Goal: Transaction & Acquisition: Purchase product/service

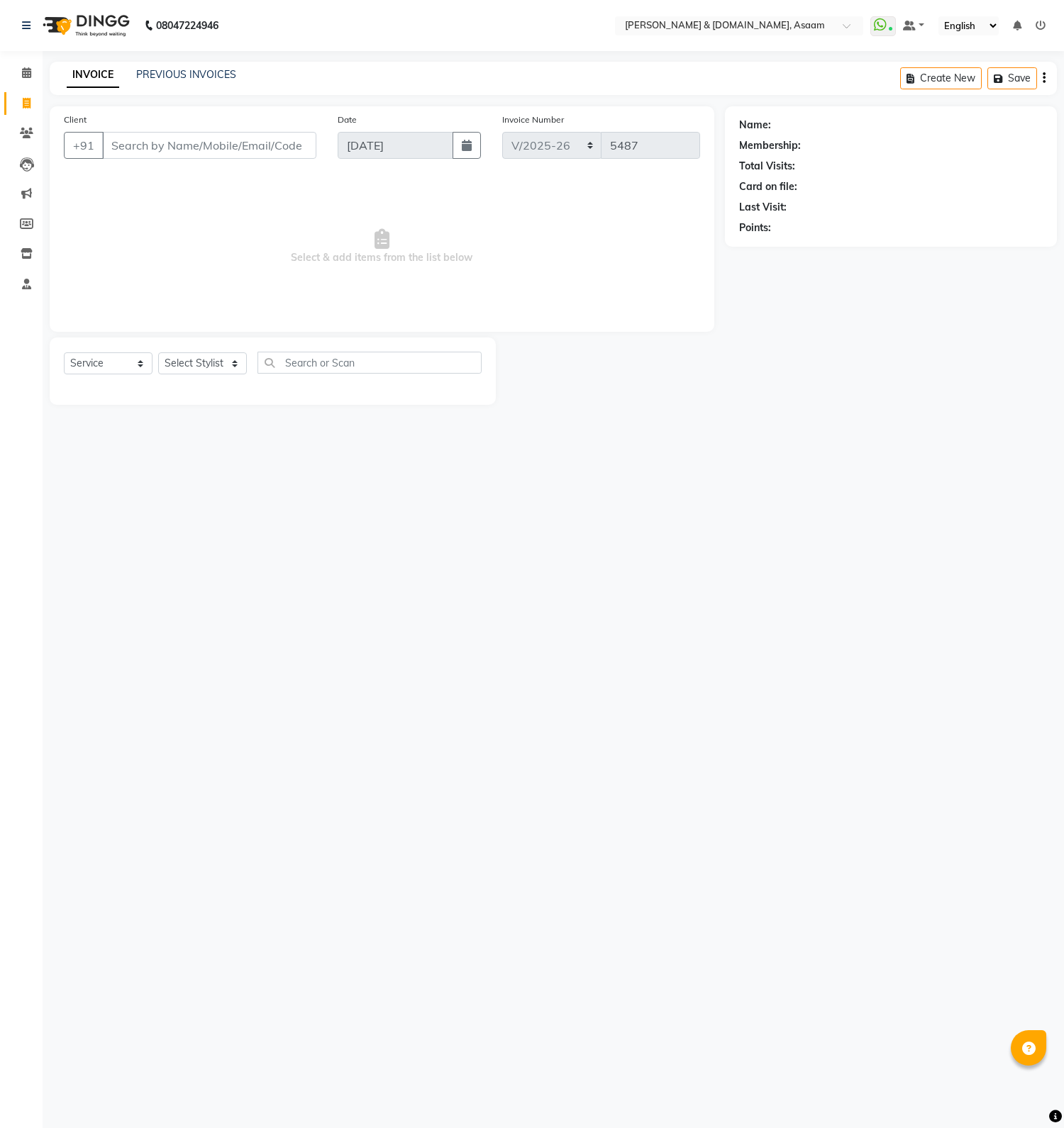
select select "4608"
select select "service"
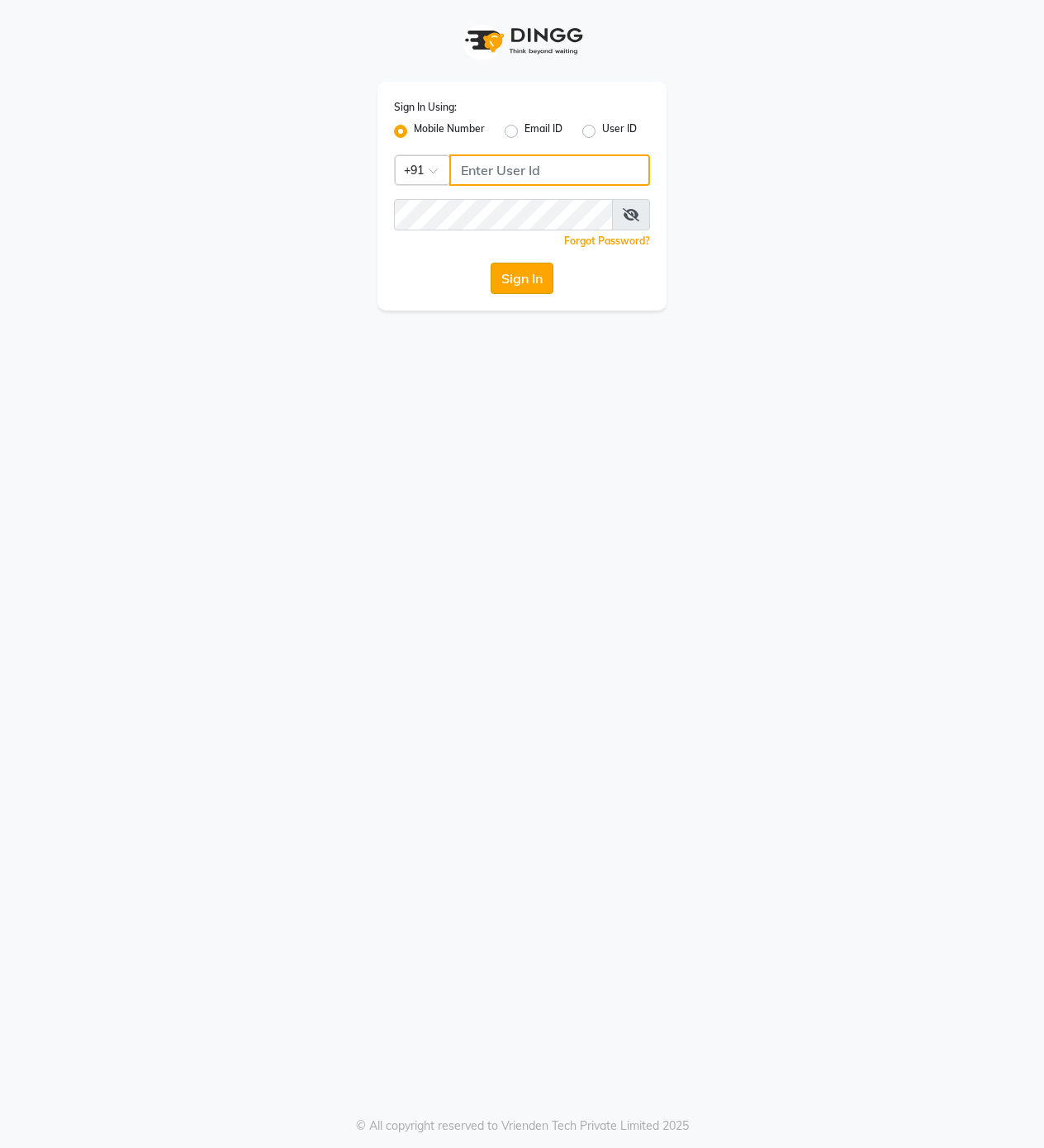
type input "9365278165"
click at [518, 287] on button "Sign In" at bounding box center [522, 279] width 62 height 31
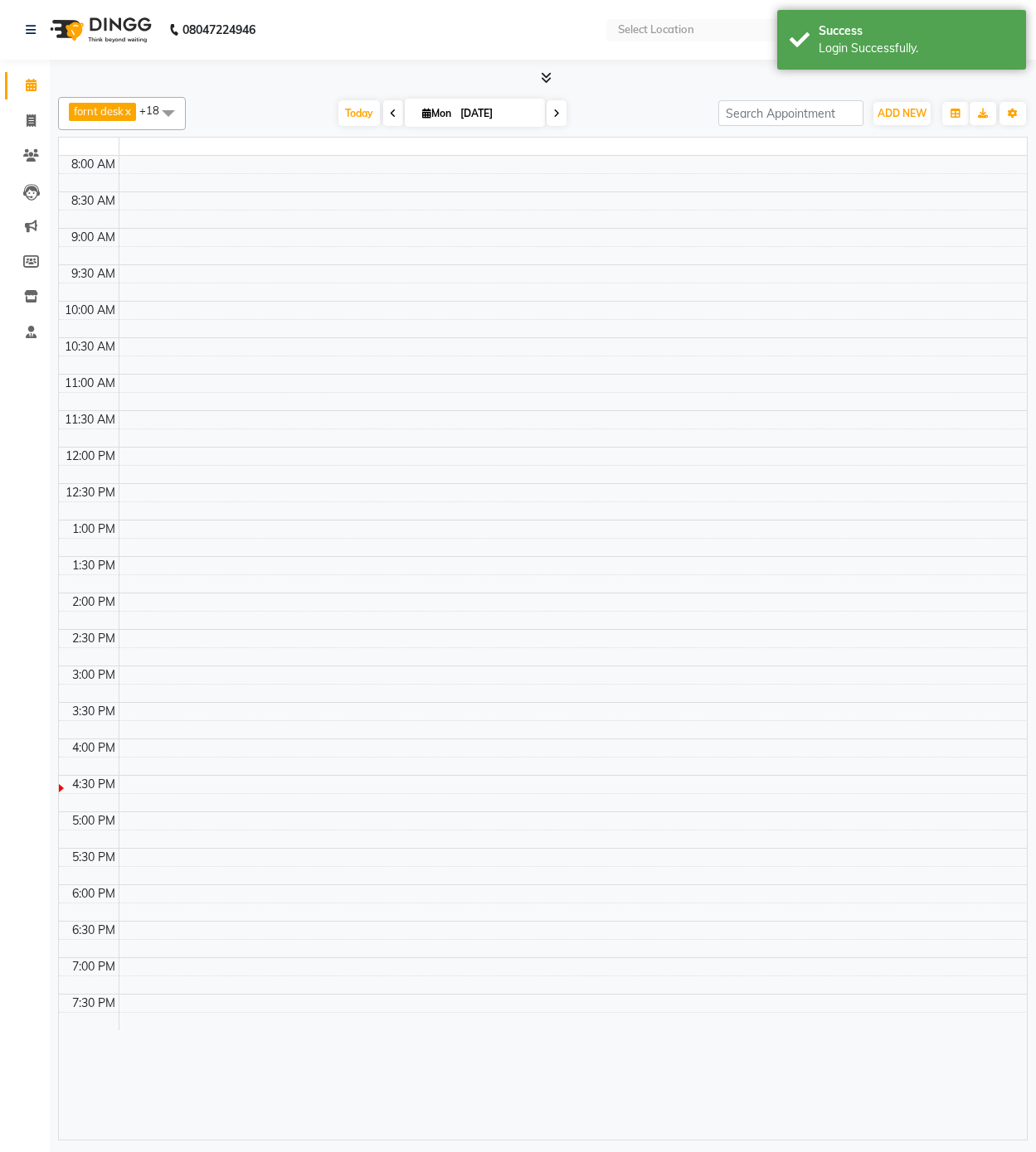
select select "en"
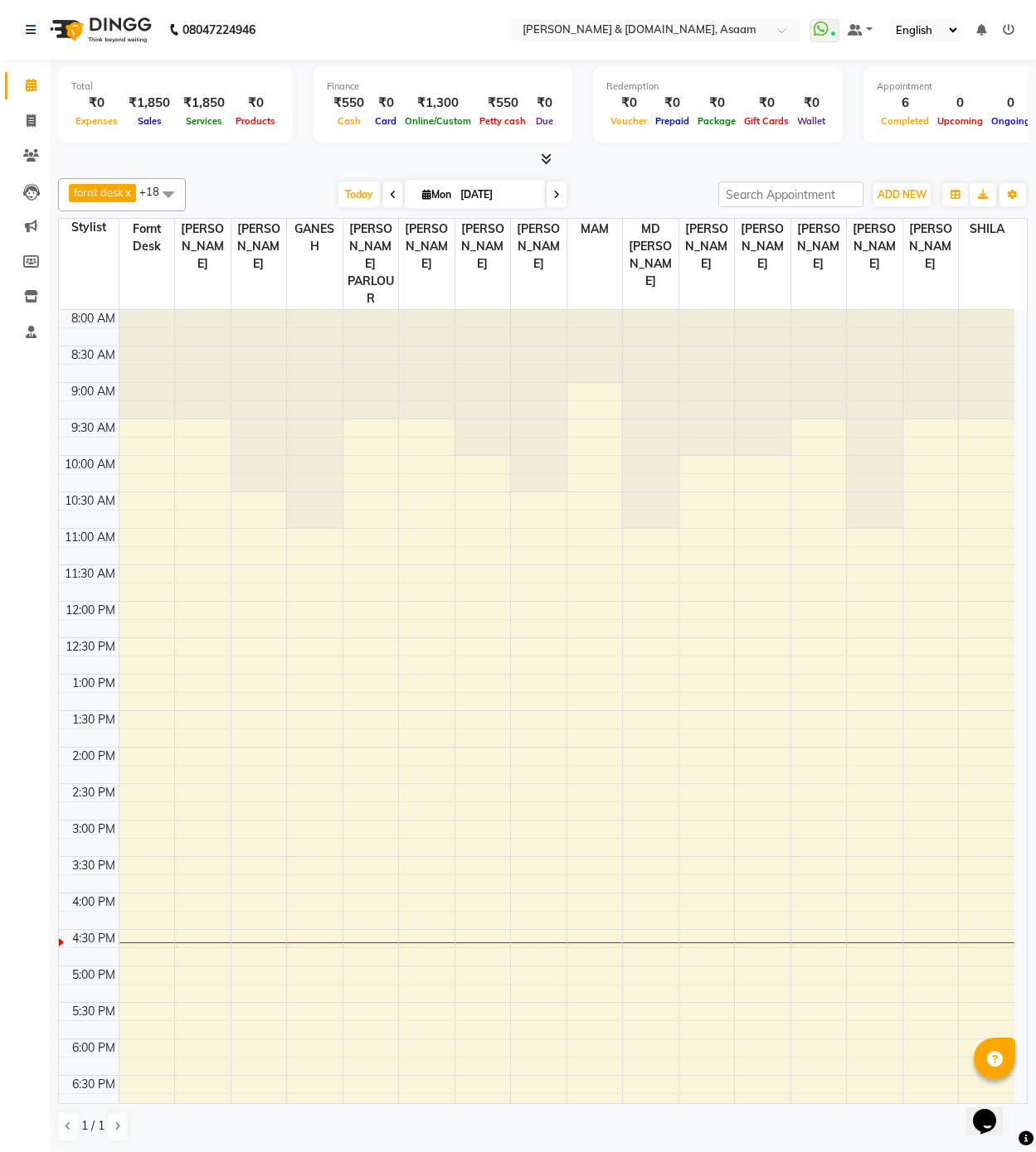
click at [45, 143] on li "Clients" at bounding box center [24, 156] width 50 height 35
click at [25, 108] on link "Invoice" at bounding box center [24, 121] width 40 height 27
select select "service"
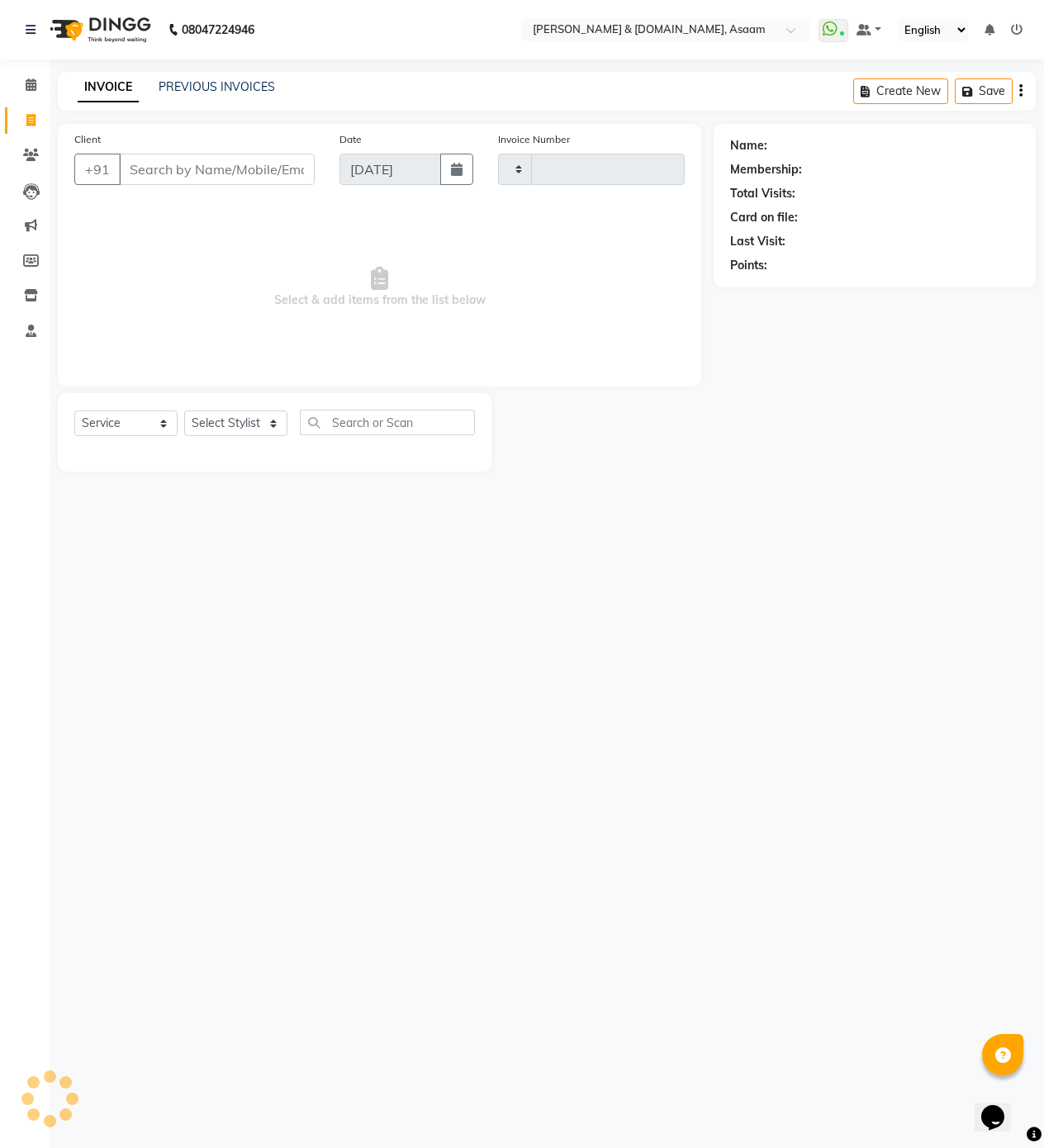
type input "5487"
select select "4608"
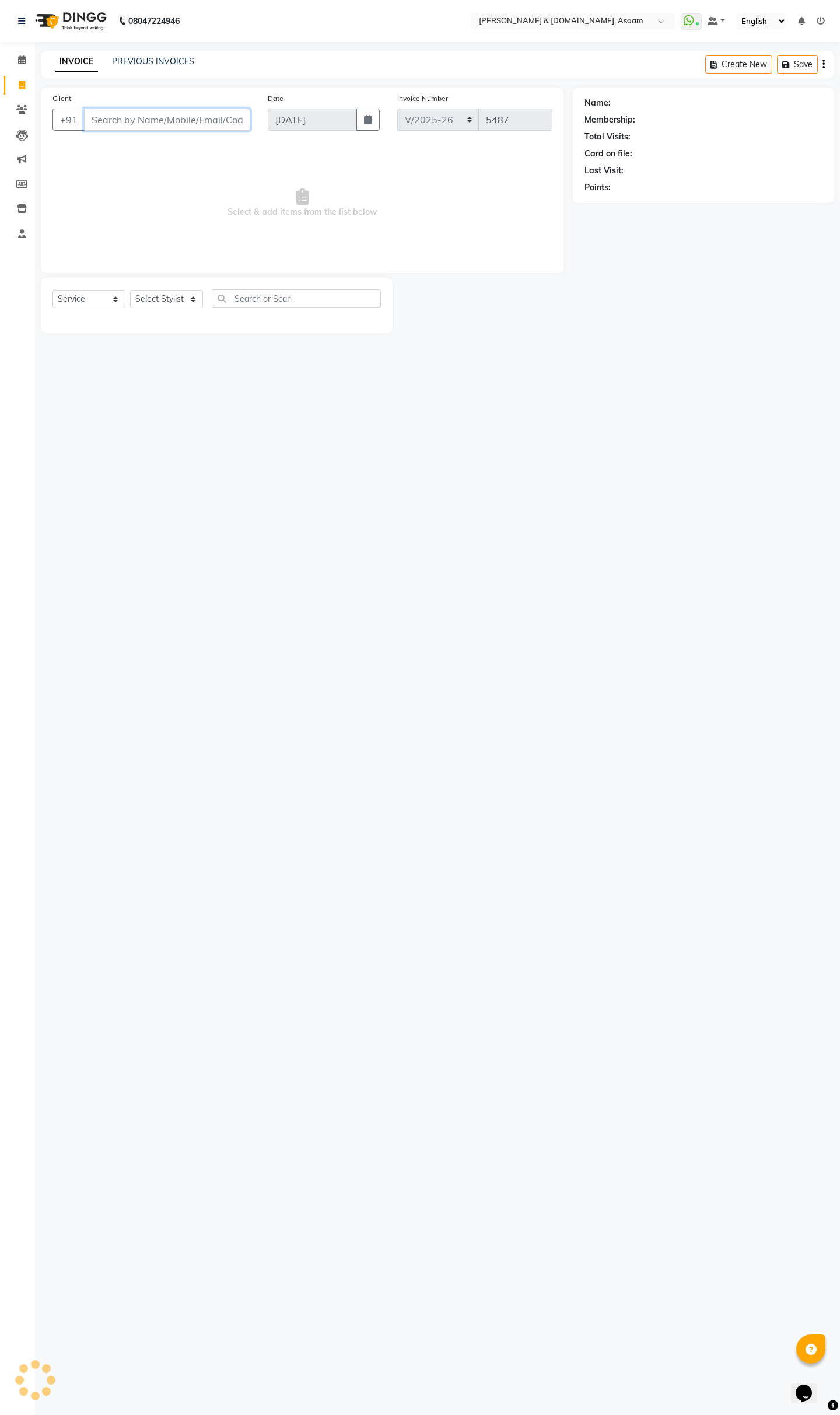
click at [186, 123] on input "Client" at bounding box center [167, 120] width 166 height 22
click at [25, 60] on icon at bounding box center [21, 60] width 8 height 9
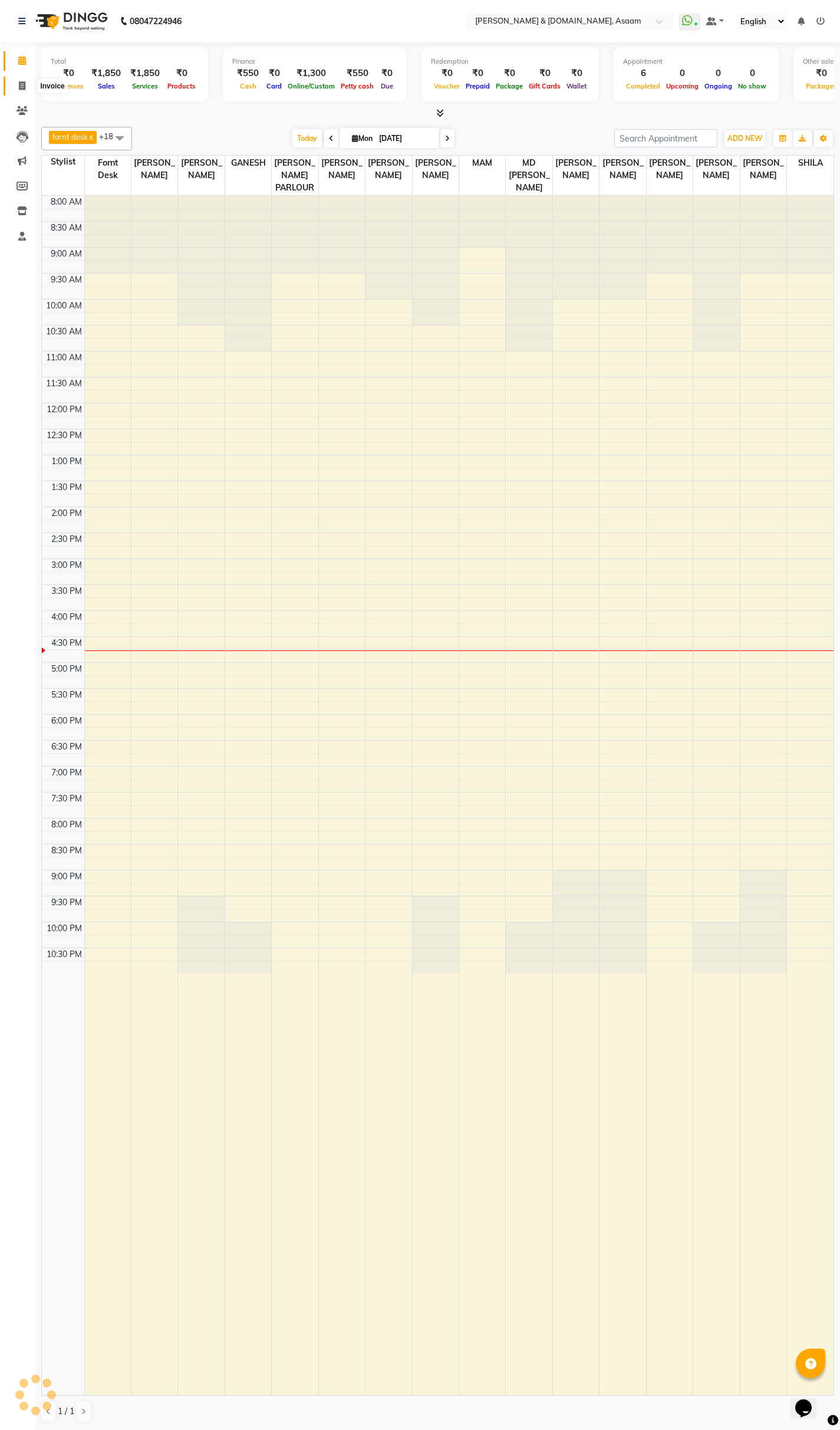
click at [18, 91] on span at bounding box center [22, 86] width 21 height 13
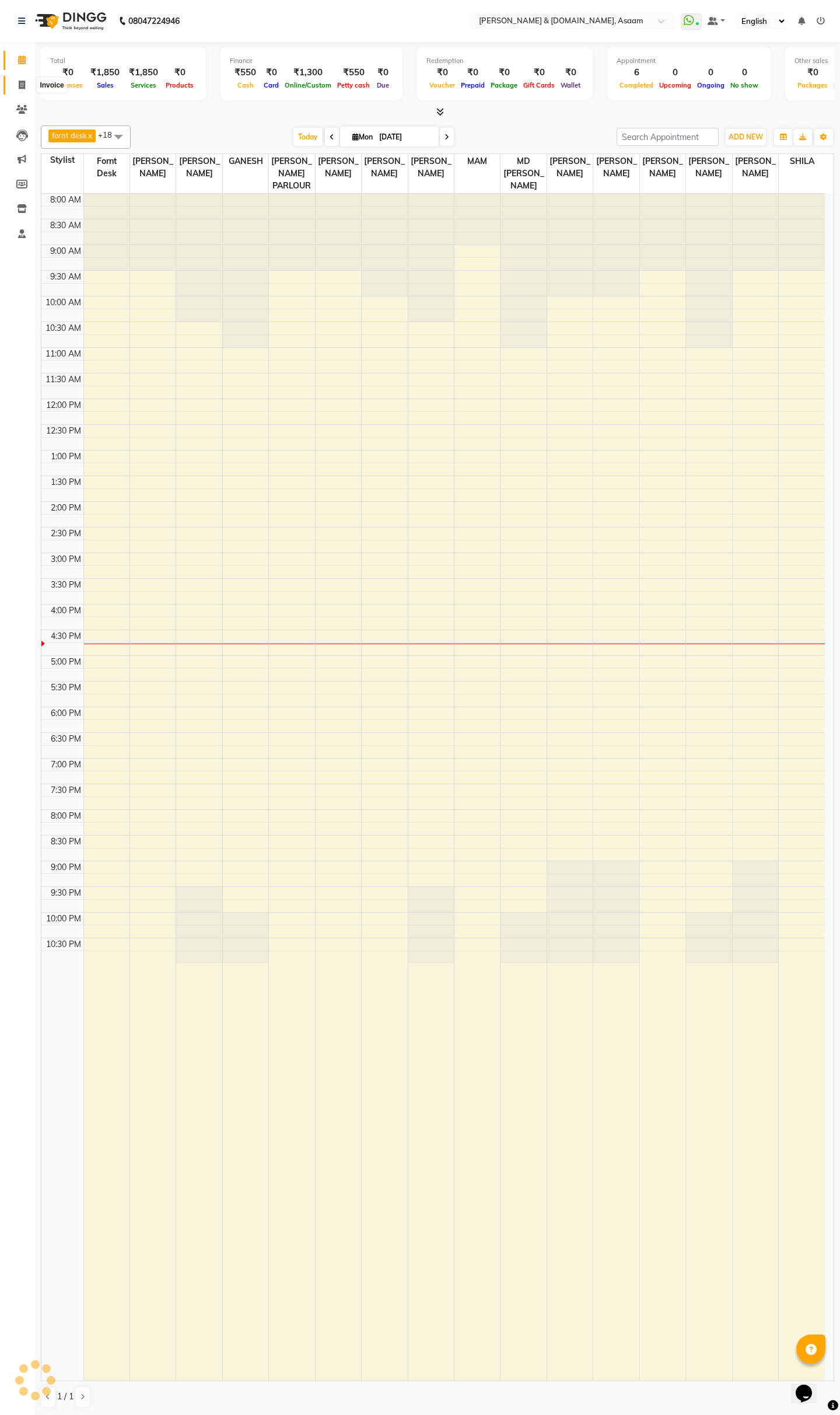
select select "4608"
select select "service"
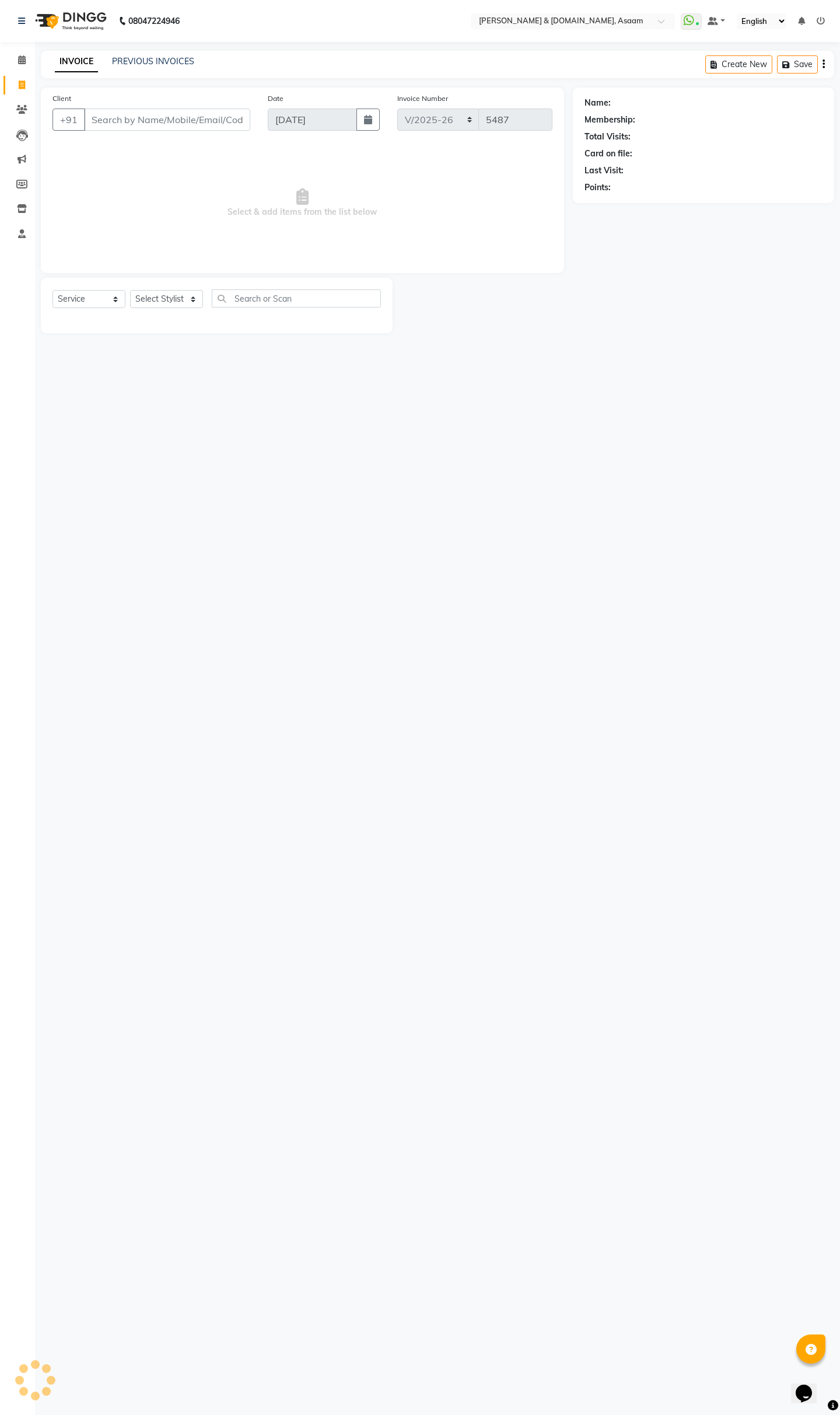
click at [147, 125] on input "Client" at bounding box center [167, 120] width 166 height 22
click at [160, 118] on input "Client" at bounding box center [167, 120] width 166 height 22
click at [155, 294] on select "Select Stylist AKASH AKIB DEEPU fornt desk GANESH HRISHIKA PARLOUR JITU KARNA D…" at bounding box center [166, 299] width 73 height 18
select select "74663"
click at [130, 290] on select "Select Stylist AKASH AKIB DEEPU fornt desk GANESH HRISHIKA PARLOUR JITU KARNA D…" at bounding box center [166, 299] width 73 height 18
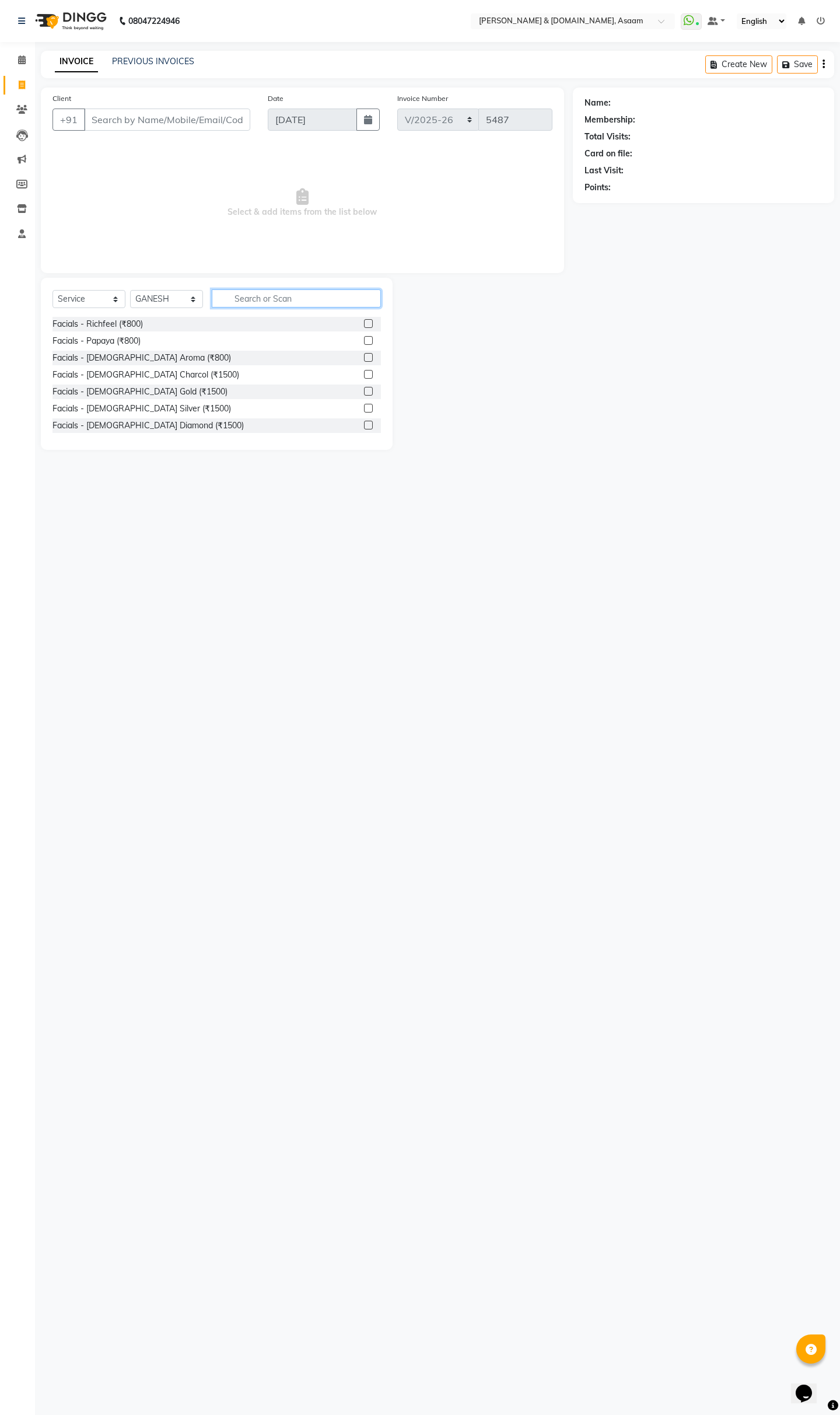
click at [246, 295] on input "text" at bounding box center [297, 298] width 169 height 18
click at [170, 118] on input "Client" at bounding box center [167, 120] width 166 height 22
type input "6000464286"
click at [220, 120] on span "Add Client" at bounding box center [220, 119] width 46 height 12
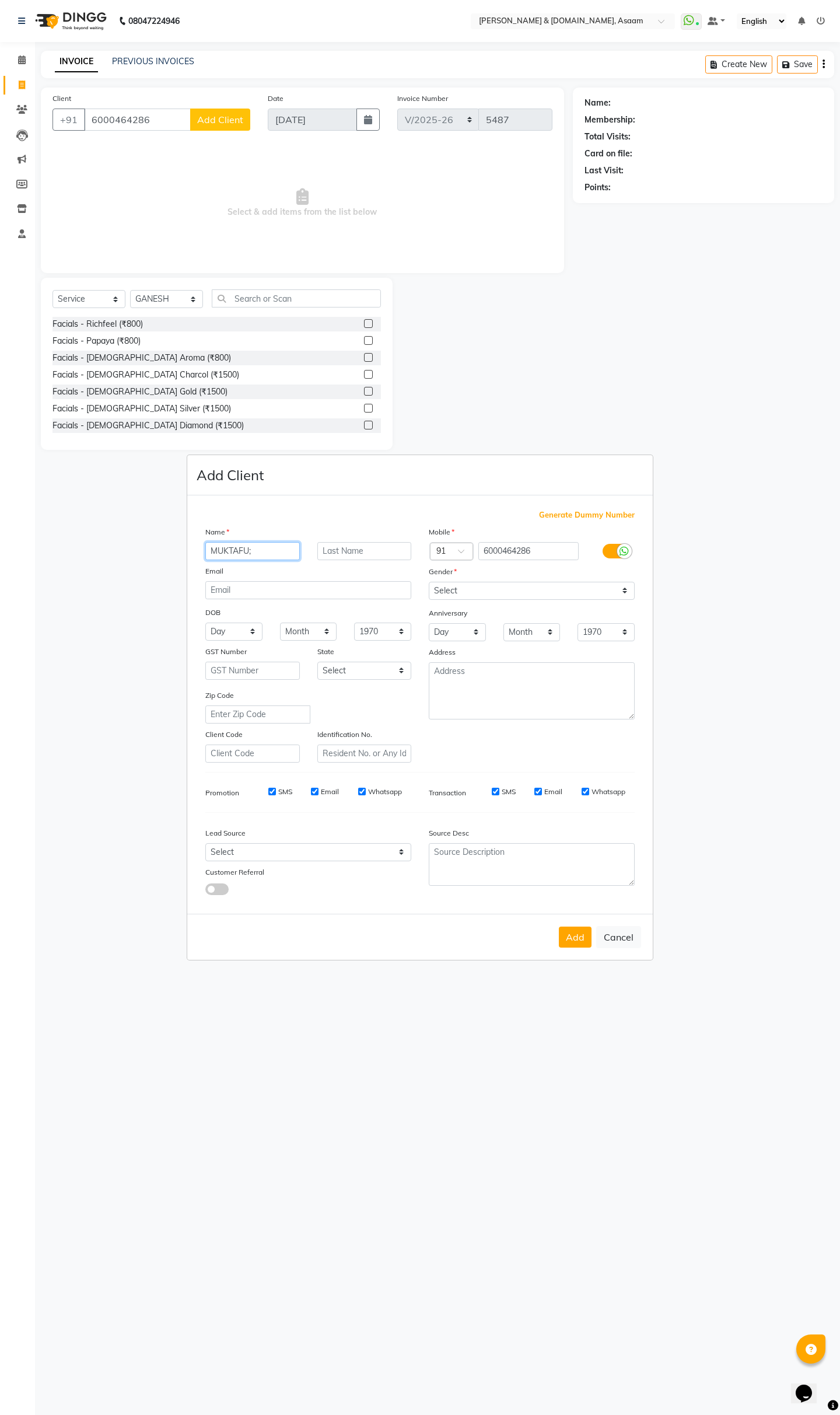
click at [268, 553] on input "MUKTAFU;" at bounding box center [252, 551] width 94 height 18
type input "MUKTAFUL"
type input "ALAM"
click at [527, 593] on select "Select Male Female Other Prefer Not To Say" at bounding box center [531, 591] width 206 height 18
select select "male"
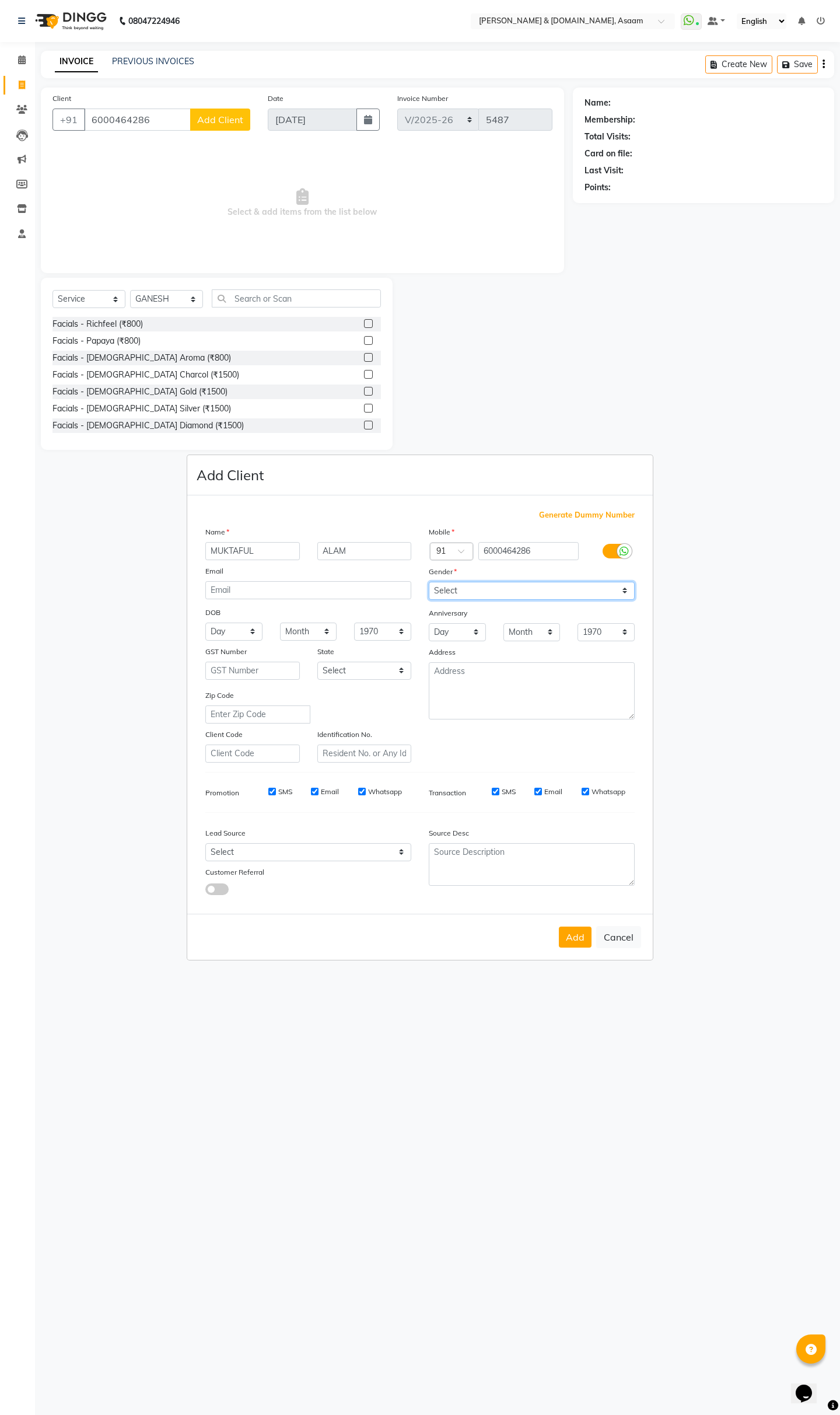
click at [429, 582] on select "Select Male Female Other Prefer Not To Say" at bounding box center [531, 591] width 206 height 18
click at [572, 810] on button "Add" at bounding box center [574, 937] width 32 height 21
type input "60******86"
select select
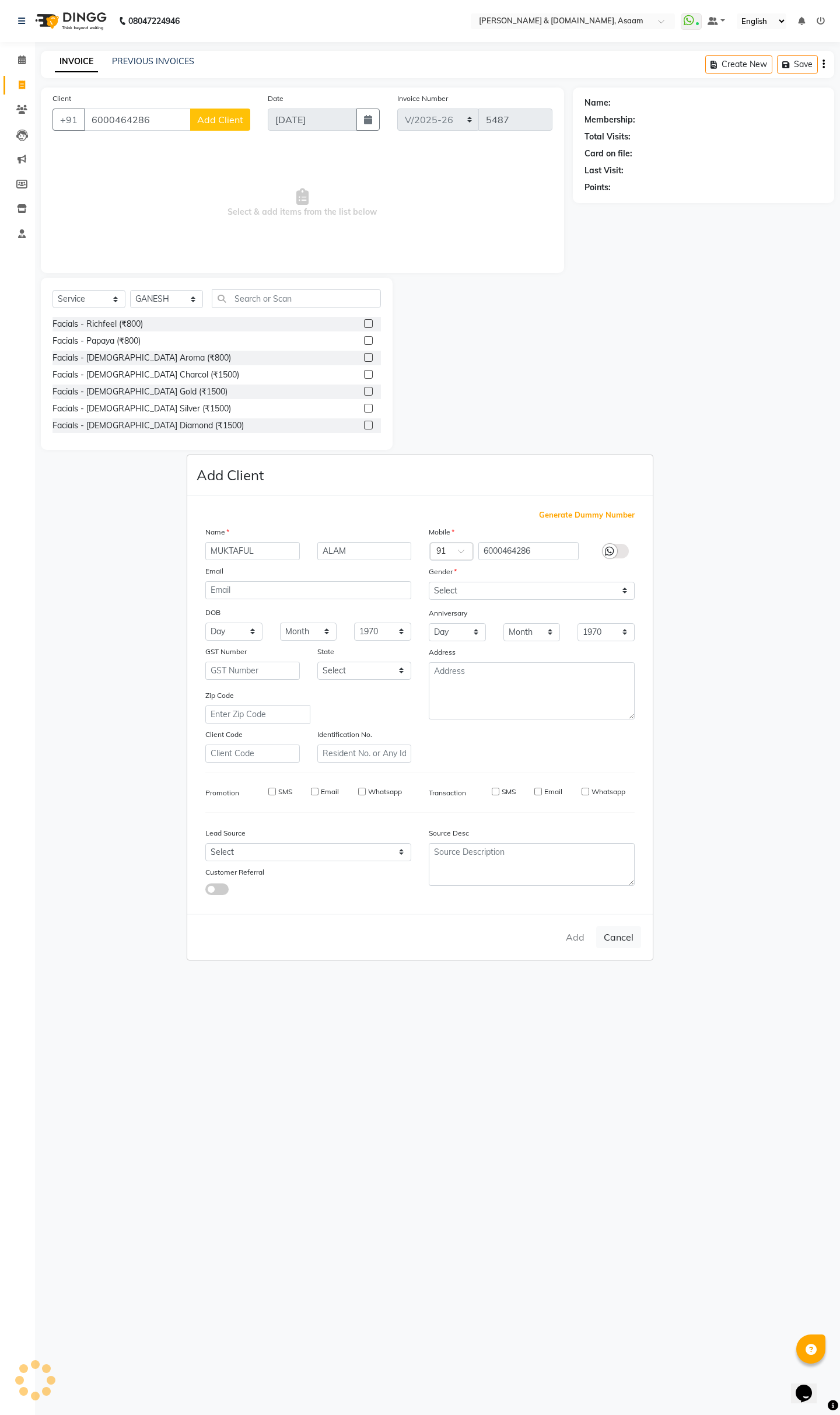
select select
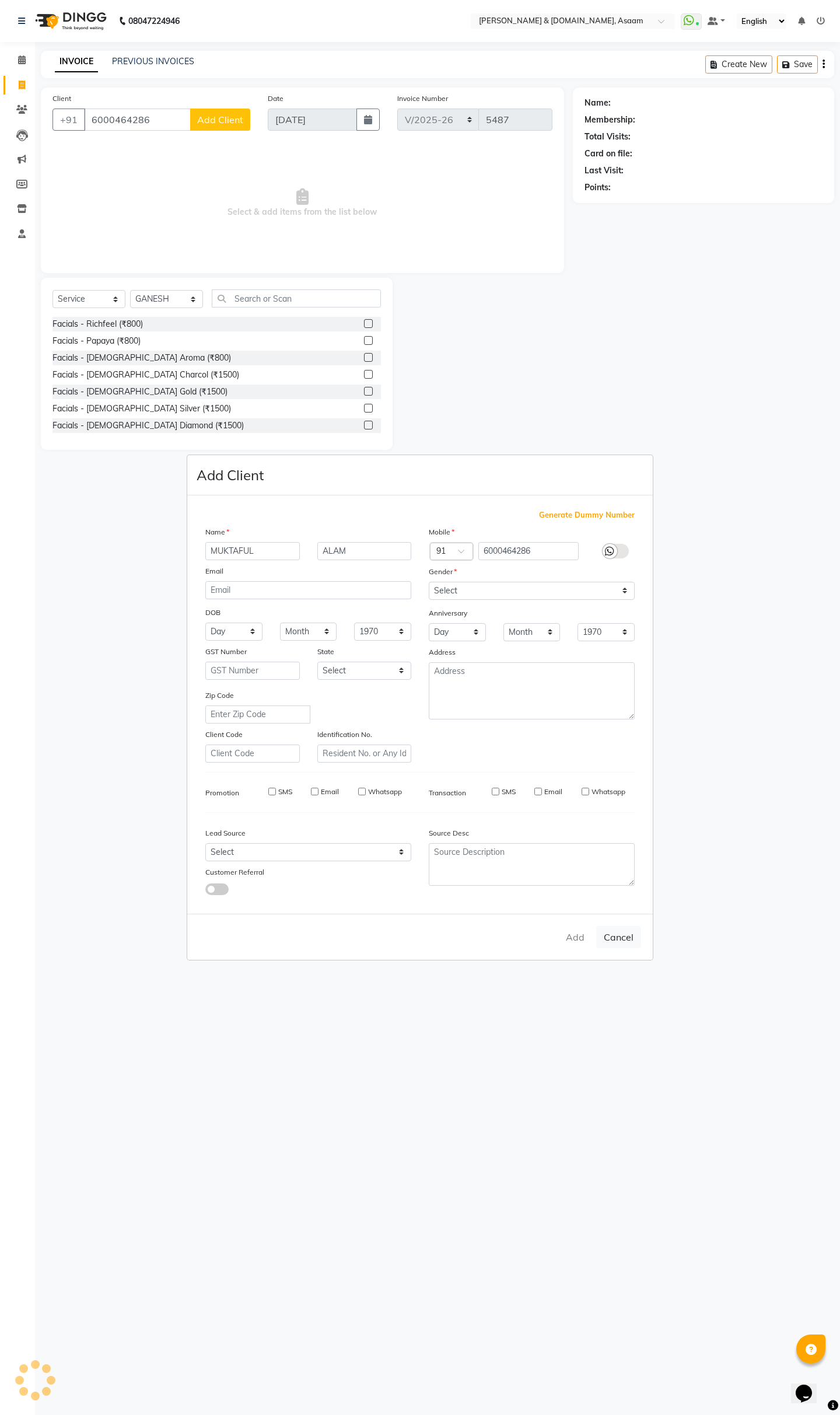
checkbox input "false"
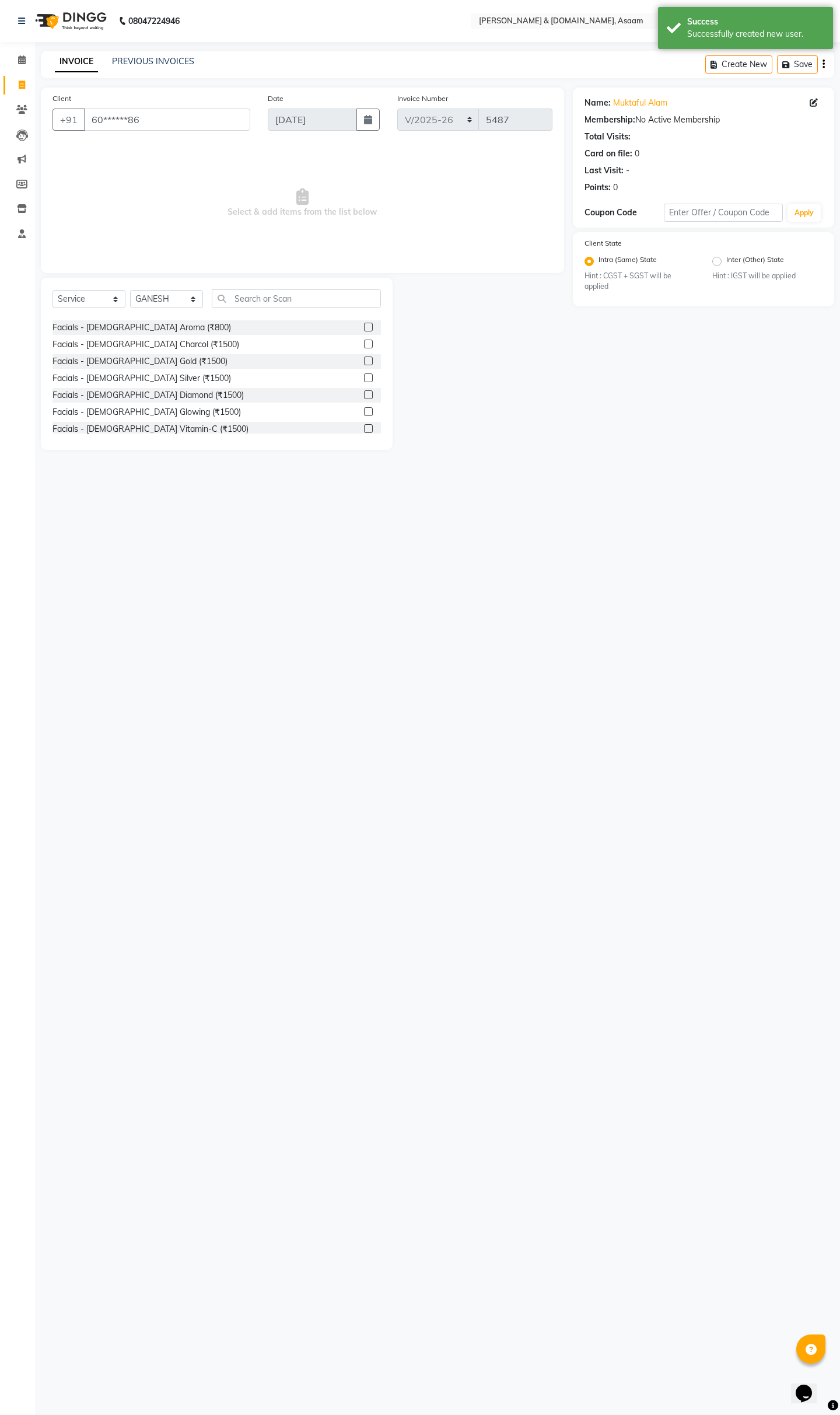
scroll to position [58, 0]
drag, startPoint x: 289, startPoint y: 305, endPoint x: 291, endPoint y: 297, distance: 8.2
click at [290, 304] on input "text" at bounding box center [297, 298] width 169 height 18
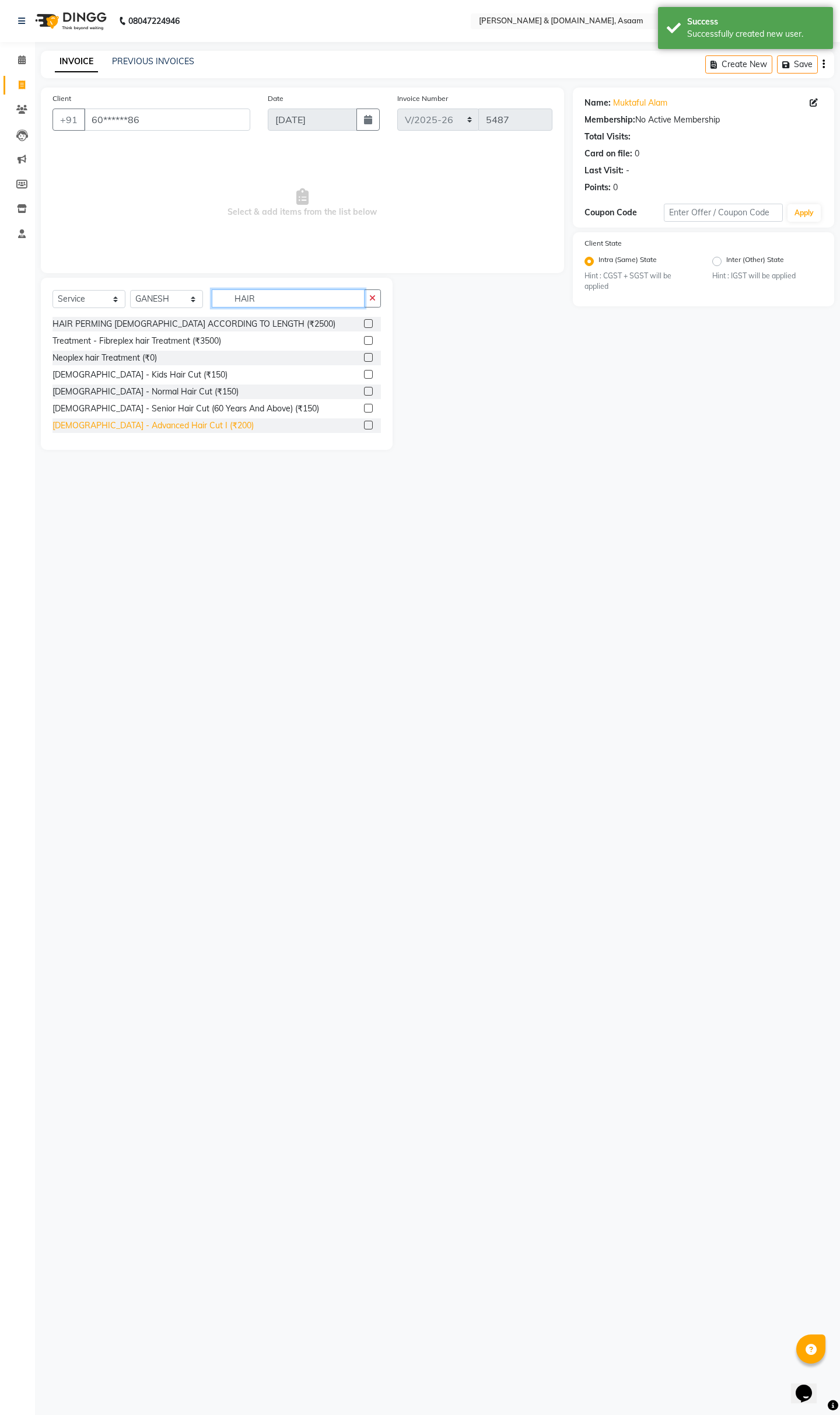
type input "HAIR"
click at [166, 426] on div "[DEMOGRAPHIC_DATA] - Advanced Hair Cut I (₹200)" at bounding box center [153, 425] width 201 height 12
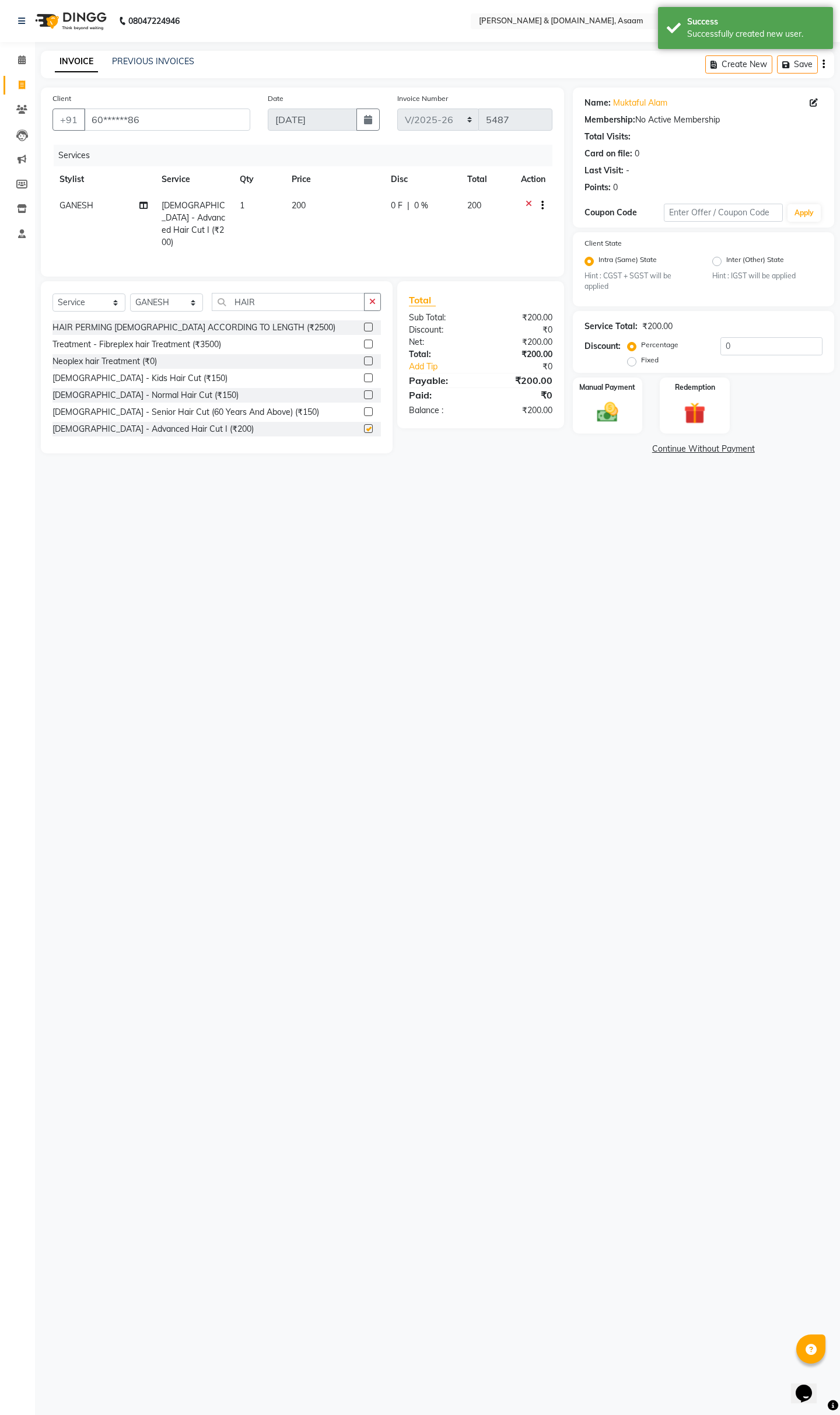
checkbox input "false"
drag, startPoint x: 371, startPoint y: 304, endPoint x: 352, endPoint y: 299, distance: 19.6
click at [371, 301] on button "button" at bounding box center [372, 302] width 17 height 18
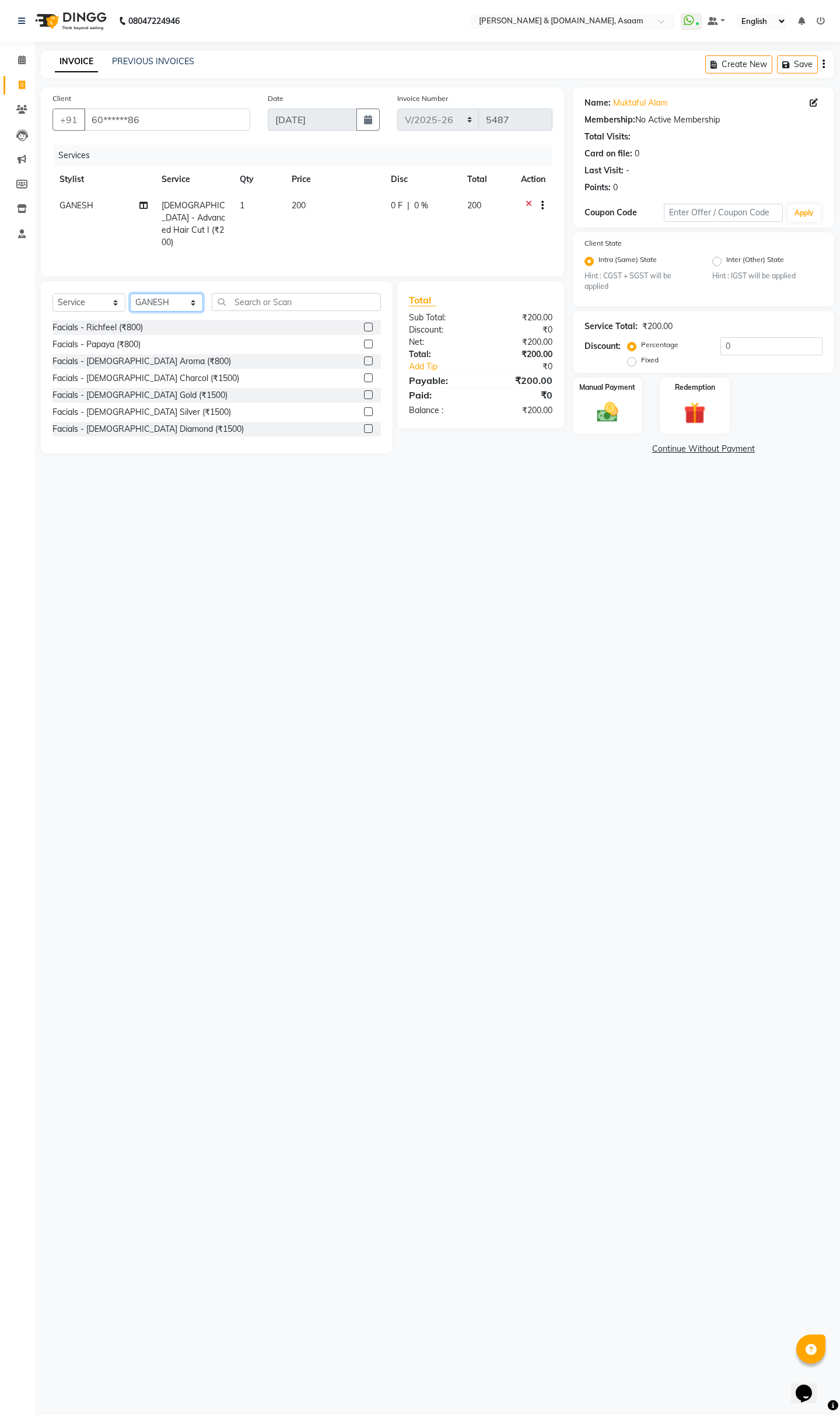
click at [147, 304] on select "Select Stylist AKASH AKIB DEEPU fornt desk GANESH HRISHIKA PARLOUR JITU KARNA D…" at bounding box center [166, 302] width 73 height 18
select select "81184"
click at [130, 293] on select "Select Stylist AKASH AKIB DEEPU fornt desk GANESH HRISHIKA PARLOUR JITU KARNA D…" at bounding box center [166, 302] width 73 height 18
click at [251, 301] on input "text" at bounding box center [297, 302] width 169 height 18
type input "H"
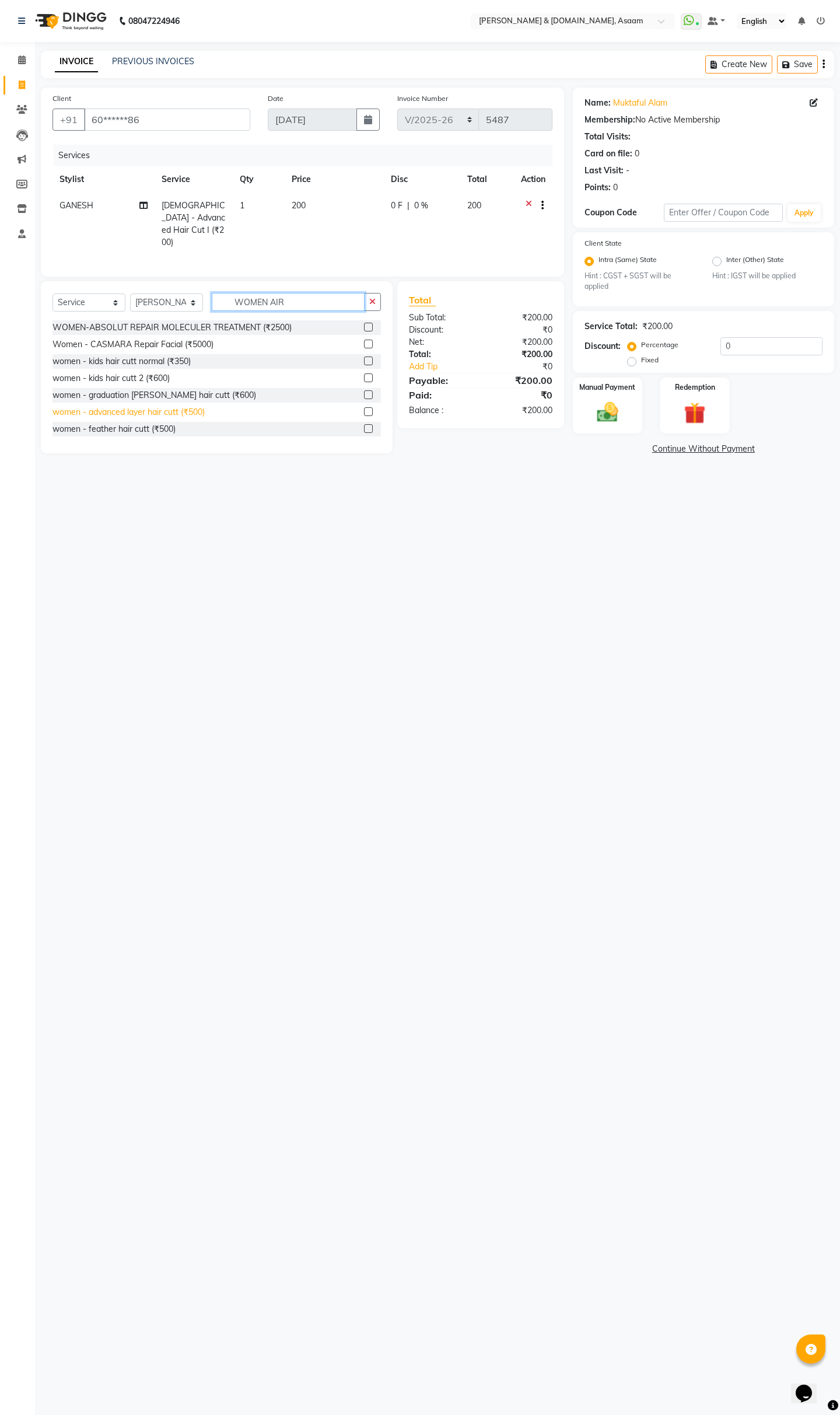
type input "WOMEN AIR"
click at [195, 407] on div "women - advanced layer hair cutt (₹500)" at bounding box center [128, 412] width 152 height 12
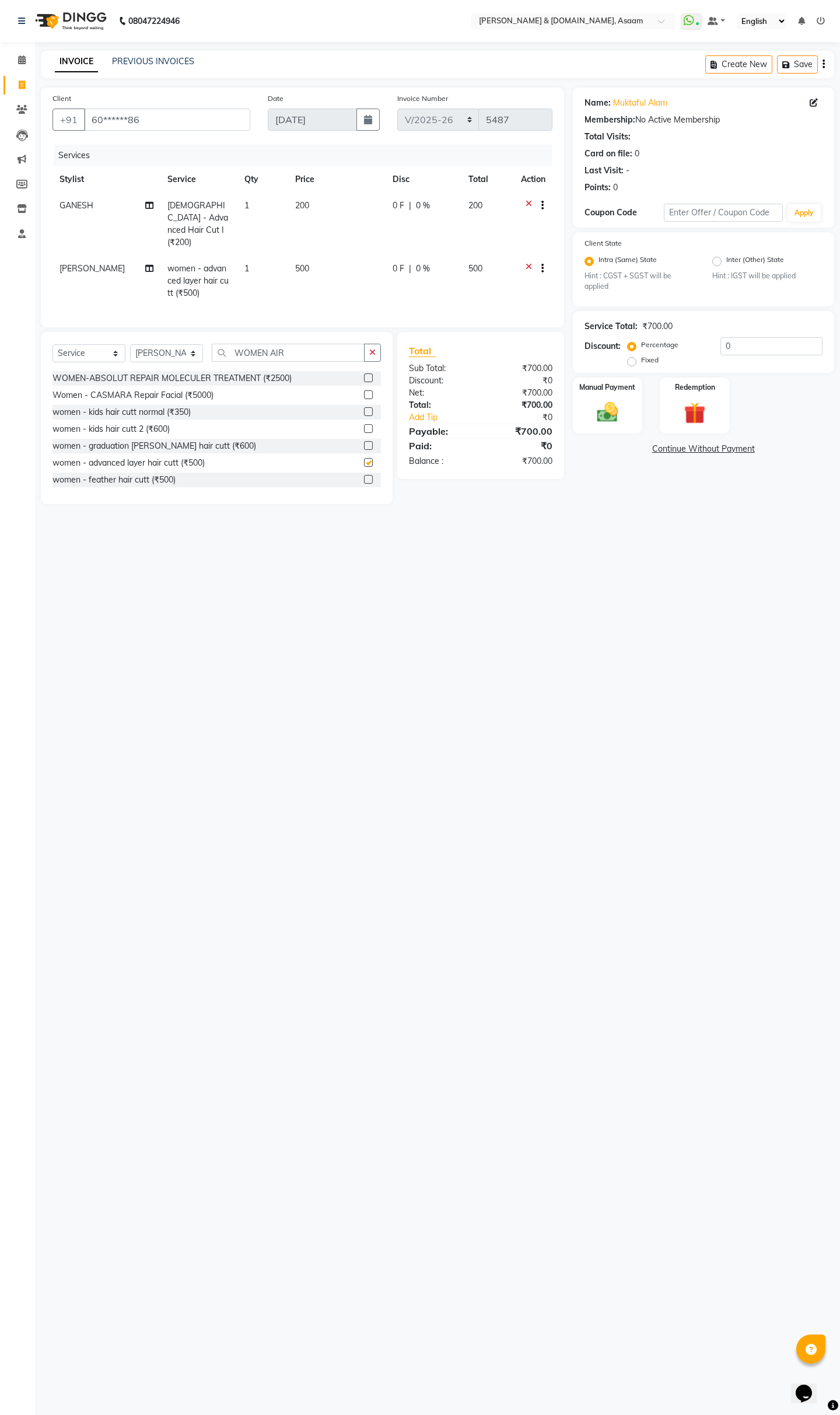
checkbox input "false"
click at [737, 628] on div "08047224946 Select Location × Hrishika & Hair.com, Asaam WhatsApp Status ✕ Stat…" at bounding box center [420, 708] width 840 height 1415
drag, startPoint x: 602, startPoint y: 413, endPoint x: 592, endPoint y: 416, distance: 10.4
click at [600, 413] on img at bounding box center [607, 412] width 36 height 25
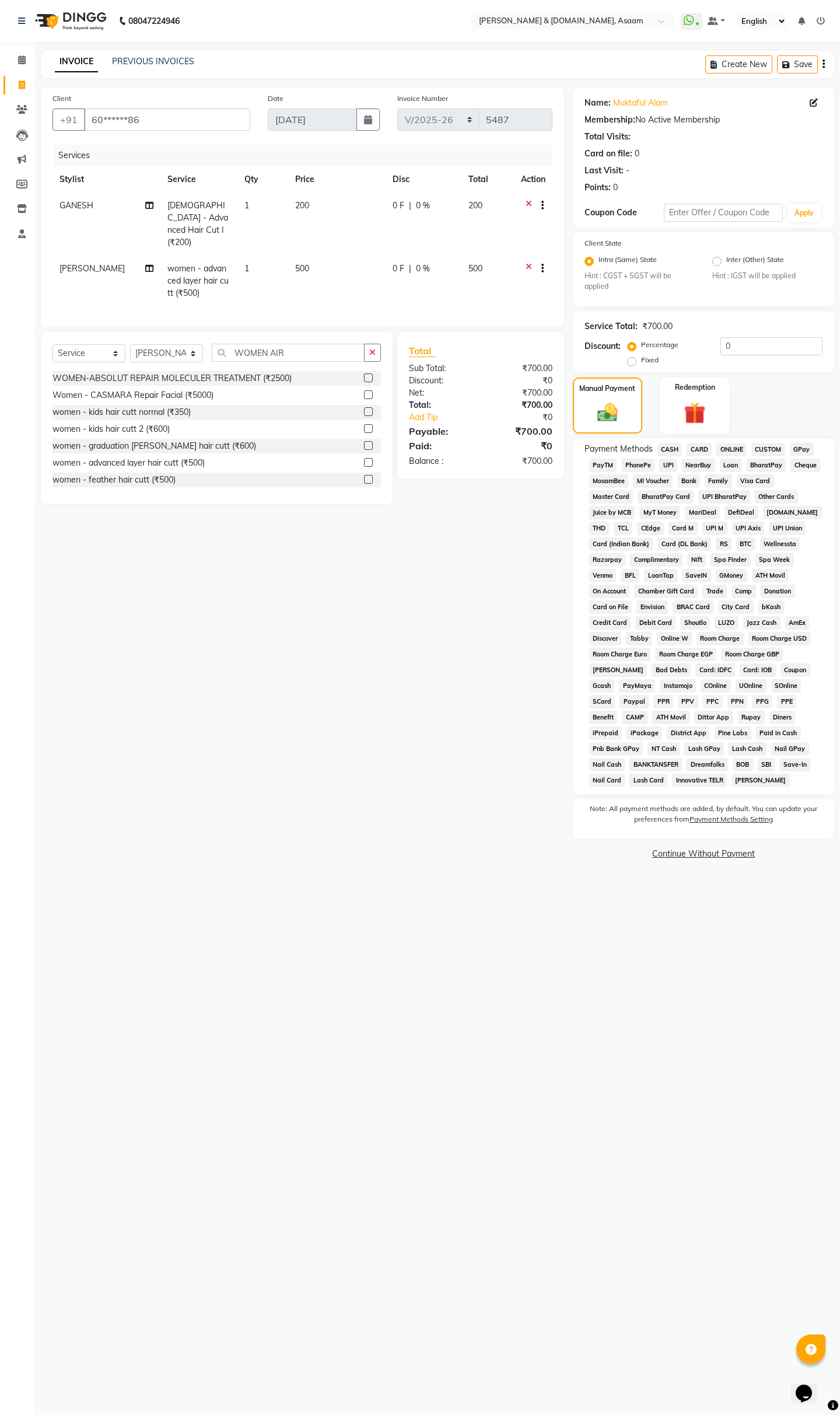
click at [676, 451] on span "CASH" at bounding box center [669, 449] width 25 height 13
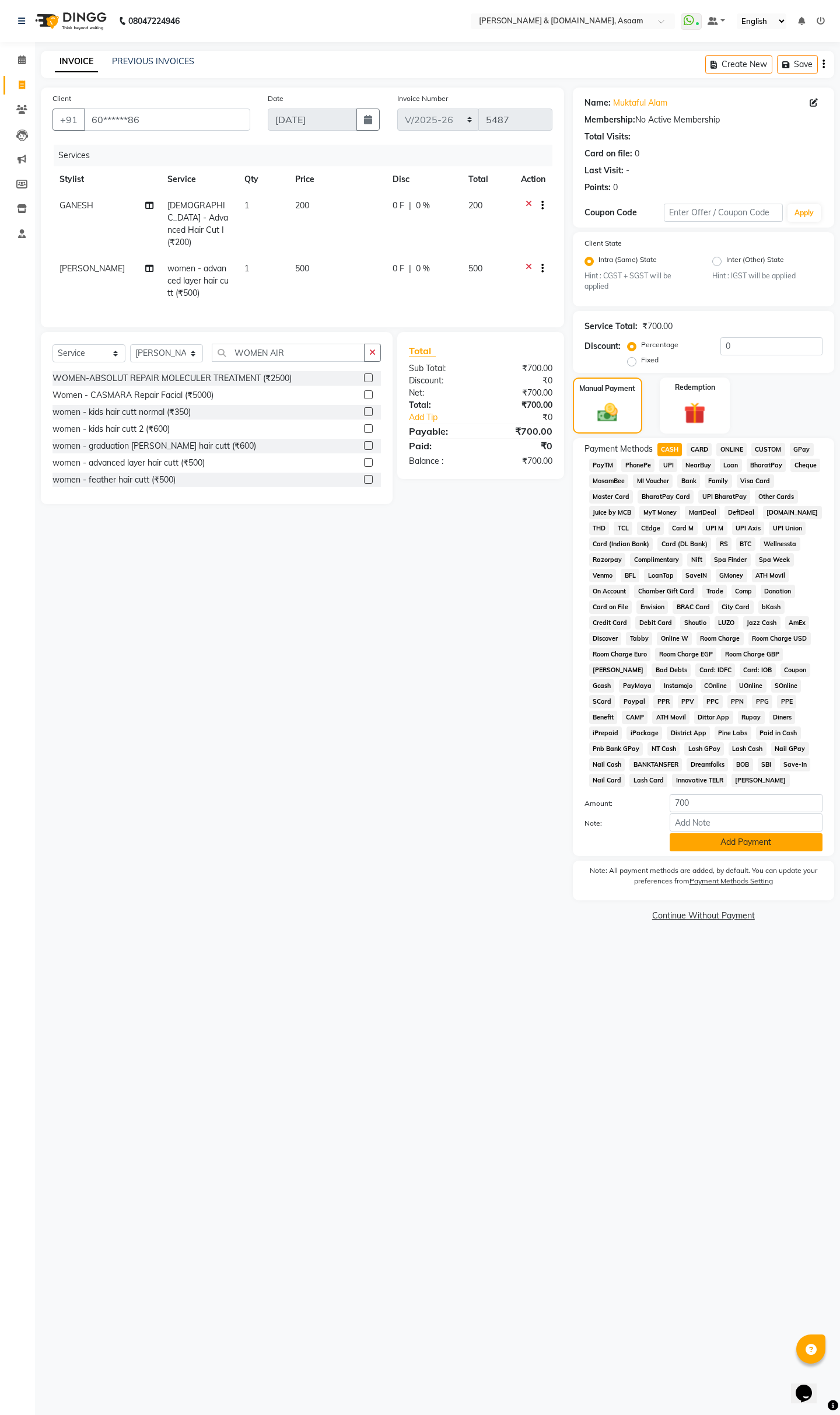
click at [737, 810] on button "Add Payment" at bounding box center [746, 842] width 153 height 18
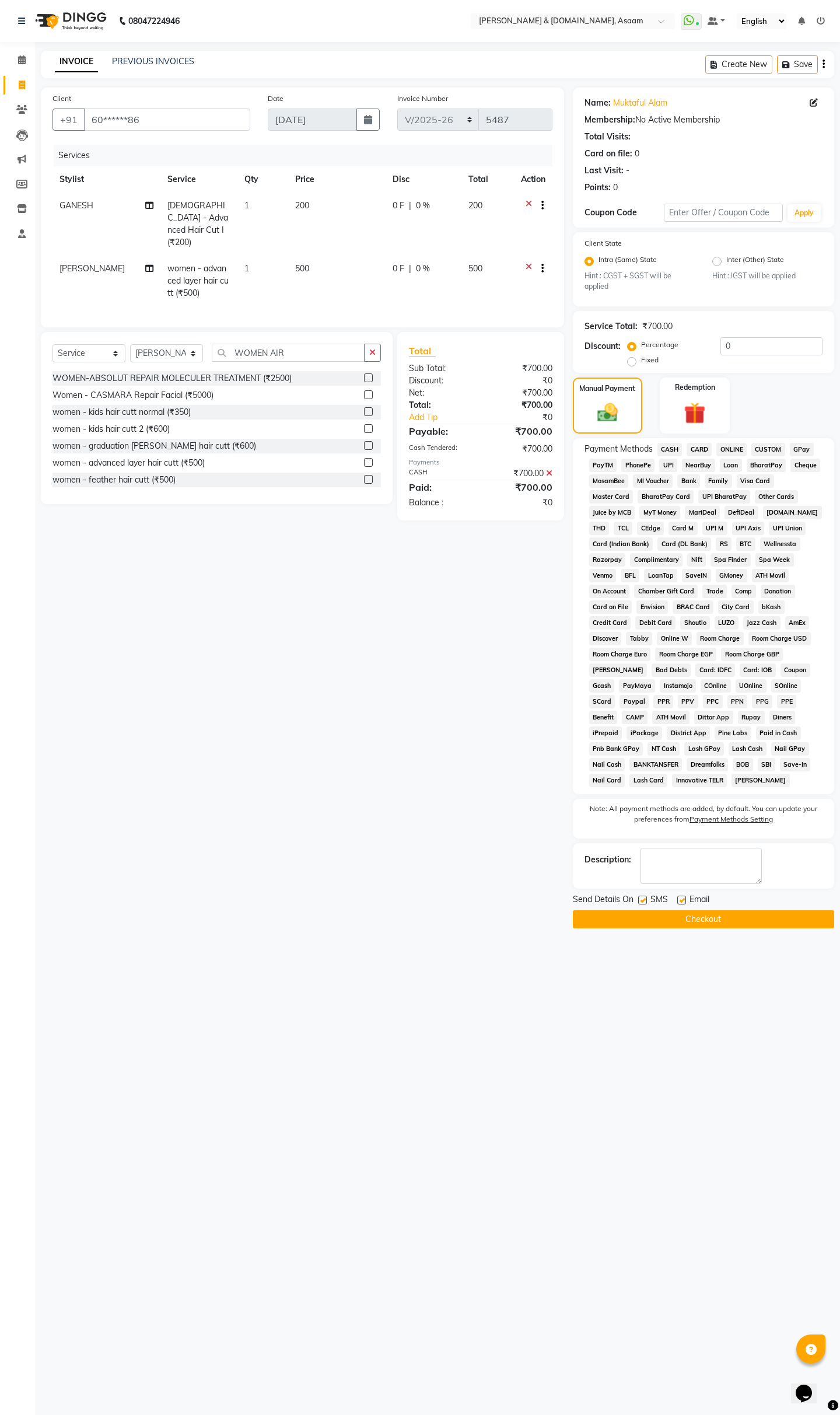
click at [669, 810] on button "Checkout" at bounding box center [703, 919] width 261 height 18
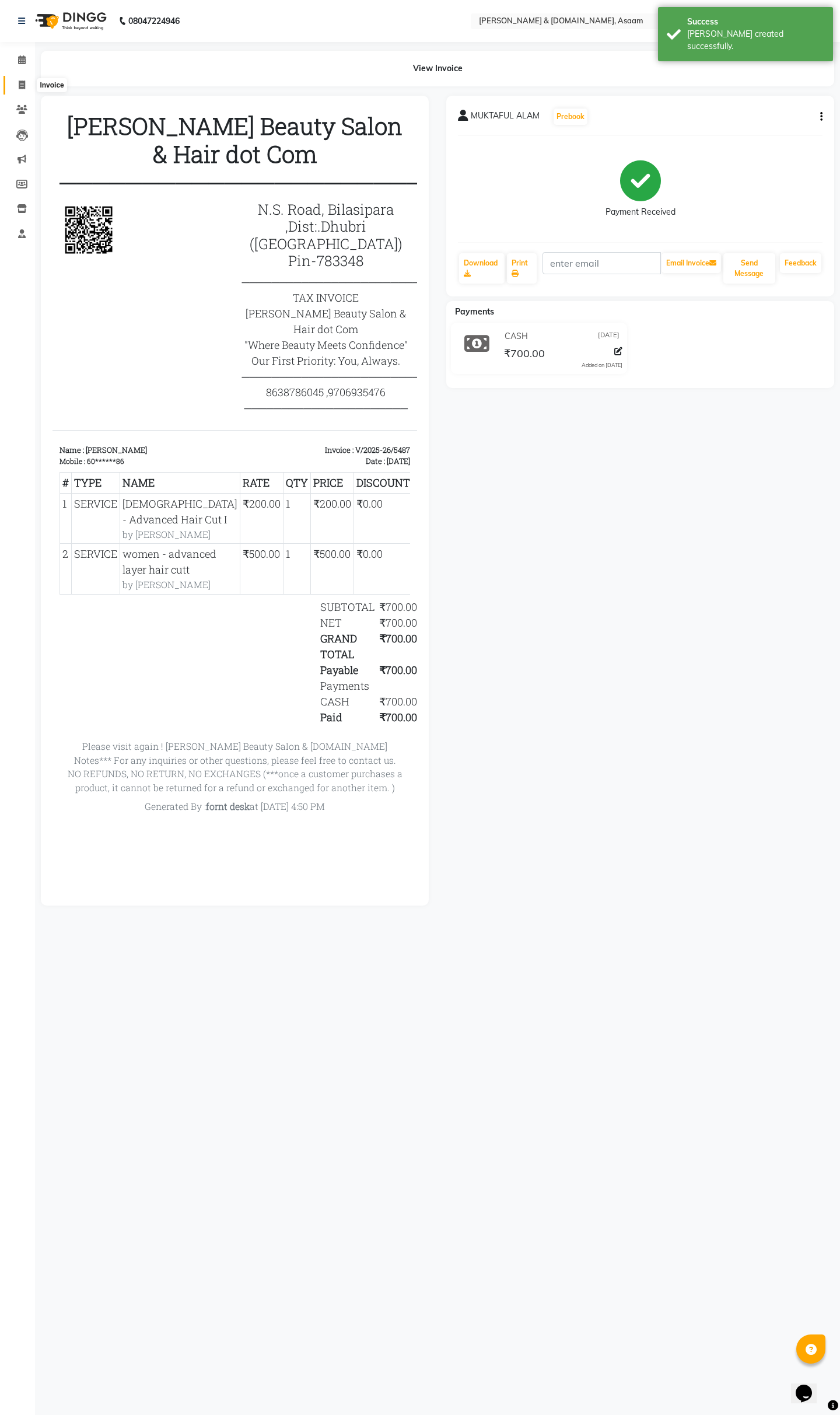
click at [28, 86] on span at bounding box center [22, 85] width 21 height 13
select select "4608"
select select "service"
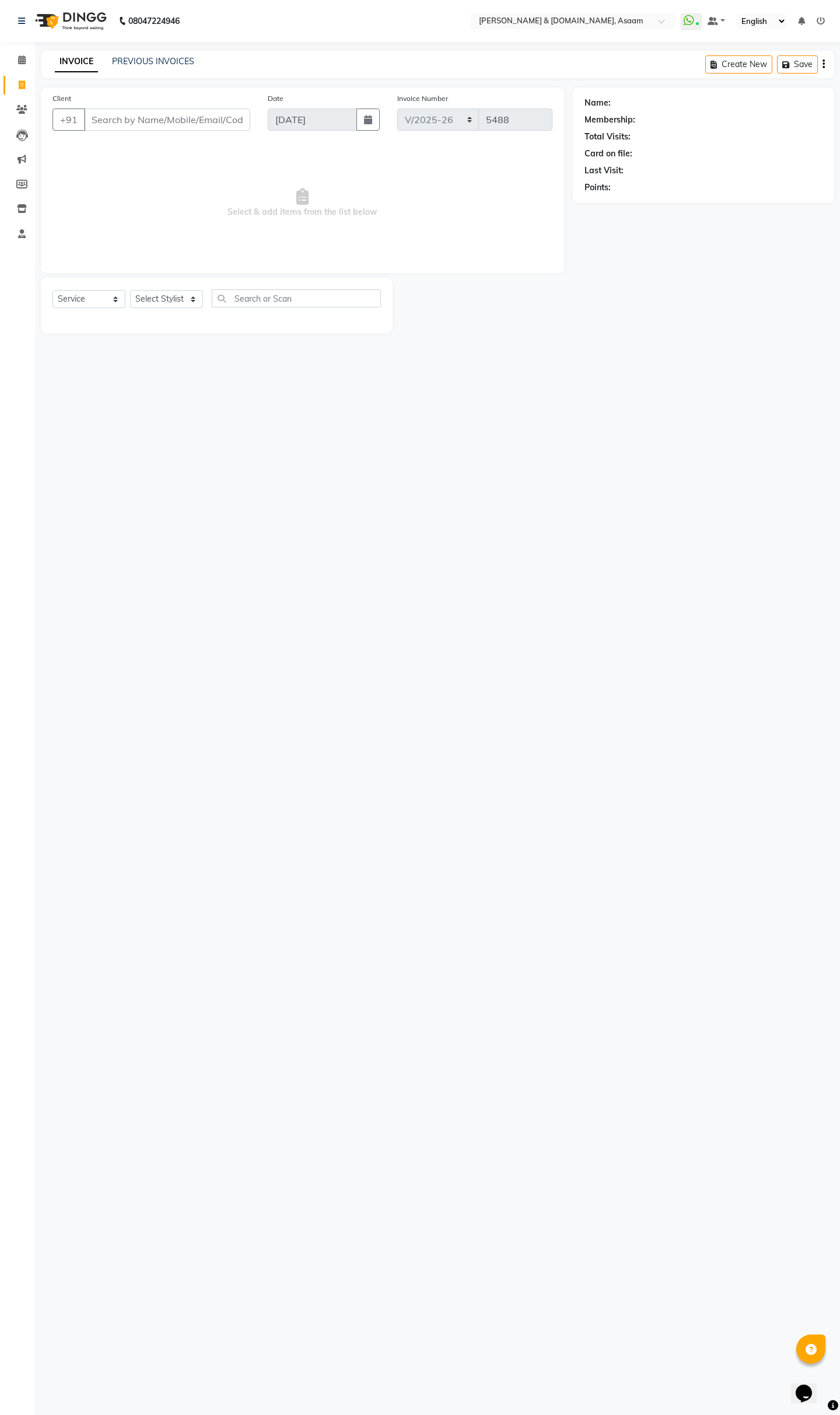
click at [737, 21] on select "English ENGLISH Español العربية मराठी हिंदी ગુજરાતી தமிழ் 中文" at bounding box center [762, 21] width 50 height 16
click at [721, 21] on link at bounding box center [715, 21] width 17 height 12
click at [664, 22] on span at bounding box center [665, 24] width 14 height 12
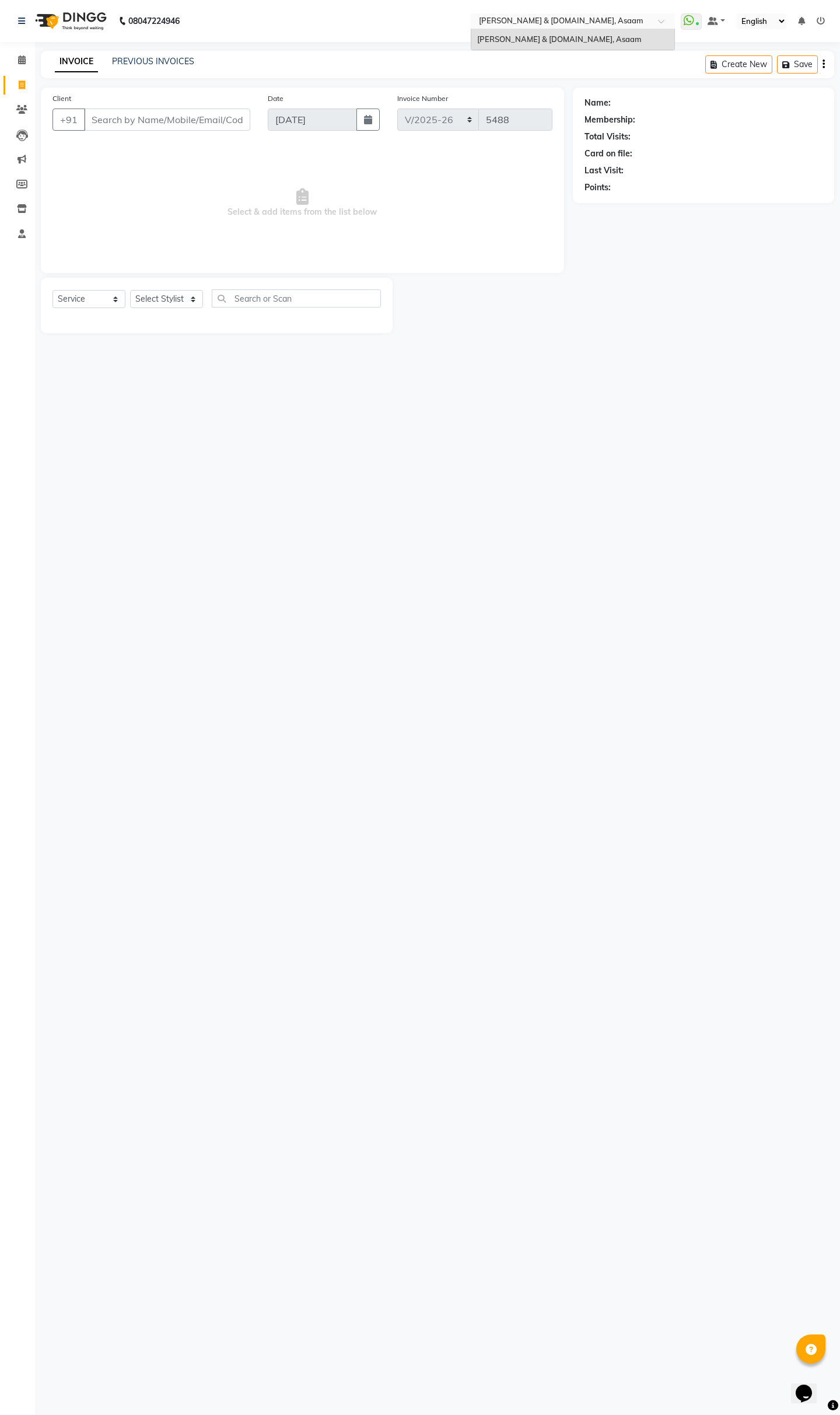
click at [664, 22] on span at bounding box center [665, 24] width 14 height 12
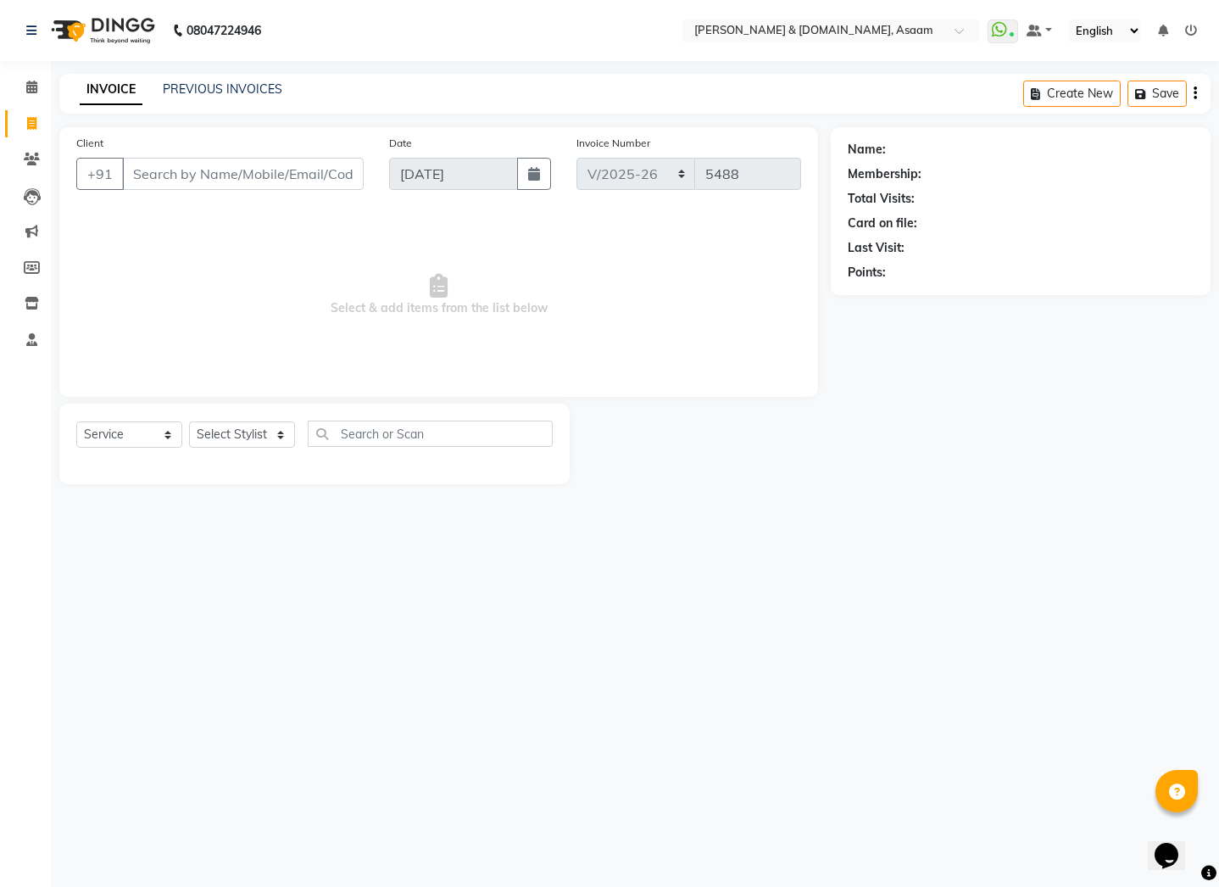
click at [31, 113] on link "Invoice" at bounding box center [25, 124] width 41 height 28
select select "service"
type input "5488"
drag, startPoint x: 154, startPoint y: 180, endPoint x: 165, endPoint y: 176, distance: 11.5
click at [165, 176] on input "Client" at bounding box center [243, 174] width 242 height 32
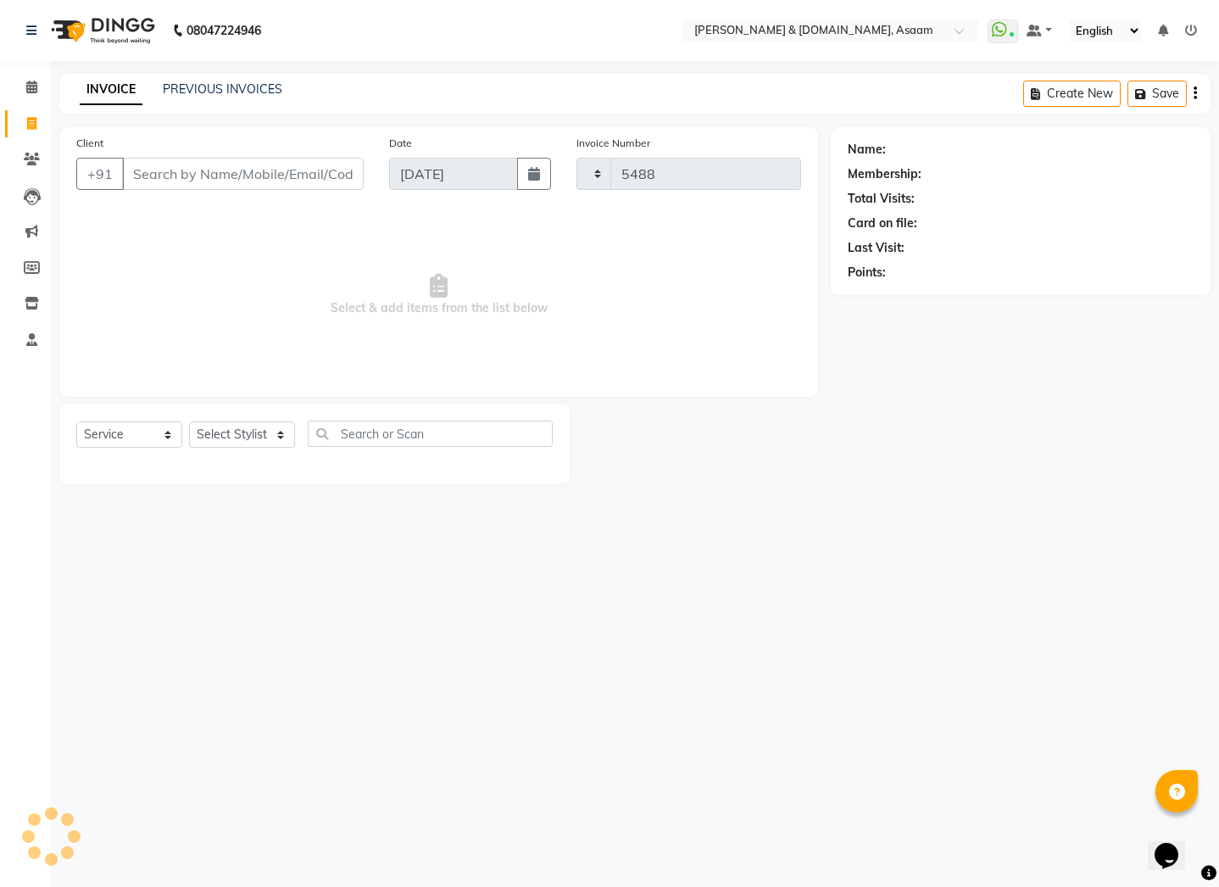
select select "4608"
type input "9733588394"
click at [335, 181] on span "Add Client" at bounding box center [320, 173] width 67 height 17
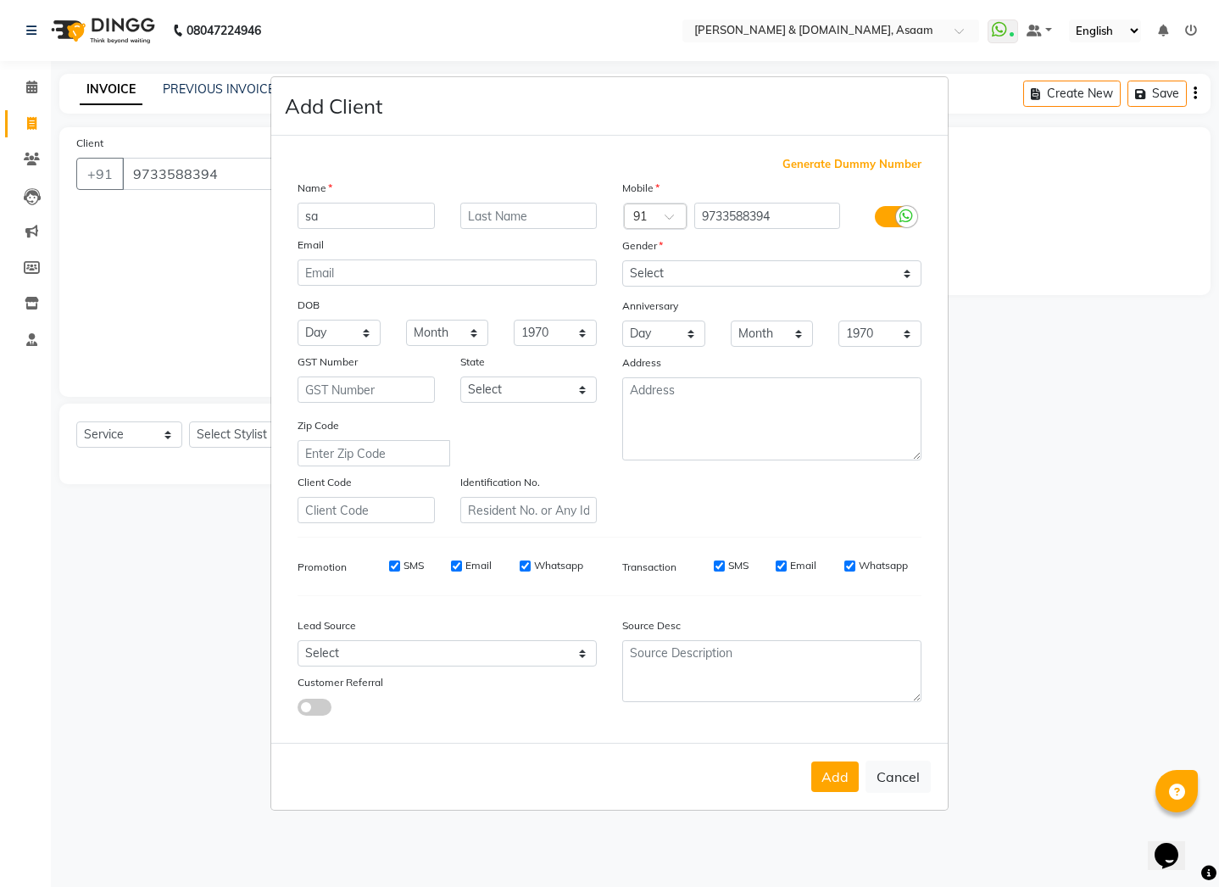
type input "s"
type input "[PERSON_NAME]"
click at [505, 202] on div "Name" at bounding box center [447, 191] width 325 height 24
click at [510, 209] on input "text" at bounding box center [528, 216] width 137 height 26
type input "REMIX KITCHEN"
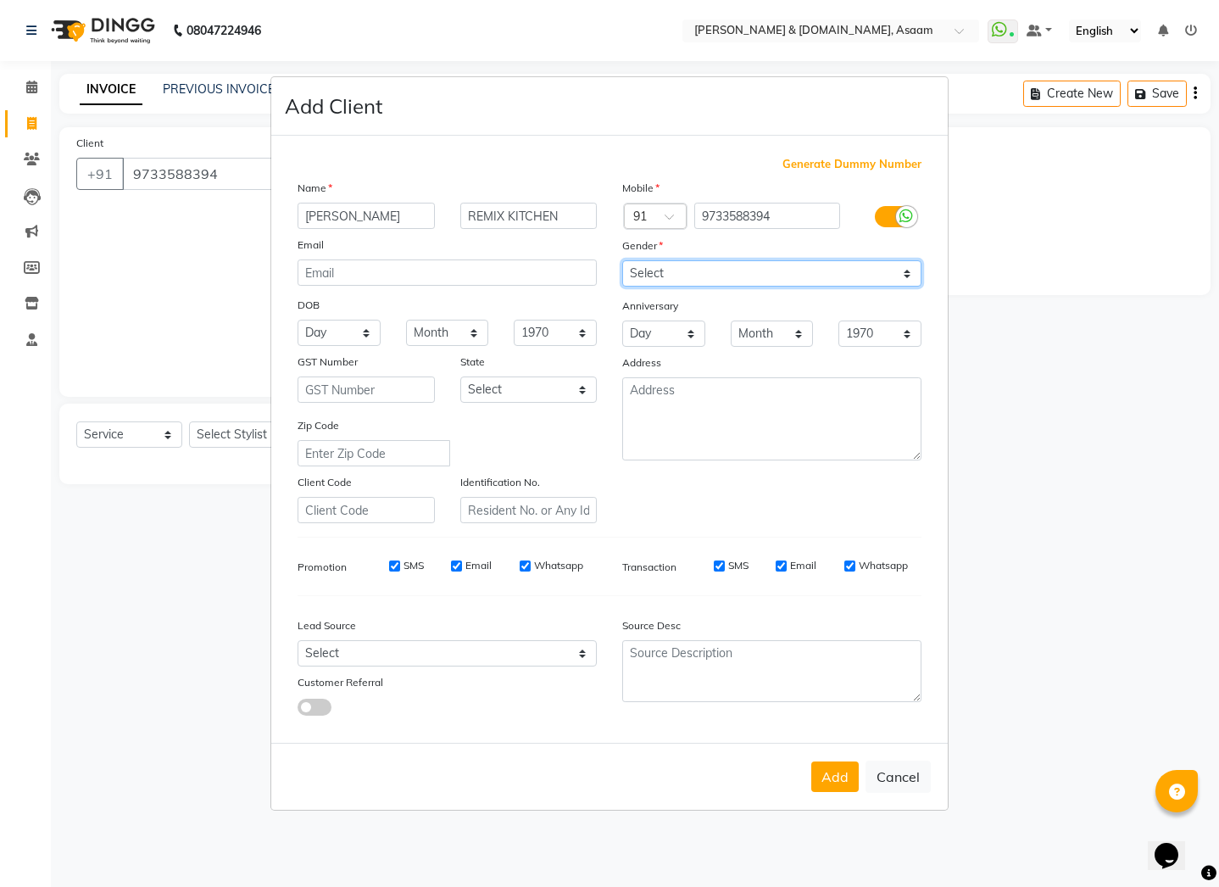
click at [707, 278] on select "Select Male Female Other Prefer Not To Say" at bounding box center [771, 273] width 299 height 26
select select "male"
click at [622, 260] on select "Select Male Female Other Prefer Not To Say" at bounding box center [771, 273] width 299 height 26
click at [848, 766] on button "Add" at bounding box center [834, 776] width 47 height 31
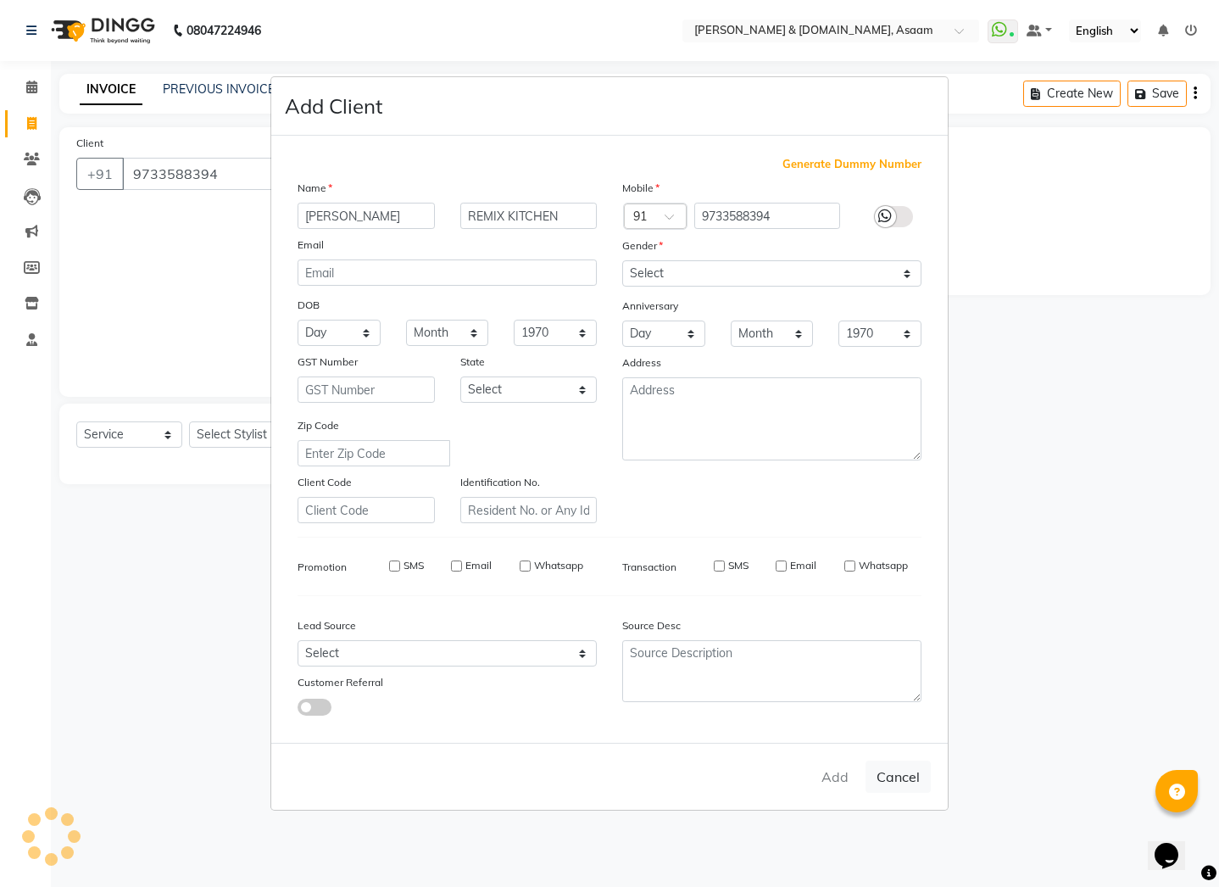
type input "97******94"
select select
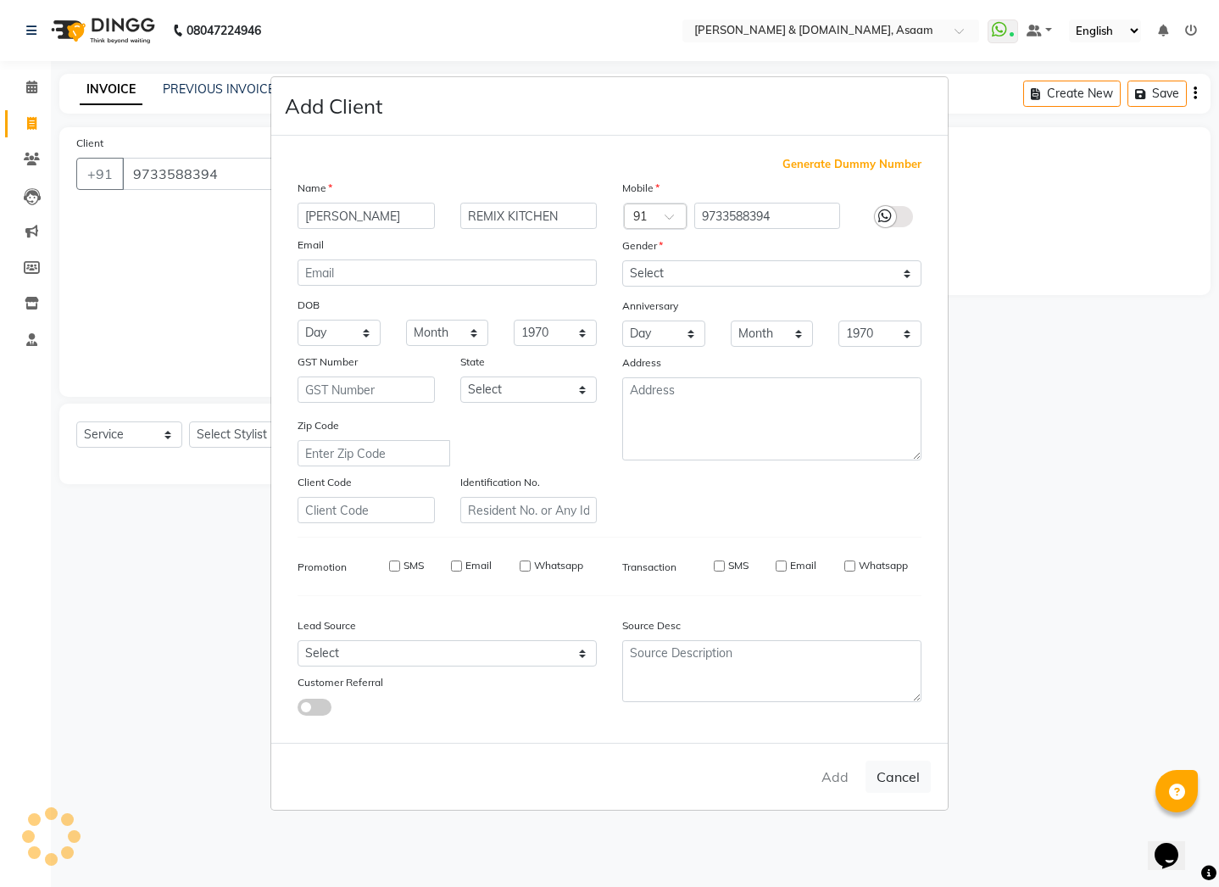
select select
checkbox input "false"
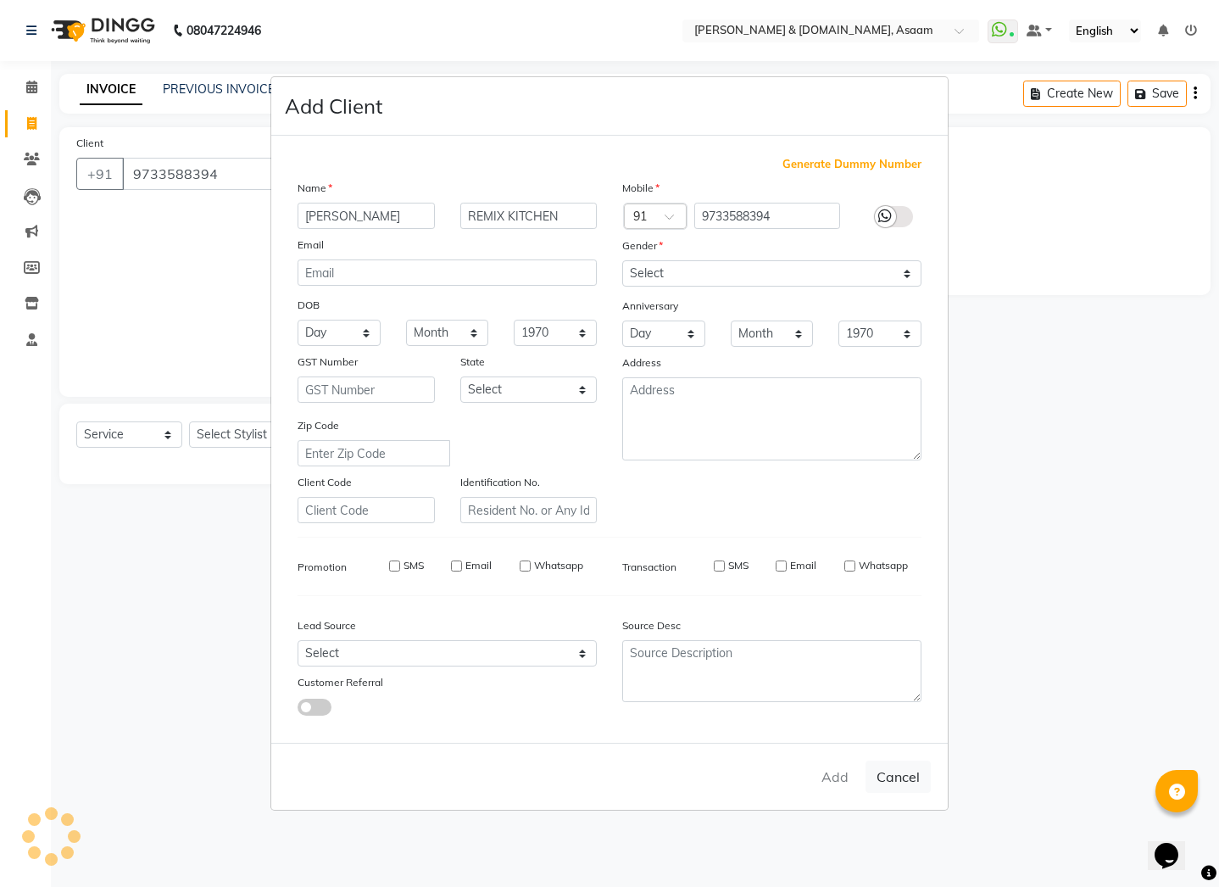
checkbox input "false"
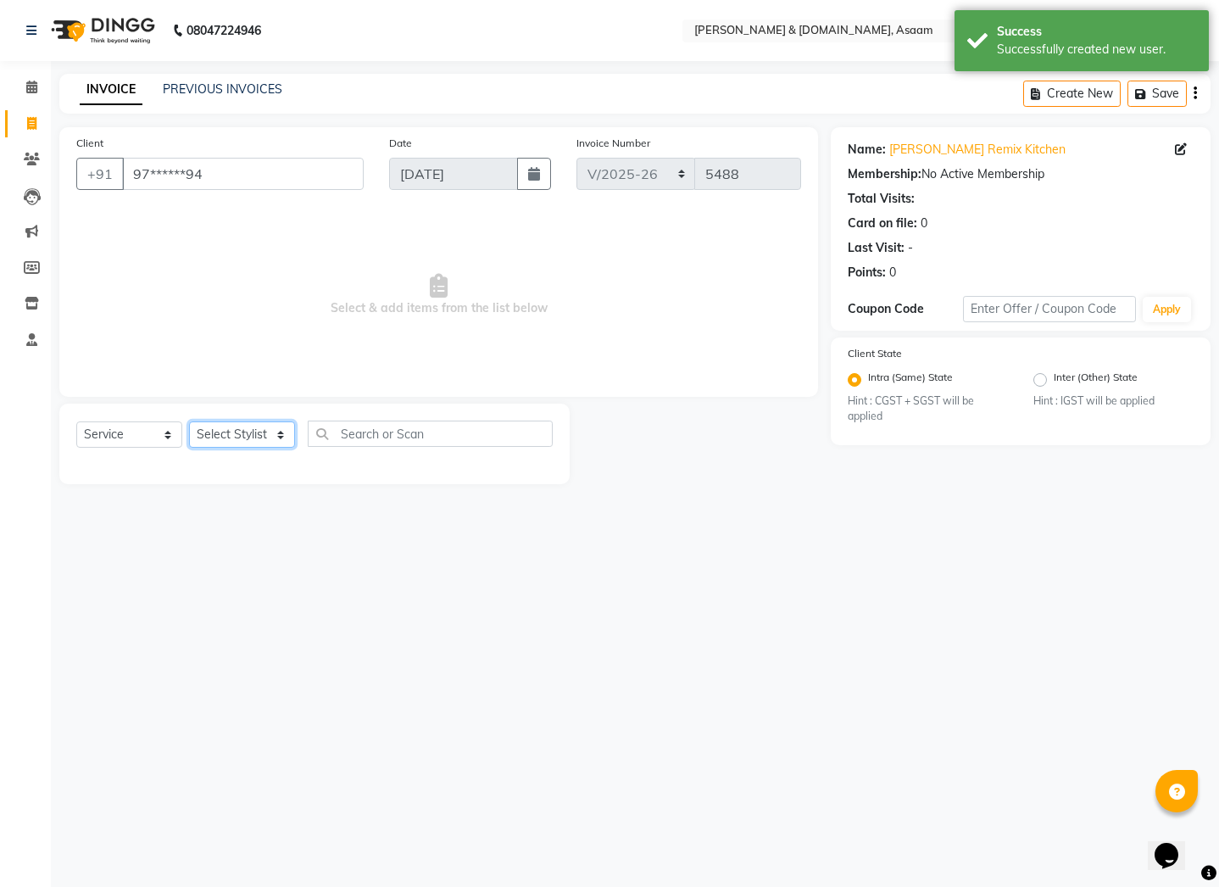
click at [231, 437] on select "Select Stylist AKASH [PERSON_NAME] fornt desk [PERSON_NAME] PARLOUR [PERSON_NAM…" at bounding box center [242, 434] width 106 height 26
select select "74663"
click at [189, 421] on select "Select Stylist AKASH [PERSON_NAME] fornt desk [PERSON_NAME] PARLOUR [PERSON_NAM…" at bounding box center [242, 434] width 106 height 26
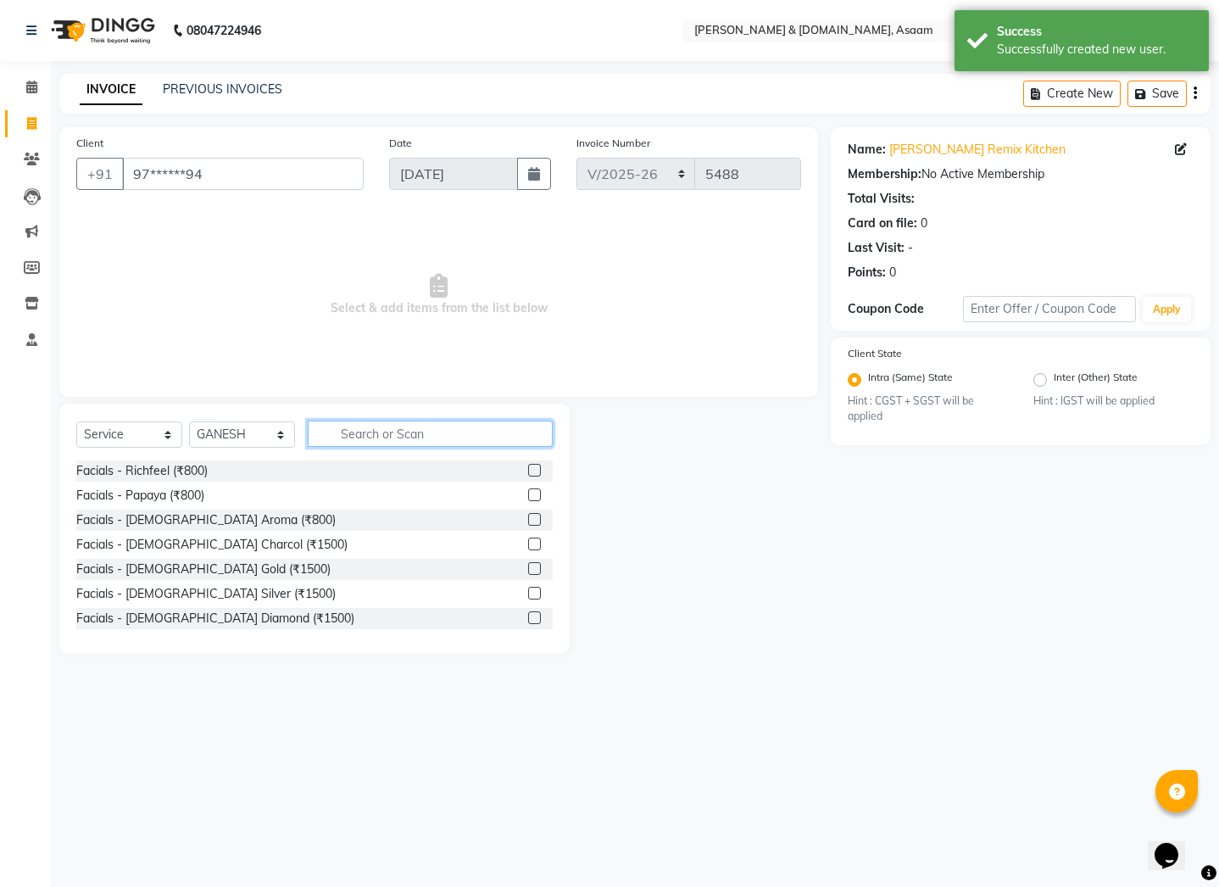
click at [383, 445] on input "text" at bounding box center [430, 433] width 245 height 26
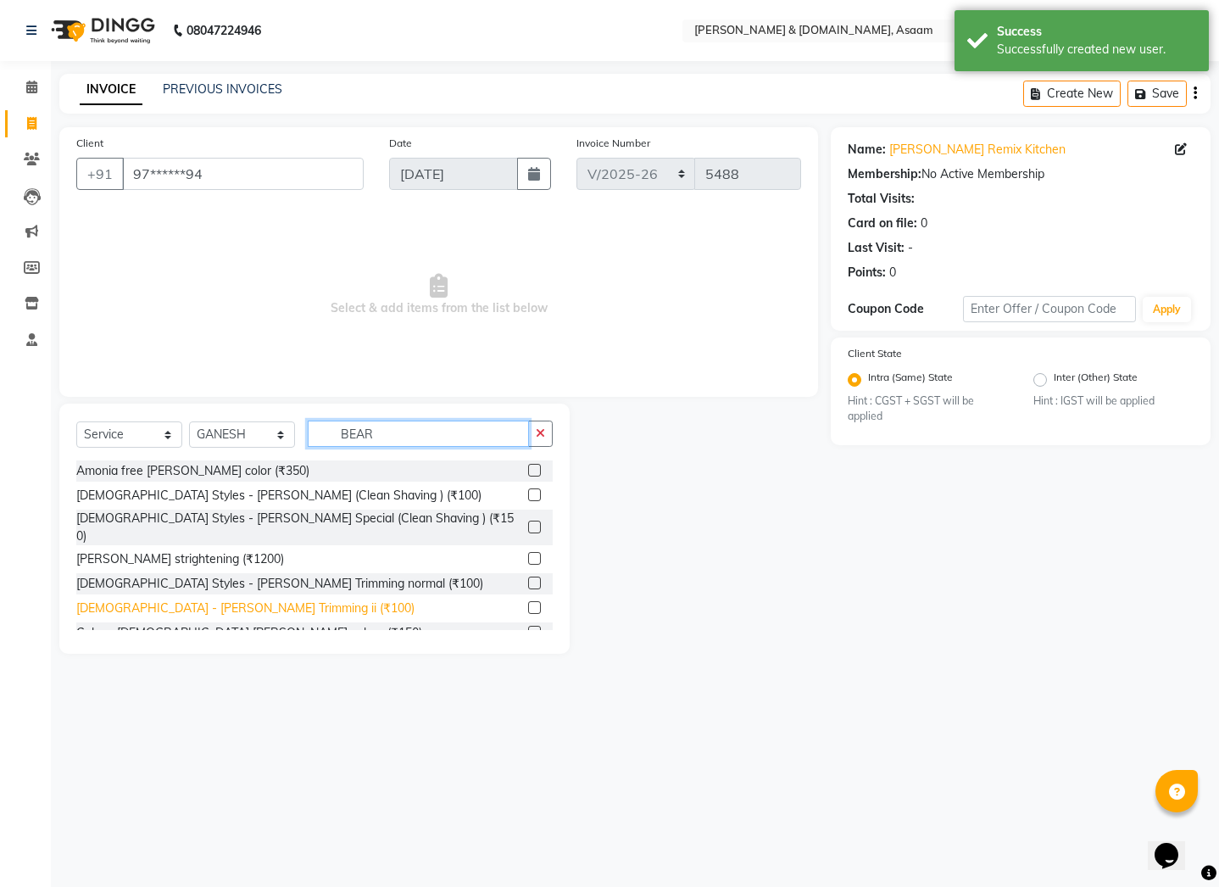
type input "BEAR"
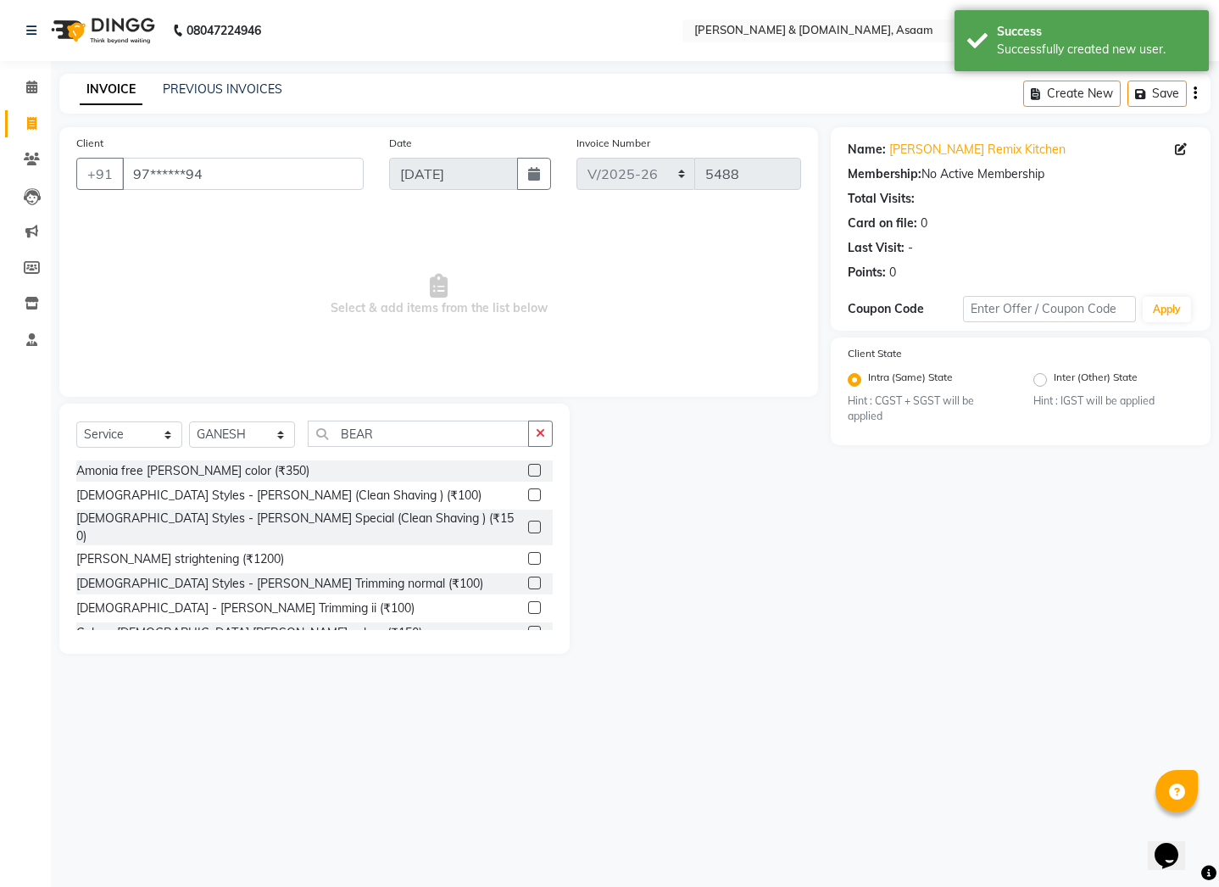
click at [207, 598] on div "[DEMOGRAPHIC_DATA] - [PERSON_NAME] Trimming ii (₹100)" at bounding box center [314, 608] width 476 height 21
click at [209, 599] on div "[DEMOGRAPHIC_DATA] - [PERSON_NAME] Trimming ii (₹100)" at bounding box center [245, 608] width 338 height 18
checkbox input "false"
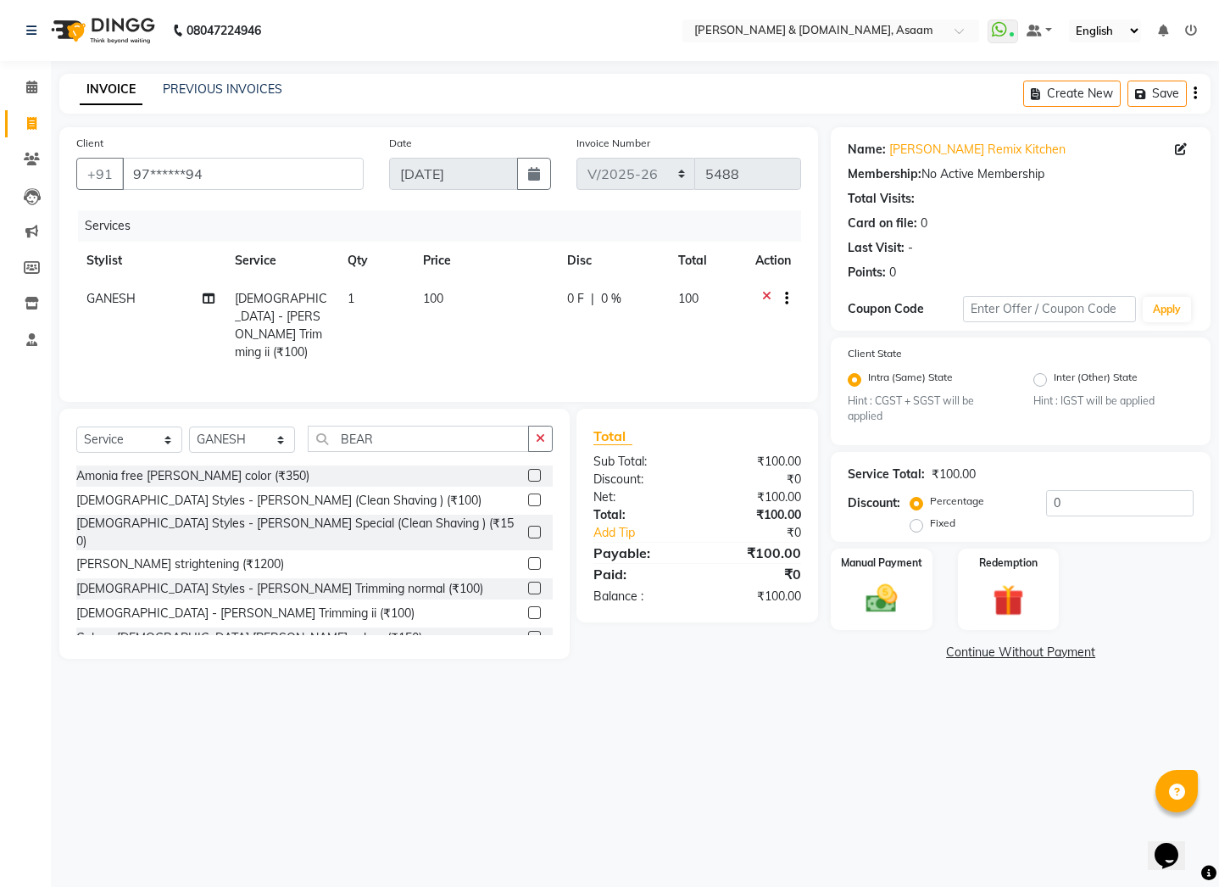
click at [983, 650] on link "Continue Without Payment" at bounding box center [1020, 652] width 373 height 18
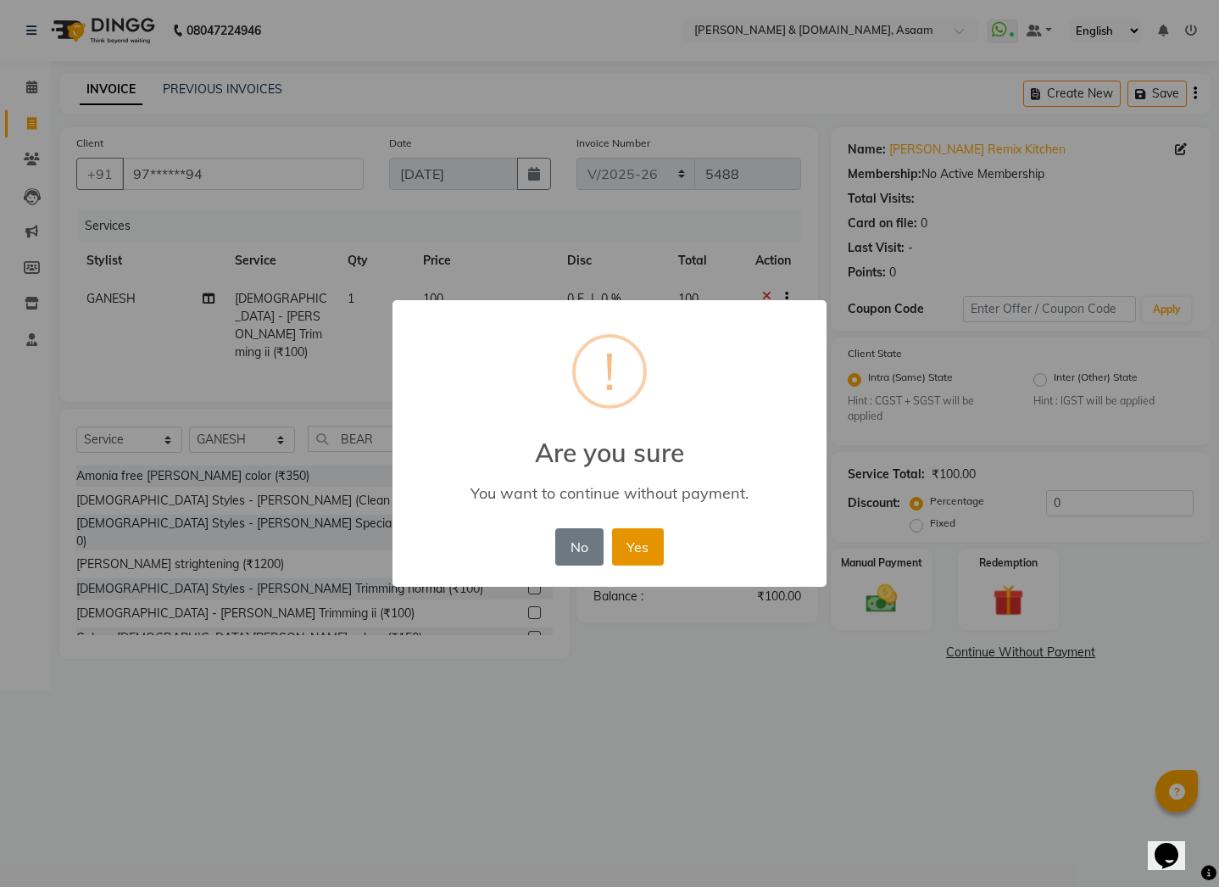
click at [637, 544] on button "Yes" at bounding box center [638, 546] width 52 height 37
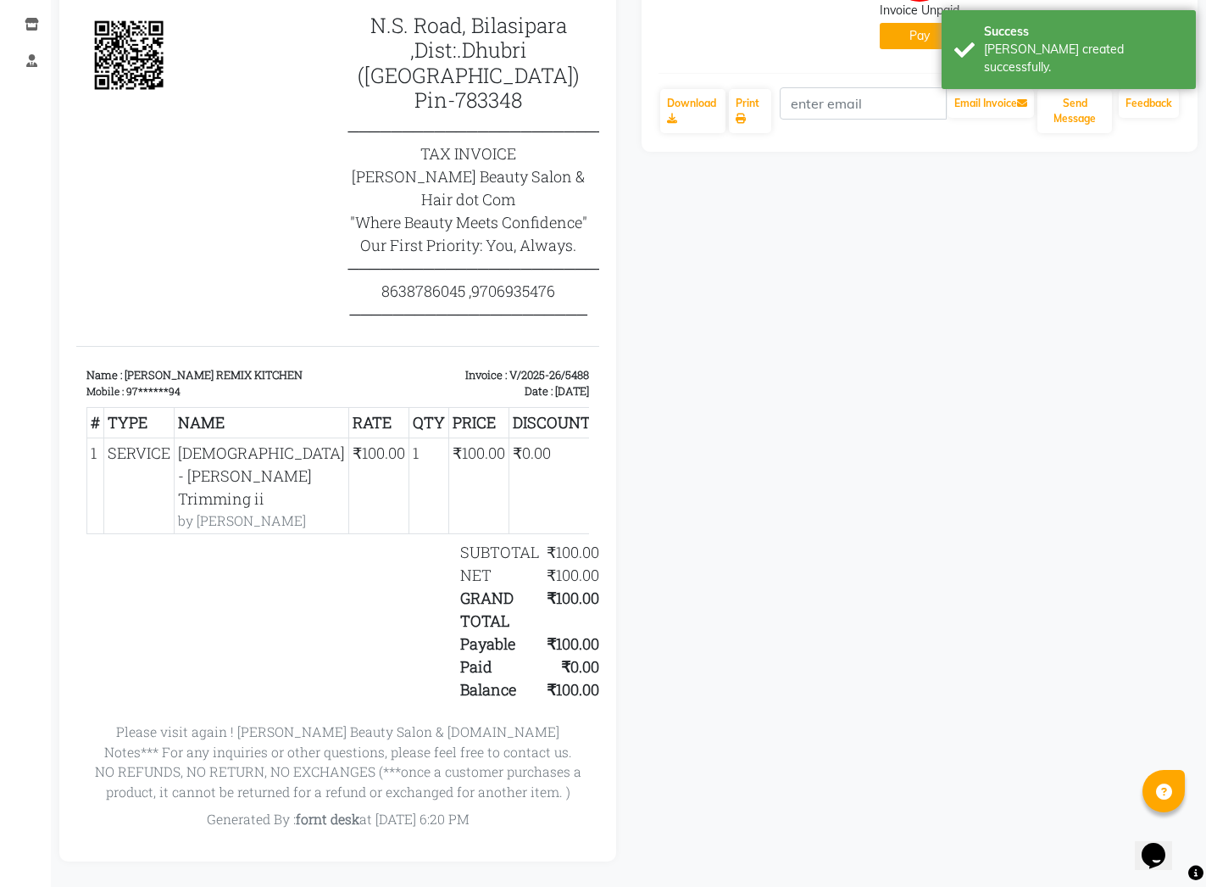
scroll to position [62, 129]
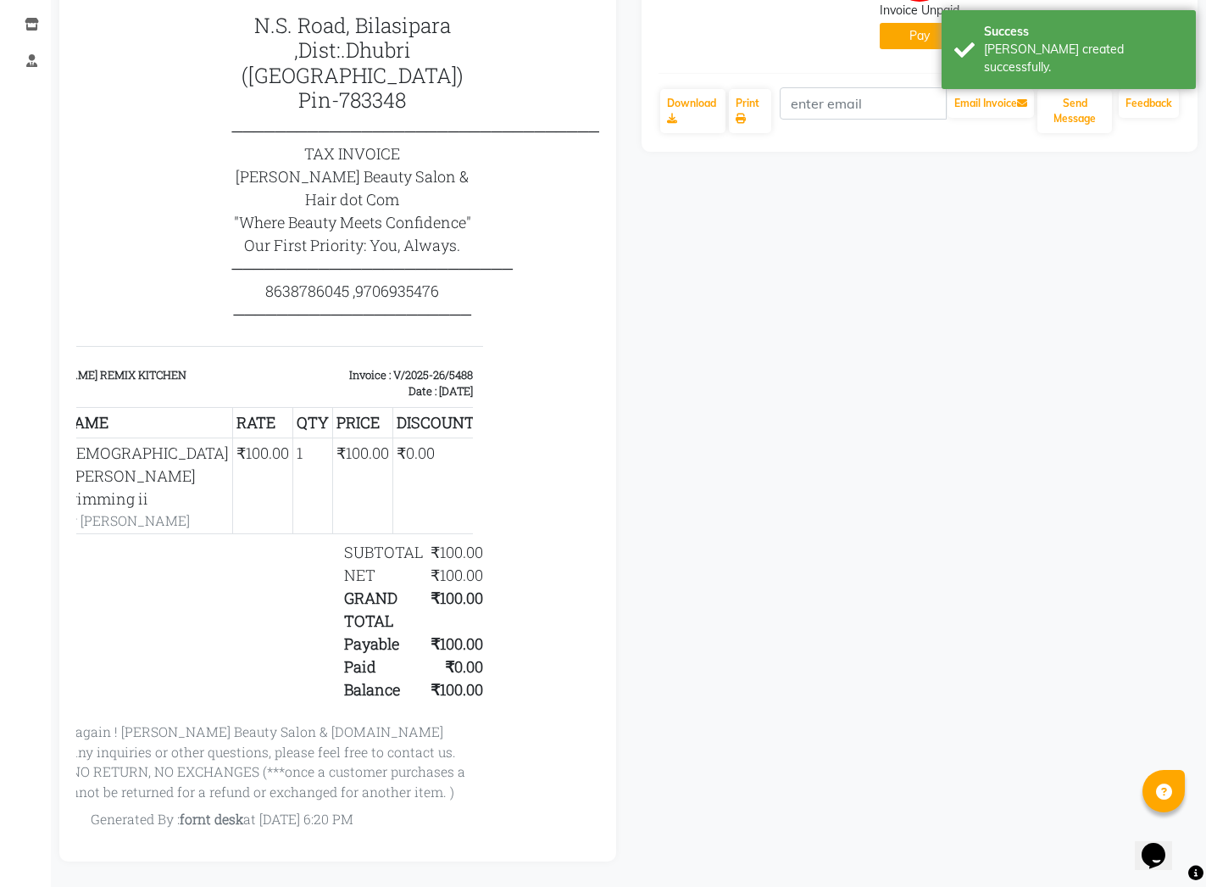
drag, startPoint x: 441, startPoint y: 682, endPoint x: 603, endPoint y: 687, distance: 162.0
click at [483, 687] on html "Hrishika Beauty Salon & Hair dot Com ────────────────────── N.S. Road, Bilasipa…" at bounding box center [221, 356] width 523 height 958
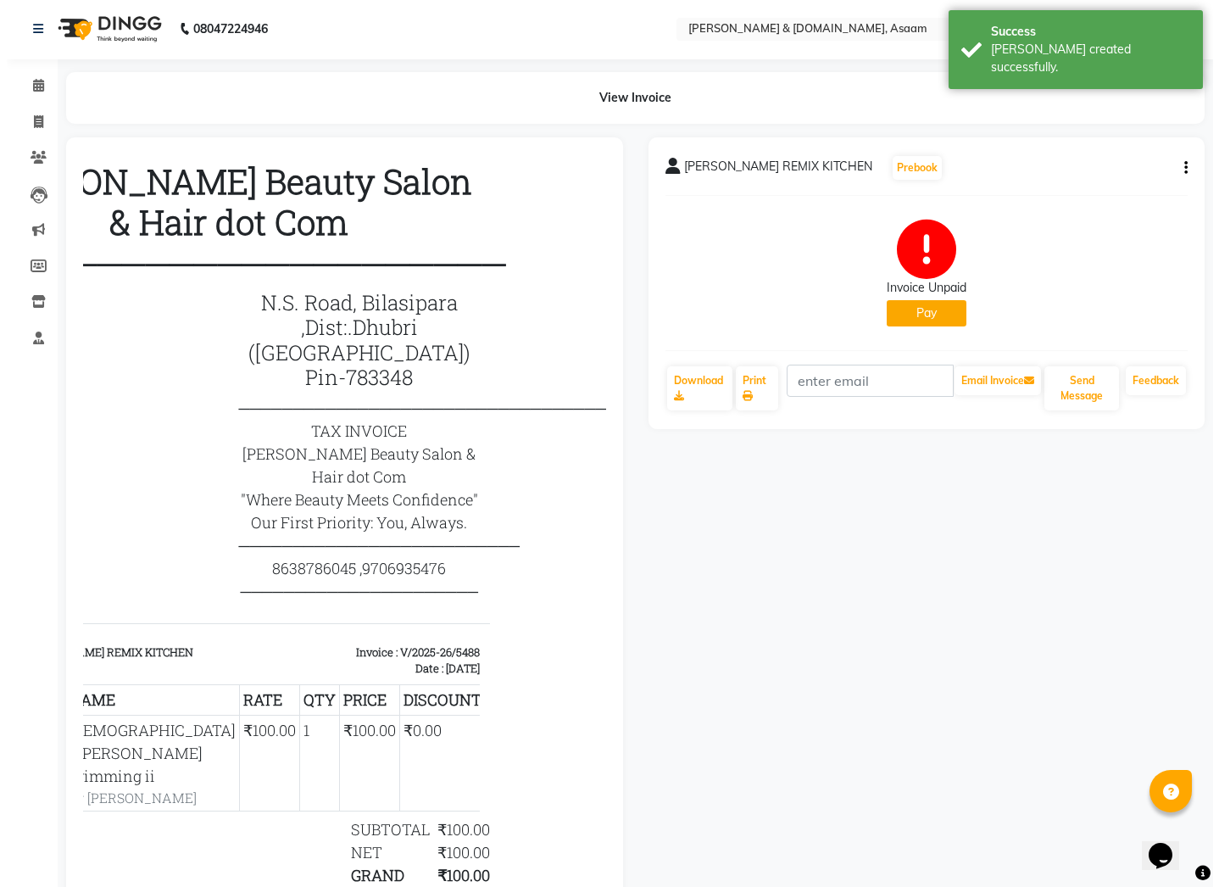
scroll to position [0, 0]
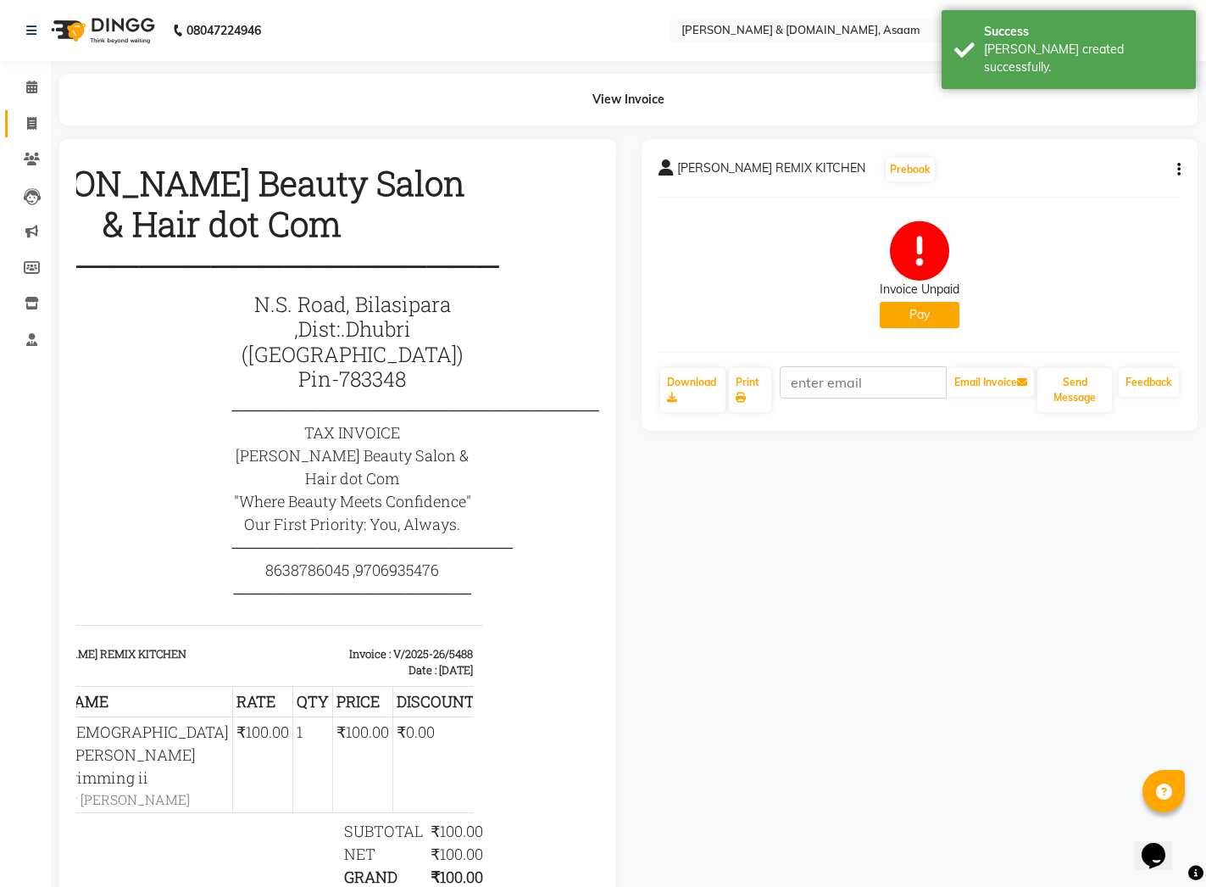
click at [25, 126] on span at bounding box center [32, 123] width 30 height 19
select select "service"
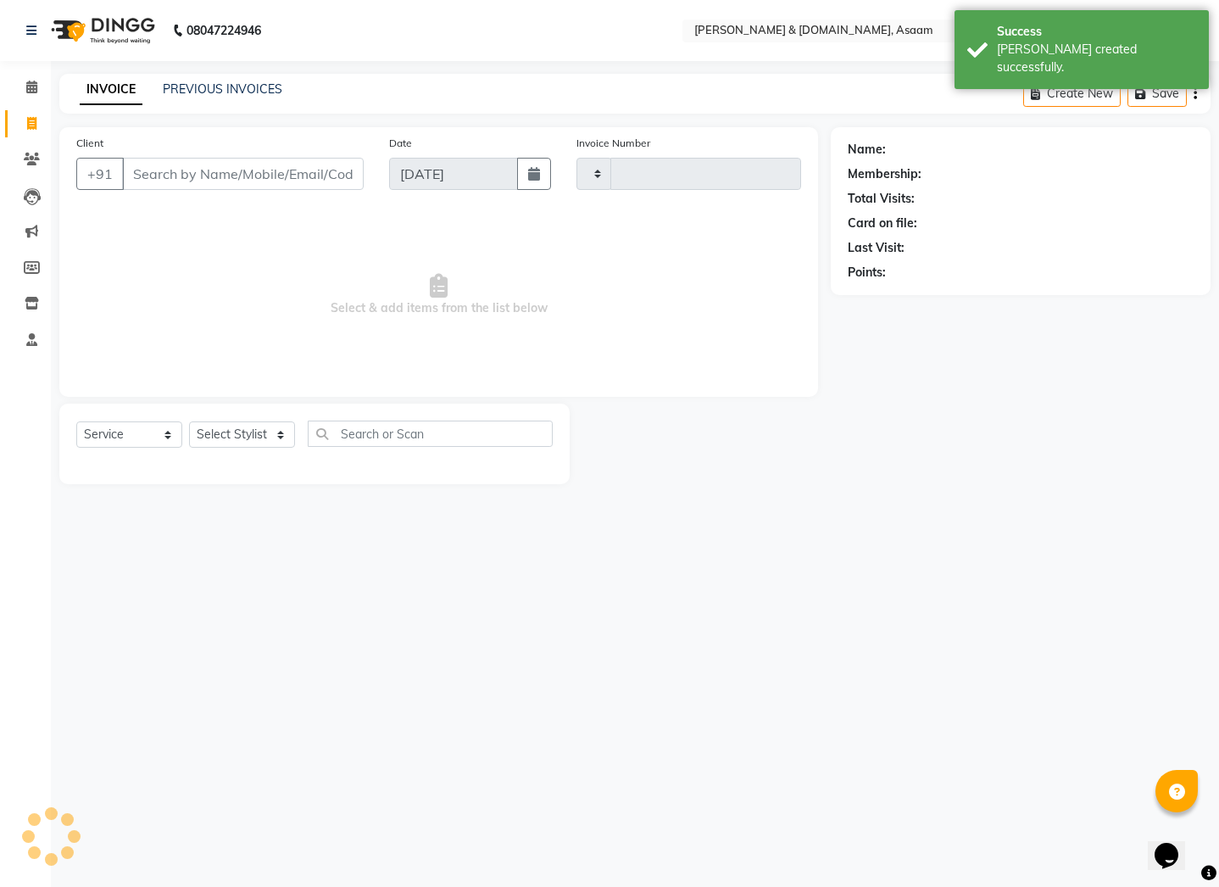
type input "5489"
select select "4608"
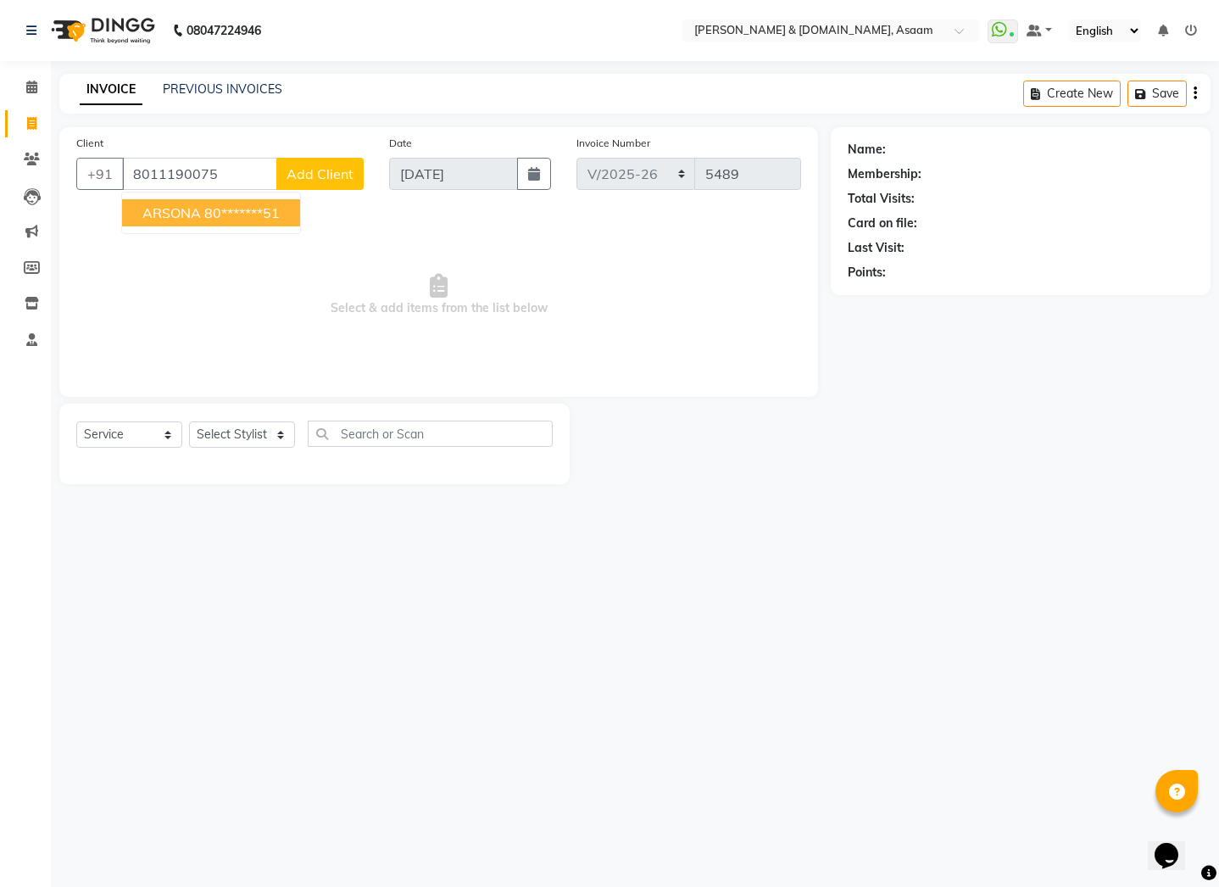
type input "8011190075"
click at [339, 173] on span "Add Client" at bounding box center [320, 173] width 67 height 17
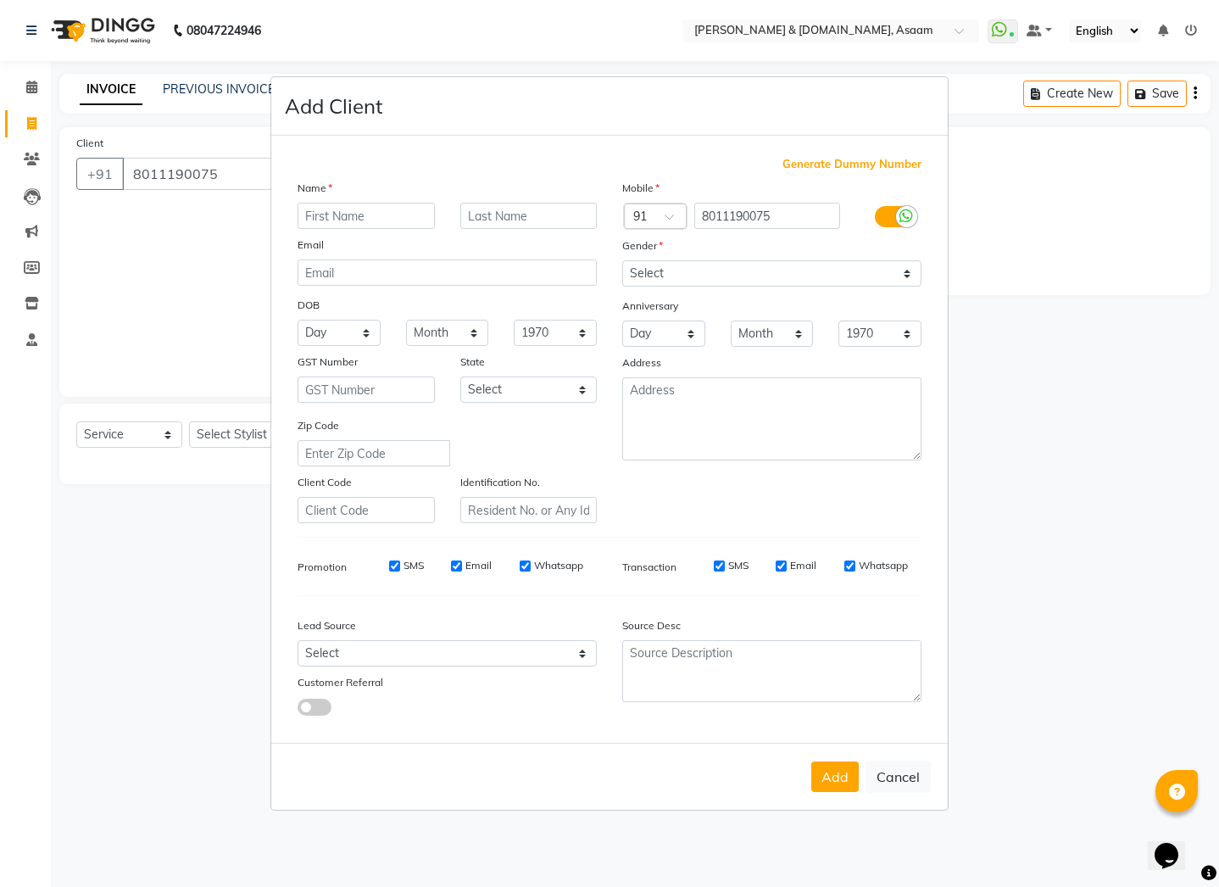
click at [342, 204] on input "text" at bounding box center [366, 216] width 137 height 26
type input "ARCHANA"
type input "SARMA"
click at [842, 777] on button "Add" at bounding box center [834, 776] width 47 height 31
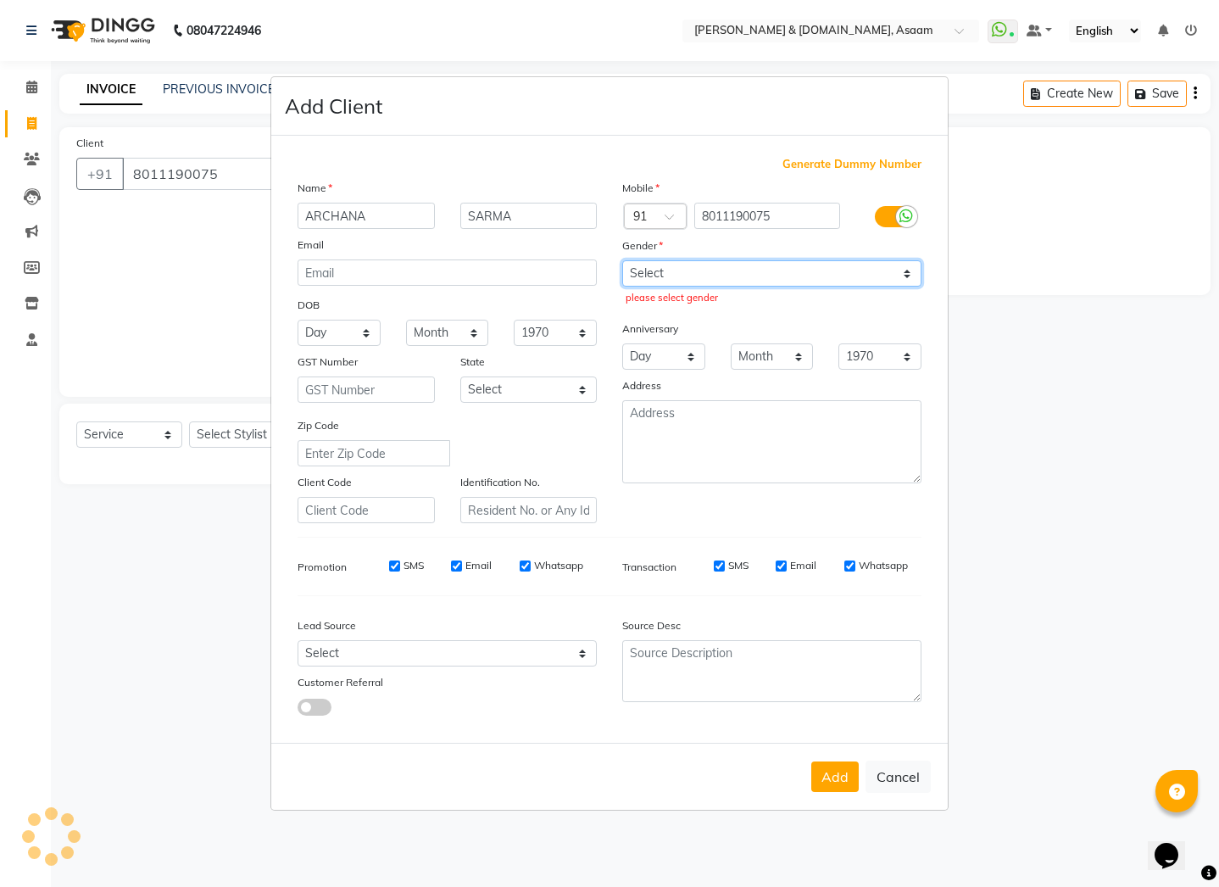
click at [777, 276] on select "Select [DEMOGRAPHIC_DATA] [DEMOGRAPHIC_DATA] Other Prefer Not To Say" at bounding box center [771, 273] width 299 height 26
click at [622, 260] on select "Select [DEMOGRAPHIC_DATA] [DEMOGRAPHIC_DATA] Other Prefer Not To Say" at bounding box center [771, 273] width 299 height 26
click at [743, 278] on select "Select [DEMOGRAPHIC_DATA] [DEMOGRAPHIC_DATA] Other Prefer Not To Say" at bounding box center [771, 273] width 299 height 26
select select "[DEMOGRAPHIC_DATA]"
click at [622, 260] on select "Select [DEMOGRAPHIC_DATA] [DEMOGRAPHIC_DATA] Other Prefer Not To Say" at bounding box center [771, 273] width 299 height 26
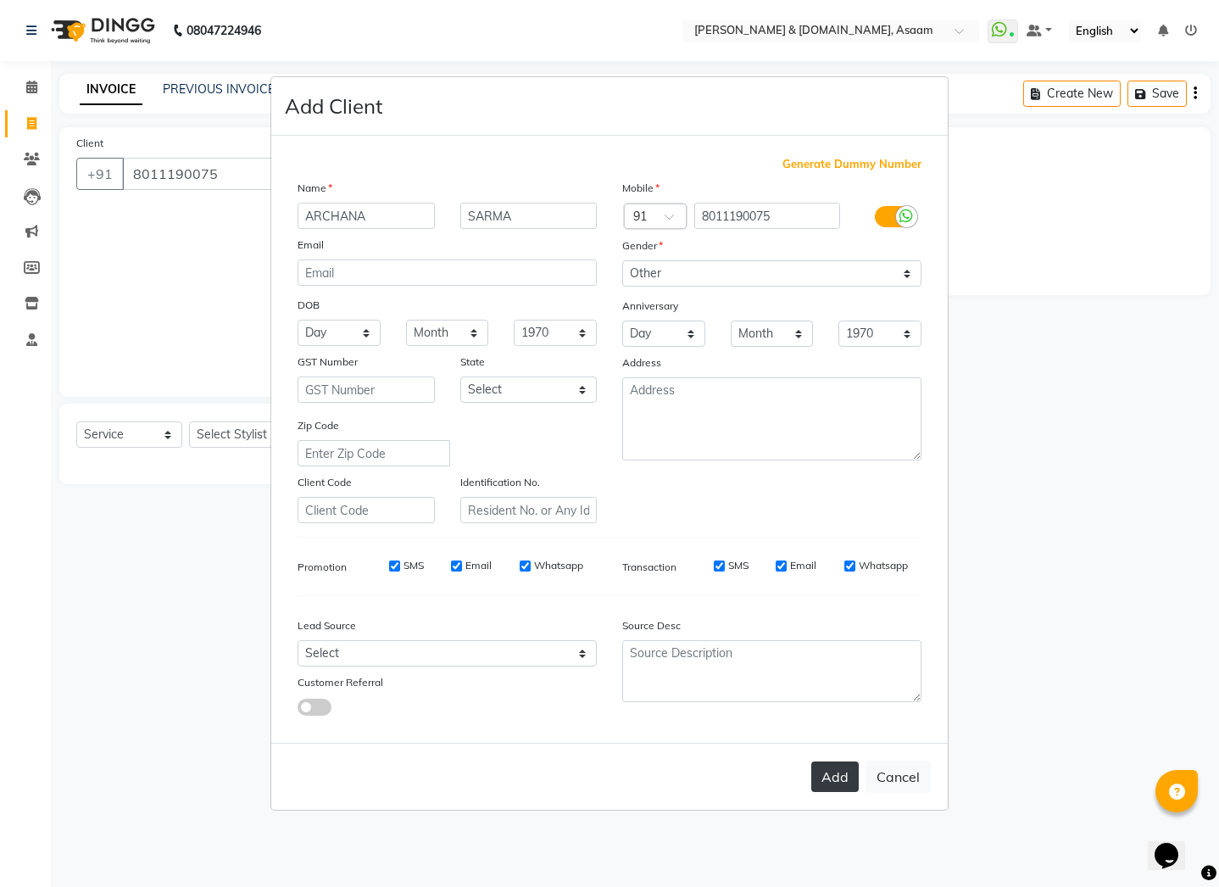
click at [835, 773] on button "Add" at bounding box center [834, 776] width 47 height 31
type input "80******75"
select select
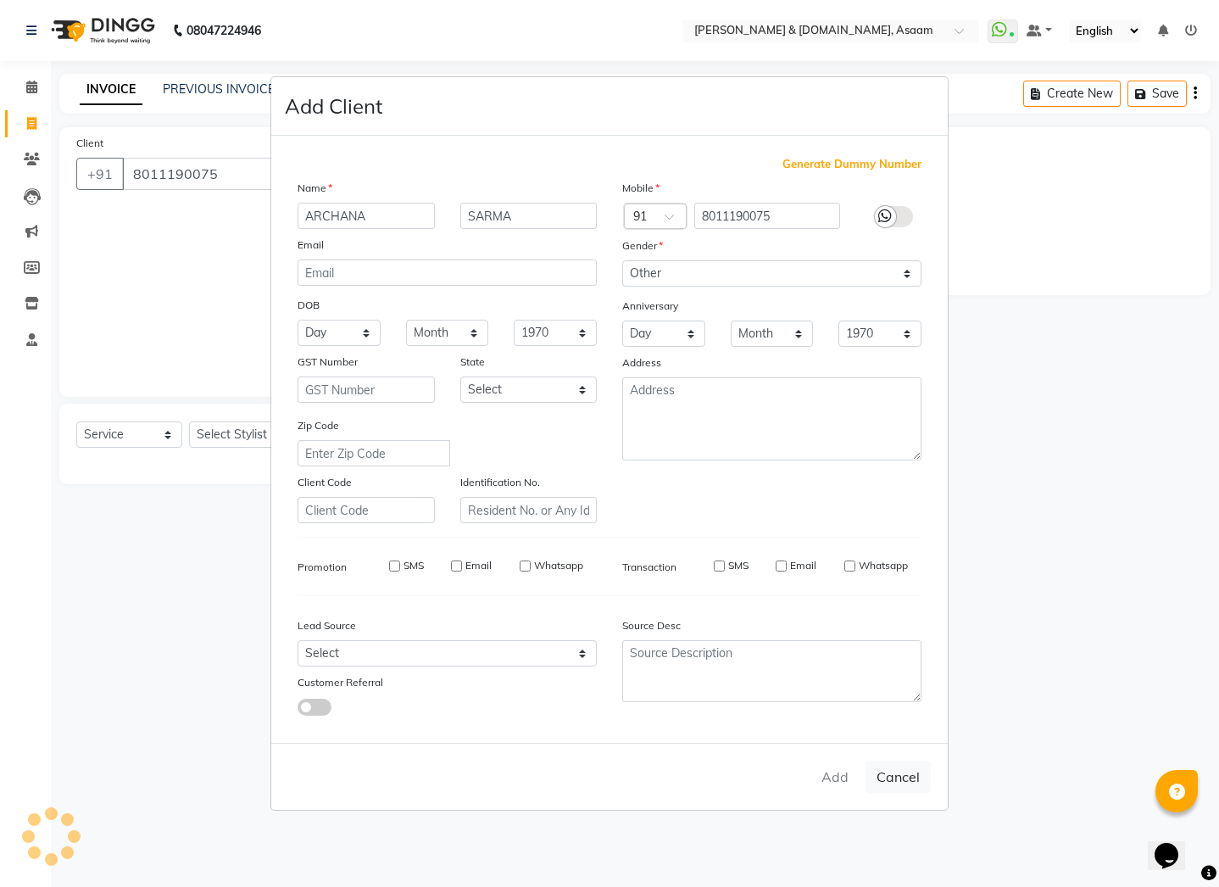
select select
checkbox input "false"
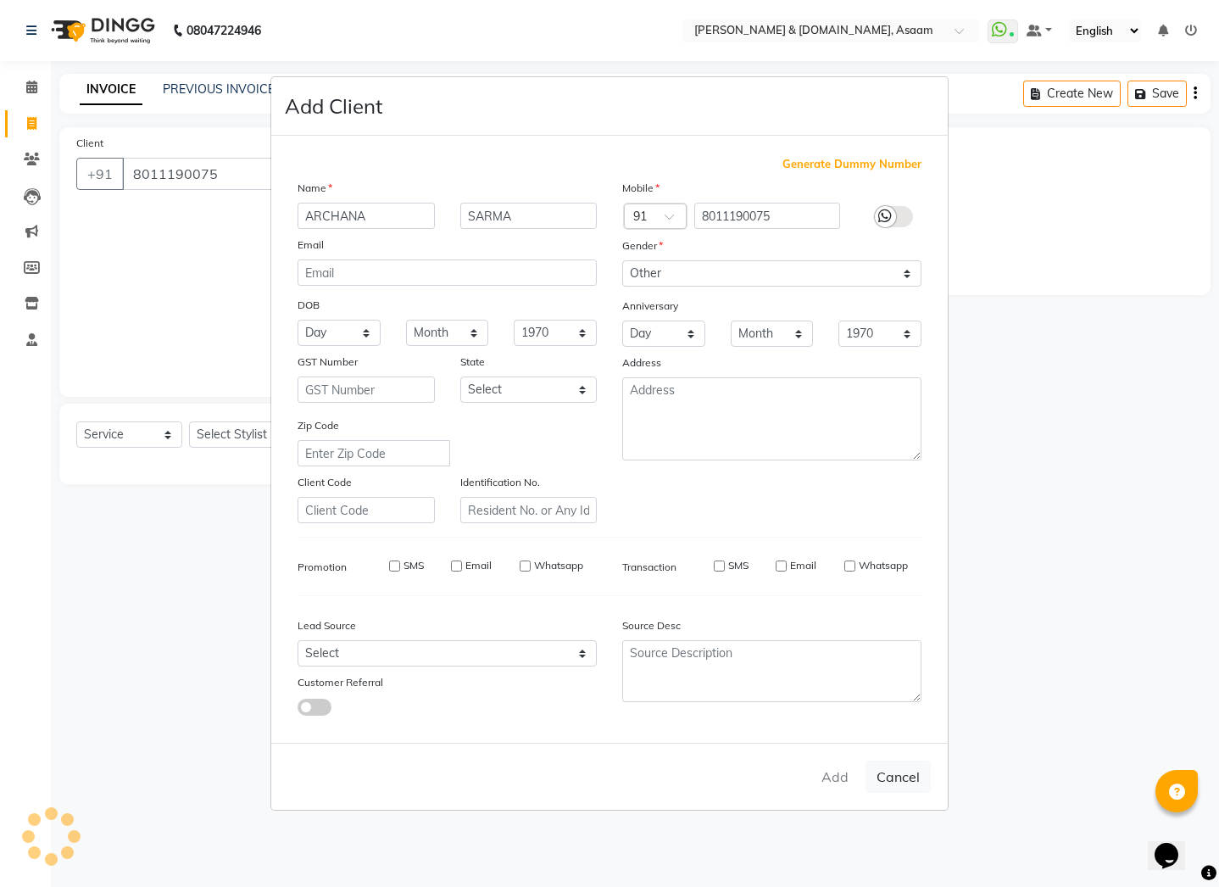
checkbox input "false"
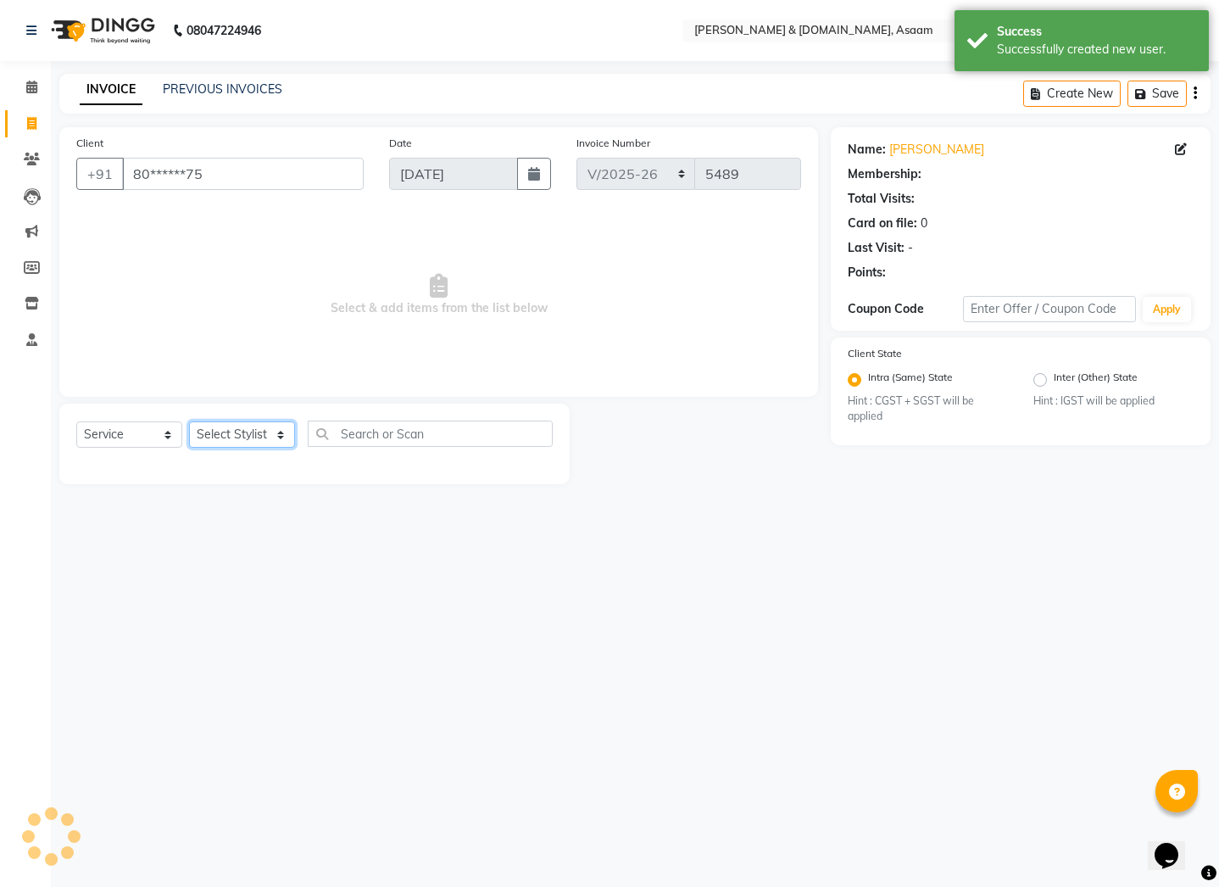
click at [230, 424] on select "Select Stylist AKASH [PERSON_NAME] fornt desk [PERSON_NAME] PARLOUR [PERSON_NAM…" at bounding box center [242, 434] width 106 height 26
select select "81184"
click at [189, 421] on select "Select Stylist AKASH [PERSON_NAME] fornt desk [PERSON_NAME] PARLOUR [PERSON_NAM…" at bounding box center [242, 434] width 106 height 26
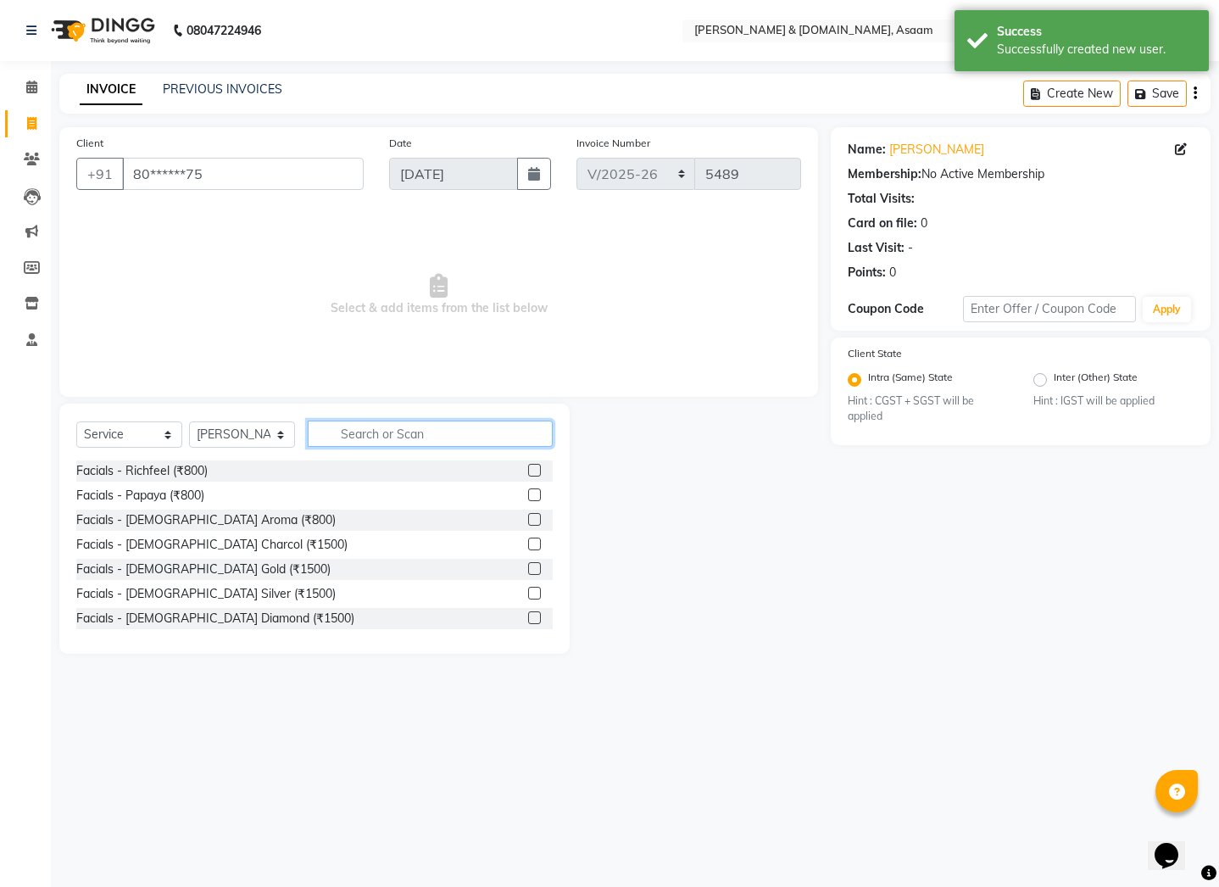
click at [387, 444] on input "text" at bounding box center [430, 433] width 245 height 26
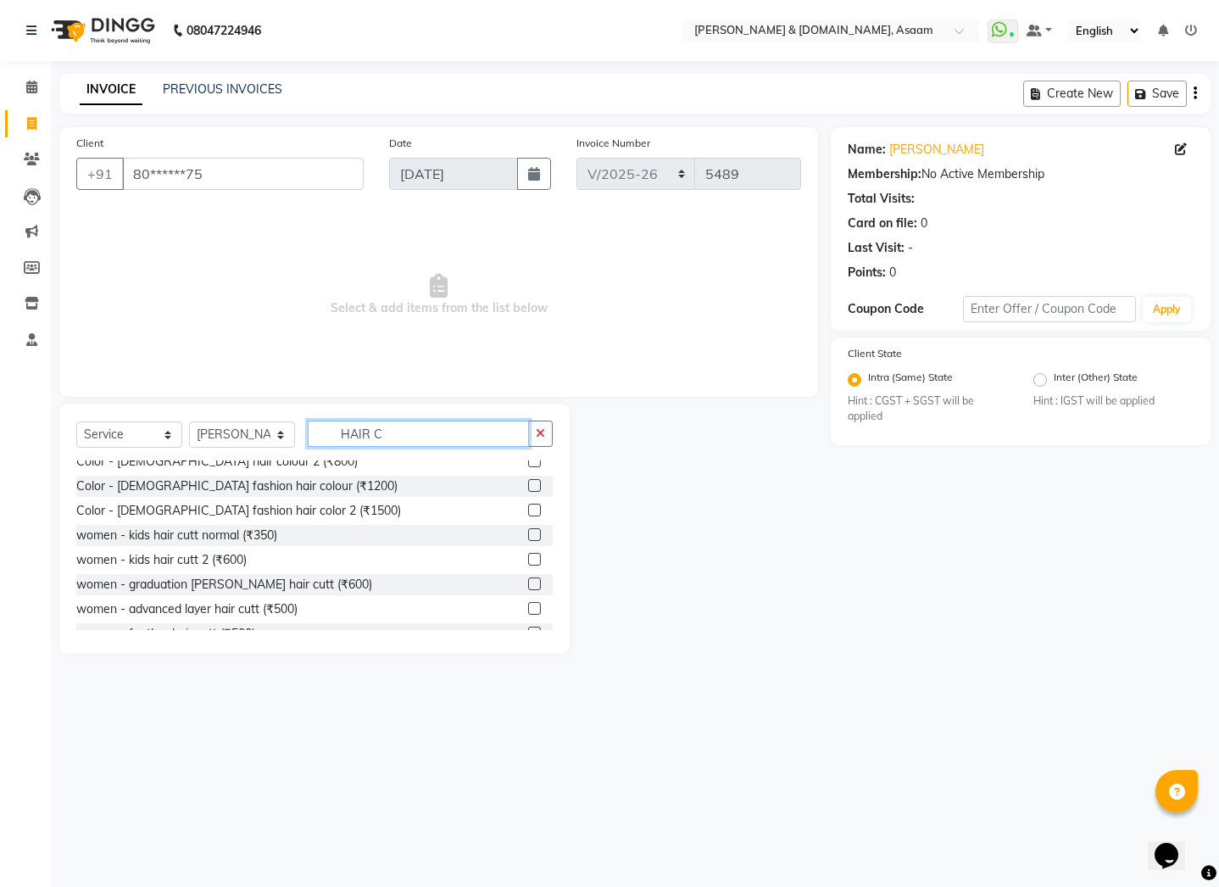
scroll to position [424, 0]
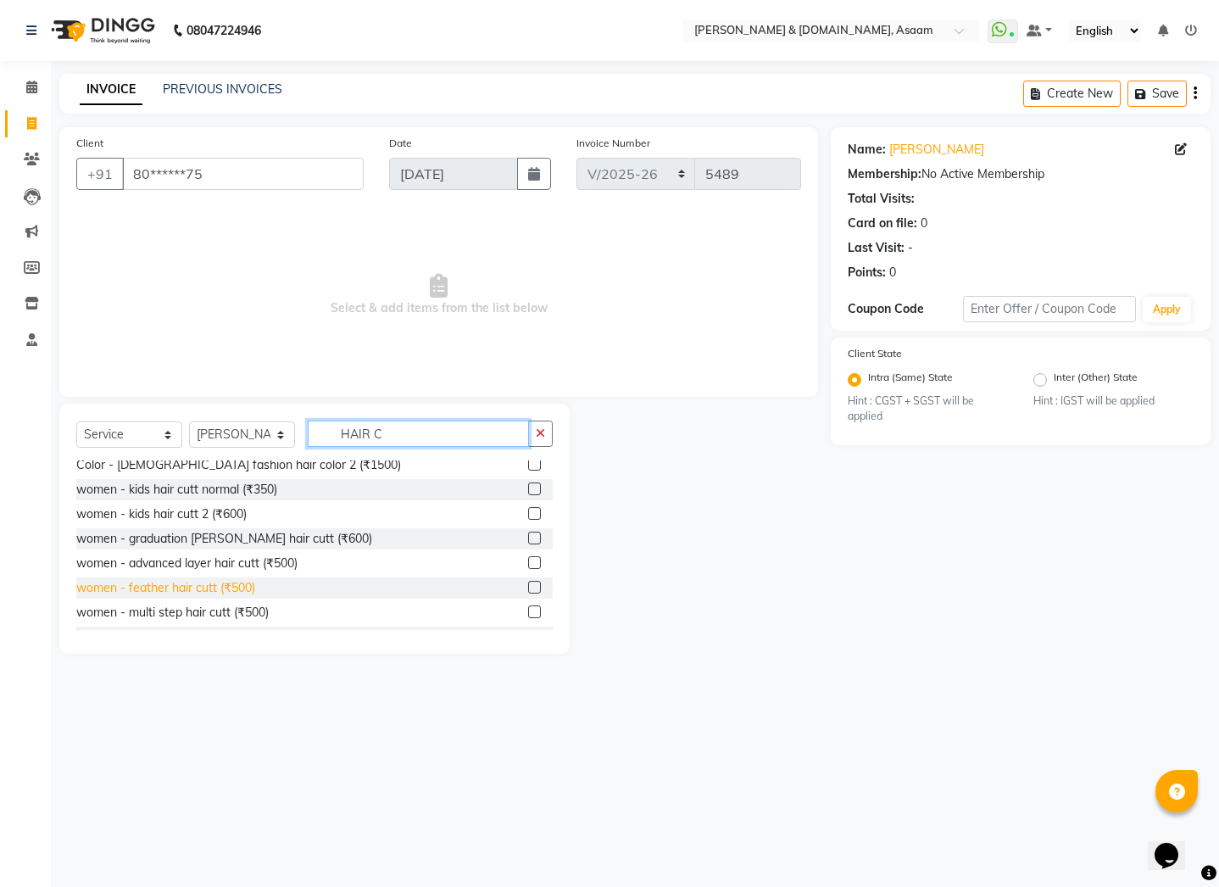
type input "HAIR C"
click at [203, 592] on div "women - feather hair cutt (₹500)" at bounding box center [165, 588] width 179 height 18
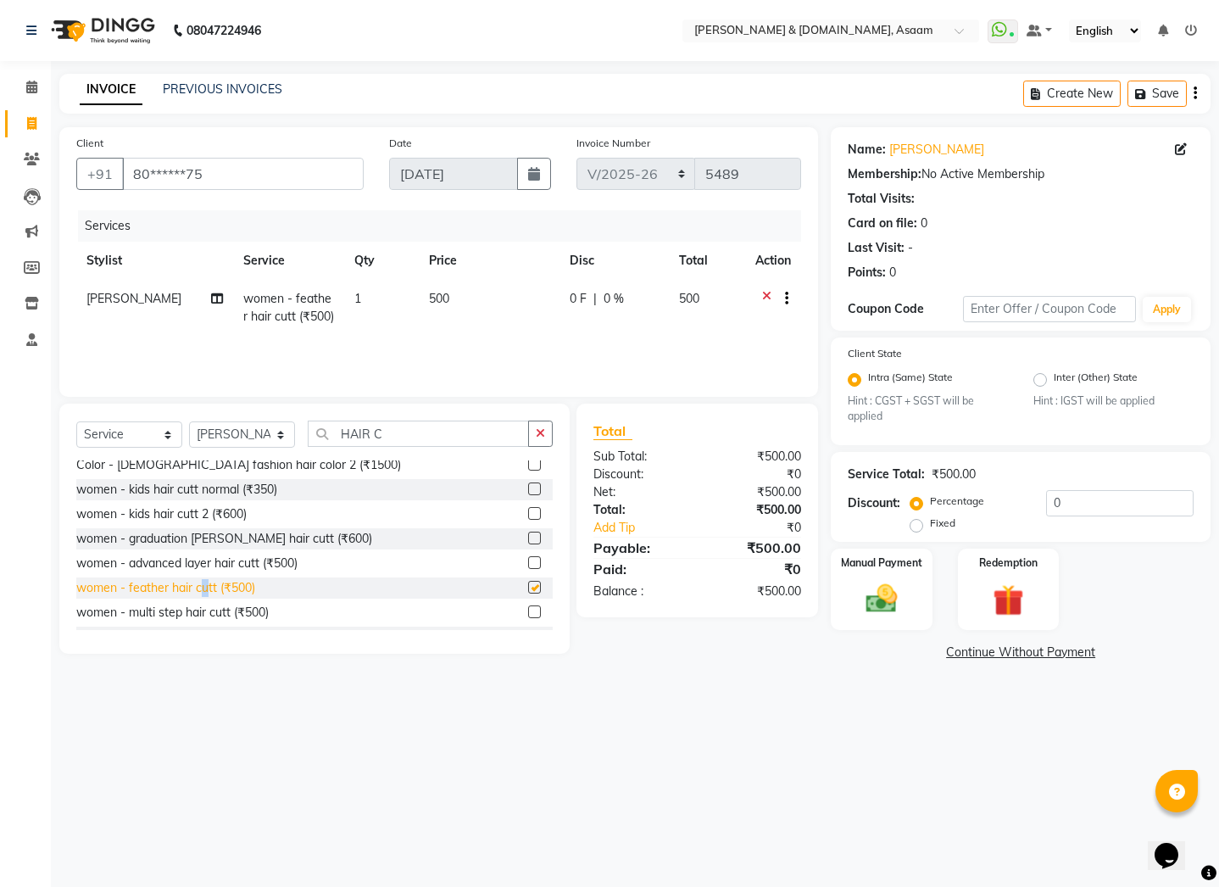
checkbox input "false"
drag, startPoint x: 415, startPoint y: 437, endPoint x: 221, endPoint y: 443, distance: 194.2
click at [221, 443] on div "Select Service Product Membership Package Voucher Prepaid Gift Card Select Styl…" at bounding box center [314, 440] width 476 height 40
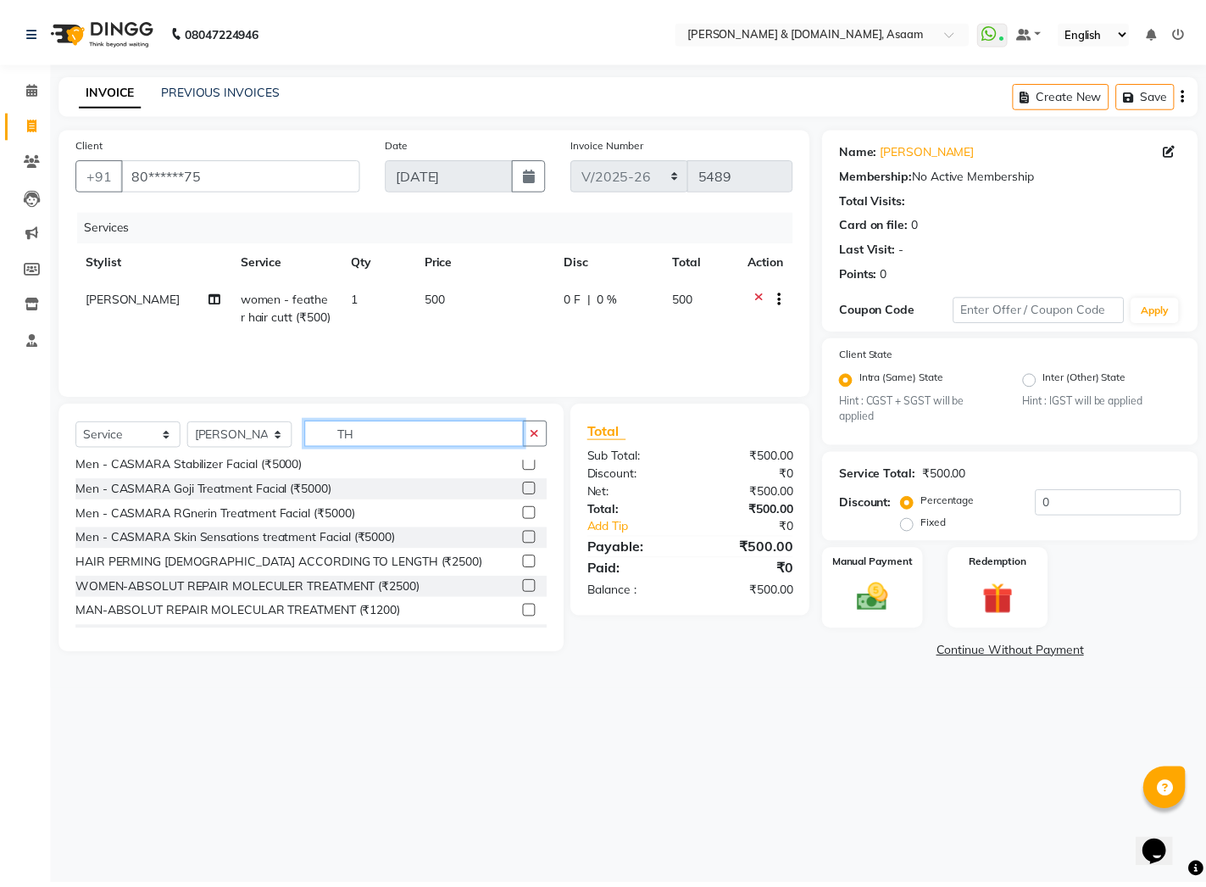
scroll to position [0, 0]
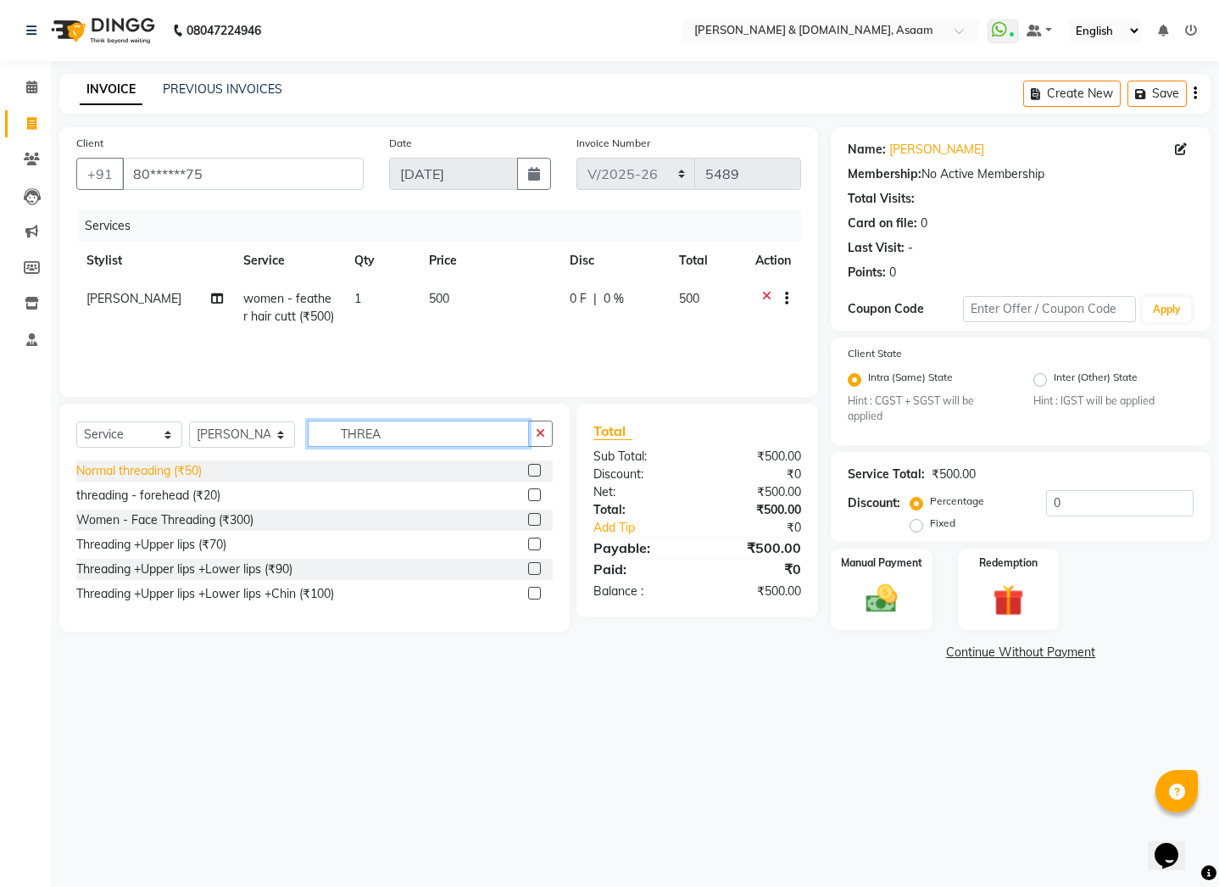
type input "THREA"
click at [178, 476] on div "Normal threading (₹50)" at bounding box center [138, 471] width 125 height 18
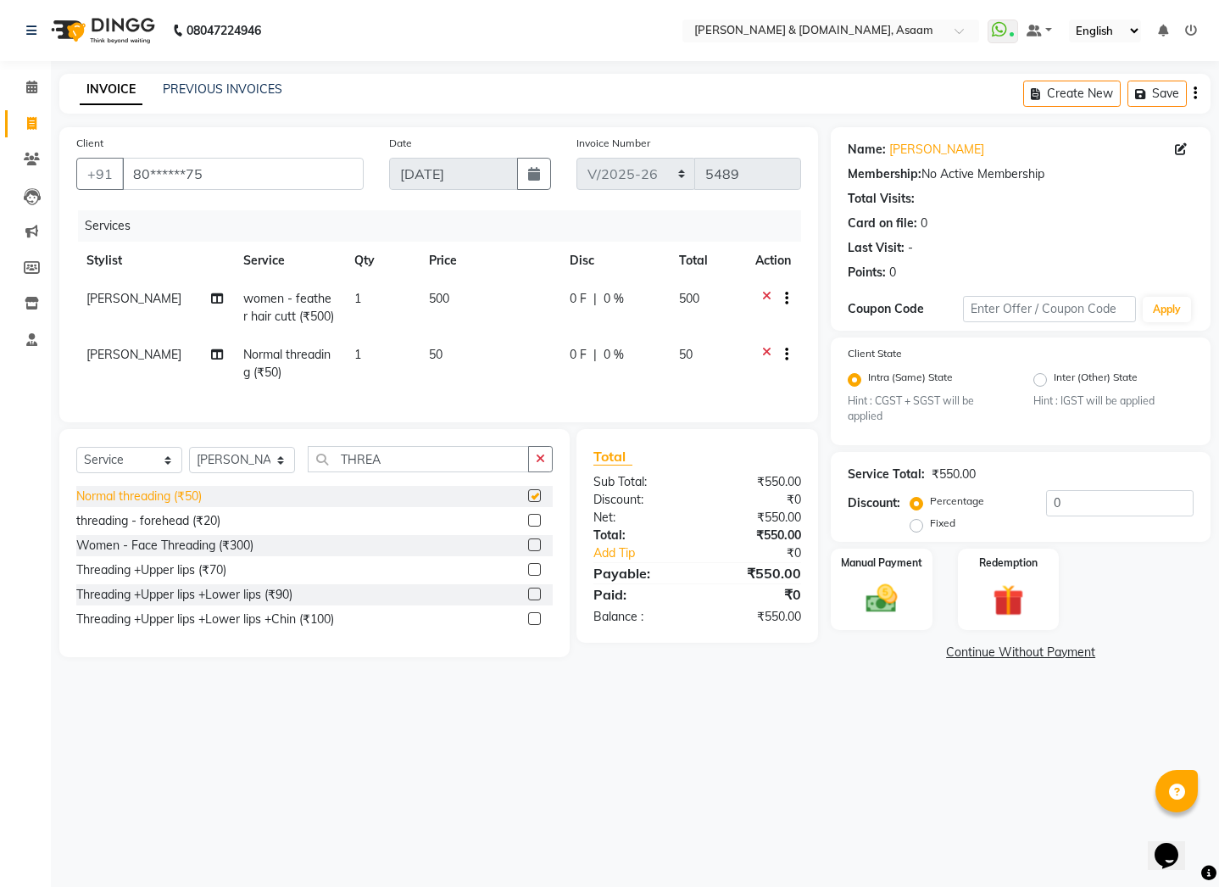
checkbox input "false"
click at [897, 628] on div "Manual Payment" at bounding box center [881, 589] width 105 height 84
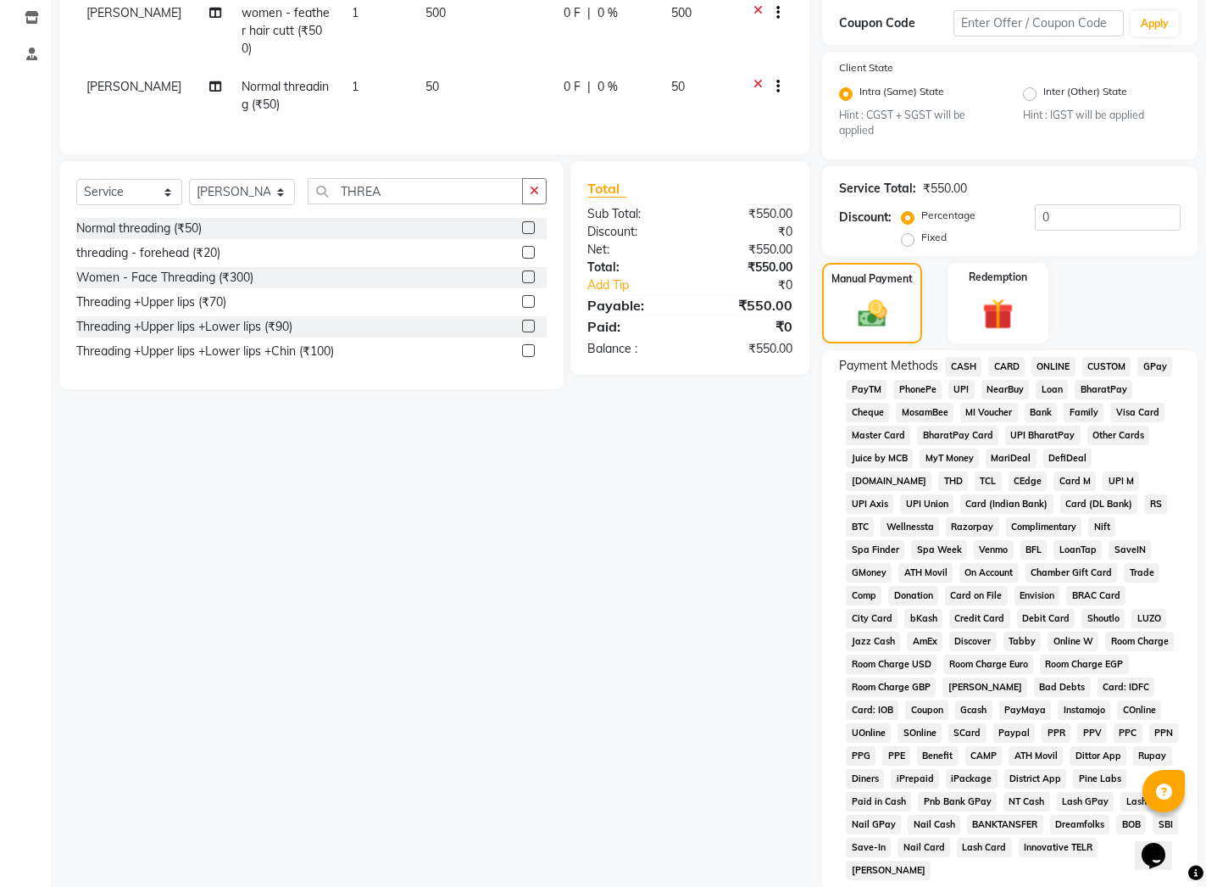
scroll to position [391, 0]
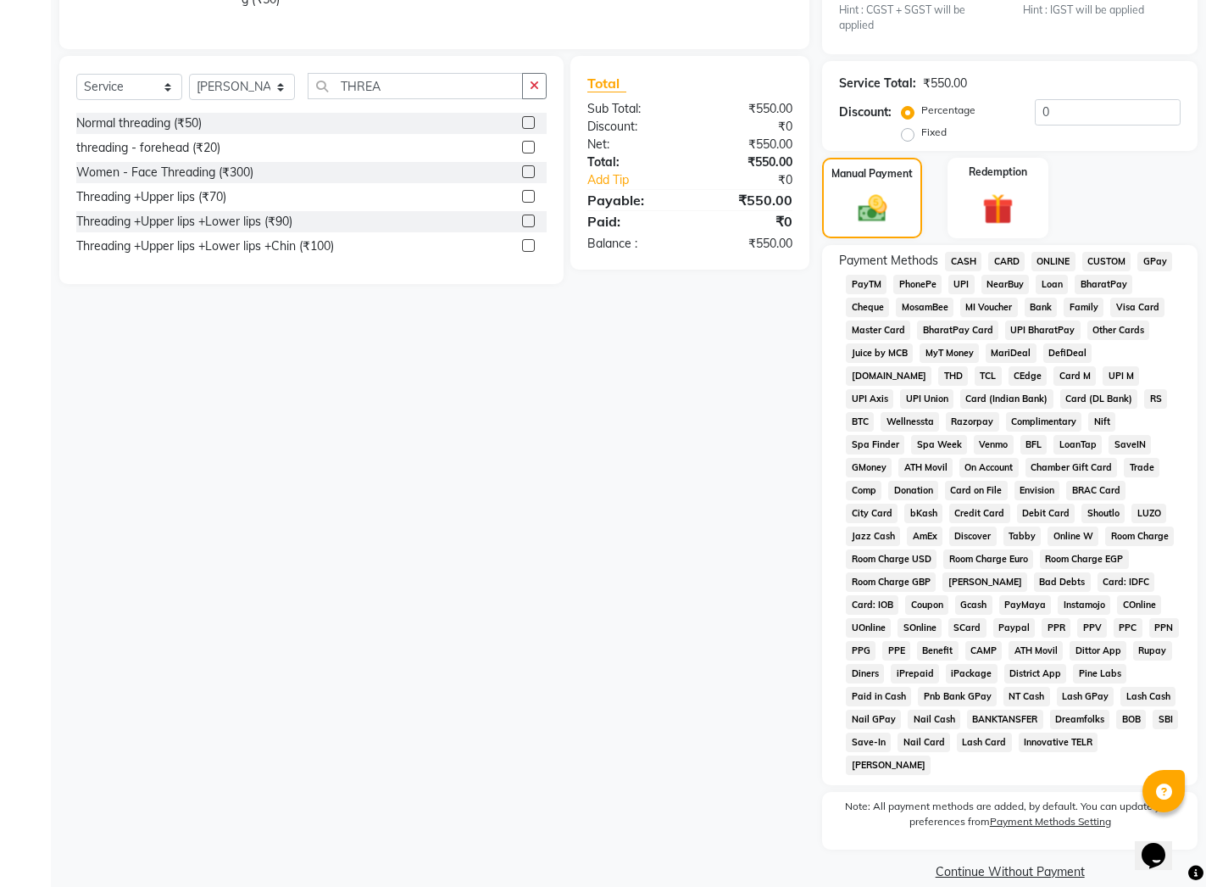
click at [963, 260] on span "CASH" at bounding box center [963, 261] width 36 height 19
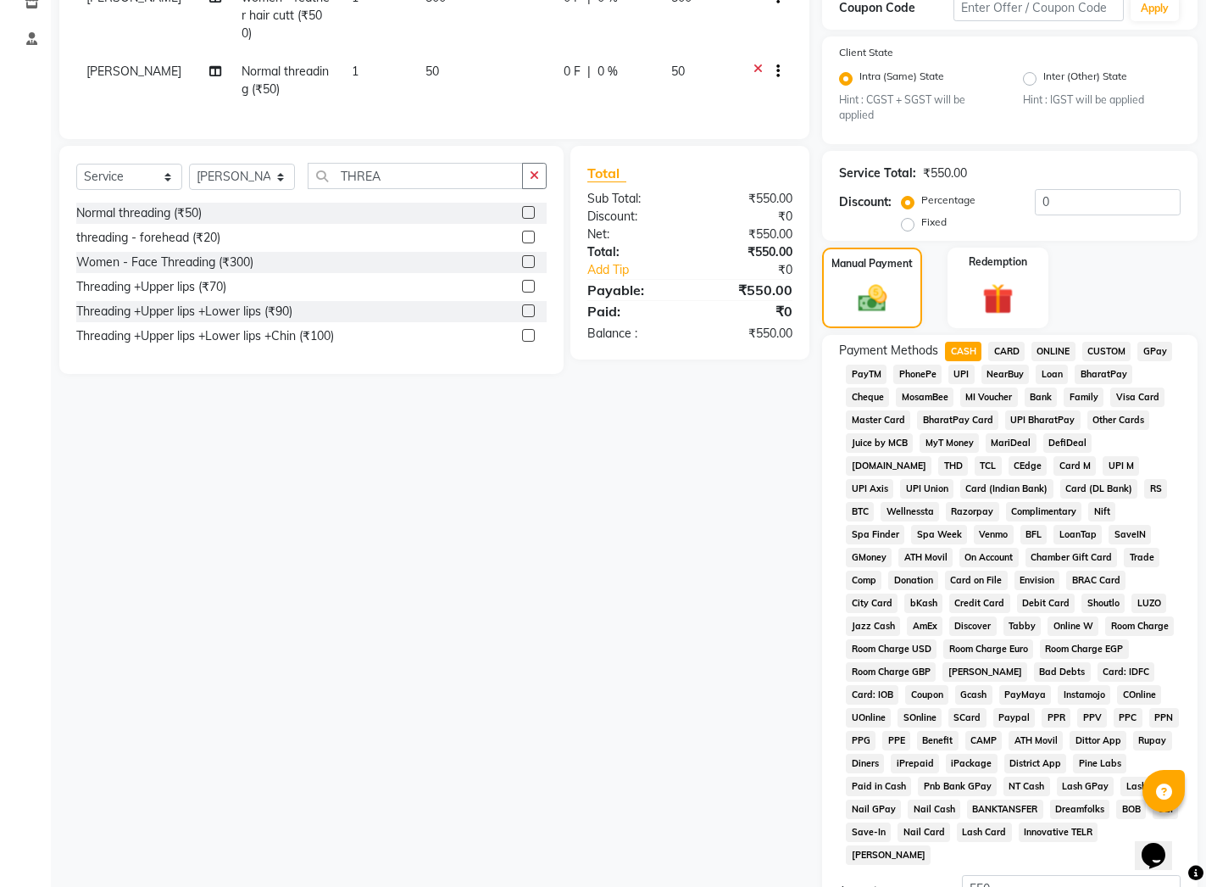
scroll to position [481, 0]
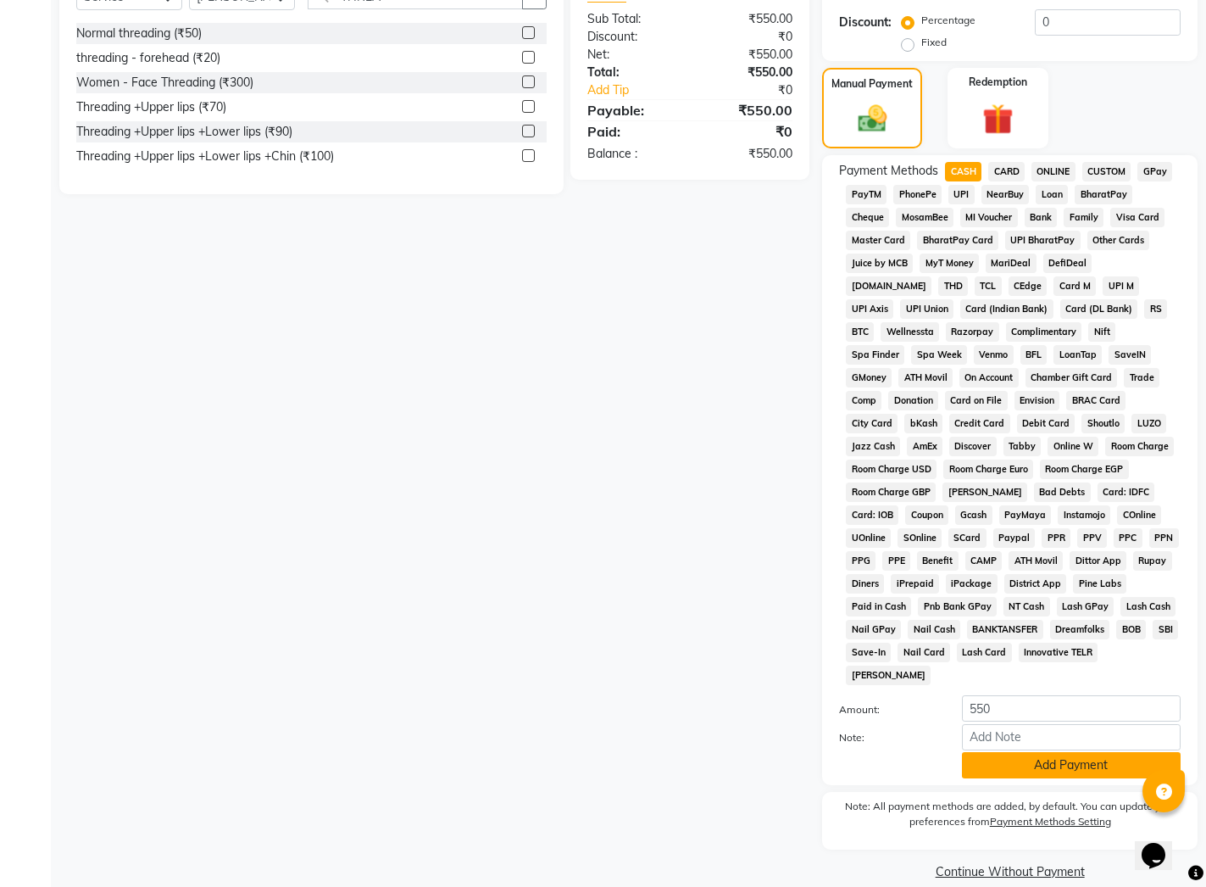
click at [1046, 752] on button "Add Payment" at bounding box center [1071, 765] width 219 height 26
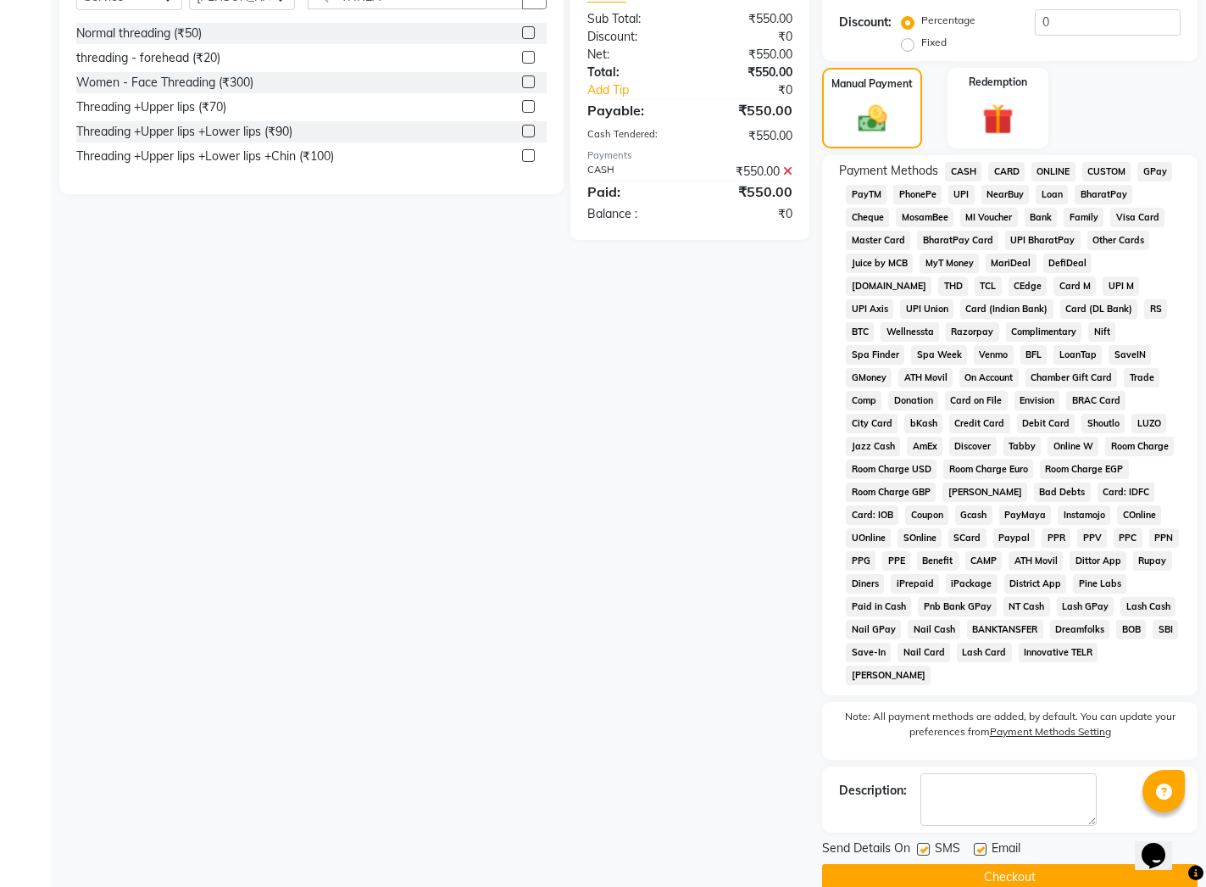
click at [921, 864] on button "Checkout" at bounding box center [1010, 877] width 376 height 26
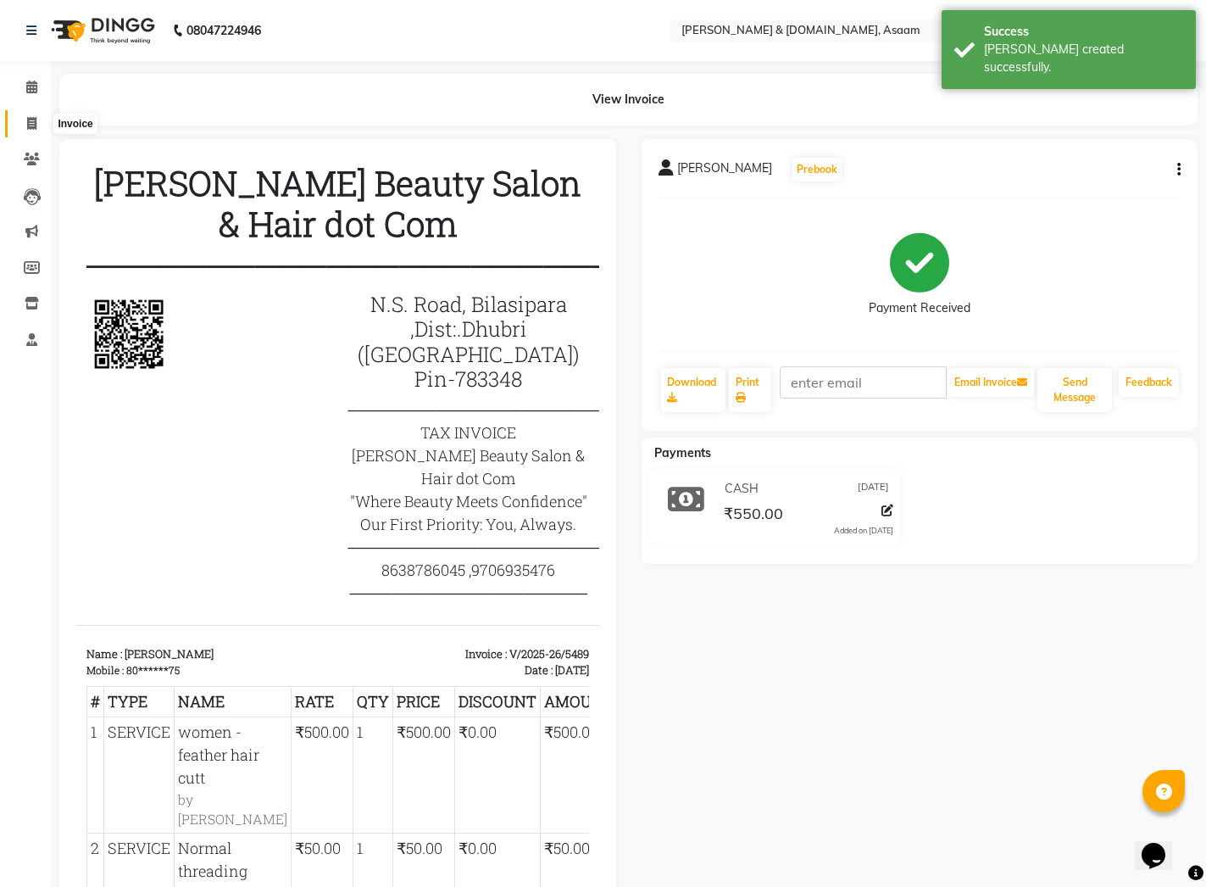
click at [30, 123] on icon at bounding box center [31, 123] width 9 height 13
select select "service"
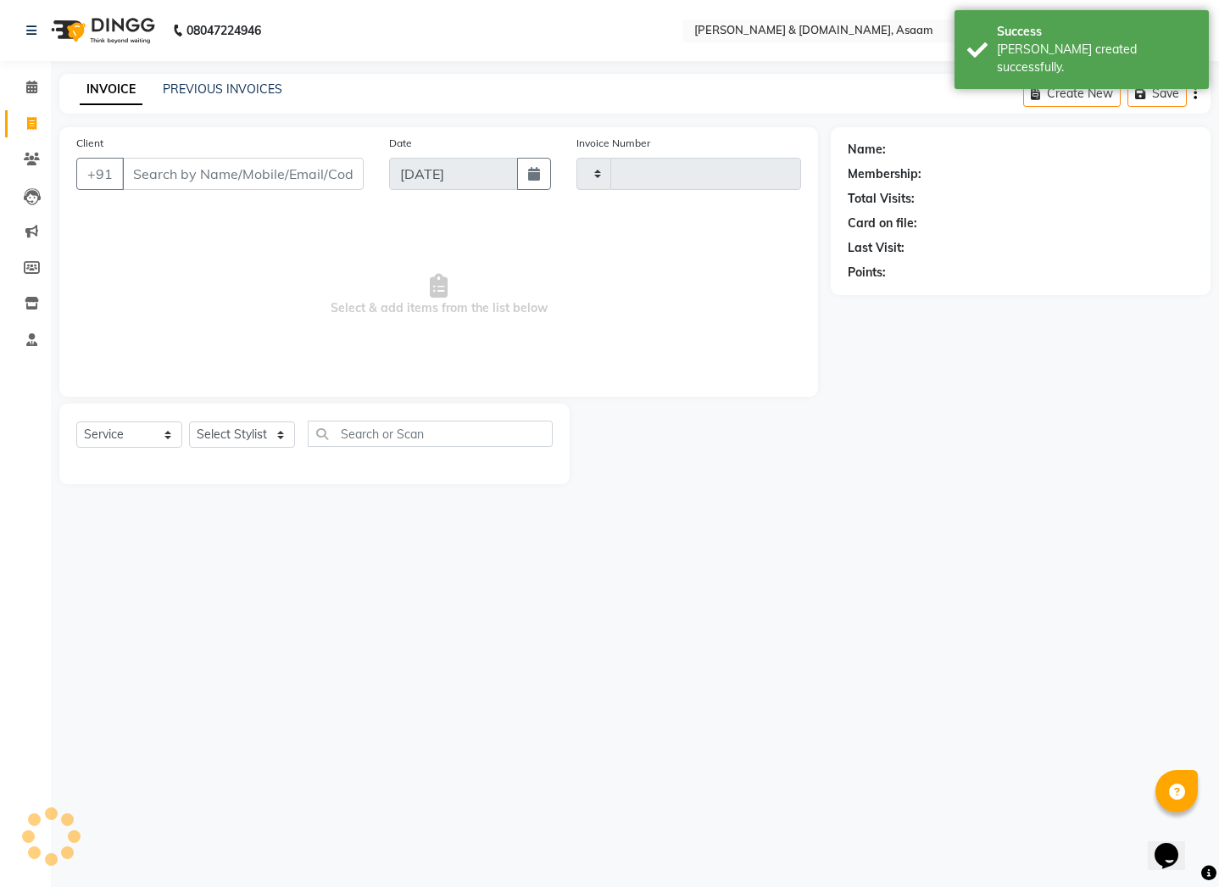
type input "5490"
select select "4608"
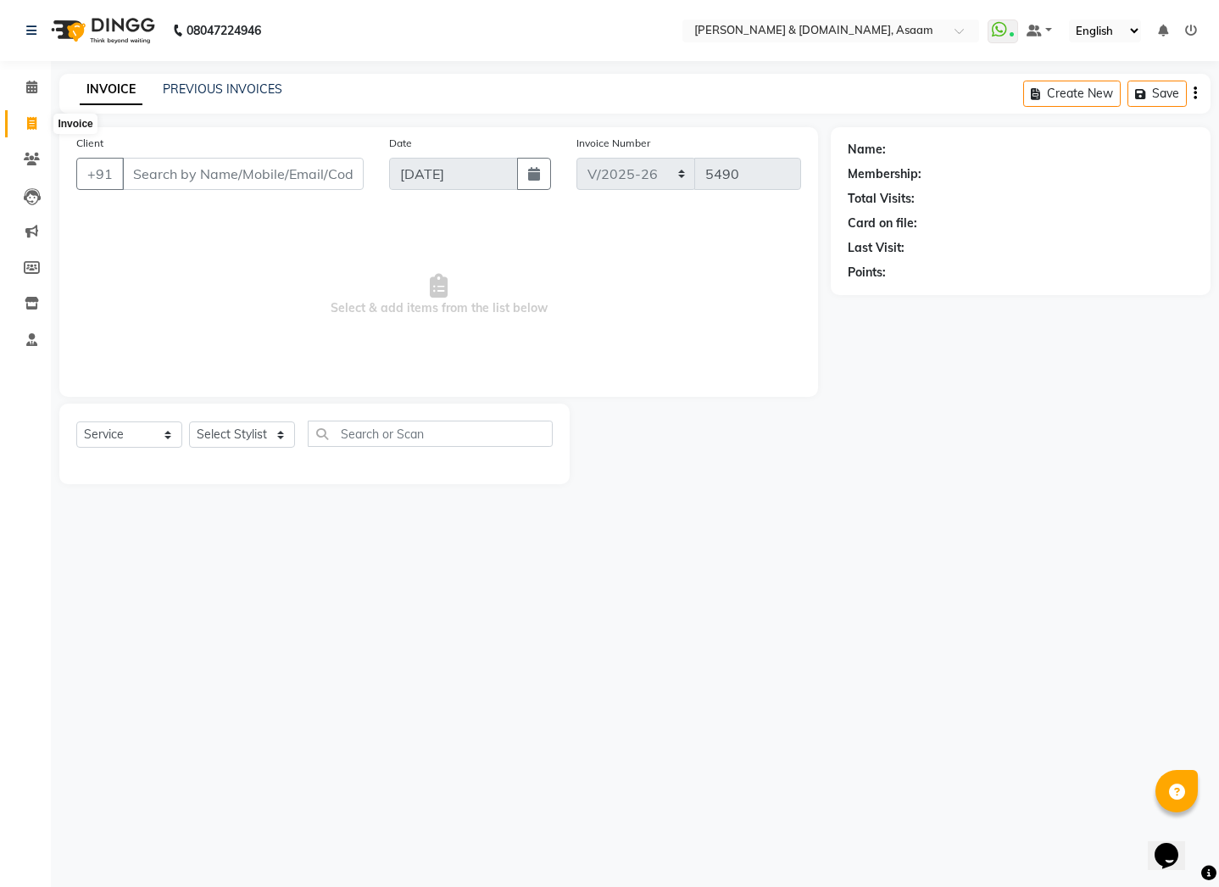
click at [20, 127] on span at bounding box center [32, 123] width 30 height 19
select select "4608"
select select "service"
click at [14, 129] on link "Invoice" at bounding box center [25, 124] width 41 height 28
select select "service"
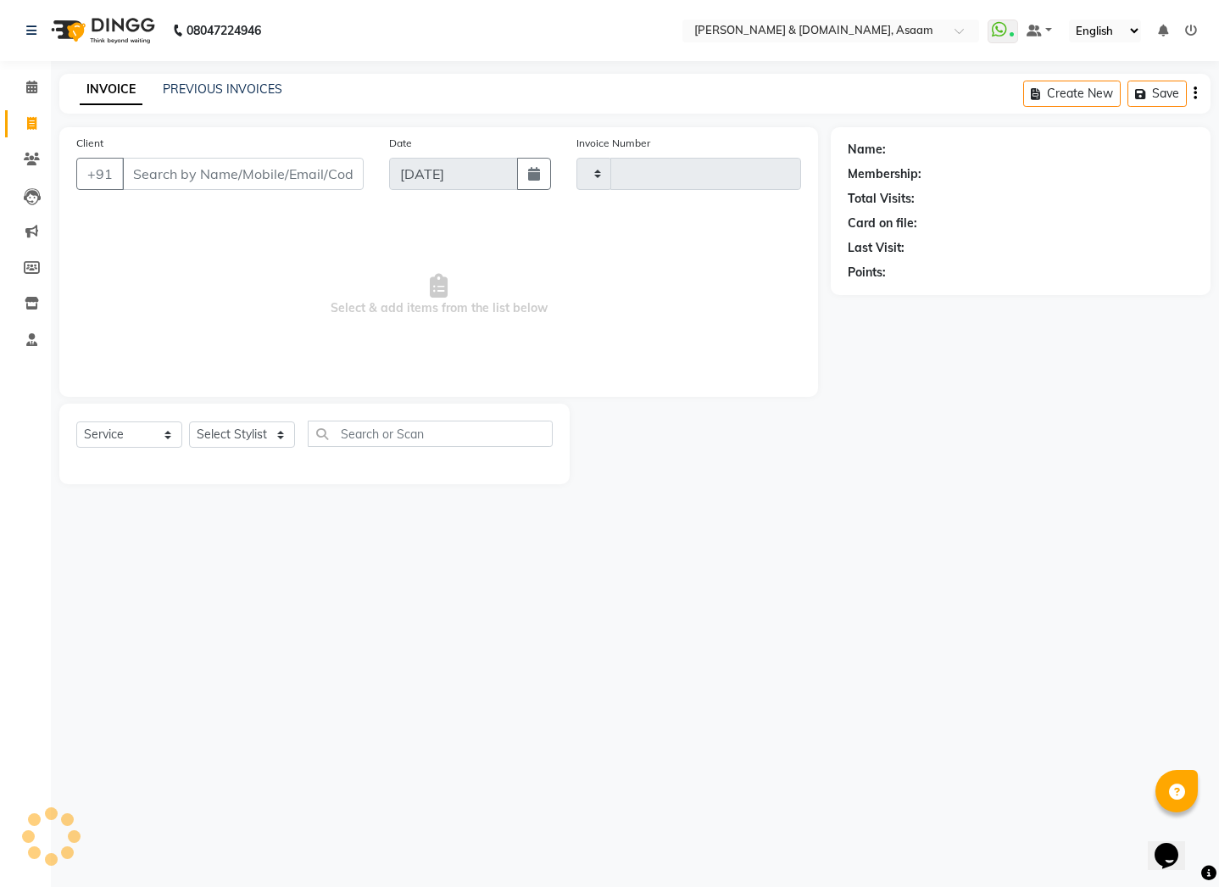
type input "5490"
select select "4608"
click at [164, 431] on select "Select Service Product Membership Package Voucher Prepaid Gift Card" at bounding box center [129, 434] width 106 height 26
select select "product"
click at [76, 421] on select "Select Service Product Membership Package Voucher Prepaid Gift Card" at bounding box center [129, 434] width 106 height 26
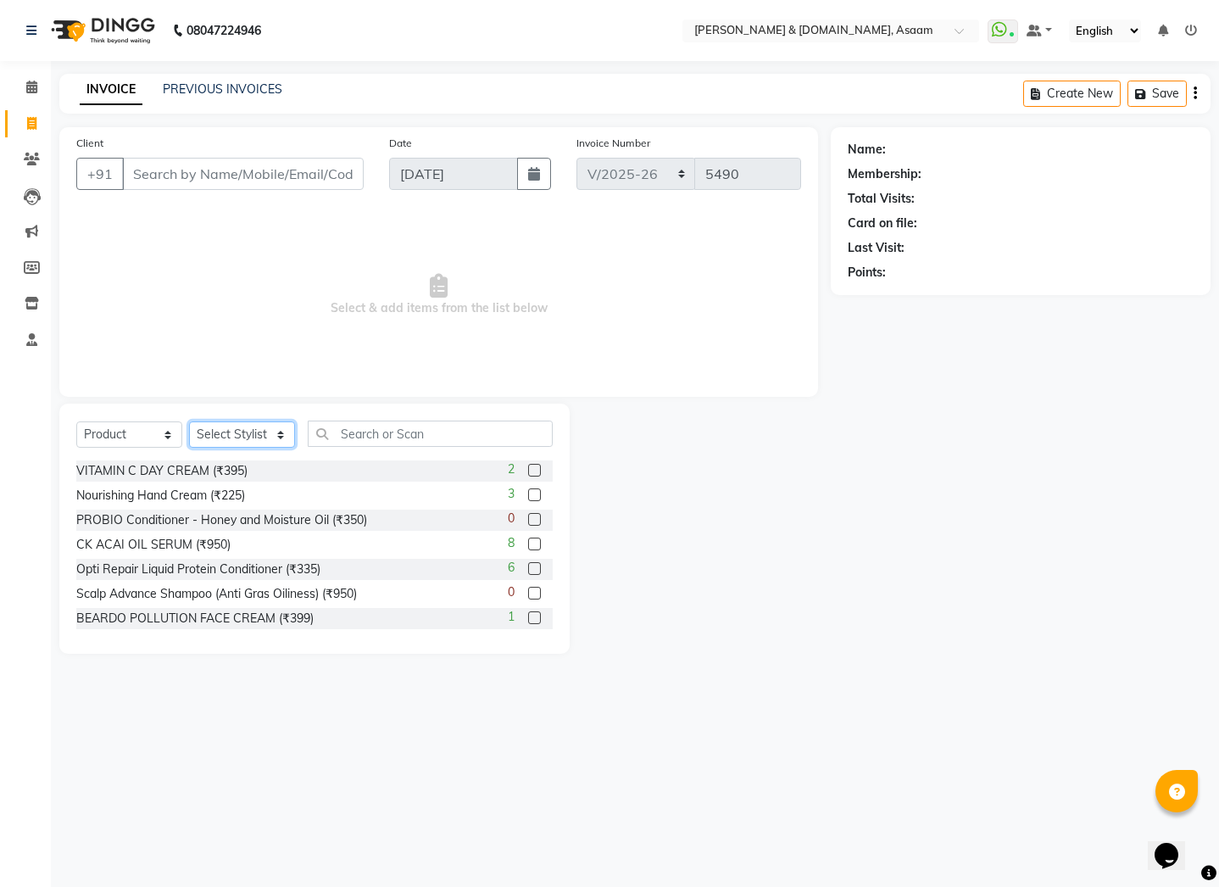
click at [231, 430] on select "Select Stylist AKASH [PERSON_NAME] fornt desk [PERSON_NAME] PARLOUR [PERSON_NAM…" at bounding box center [242, 434] width 106 height 26
select select "88299"
click at [189, 421] on select "Select Stylist AKASH [PERSON_NAME] fornt desk [PERSON_NAME] PARLOUR [PERSON_NAM…" at bounding box center [242, 434] width 106 height 26
click at [375, 432] on input "text" at bounding box center [430, 433] width 245 height 26
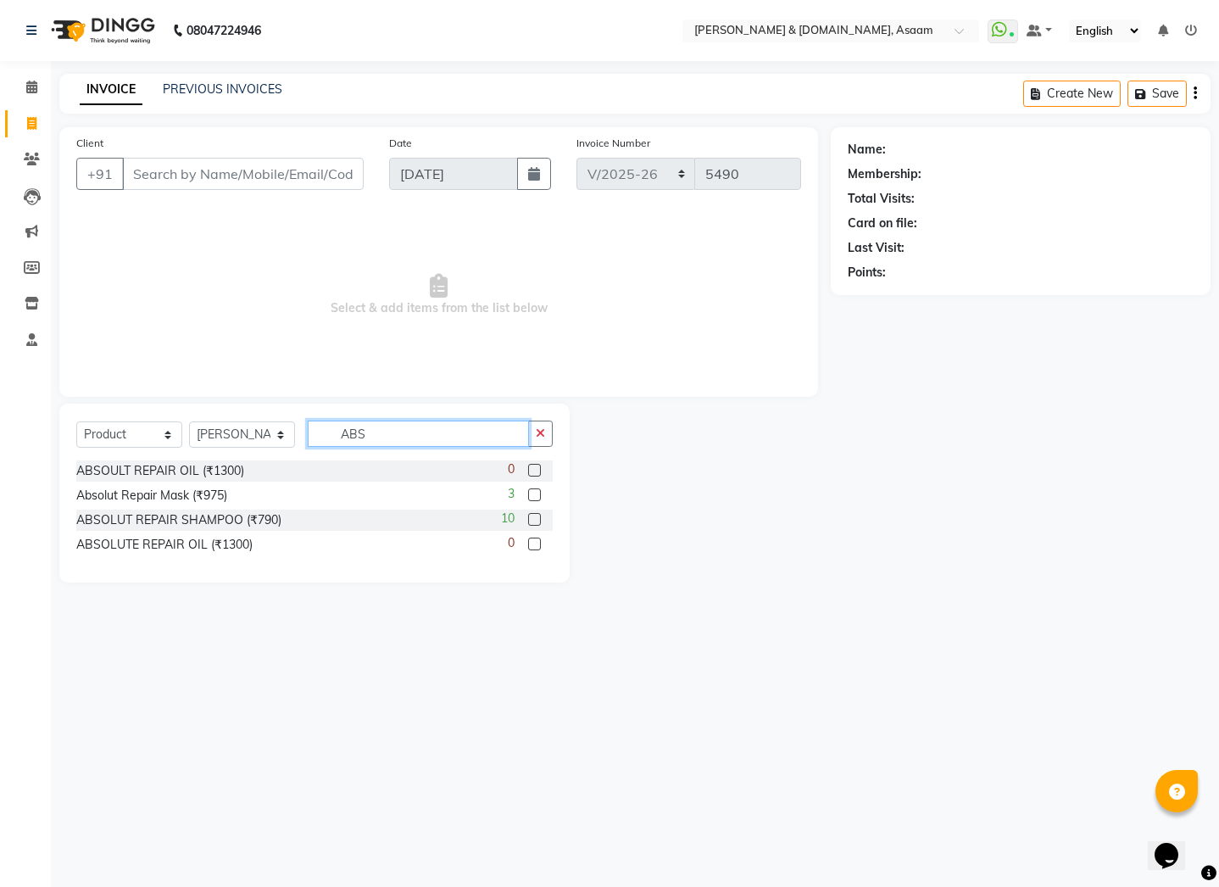
type input "ABS"
click at [526, 520] on div "10" at bounding box center [527, 519] width 52 height 21
click at [534, 520] on label at bounding box center [534, 519] width 13 height 13
click at [534, 520] on input "checkbox" at bounding box center [533, 520] width 11 height 11
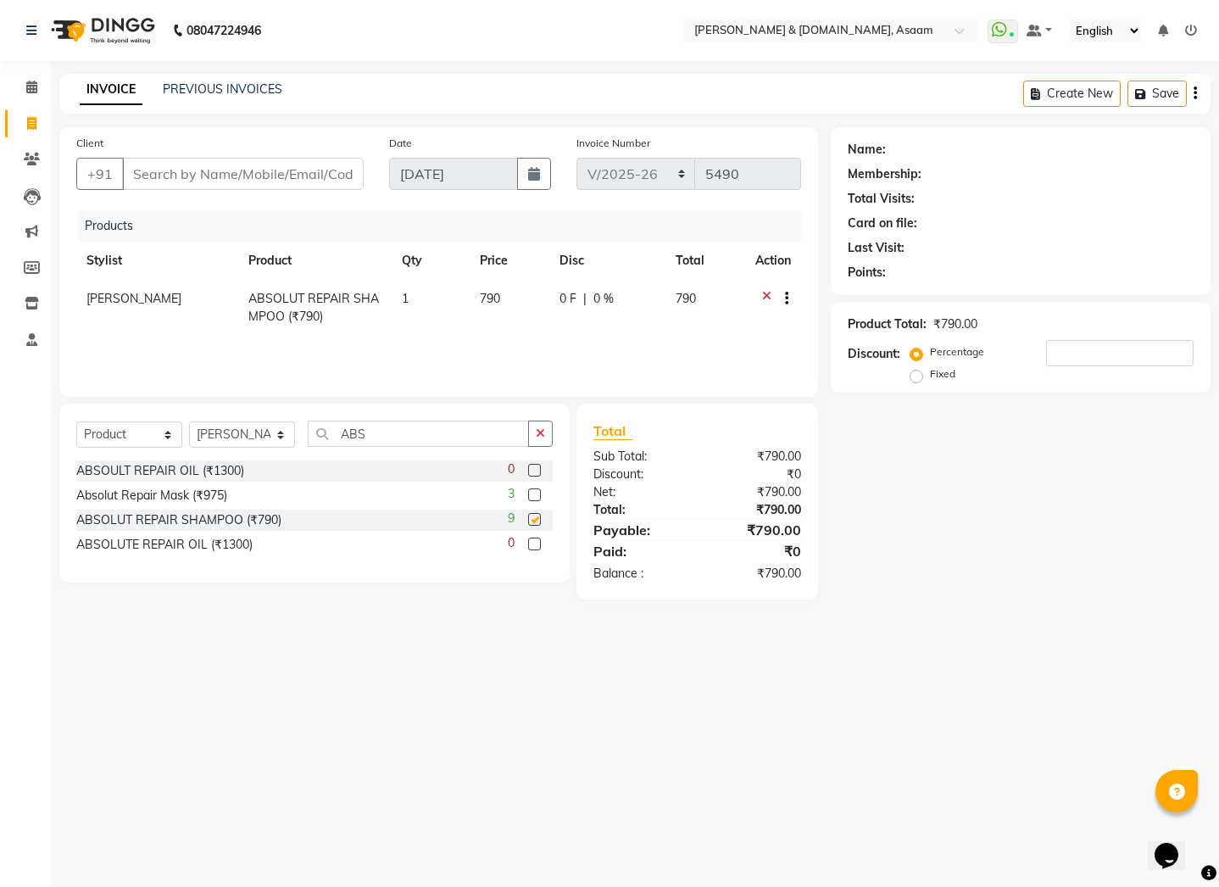
checkbox input "false"
click at [1071, 338] on div "Product Total: ₹790.00 Discount: Percentage Fixed" at bounding box center [1021, 347] width 346 height 77
click at [1071, 365] on input "number" at bounding box center [1119, 353] width 147 height 26
type input "5"
click at [965, 684] on div "08047224946 Select Location × Hrishika & Hair.com, Asaam WhatsApp Status ✕ Stat…" at bounding box center [609, 443] width 1219 height 887
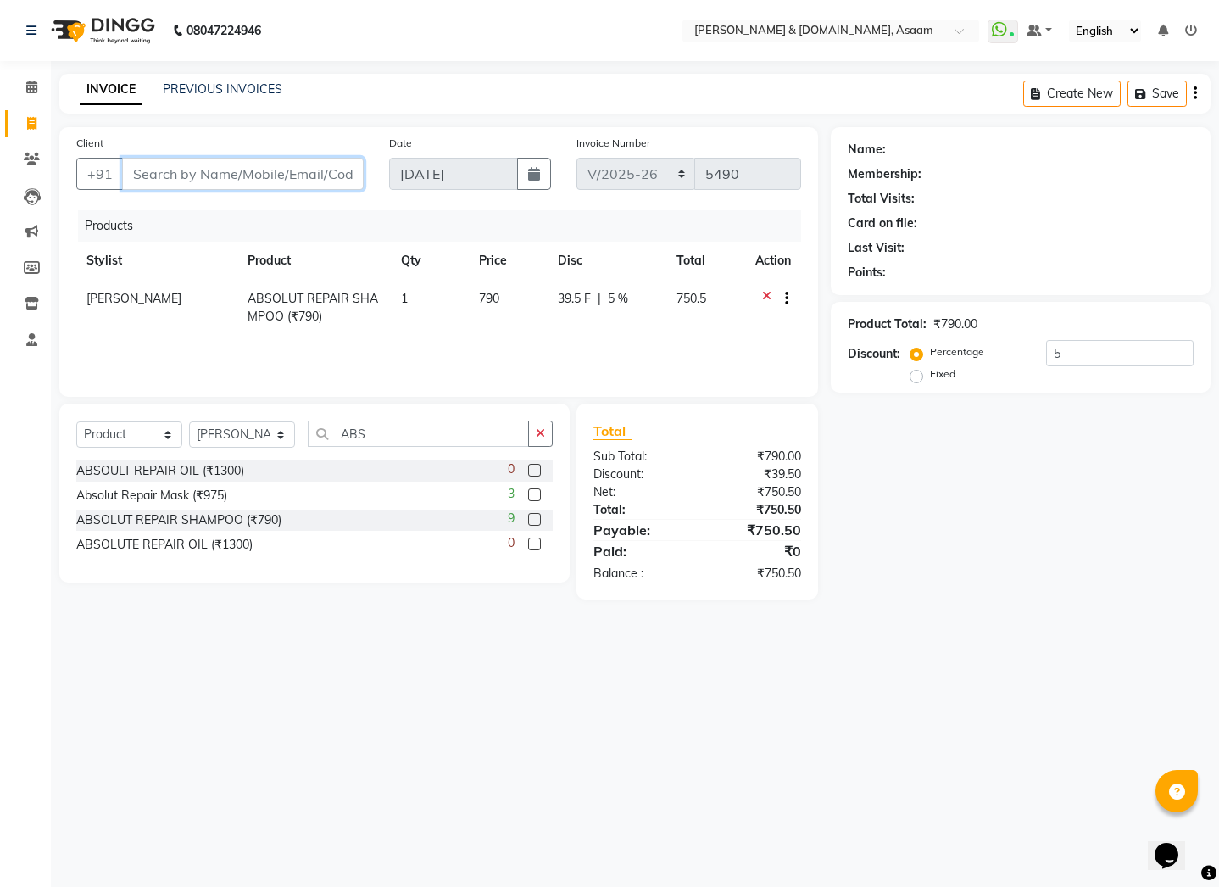
click at [187, 175] on input "Client" at bounding box center [243, 174] width 242 height 32
click at [208, 168] on input "Client" at bounding box center [243, 174] width 242 height 32
click at [231, 174] on input "Client" at bounding box center [243, 174] width 242 height 32
type input "6"
type input "0"
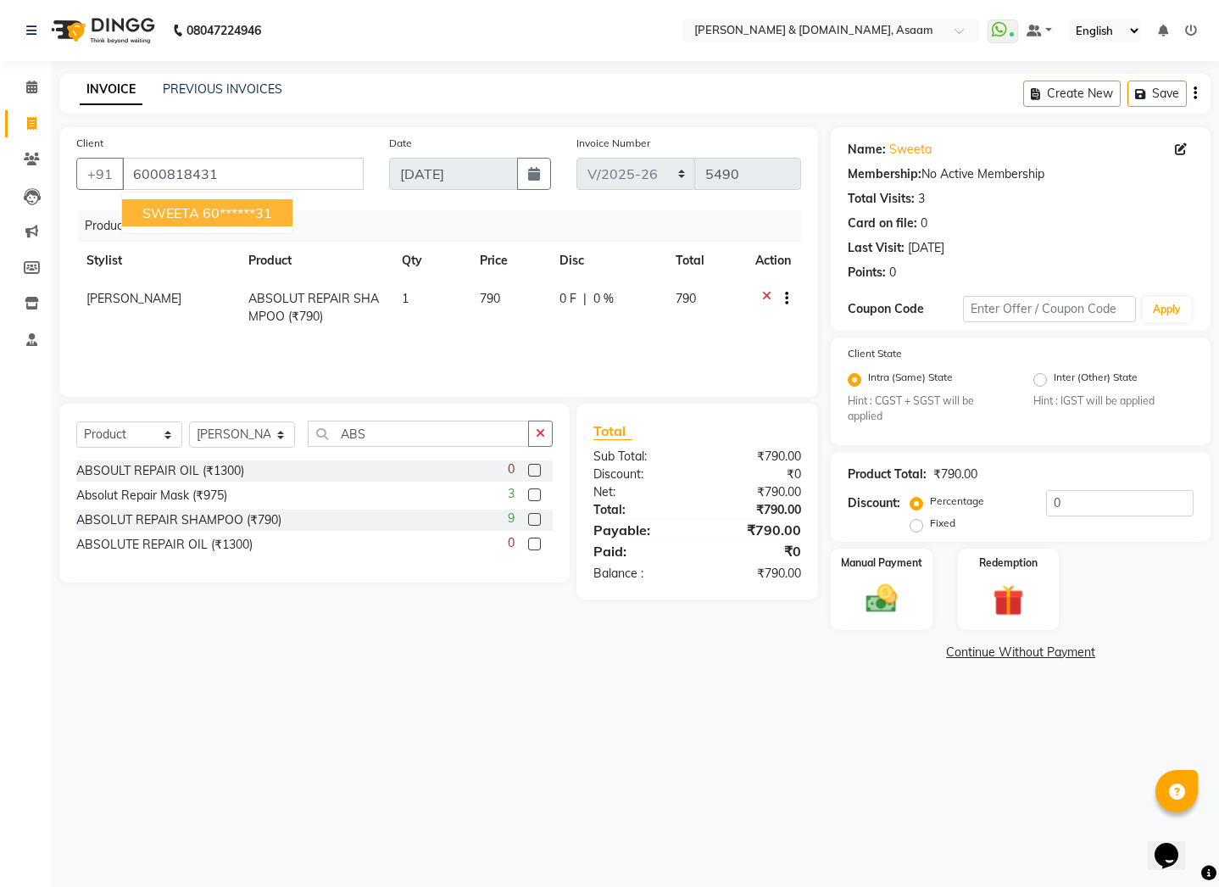
click at [172, 208] on span "SWEETA" at bounding box center [170, 212] width 57 height 17
type input "60******31"
click at [1071, 511] on input "0" at bounding box center [1119, 503] width 147 height 26
type input "05"
click at [531, 706] on div "08047224946 Select Location × Hrishika & Hair.com, Asaam WhatsApp Status ✕ Stat…" at bounding box center [609, 443] width 1219 height 887
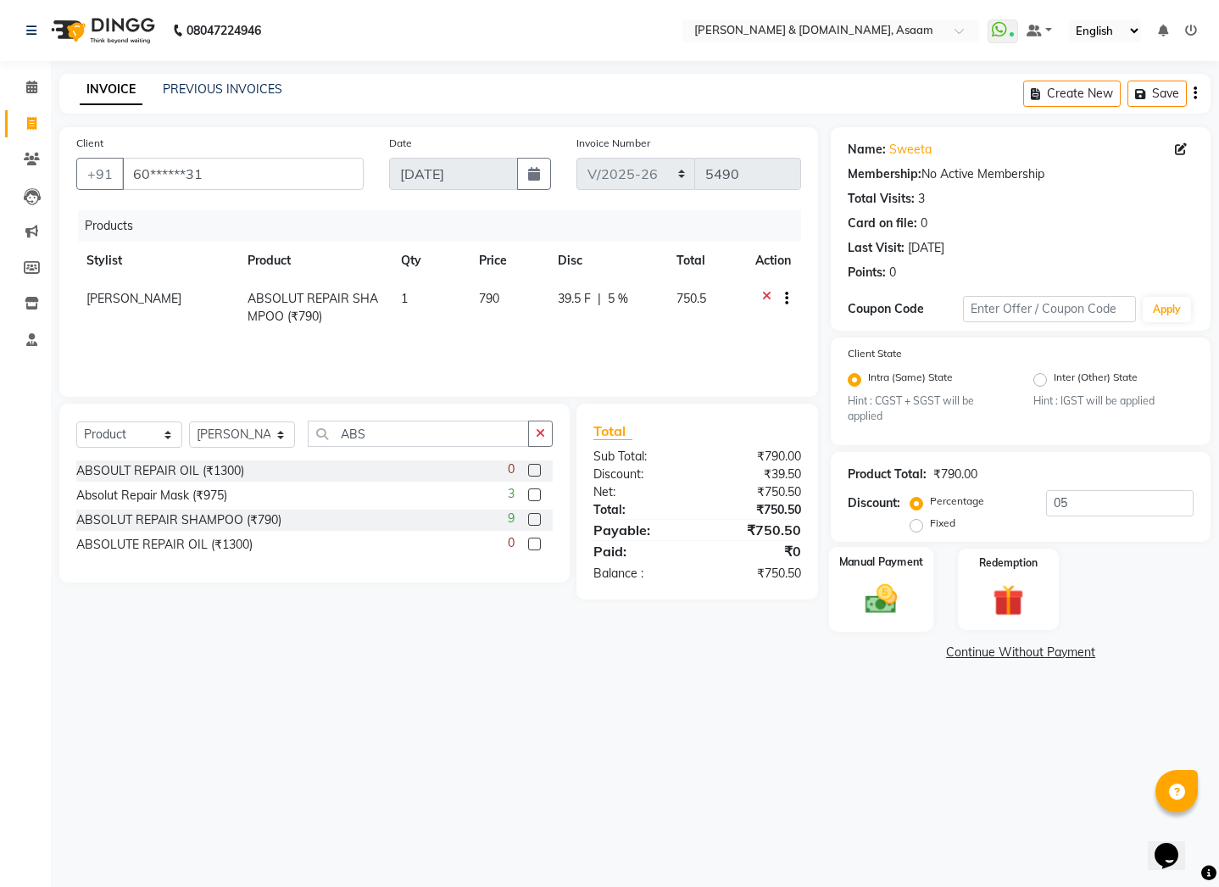
click at [899, 593] on img at bounding box center [881, 599] width 53 height 37
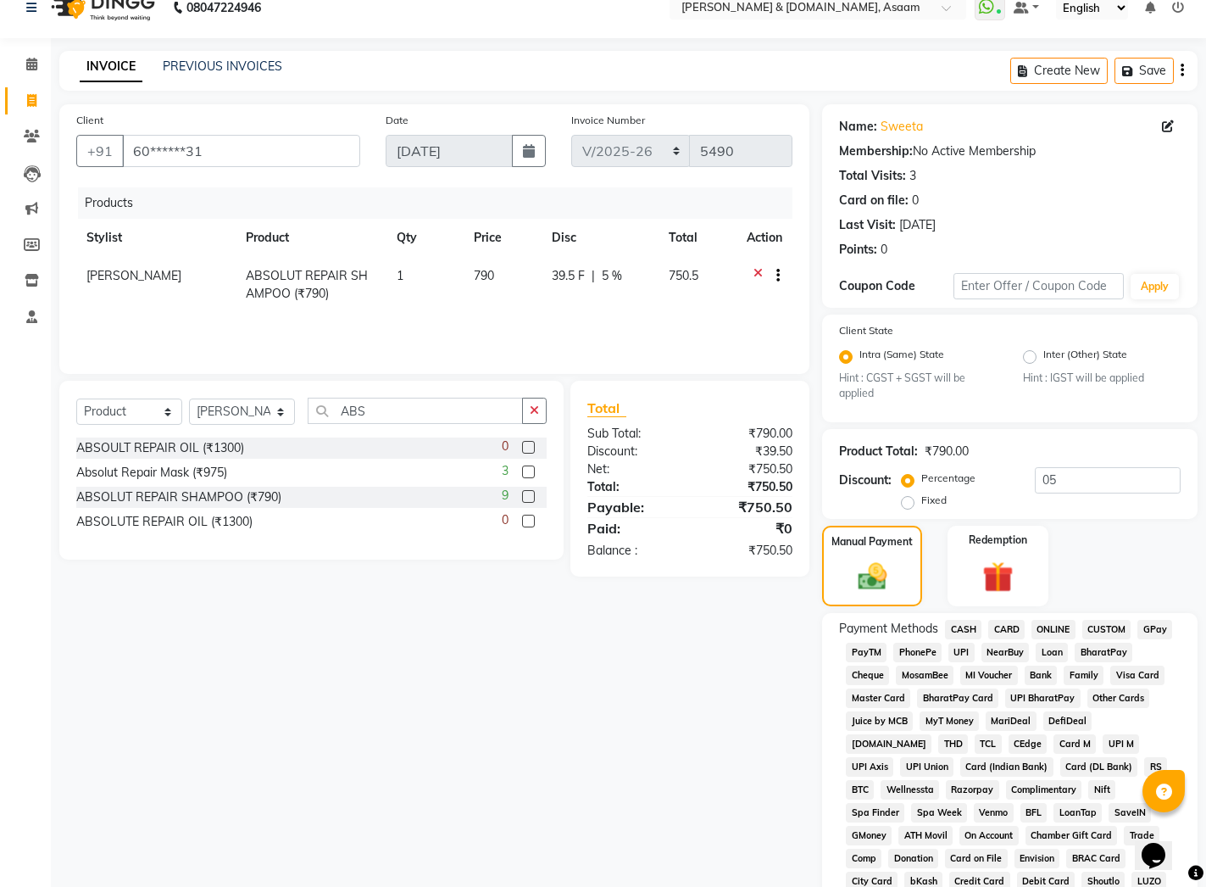
scroll to position [339, 0]
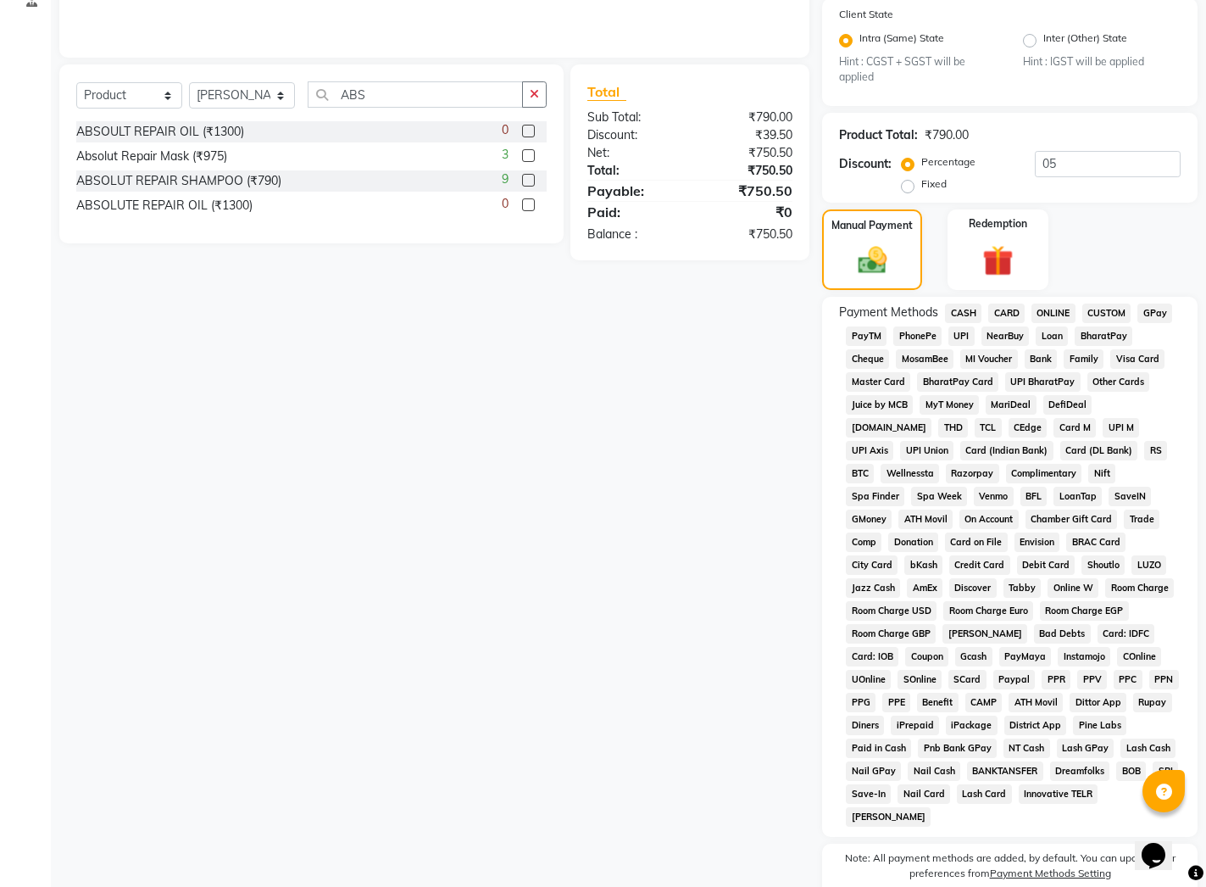
click at [962, 312] on span "CASH" at bounding box center [963, 312] width 36 height 19
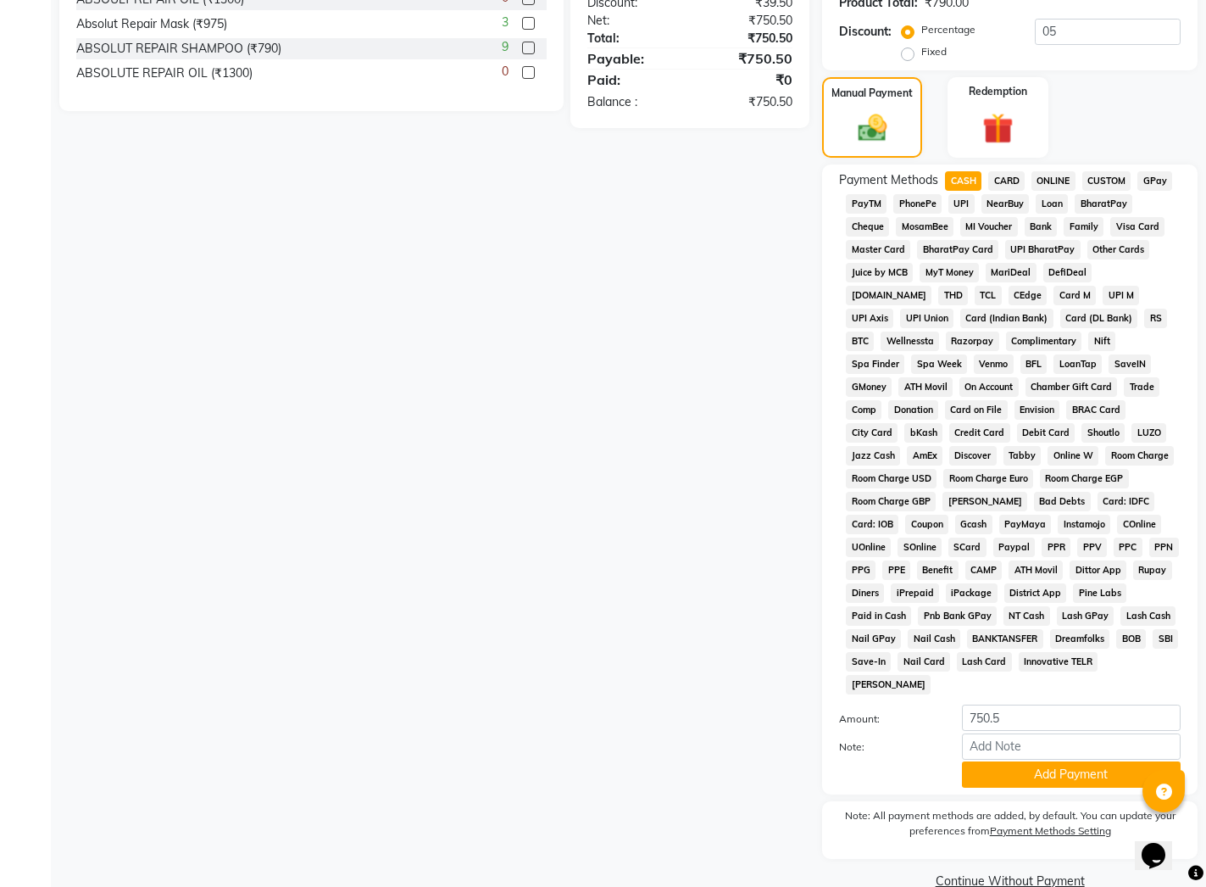
scroll to position [481, 0]
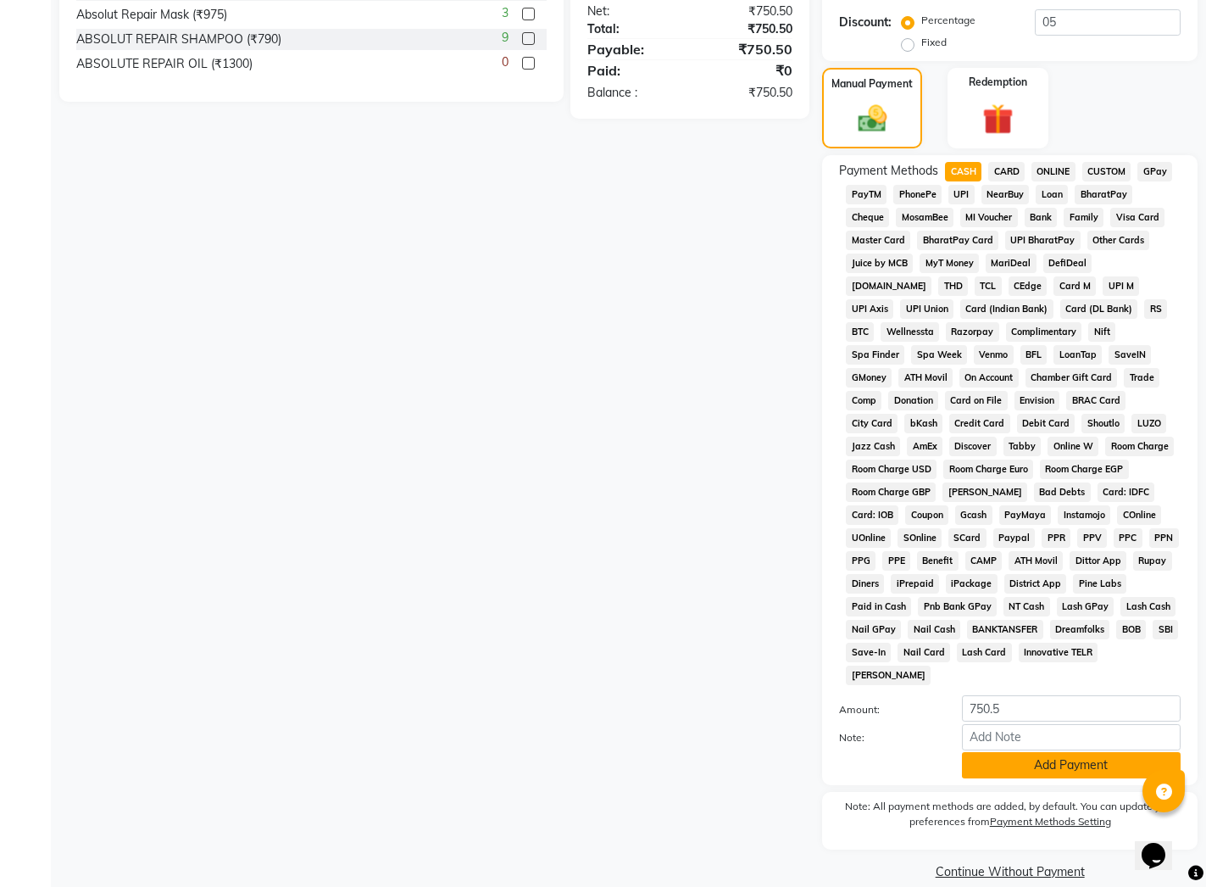
click at [1002, 752] on button "Add Payment" at bounding box center [1071, 765] width 219 height 26
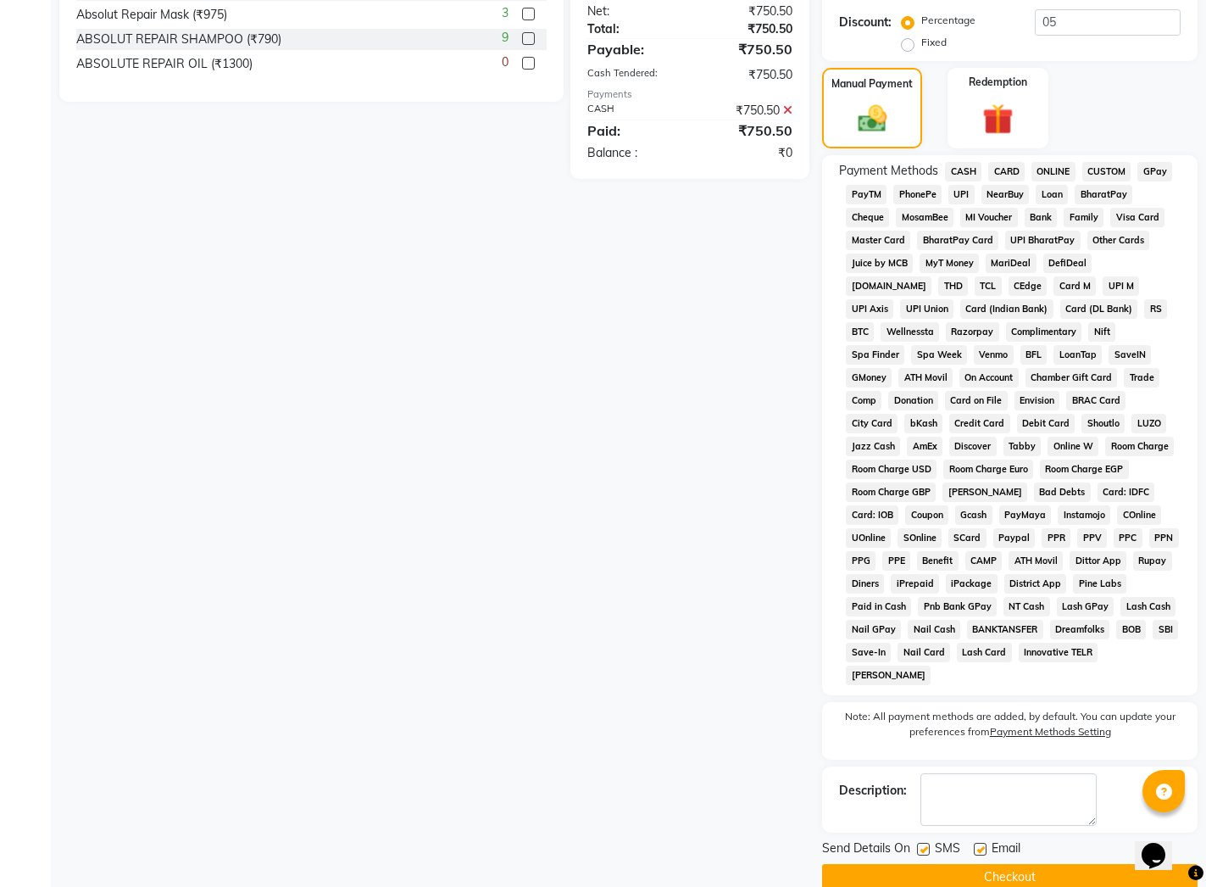
click at [973, 864] on button "Checkout" at bounding box center [1010, 877] width 376 height 26
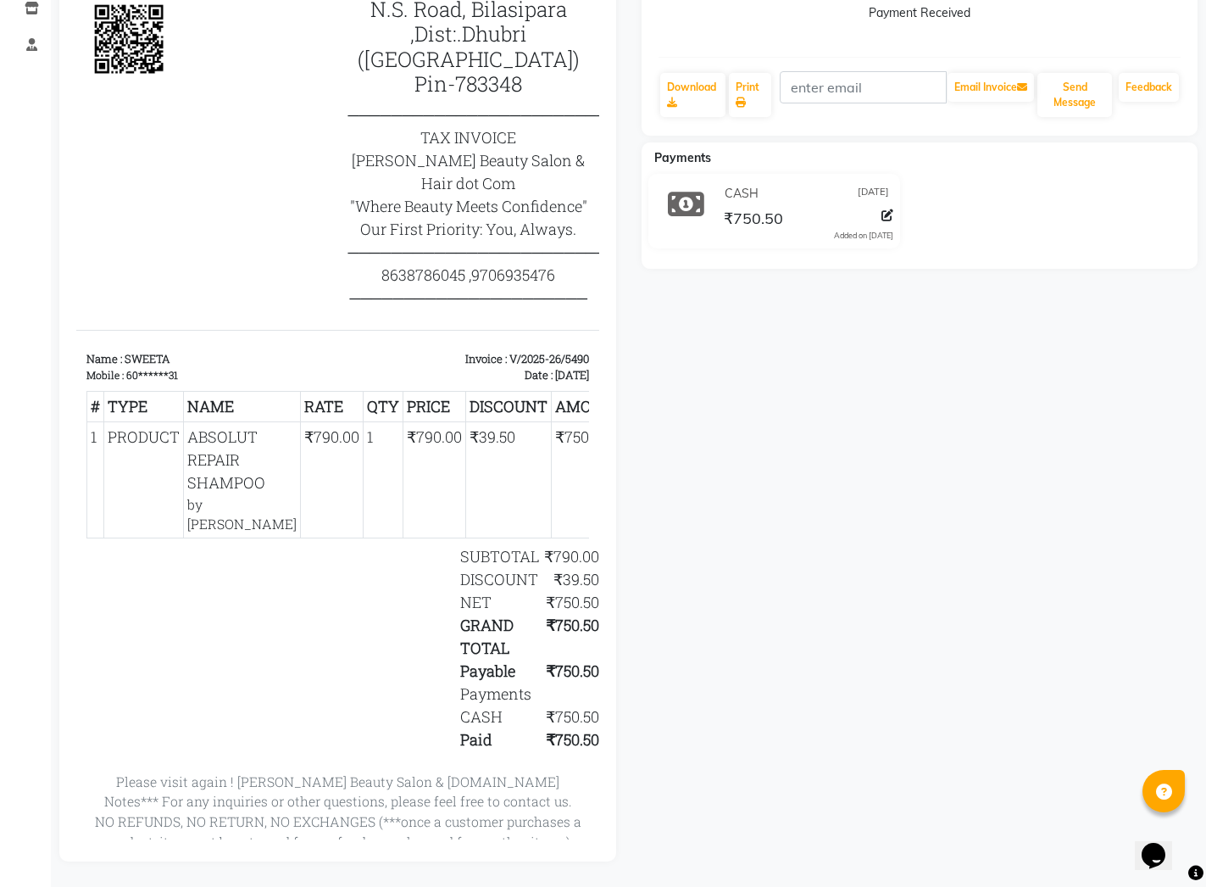
scroll to position [308, 0]
drag, startPoint x: 172, startPoint y: 357, endPoint x: 139, endPoint y: 348, distance: 34.3
click at [124, 351] on p "Name : SWEETA" at bounding box center [207, 359] width 242 height 17
copy p "SWEETA"
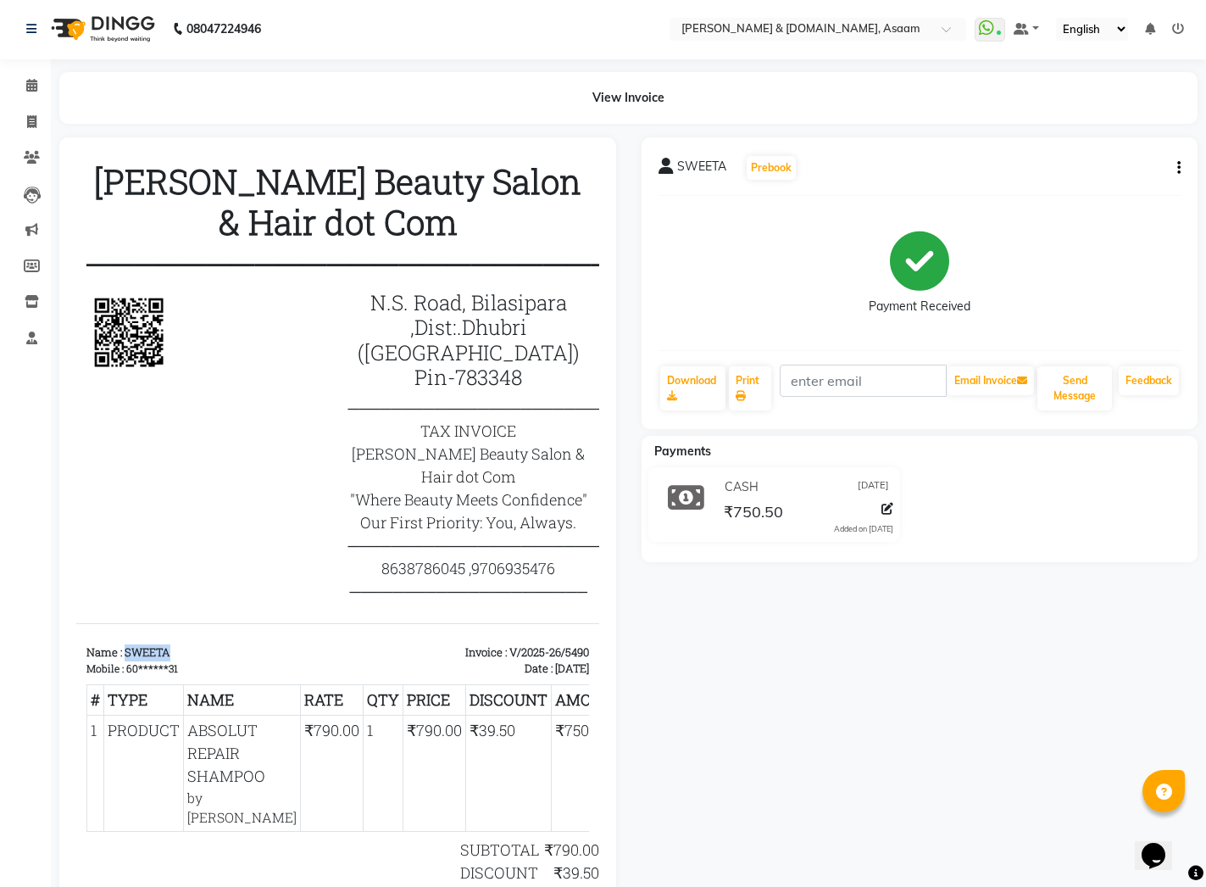
scroll to position [0, 0]
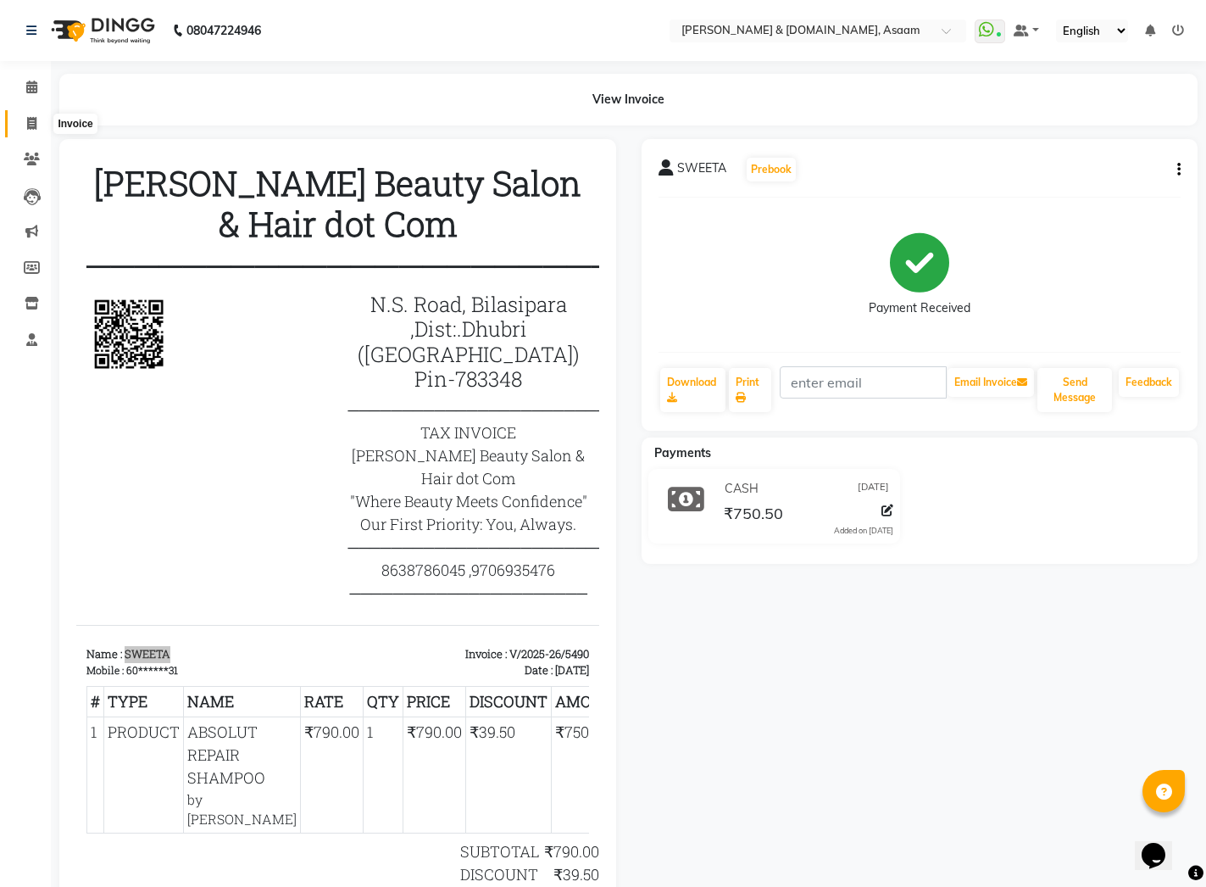
click at [35, 125] on icon at bounding box center [31, 123] width 9 height 13
select select "service"
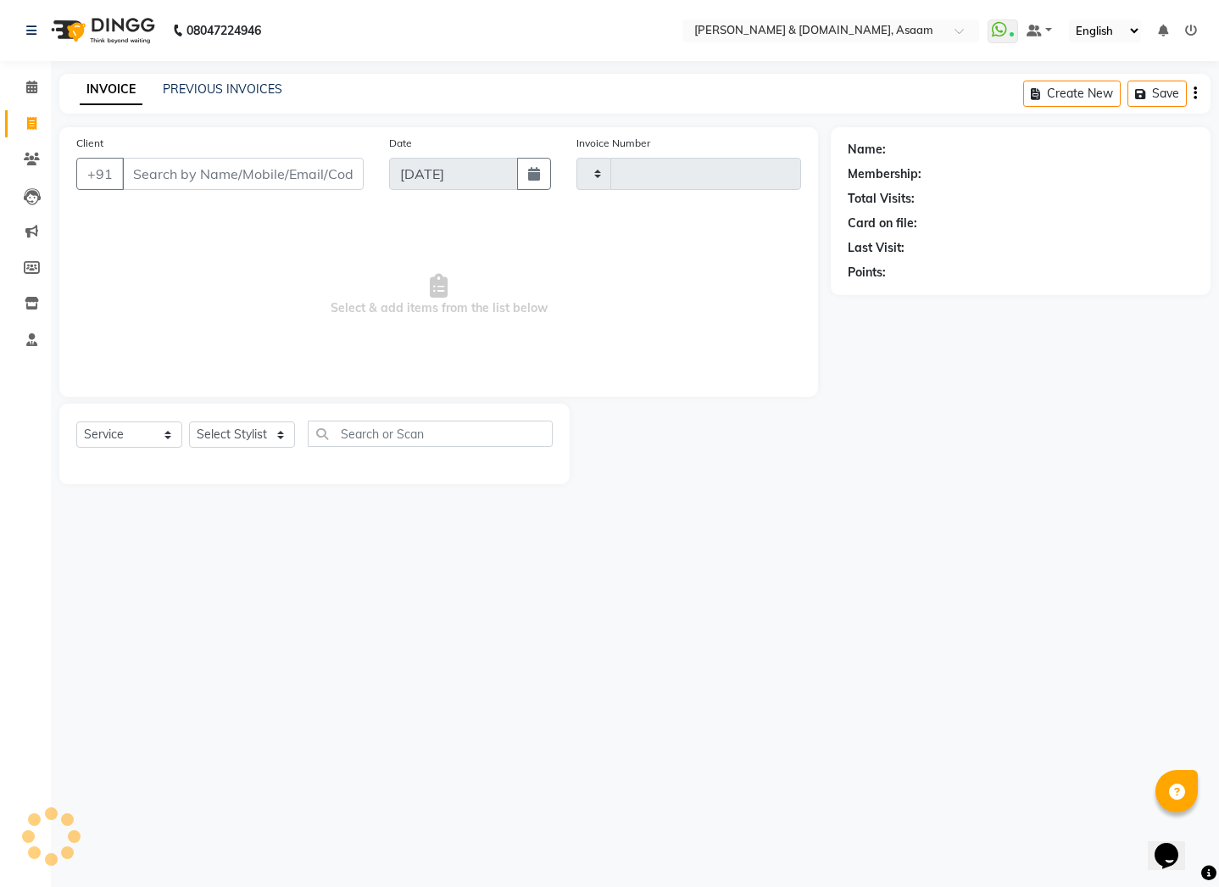
type input "5491"
select select "4608"
drag, startPoint x: 295, startPoint y: 192, endPoint x: 281, endPoint y: 180, distance: 18.7
click at [291, 191] on div "Client +91" at bounding box center [220, 169] width 313 height 70
click at [281, 178] on input "Client" at bounding box center [243, 174] width 242 height 32
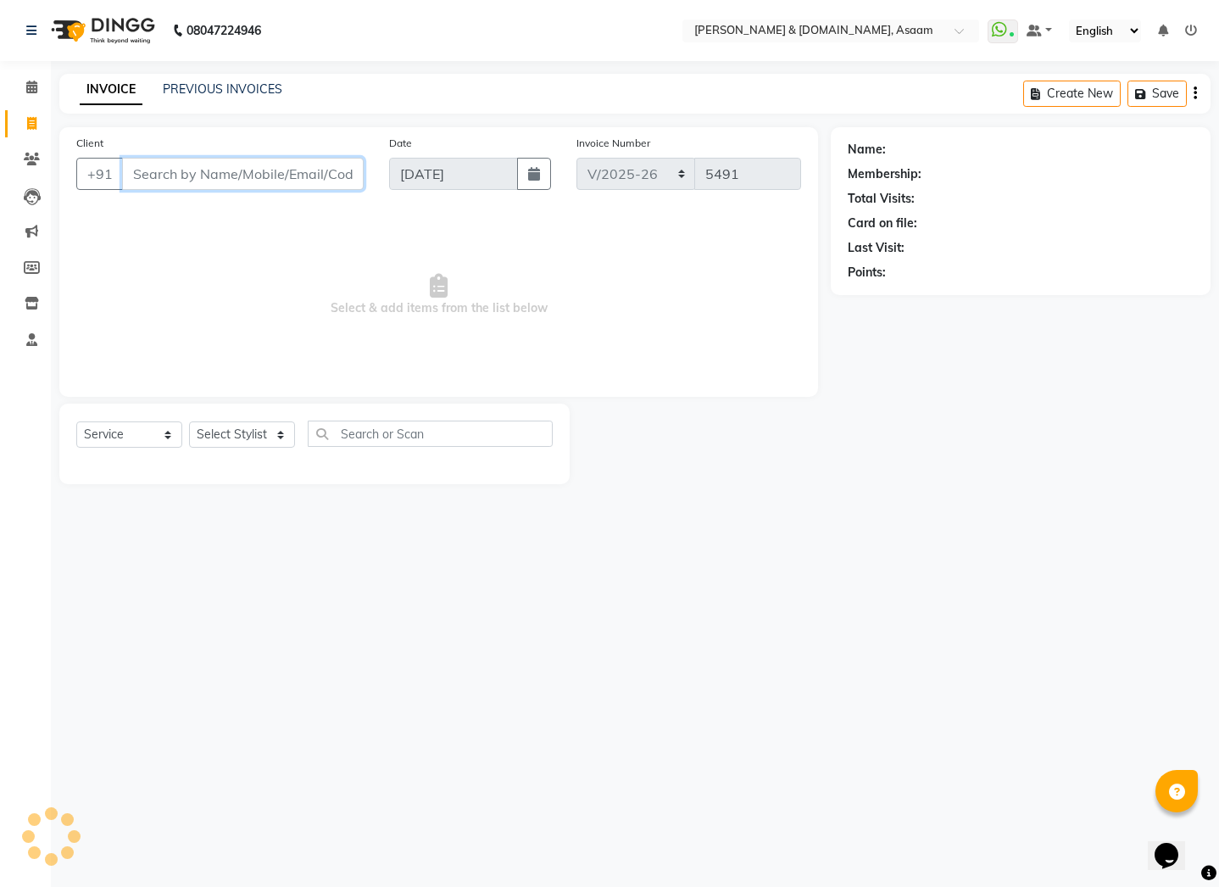
paste input "SWEETA"
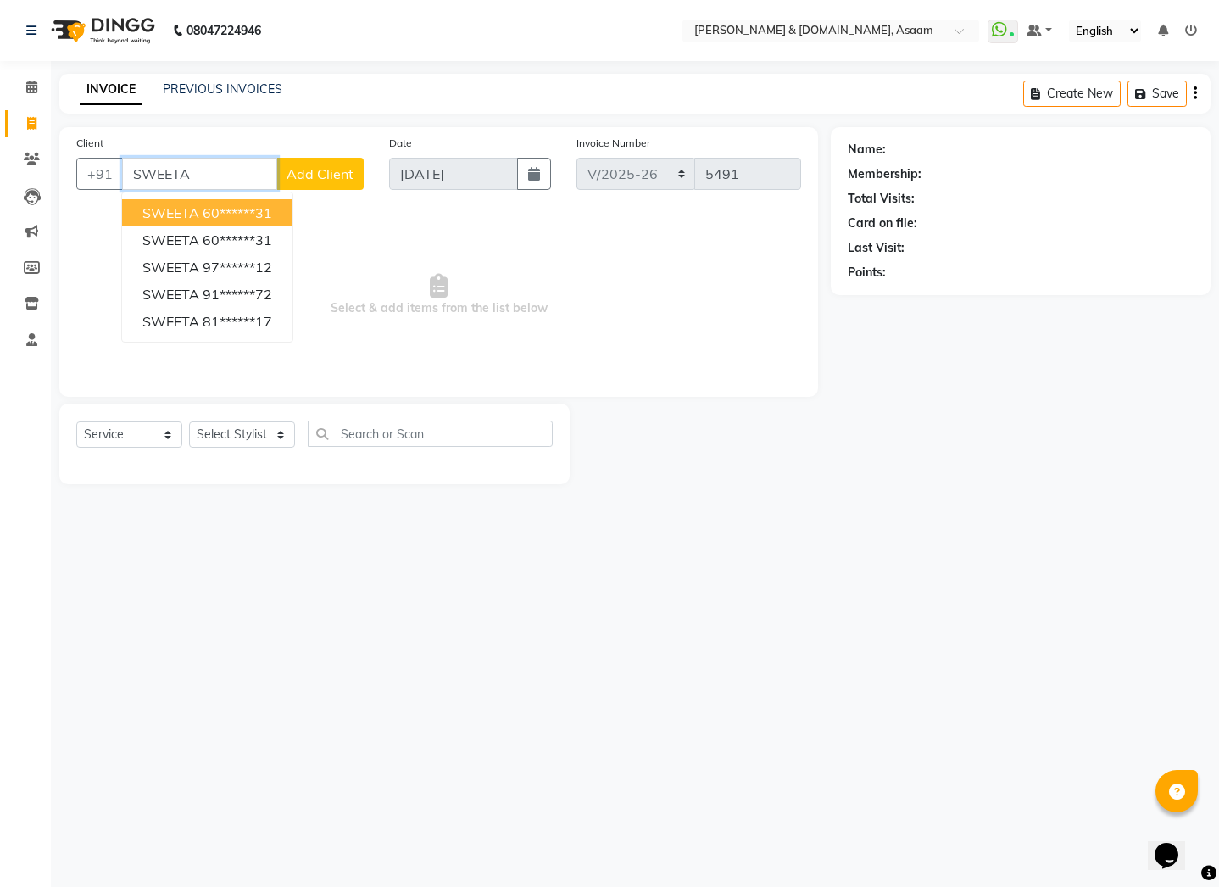
click at [276, 208] on button "SWEETA 60******31" at bounding box center [207, 212] width 170 height 27
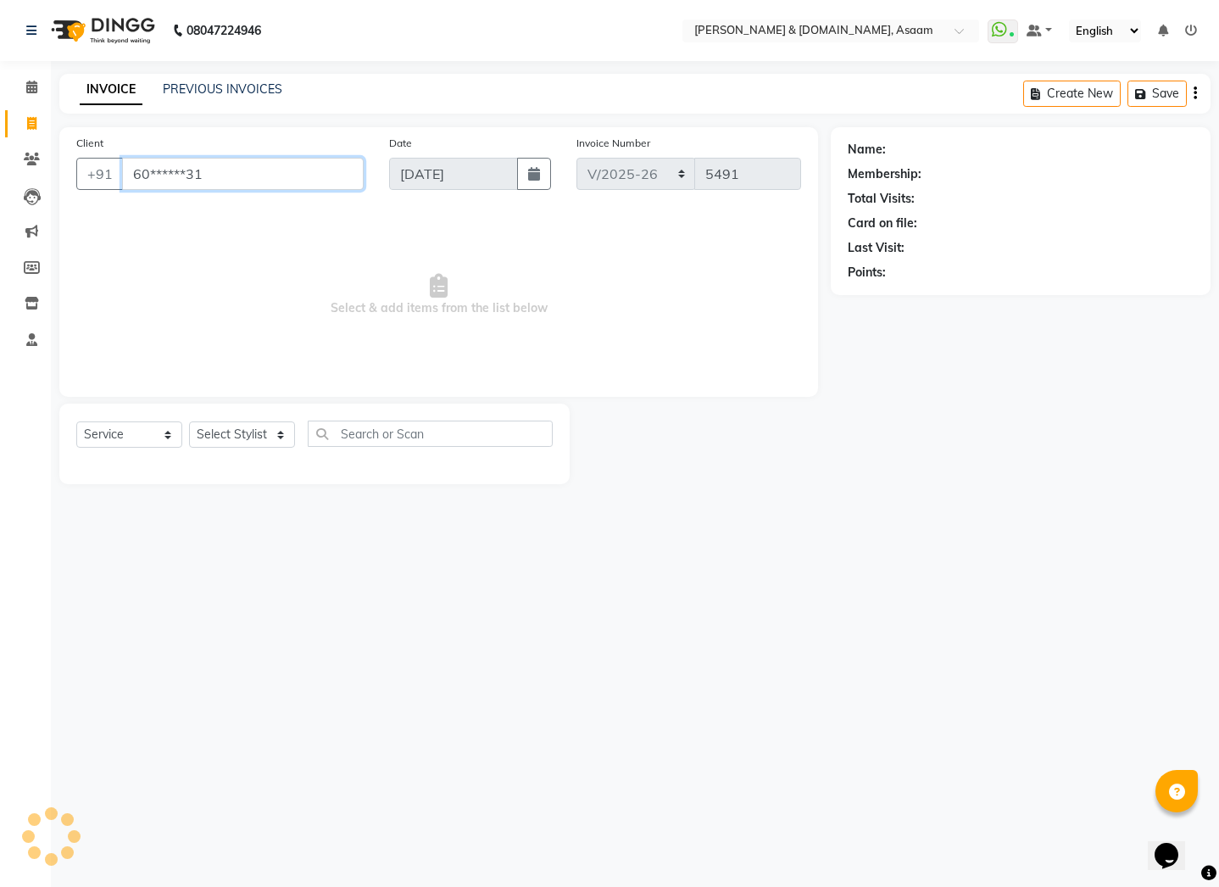
type input "60******31"
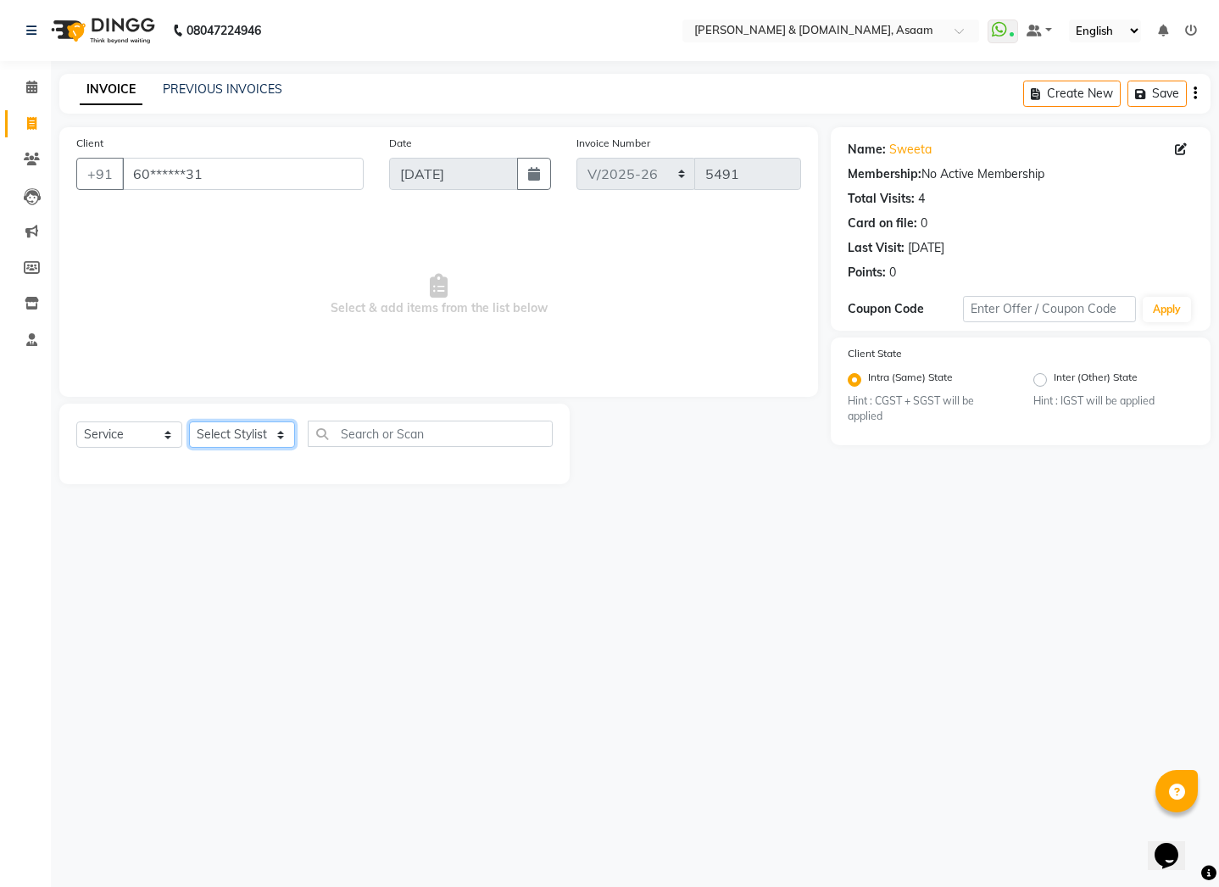
click at [199, 440] on select "Select Stylist AKASH [PERSON_NAME] fornt desk [PERSON_NAME] PARLOUR [PERSON_NAM…" at bounding box center [242, 434] width 106 height 26
select select "40905"
click at [189, 421] on select "Select Stylist AKASH [PERSON_NAME] fornt desk [PERSON_NAME] PARLOUR [PERSON_NAM…" at bounding box center [242, 434] width 106 height 26
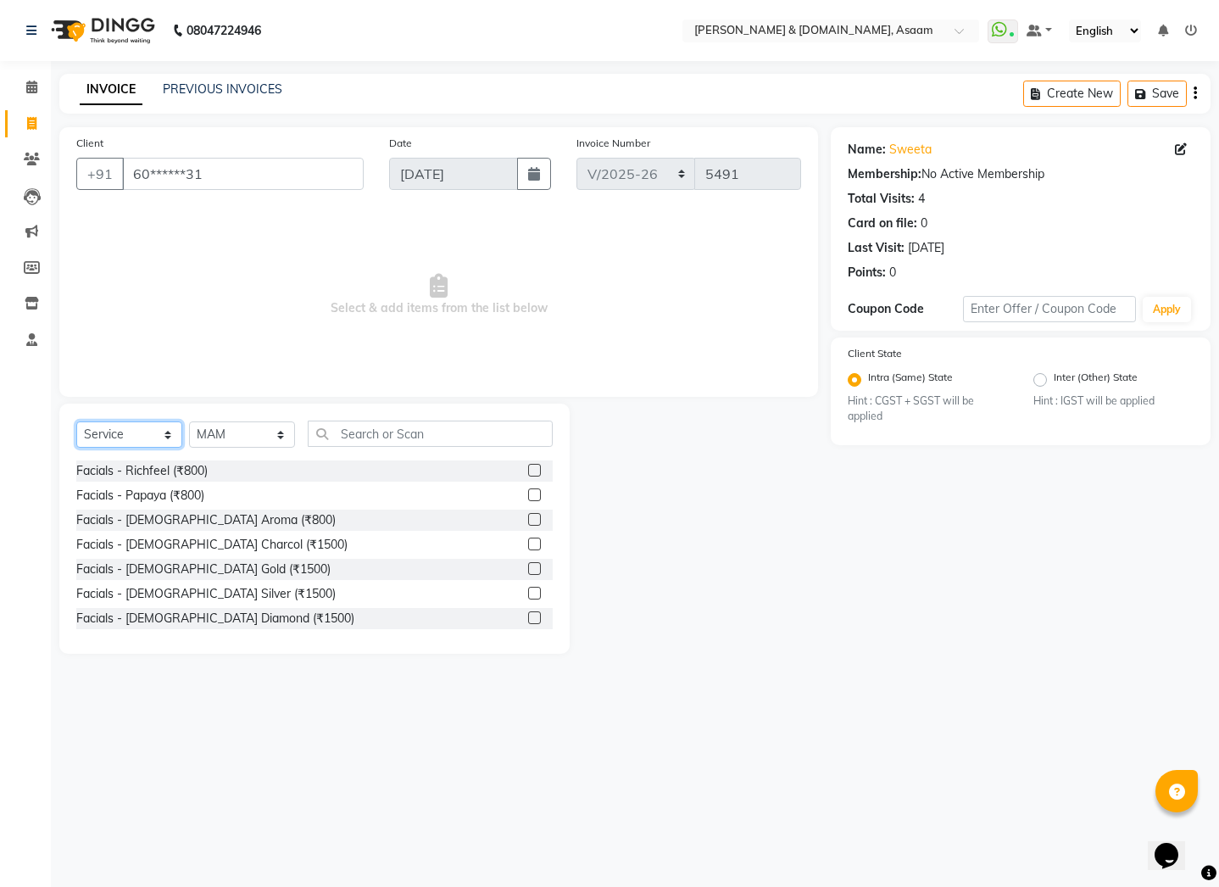
click at [157, 445] on select "Select Service Product Membership Package Voucher Prepaid Gift Card" at bounding box center [129, 434] width 106 height 26
select select "product"
click at [76, 421] on select "Select Service Product Membership Package Voucher Prepaid Gift Card" at bounding box center [129, 434] width 106 height 26
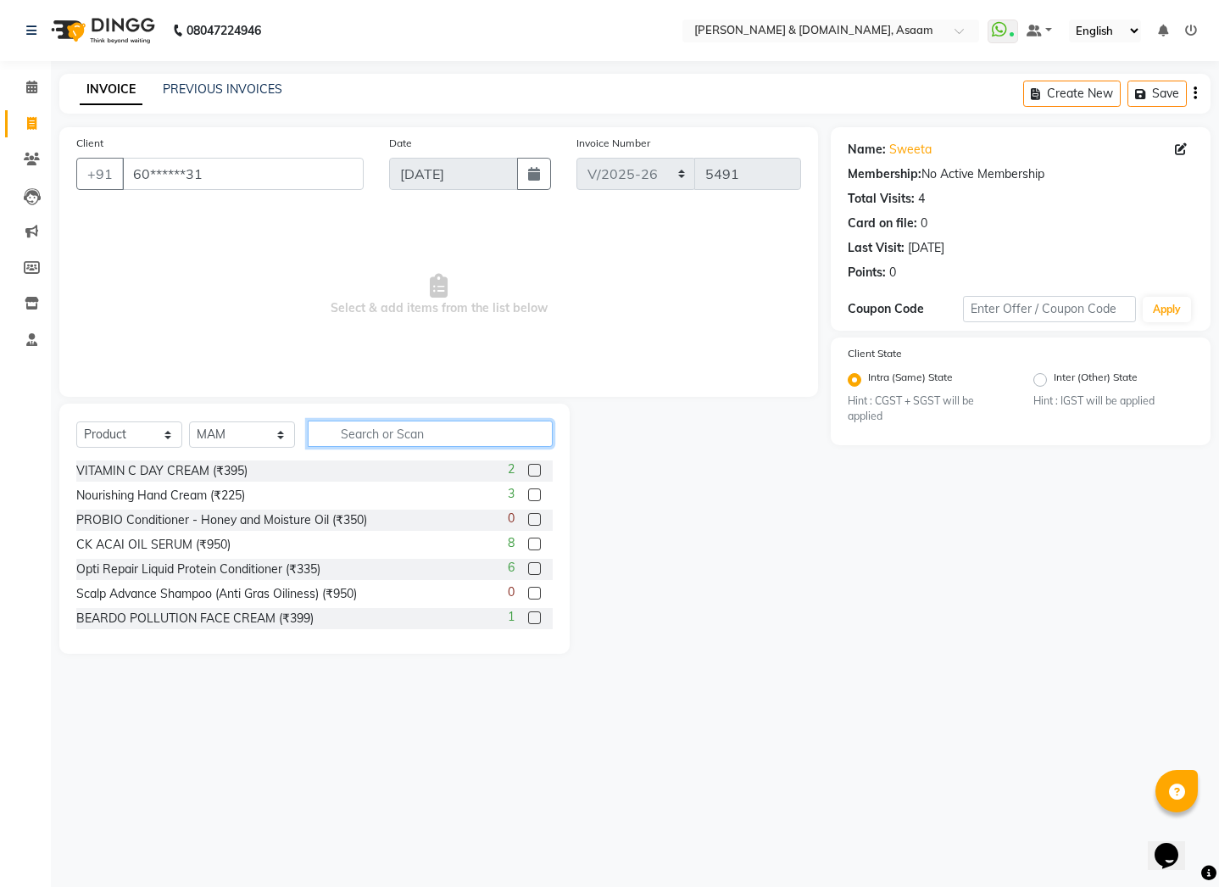
click at [379, 435] on input "text" at bounding box center [430, 433] width 245 height 26
type input "8901247575646"
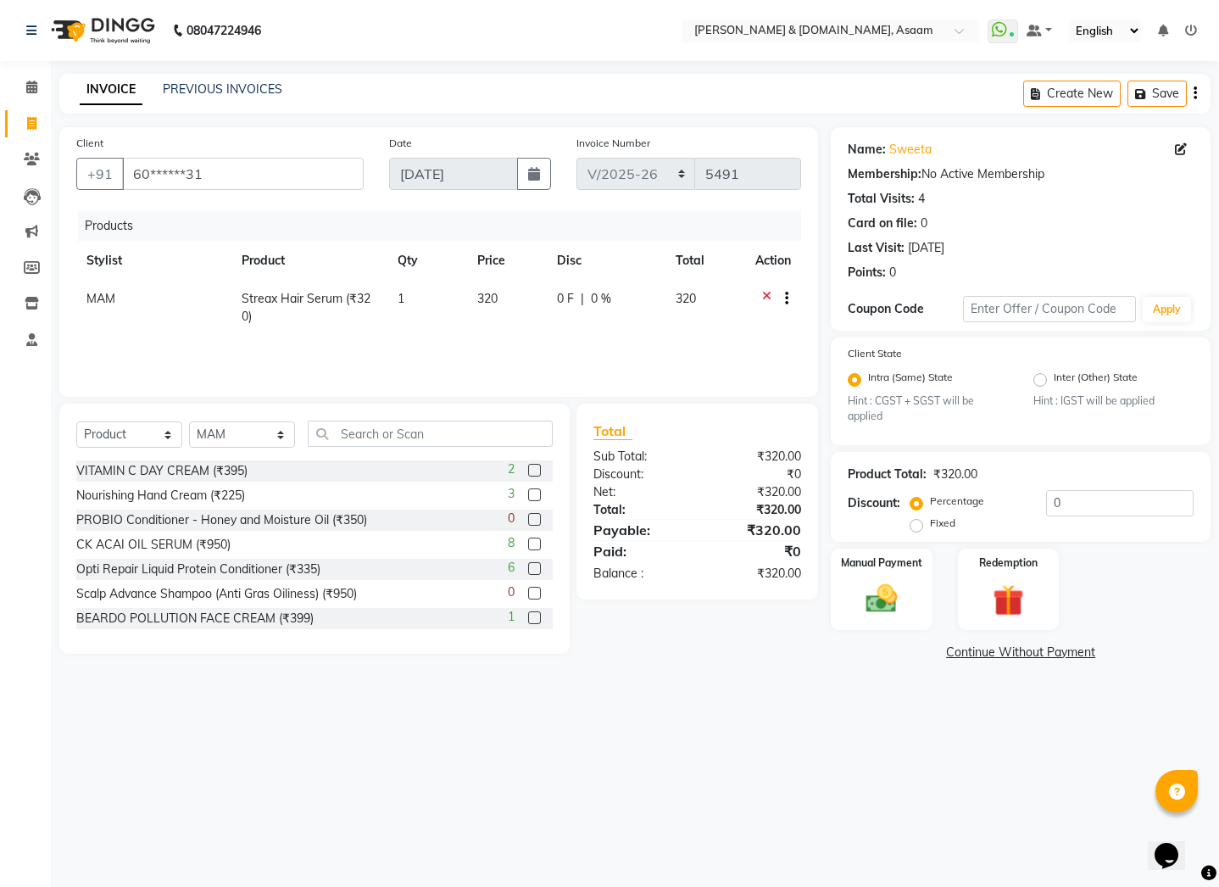
click at [505, 313] on td "320" at bounding box center [507, 308] width 81 height 56
select select "40905"
drag, startPoint x: 492, startPoint y: 303, endPoint x: 454, endPoint y: 259, distance: 58.3
click at [439, 278] on table "Stylist Product Qty Price Disc Total Action AKASH AKIB DEEPU fornt desk GANESH …" at bounding box center [438, 285] width 725 height 86
type input "340"
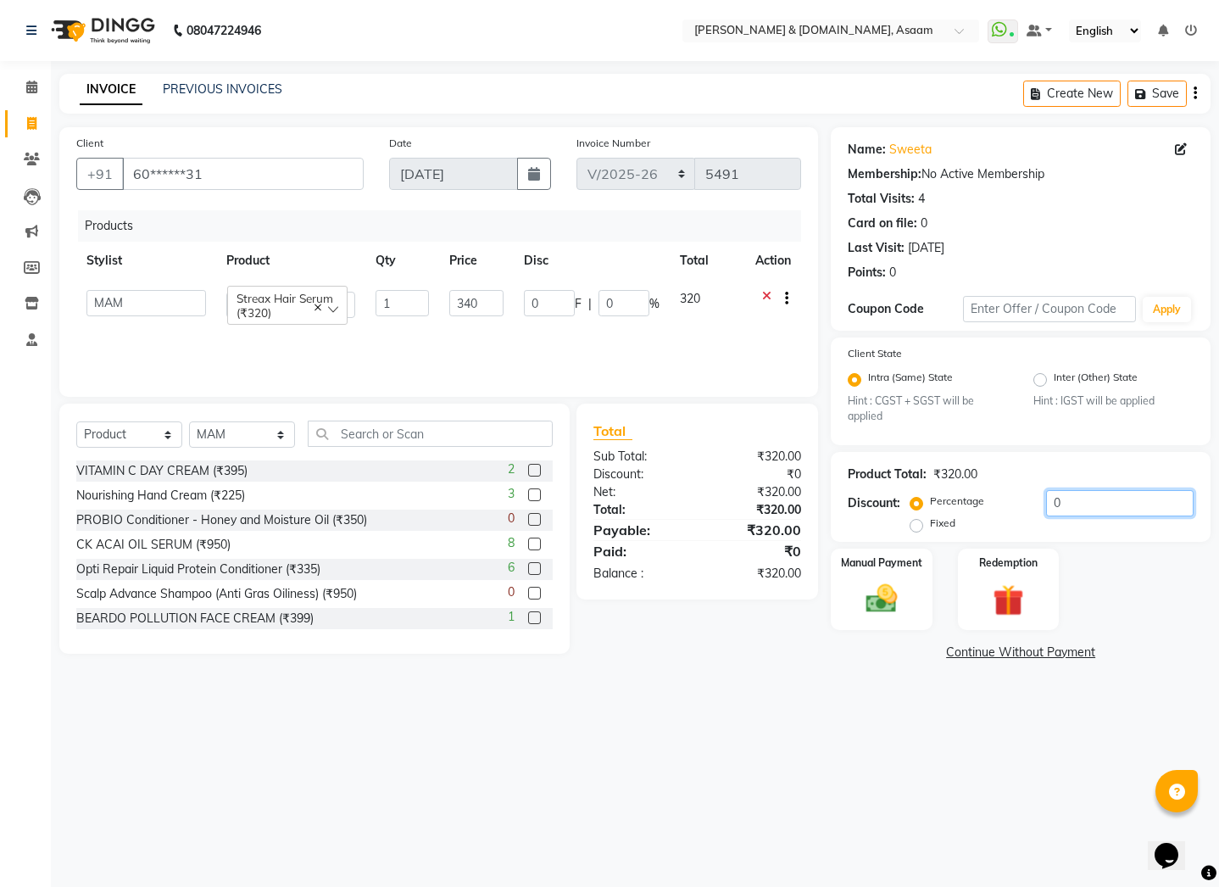
click at [1071, 509] on input "0" at bounding box center [1119, 503] width 147 height 26
type input "05"
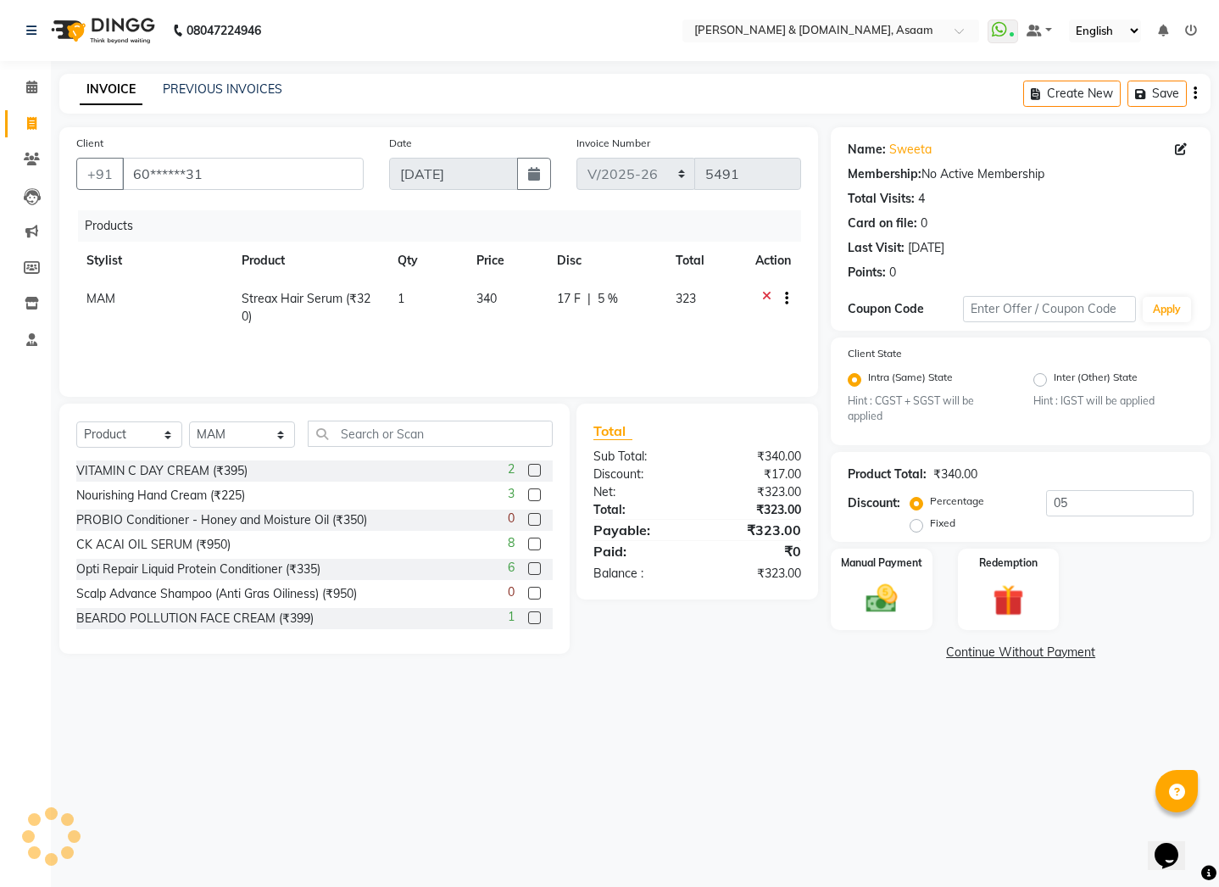
click at [685, 715] on div "08047224946 Select Location × Hrishika & Hair.com, Asaam WhatsApp Status ✕ Stat…" at bounding box center [609, 443] width 1219 height 887
click at [857, 590] on img at bounding box center [881, 599] width 53 height 37
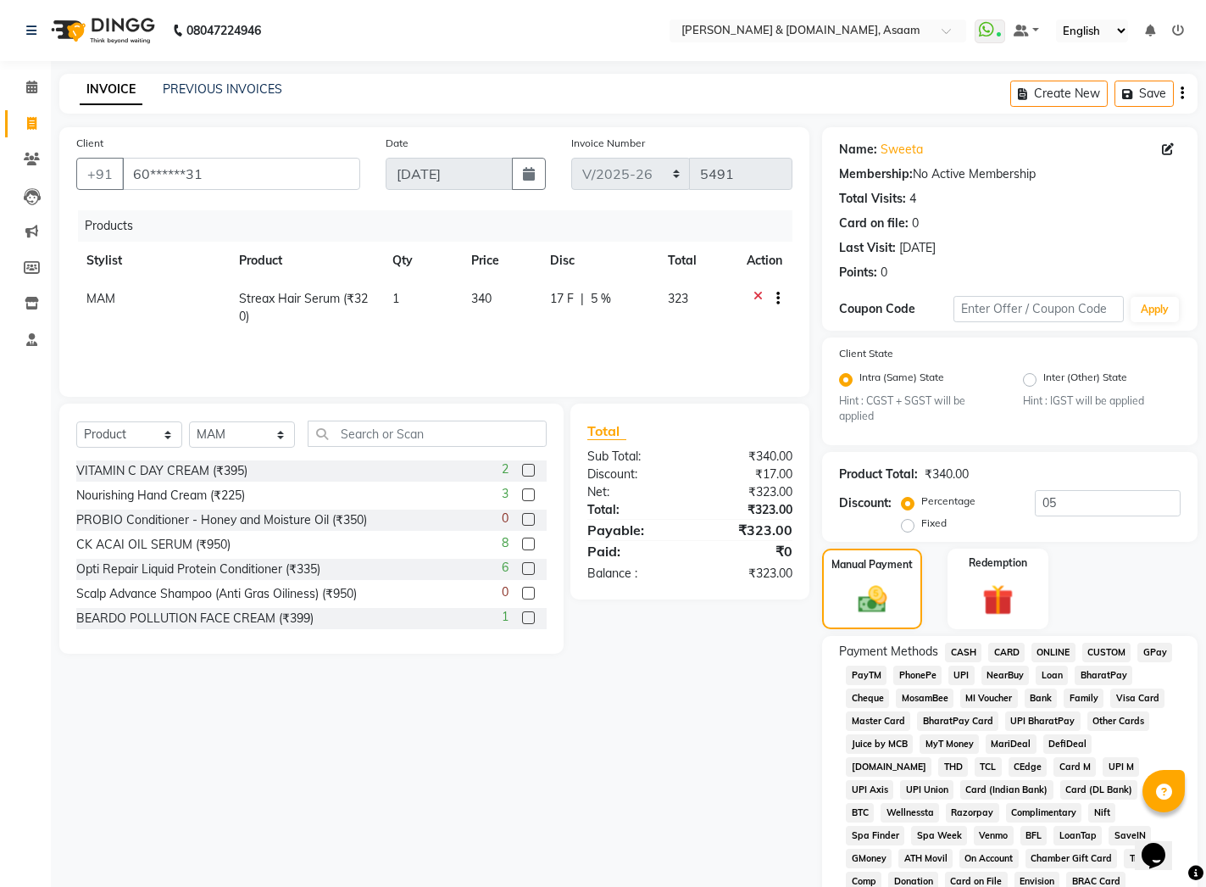
scroll to position [391, 0]
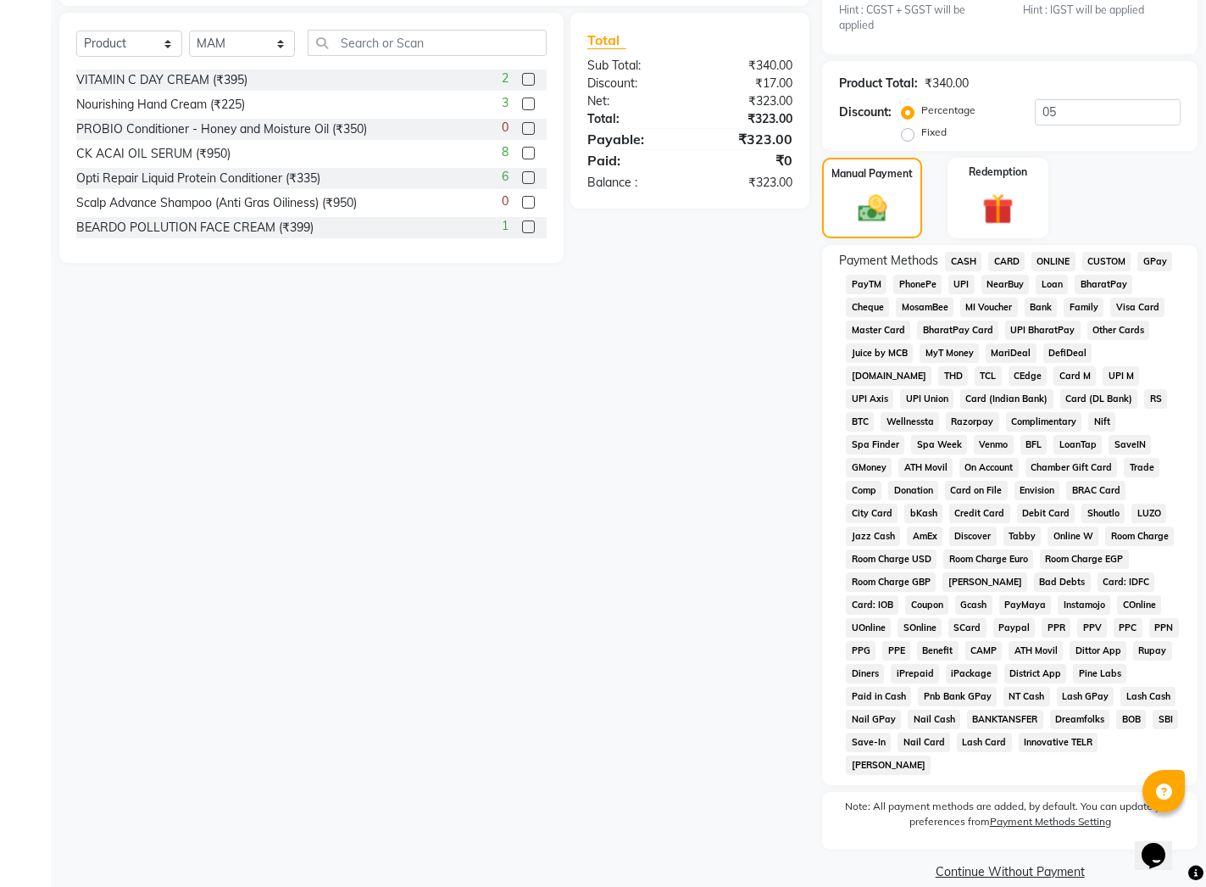
click at [955, 264] on span "CASH" at bounding box center [963, 261] width 36 height 19
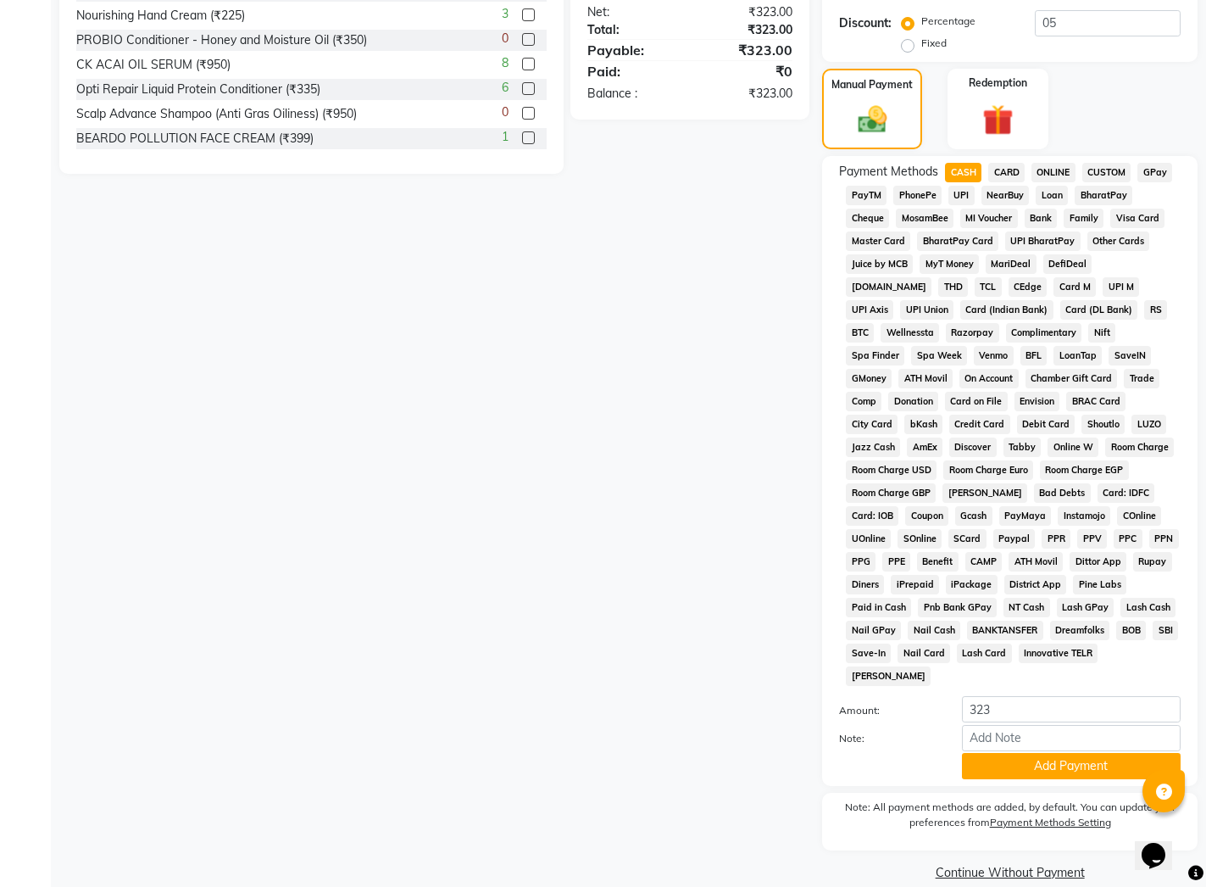
scroll to position [481, 0]
click at [1055, 671] on div "Payment Methods CASH CARD ONLINE CUSTOM GPay PayTM PhonePe UPI NearBuy Loan Bha…" at bounding box center [1010, 470] width 342 height 616
drag, startPoint x: 1023, startPoint y: 679, endPoint x: 559, endPoint y: 667, distance: 463.8
click at [563, 680] on div "Client +91 60******31 Date 01-09-2025 Invoice Number INV/2025-26 V/2025 V/2025-…" at bounding box center [629, 266] width 1164 height 1238
type input "500"
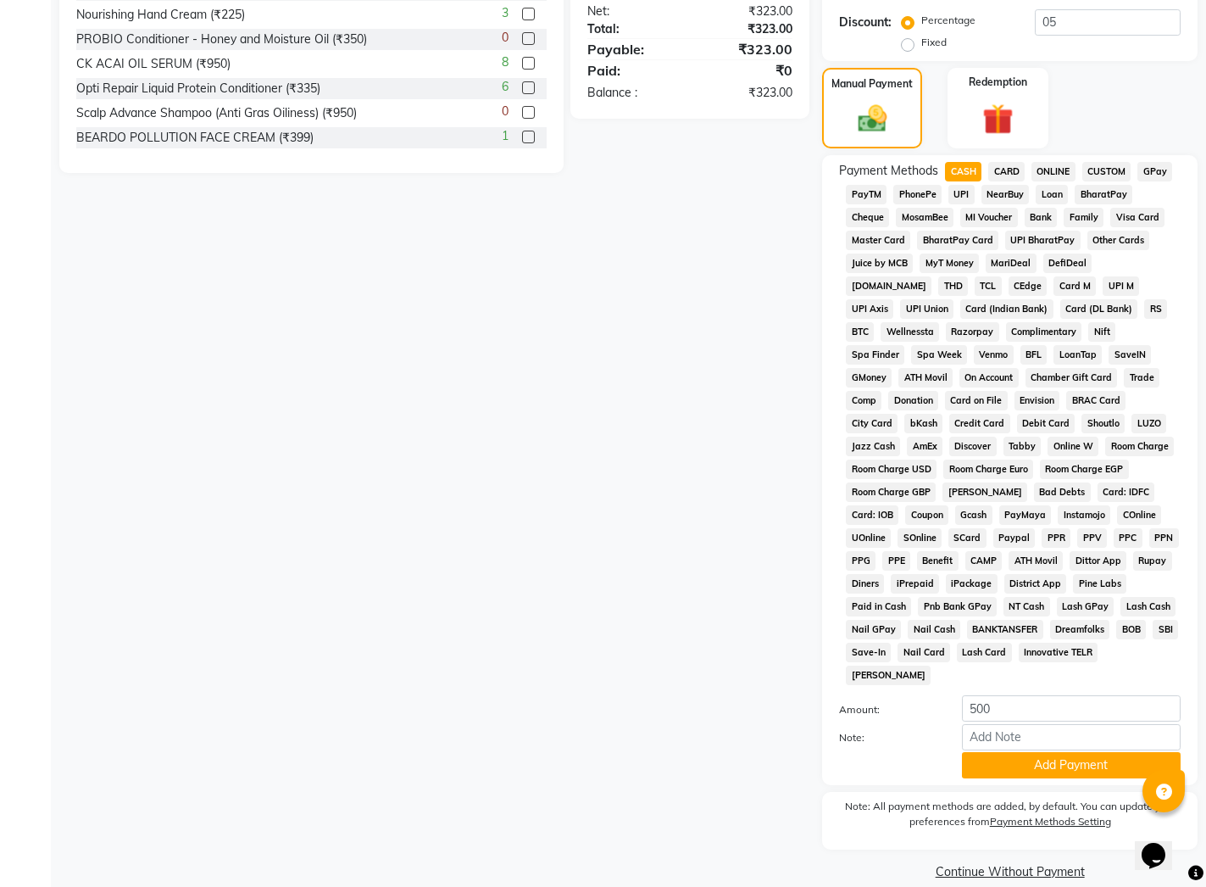
click at [565, 643] on div "Client +91 60******31 Date 01-09-2025 Invoice Number INV/2025-26 V/2025 V/2025-…" at bounding box center [435, 266] width 776 height 1238
click at [972, 752] on button "Add Payment" at bounding box center [1071, 765] width 219 height 26
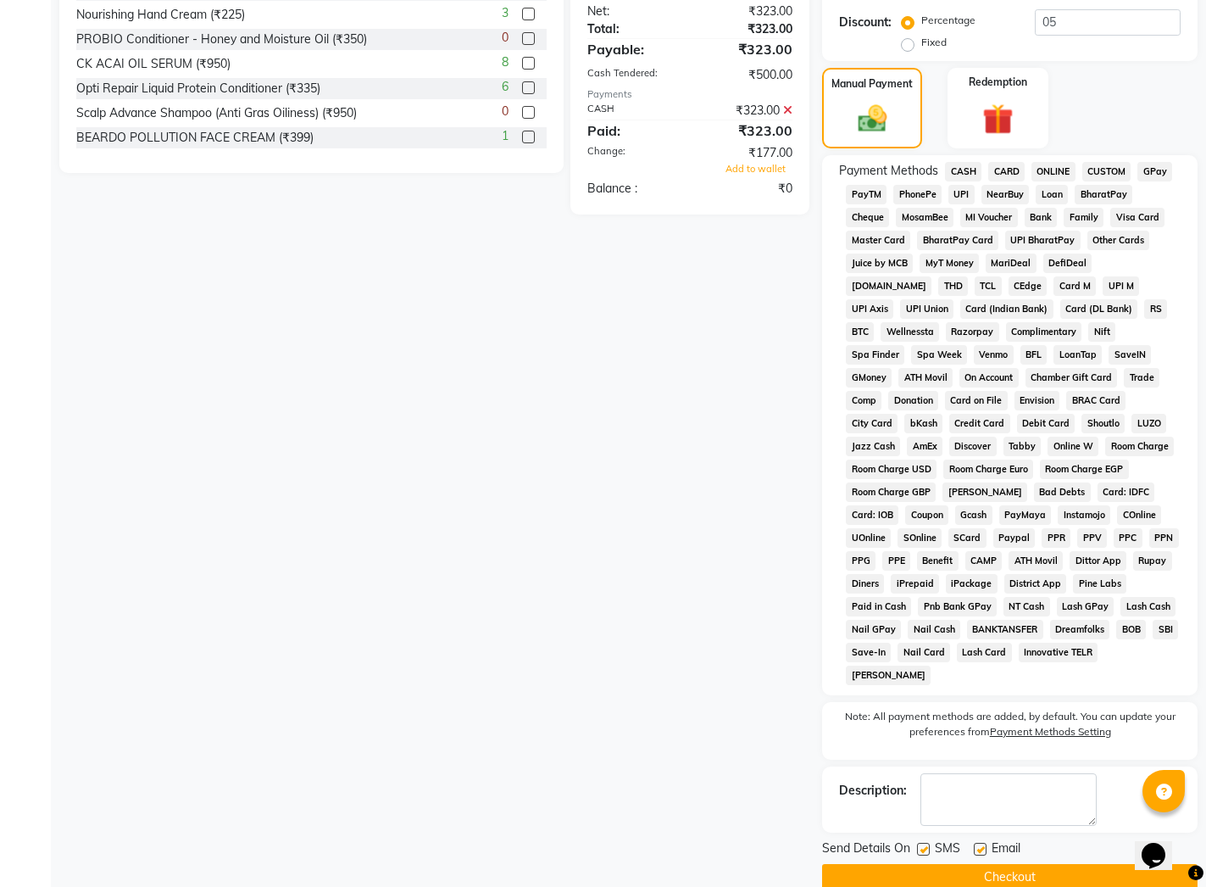
click at [787, 107] on icon at bounding box center [787, 110] width 9 height 12
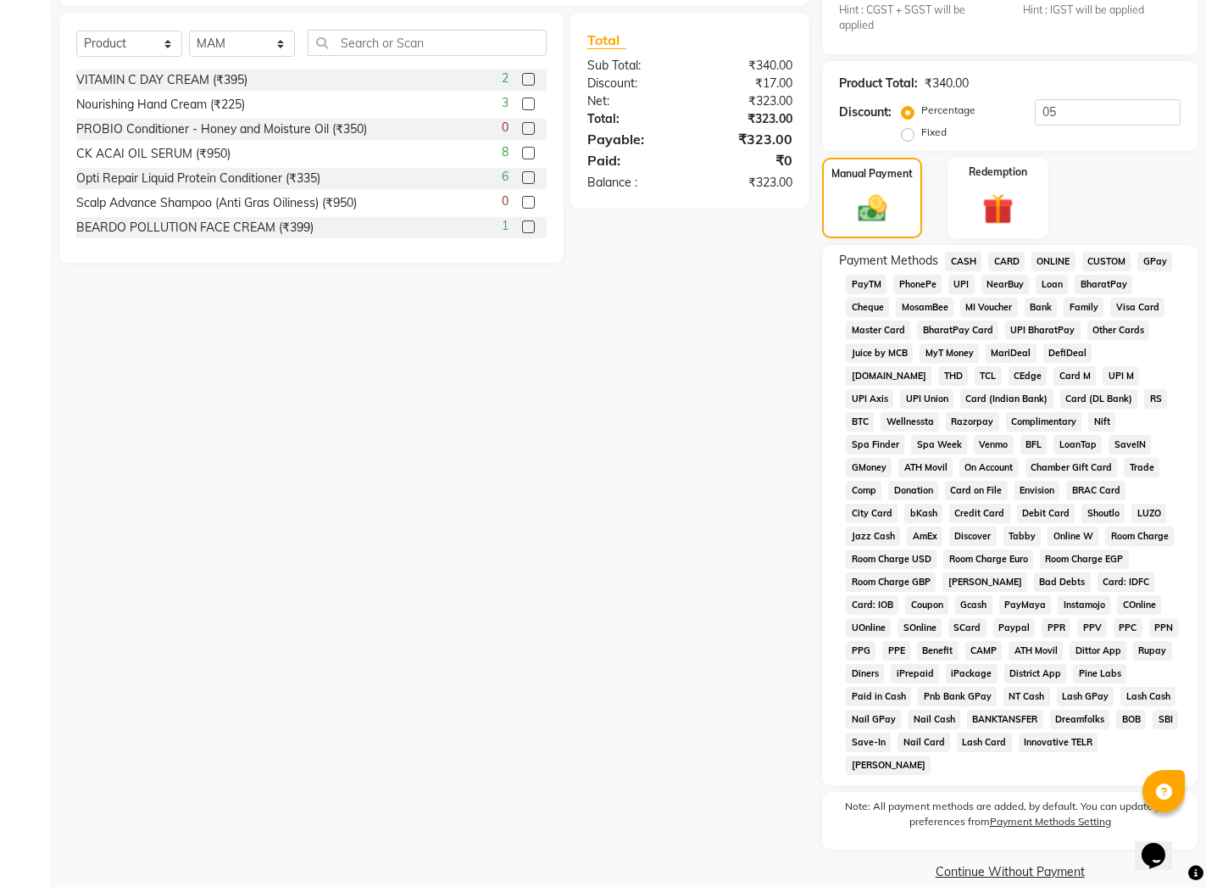
click at [966, 259] on span "CASH" at bounding box center [963, 261] width 36 height 19
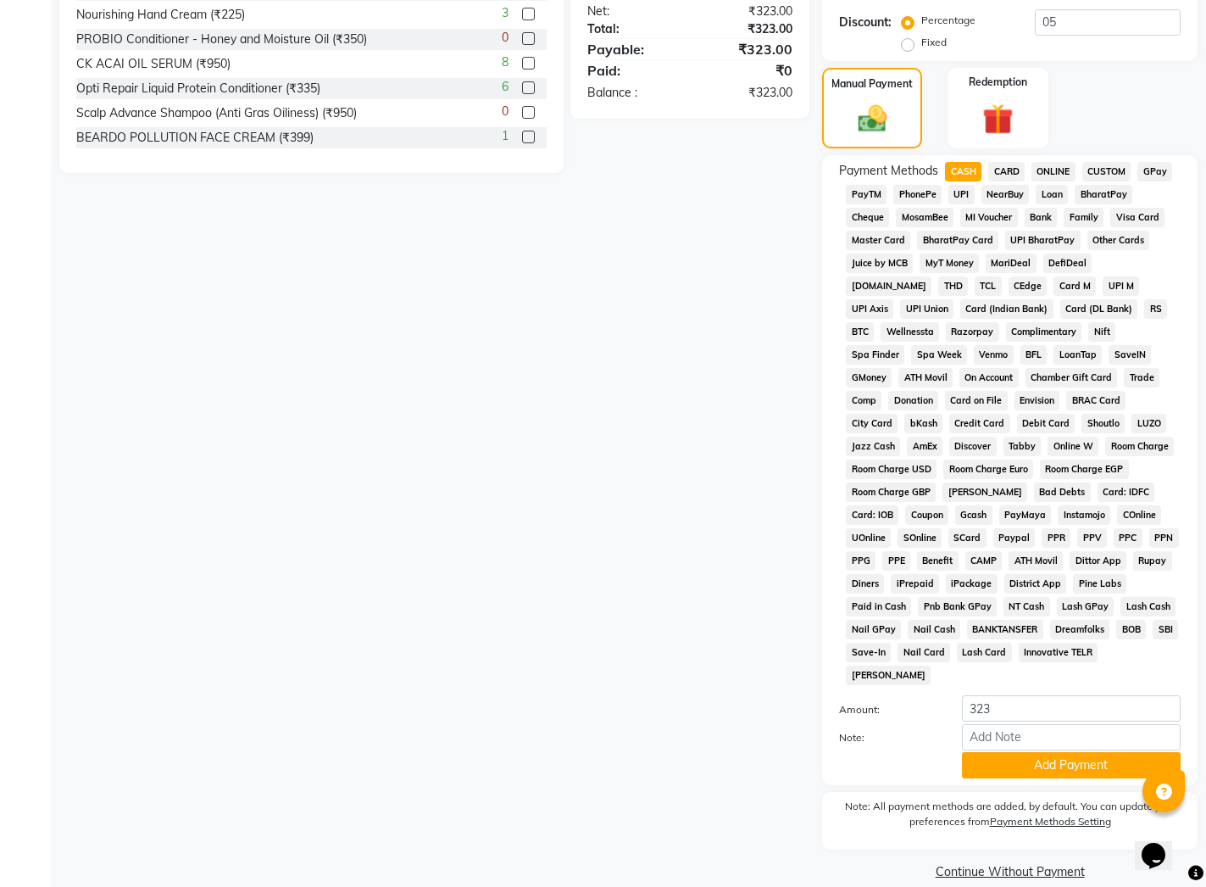
click at [990, 756] on div "Payment Methods CASH CARD ONLINE CUSTOM GPay PayTM PhonePe UPI NearBuy Loan Bha…" at bounding box center [1010, 470] width 376 height 630
click at [1002, 752] on button "Add Payment" at bounding box center [1071, 765] width 219 height 26
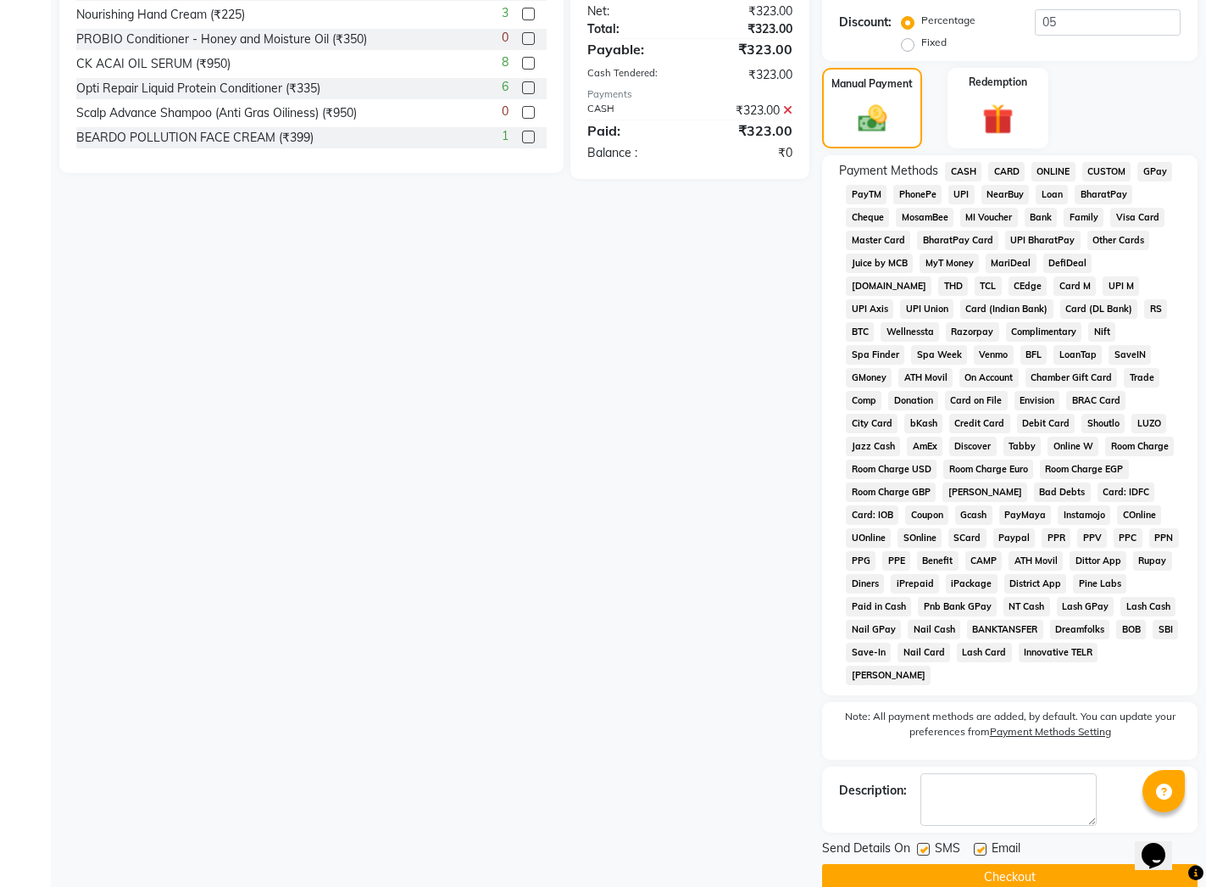
click at [963, 864] on button "Checkout" at bounding box center [1010, 877] width 376 height 26
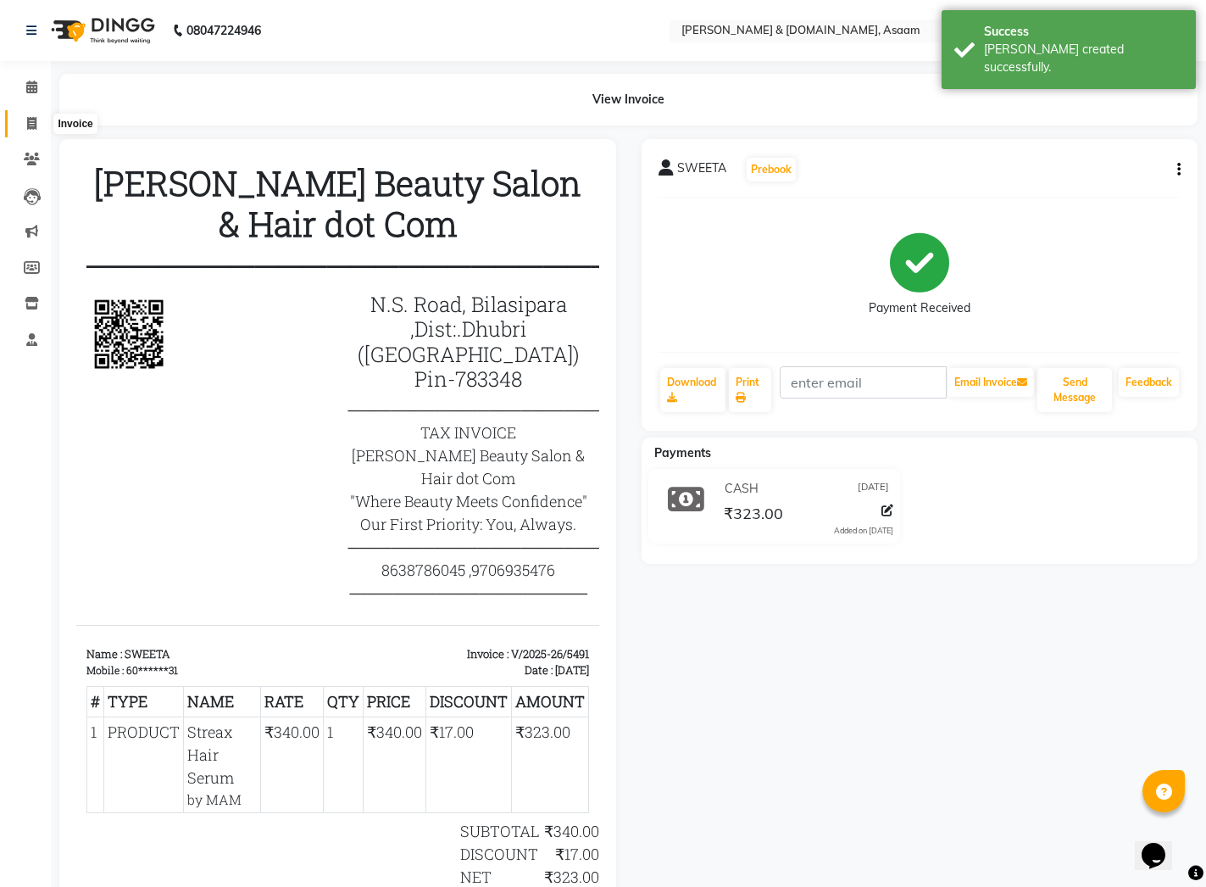
click at [31, 120] on icon at bounding box center [31, 123] width 9 height 13
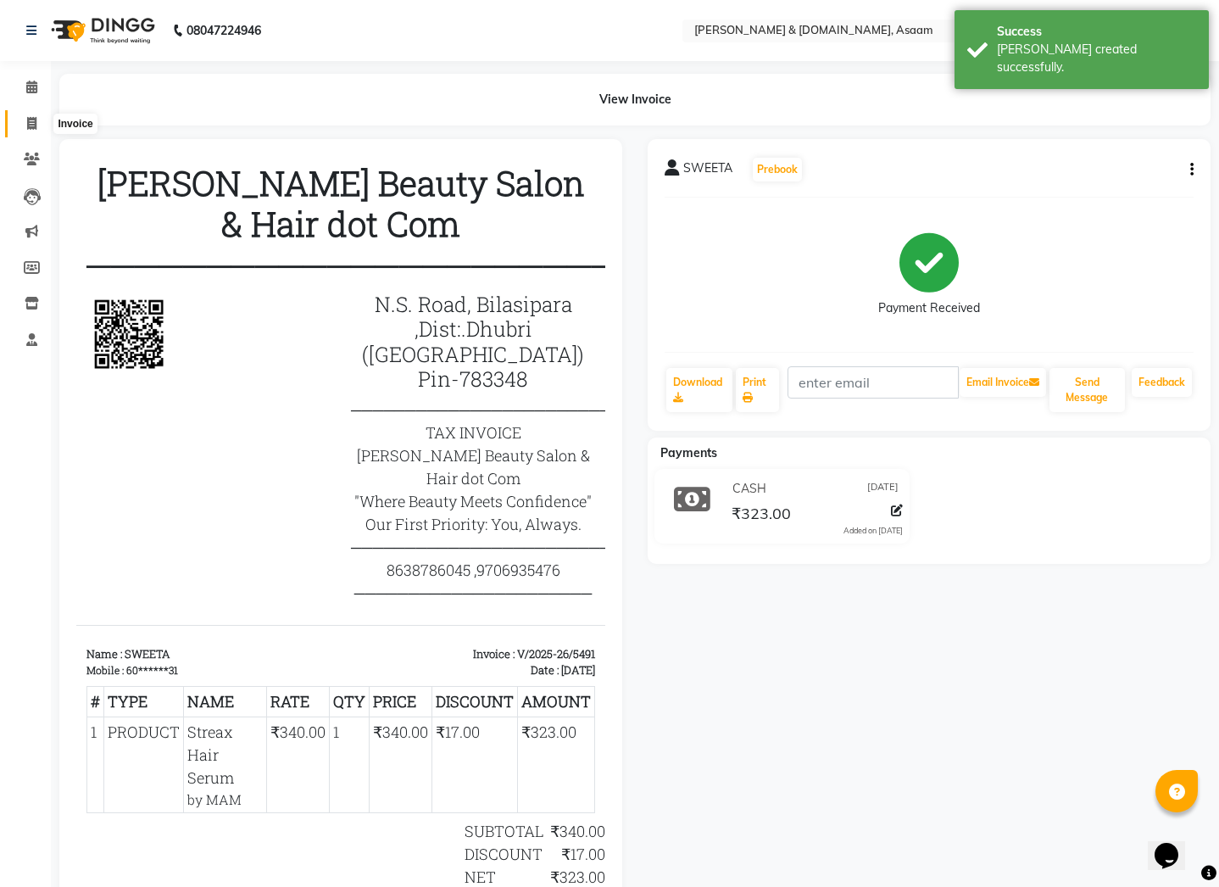
select select "4608"
select select "service"
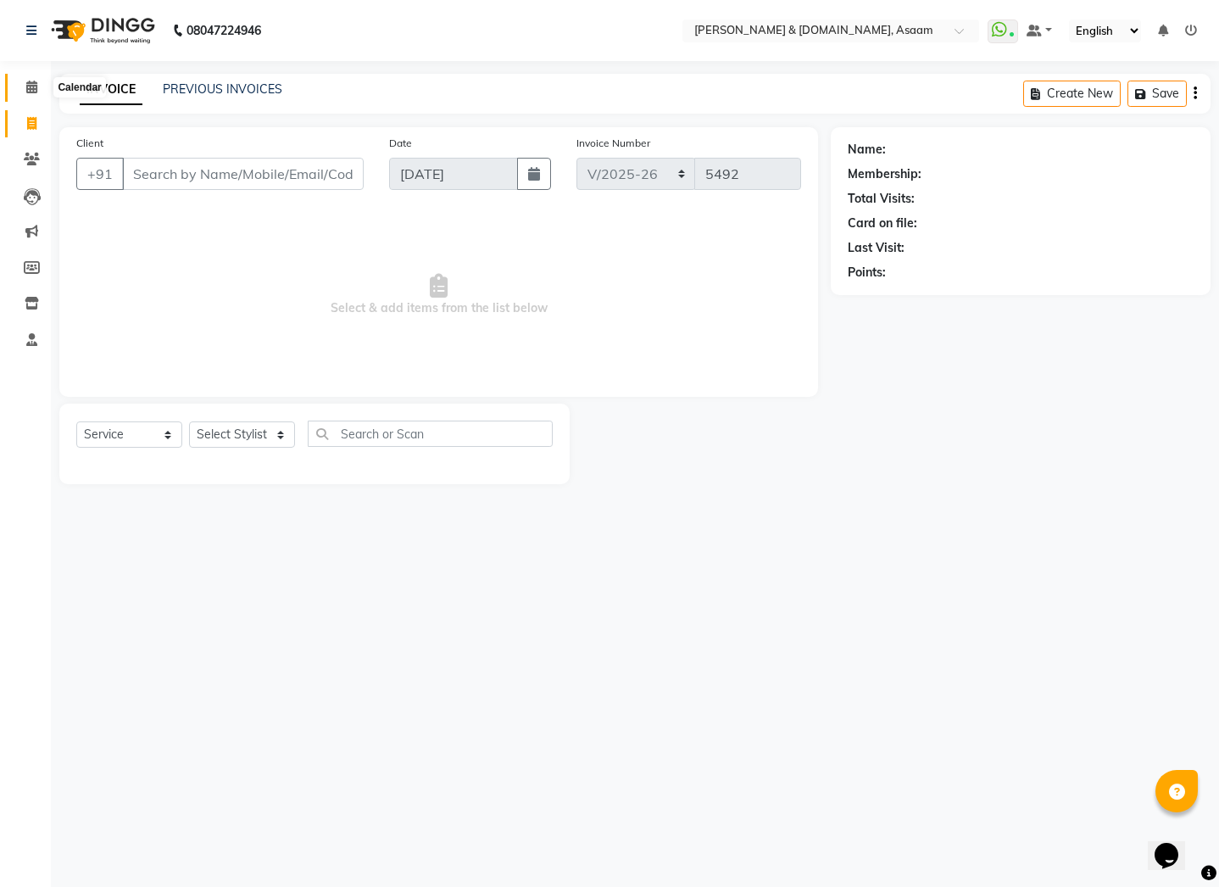
click at [34, 86] on icon at bounding box center [31, 87] width 11 height 13
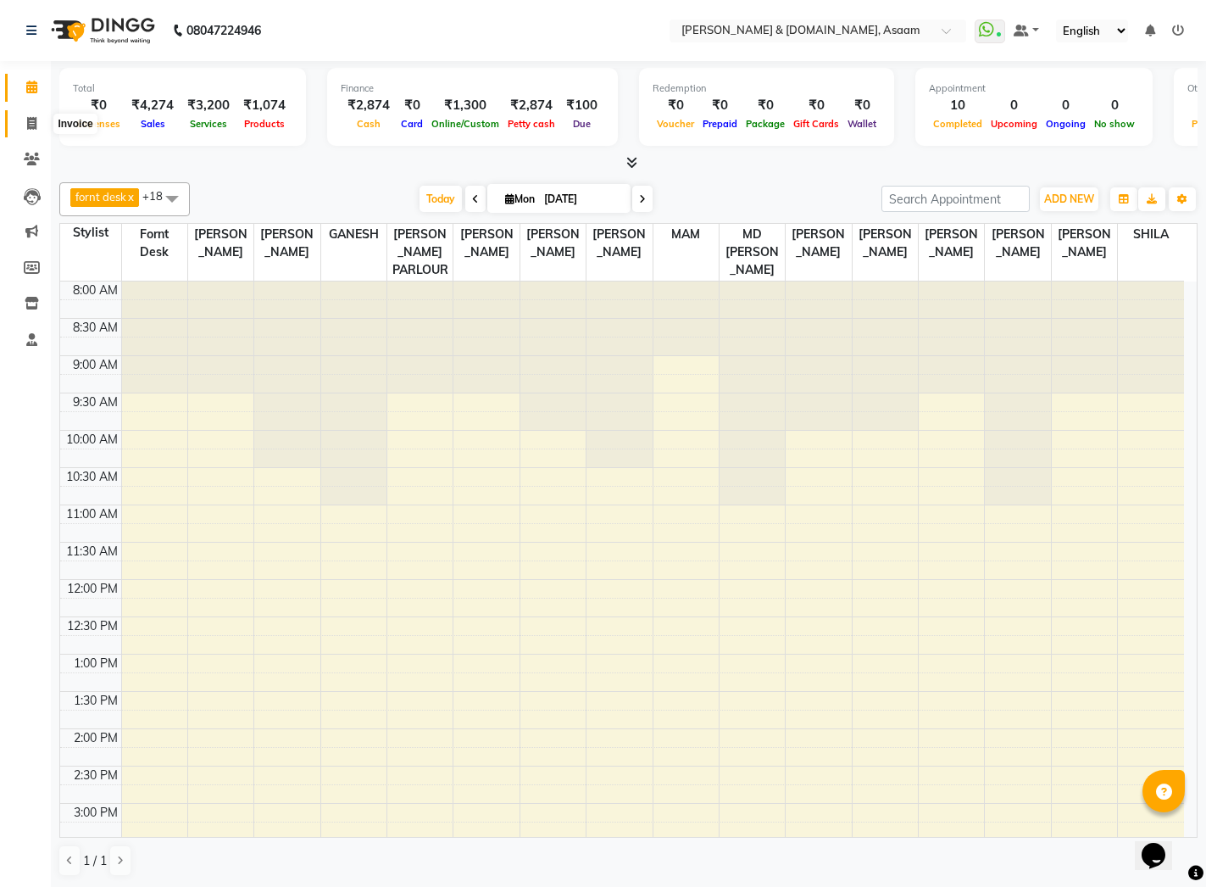
click at [37, 120] on span at bounding box center [32, 123] width 30 height 19
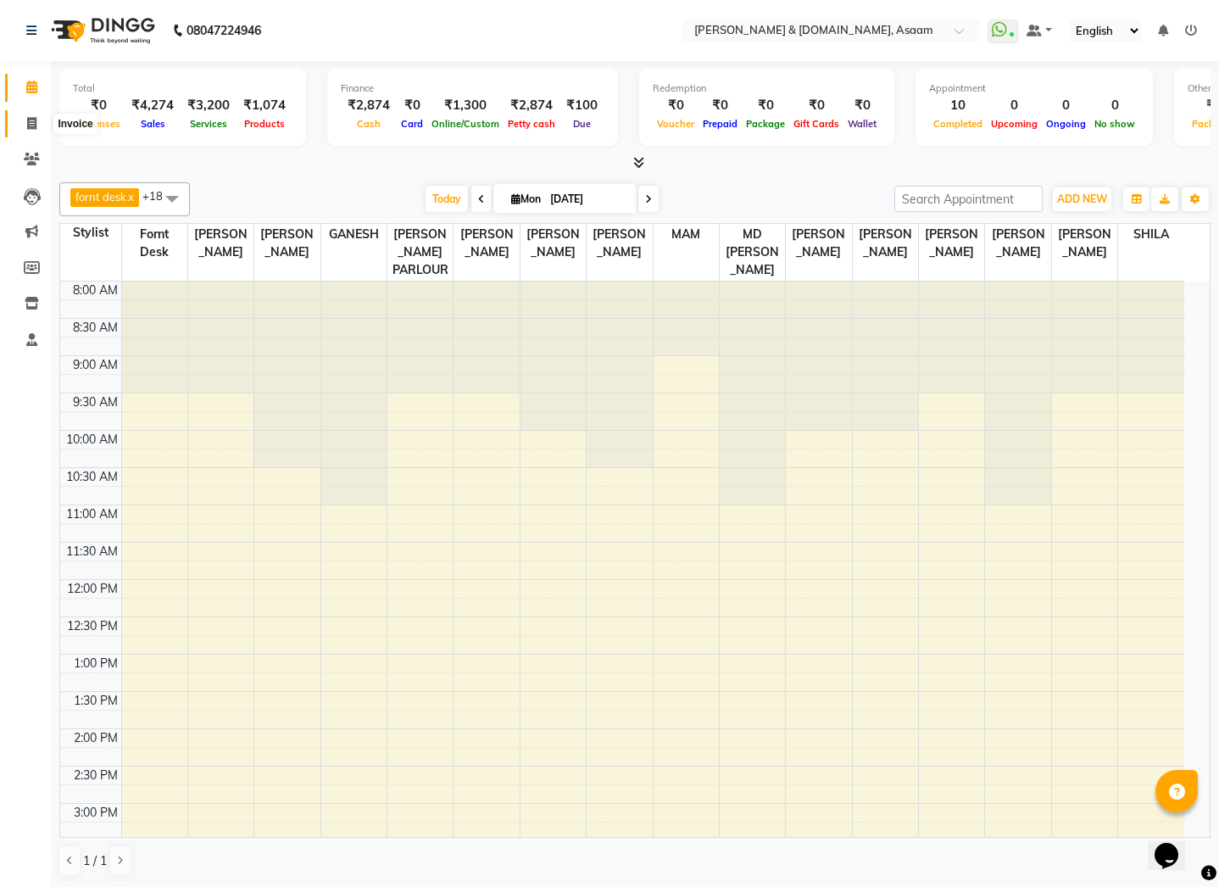
select select "4608"
select select "service"
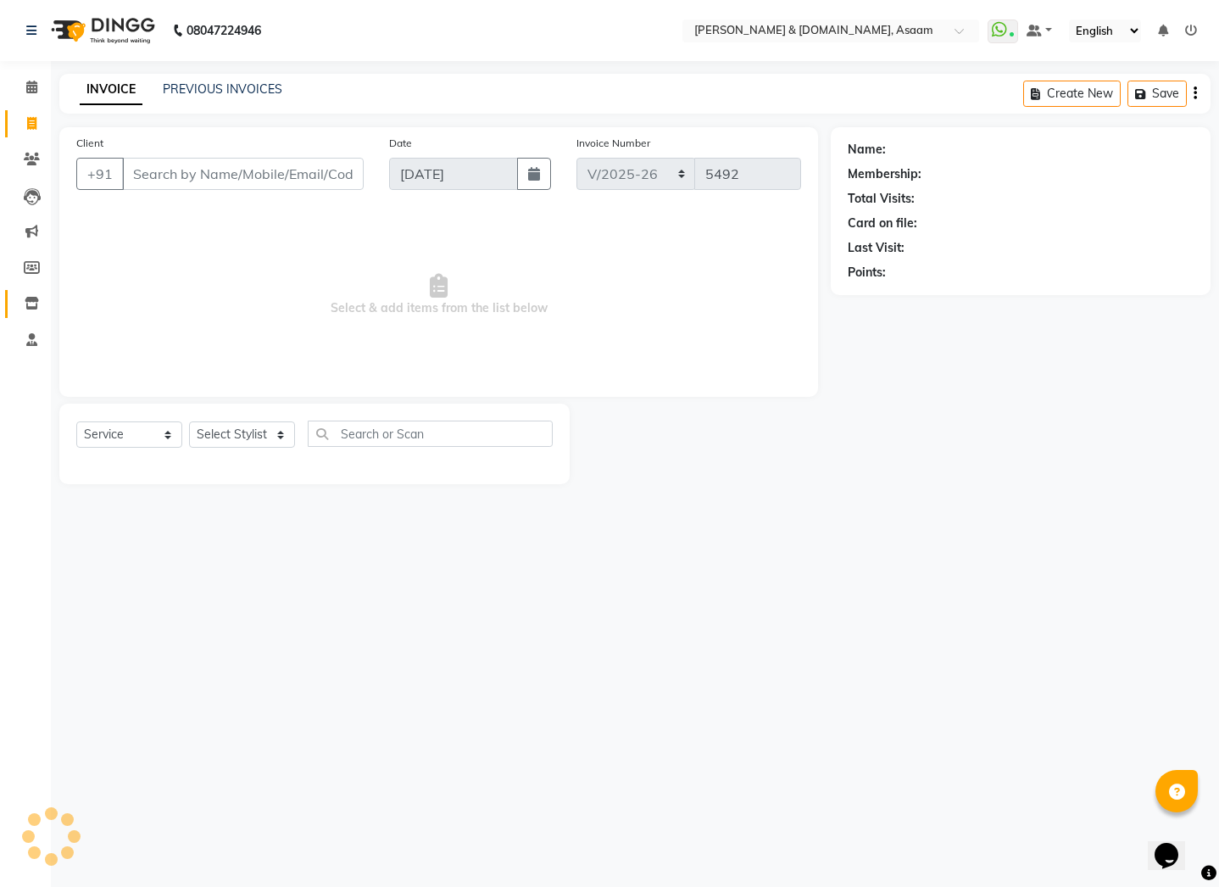
click at [25, 317] on link "Inventory" at bounding box center [25, 304] width 41 height 28
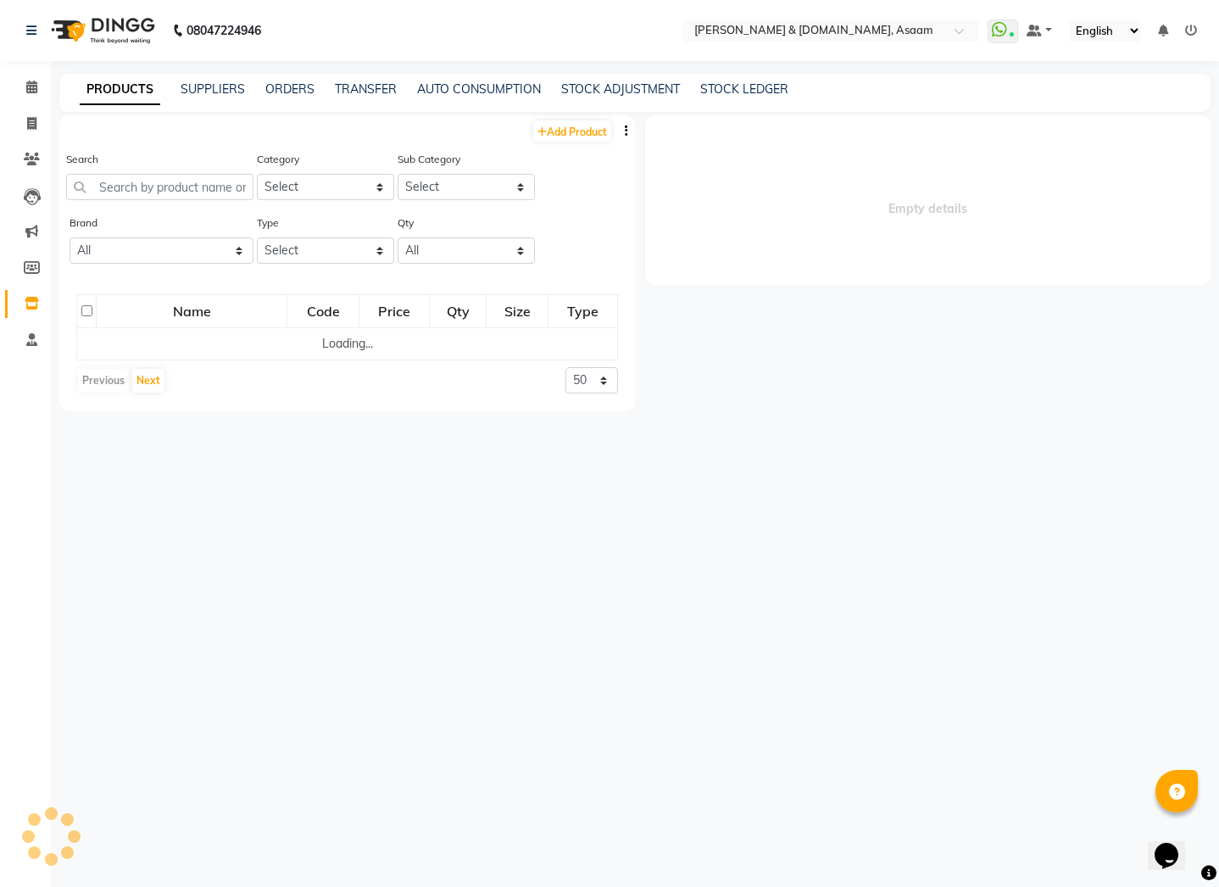
select select
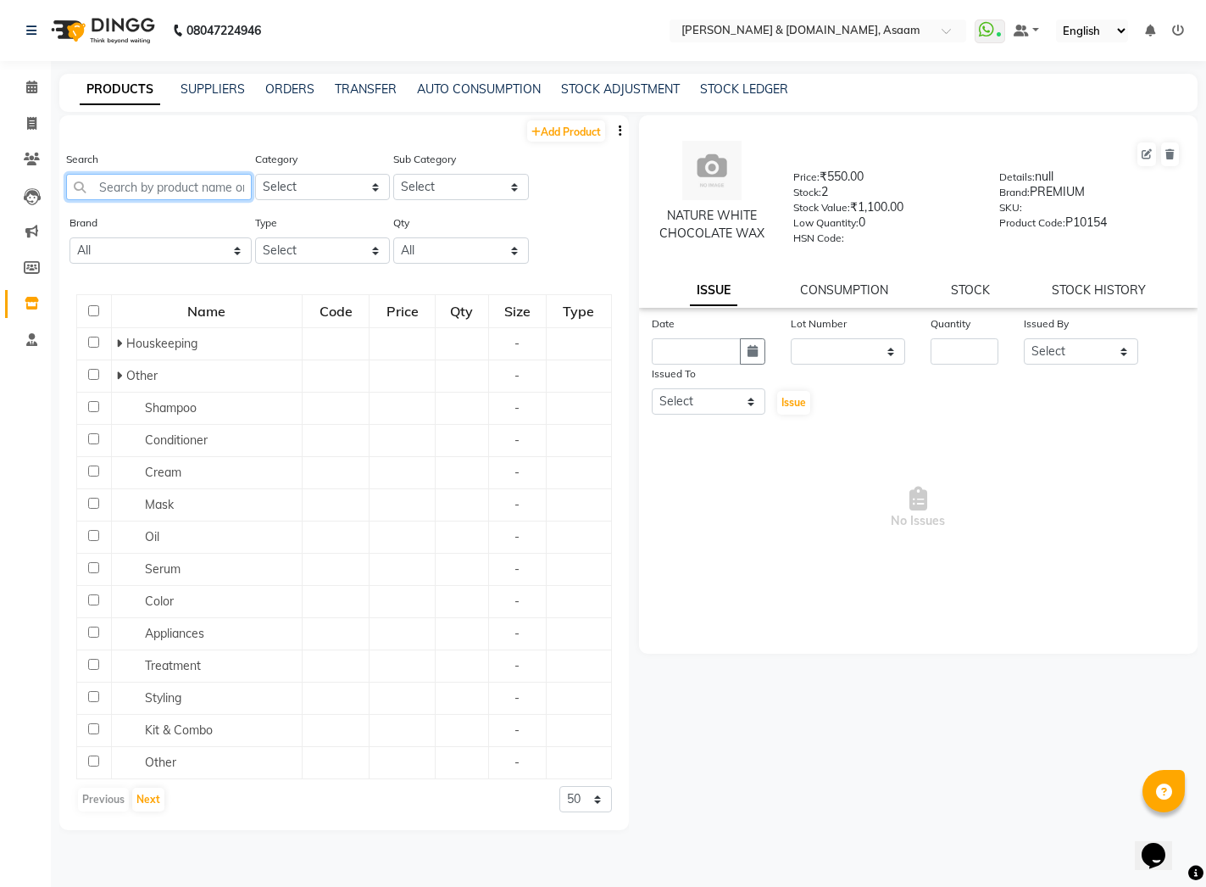
click at [204, 190] on input "text" at bounding box center [159, 187] width 186 height 26
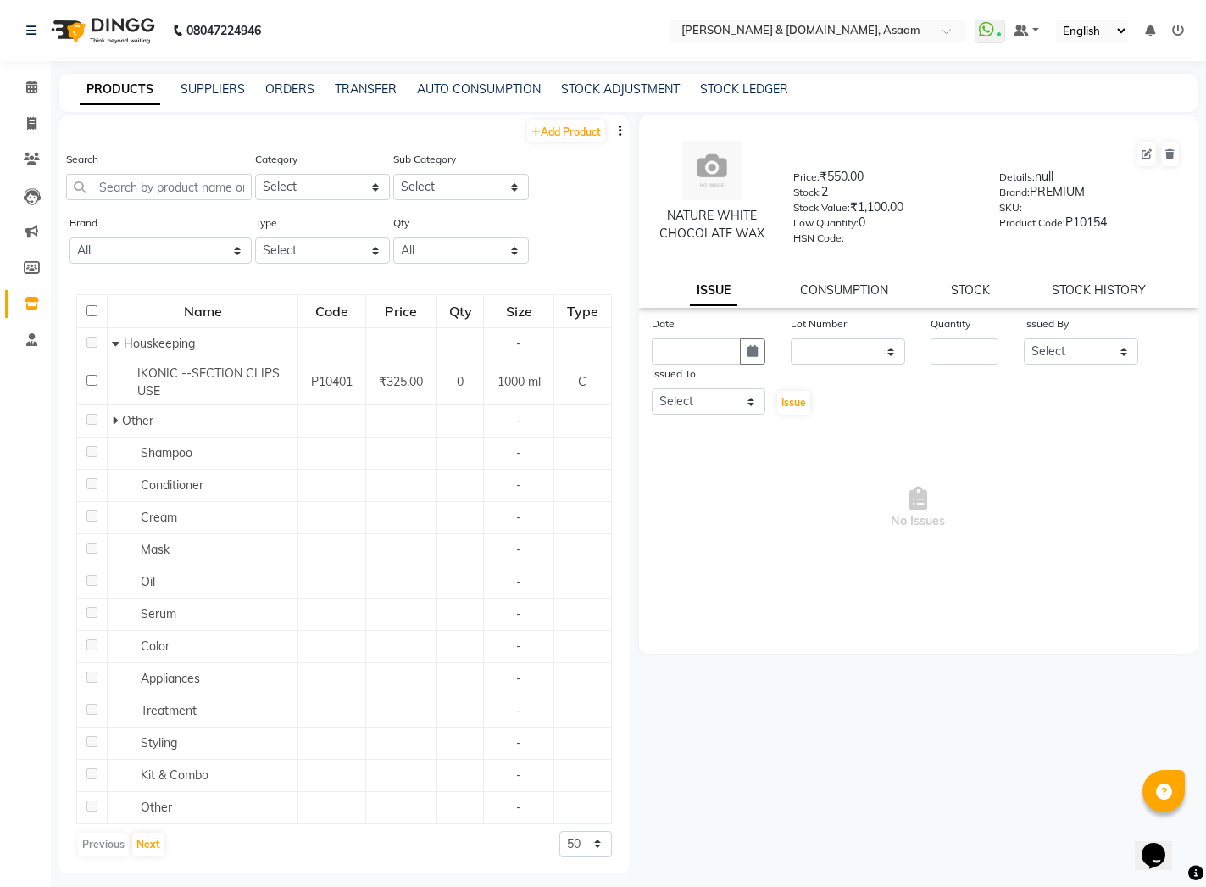
click at [26, 139] on li "Invoice" at bounding box center [25, 124] width 51 height 36
click at [26, 131] on span at bounding box center [32, 123] width 30 height 19
select select "service"
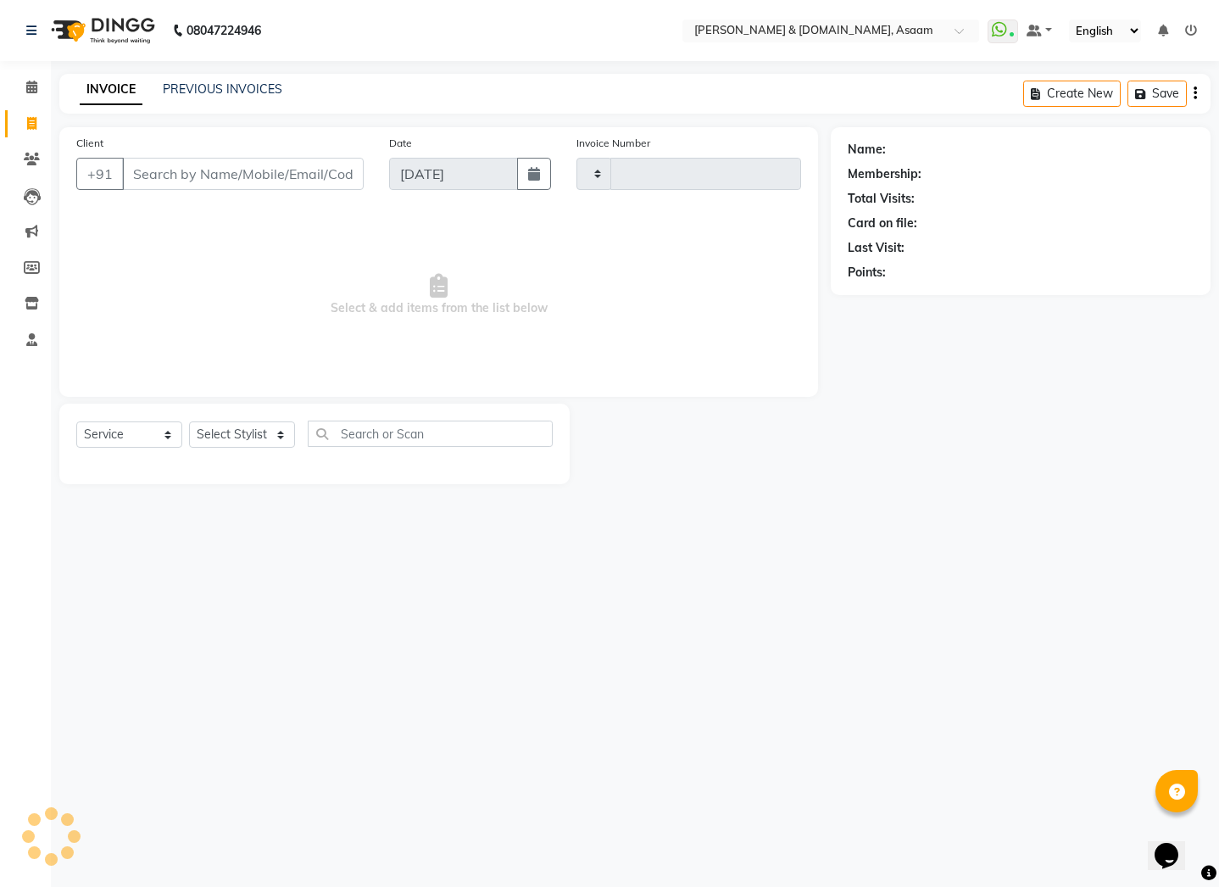
type input "5492"
select select "4608"
click at [143, 430] on select "Select Service Product Membership Package Voucher Prepaid Gift Card" at bounding box center [129, 434] width 106 height 26
click at [346, 620] on div "08047224946 Select Location × Hrishika & Hair.com, Asaam WhatsApp Status ✕ Stat…" at bounding box center [609, 443] width 1219 height 887
click at [29, 305] on icon at bounding box center [32, 303] width 14 height 13
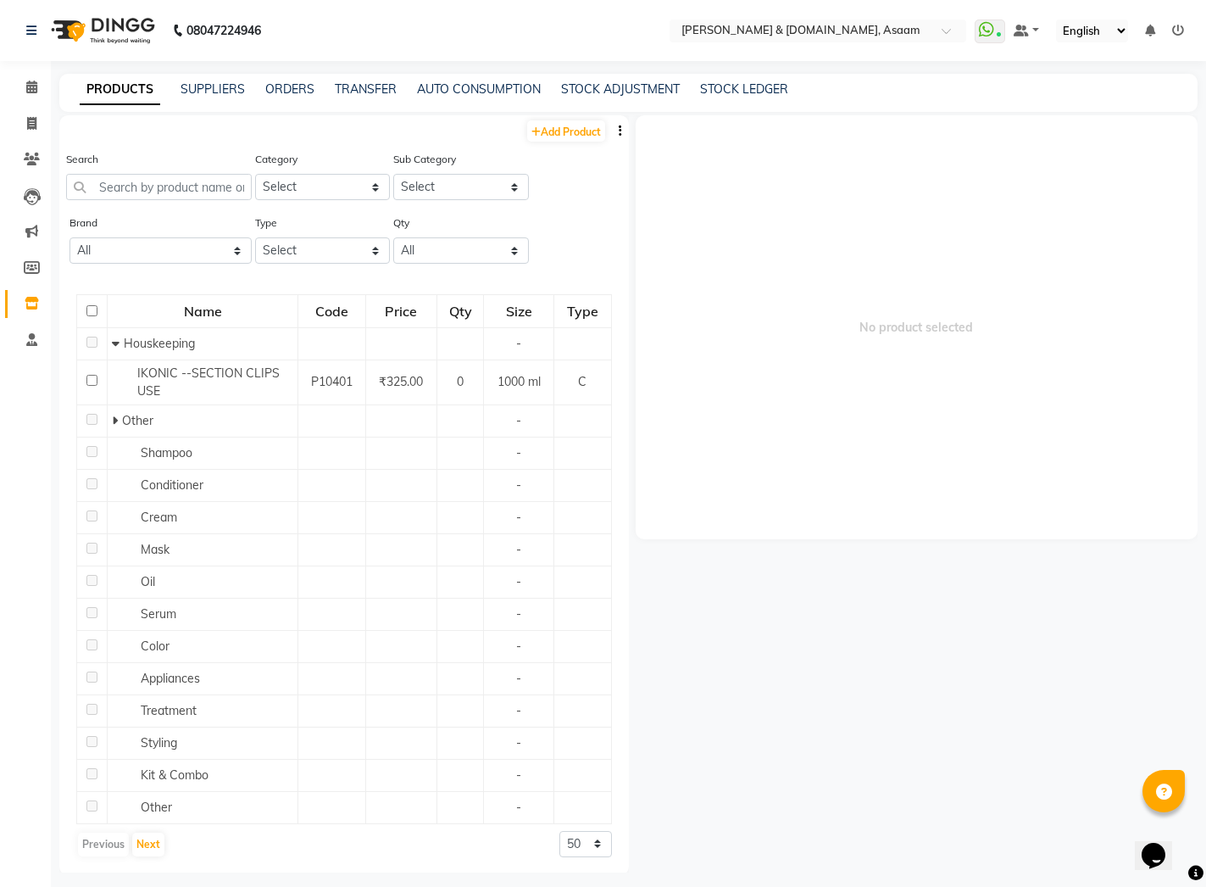
click at [625, 97] on div "STOCK ADJUSTMENT" at bounding box center [620, 90] width 119 height 18
click at [625, 91] on link "STOCK ADJUSTMENT" at bounding box center [620, 88] width 119 height 15
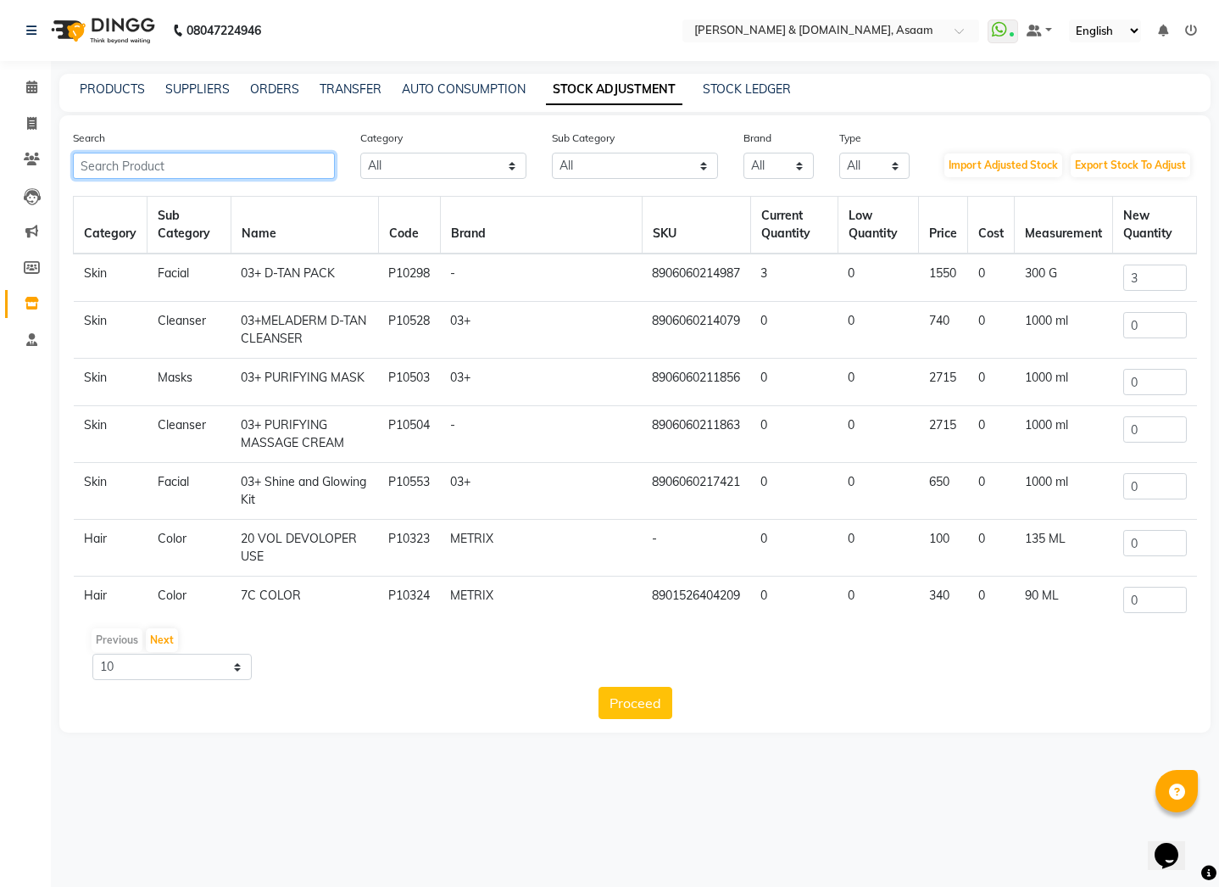
click at [205, 164] on input "text" at bounding box center [204, 166] width 262 height 26
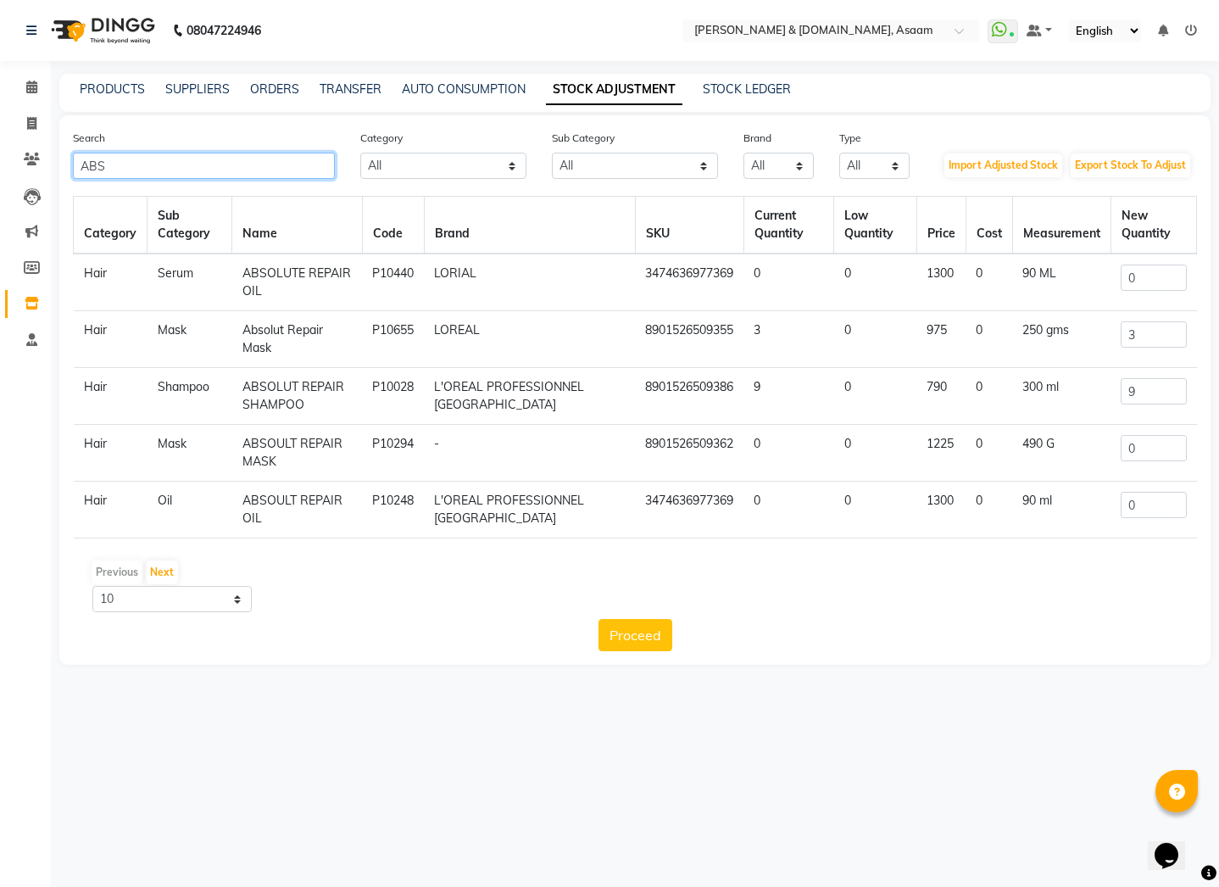
type input "ABS"
drag, startPoint x: 1154, startPoint y: 392, endPoint x: 1115, endPoint y: 387, distance: 39.2
click at [1071, 387] on input "9" at bounding box center [1153, 391] width 65 height 26
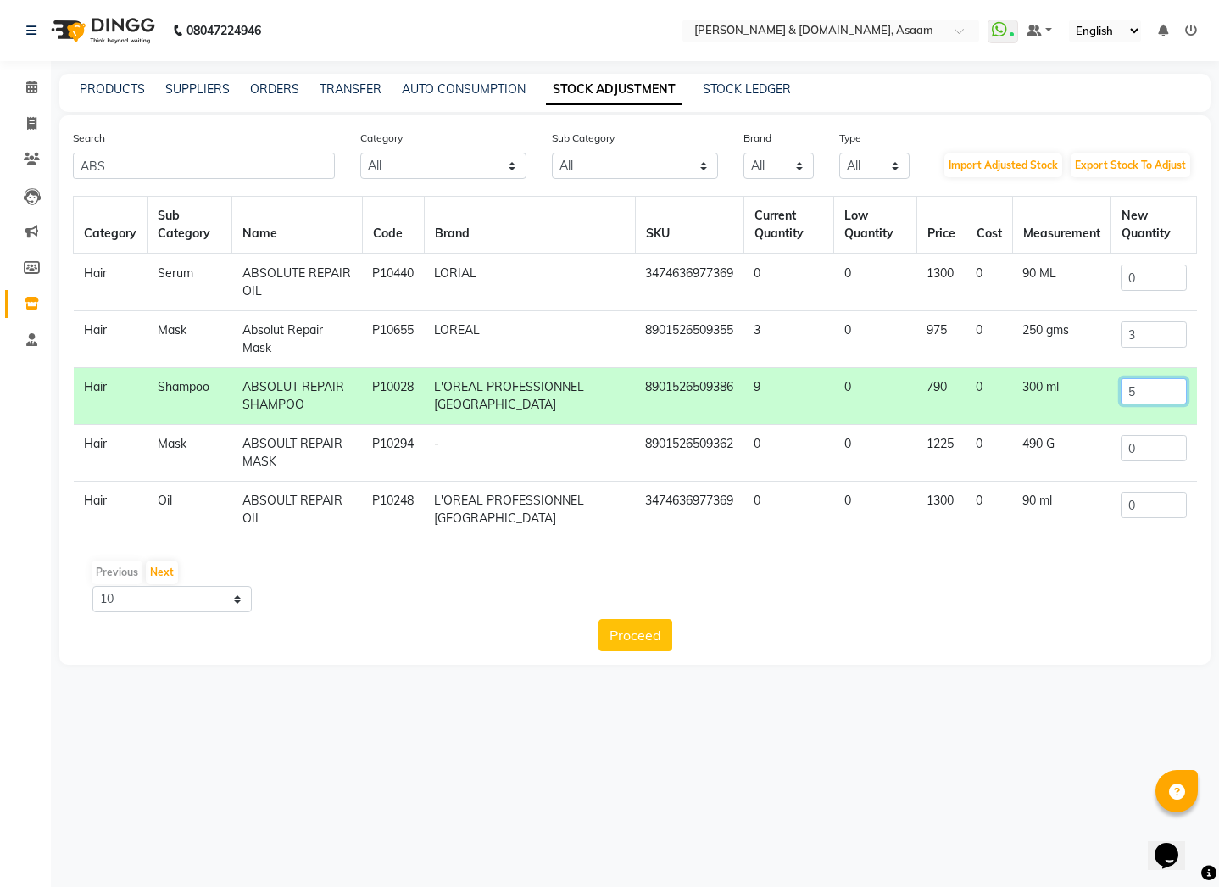
type input "5"
click at [713, 698] on div "08047224946 Select Location × Hrishika & Hair.com, Asaam WhatsApp Status ✕ Stat…" at bounding box center [609, 443] width 1219 height 887
drag, startPoint x: 1150, startPoint y: 345, endPoint x: 1110, endPoint y: 339, distance: 40.3
click at [1071, 340] on input "3" at bounding box center [1153, 334] width 65 height 26
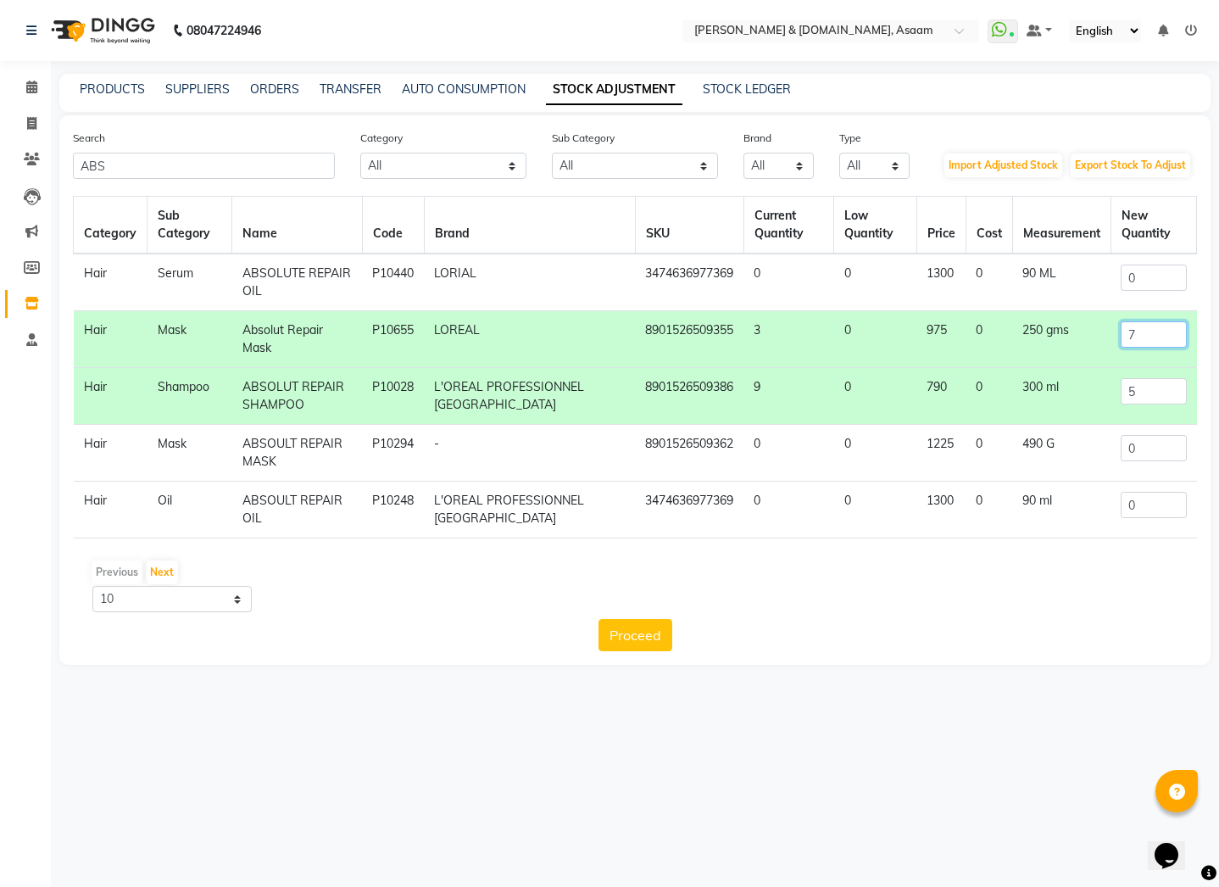
click at [1071, 334] on input "7" at bounding box center [1153, 334] width 65 height 26
type input "7"
click at [646, 624] on button "Proceed" at bounding box center [635, 635] width 74 height 32
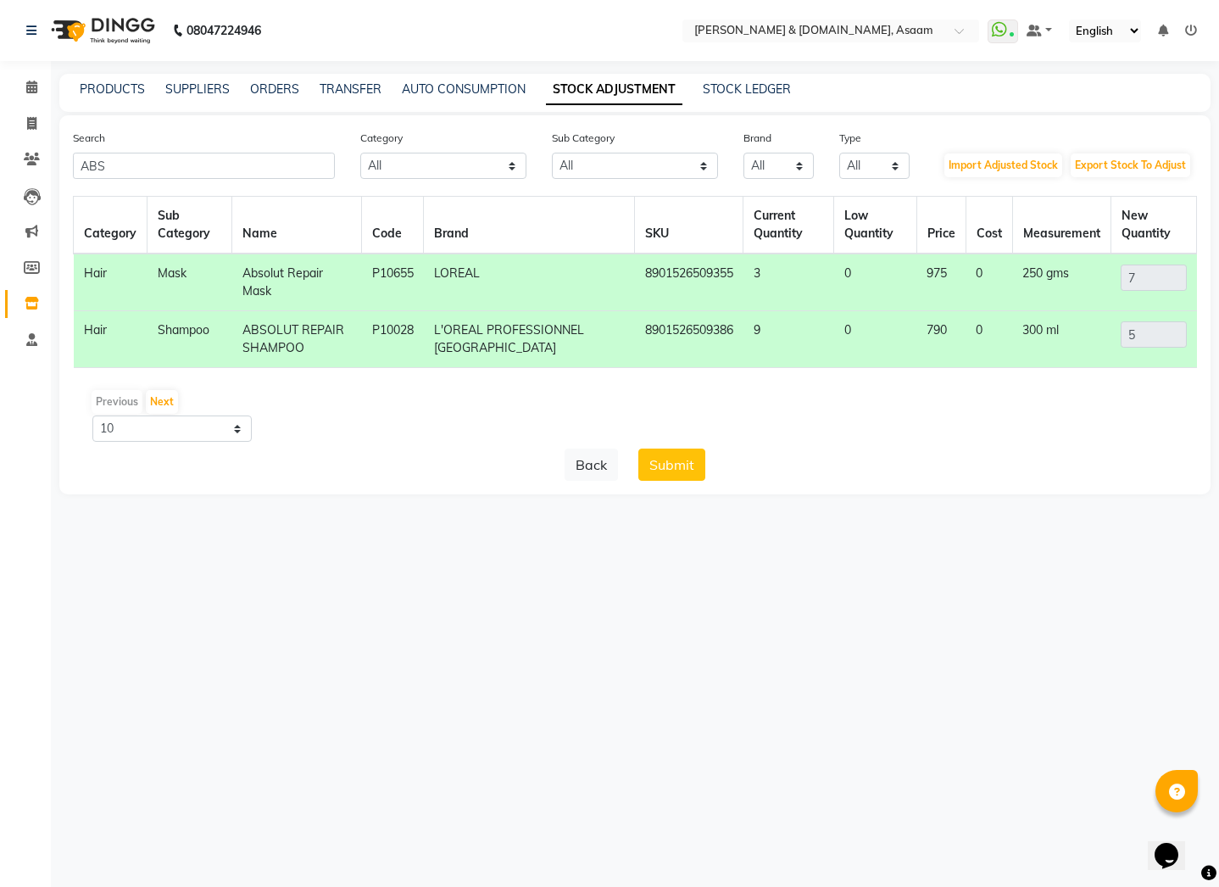
click at [715, 409] on div "Previous Next 10 50 100" at bounding box center [635, 414] width 1110 height 53
click at [659, 472] on div "Search ABS Category All Hair Skin Makeup Personal Care Appliances Beard Waxing …" at bounding box center [634, 304] width 1151 height 379
click at [682, 448] on button "Submit" at bounding box center [671, 464] width 67 height 32
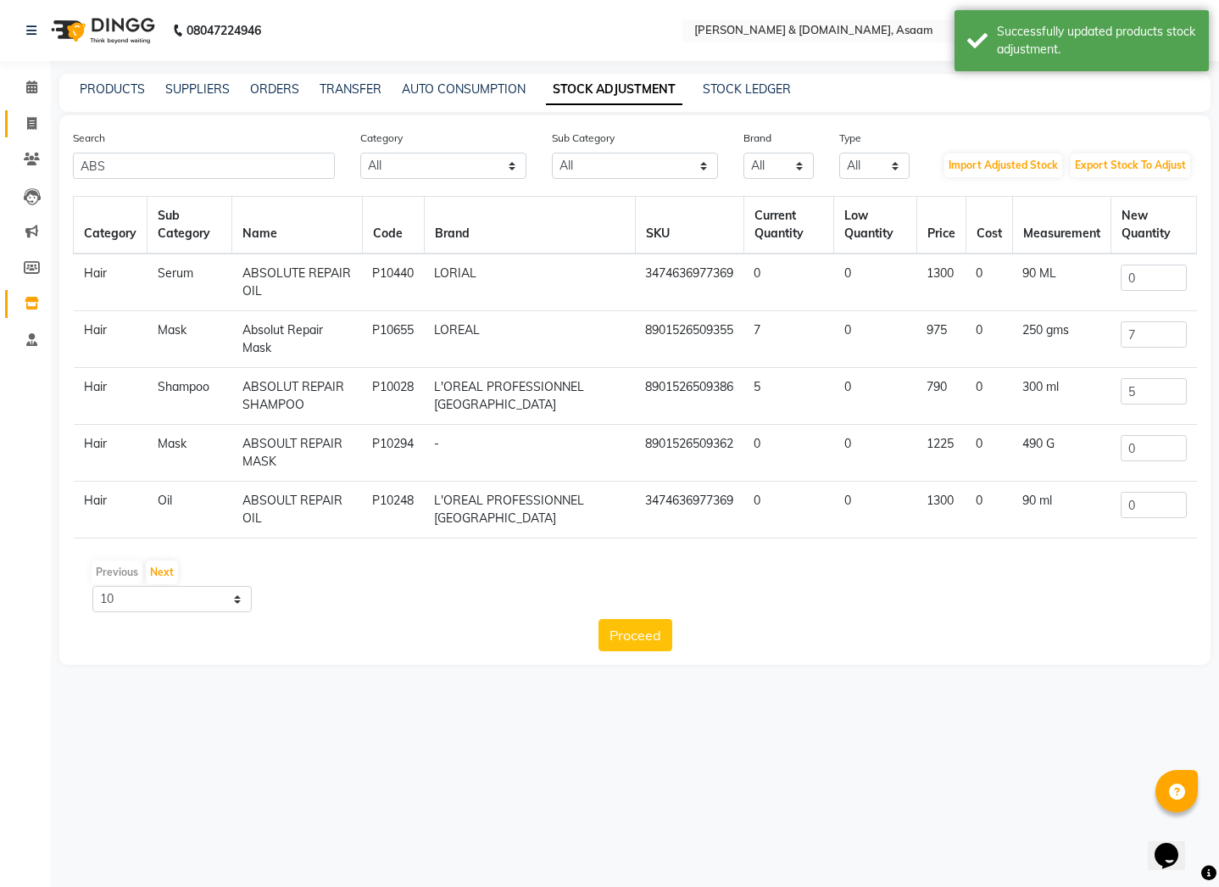
click at [22, 131] on link "Invoice" at bounding box center [25, 124] width 41 height 28
select select "service"
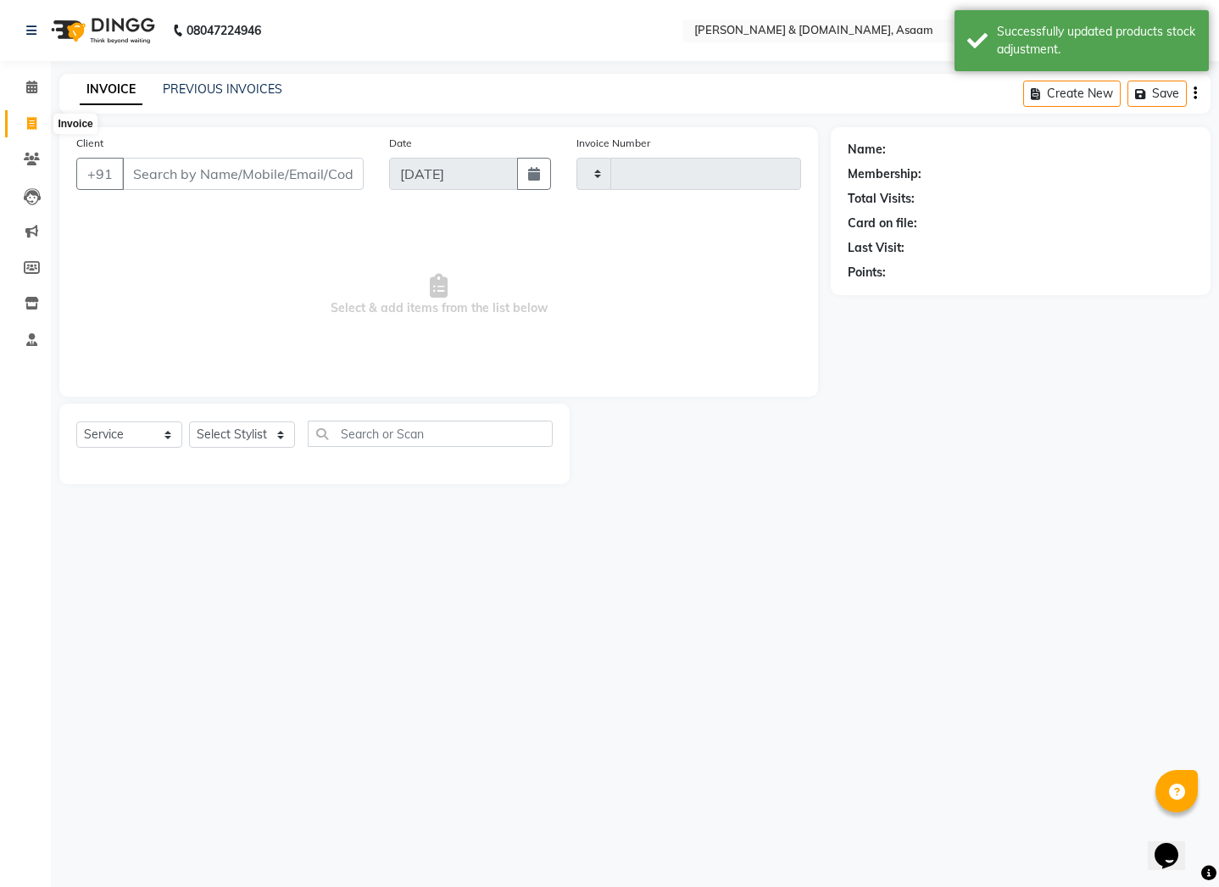
type input "5492"
select select "4608"
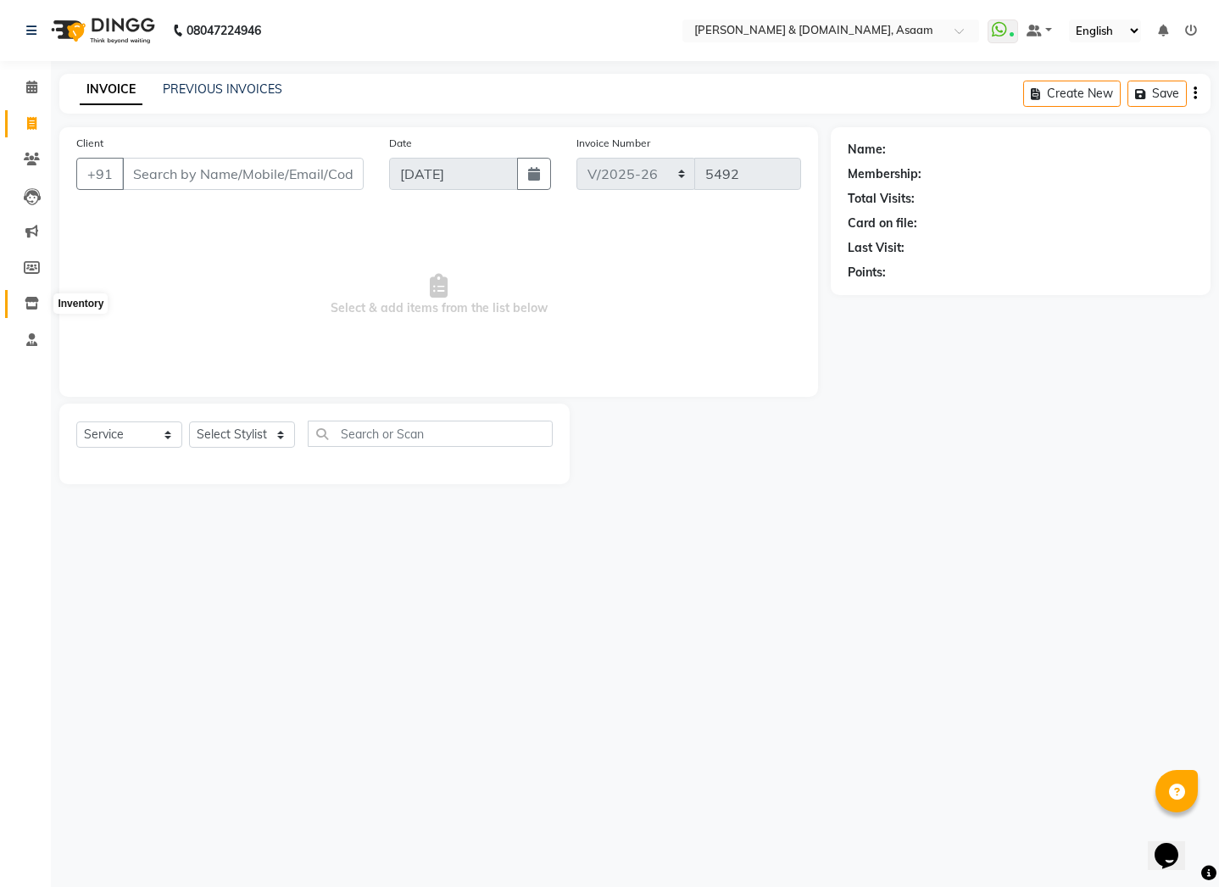
click at [33, 311] on span at bounding box center [32, 303] width 30 height 19
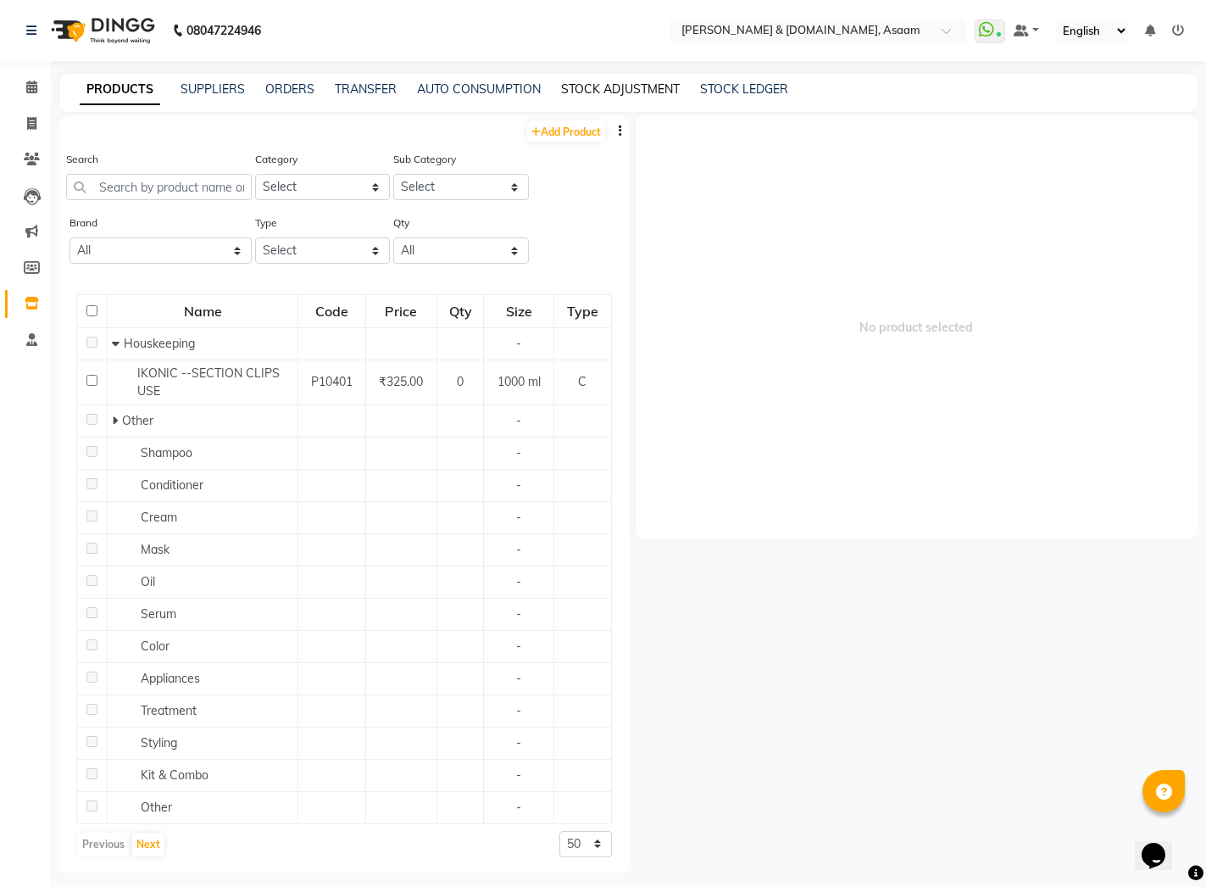
click at [602, 89] on link "STOCK ADJUSTMENT" at bounding box center [620, 88] width 119 height 15
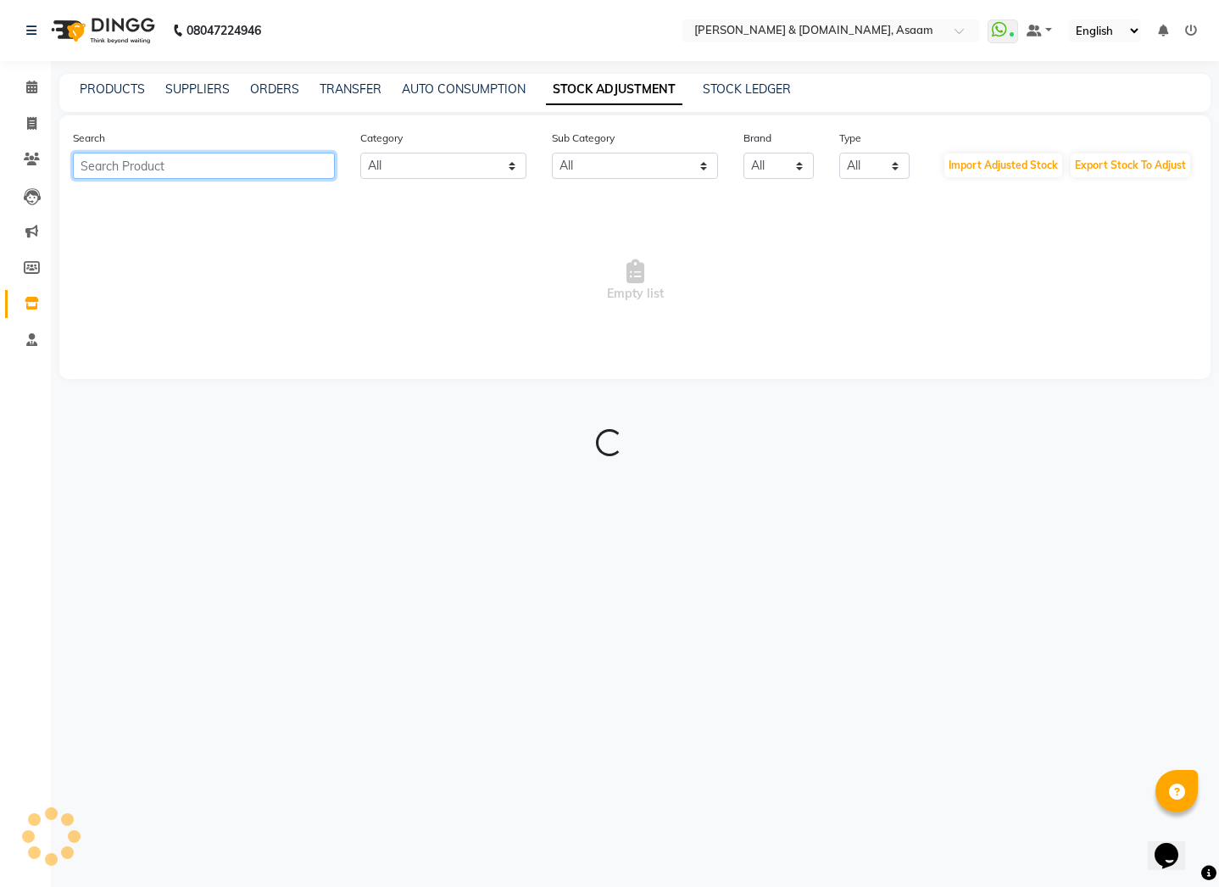
click at [313, 164] on input "text" at bounding box center [204, 166] width 262 height 26
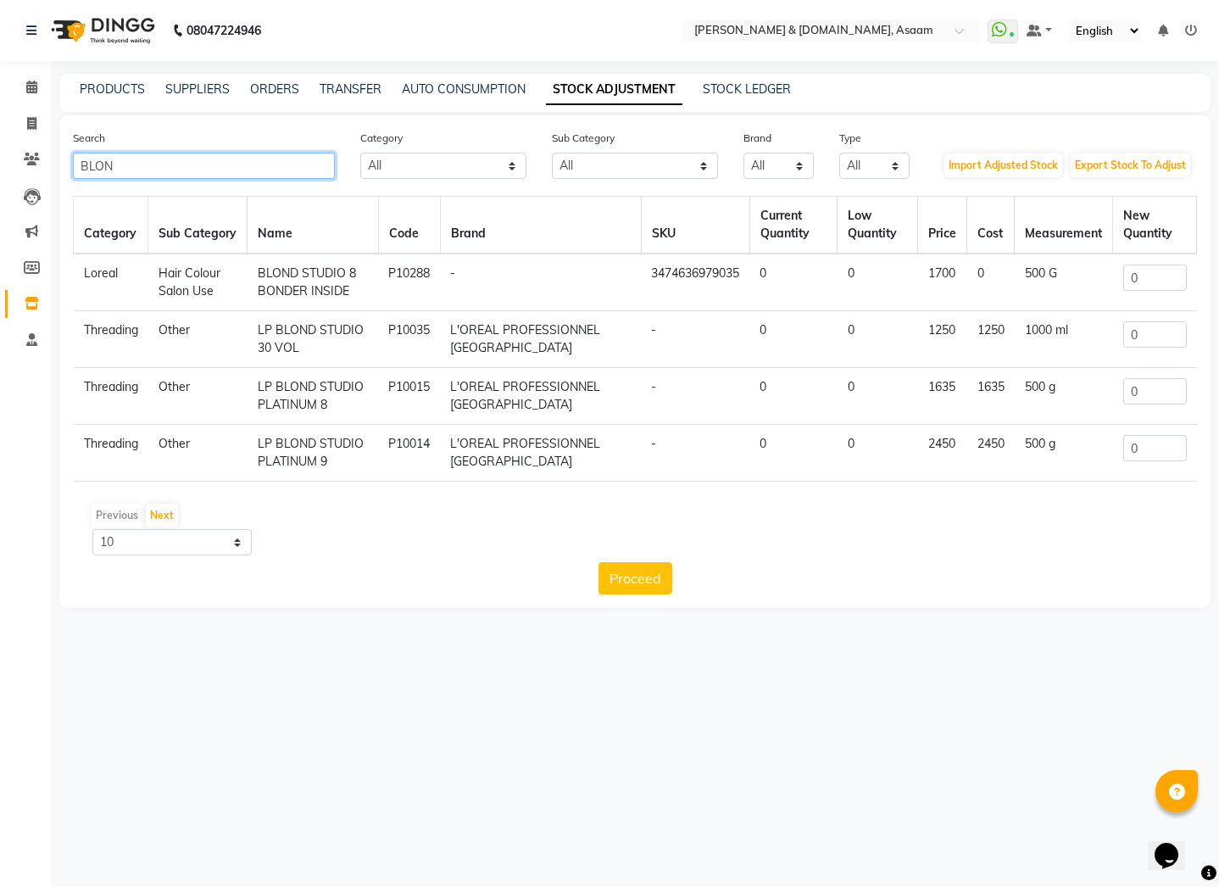
type input "BLON"
drag, startPoint x: 1148, startPoint y: 279, endPoint x: 529, endPoint y: 286, distance: 618.8
click at [1022, 280] on tr "Loreal Hair Colour Salon Use BLOND STUDIO 8 BONDER INSIDE P10288 - 347463697903…" at bounding box center [635, 282] width 1123 height 58
type input "8"
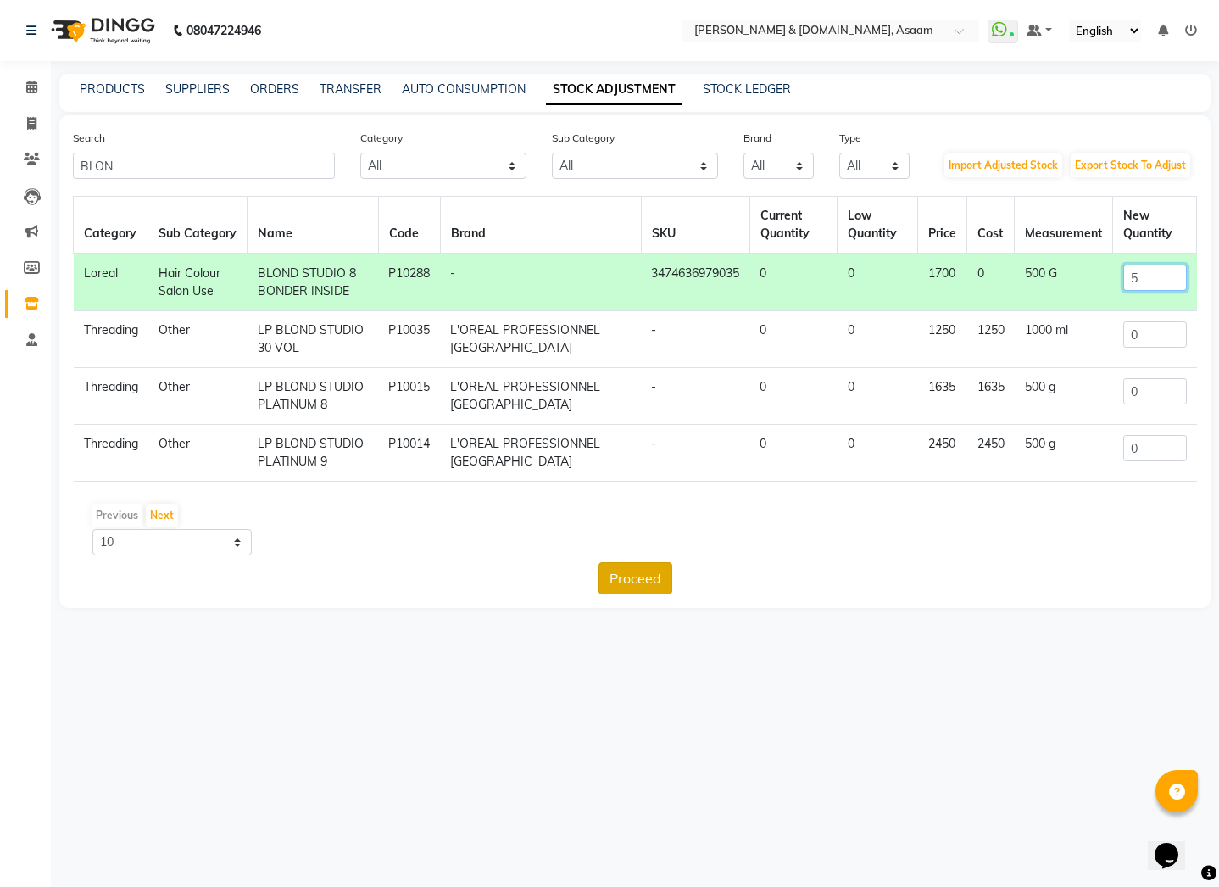
type input "5"
click at [659, 576] on button "Proceed" at bounding box center [635, 578] width 74 height 32
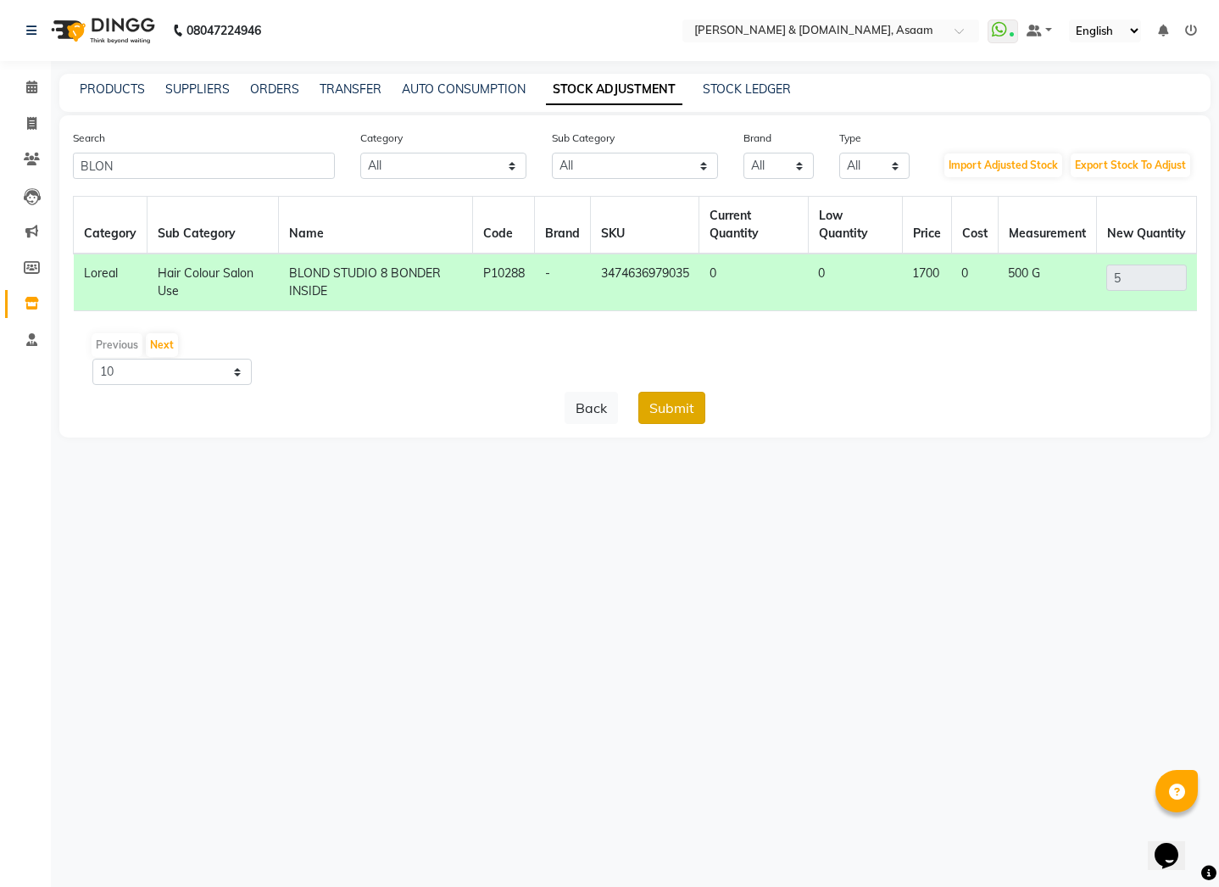
click at [693, 398] on button "Submit" at bounding box center [671, 408] width 67 height 32
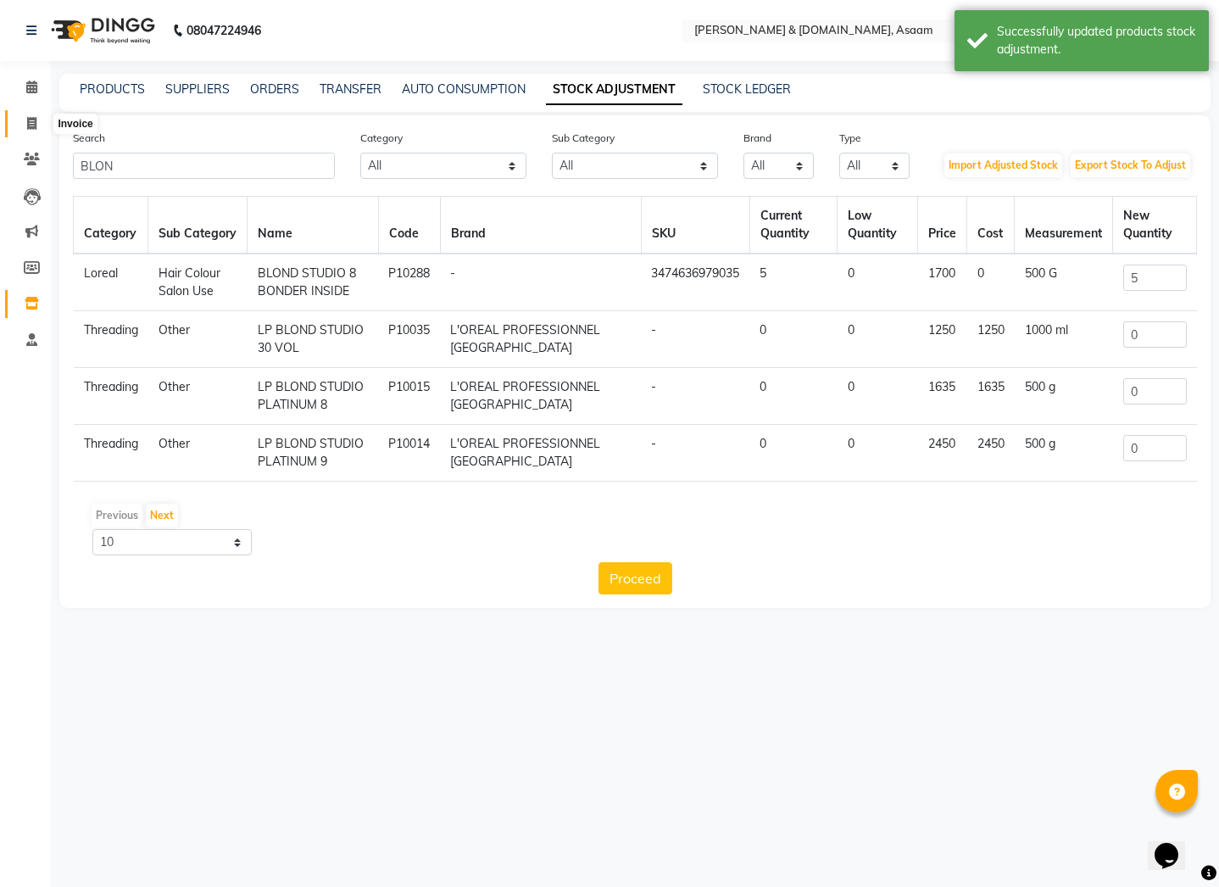
click at [24, 118] on span at bounding box center [32, 123] width 30 height 19
select select "service"
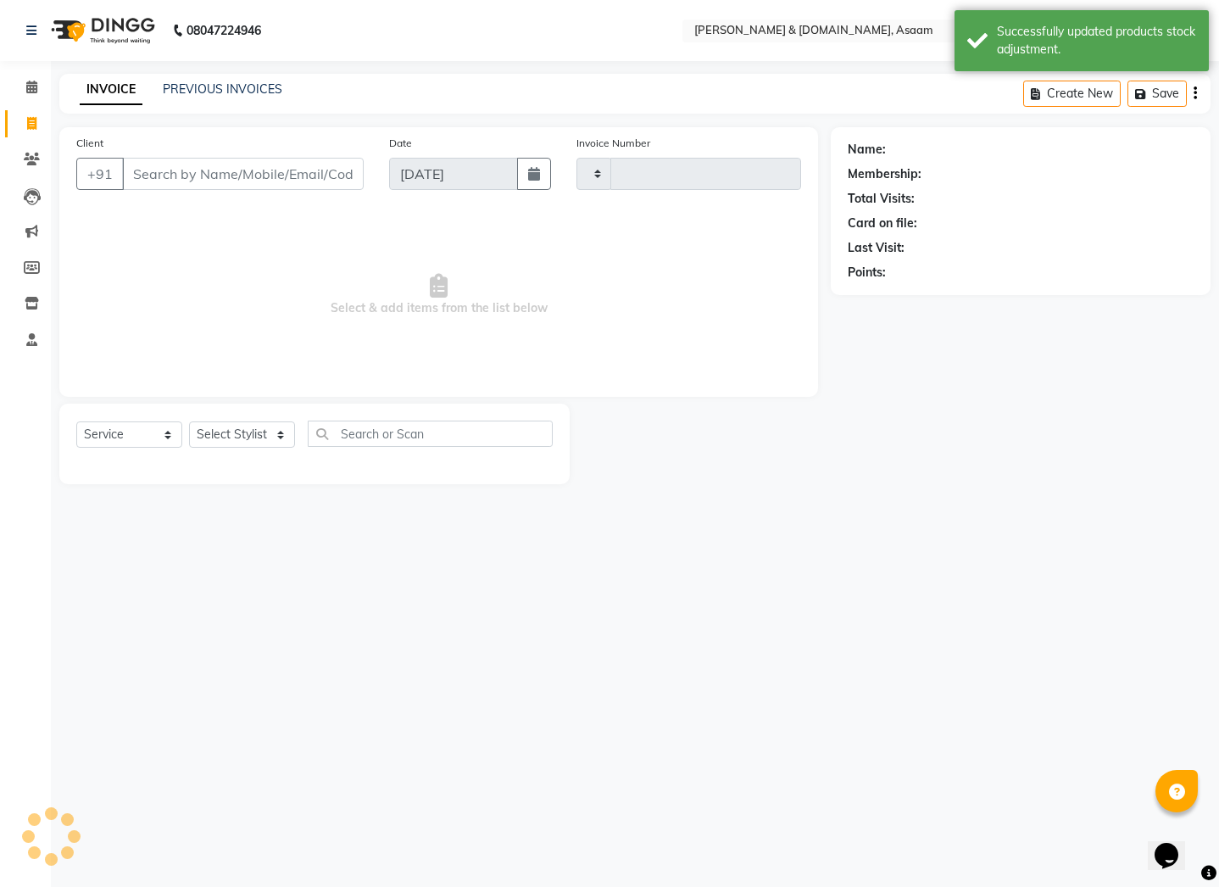
type input "5492"
select select "4608"
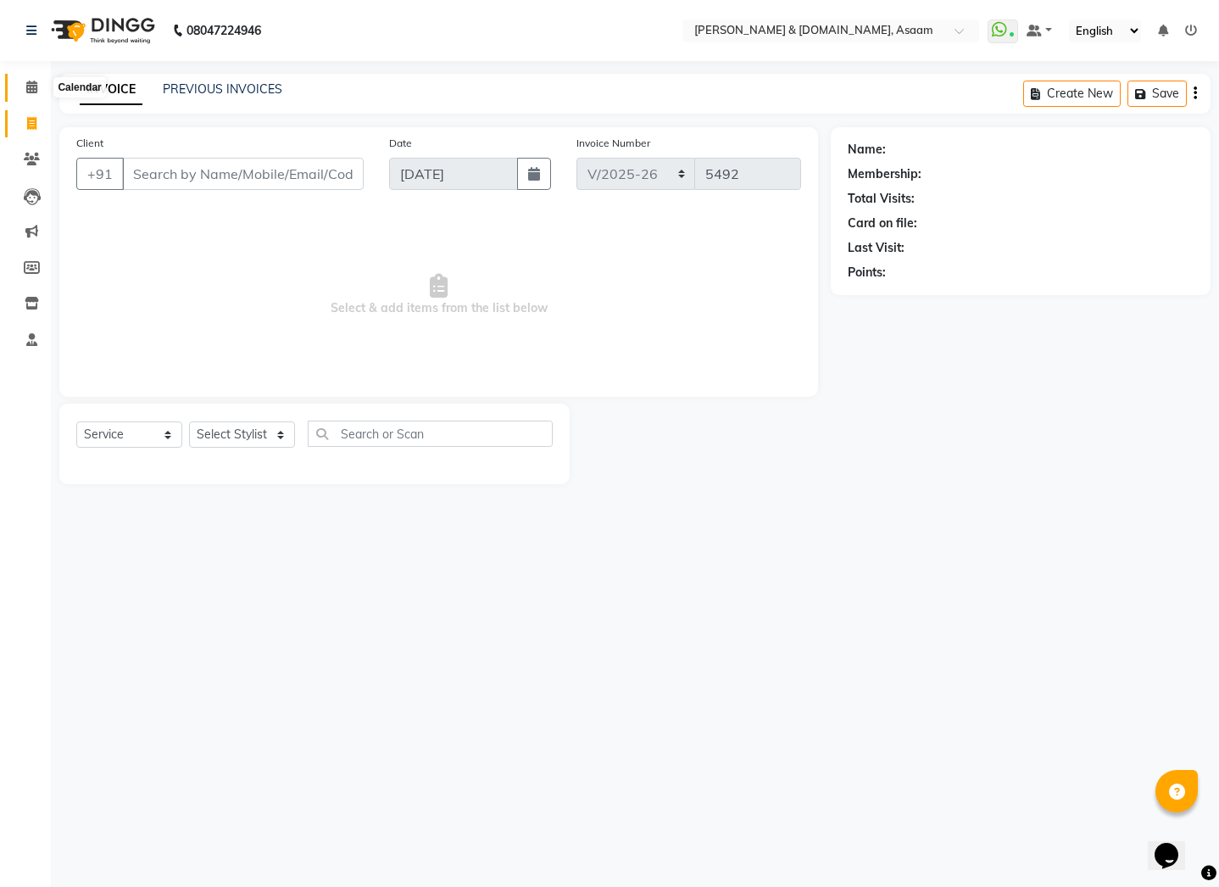
click at [25, 87] on span at bounding box center [32, 87] width 30 height 19
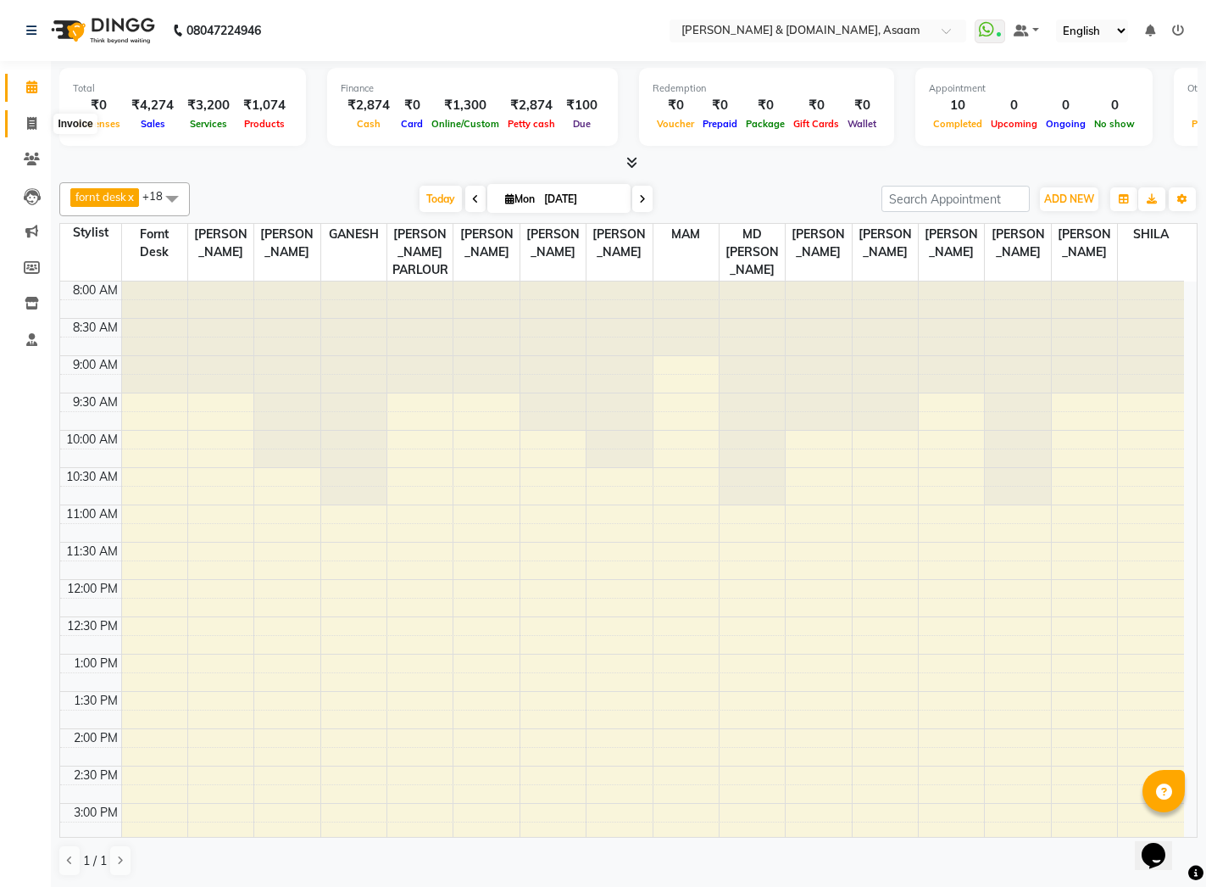
click at [30, 125] on icon at bounding box center [31, 123] width 9 height 13
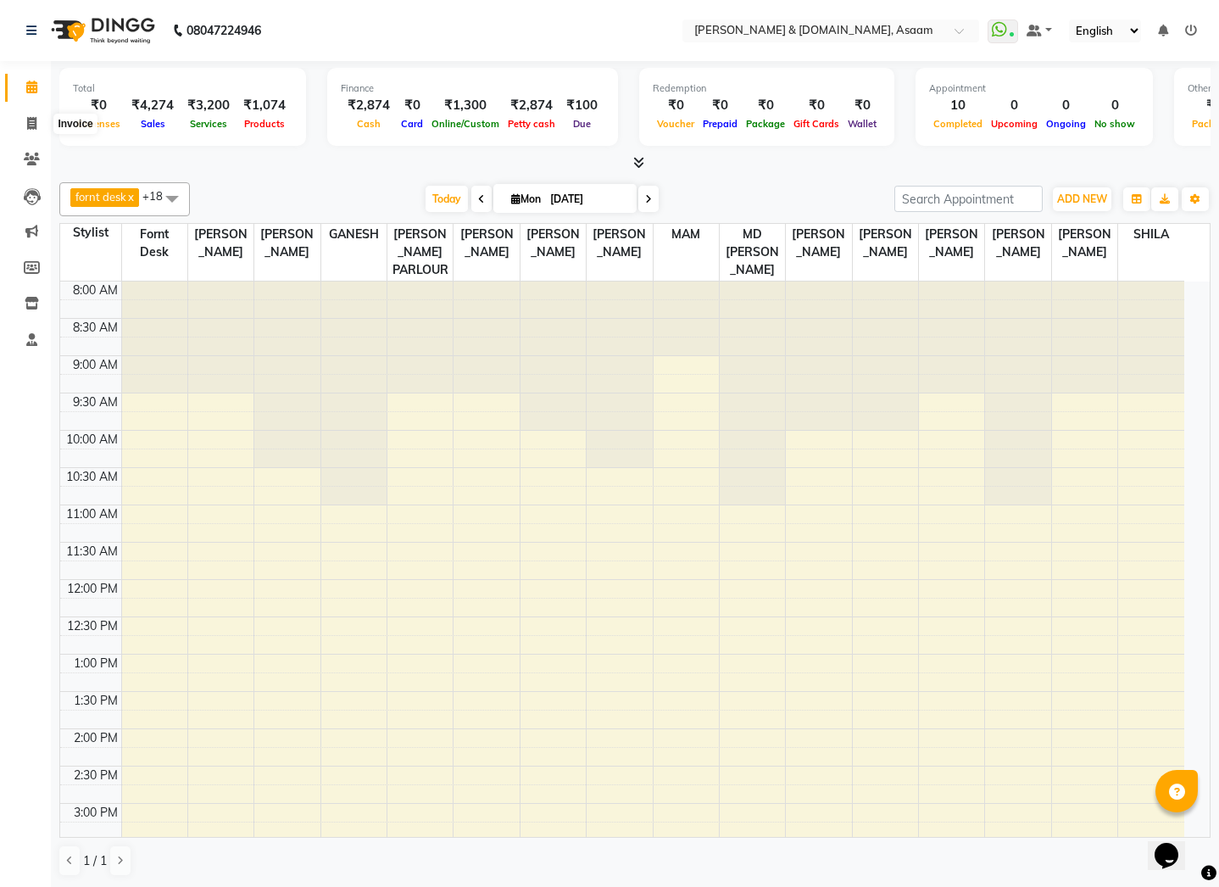
select select "4608"
select select "service"
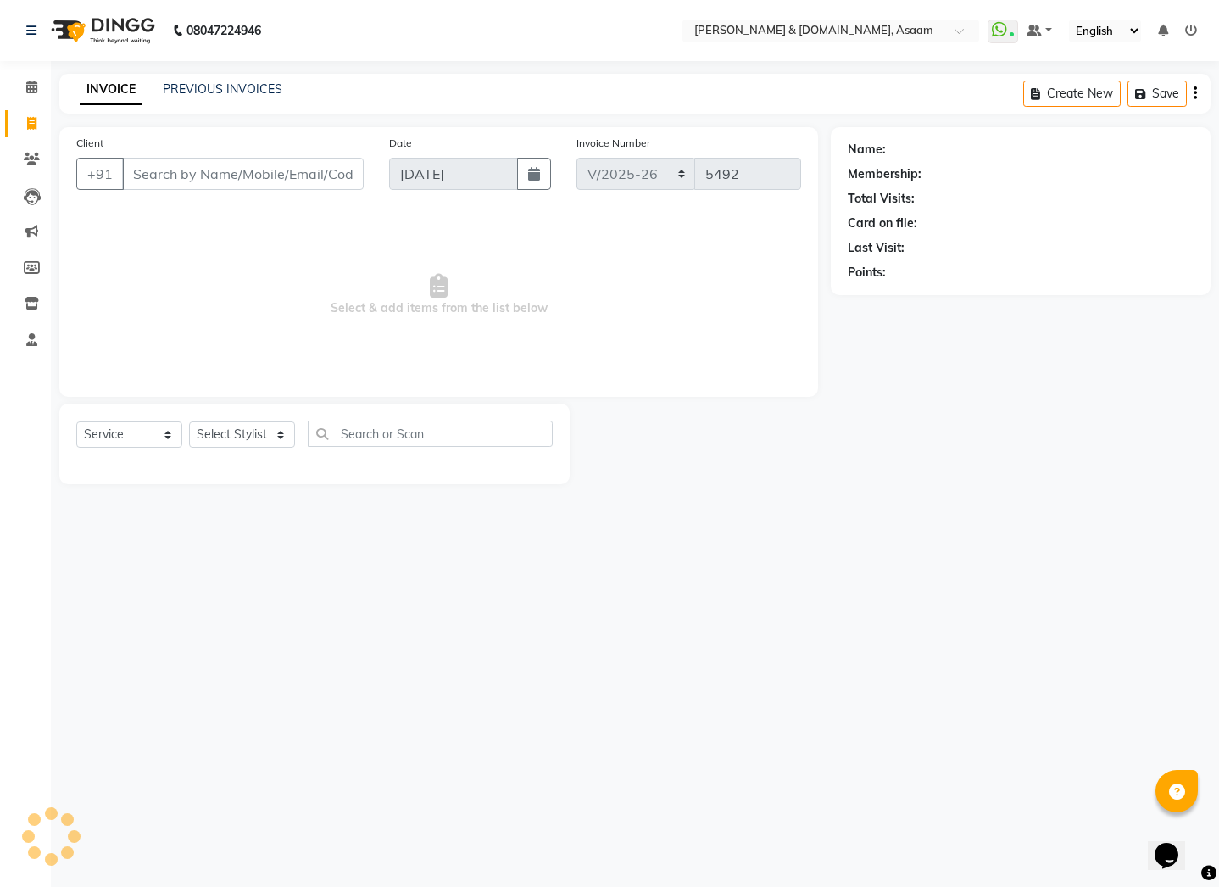
click at [213, 98] on div "INVOICE PREVIOUS INVOICES" at bounding box center [180, 90] width 243 height 19
click at [214, 86] on link "PREVIOUS INVOICES" at bounding box center [223, 88] width 120 height 15
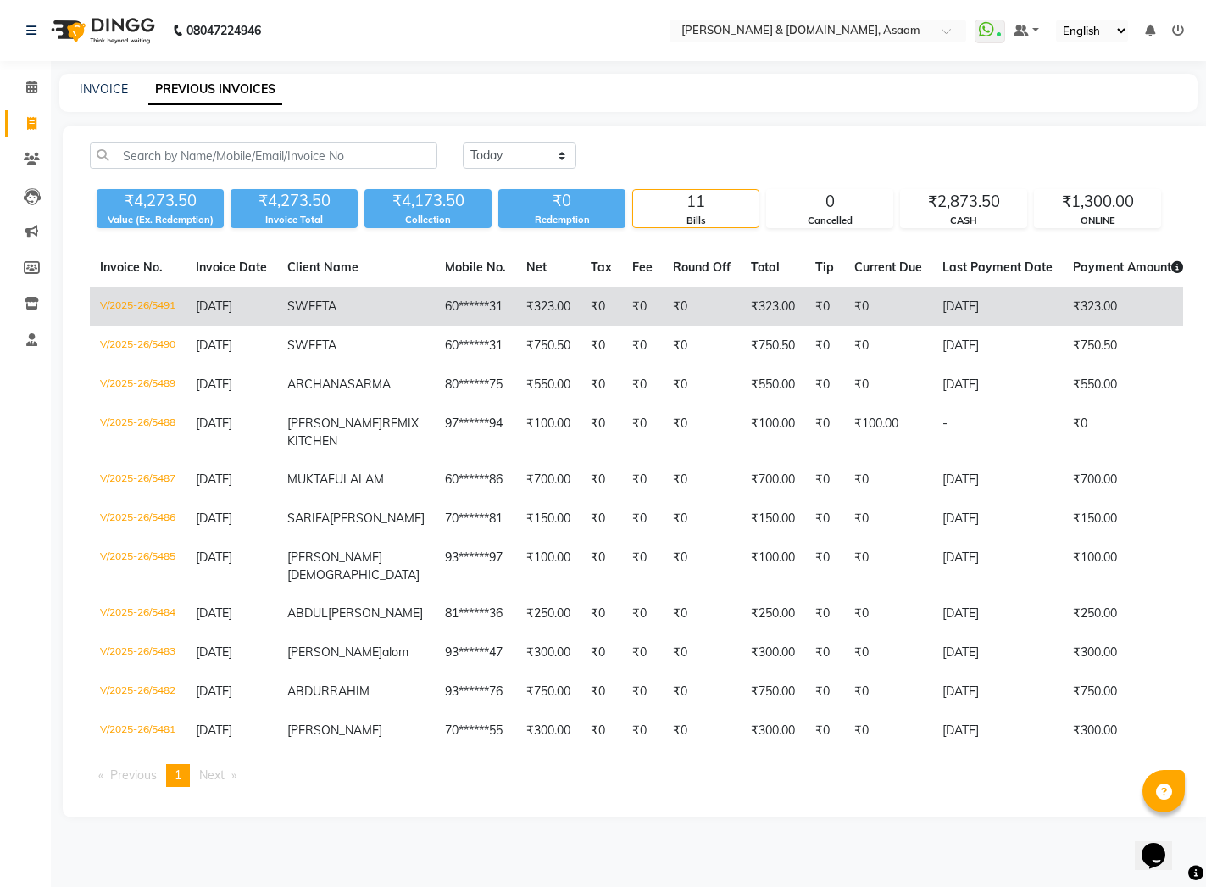
click at [663, 313] on td "₹0" at bounding box center [702, 307] width 78 height 40
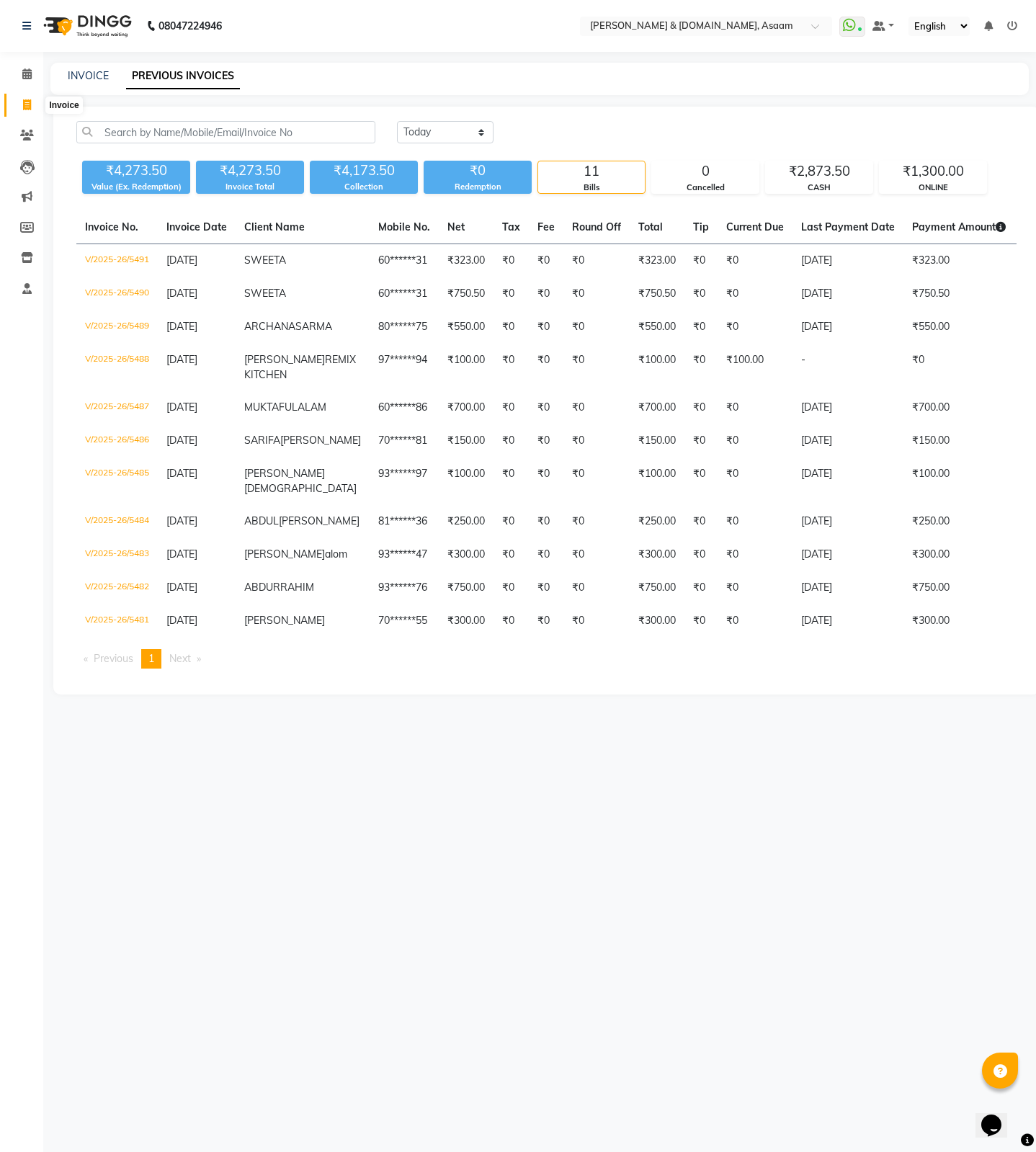
click at [26, 107] on icon at bounding box center [26, 105] width 8 height 11
select select "service"
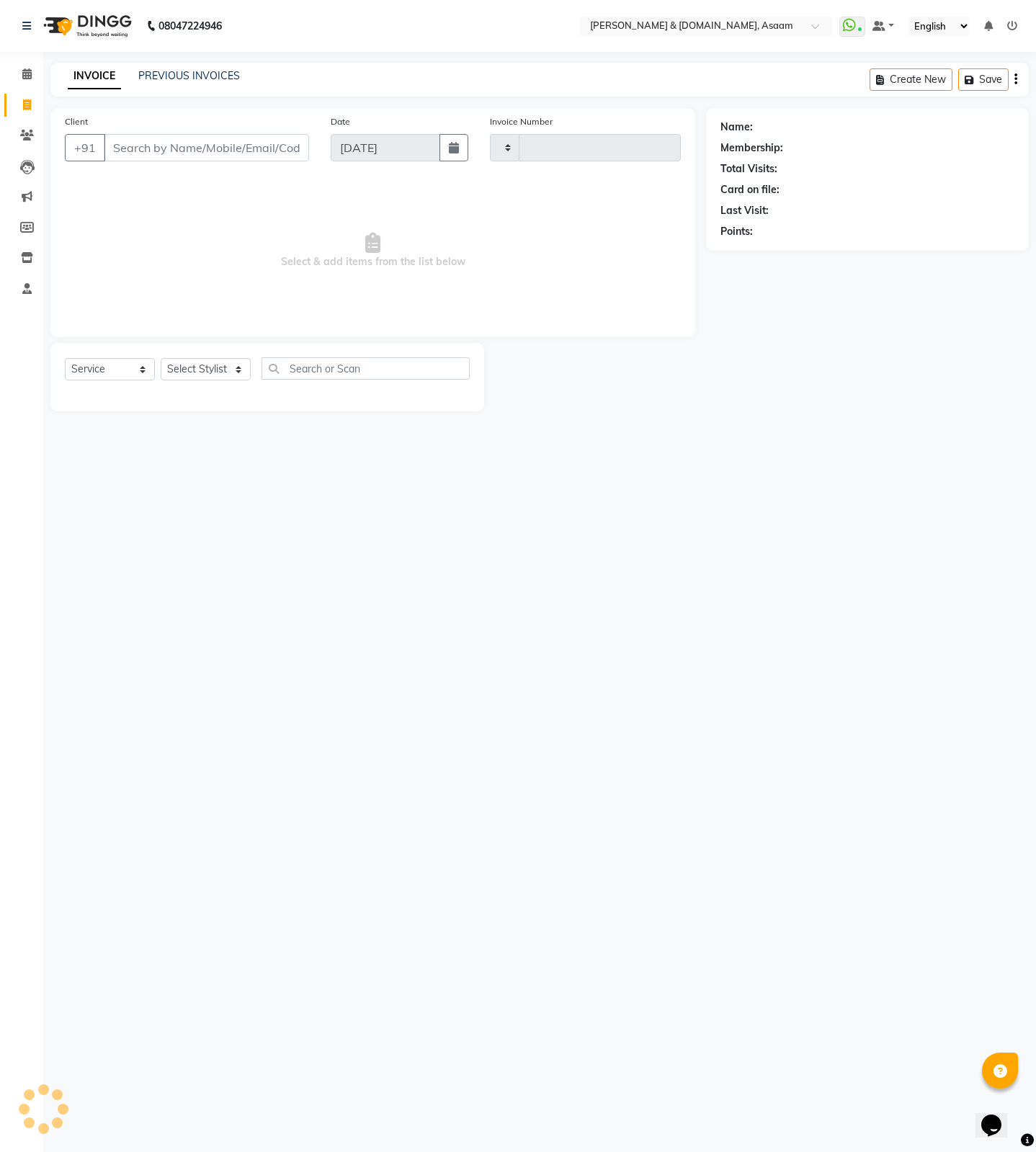
type input "5493"
select select "4608"
click at [163, 151] on input "Client" at bounding box center [207, 148] width 206 height 27
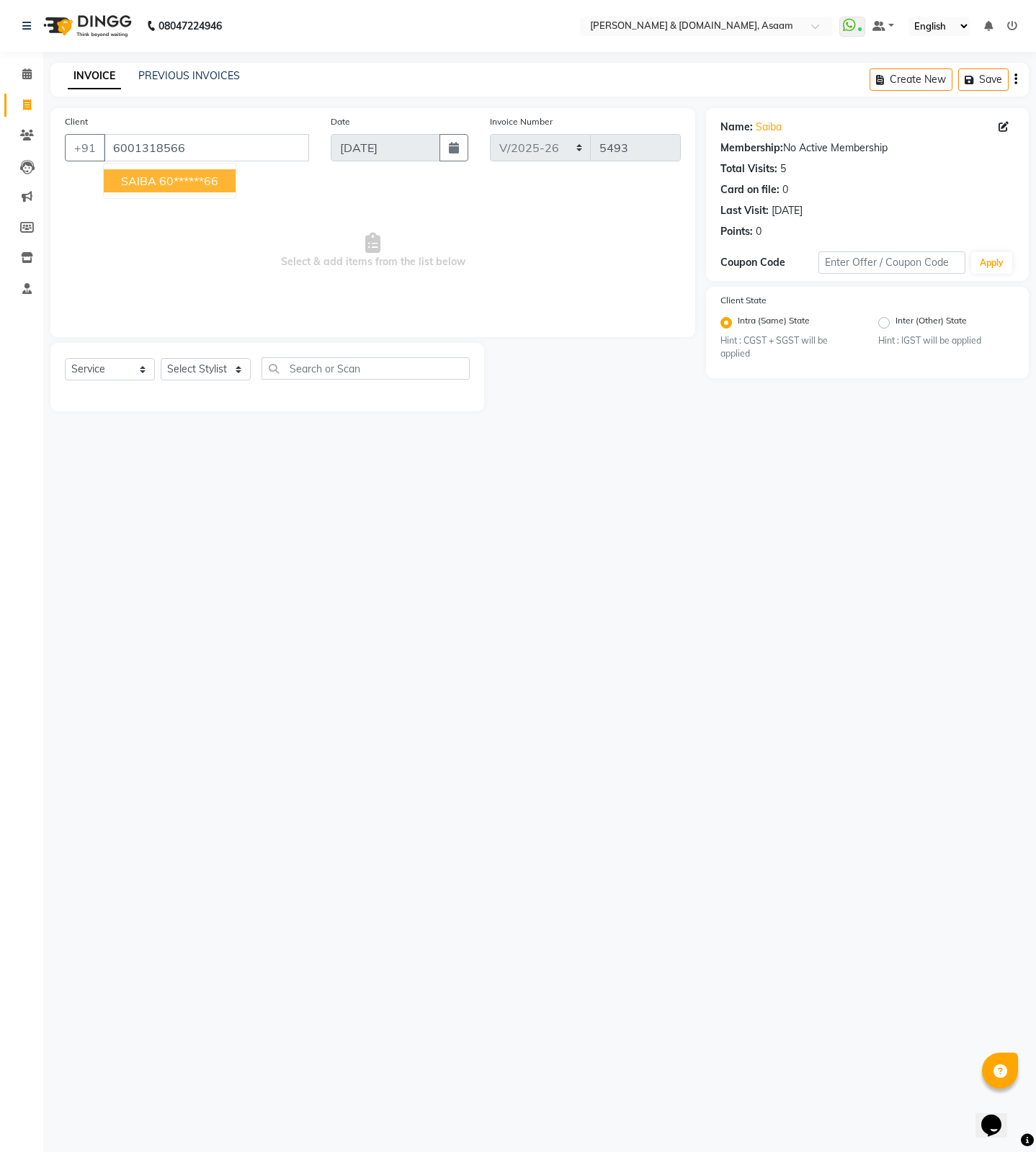
click at [183, 181] on ngb-highlight "60******66" at bounding box center [189, 180] width 59 height 14
type input "60******66"
click at [216, 366] on select "Select Stylist AKASH AKIB DEEPU fornt desk GANESH HRISHIKA PARLOUR JITU KARNA D…" at bounding box center [206, 369] width 90 height 22
select select "81184"
click at [161, 358] on select "Select Stylist AKASH AKIB DEEPU fornt desk GANESH HRISHIKA PARLOUR JITU KARNA D…" at bounding box center [206, 369] width 90 height 22
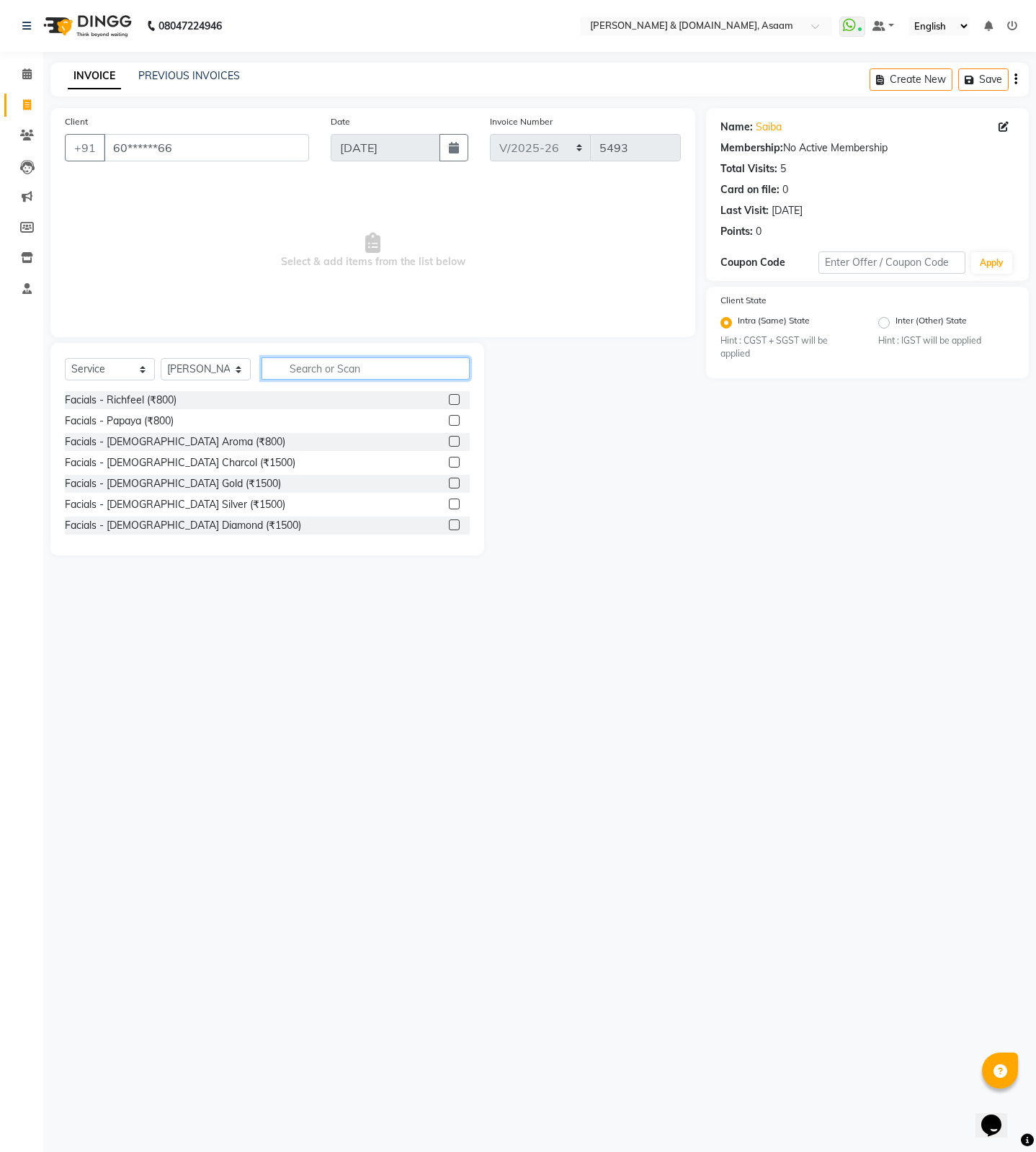
click at [340, 364] on input "text" at bounding box center [365, 368] width 208 height 22
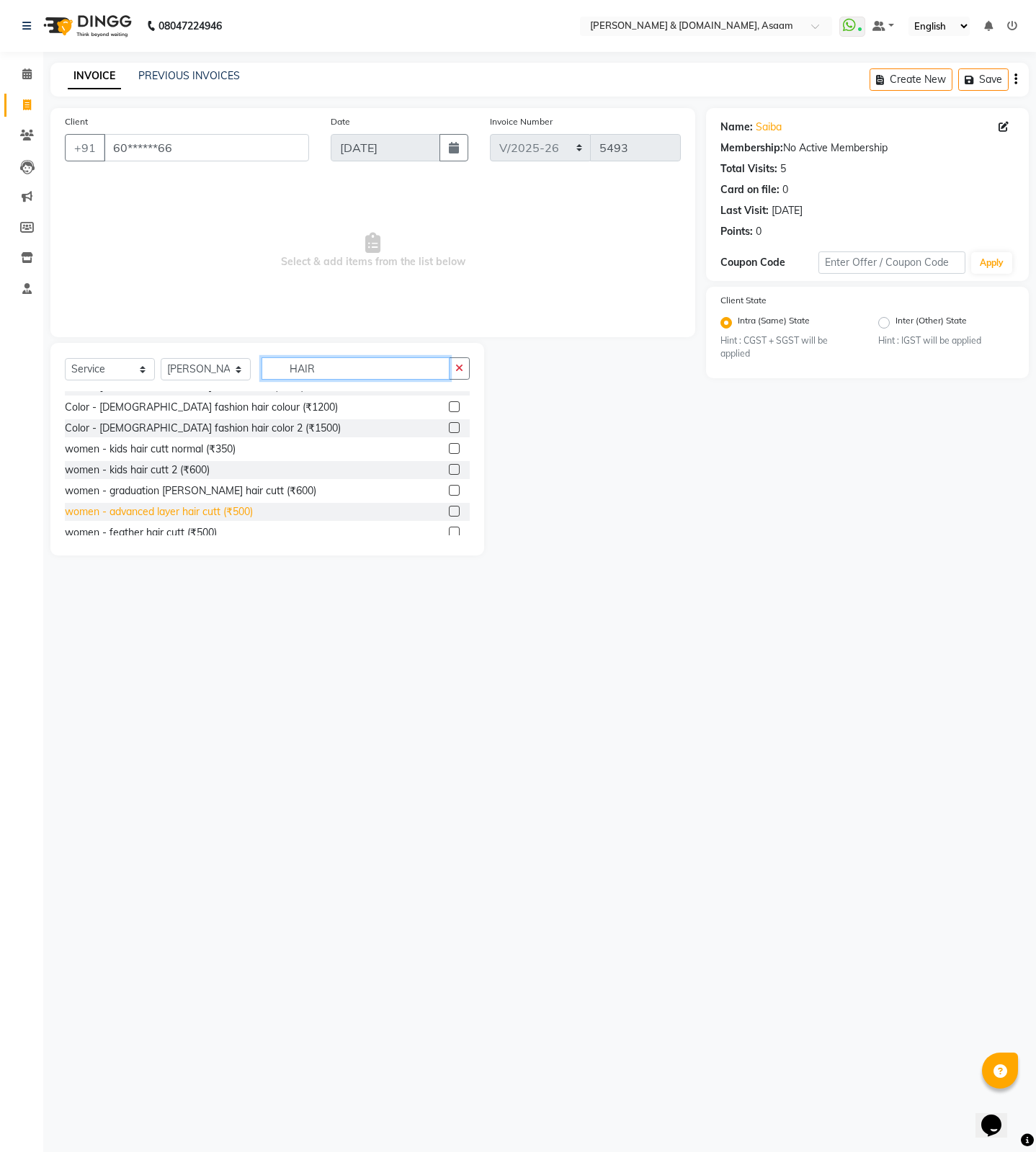
scroll to position [433, 0]
type input "HAIR"
click at [247, 508] on div "women - advanced layer hair cutt (₹500)" at bounding box center [158, 512] width 188 height 15
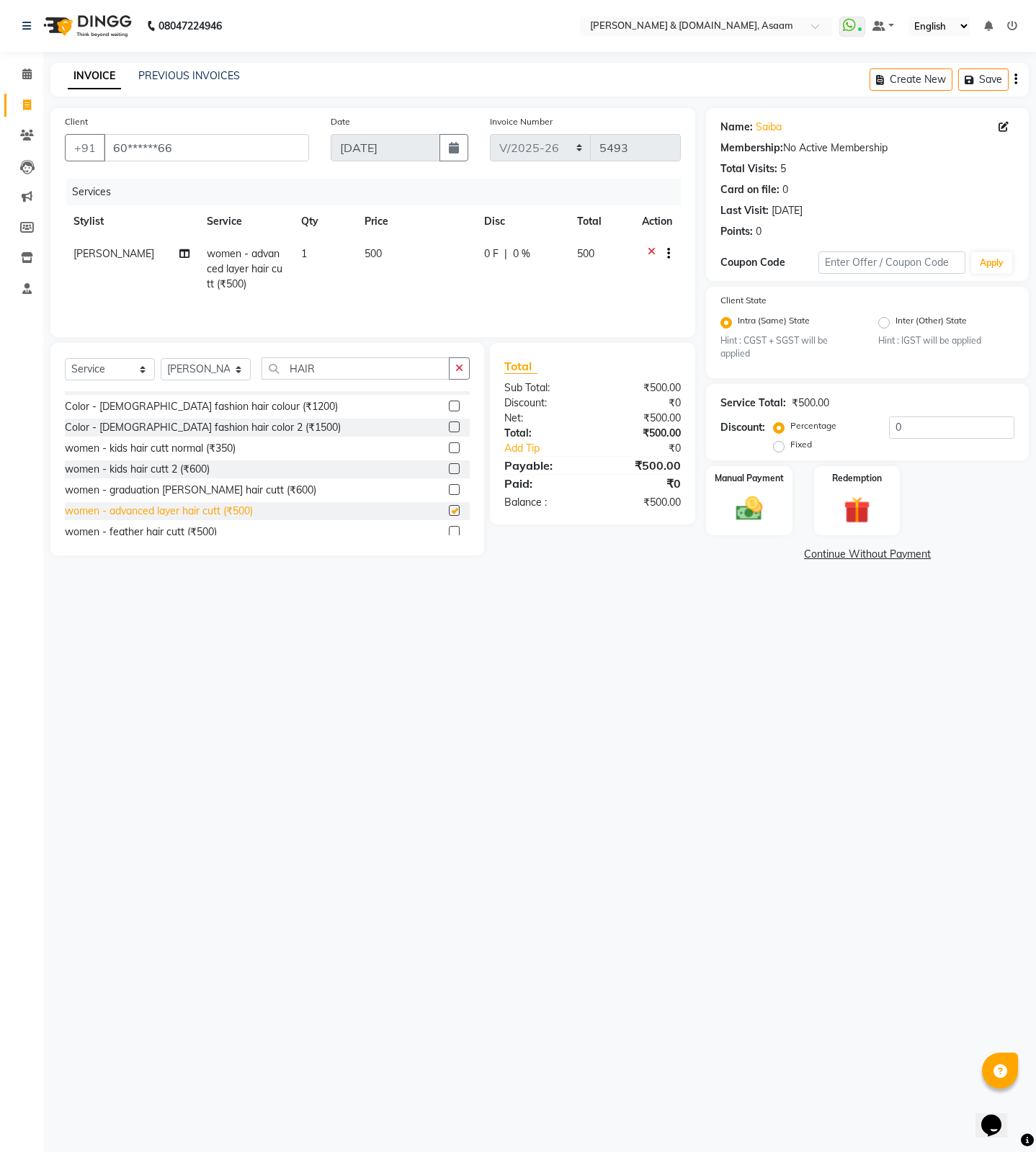
checkbox input "false"
drag, startPoint x: 346, startPoint y: 372, endPoint x: 110, endPoint y: 380, distance: 236.1
click at [116, 378] on div "Select Service Product Membership Package Voucher Prepaid Gift Card Select Styl…" at bounding box center [267, 374] width 405 height 34
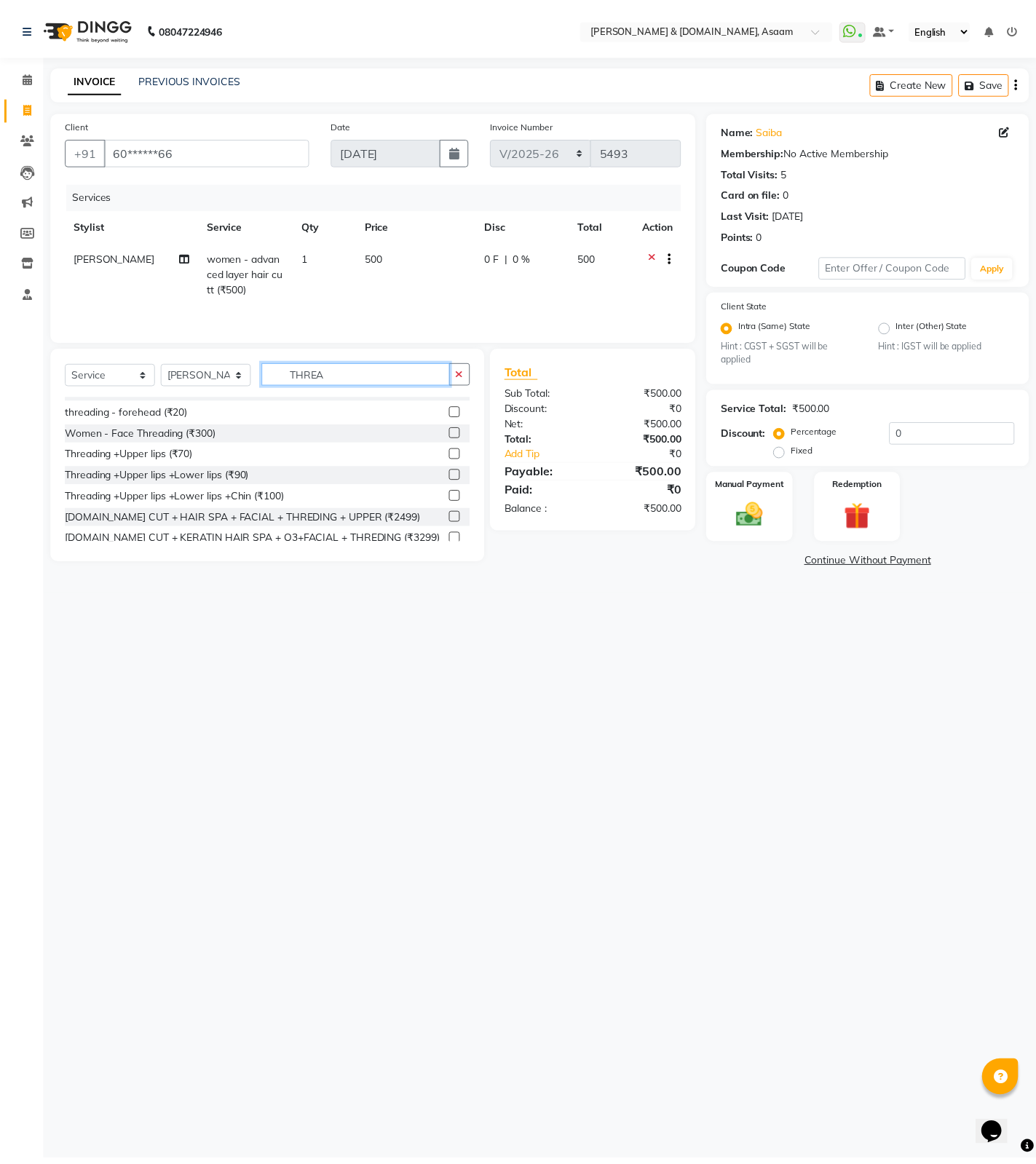
scroll to position [0, 0]
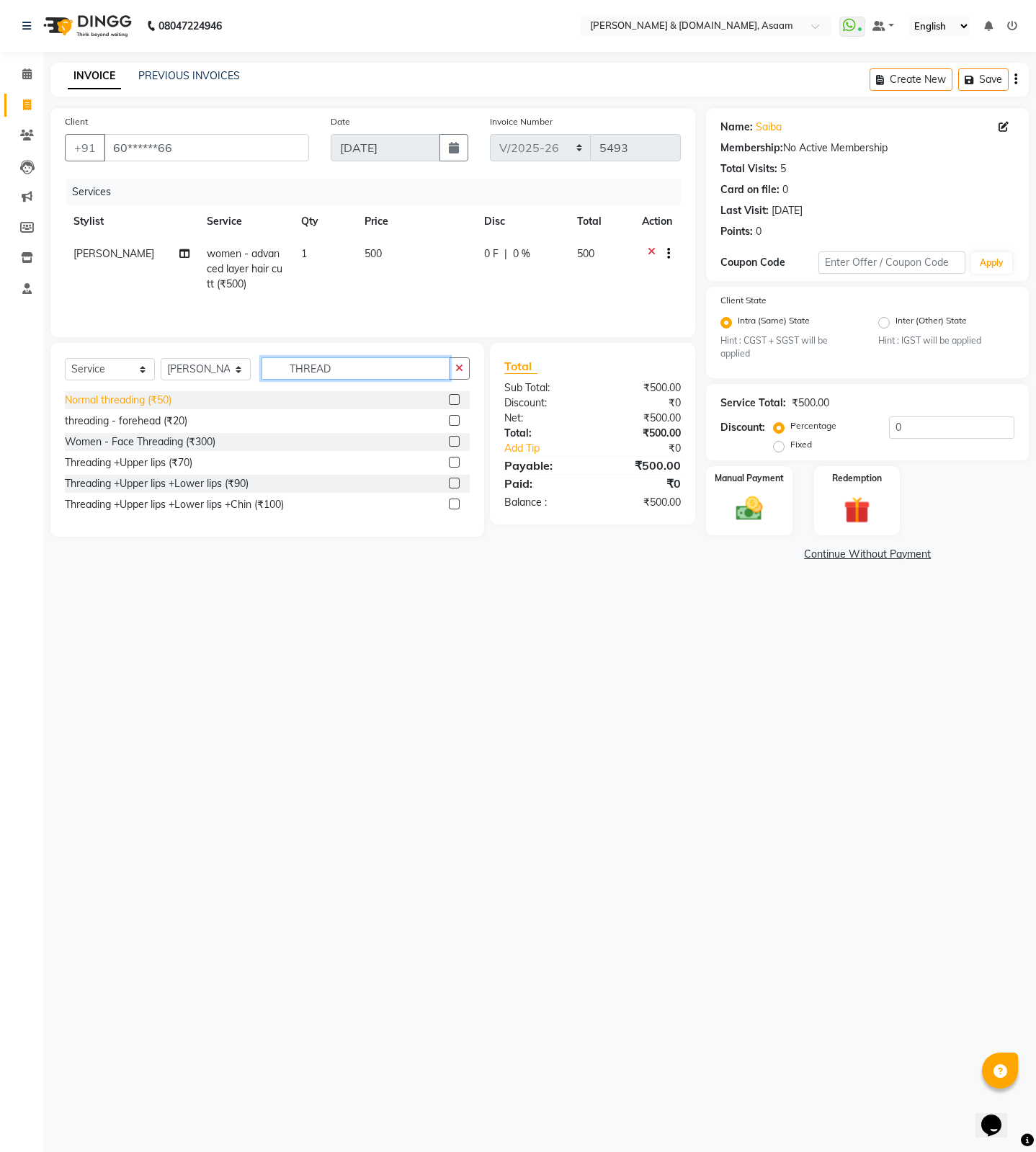
type input "THREAD"
click at [124, 395] on div "Normal threading (₹50)" at bounding box center [117, 400] width 106 height 15
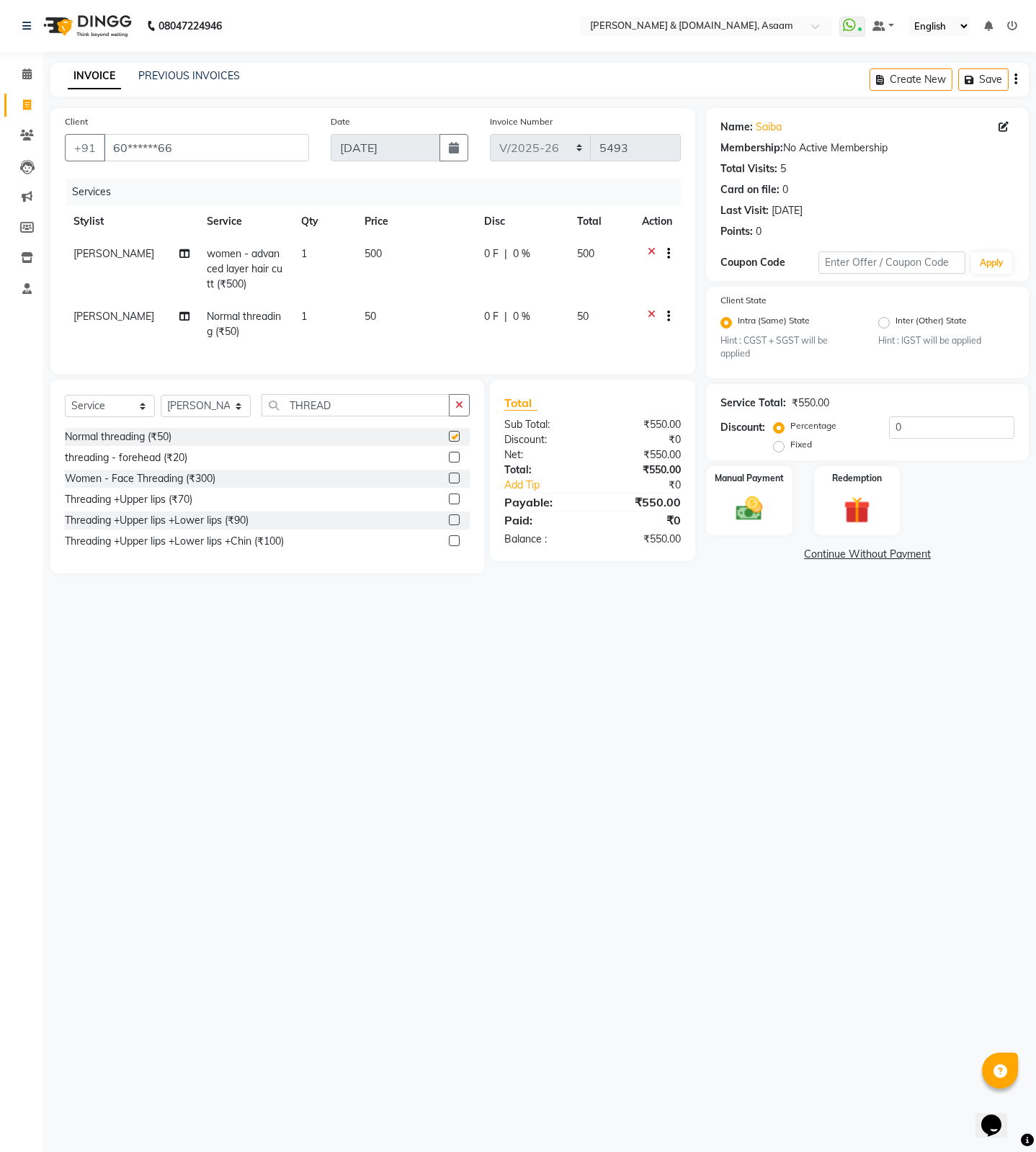
checkbox input "false"
click at [117, 315] on span "[PERSON_NAME]" at bounding box center [113, 316] width 81 height 13
select select "81184"
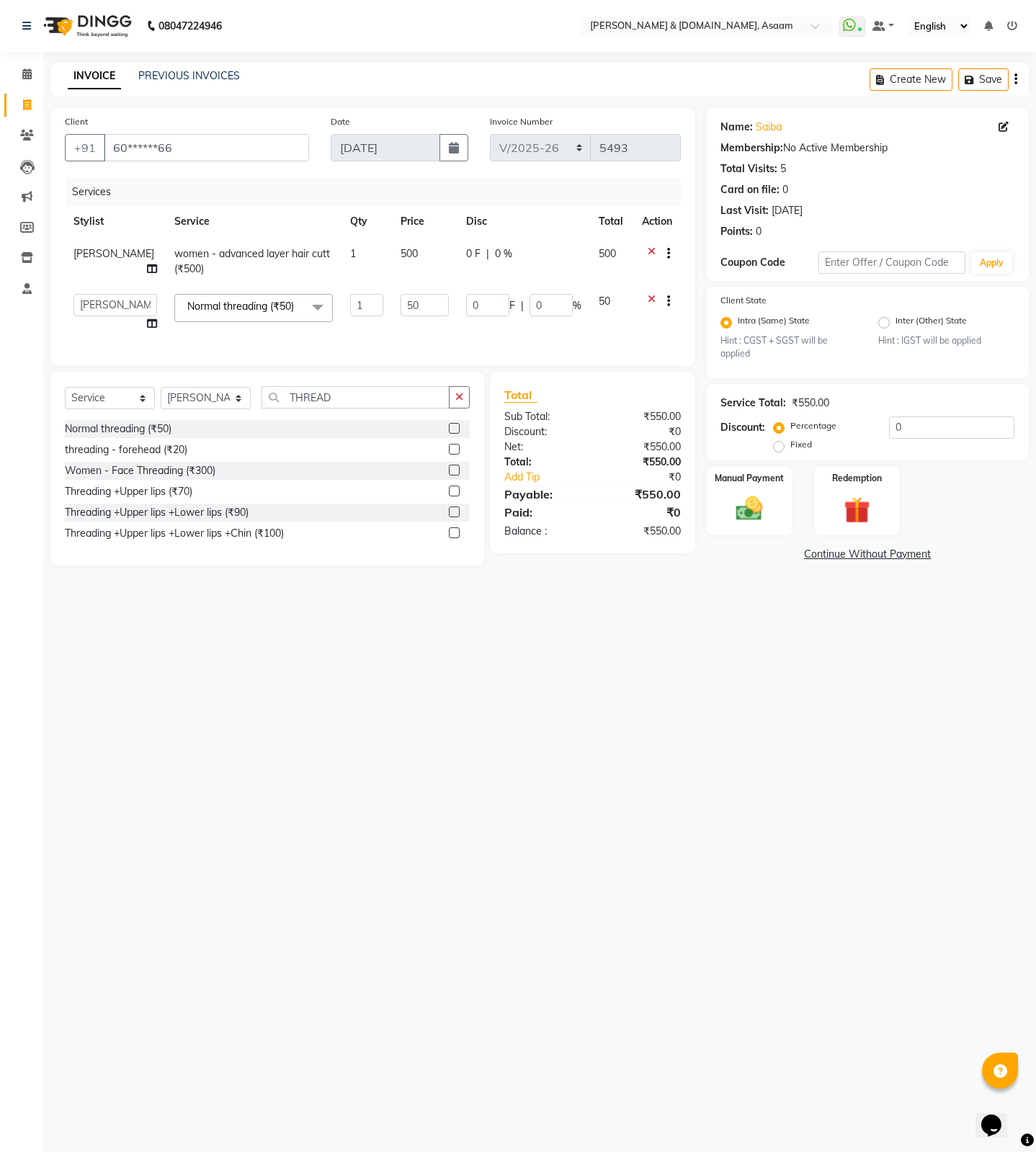
click at [193, 315] on span "Normal threading (₹50) x" at bounding box center [244, 307] width 121 height 15
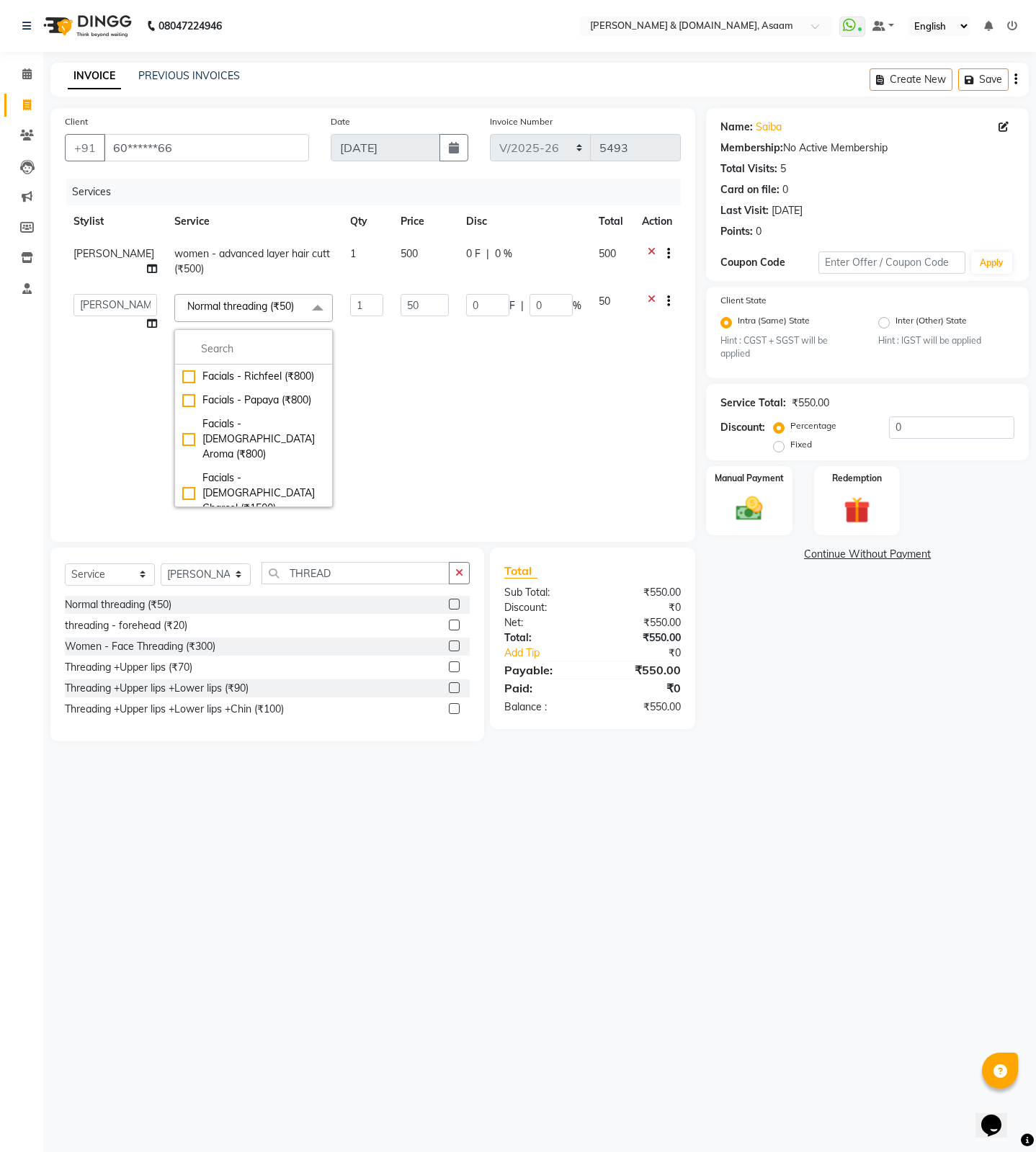
click at [196, 315] on span "Normal threading (₹50) x" at bounding box center [244, 307] width 121 height 15
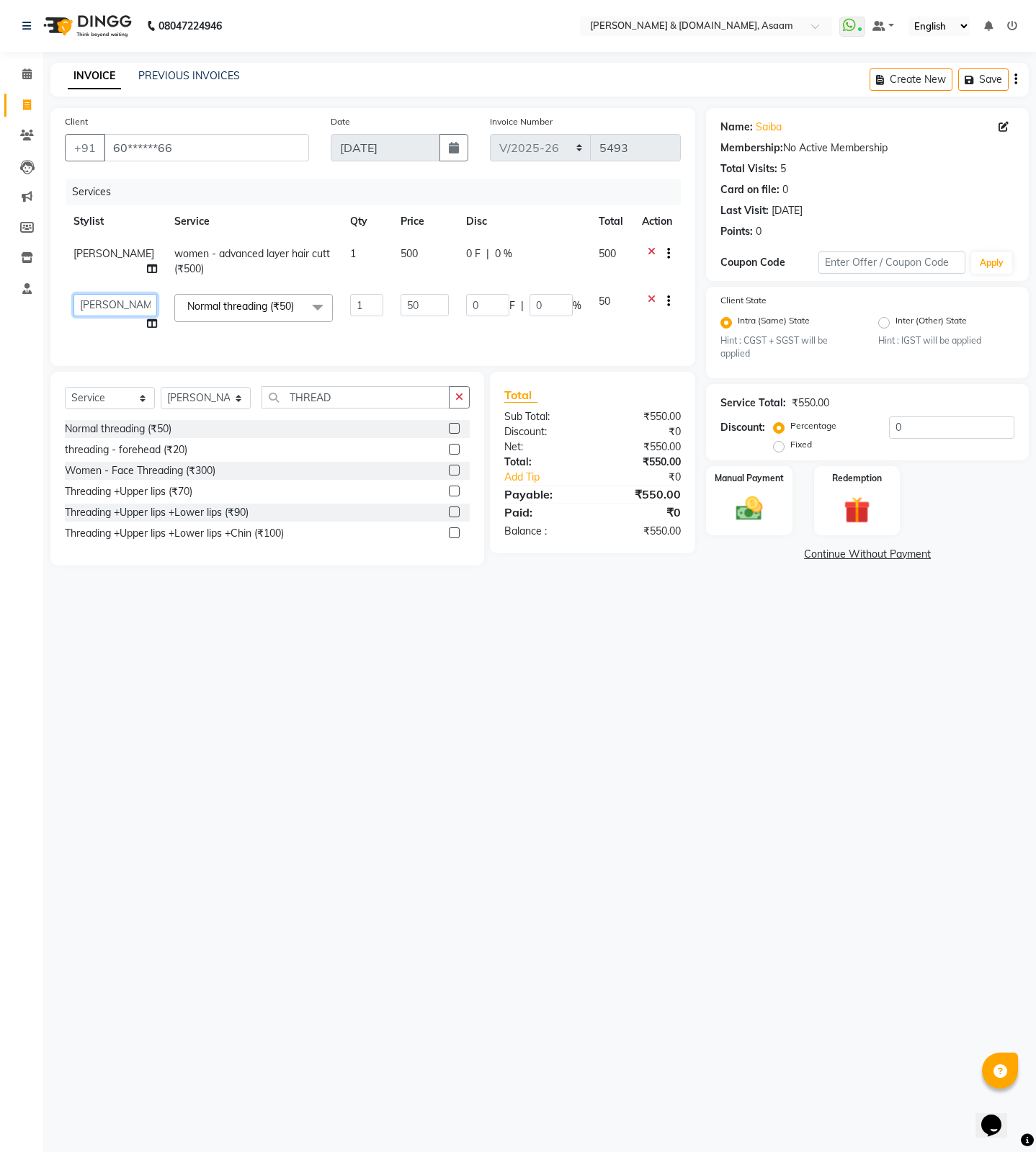
drag, startPoint x: 86, startPoint y: 300, endPoint x: 88, endPoint y: 292, distance: 8.2
click at [86, 300] on select "AKASH AKIB DEEPU fornt desk GANESH HRISHIKA PARLOUR JITU KARNA DAS LALITA MAM M…" at bounding box center [115, 305] width 83 height 22
select select "43430"
click at [232, 638] on div "08047224946 Select Location × Hrishika & Hair.com, Asaam WhatsApp Status ✕ Stat…" at bounding box center [518, 576] width 1036 height 1152
click at [705, 513] on div "Manual Payment Redemption" at bounding box center [867, 500] width 344 height 69
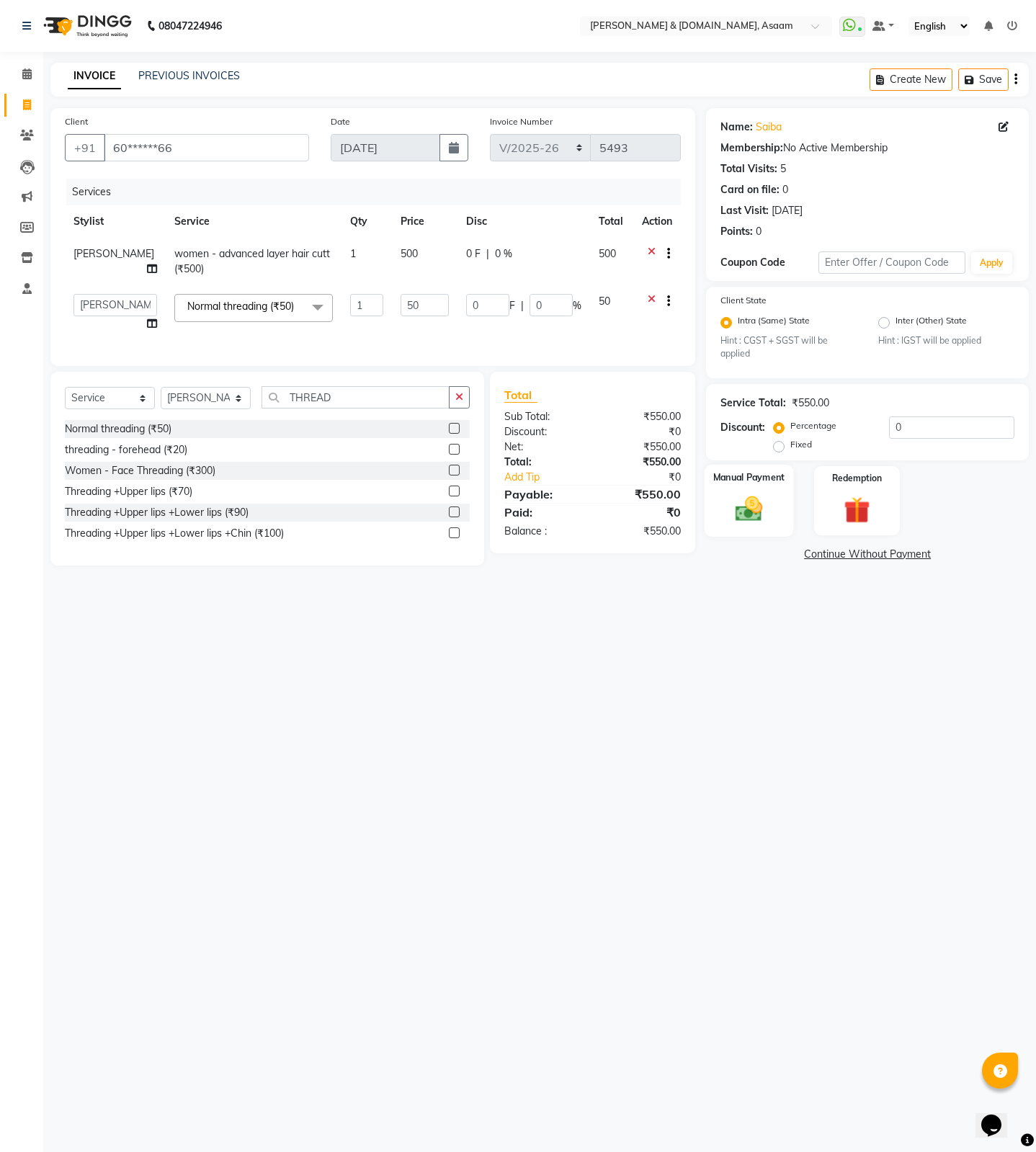
click at [791, 523] on div "Manual Payment" at bounding box center [749, 501] width 89 height 71
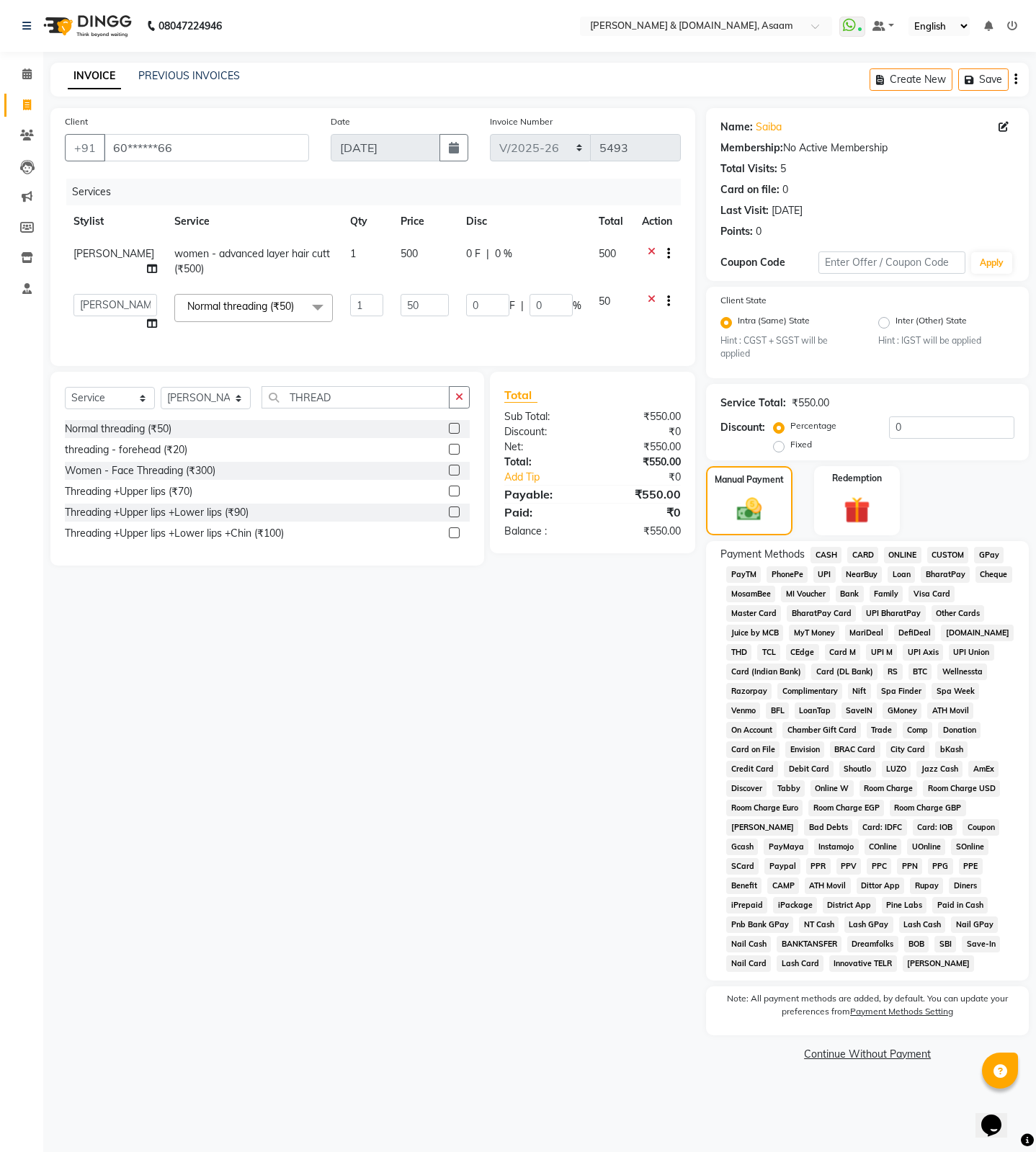
click at [830, 555] on span "CASH" at bounding box center [826, 554] width 31 height 16
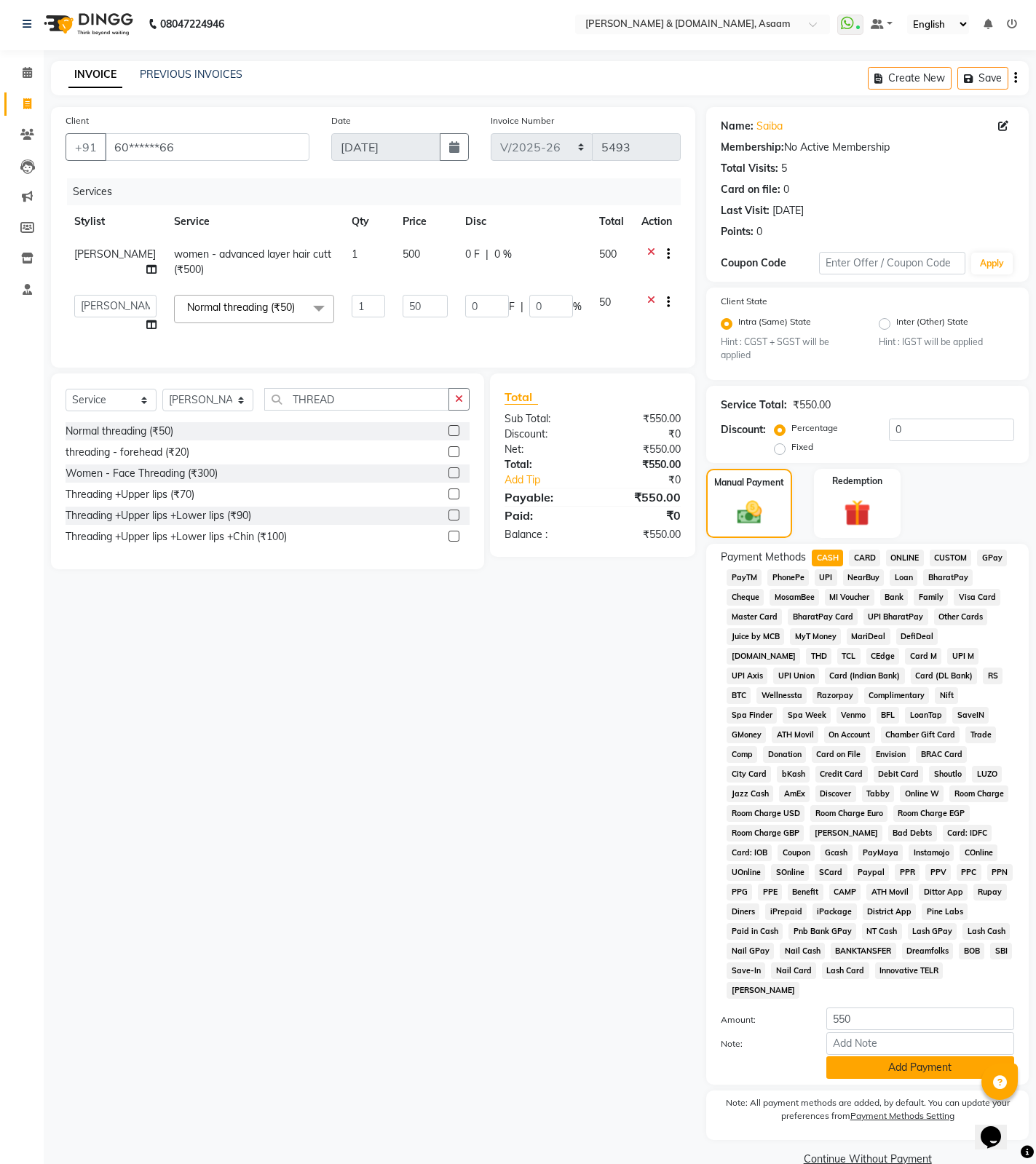
scroll to position [10, 0]
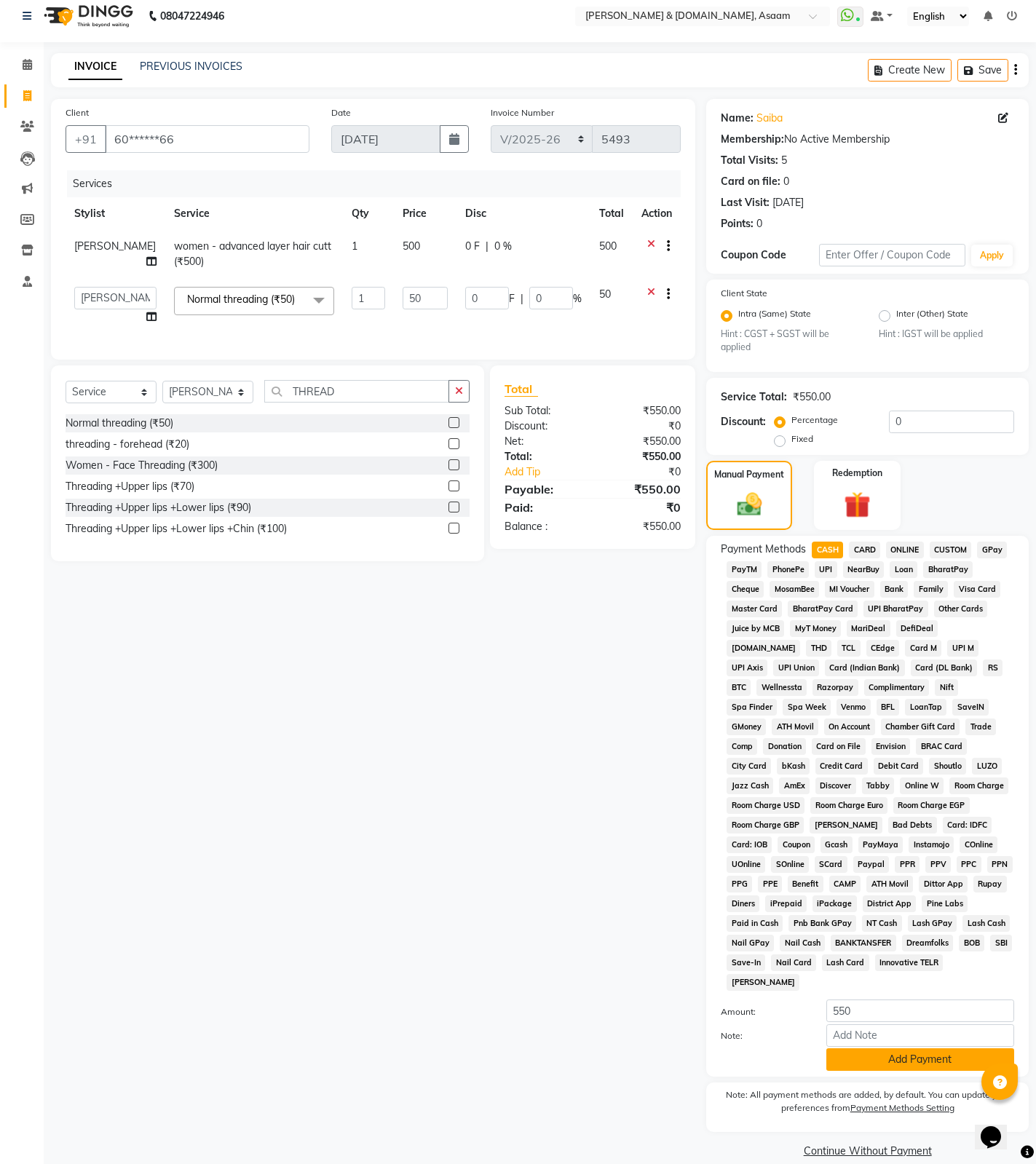
click at [853, 1011] on button "Add Payment" at bounding box center [920, 1060] width 188 height 22
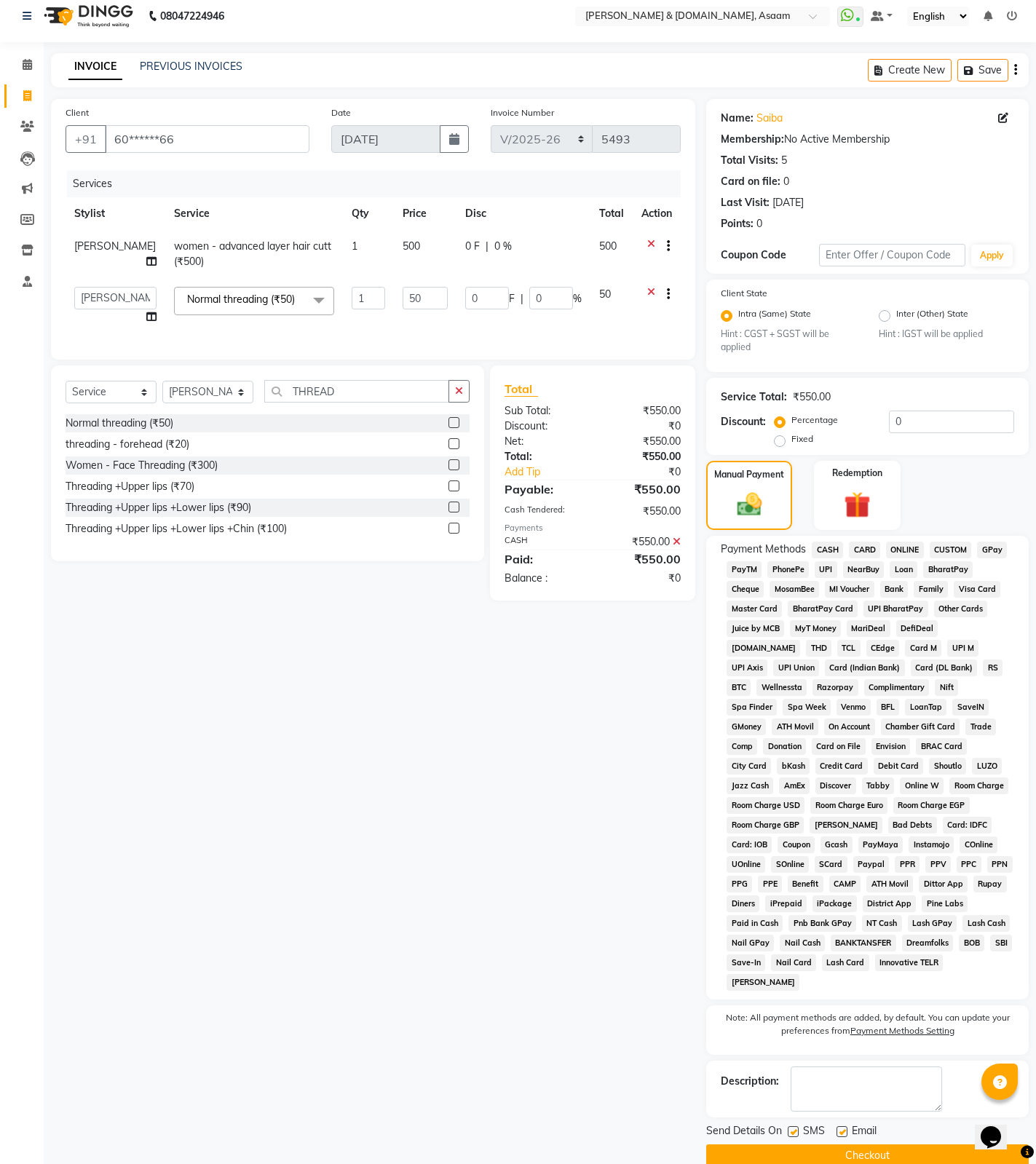
click at [893, 1011] on button "Checkout" at bounding box center [868, 1156] width 323 height 22
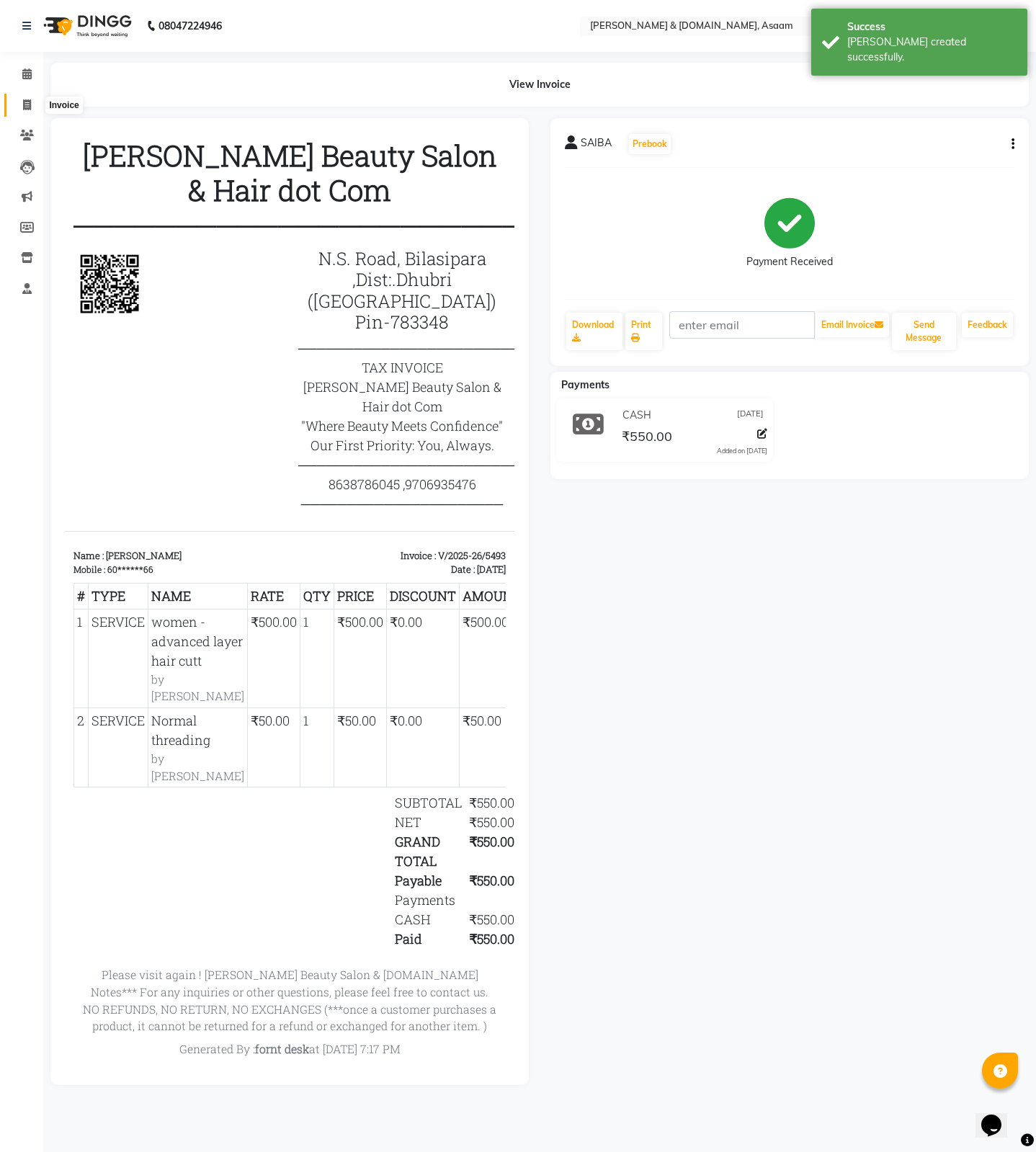
click at [30, 103] on icon at bounding box center [26, 105] width 8 height 11
select select "4608"
select select "service"
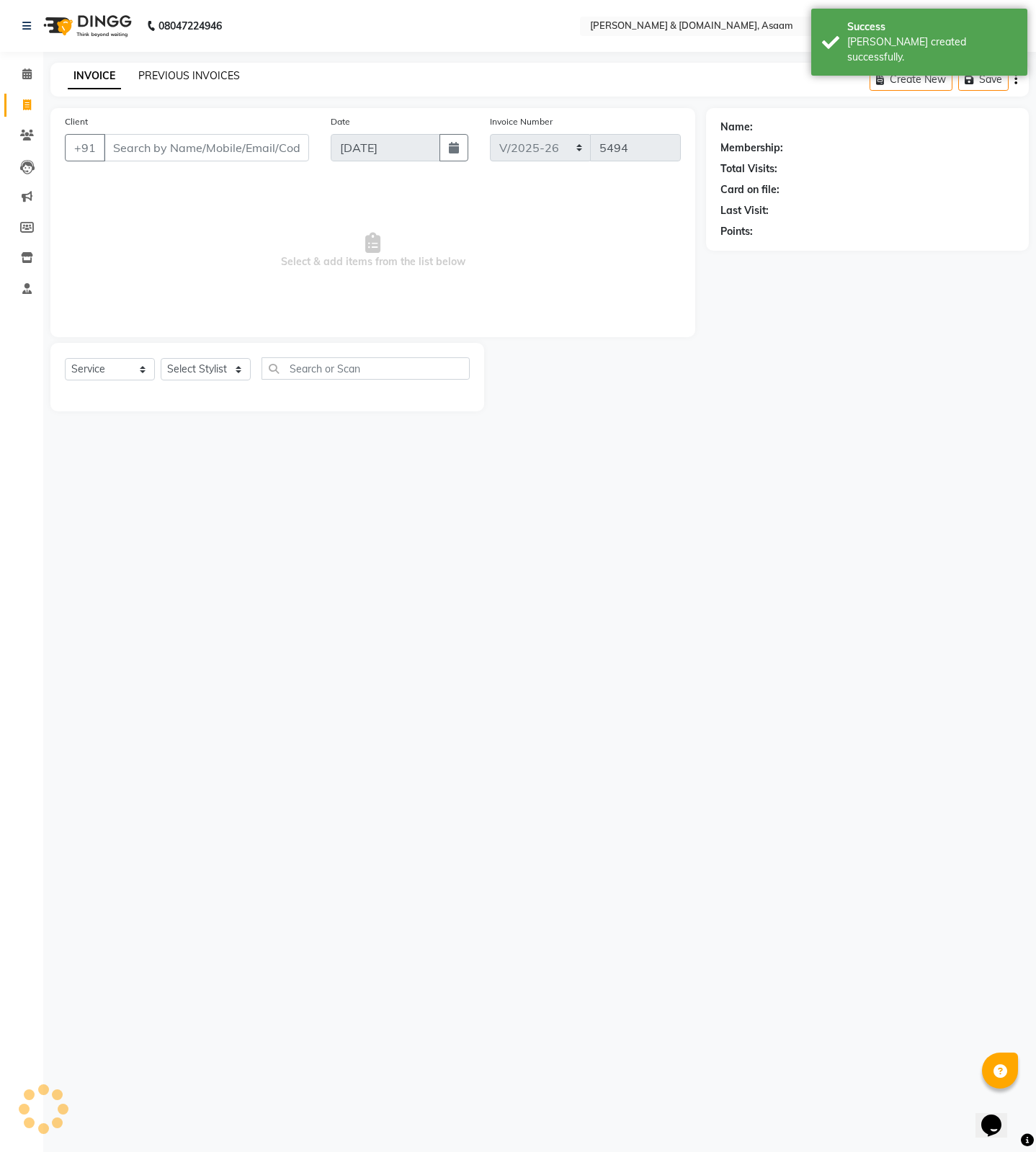
click at [196, 73] on link "PREVIOUS INVOICES" at bounding box center [190, 75] width 102 height 13
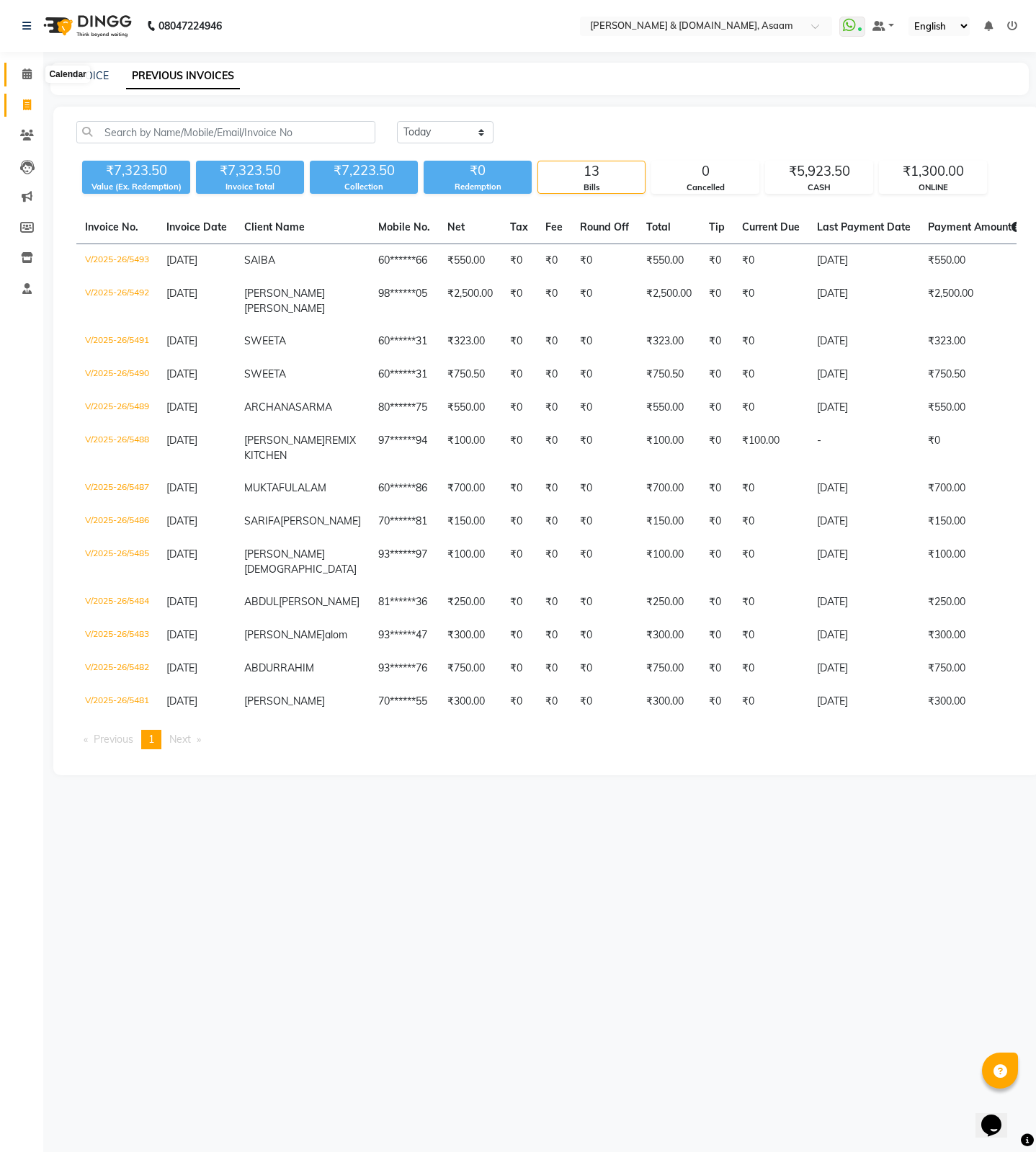
click at [24, 79] on span at bounding box center [27, 74] width 25 height 16
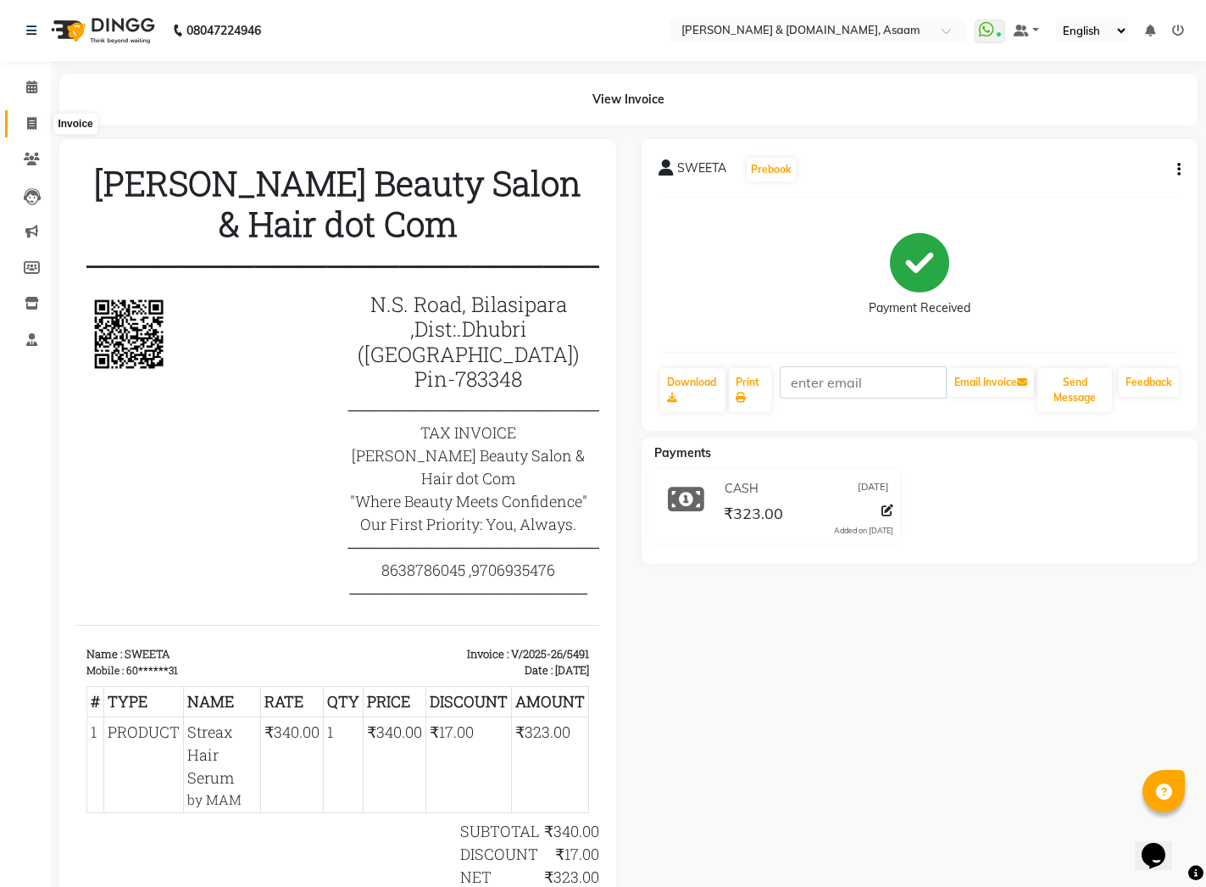
click at [31, 129] on icon at bounding box center [31, 123] width 9 height 13
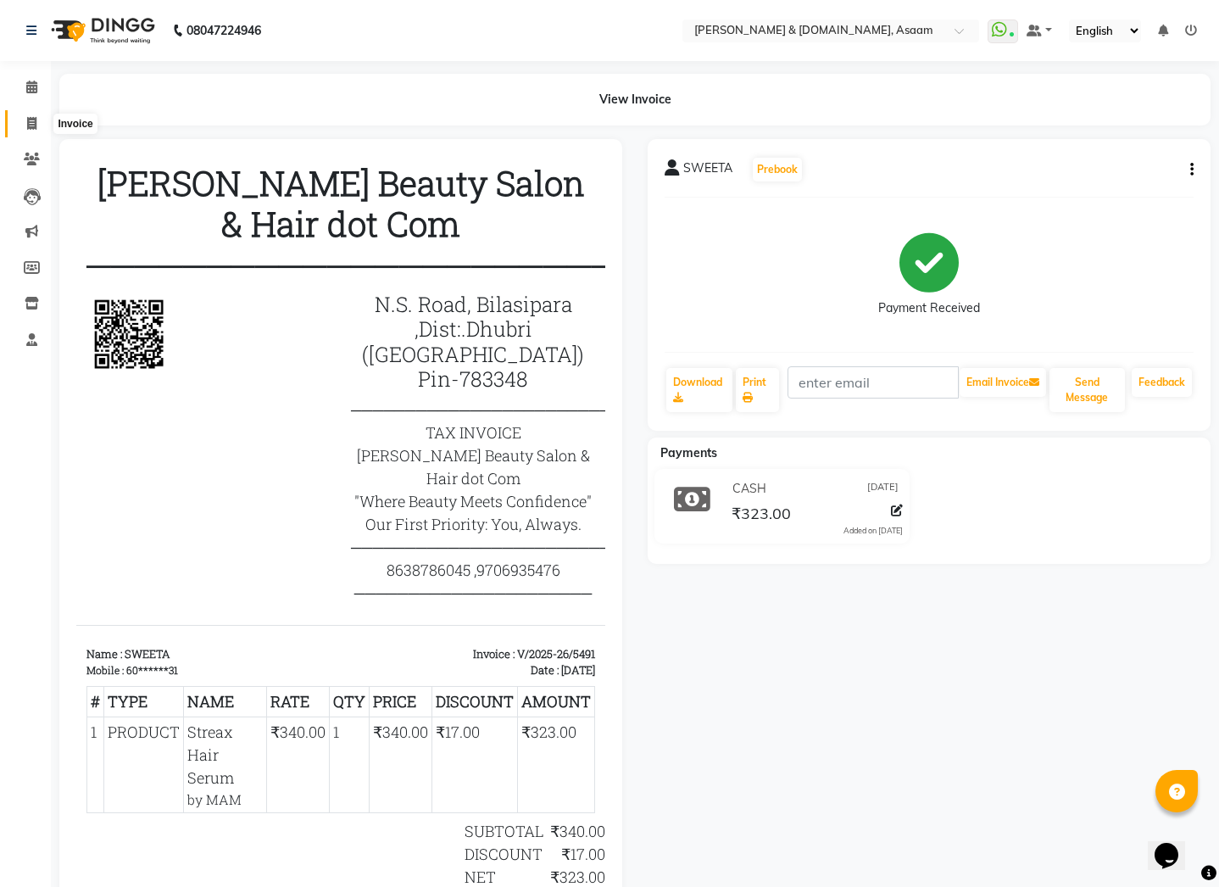
select select "service"
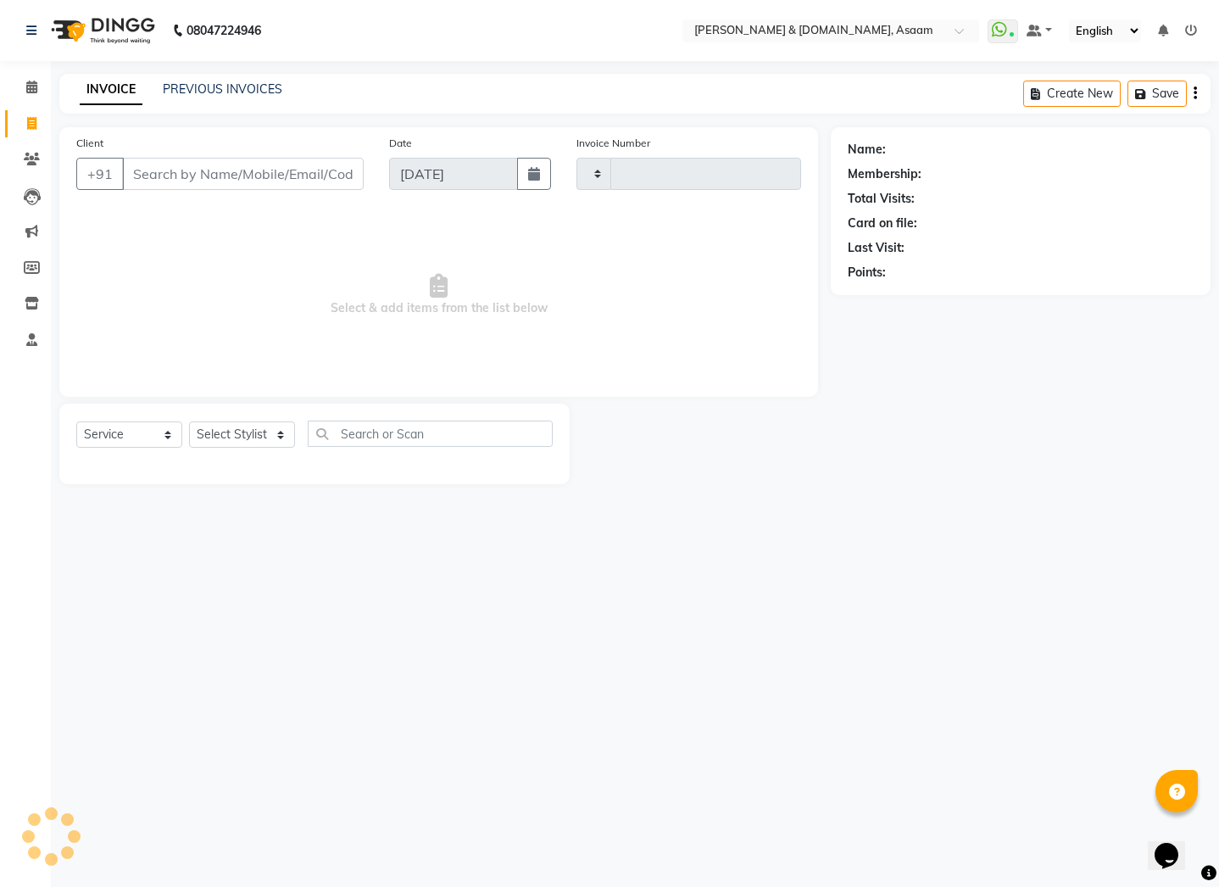
type input "5492"
select select "4608"
click at [210, 88] on link "PREVIOUS INVOICES" at bounding box center [223, 88] width 120 height 15
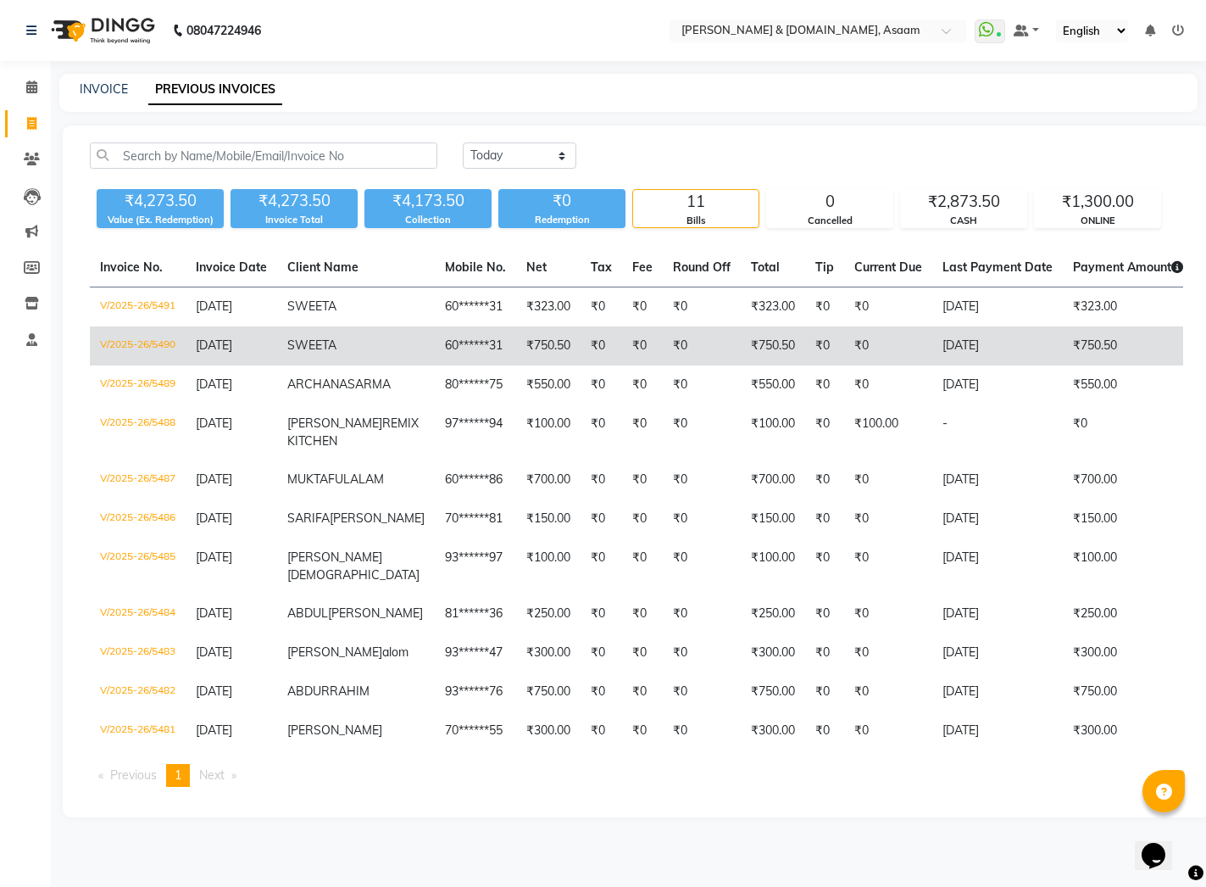
click at [276, 355] on td "[DATE]" at bounding box center [232, 345] width 92 height 39
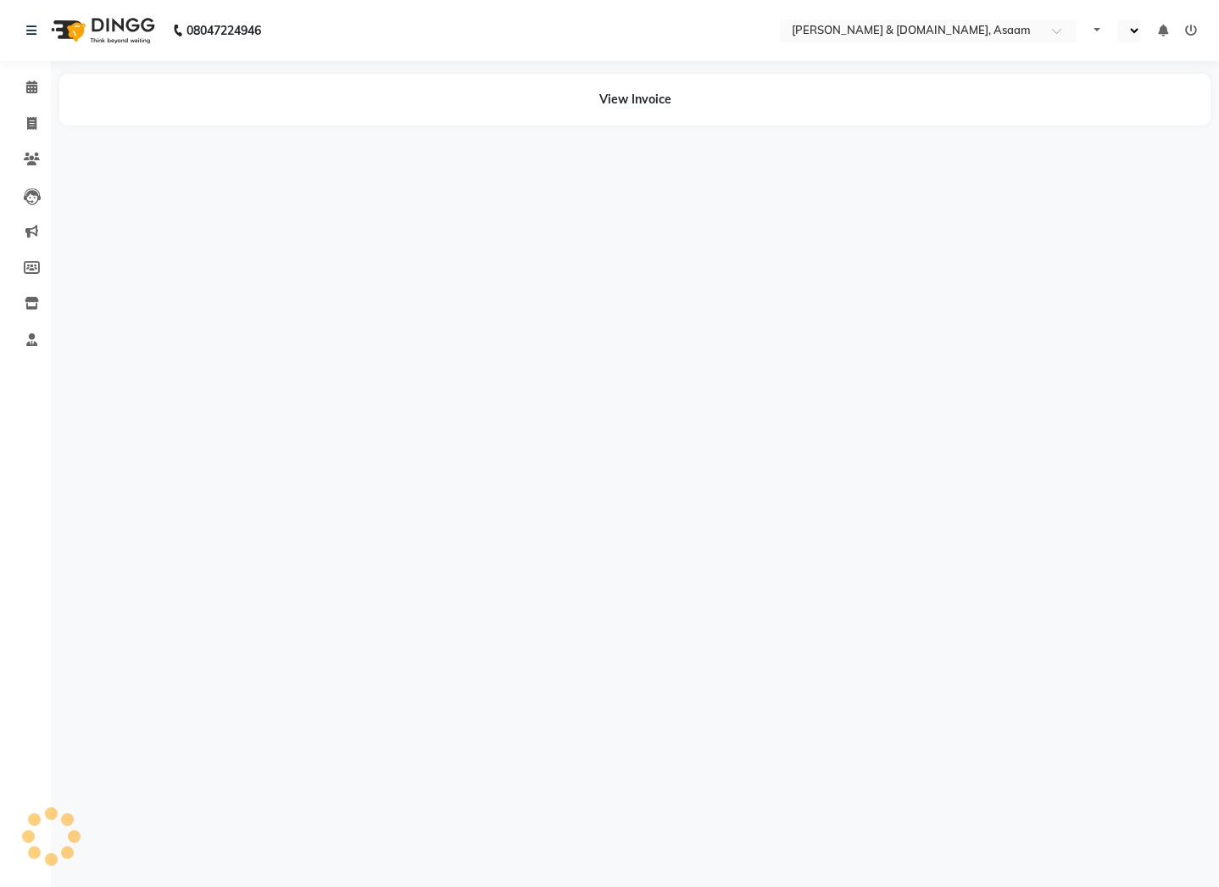
select select "en"
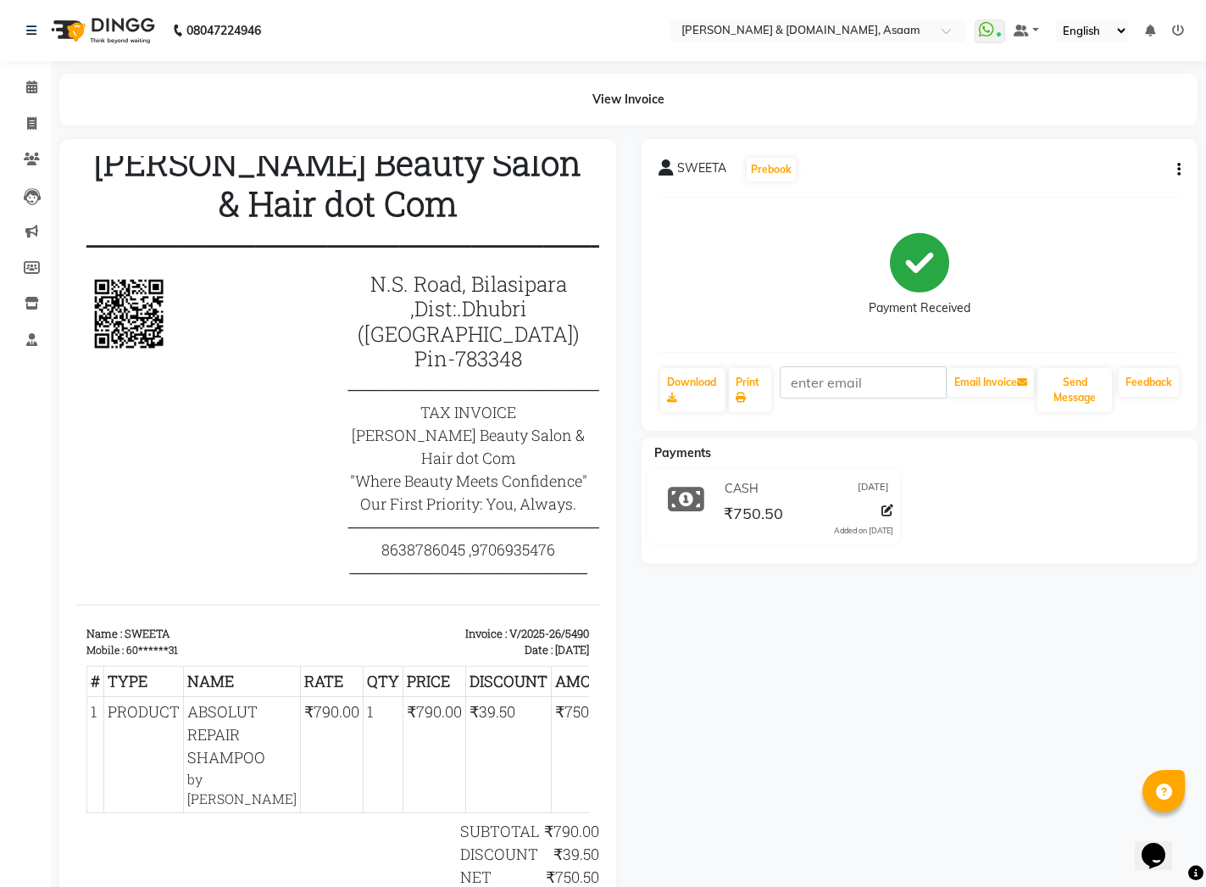
scroll to position [26, 0]
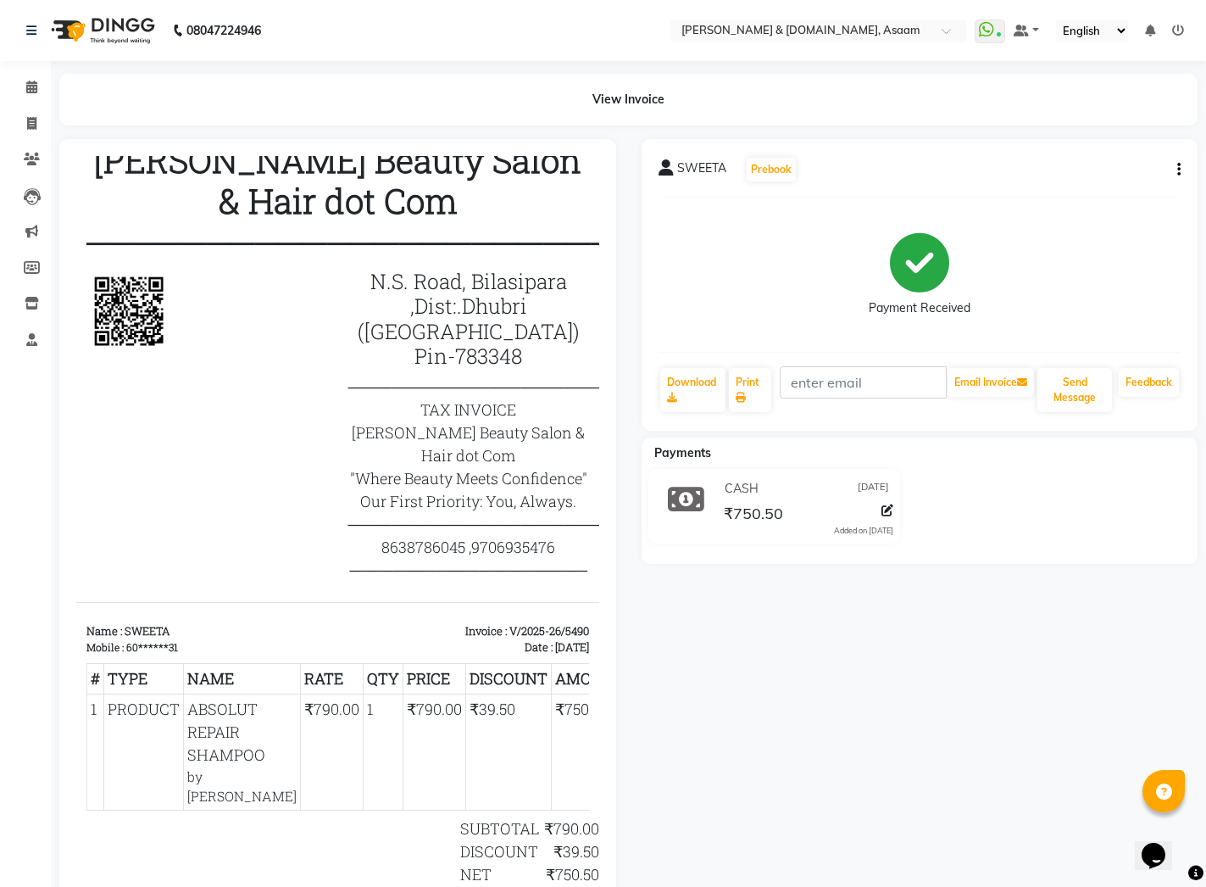
click at [1177, 170] on button "button" at bounding box center [1176, 170] width 10 height 18
click at [1147, 173] on div "Edit Item Staff" at bounding box center [1110, 169] width 85 height 21
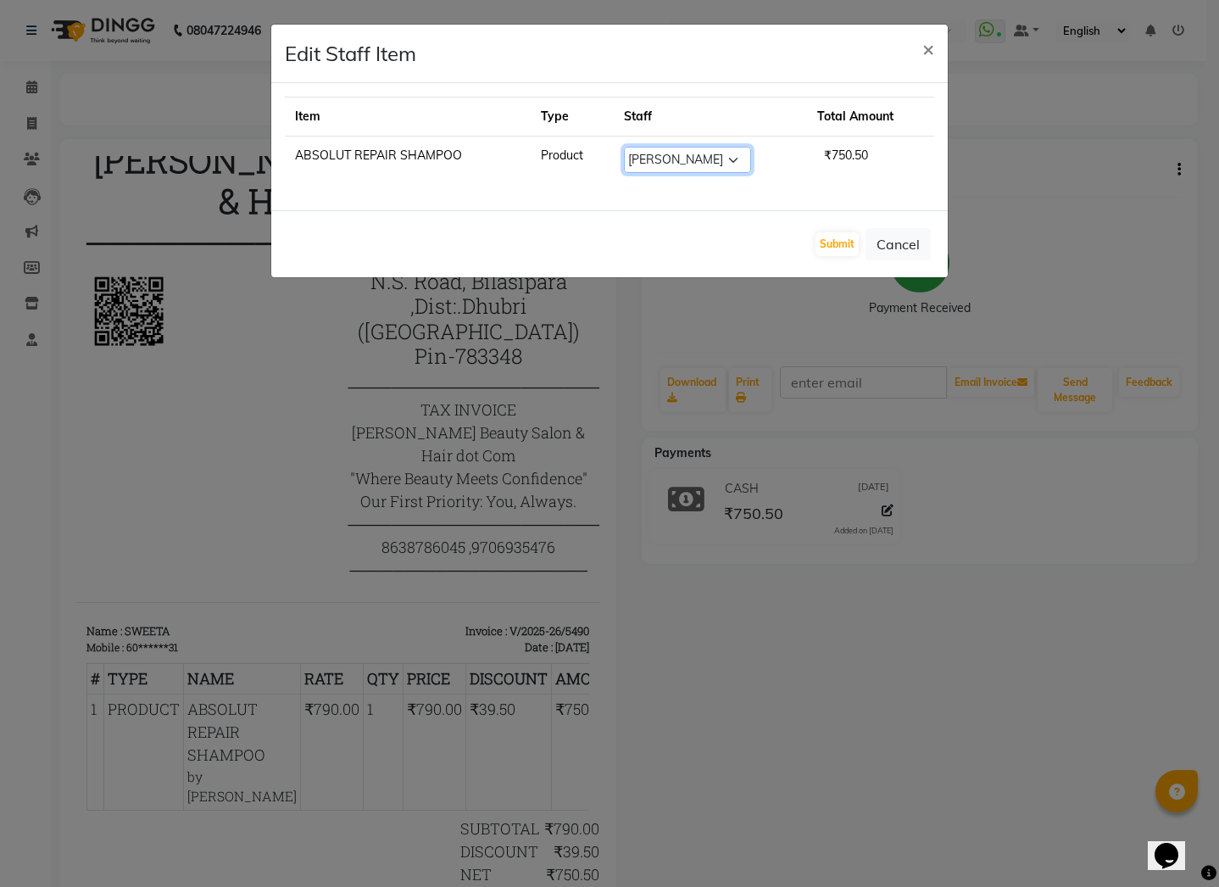
click at [662, 168] on select "Select AKASH AKIB DEEPU fornt desk GANESH HRISHIKA PARLOUR JITU KARNA DAS LALIT…" at bounding box center [687, 160] width 127 height 26
select select "40905"
click at [624, 147] on select "Select AKASH AKIB DEEPU fornt desk GANESH HRISHIKA PARLOUR JITU KARNA DAS LALIT…" at bounding box center [687, 160] width 127 height 26
click at [846, 241] on button "Submit" at bounding box center [836, 244] width 43 height 24
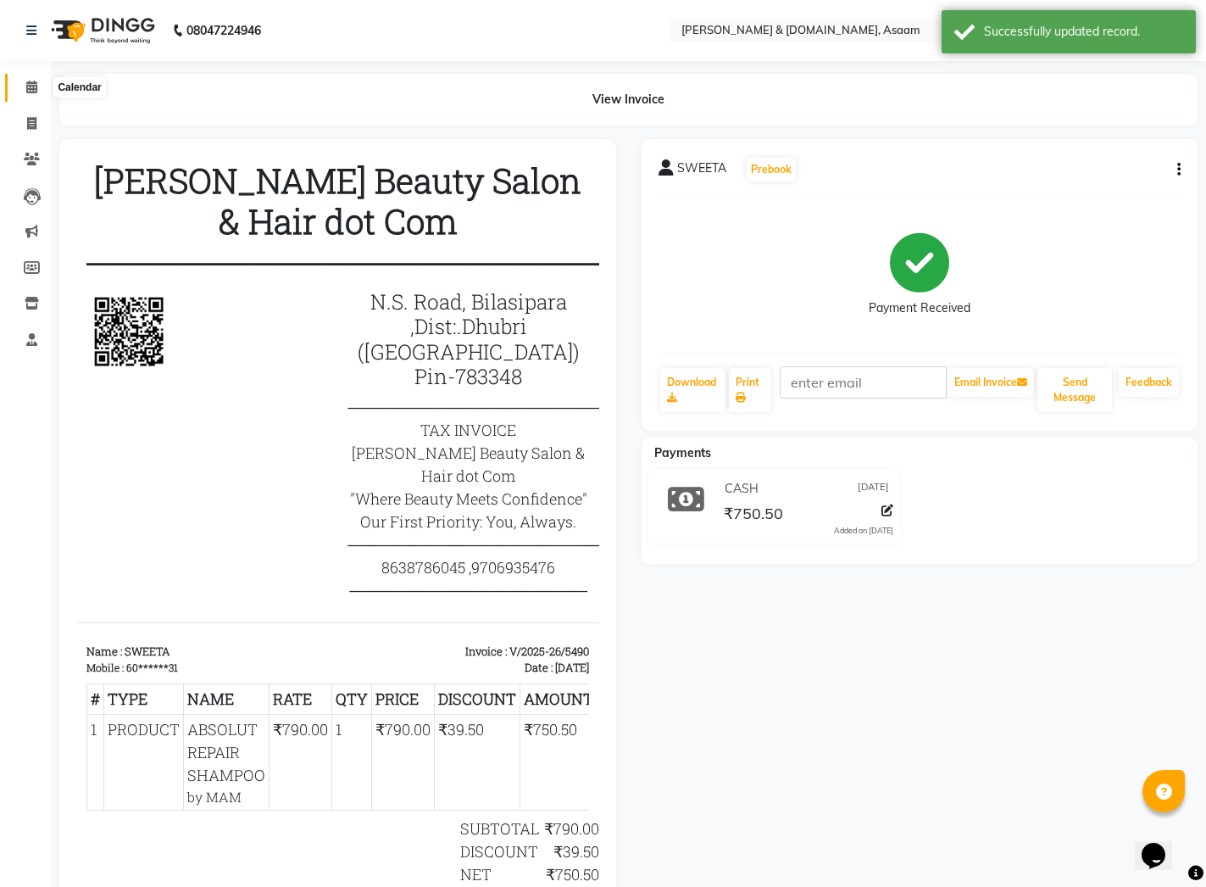
click at [26, 92] on icon at bounding box center [31, 87] width 11 height 13
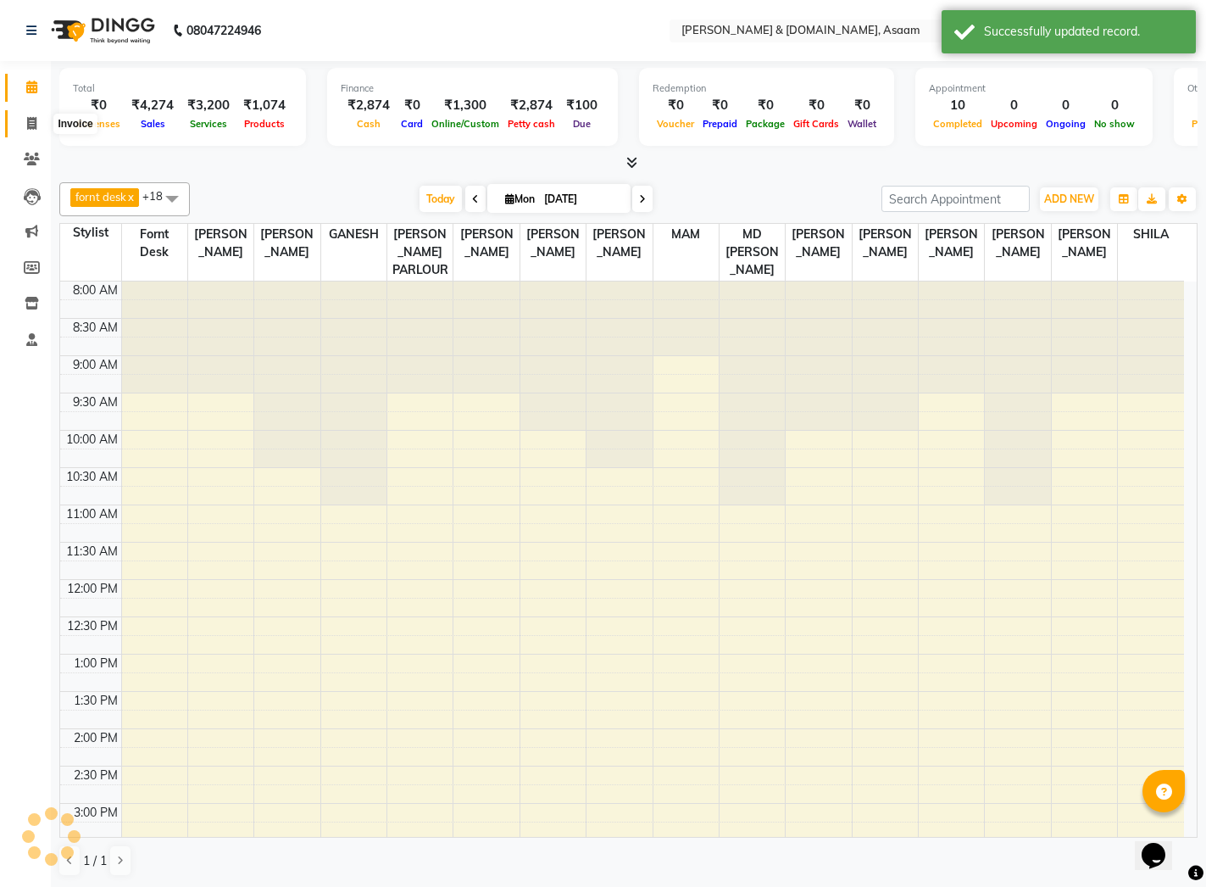
click at [36, 118] on icon at bounding box center [31, 123] width 9 height 13
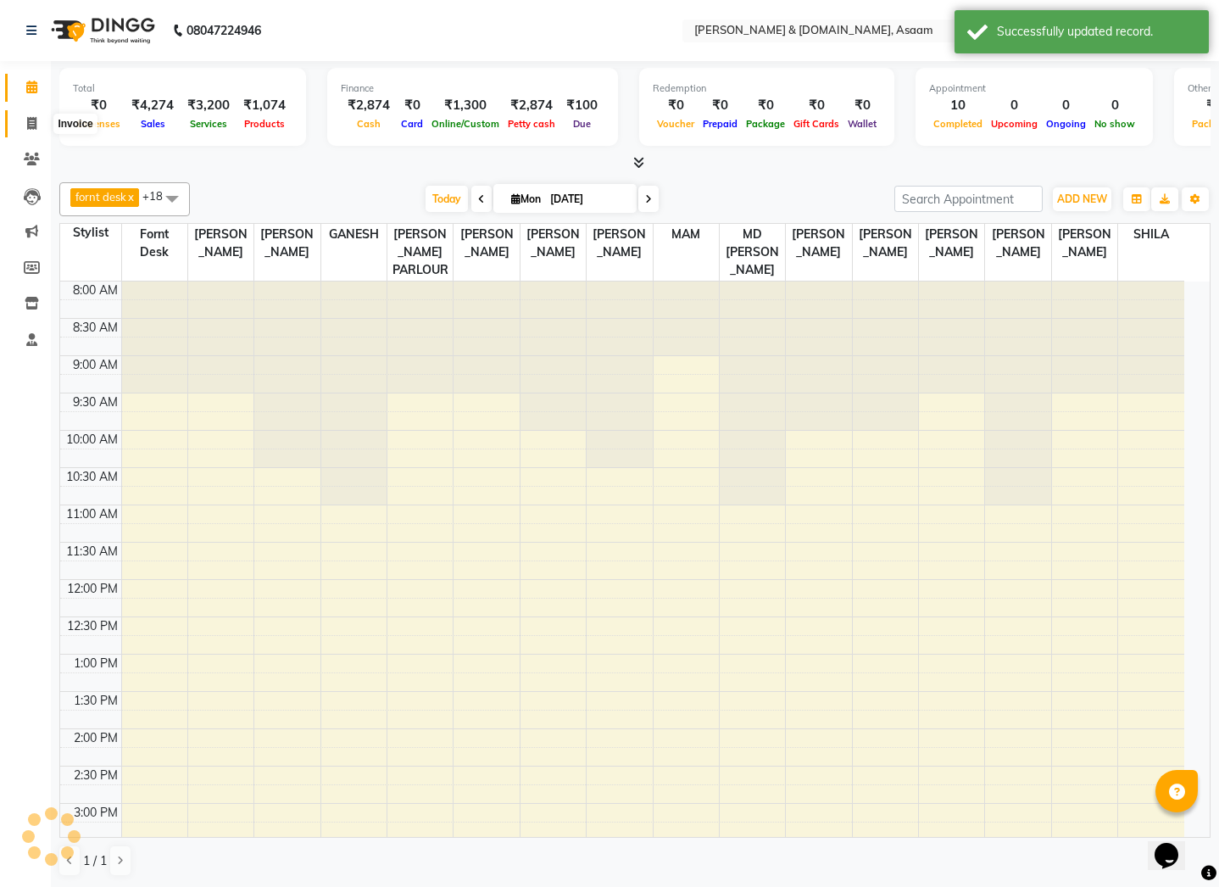
select select "service"
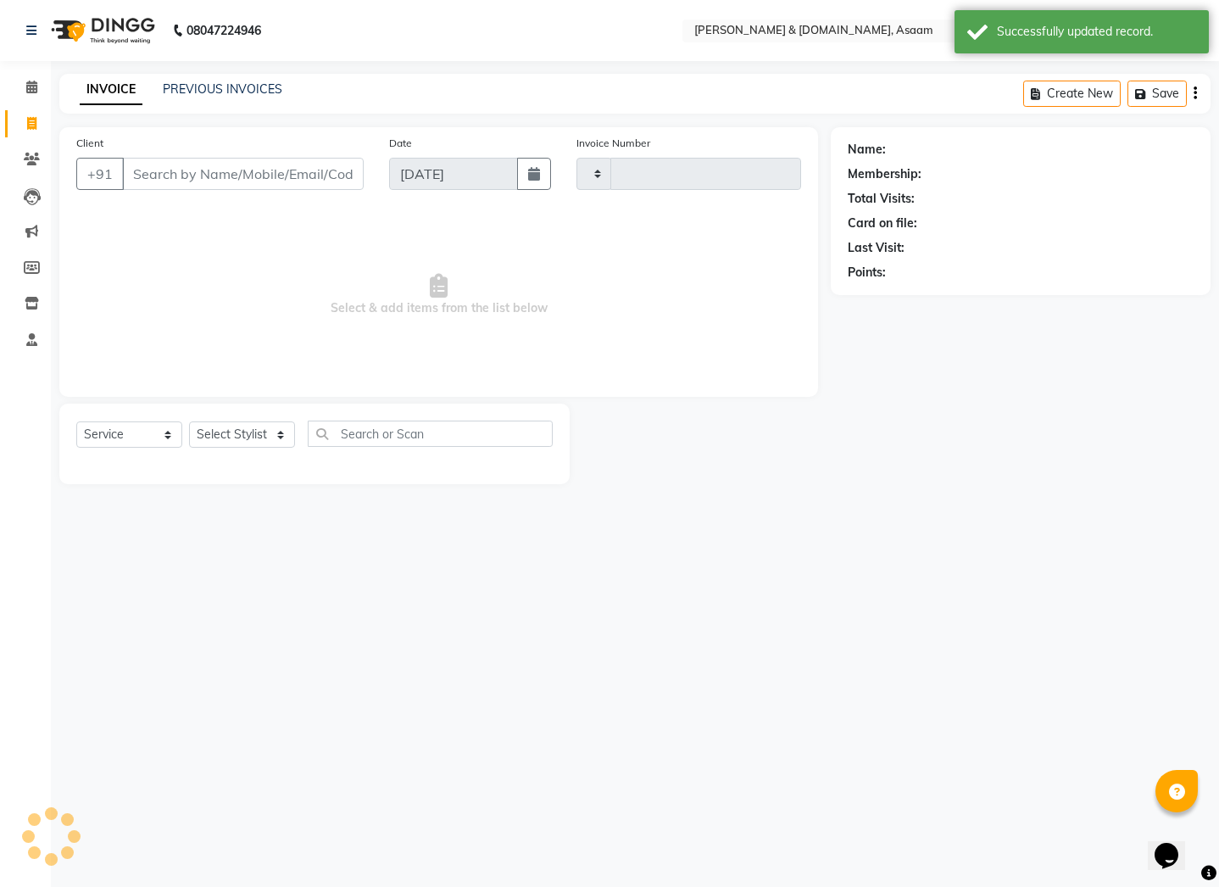
type input "5492"
select select "4608"
click at [161, 182] on input "Client" at bounding box center [243, 174] width 242 height 32
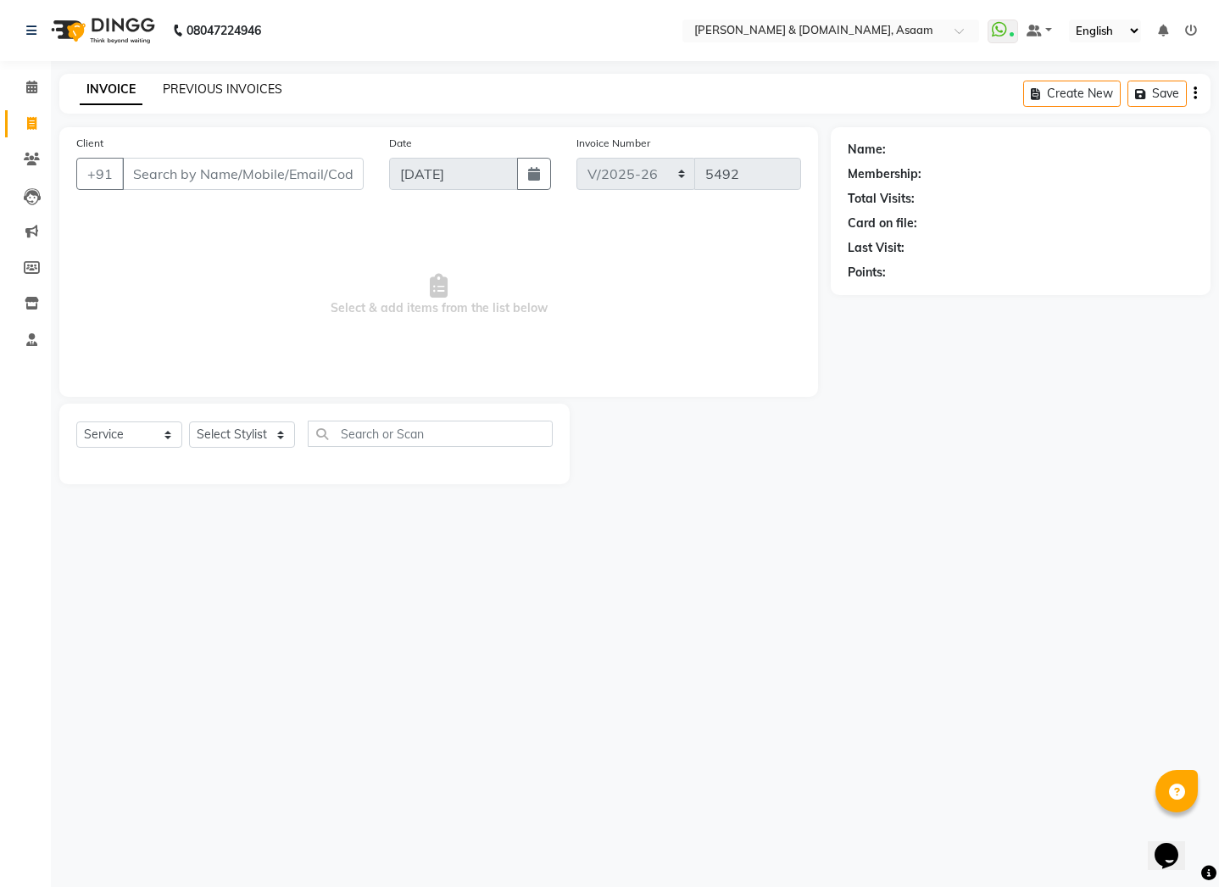
click at [199, 86] on link "PREVIOUS INVOICES" at bounding box center [223, 88] width 120 height 15
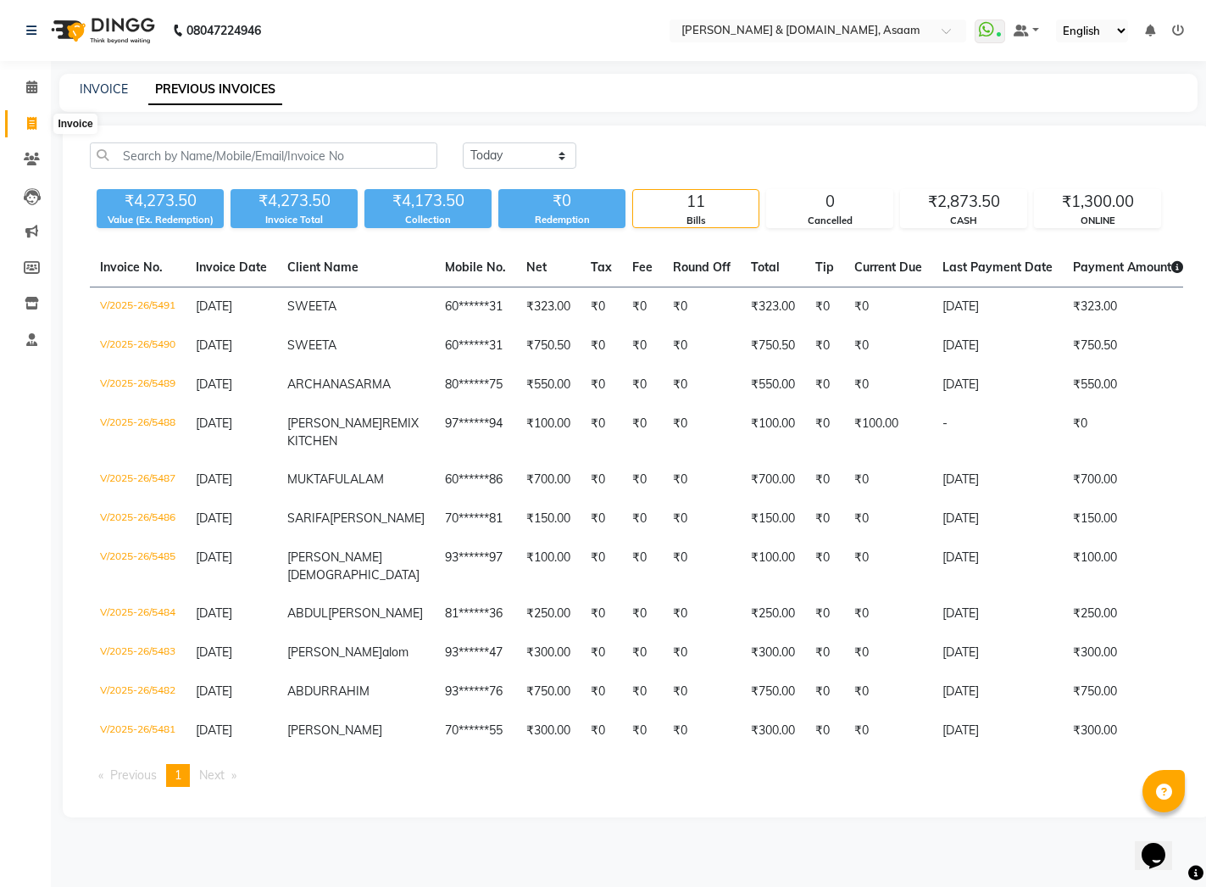
click at [39, 131] on span at bounding box center [32, 123] width 30 height 19
select select "service"
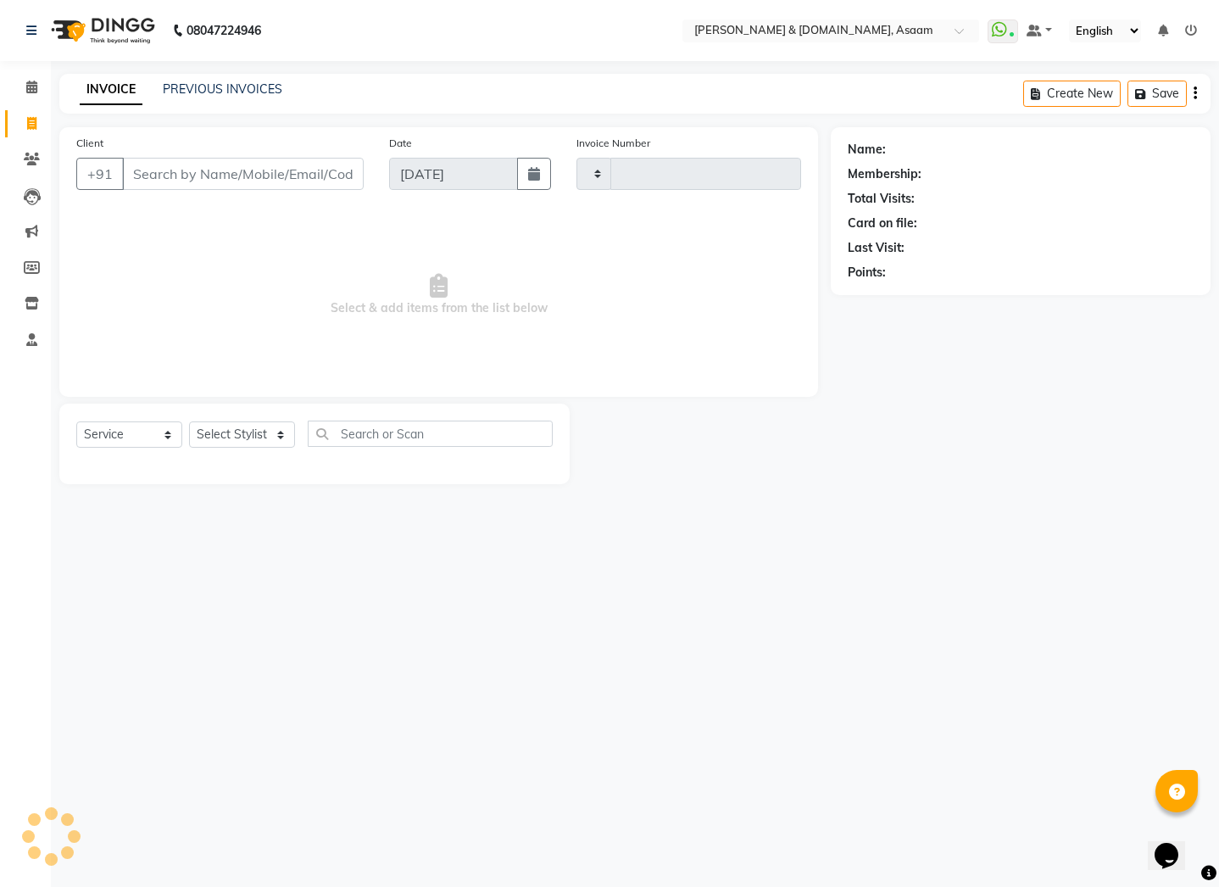
type input "5492"
select select "4608"
type input "9864828905"
click at [358, 181] on button "Add Client" at bounding box center [319, 174] width 87 height 32
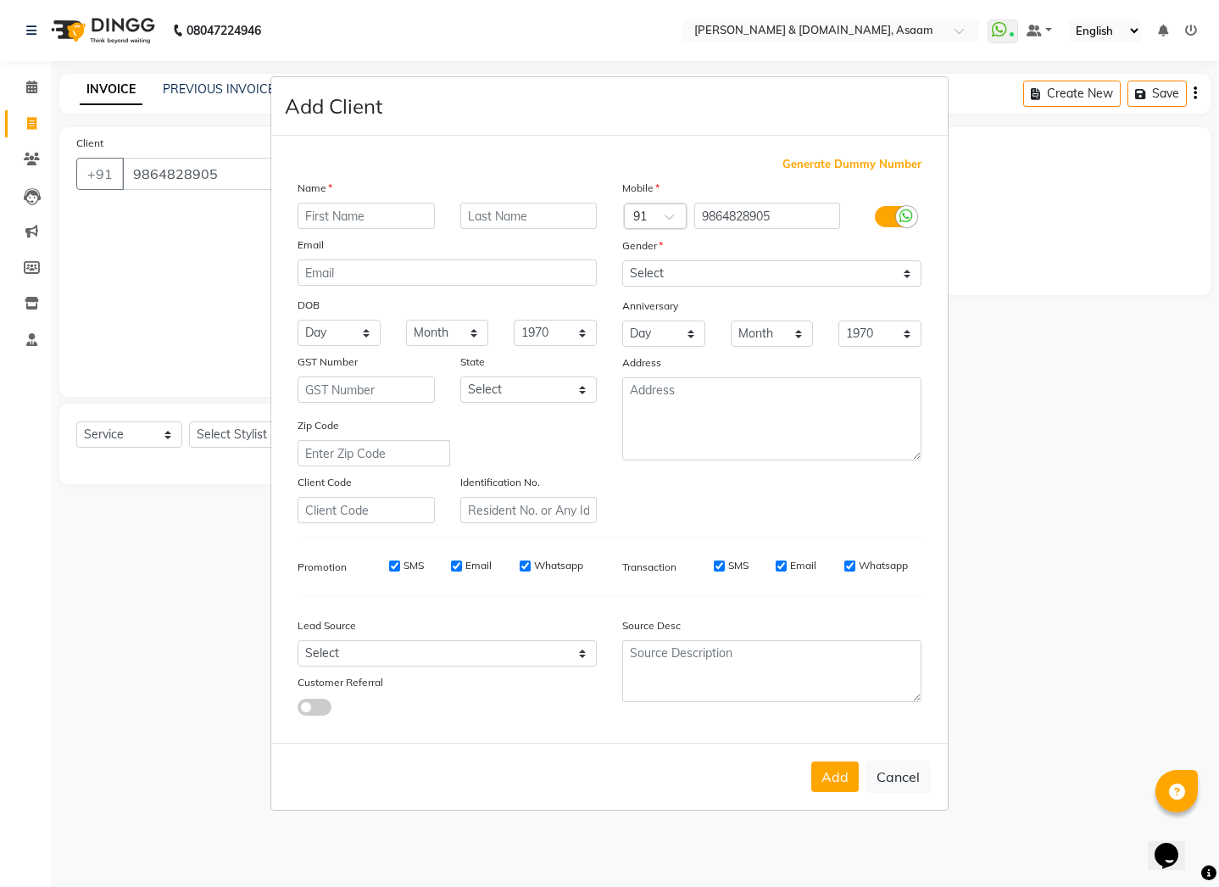
click at [368, 214] on input "text" at bounding box center [366, 216] width 137 height 26
type input "ROKIBUL"
type input "HAQUE"
drag, startPoint x: 804, startPoint y: 266, endPoint x: 773, endPoint y: 274, distance: 31.5
click at [804, 266] on select "Select Male Female Other Prefer Not To Say" at bounding box center [771, 273] width 299 height 26
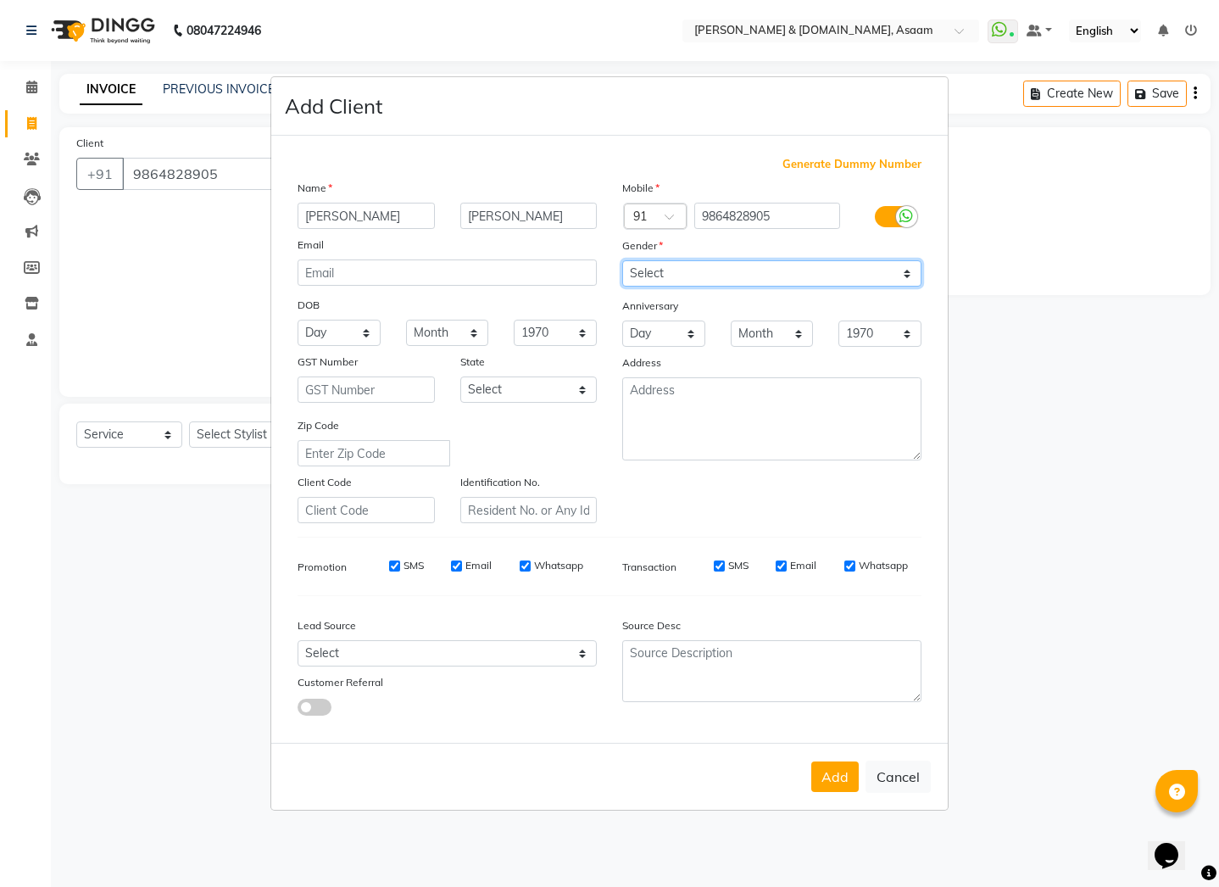
select select "male"
click at [622, 260] on select "Select Male Female Other Prefer Not To Say" at bounding box center [771, 273] width 299 height 26
click at [854, 794] on div "Add Cancel" at bounding box center [609, 776] width 676 height 67
click at [834, 785] on button "Add" at bounding box center [834, 776] width 47 height 31
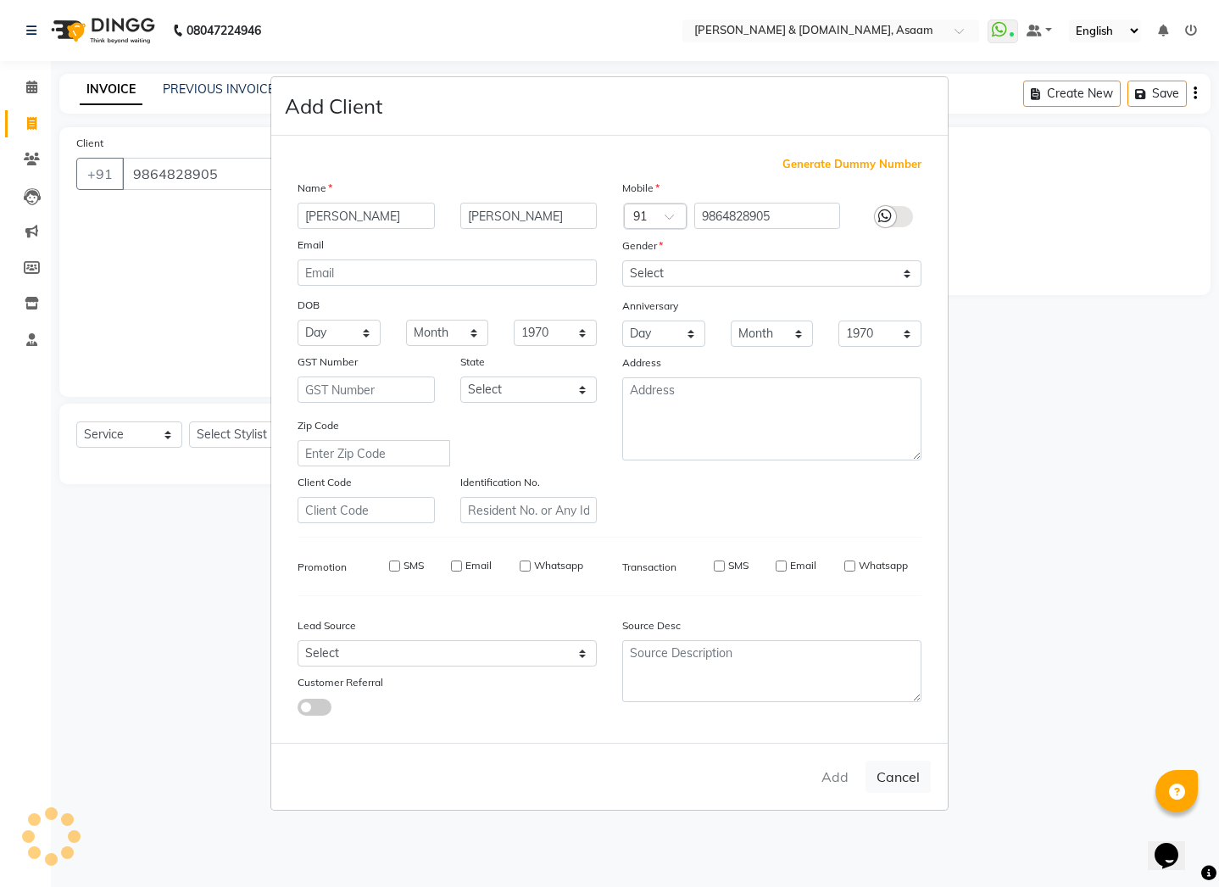
type input "98******05"
select select
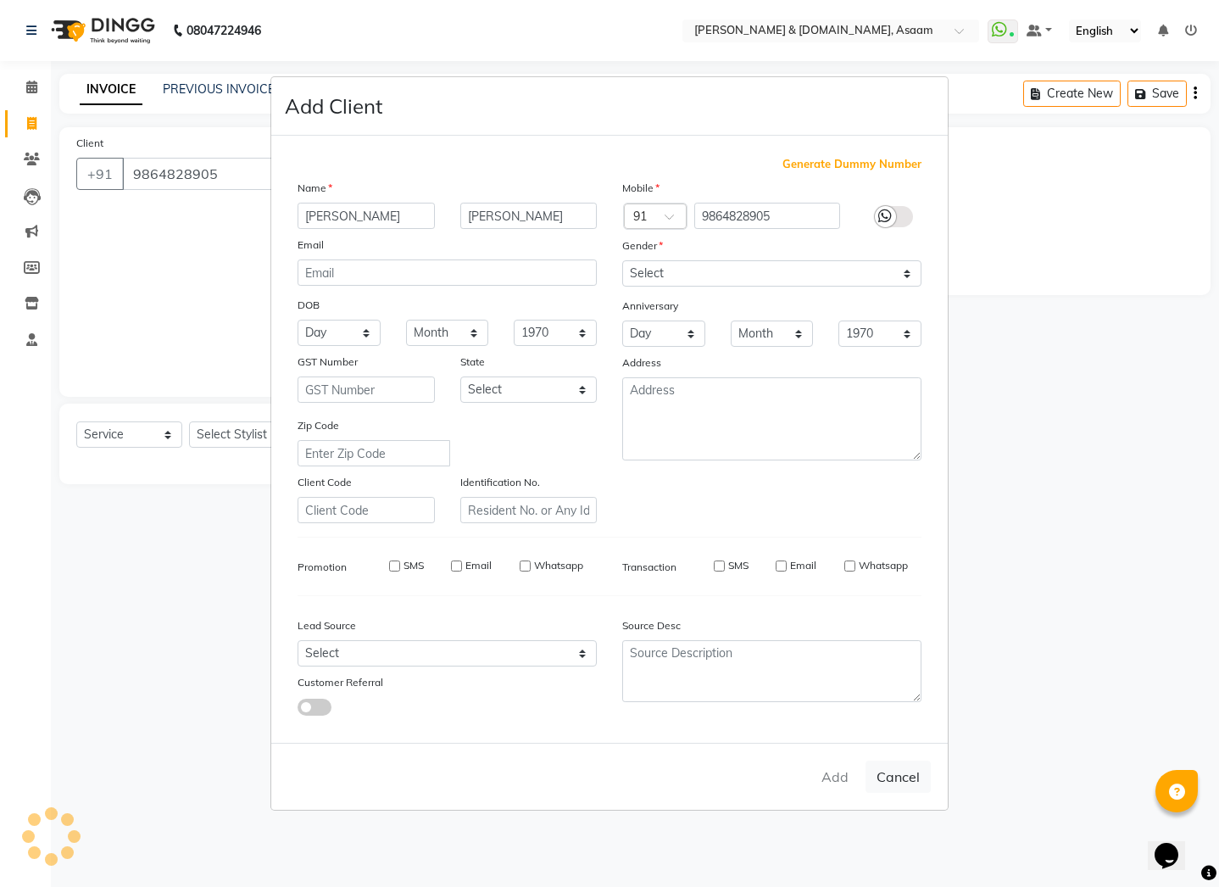
select select
checkbox input "false"
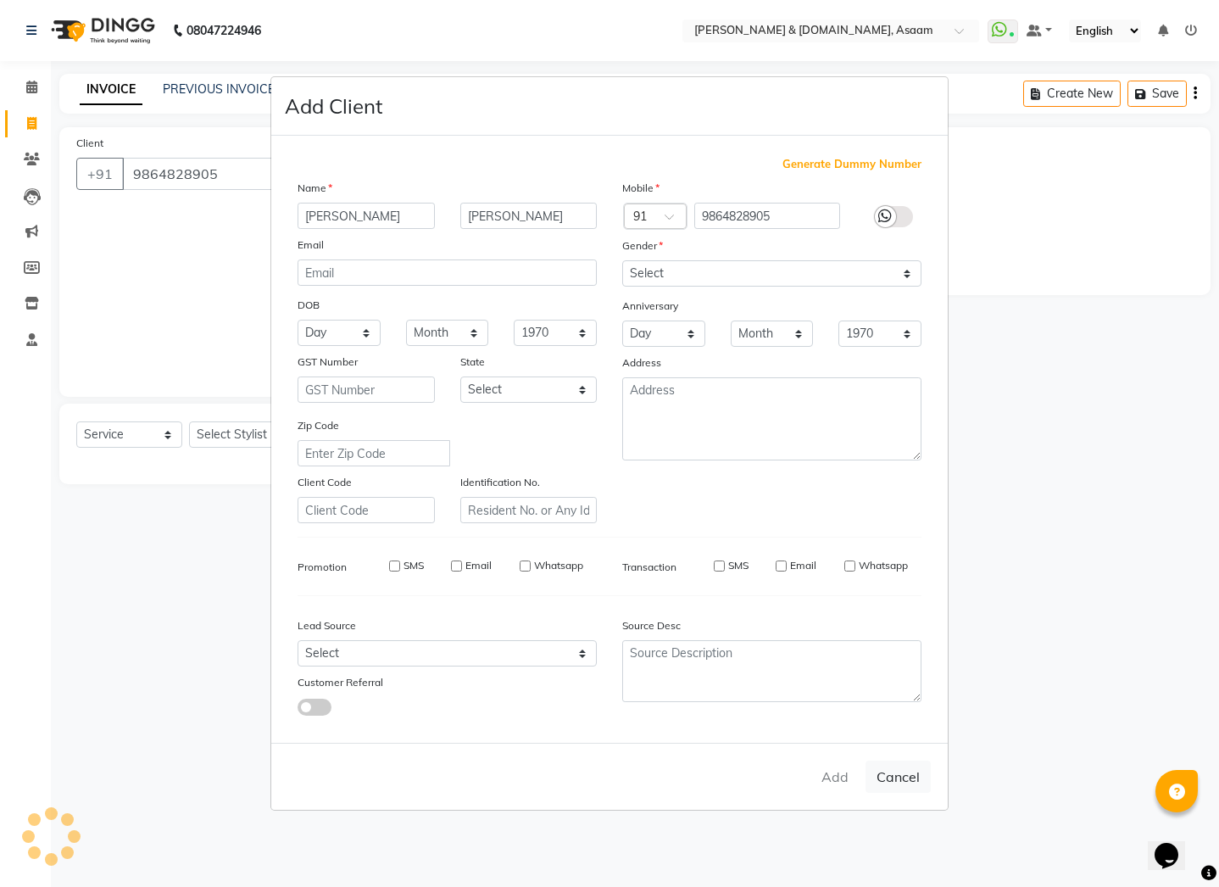
checkbox input "false"
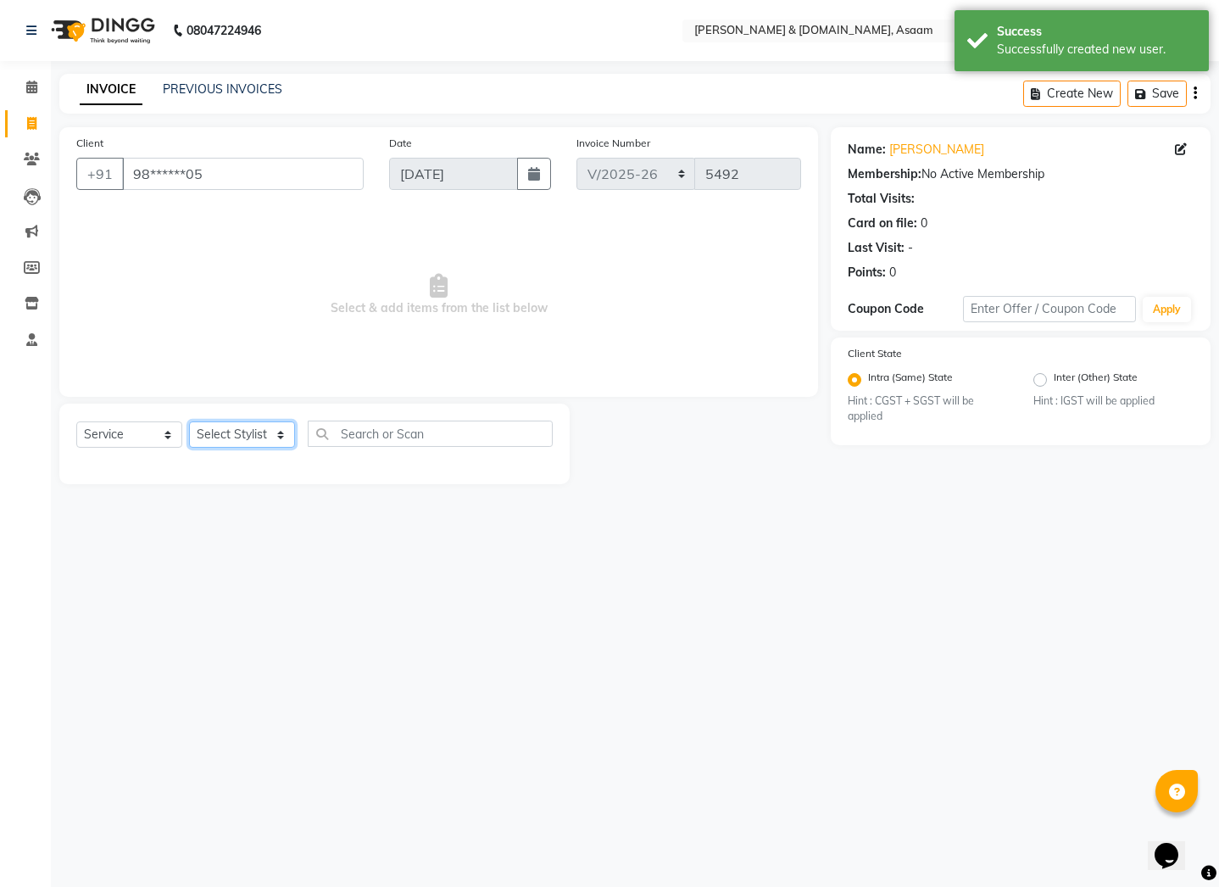
drag, startPoint x: 267, startPoint y: 426, endPoint x: 259, endPoint y: 425, distance: 8.5
click at [267, 426] on select "Select Stylist AKASH AKIB DEEPU fornt desk GANESH HRISHIKA PARLOUR JITU KARNA D…" at bounding box center [242, 434] width 106 height 26
select select "66839"
click at [189, 421] on select "Select Stylist AKASH AKIB DEEPU fornt desk GANESH HRISHIKA PARLOUR JITU KARNA D…" at bounding box center [242, 434] width 106 height 26
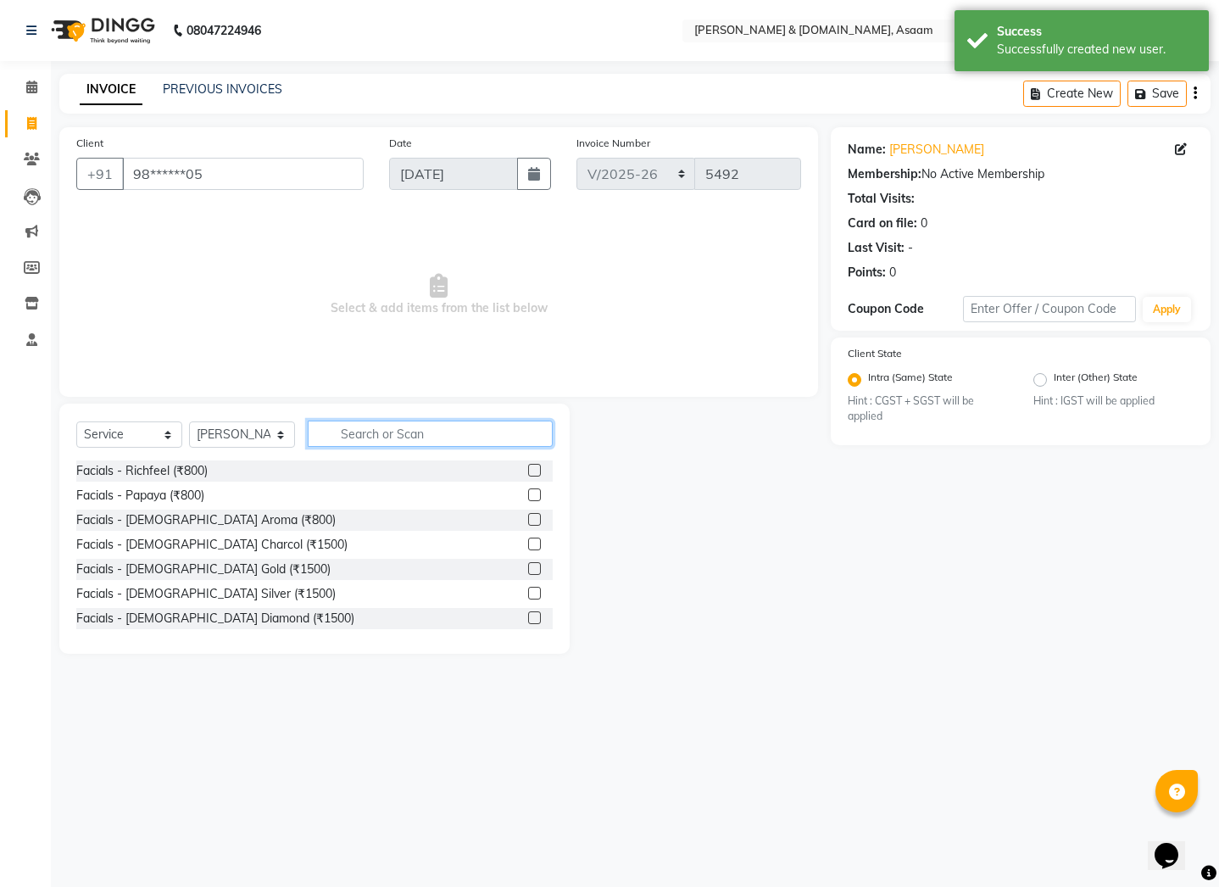
click at [408, 438] on input "text" at bounding box center [430, 433] width 245 height 26
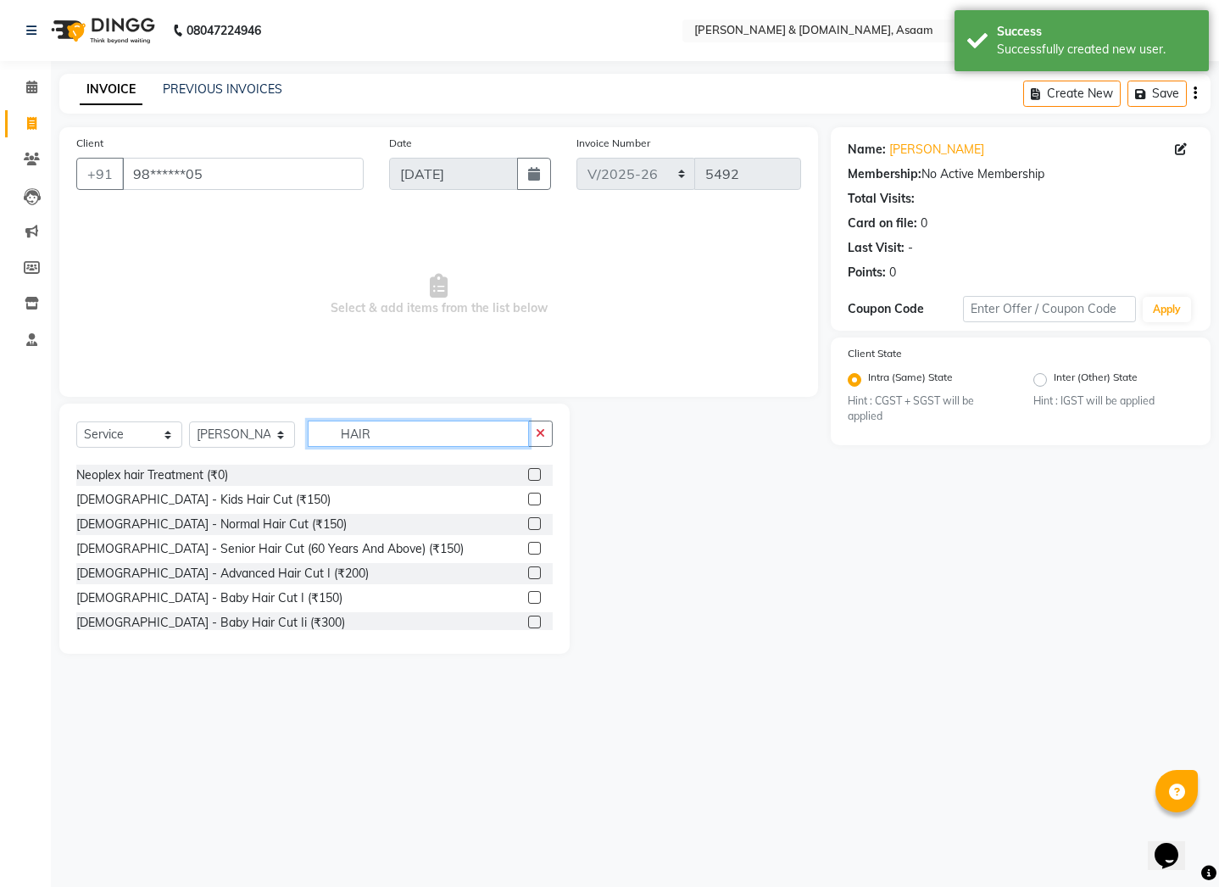
scroll to position [85, 0]
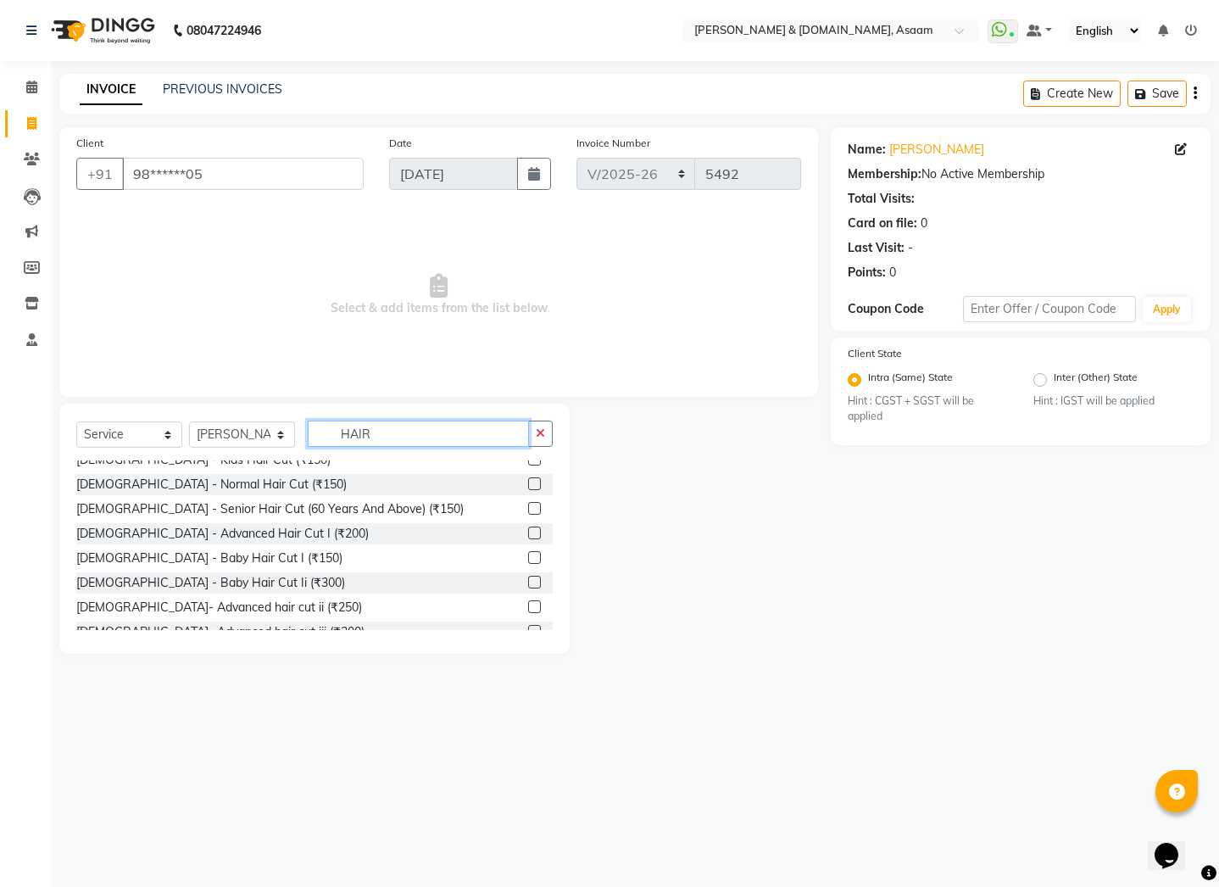
drag, startPoint x: 378, startPoint y: 426, endPoint x: 21, endPoint y: 482, distance: 361.2
click at [21, 482] on app-home "08047224946 Select Location × Hrishika & Hair.com, Asaam WhatsApp Status ✕ Stat…" at bounding box center [609, 339] width 1219 height 679
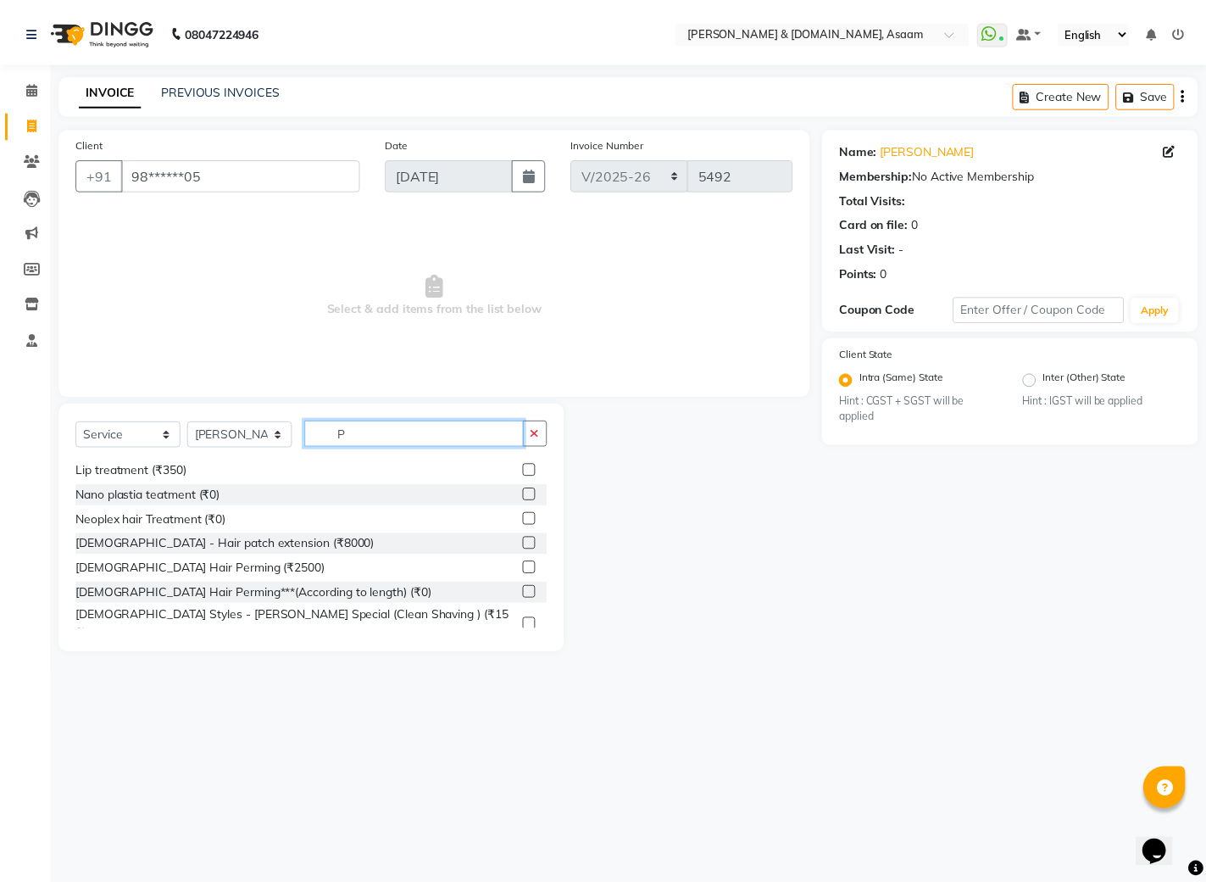
scroll to position [509, 0]
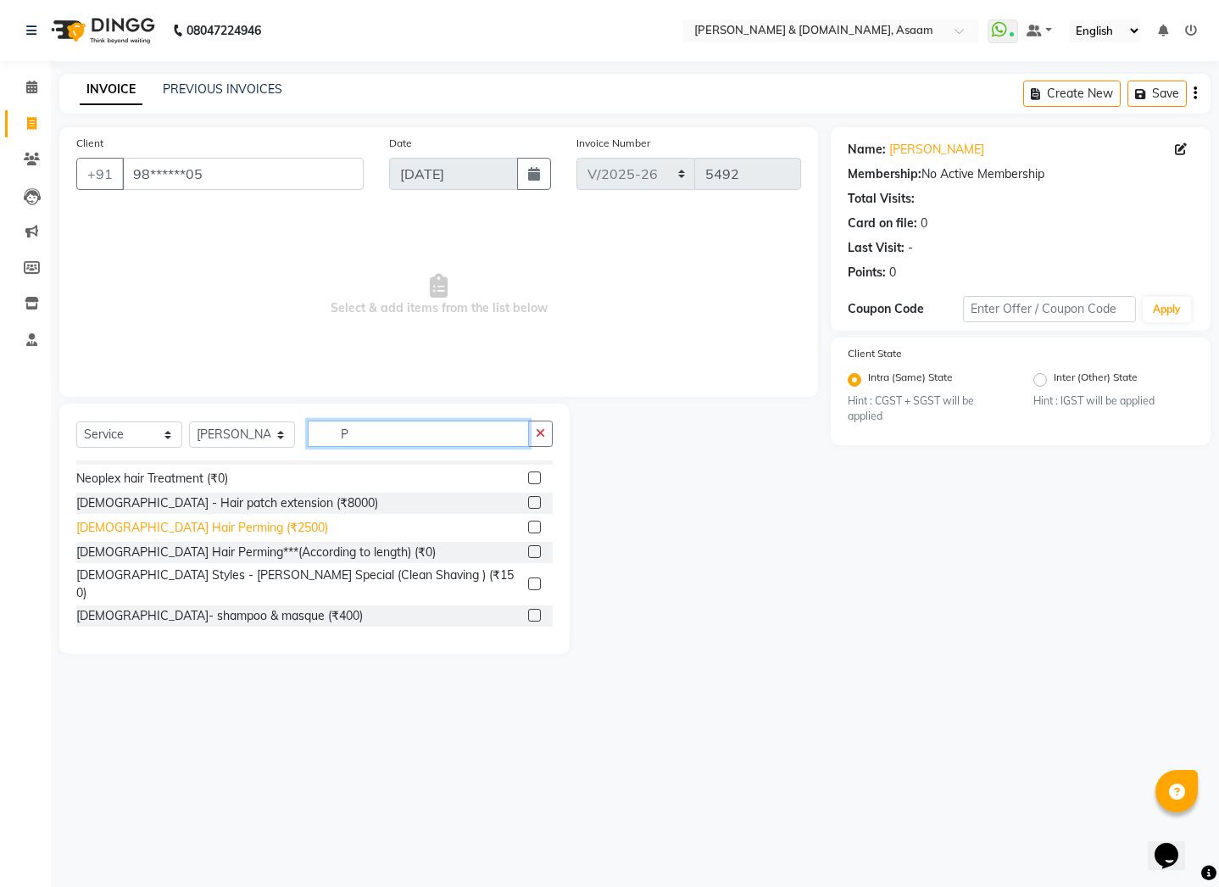
type input "P"
click at [137, 523] on div "Gents Hair Perming (₹2500)" at bounding box center [202, 528] width 252 height 18
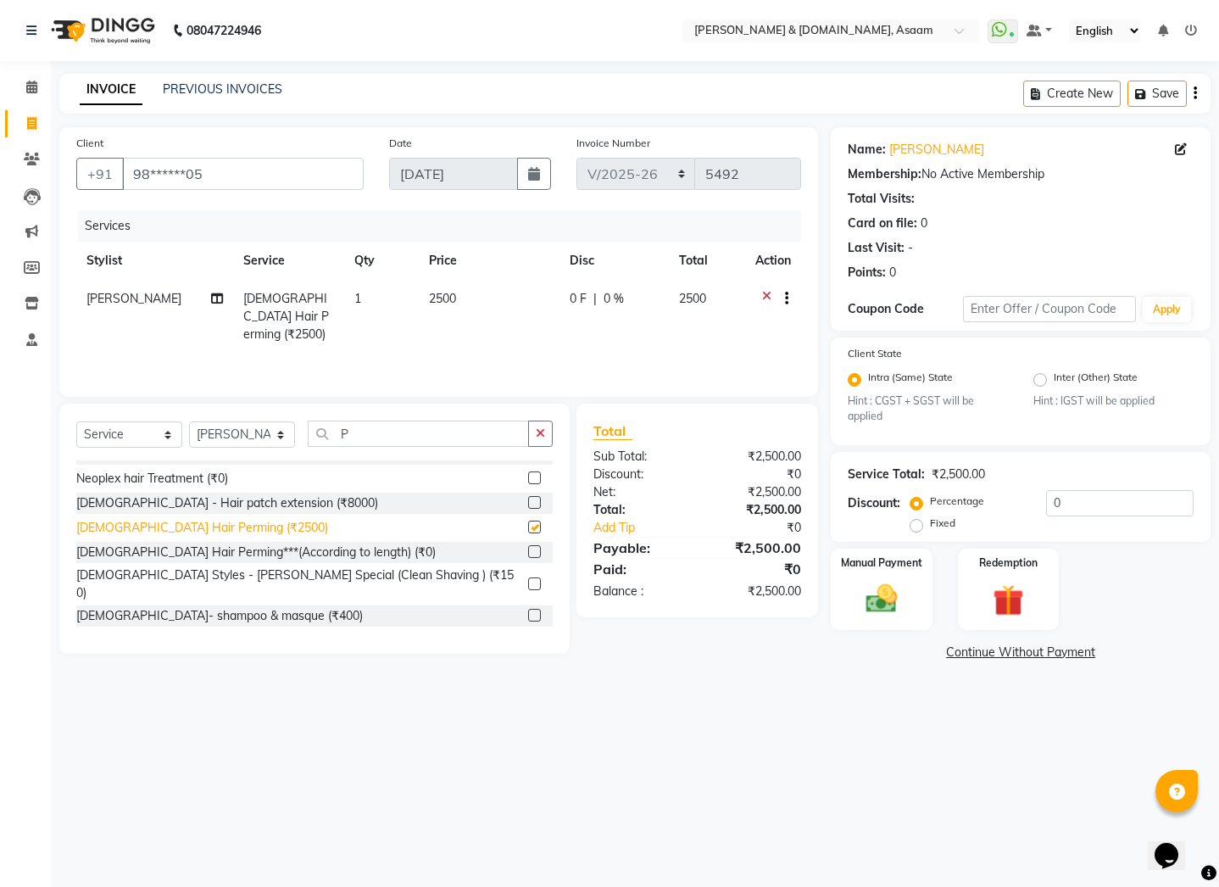
checkbox input "false"
click at [897, 602] on img at bounding box center [881, 599] width 53 height 37
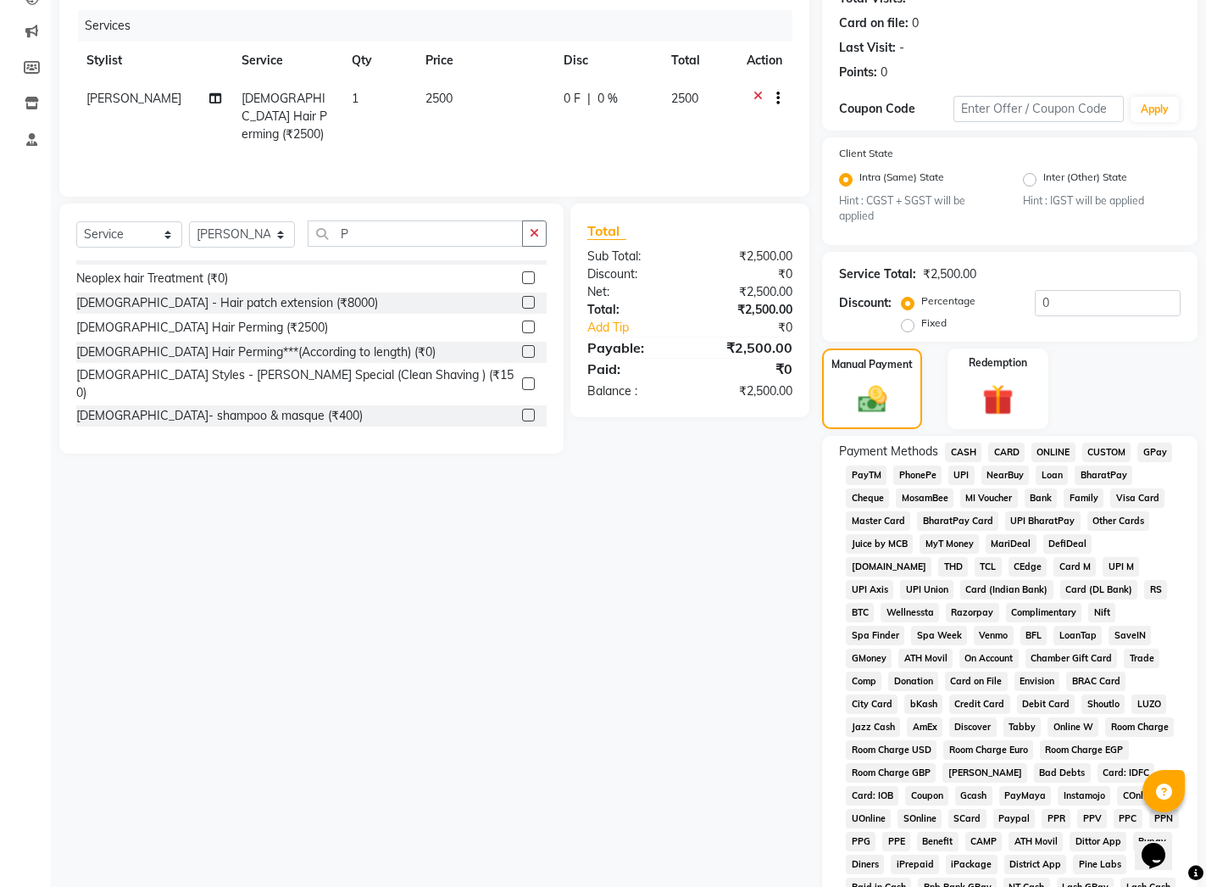
scroll to position [391, 0]
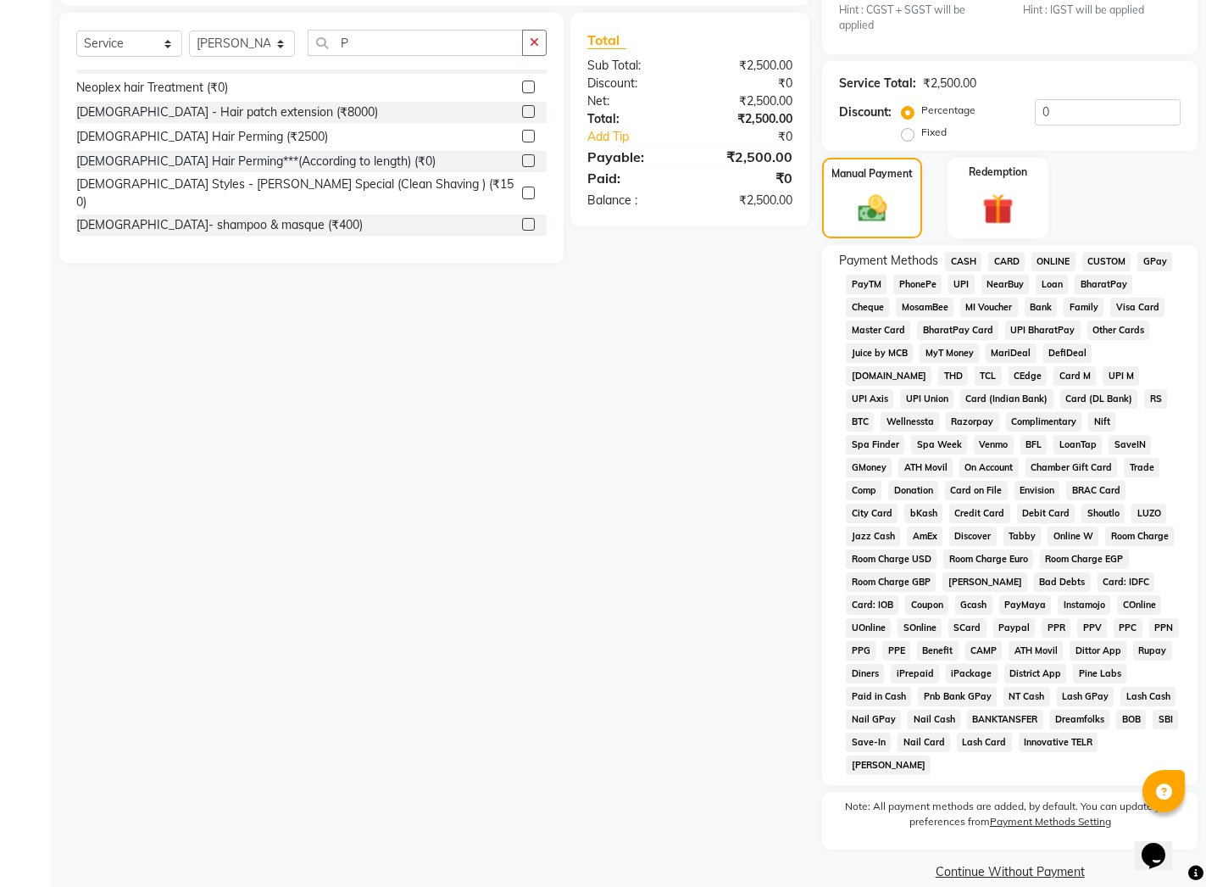
click at [961, 259] on span "CASH" at bounding box center [963, 261] width 36 height 19
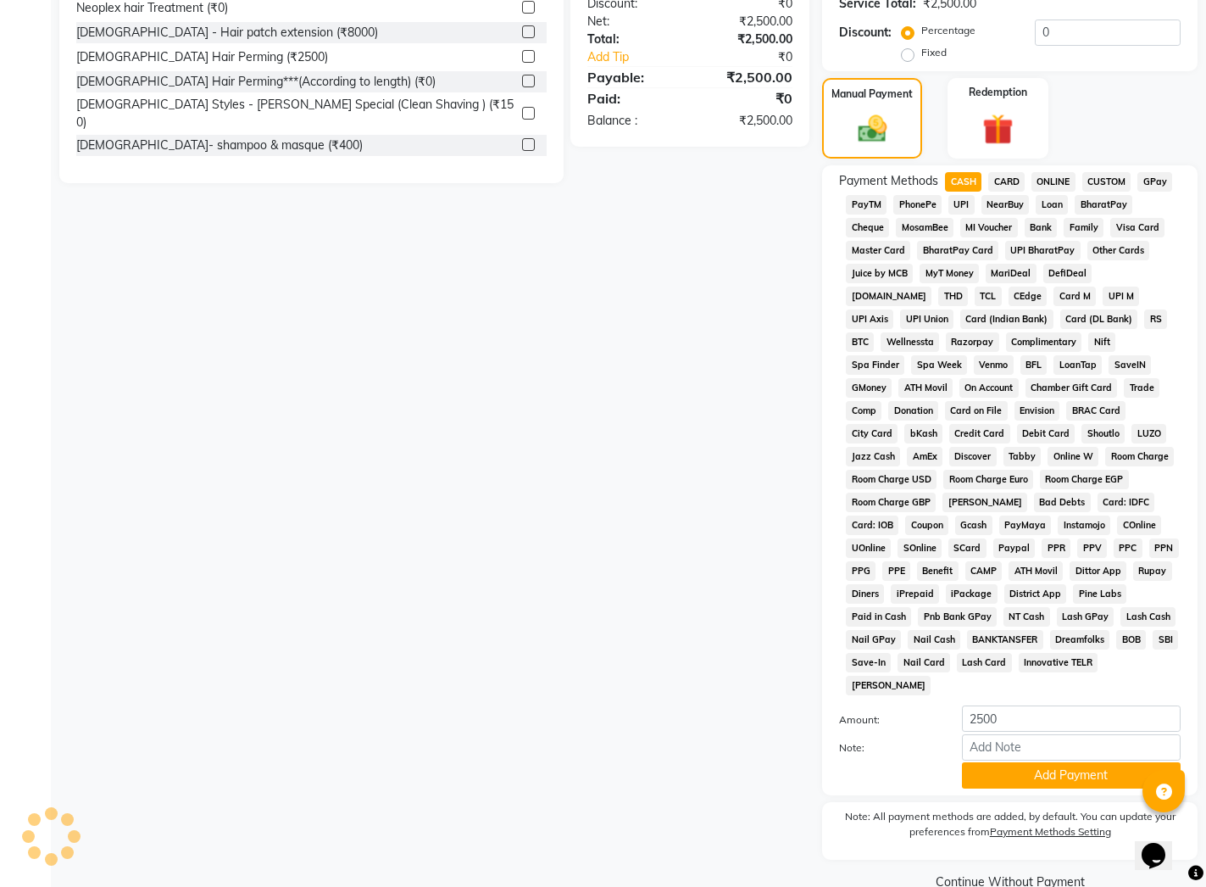
scroll to position [481, 0]
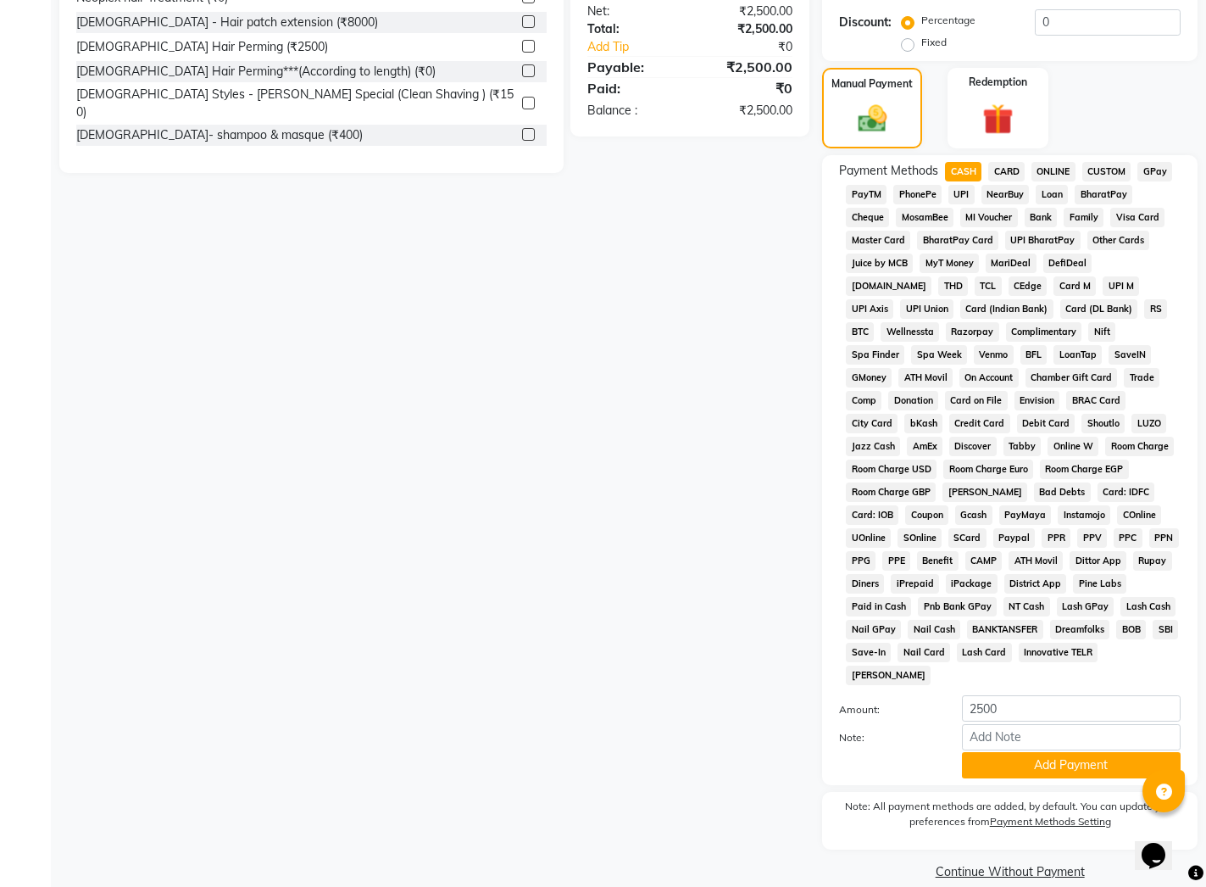
click at [1026, 752] on button "Add Payment" at bounding box center [1071, 765] width 219 height 26
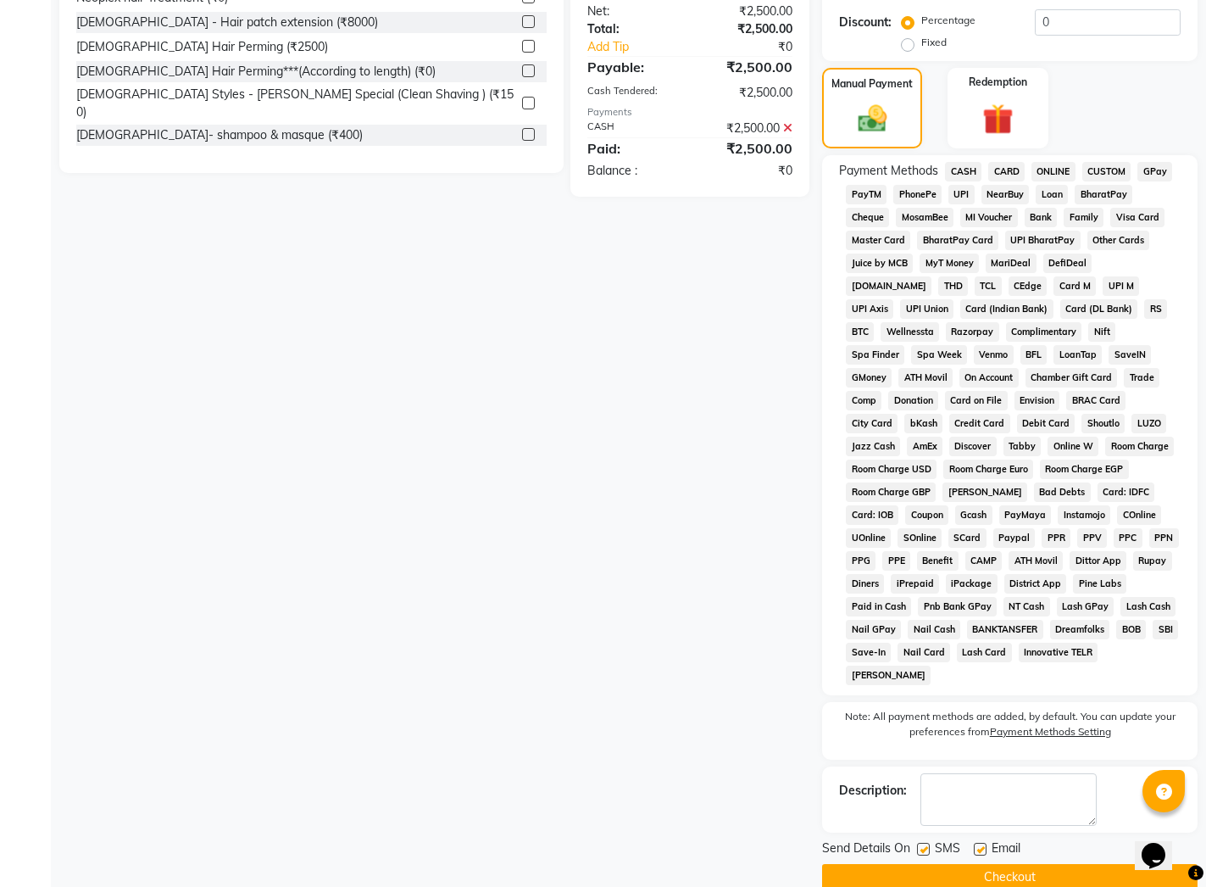
click at [1009, 864] on button "Checkout" at bounding box center [1010, 877] width 376 height 26
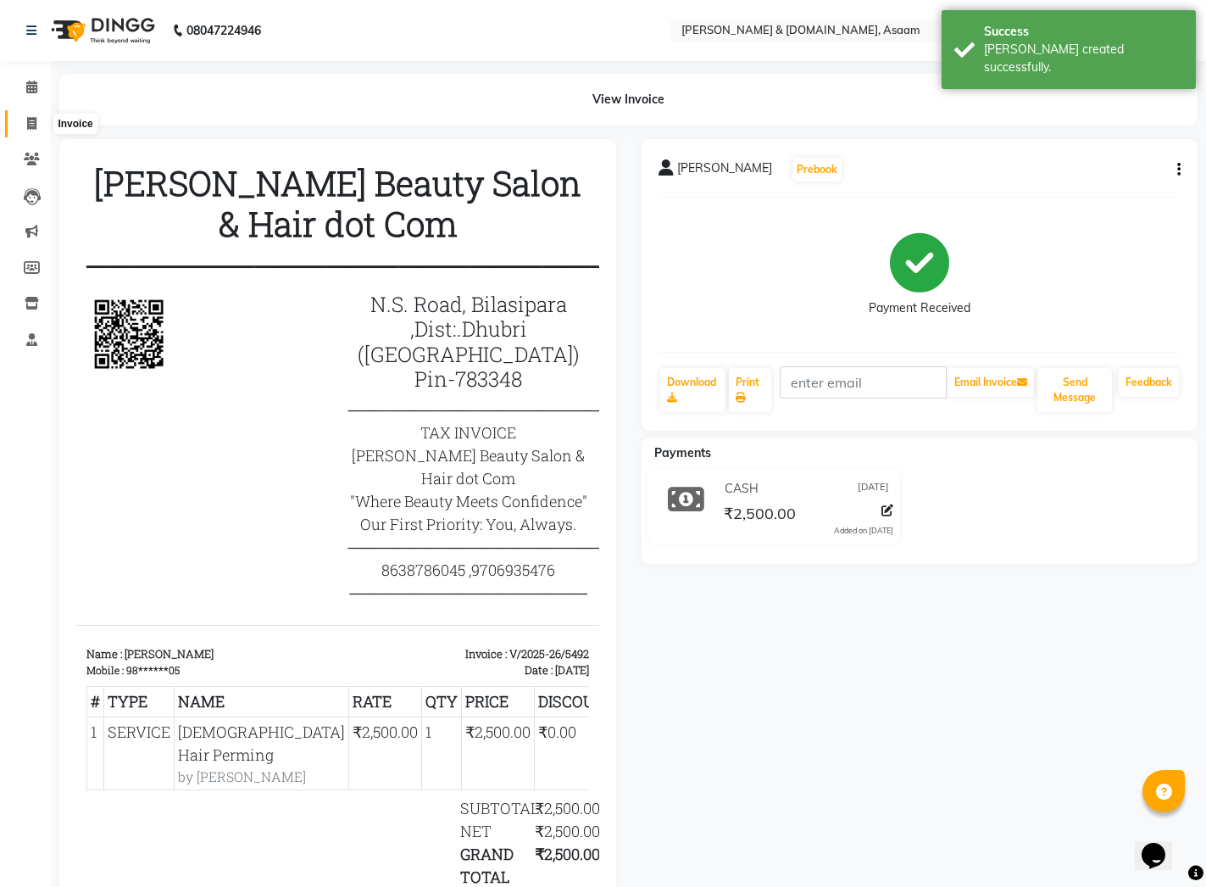
click at [23, 127] on span at bounding box center [32, 123] width 30 height 19
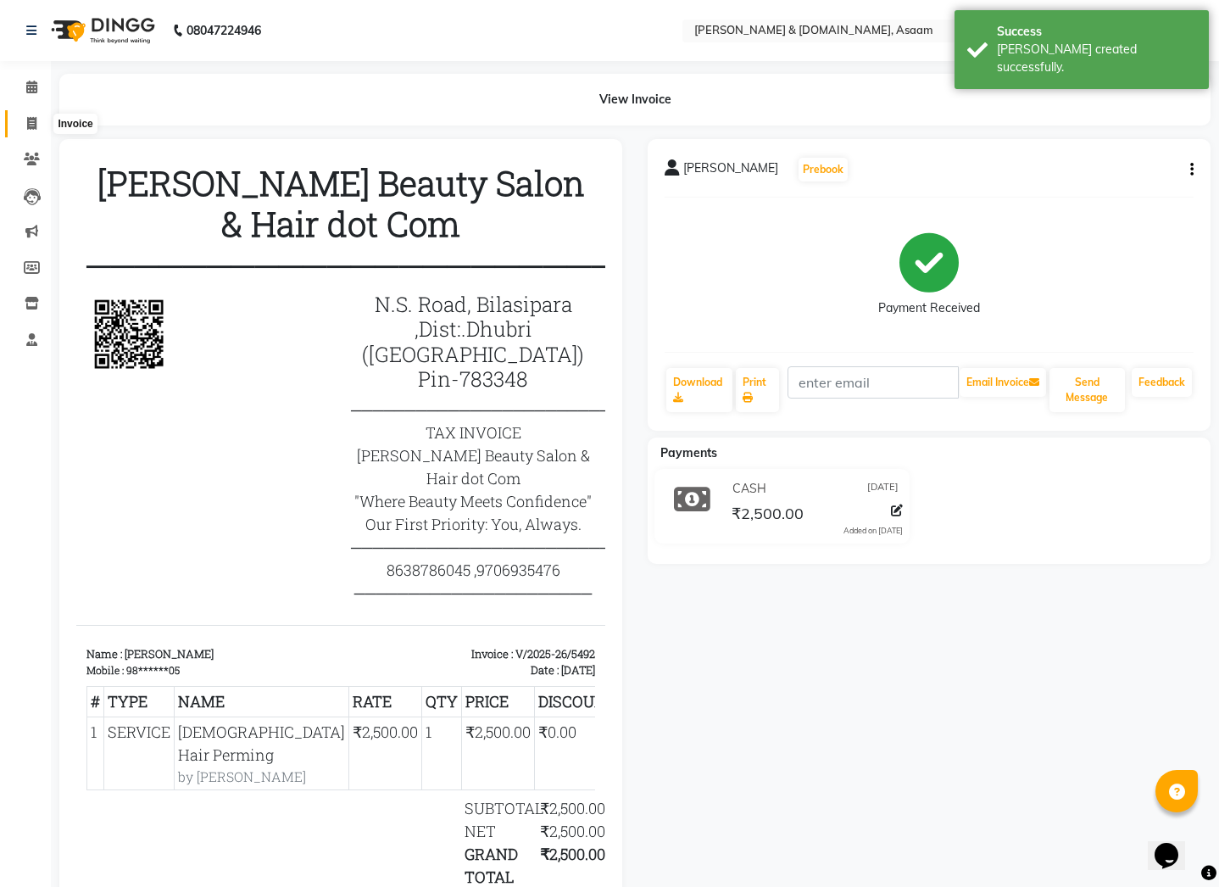
select select "service"
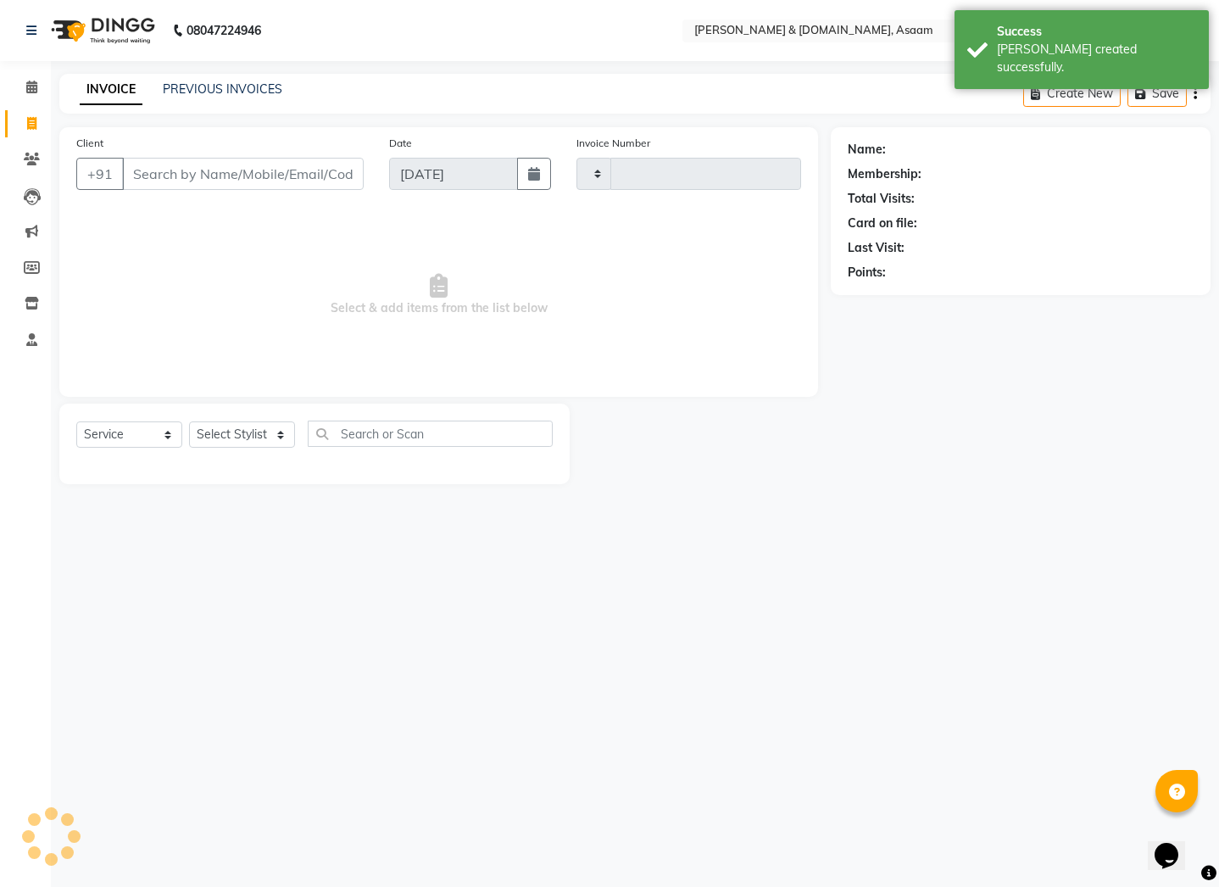
type input "5493"
select select "4608"
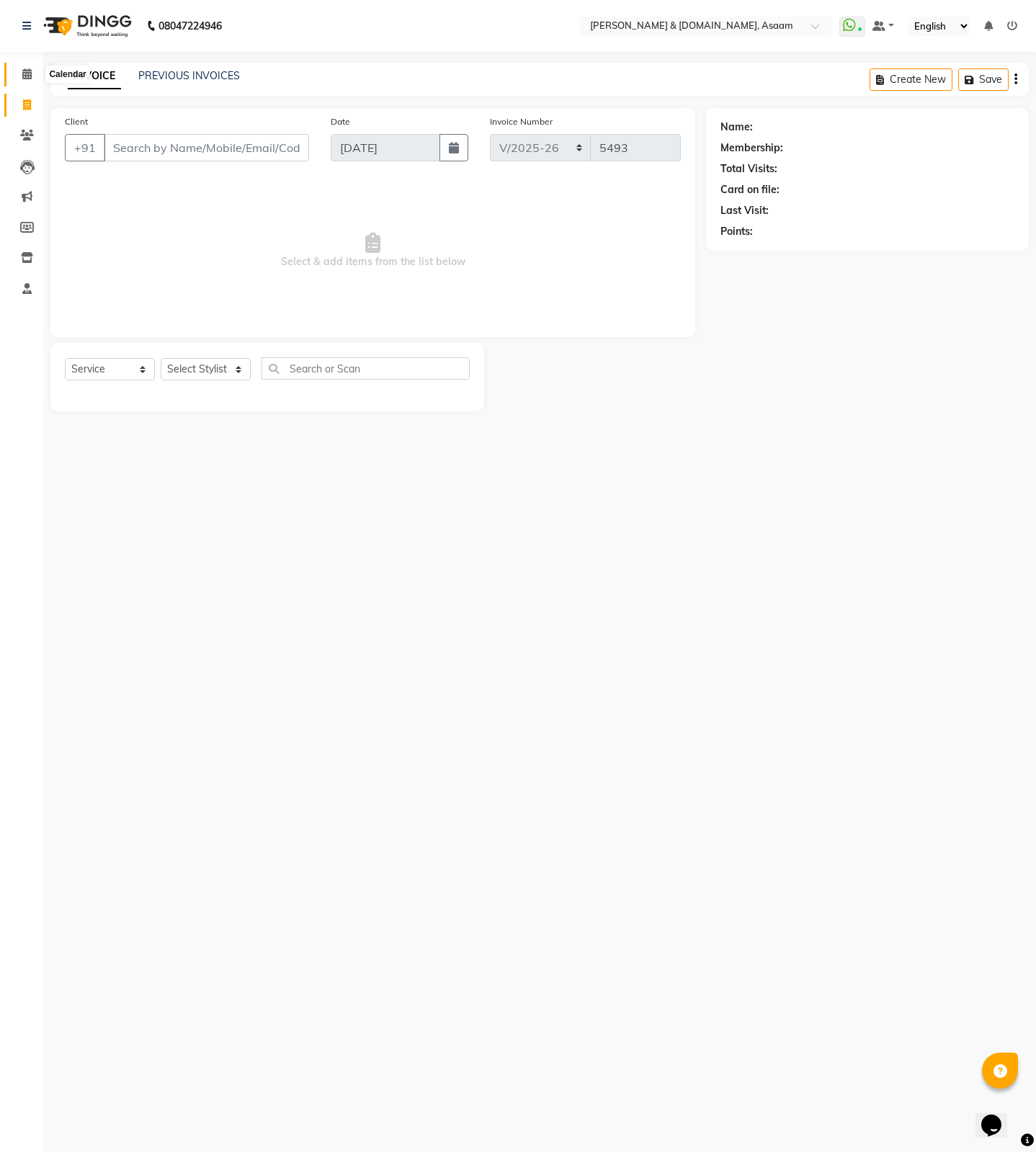
click at [25, 75] on icon at bounding box center [26, 74] width 9 height 11
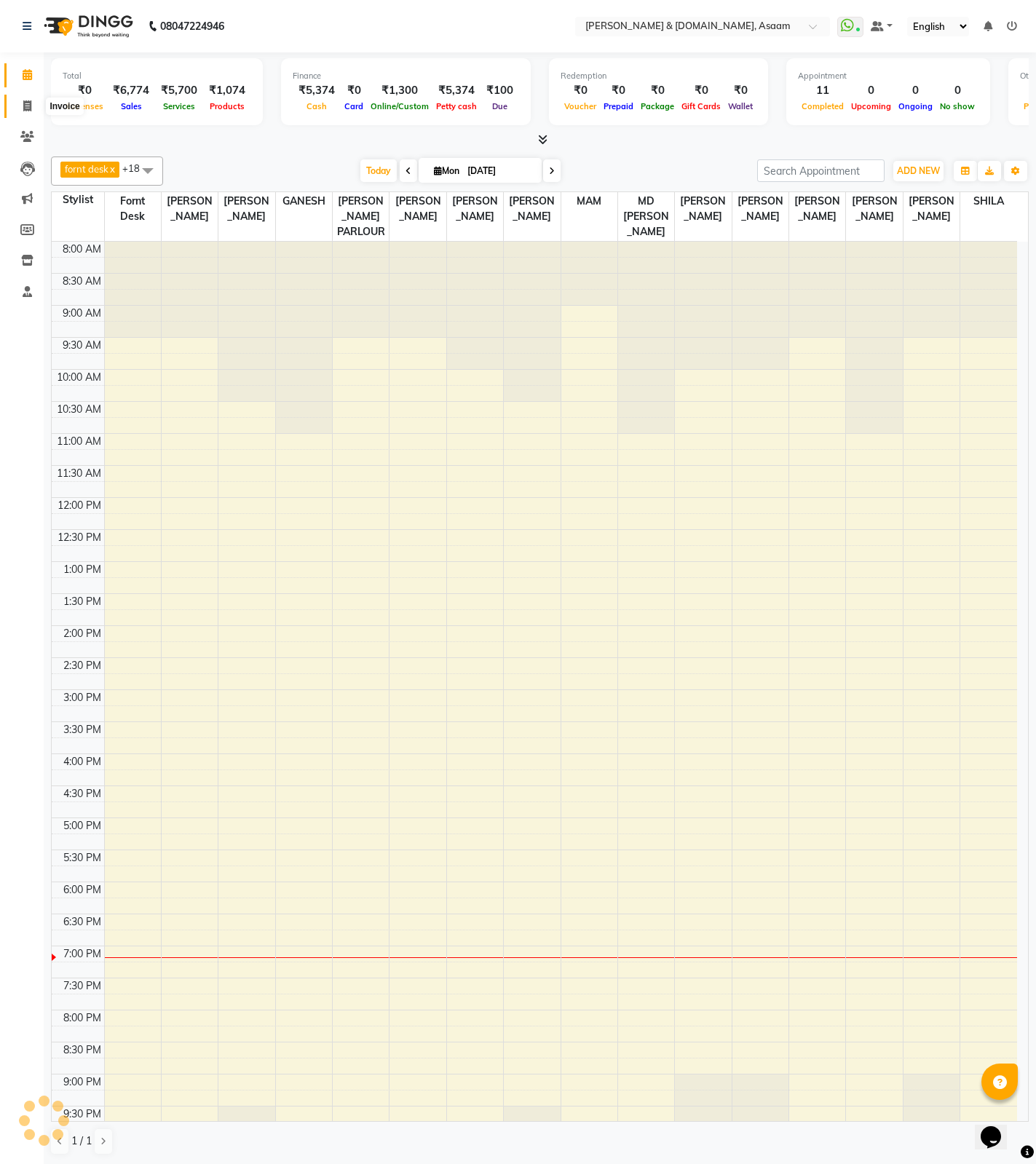
click at [31, 105] on icon at bounding box center [27, 106] width 8 height 11
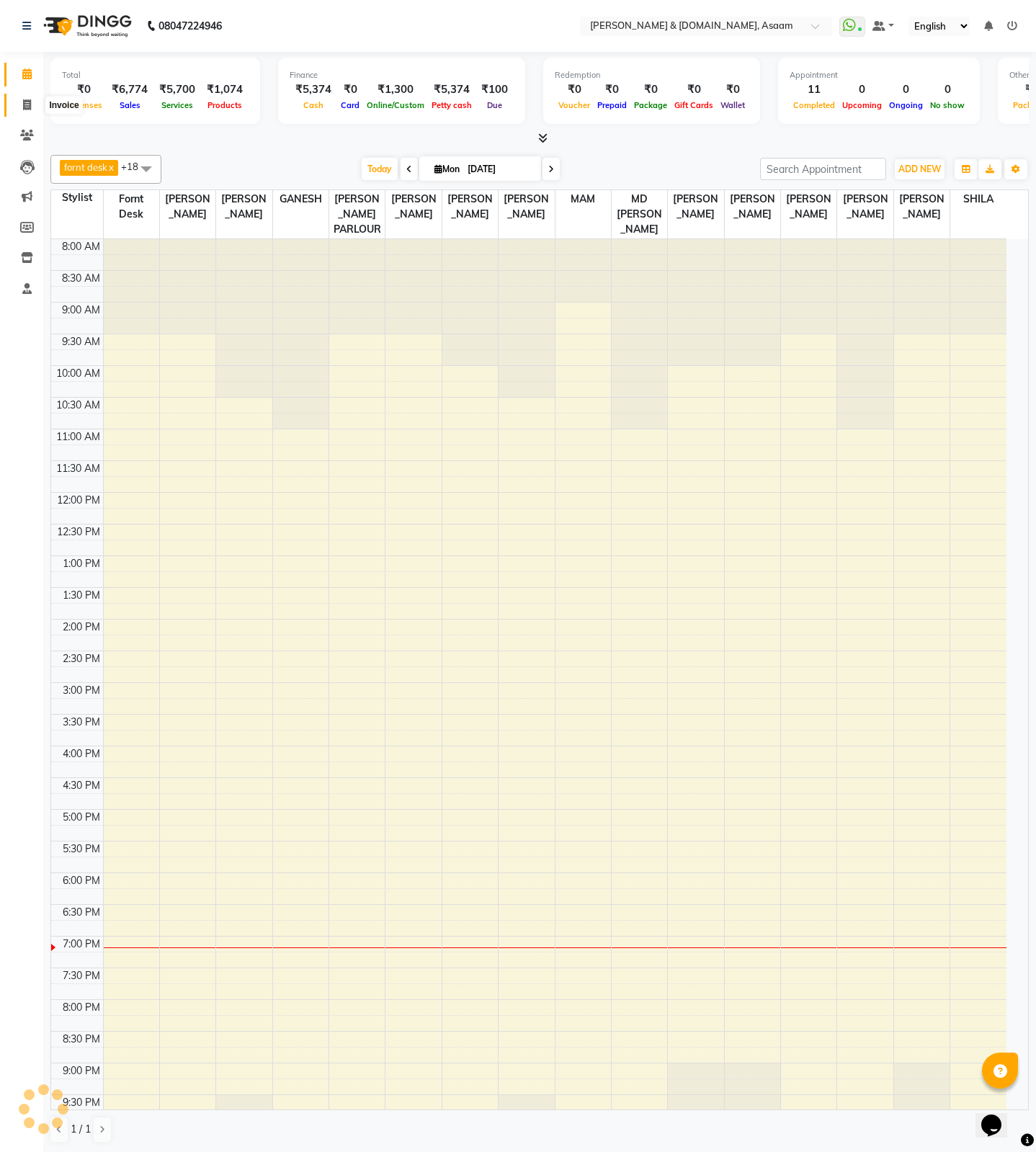
select select "4608"
select select "service"
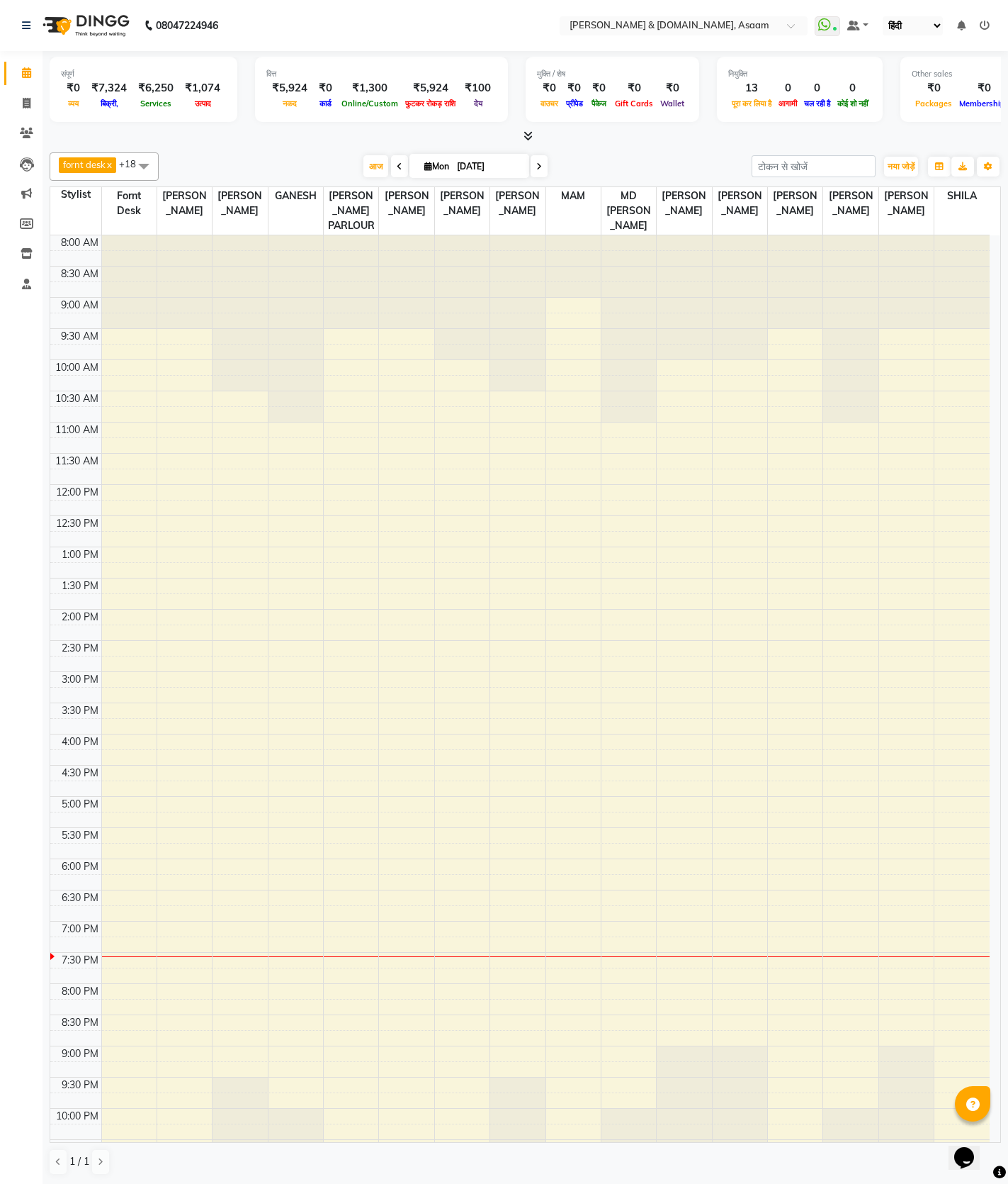
drag, startPoint x: 153, startPoint y: 240, endPoint x: 340, endPoint y: 361, distance: 222.7
click at [340, 361] on div "8:00 AM 8:30 AM 9:00 AM 9:30 AM 10:00 AM 10:30 AM 11:00 AM 11:30 AM 12:00 PM 12…" at bounding box center [520, 702] width 939 height 935
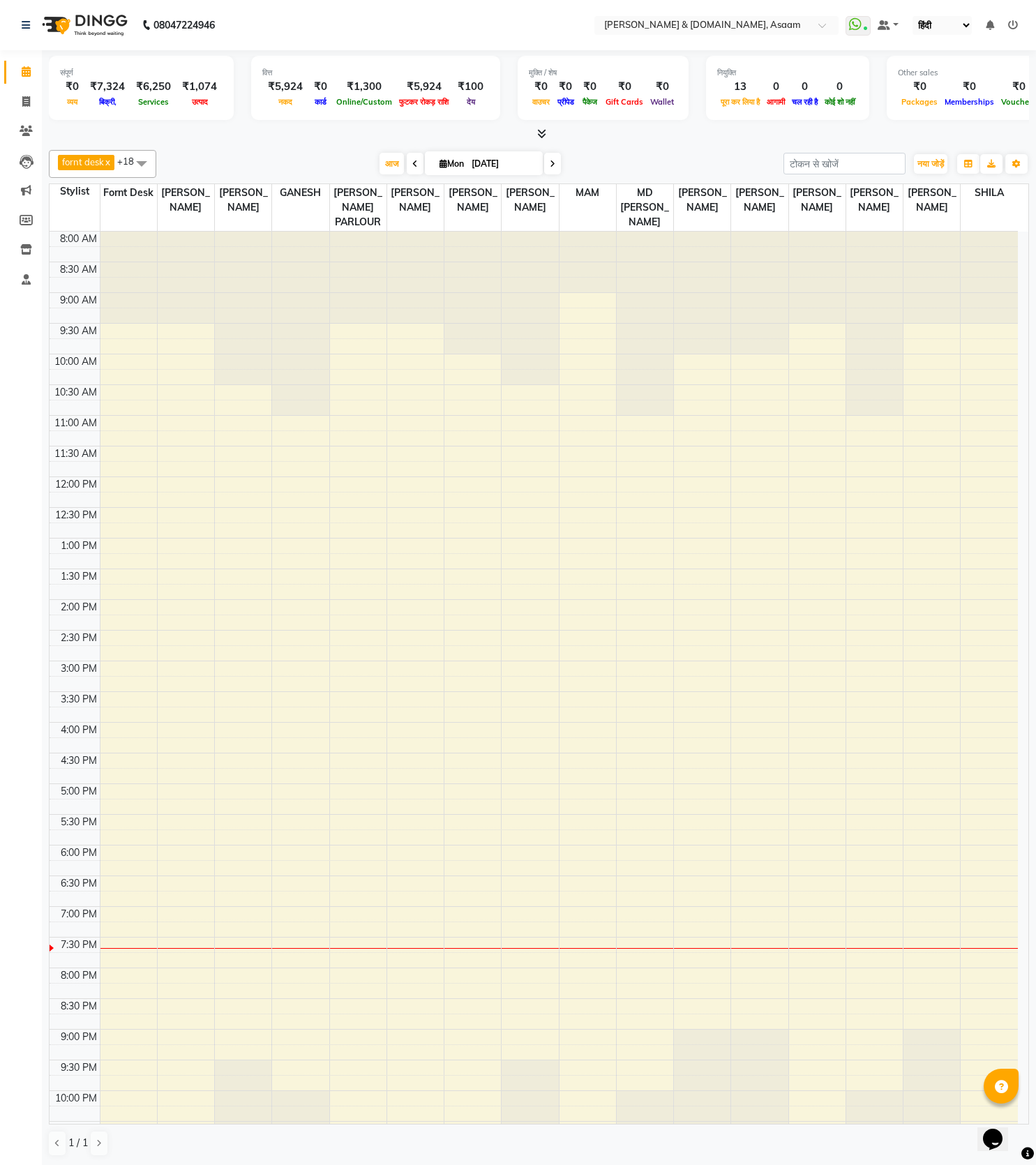
click at [962, 22] on select "English ENGLISH Español العربية मराठी हिंदी ગુજરાતી தமிழ் 中文" at bounding box center [942, 25] width 59 height 19
select select "en"
click at [913, 16] on select "English ENGLISH Español العربية मराठी हिंदी ગુજરાતી தமிழ் 中文" at bounding box center [942, 25] width 59 height 19
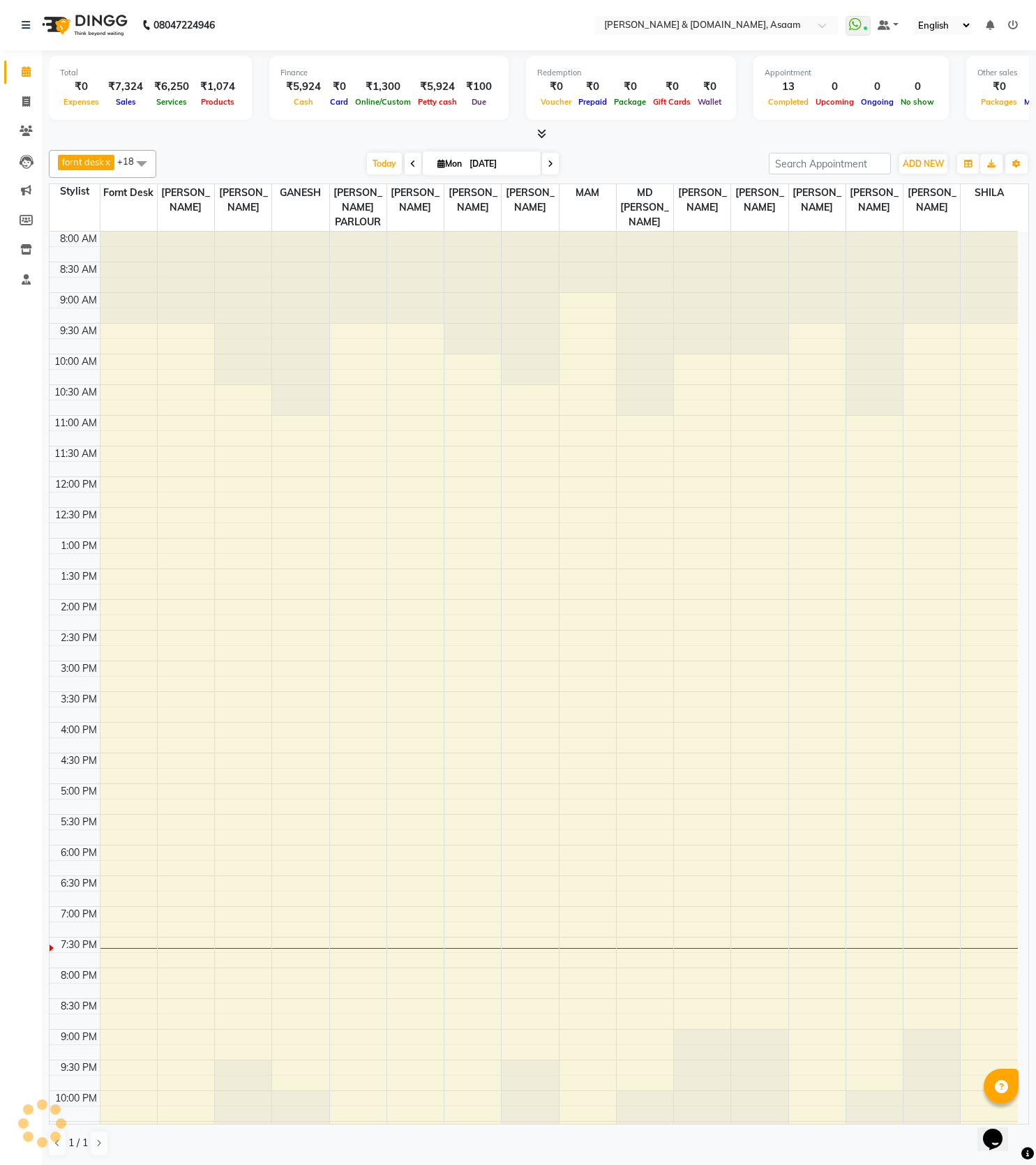
click at [947, 22] on select "English ENGLISH Español العربية मराठी हिंदी ગુજરાતી தமிழ் 中文" at bounding box center [942, 25] width 59 height 19
click at [26, 88] on li "Invoice" at bounding box center [21, 102] width 42 height 30
click at [26, 98] on icon at bounding box center [26, 101] width 7 height 11
select select "service"
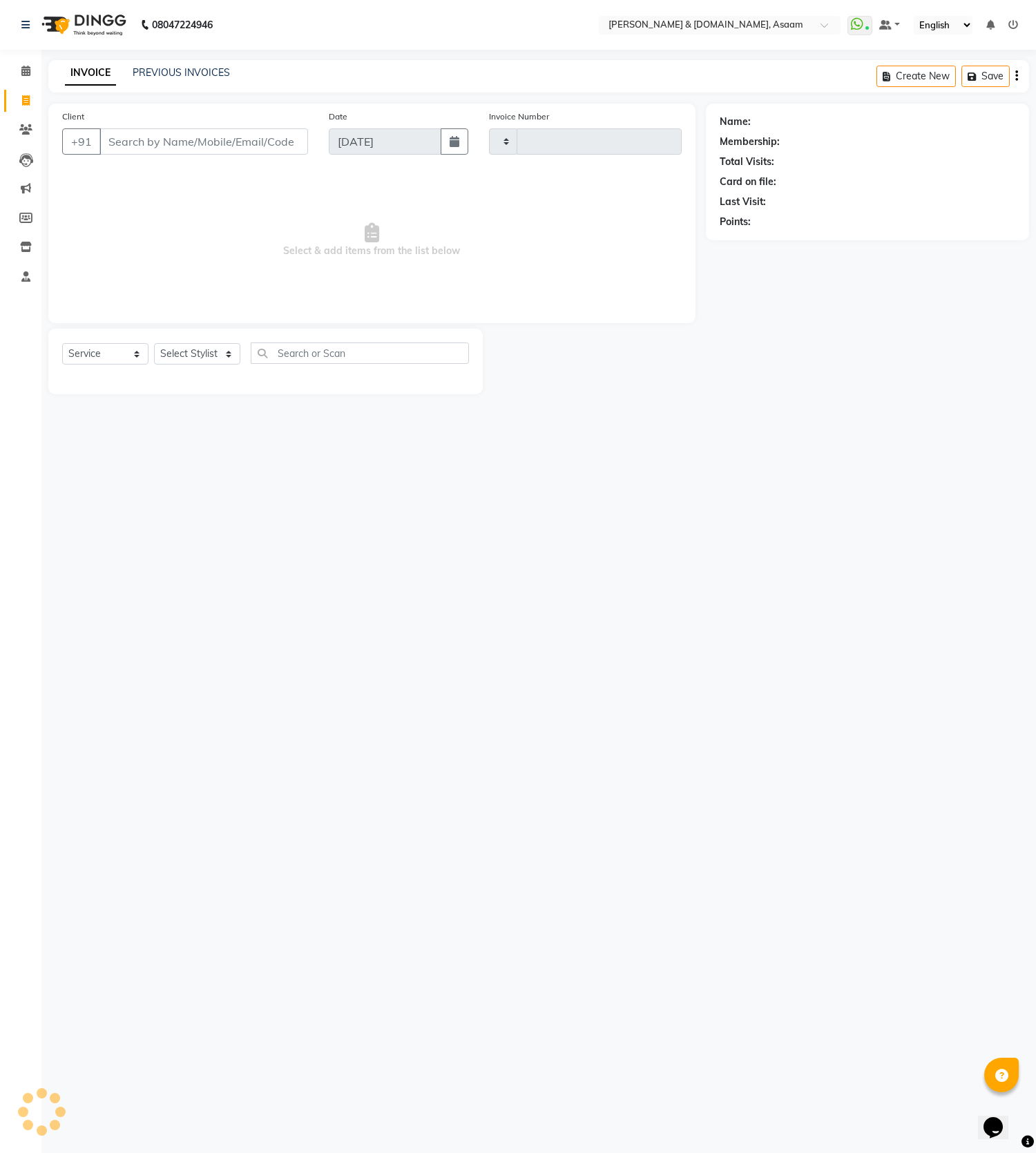
type input "5494"
select select "4608"
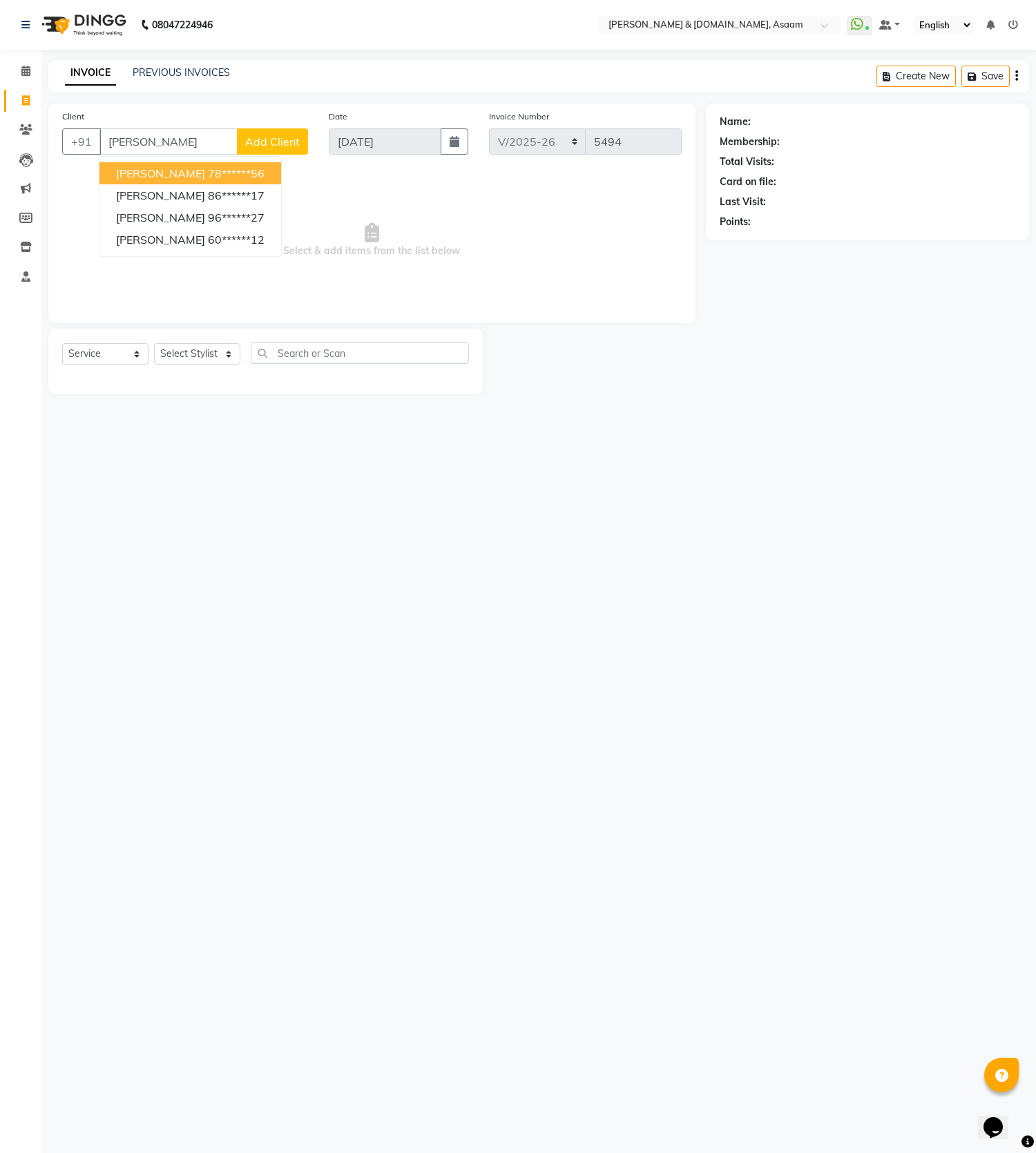
click at [250, 169] on button "[PERSON_NAME] 78******56" at bounding box center [190, 173] width 182 height 22
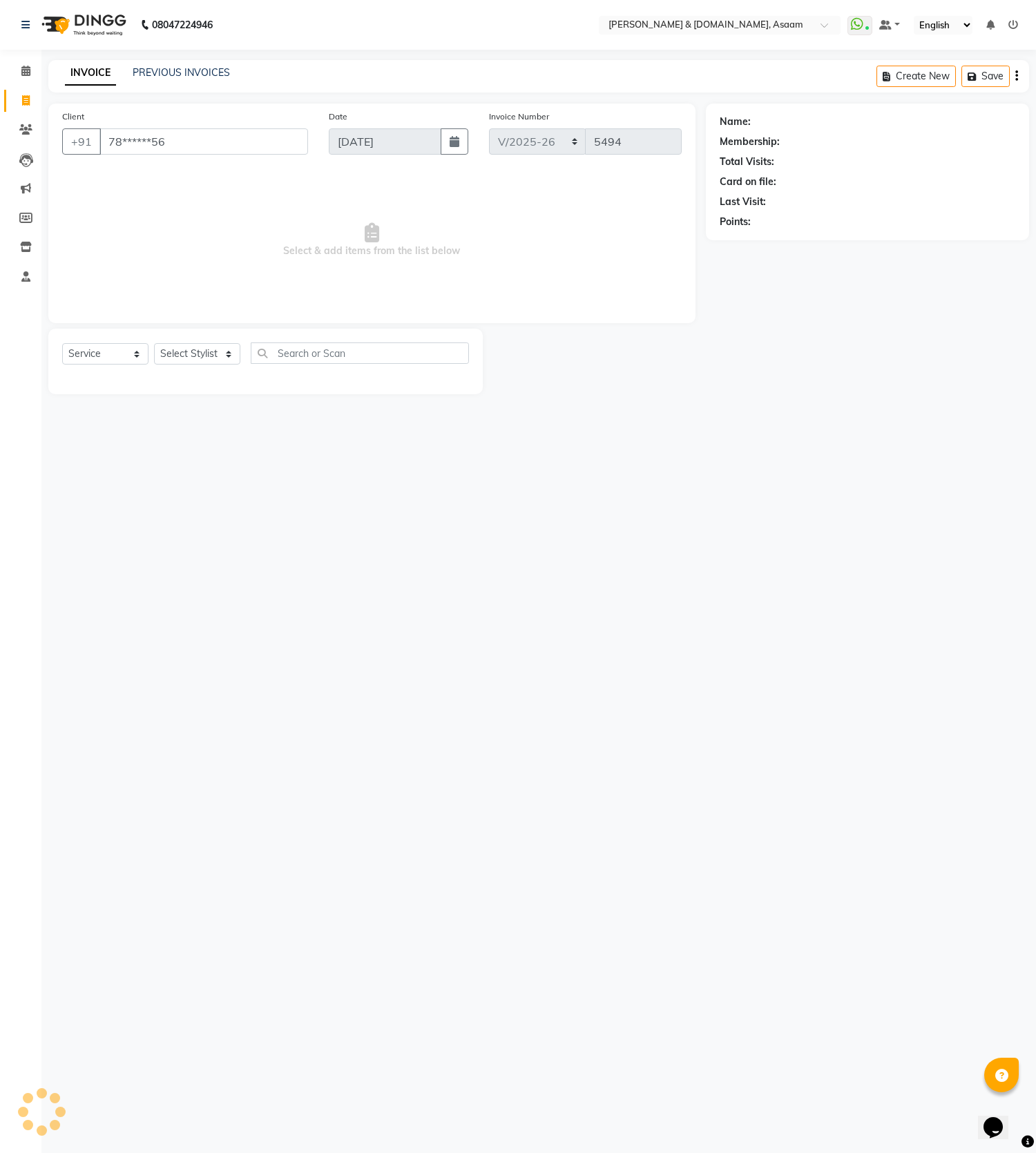
type input "78******56"
click at [764, 121] on link "Ruhi" at bounding box center [763, 122] width 20 height 15
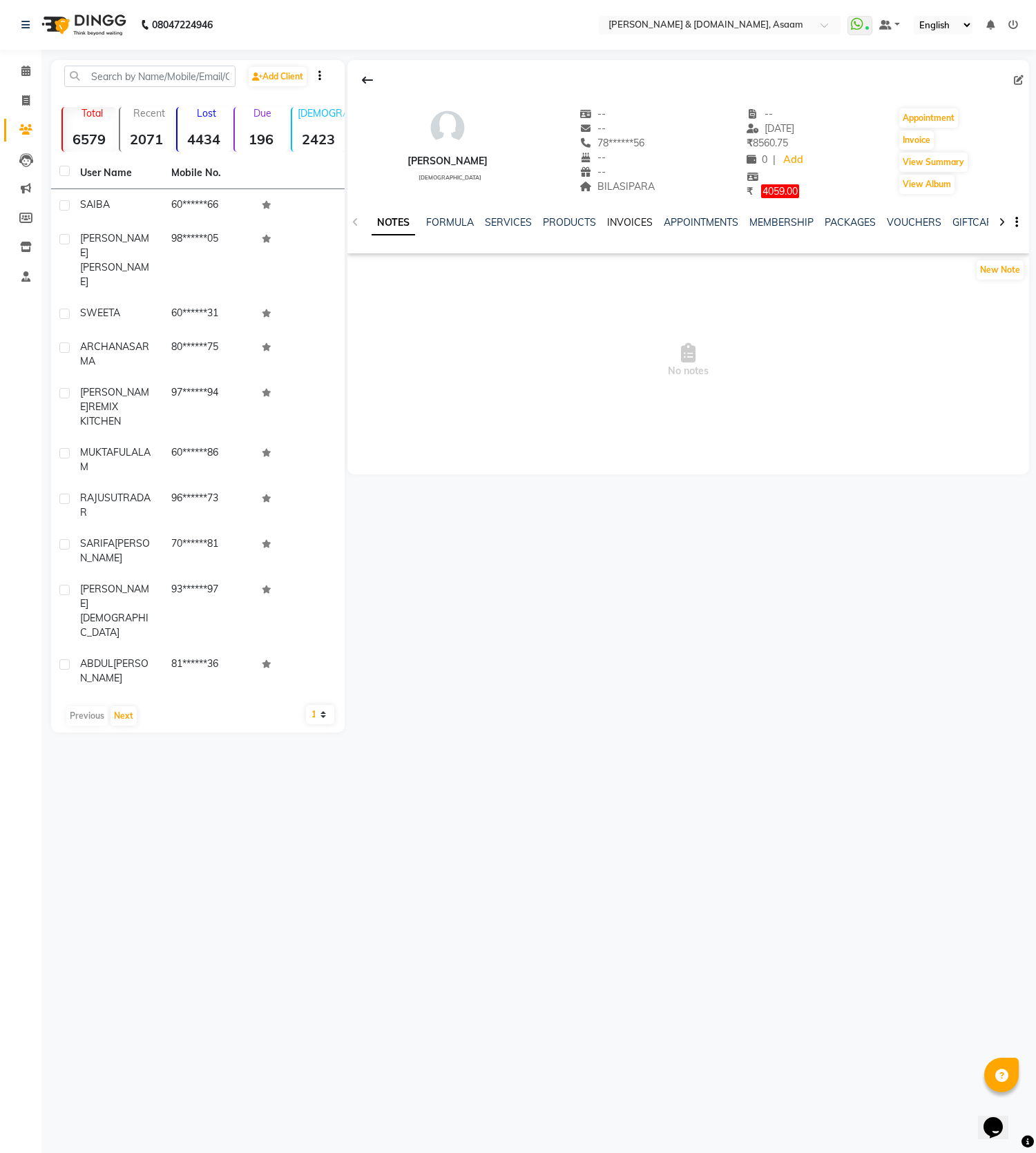
click at [628, 224] on link "INVOICES" at bounding box center [630, 221] width 46 height 12
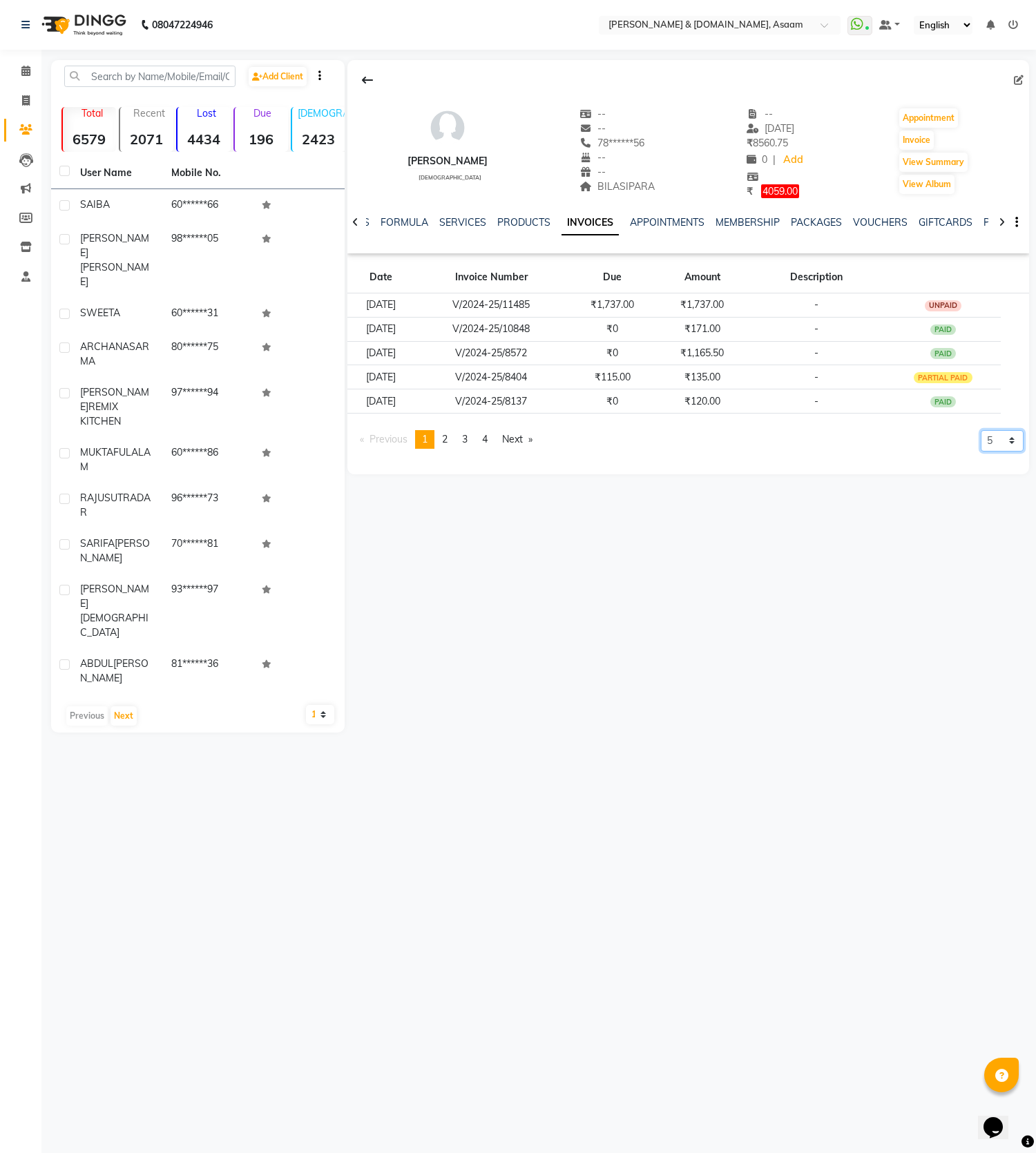
click at [1003, 436] on select "5 10 50 100 500" at bounding box center [1002, 441] width 43 height 21
select select "100"
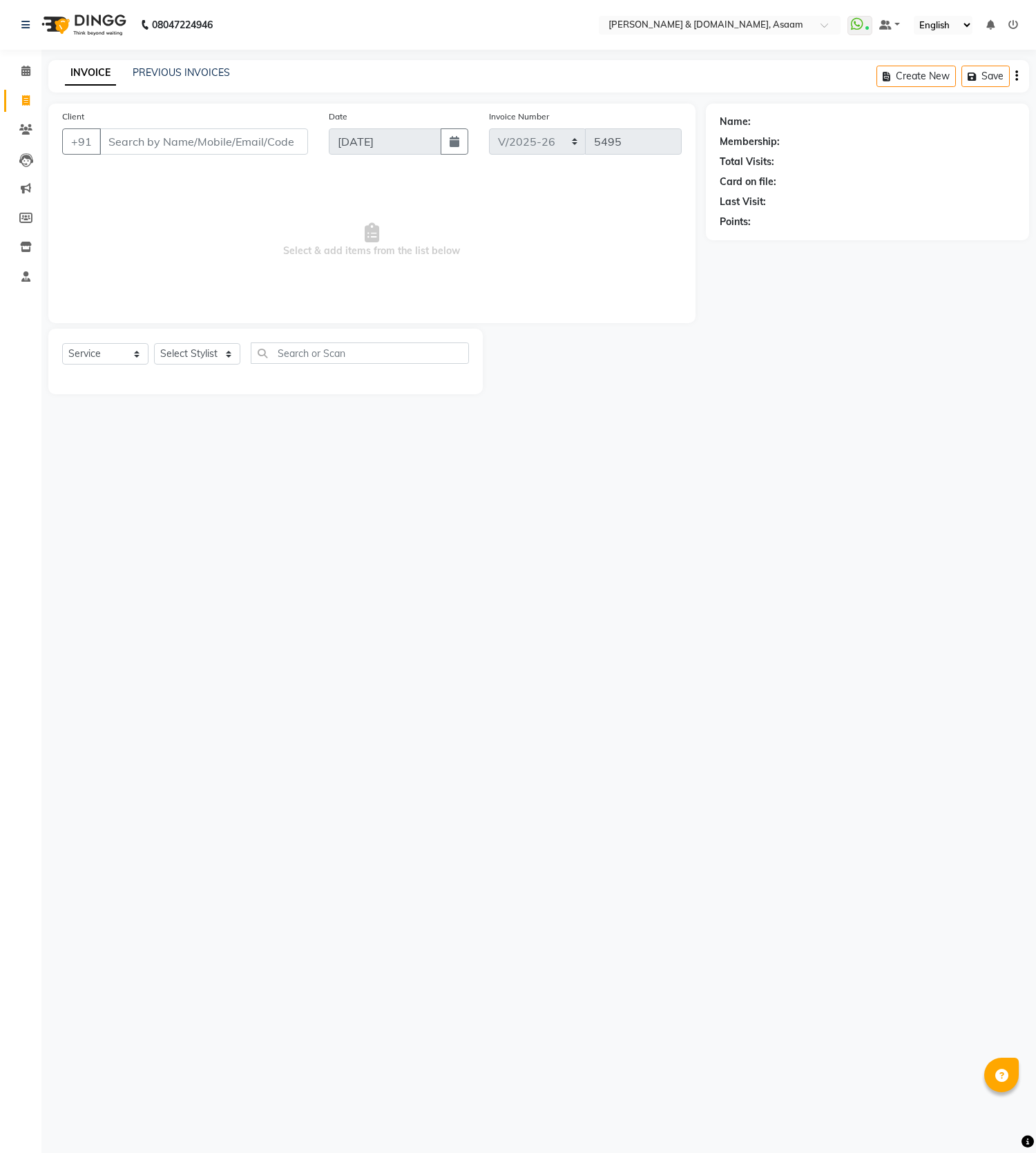
select select "4608"
select select "service"
click at [11, 64] on link "Calendar" at bounding box center [20, 72] width 33 height 23
select select "4608"
select select "service"
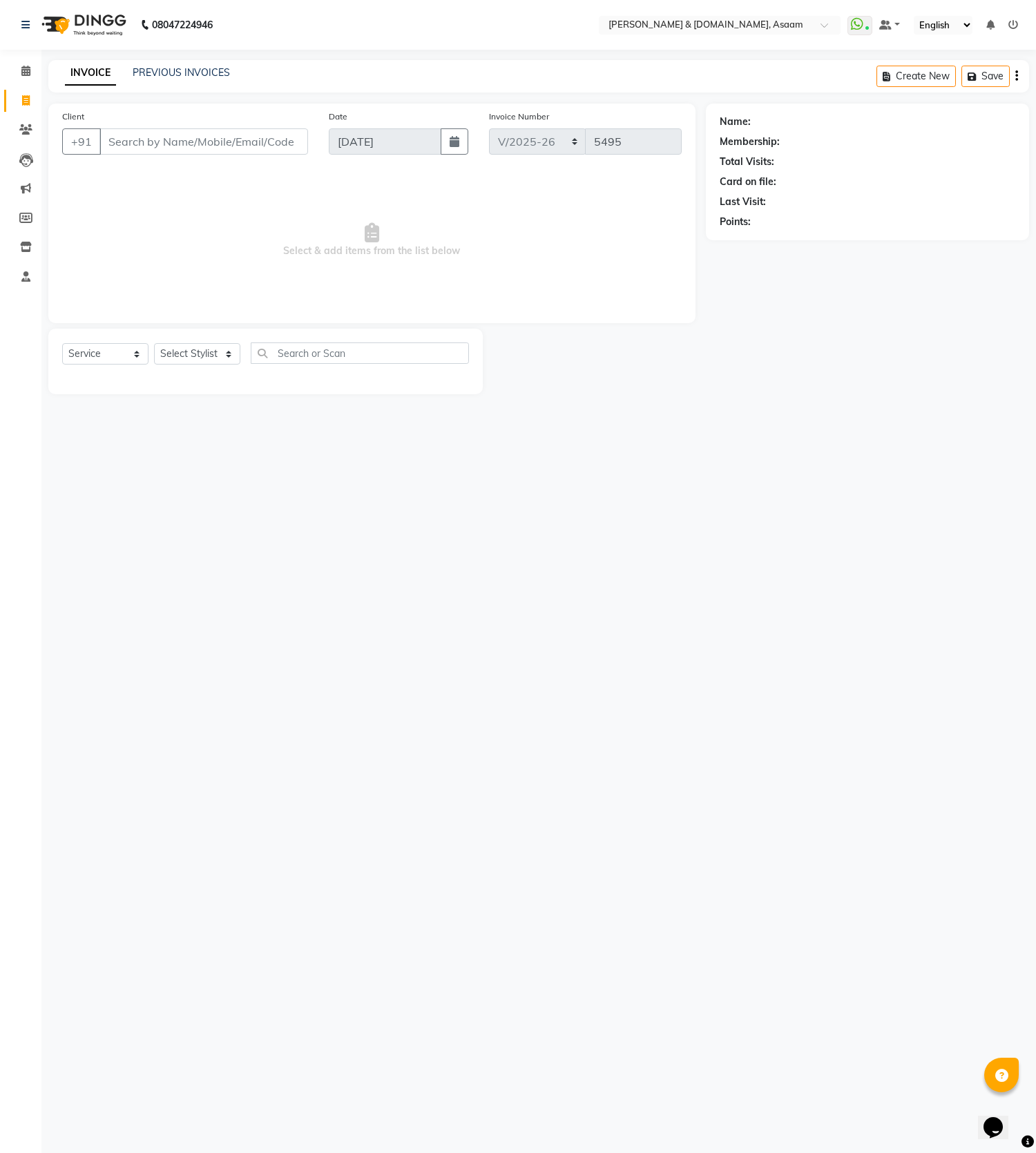
click at [268, 150] on input "Client" at bounding box center [204, 142] width 209 height 26
type input "8638951686"
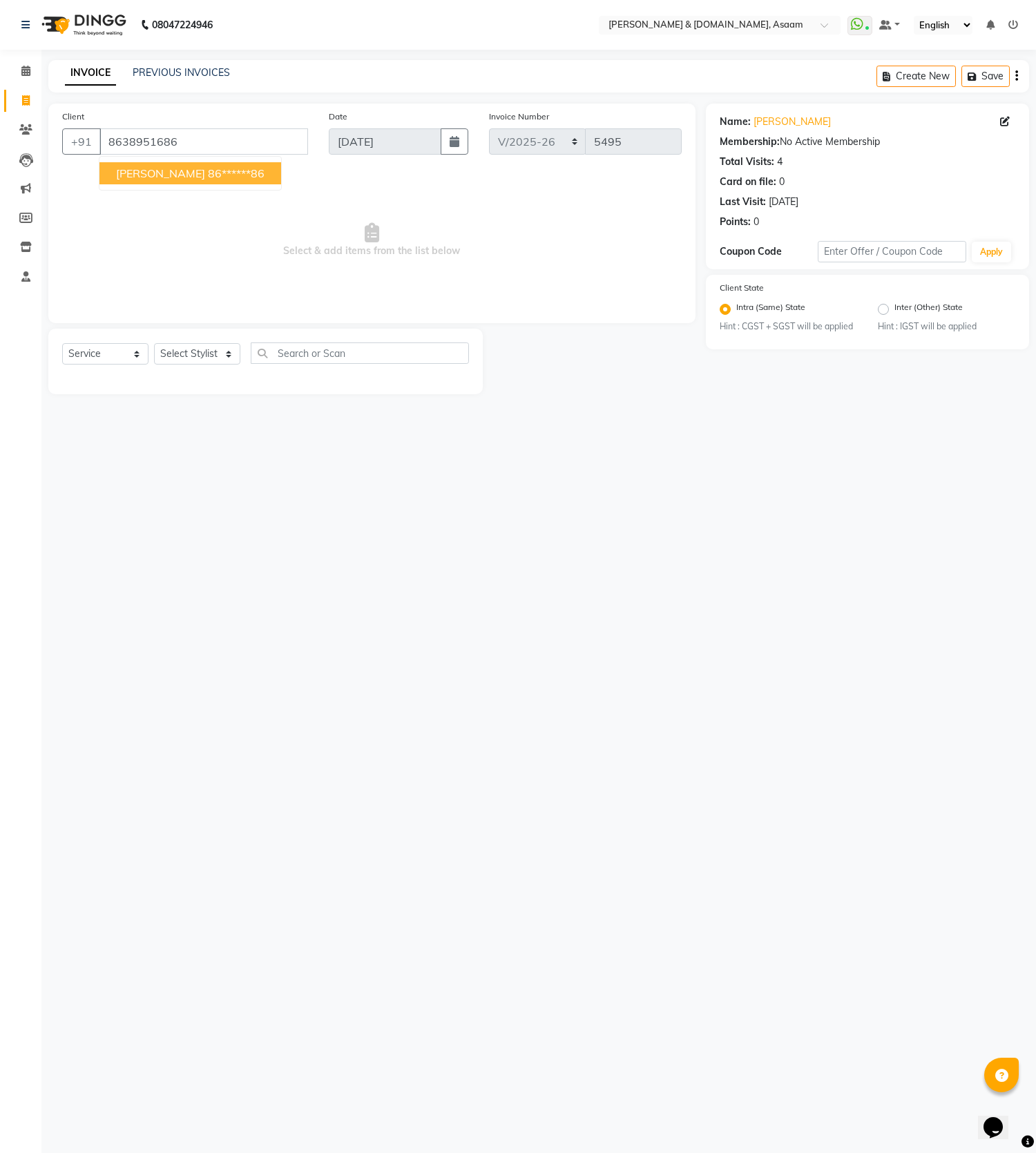
drag, startPoint x: 447, startPoint y: 427, endPoint x: 441, endPoint y: 428, distance: 6.1
click at [442, 427] on div "08047224946 Select Location × [PERSON_NAME] & [DOMAIN_NAME], Asaam WhatsApp Sta…" at bounding box center [518, 576] width 1036 height 1153
click at [185, 355] on select "Select Stylist AKASH [PERSON_NAME] fornt desk [PERSON_NAME] PARLOUR [PERSON_NAM…" at bounding box center [197, 353] width 86 height 21
click at [154, 343] on select "Select Stylist AKASH [PERSON_NAME] fornt desk [PERSON_NAME] PARLOUR [PERSON_NAM…" at bounding box center [197, 353] width 86 height 21
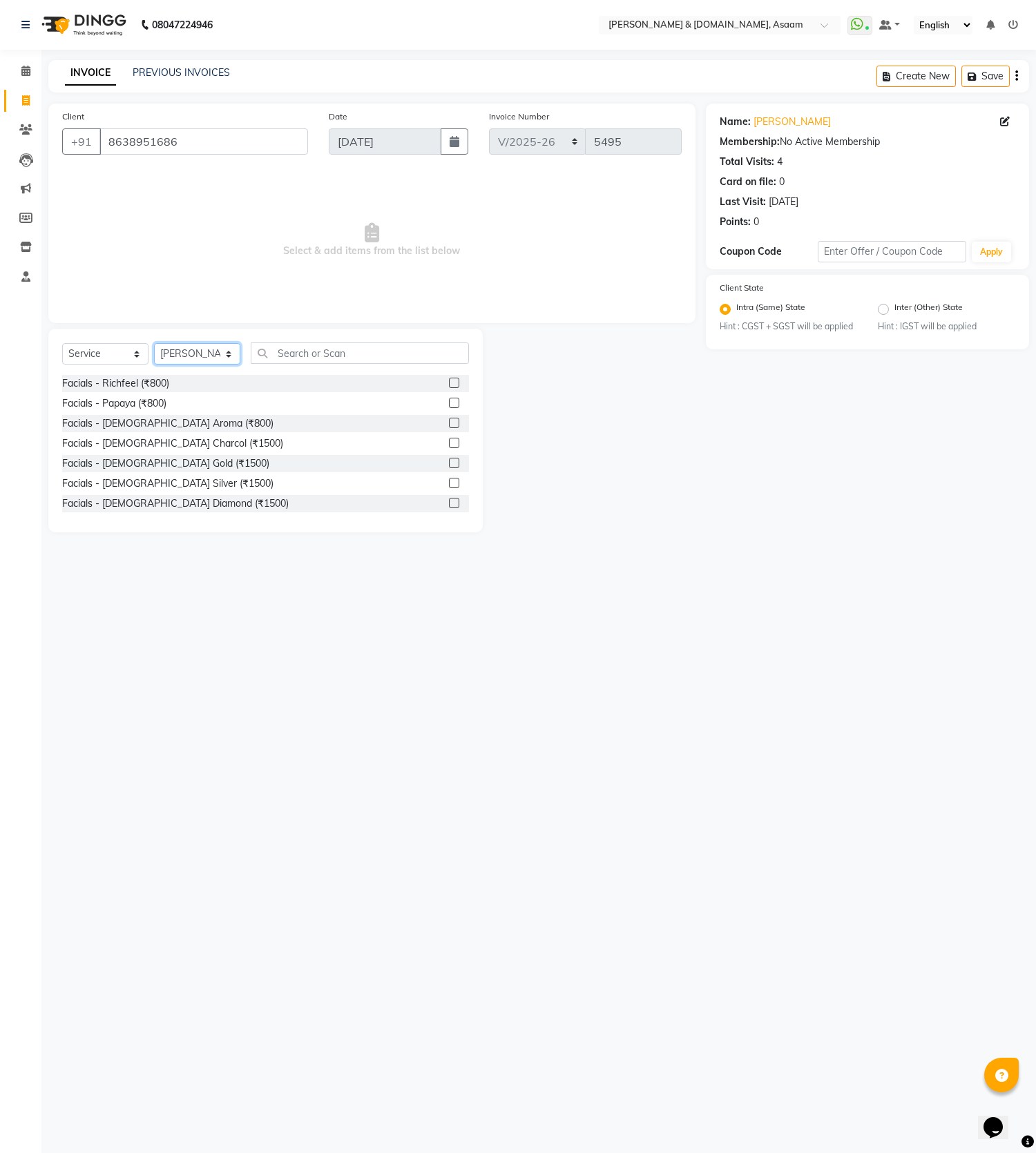
select select "81184"
click at [265, 359] on input "text" at bounding box center [360, 353] width 218 height 21
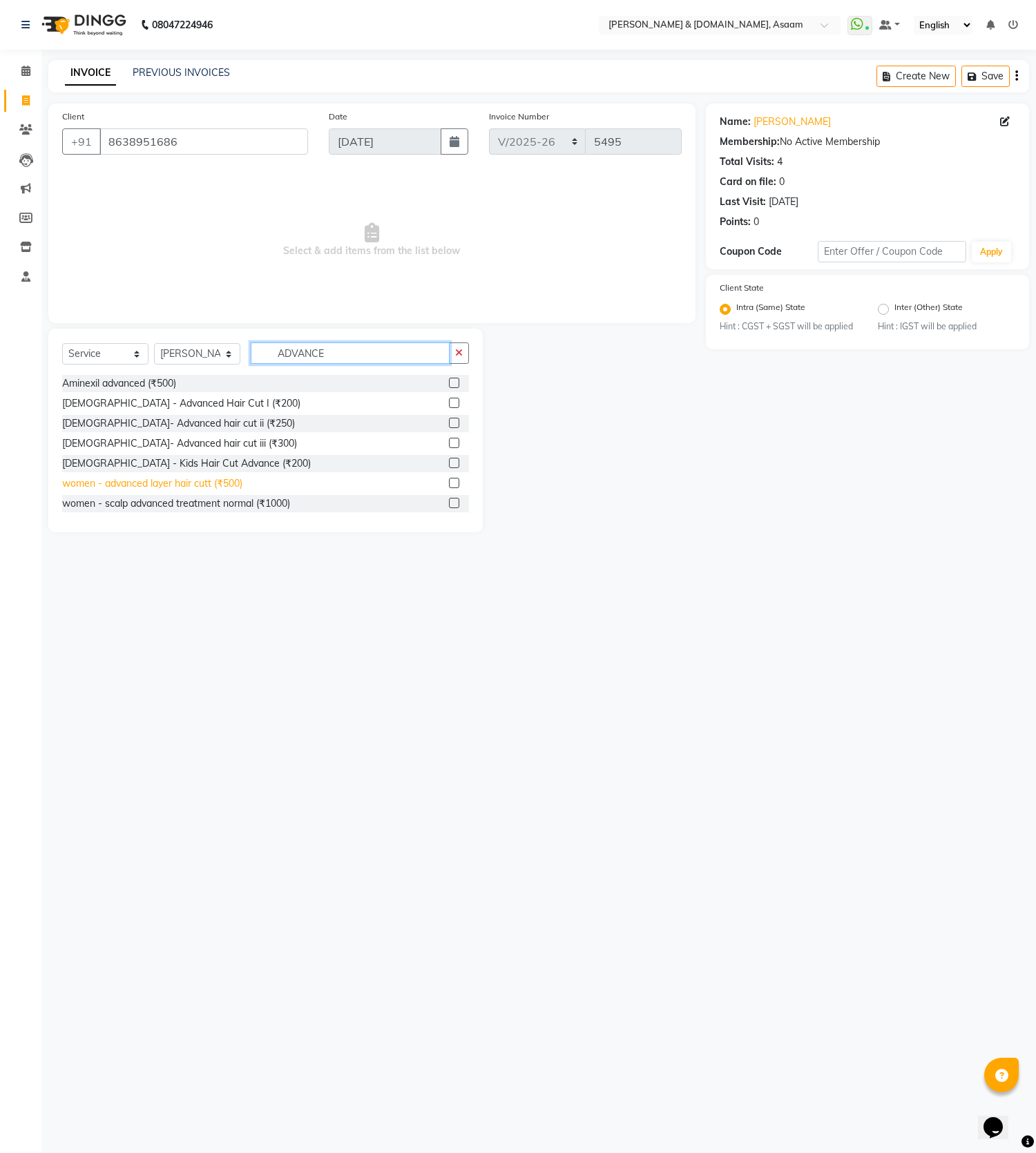
type input "ADVANCE"
click at [215, 480] on div "women - advanced layer hair cutt (₹500)" at bounding box center [151, 484] width 180 height 15
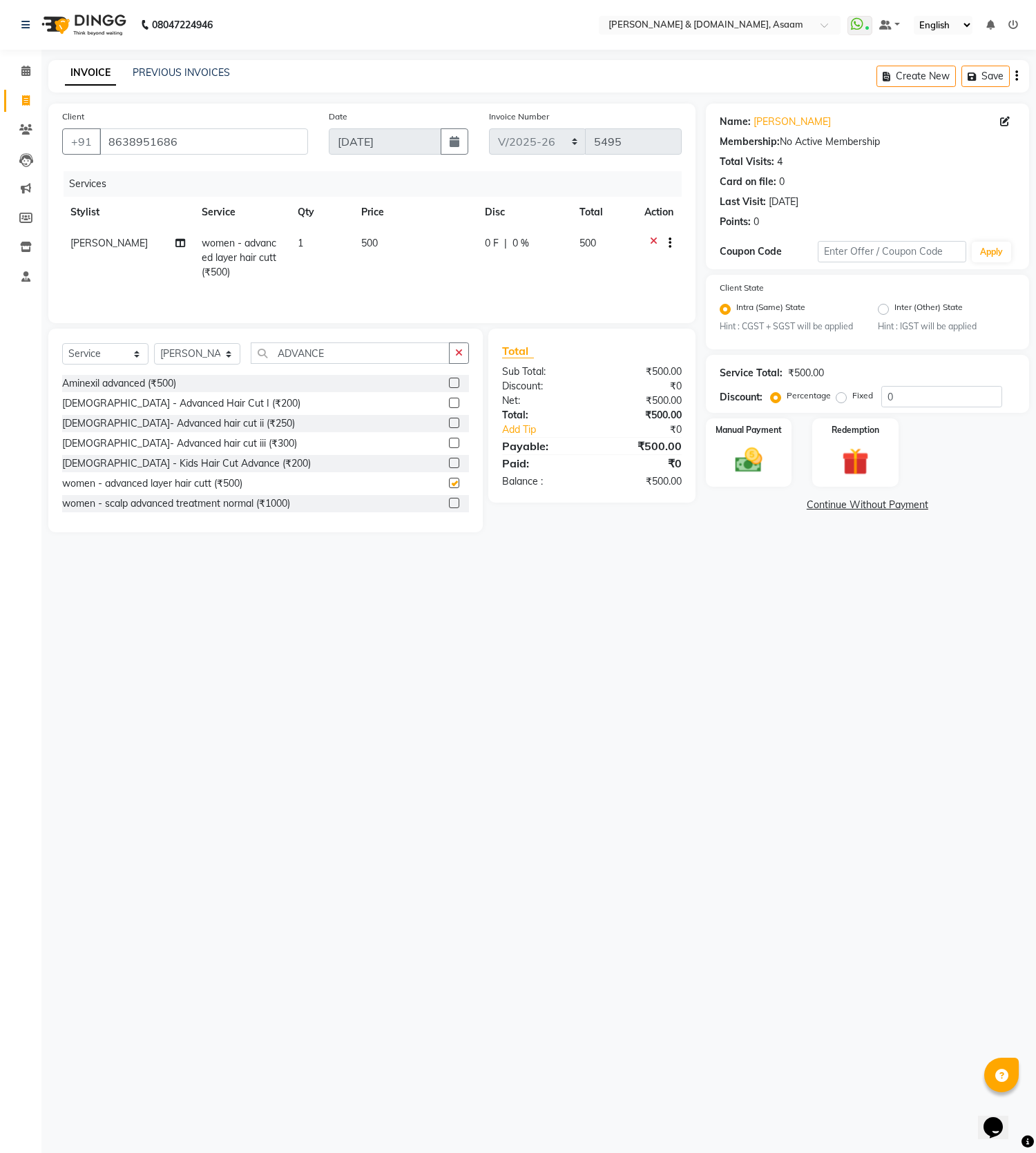
checkbox input "false"
click at [755, 442] on div "Manual Payment" at bounding box center [748, 452] width 90 height 70
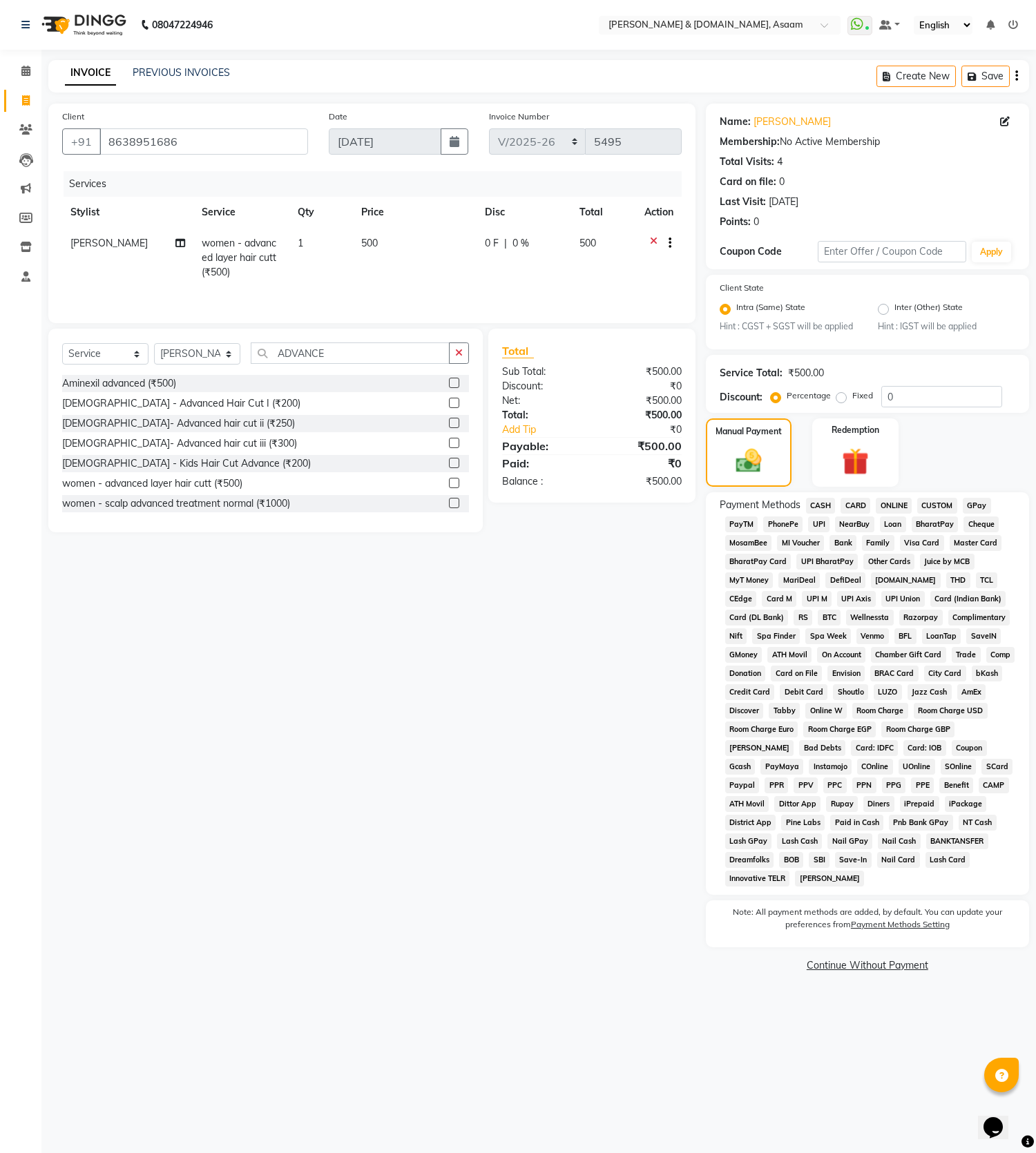
click at [819, 510] on span "CASH" at bounding box center [820, 505] width 29 height 15
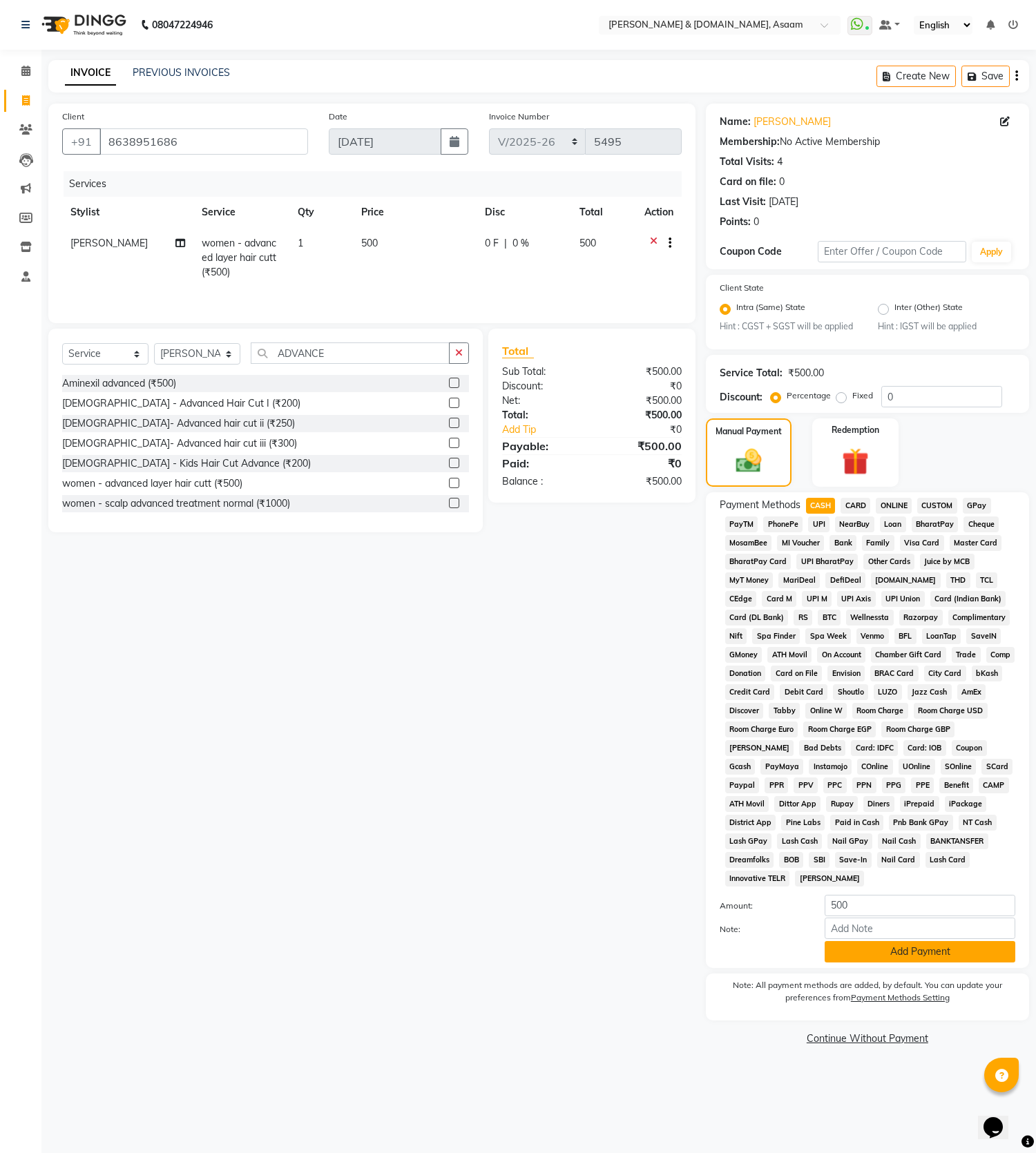
click at [945, 954] on button "Add Payment" at bounding box center [920, 951] width 191 height 21
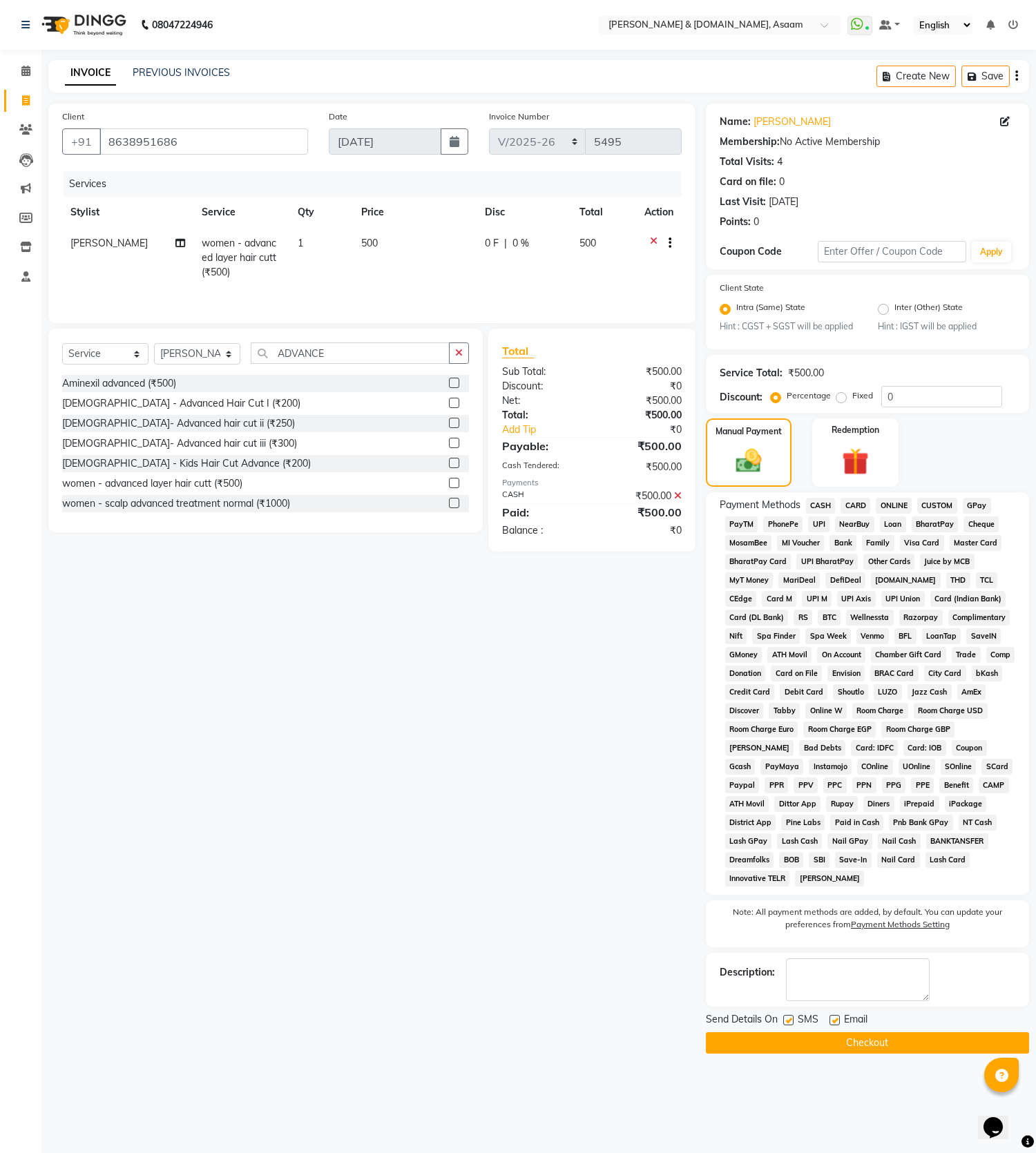
drag, startPoint x: 947, startPoint y: 1041, endPoint x: 938, endPoint y: 1036, distance: 10.3
click at [945, 1043] on button "Checkout" at bounding box center [867, 1042] width 323 height 21
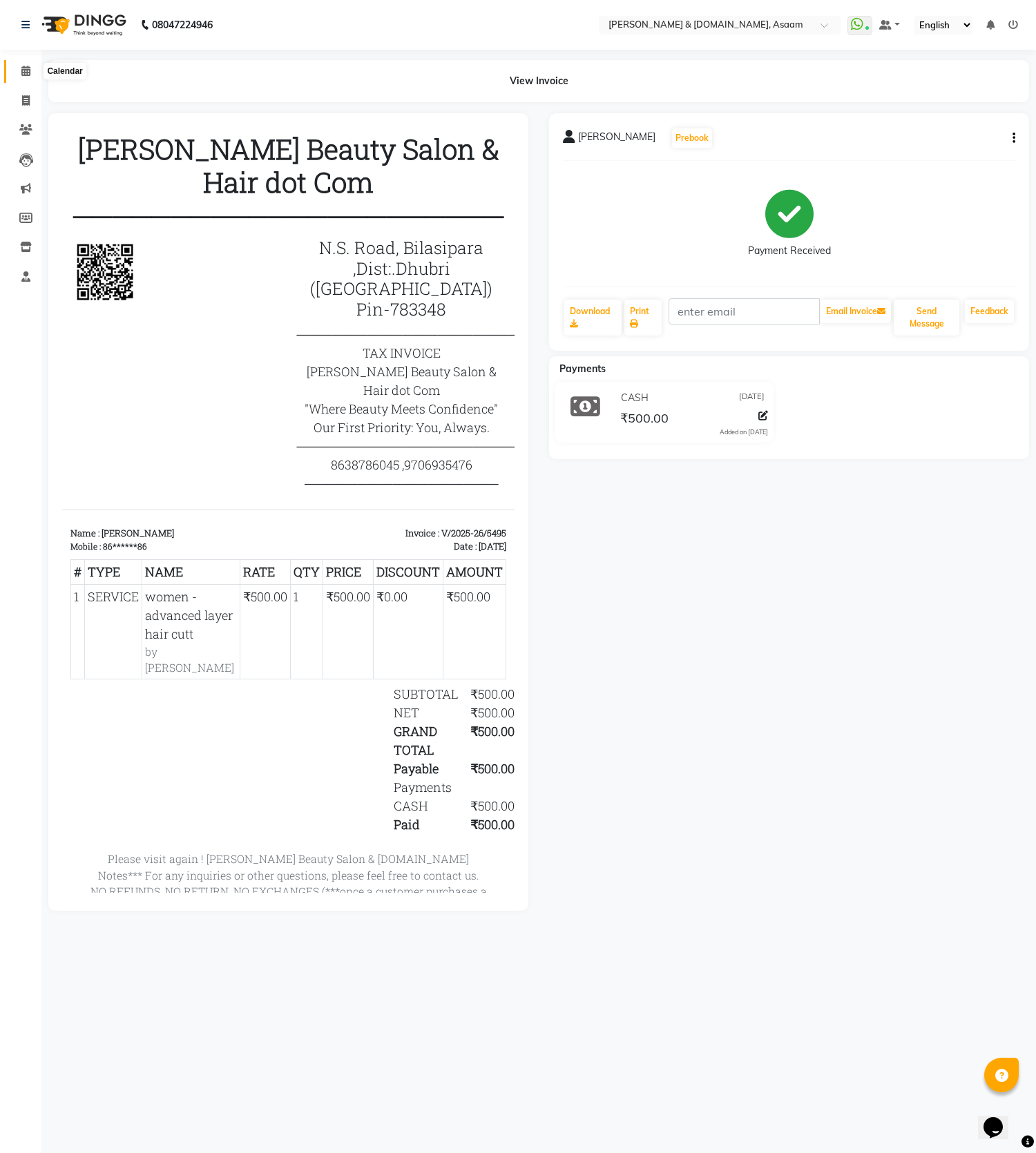
click at [15, 77] on span at bounding box center [26, 71] width 24 height 15
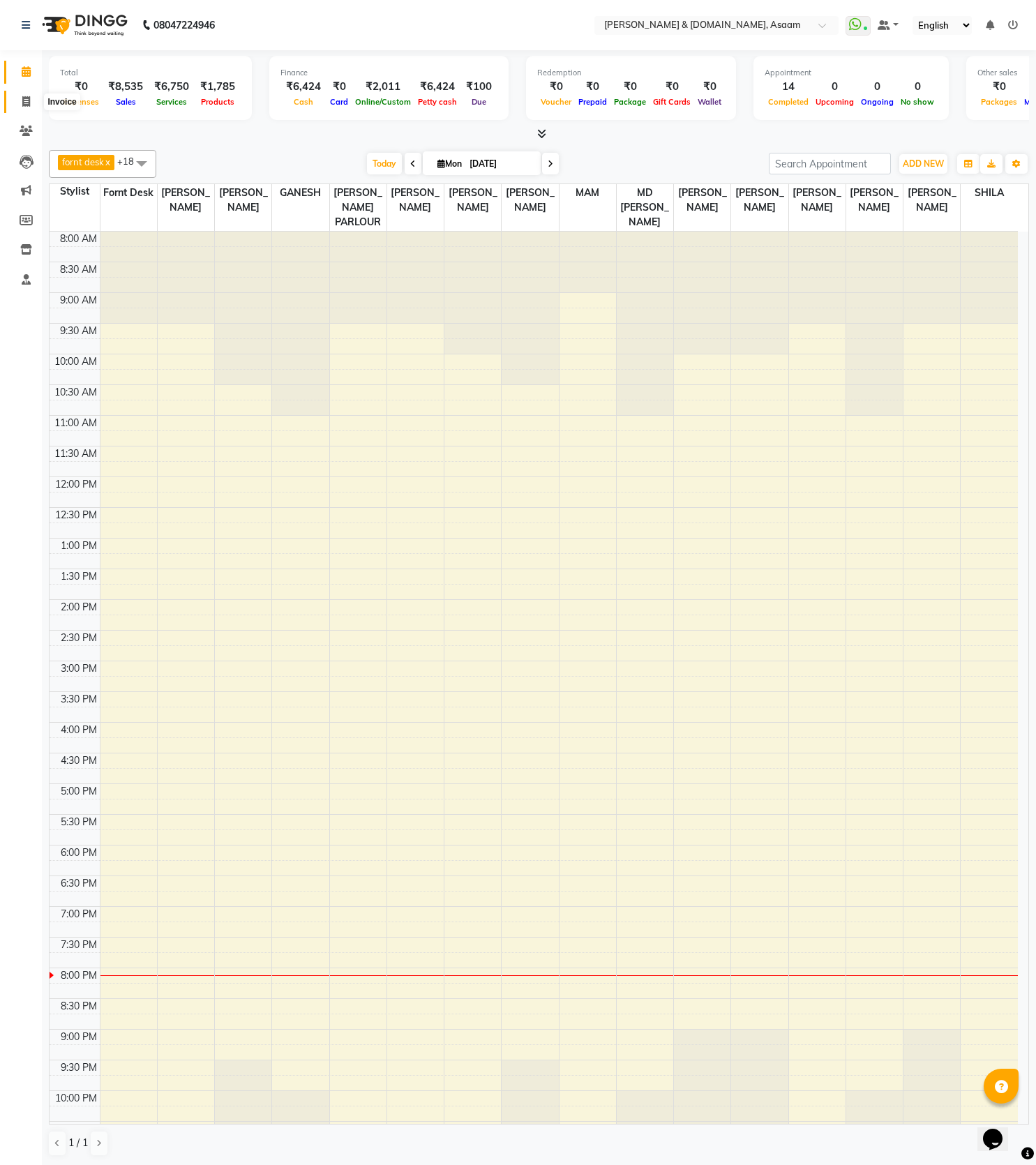
click at [21, 104] on span at bounding box center [26, 101] width 25 height 16
select select "service"
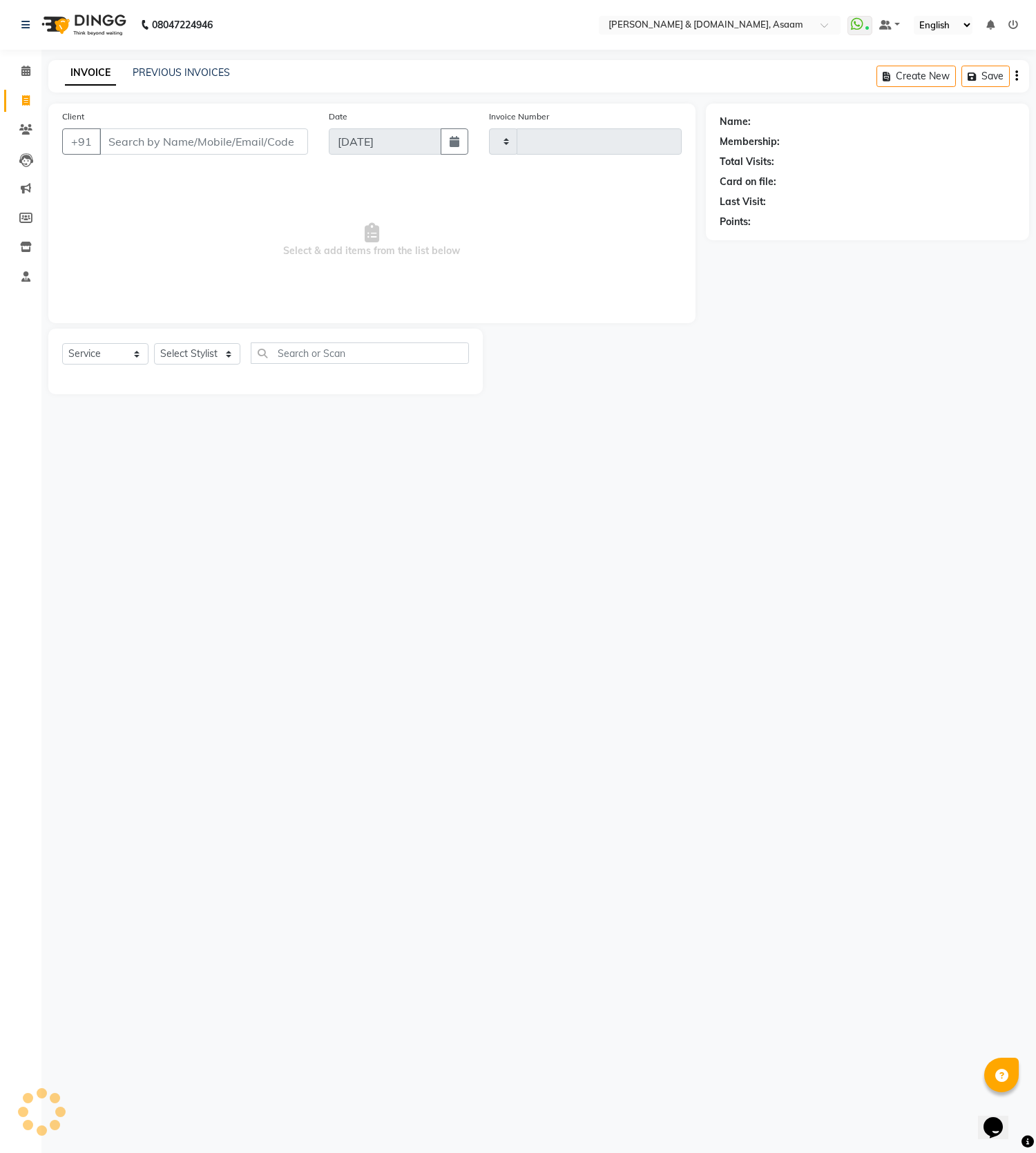
type input "5501"
select select "4608"
click at [174, 64] on div "INVOICE PREVIOUS INVOICES Create New Save" at bounding box center [538, 77] width 981 height 33
click at [191, 71] on link "PREVIOUS INVOICES" at bounding box center [182, 72] width 98 height 12
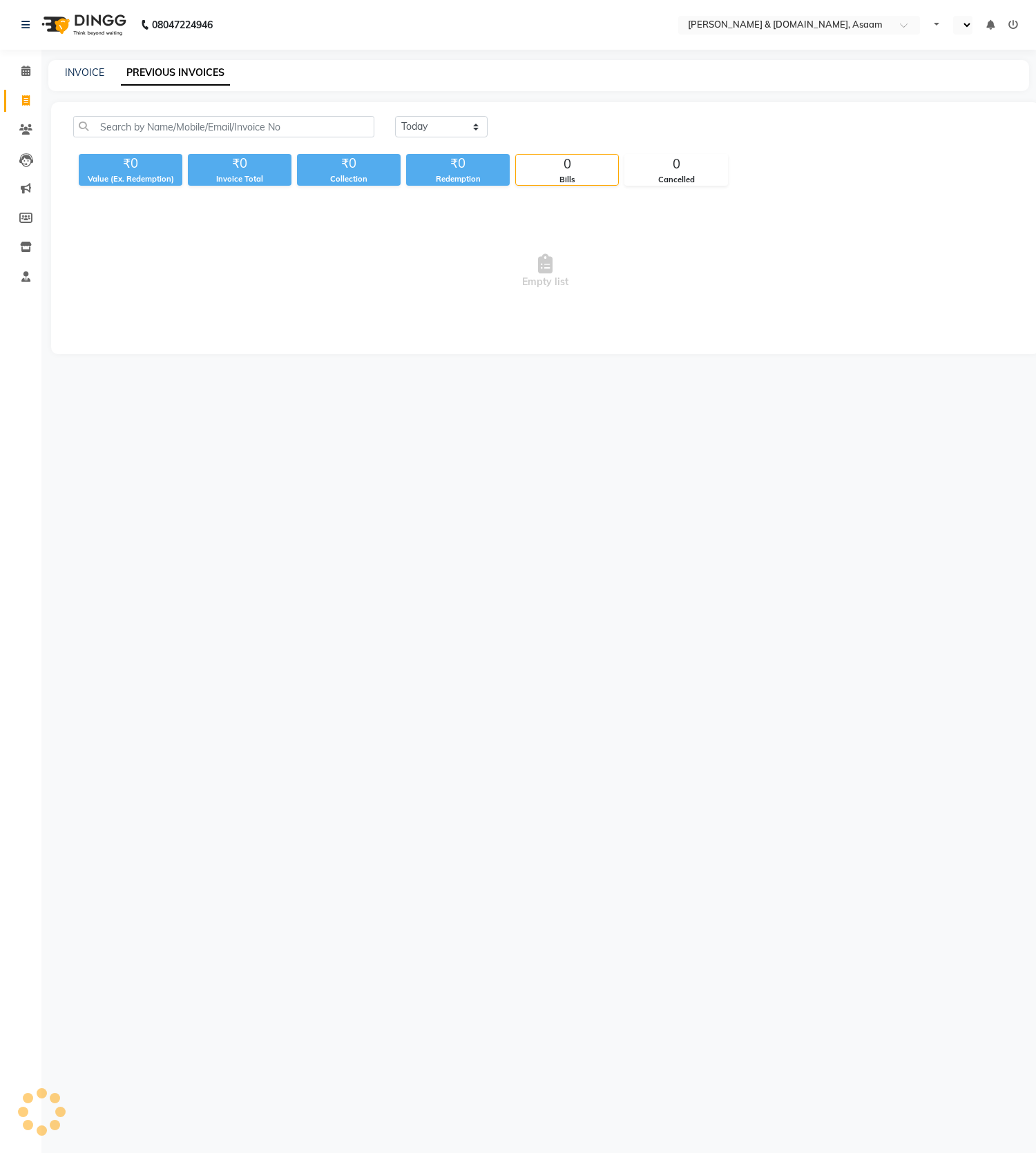
select select "en"
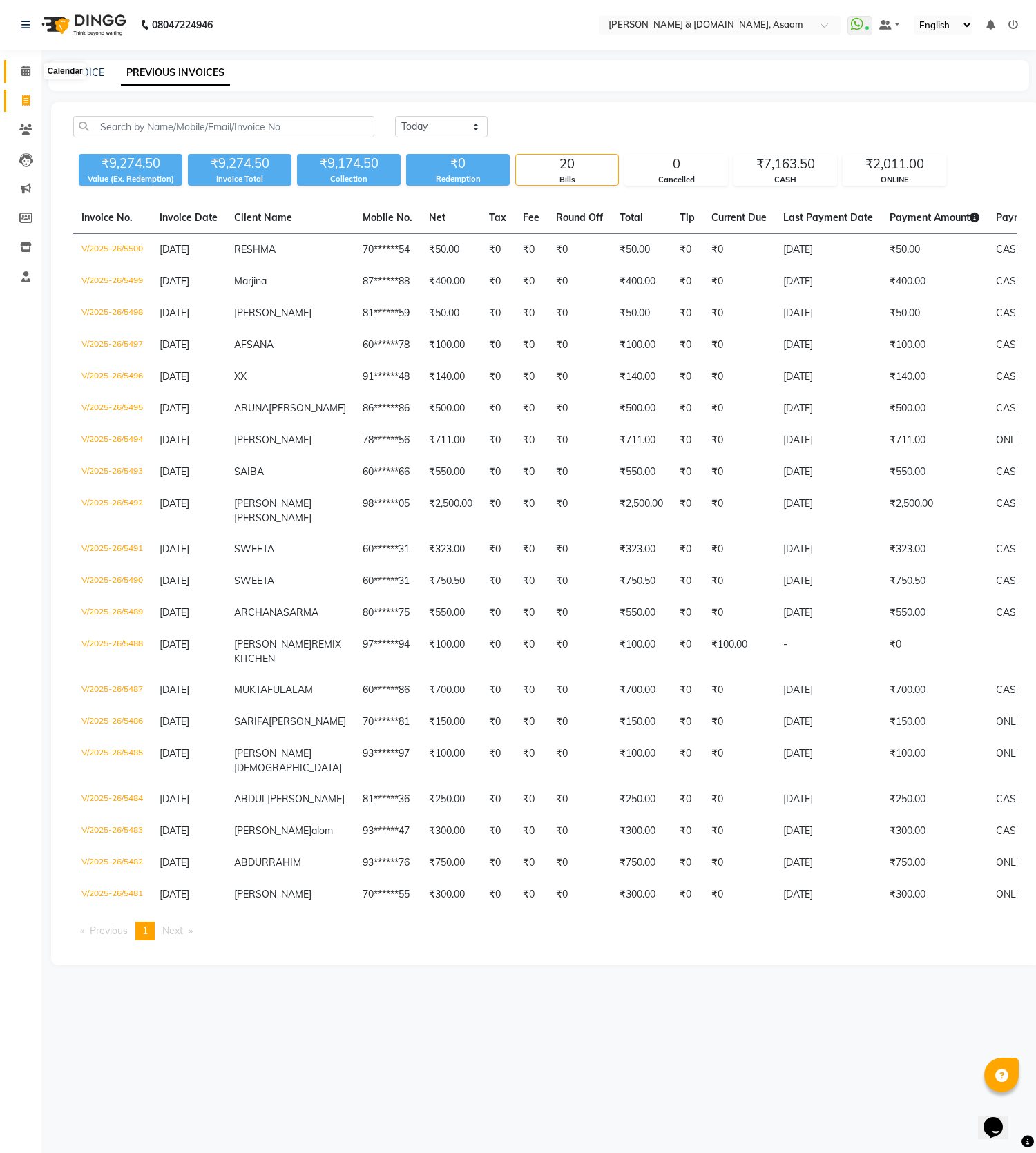
click at [35, 75] on span at bounding box center [26, 71] width 24 height 15
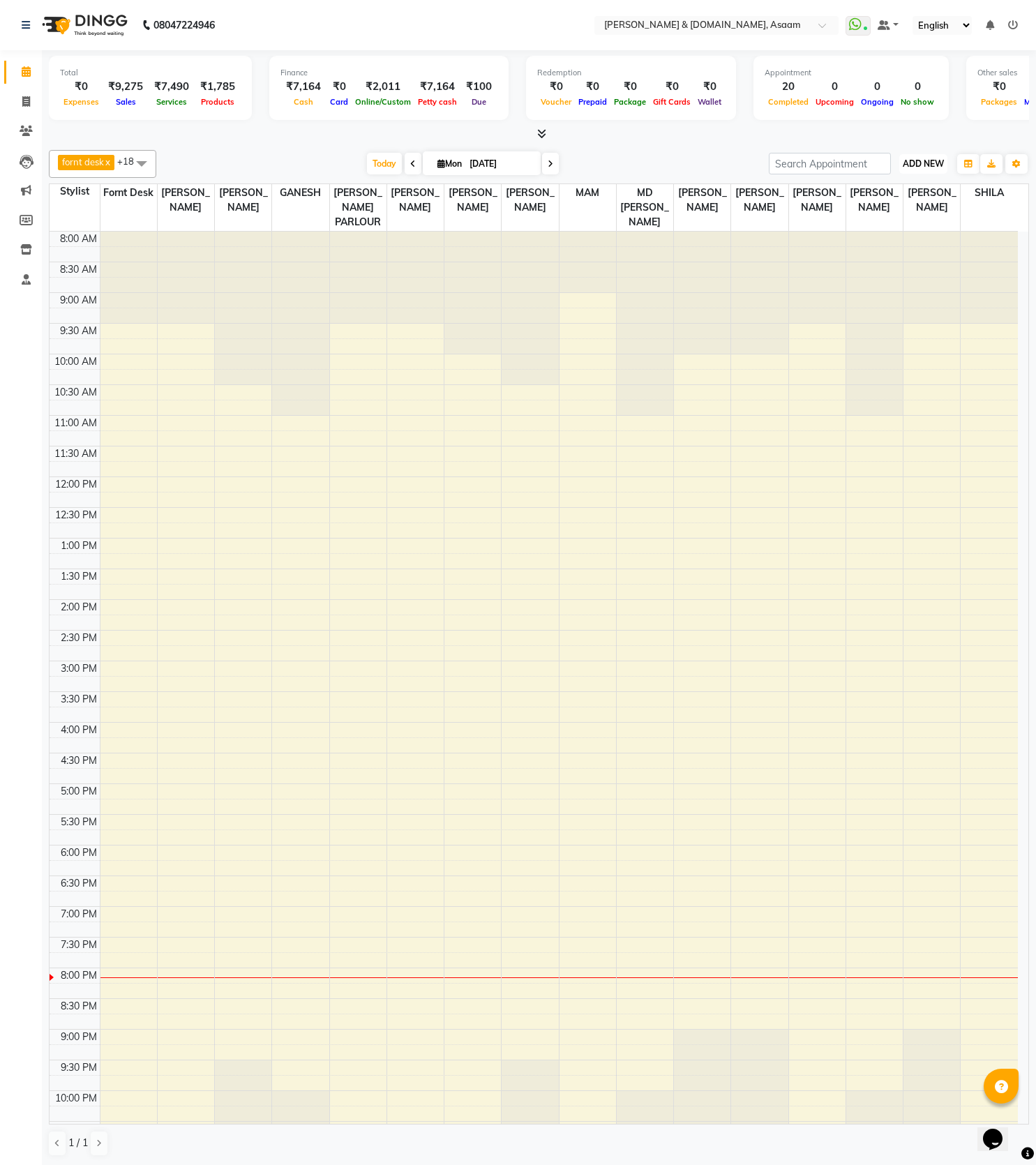
click at [920, 169] on button "ADD NEW Toggle Dropdown" at bounding box center [923, 164] width 48 height 20
click at [877, 226] on link "Add Expense" at bounding box center [891, 226] width 110 height 18
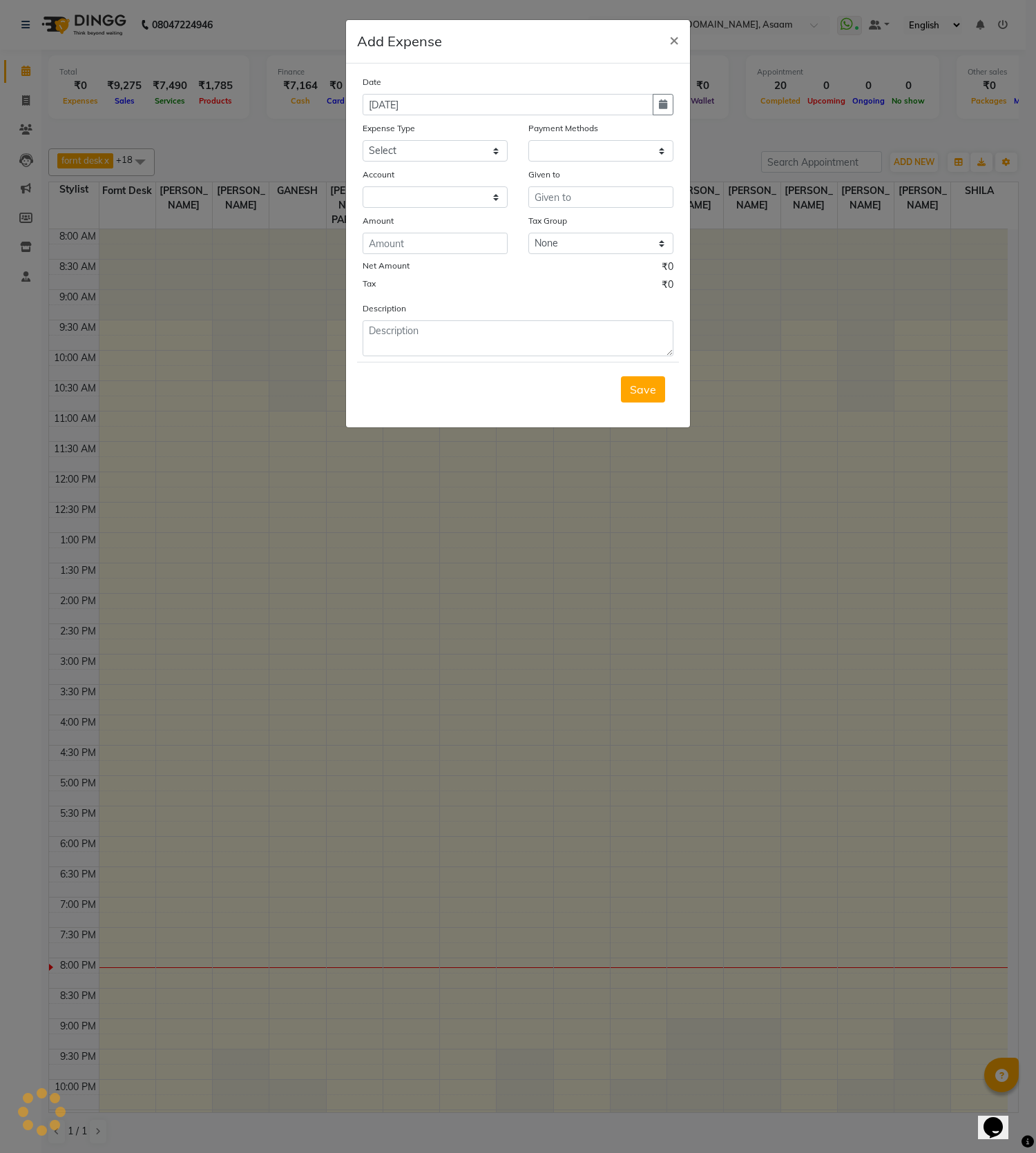
select select "1"
select select "3431"
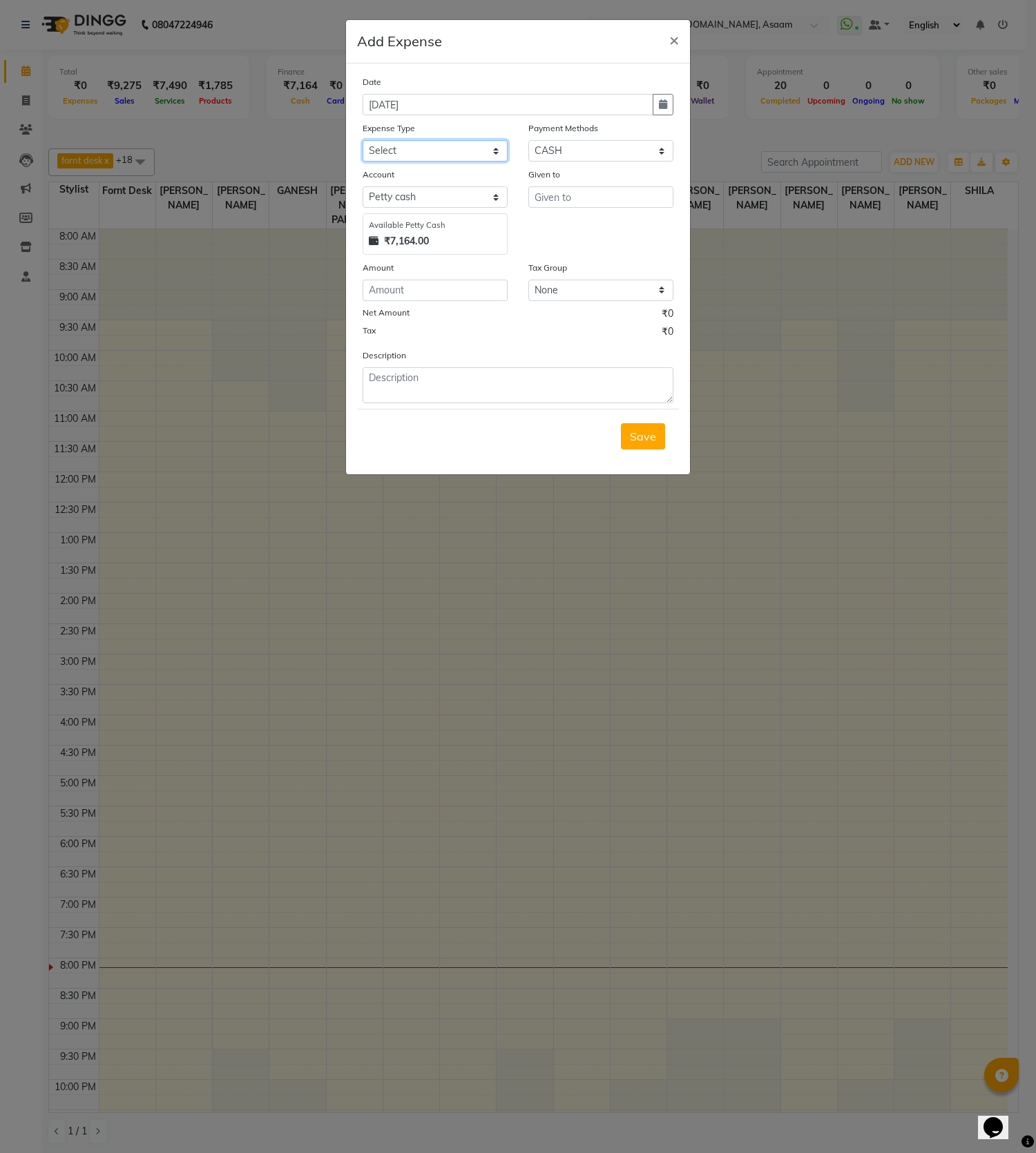
click at [479, 161] on select "Select Advance Salary Bank charges Car maintenance Cash transfer to bank Cash t…" at bounding box center [435, 151] width 145 height 21
select select "19"
click at [362, 140] on select "Select Advance Salary Bank charges Car maintenance Cash transfer to bank Cash t…" at bounding box center [435, 151] width 145 height 21
click at [564, 206] on input "text" at bounding box center [600, 197] width 145 height 21
type input "JINTI"
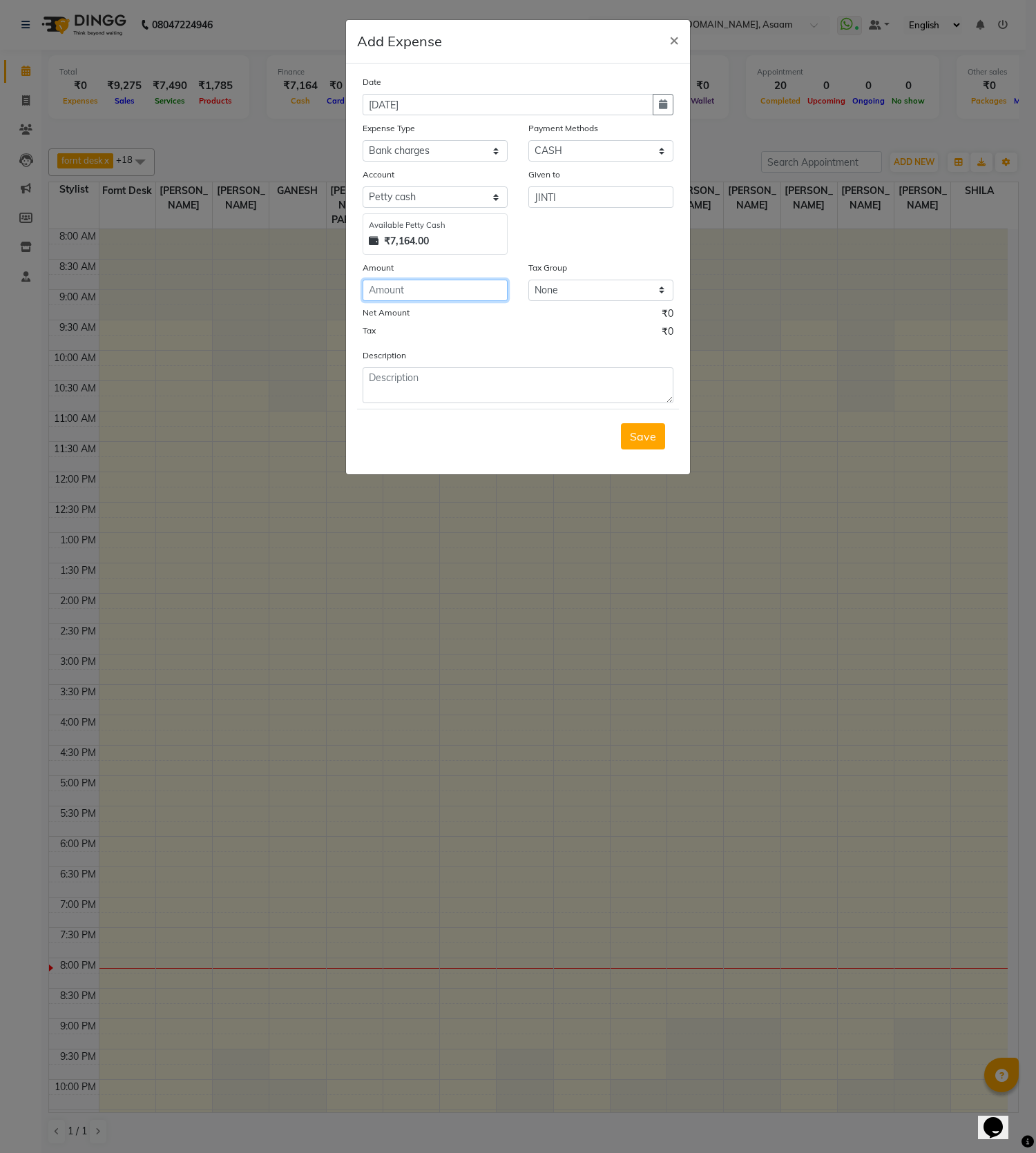
click at [440, 297] on input "number" at bounding box center [435, 290] width 145 height 21
type input "2200"
click at [656, 433] on button "Save" at bounding box center [643, 436] width 44 height 26
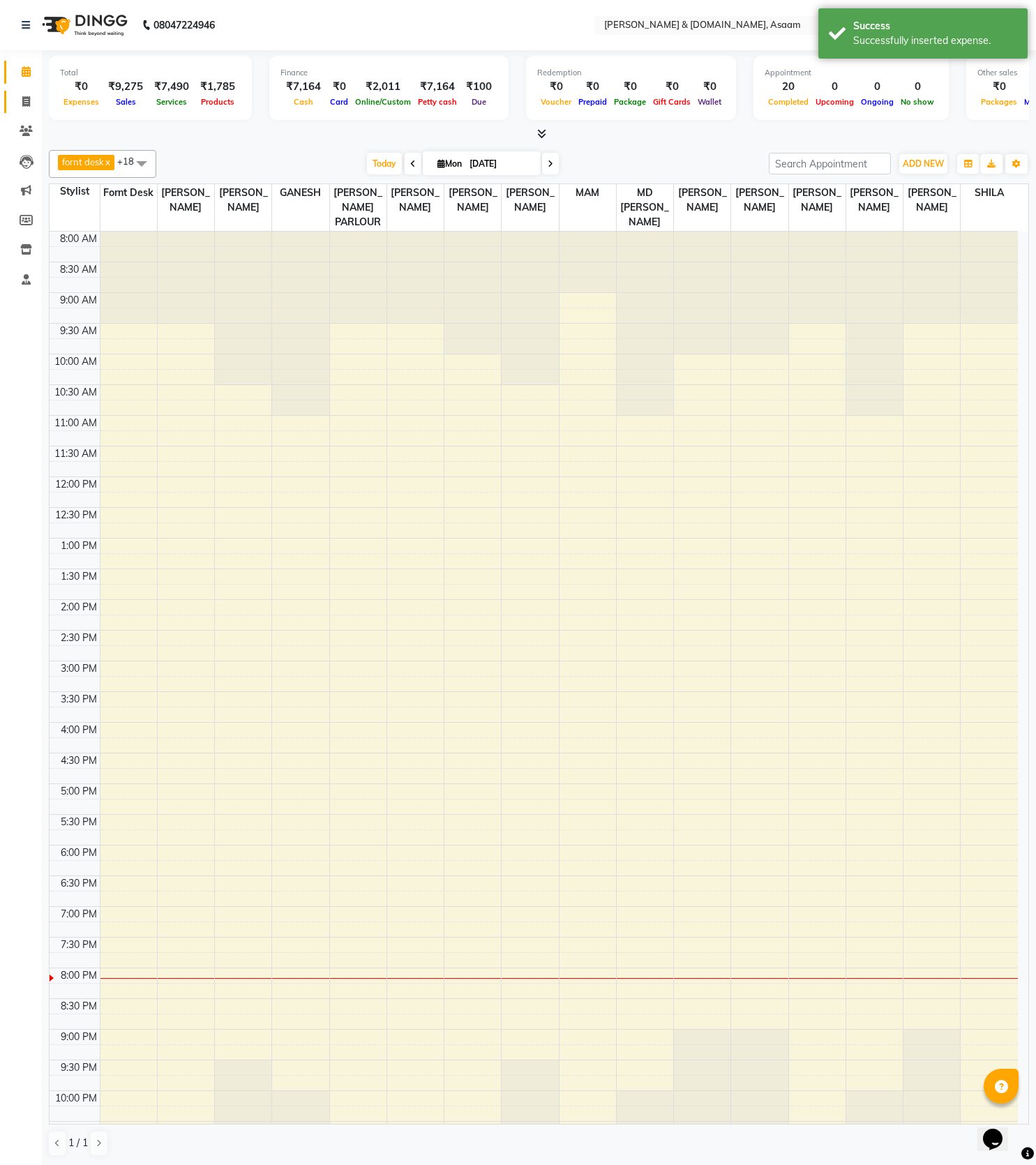
click at [16, 93] on link "Invoice" at bounding box center [21, 102] width 34 height 23
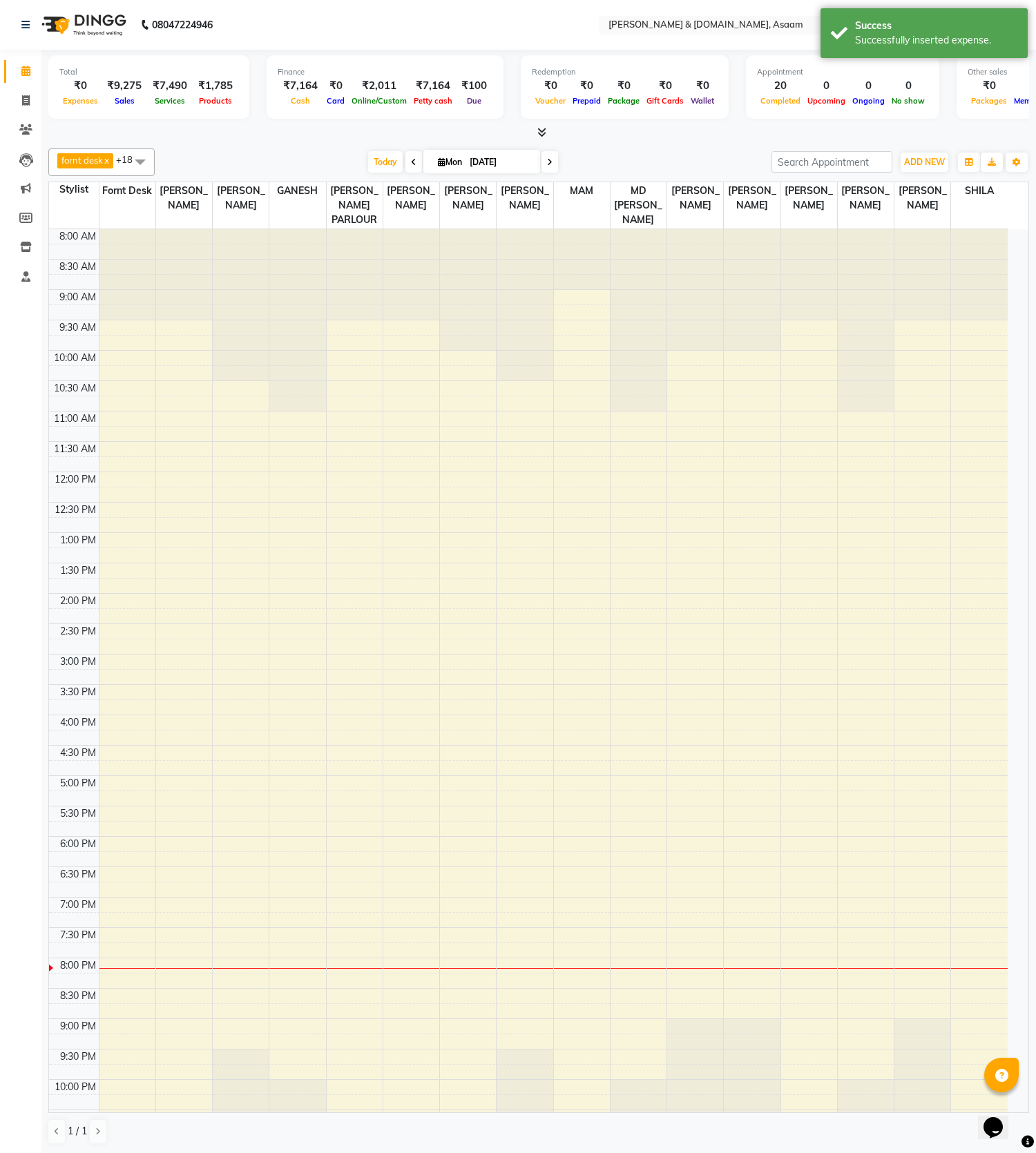
select select "4608"
select select "service"
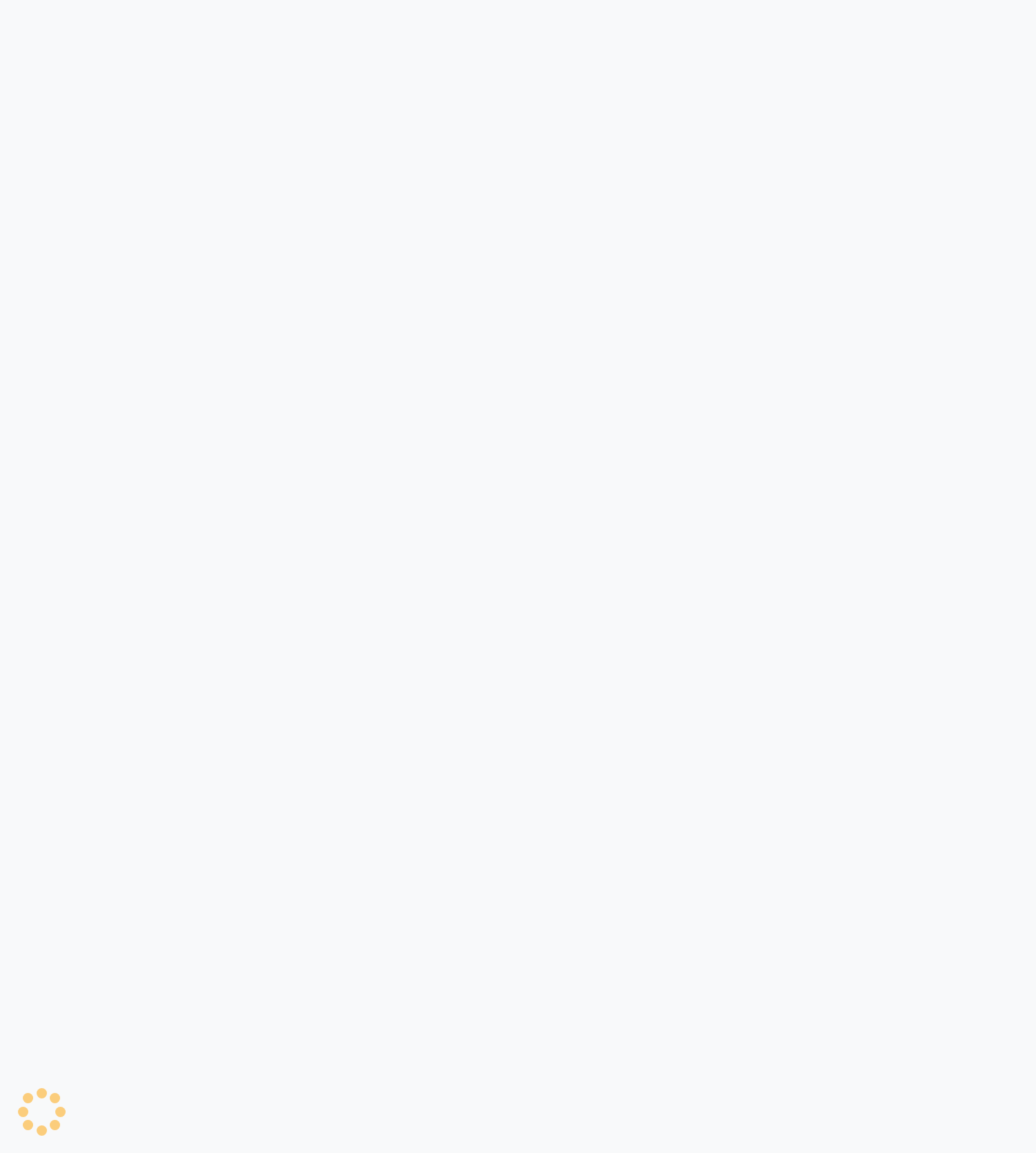
select select "4608"
select select "service"
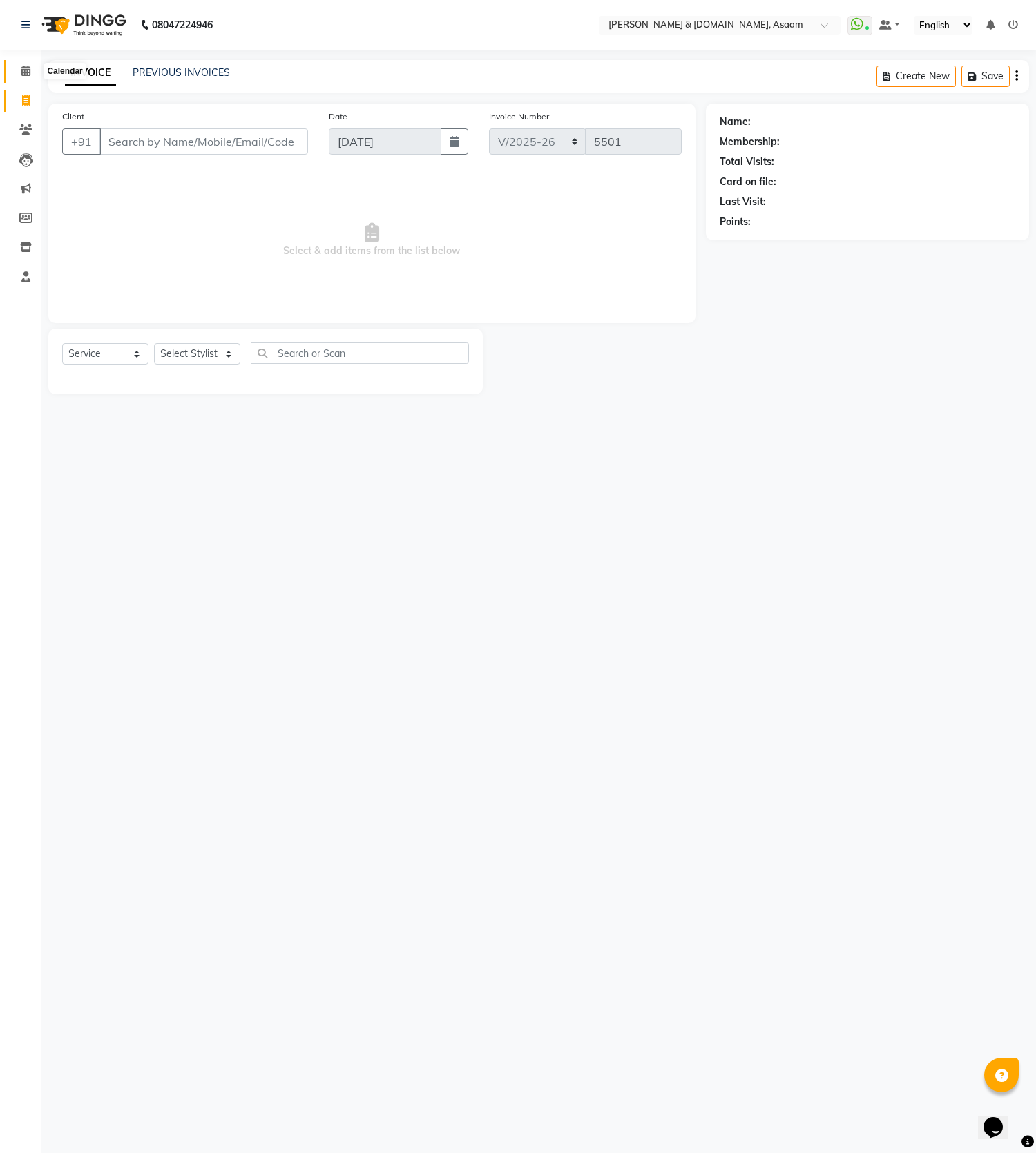
click at [34, 76] on span at bounding box center [26, 71] width 24 height 15
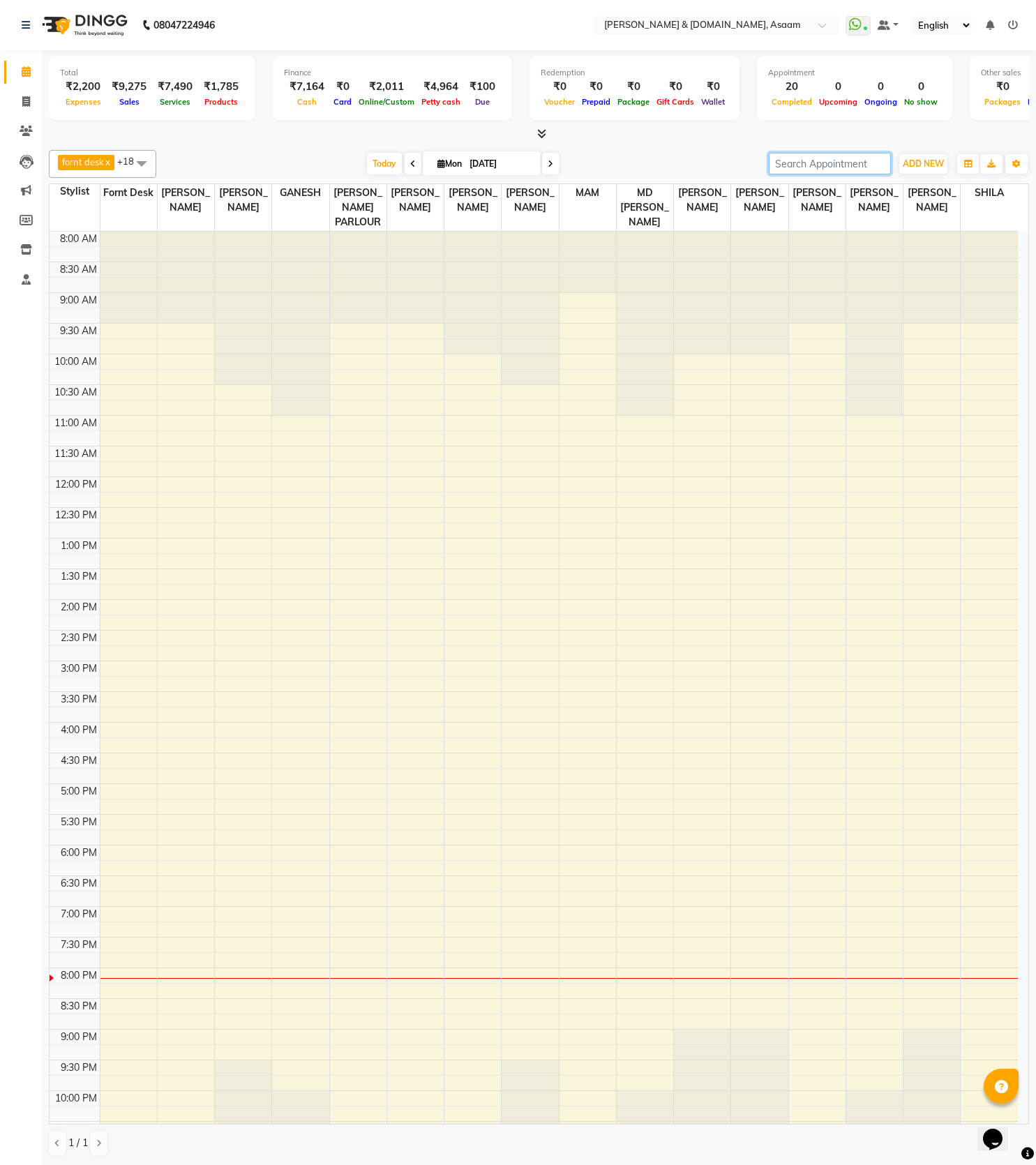
click at [790, 168] on input "search" at bounding box center [829, 164] width 122 height 21
type input "R"
type input "[PERSON_NAME]"
click at [711, 137] on div at bounding box center [538, 134] width 980 height 15
drag, startPoint x: 847, startPoint y: 163, endPoint x: 726, endPoint y: 163, distance: 121.0
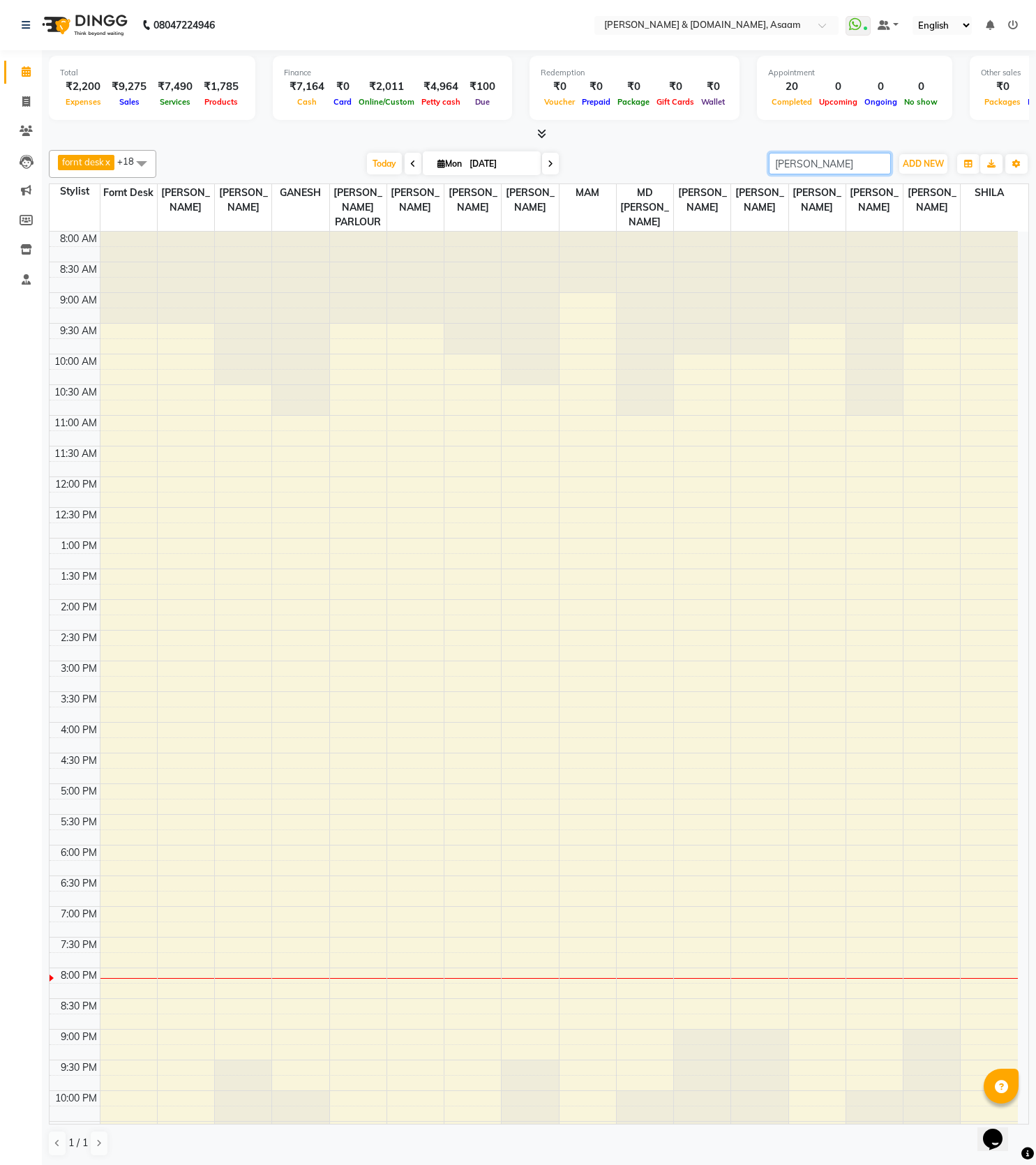
click at [726, 163] on div "fornt desk x [PERSON_NAME] x [PERSON_NAME] x [PERSON_NAME] x [PERSON_NAME] PARL…" at bounding box center [538, 164] width 980 height 28
click at [879, 161] on input "[PERSON_NAME]" at bounding box center [829, 164] width 122 height 21
click at [17, 107] on span at bounding box center [26, 101] width 25 height 16
select select "service"
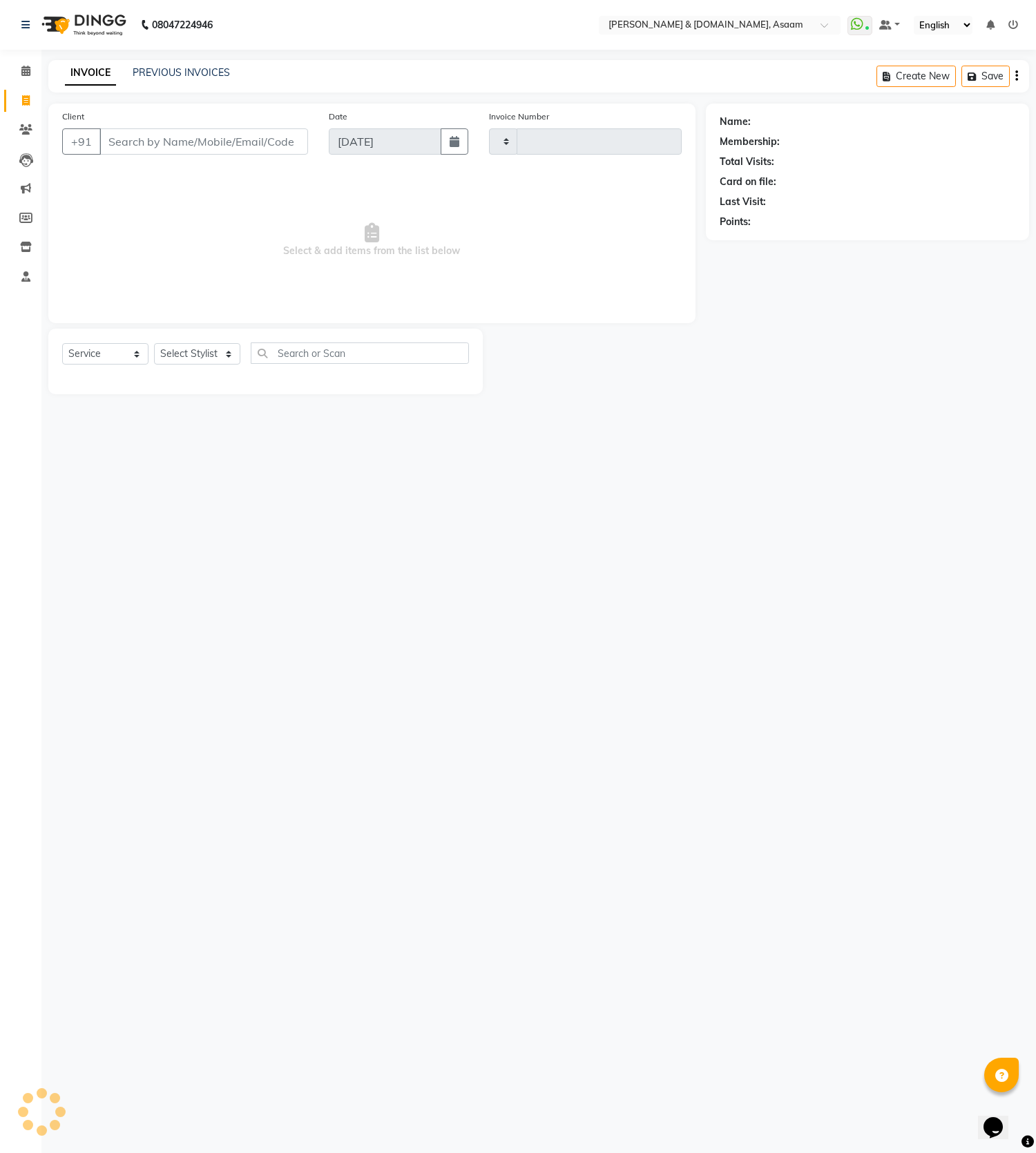
click at [17, 106] on span at bounding box center [26, 100] width 24 height 15
select select "service"
type input "MO"
type input "5501"
select select "4608"
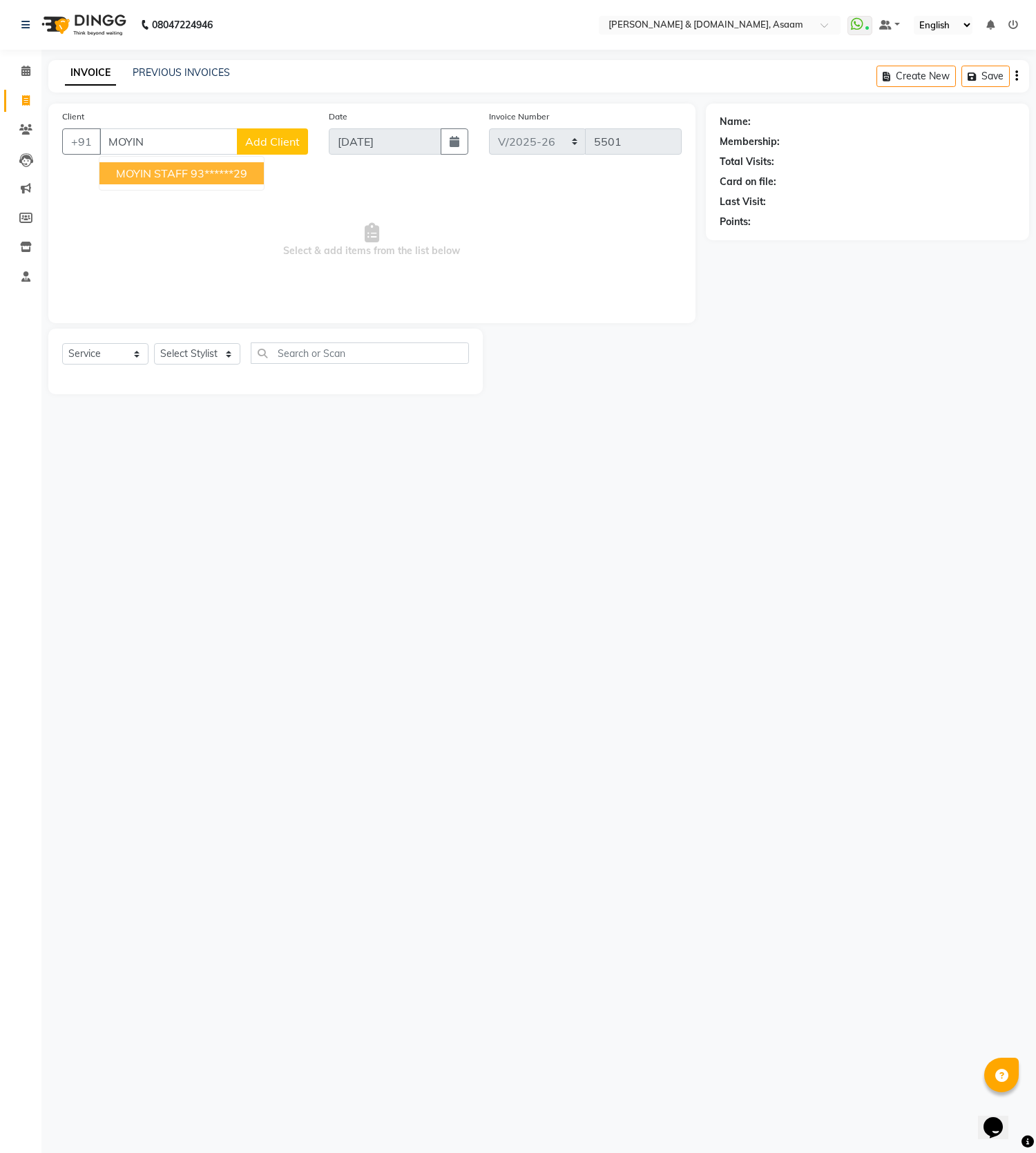
click at [137, 175] on span "MOYIN STAFF" at bounding box center [151, 173] width 72 height 14
type input "93******29"
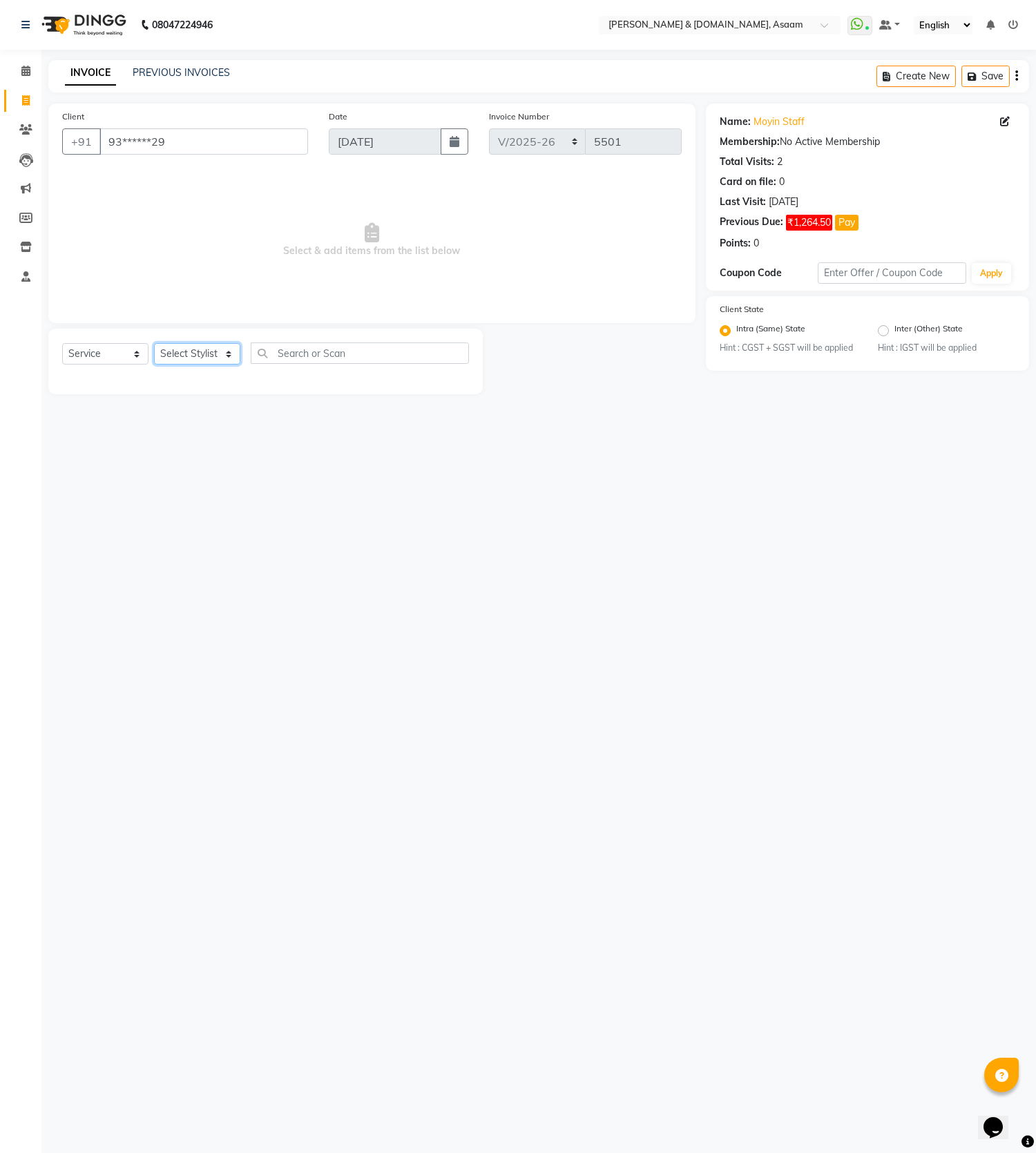
click at [187, 351] on select "Select Stylist AKASH [PERSON_NAME] fornt desk [PERSON_NAME] PARLOUR [PERSON_NAM…" at bounding box center [197, 353] width 86 height 21
click at [154, 343] on select "Select Stylist AKASH [PERSON_NAME] fornt desk [PERSON_NAME] PARLOUR [PERSON_NAM…" at bounding box center [197, 353] width 86 height 21
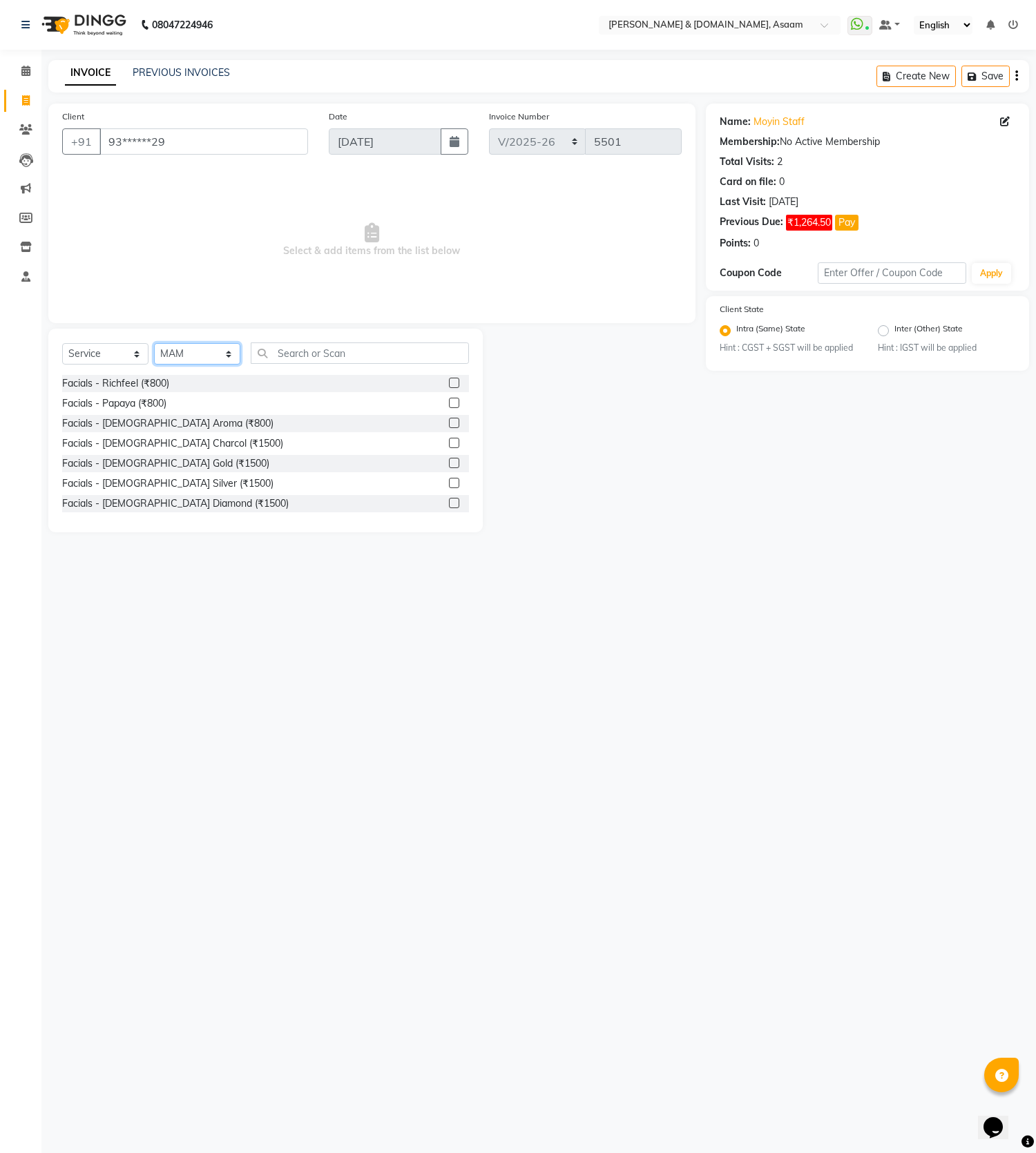
click at [186, 344] on select "Select Stylist AKASH [PERSON_NAME] fornt desk [PERSON_NAME] PARLOUR [PERSON_NAM…" at bounding box center [197, 353] width 86 height 21
select select "66839"
click at [154, 343] on select "Select Stylist AKASH [PERSON_NAME] fornt desk [PERSON_NAME] PARLOUR [PERSON_NAM…" at bounding box center [197, 353] width 86 height 21
click at [283, 357] on input "text" at bounding box center [360, 353] width 218 height 21
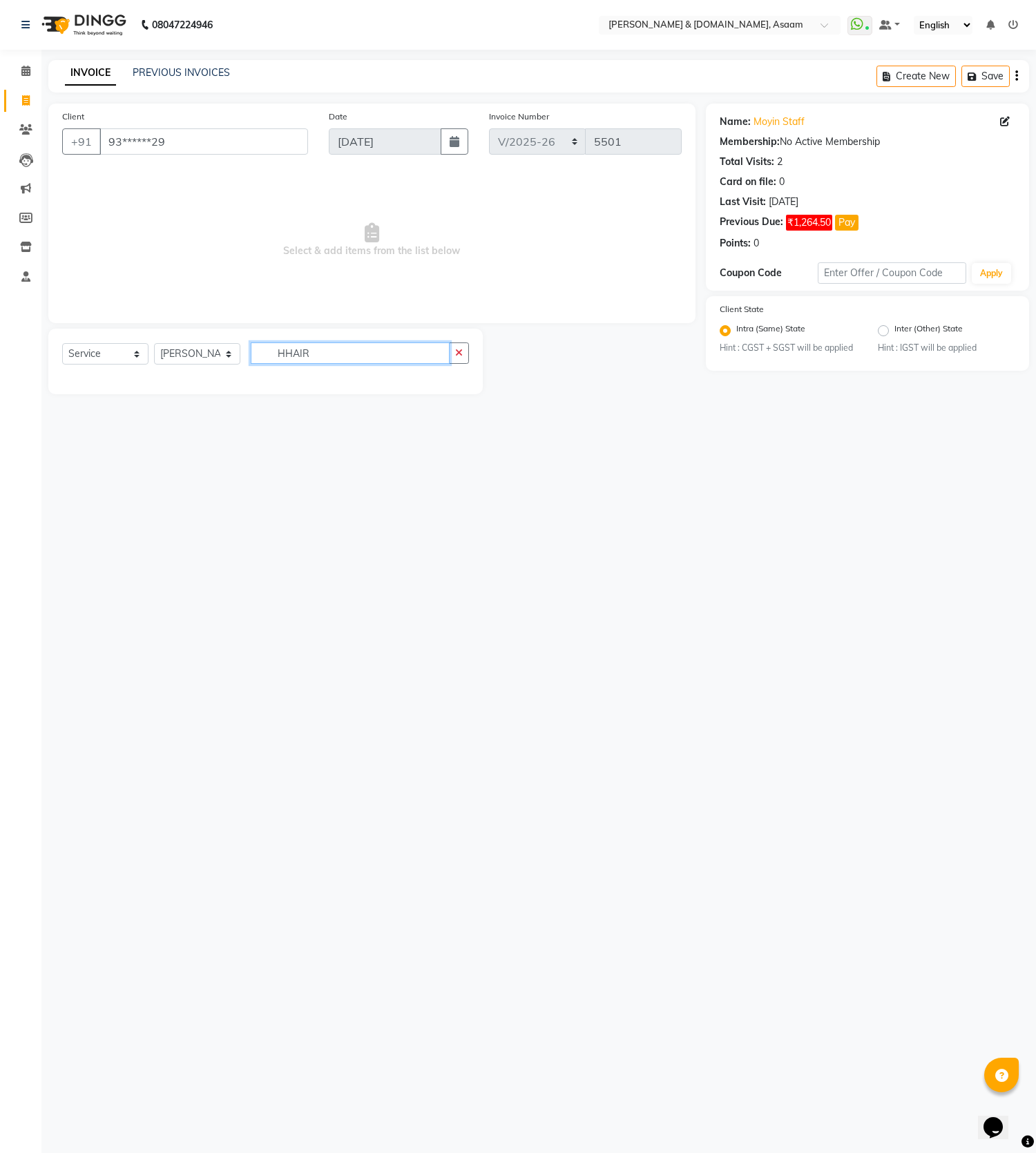
drag, startPoint x: 285, startPoint y: 351, endPoint x: 297, endPoint y: 361, distance: 15.6
click at [294, 359] on input "HHAIR" at bounding box center [350, 353] width 199 height 21
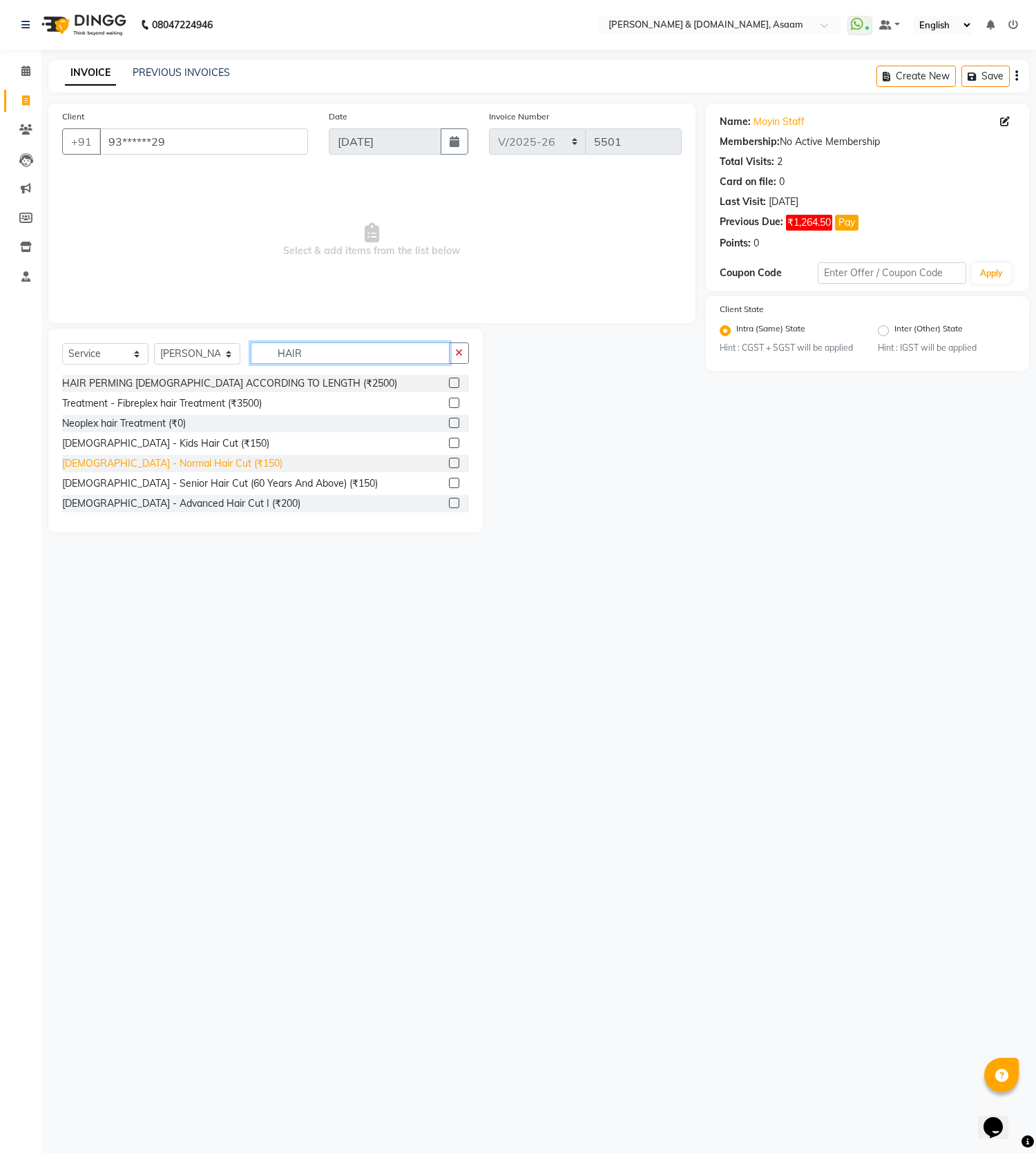
type input "HAIR"
drag, startPoint x: 170, startPoint y: 458, endPoint x: 219, endPoint y: 400, distance: 75.9
click at [178, 457] on div "[DEMOGRAPHIC_DATA] - Normal Hair Cut (₹150)" at bounding box center [172, 463] width 220 height 15
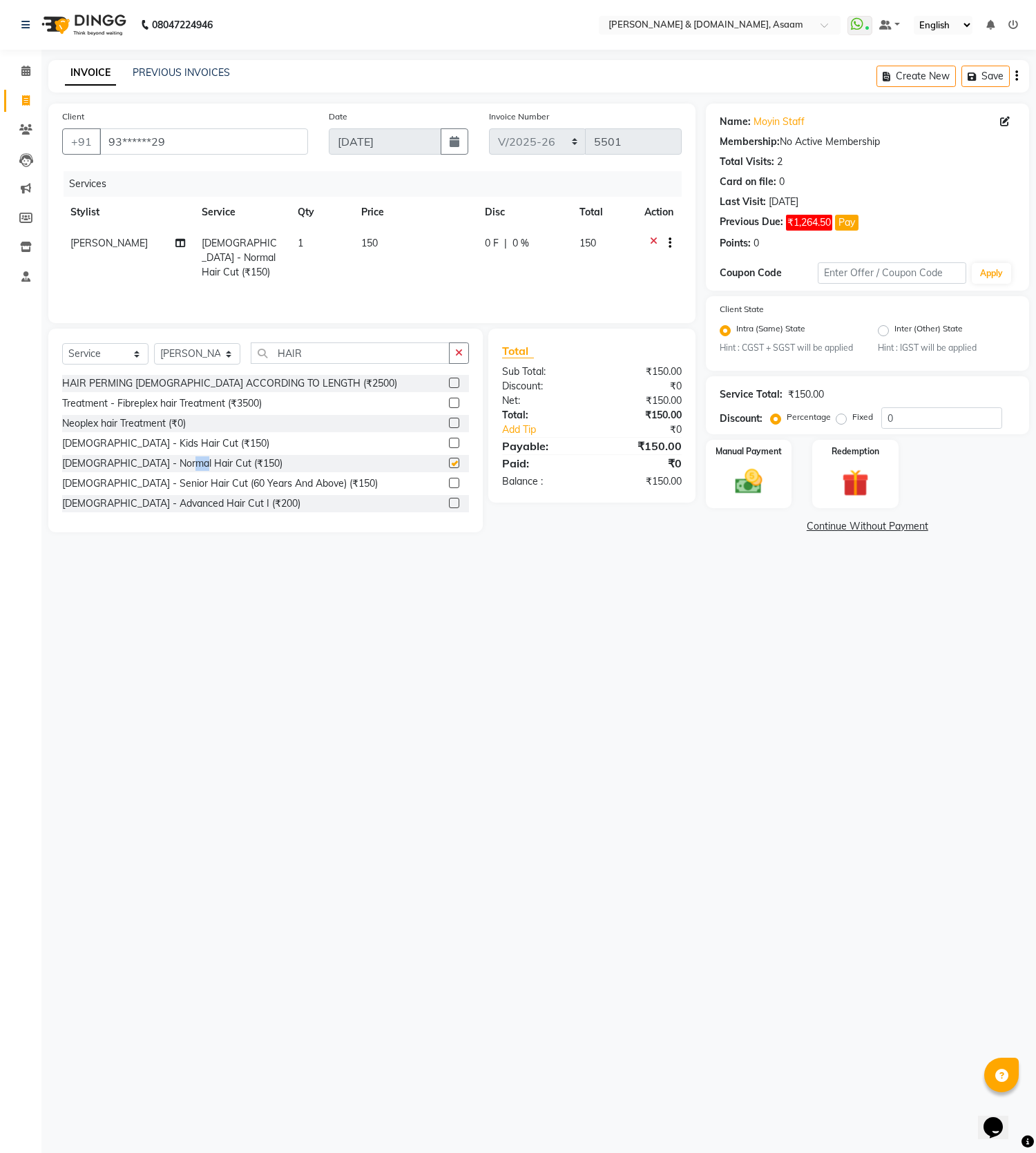
checkbox input "false"
drag, startPoint x: 356, startPoint y: 353, endPoint x: 173, endPoint y: 349, distance: 183.0
click at [175, 349] on div "Select Service Product Membership Package Voucher Prepaid Gift Card Select Styl…" at bounding box center [265, 358] width 406 height 33
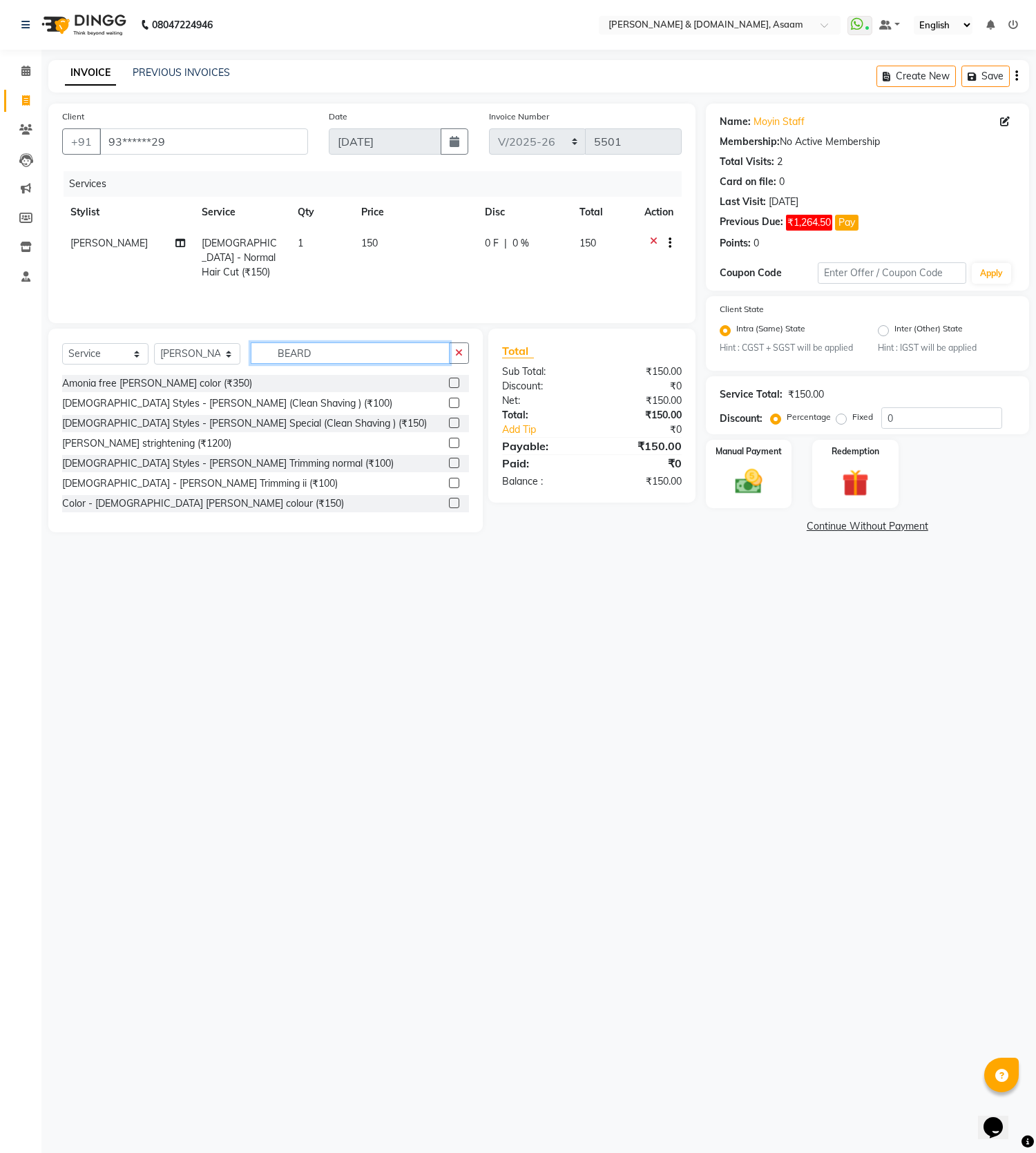
type input "BEARD"
click at [260, 573] on div "08047224946 Select Location × [PERSON_NAME] & [DOMAIN_NAME], Asaam WhatsApp Sta…" at bounding box center [518, 576] width 1036 height 1153
drag, startPoint x: 197, startPoint y: 478, endPoint x: 243, endPoint y: 469, distance: 46.9
click at [240, 475] on div "Gents - Beard Trimming ii (₹100)" at bounding box center [265, 483] width 406 height 17
click at [247, 460] on div "Gents Styles - Beard Trimming normal (₹100)" at bounding box center [227, 463] width 331 height 15
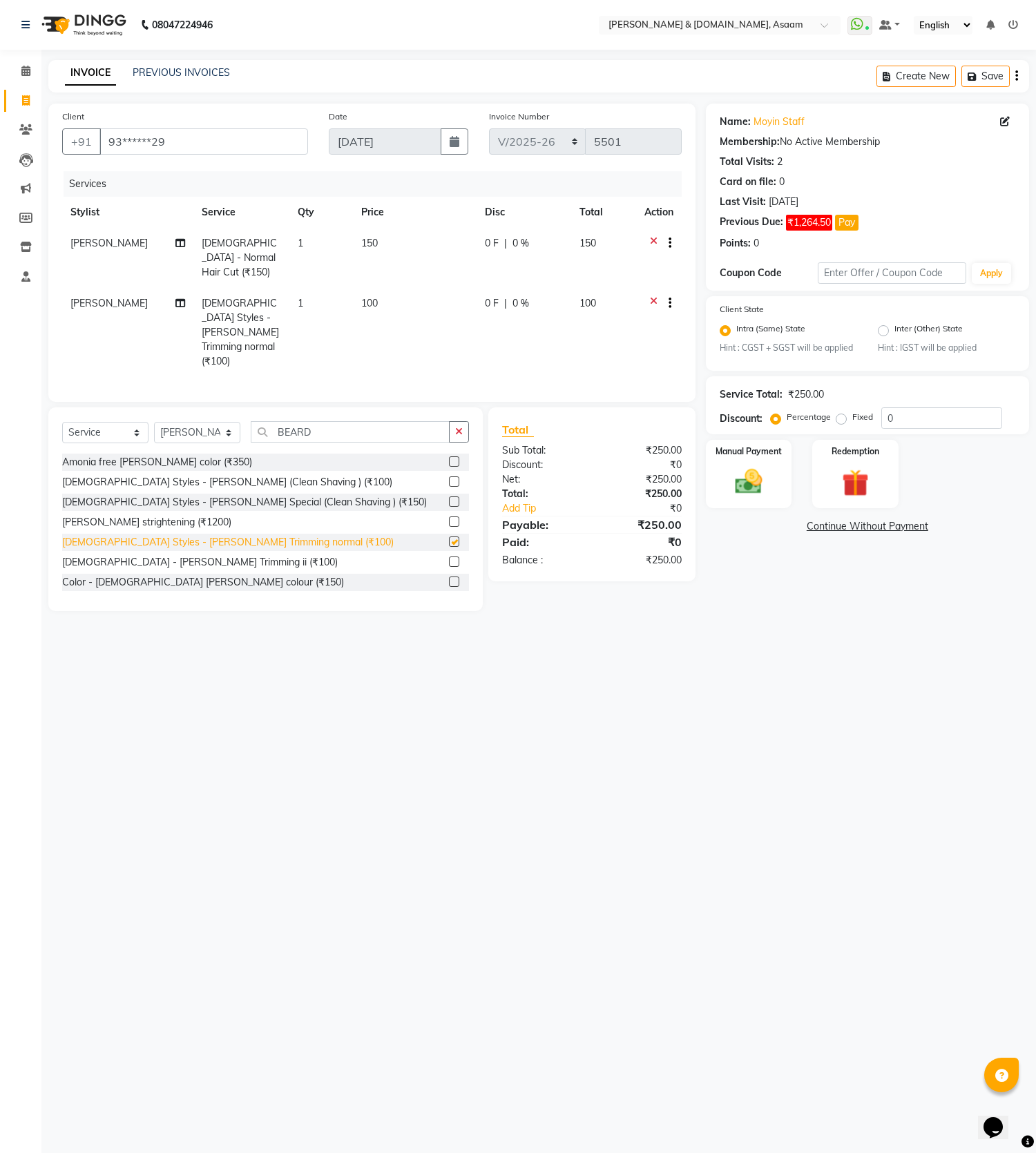
checkbox input "false"
click at [745, 496] on img at bounding box center [748, 482] width 46 height 33
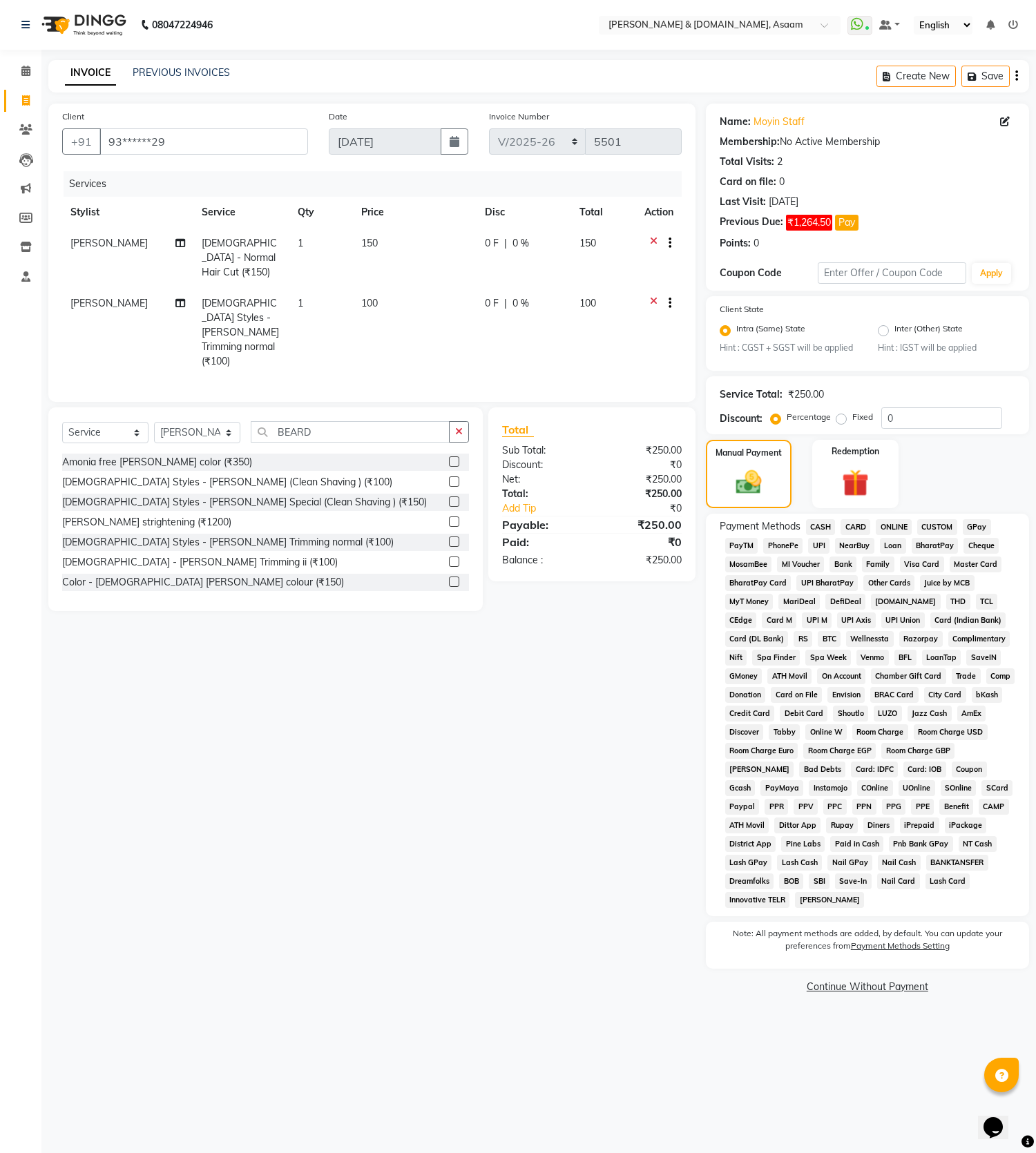
click at [896, 532] on span "ONLINE" at bounding box center [893, 526] width 36 height 15
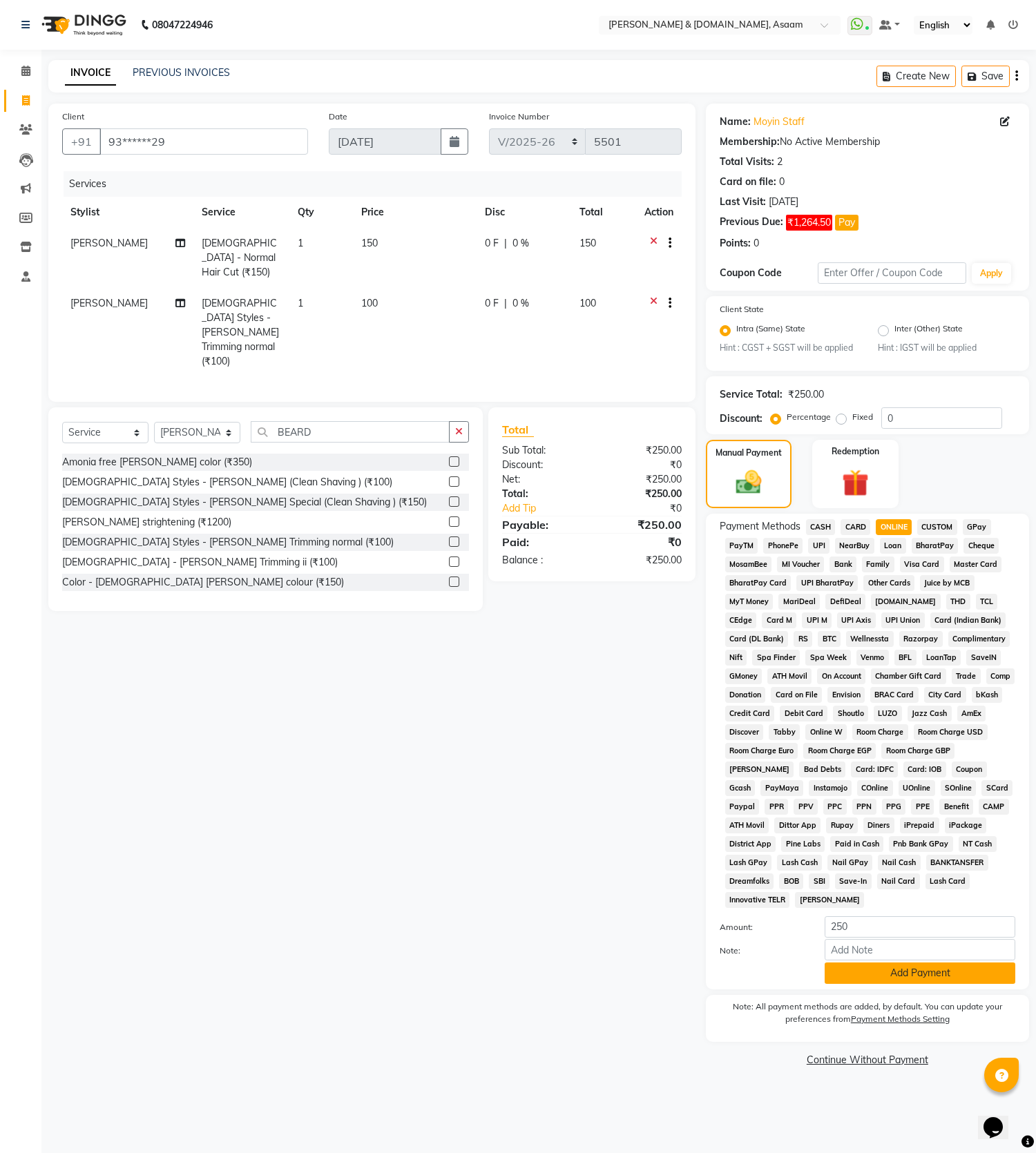
click at [877, 970] on button "Add Payment" at bounding box center [920, 973] width 191 height 21
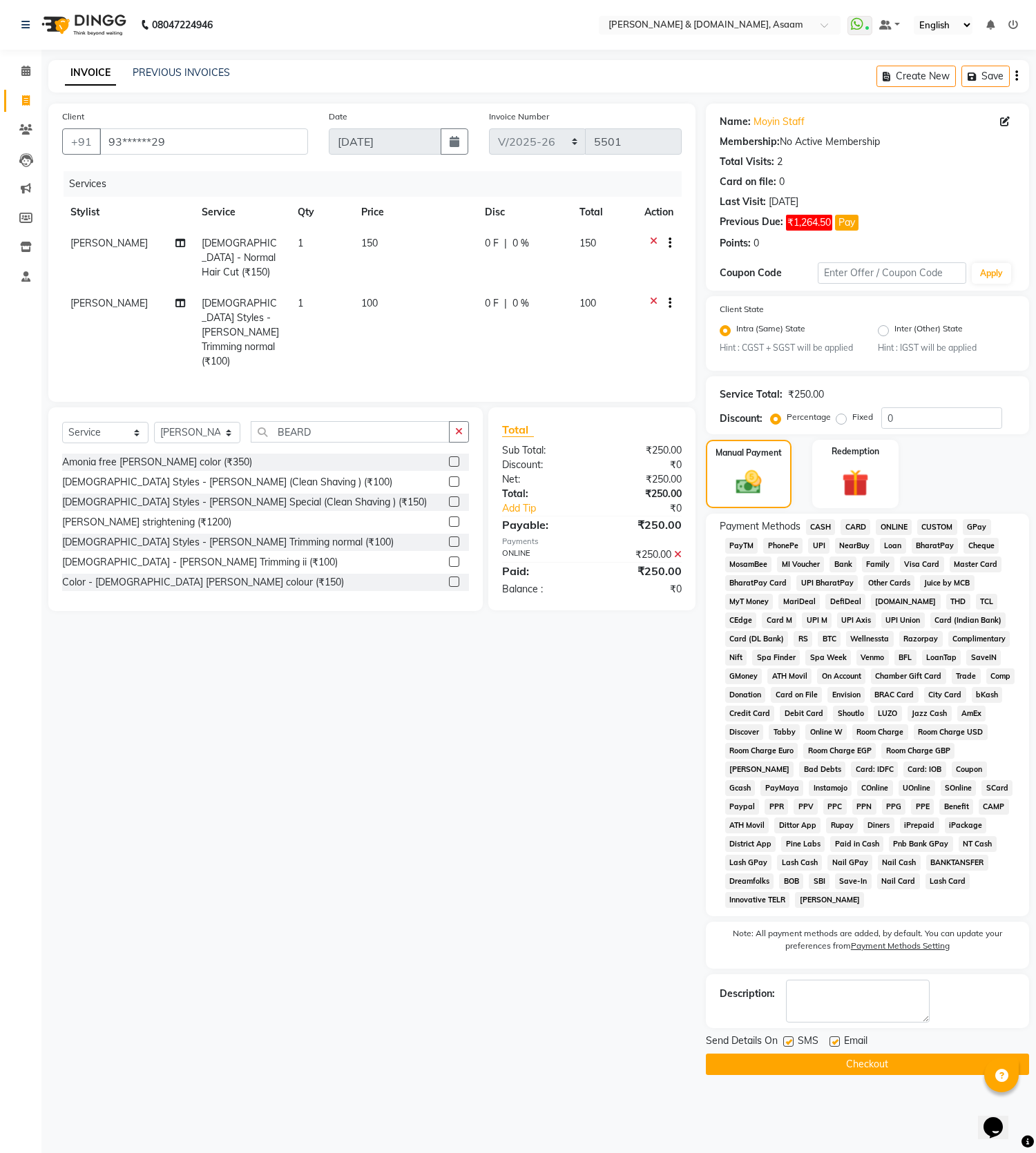
drag, startPoint x: 868, startPoint y: 1070, endPoint x: 858, endPoint y: 1066, distance: 10.8
click at [864, 1071] on button "Checkout" at bounding box center [867, 1064] width 323 height 21
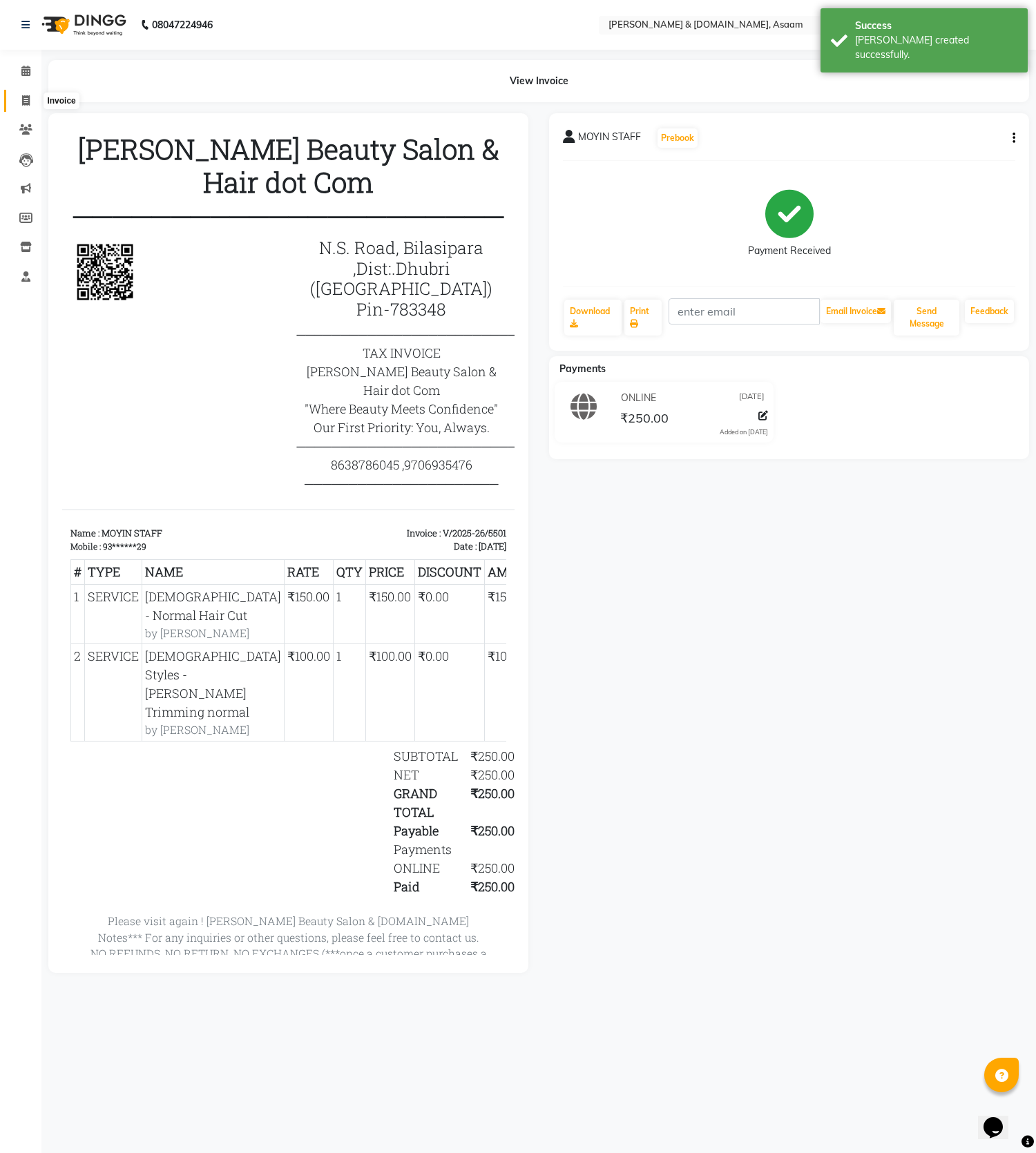
click at [20, 99] on span at bounding box center [26, 100] width 24 height 15
select select "service"
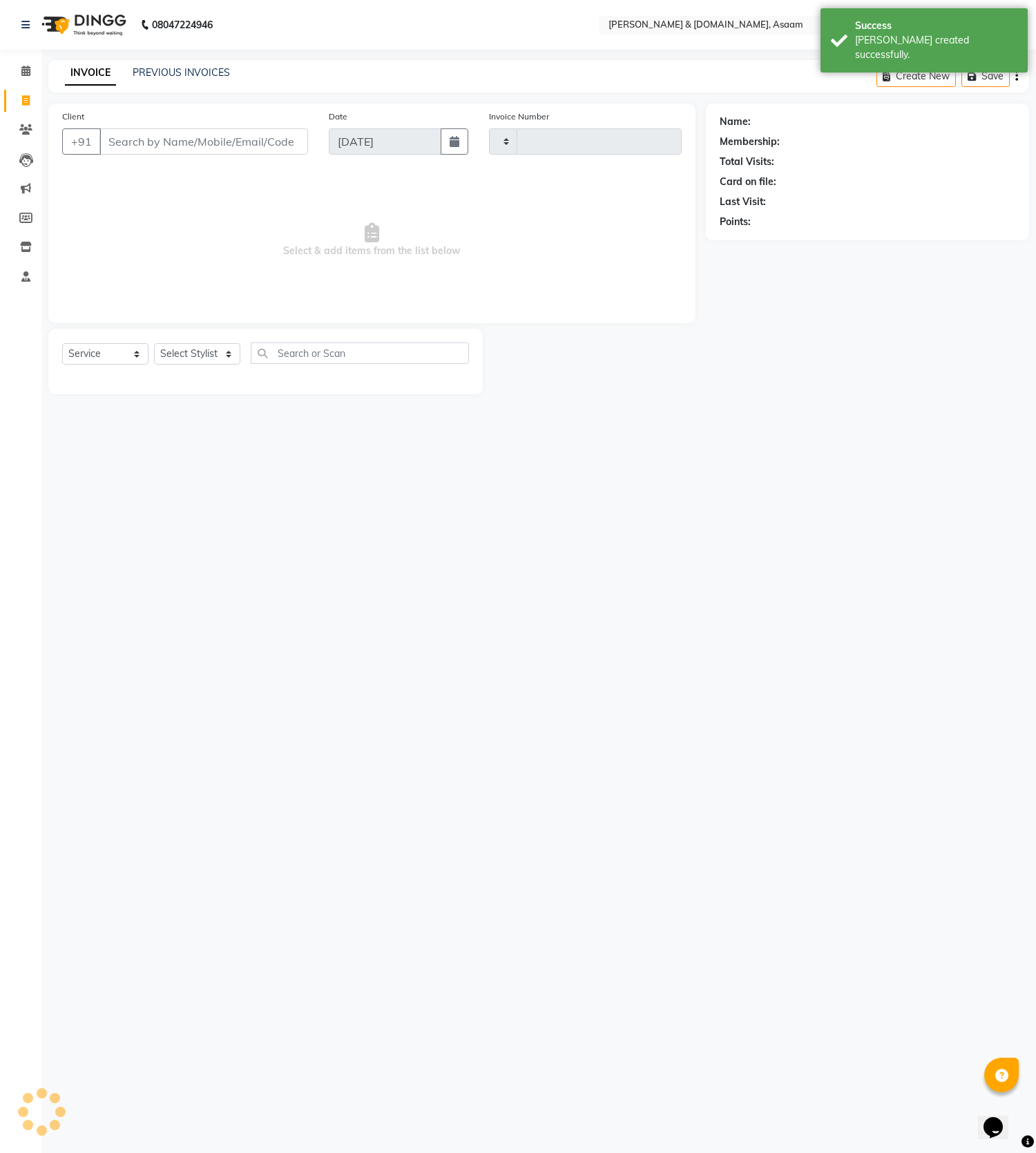
type input "5502"
select select "4608"
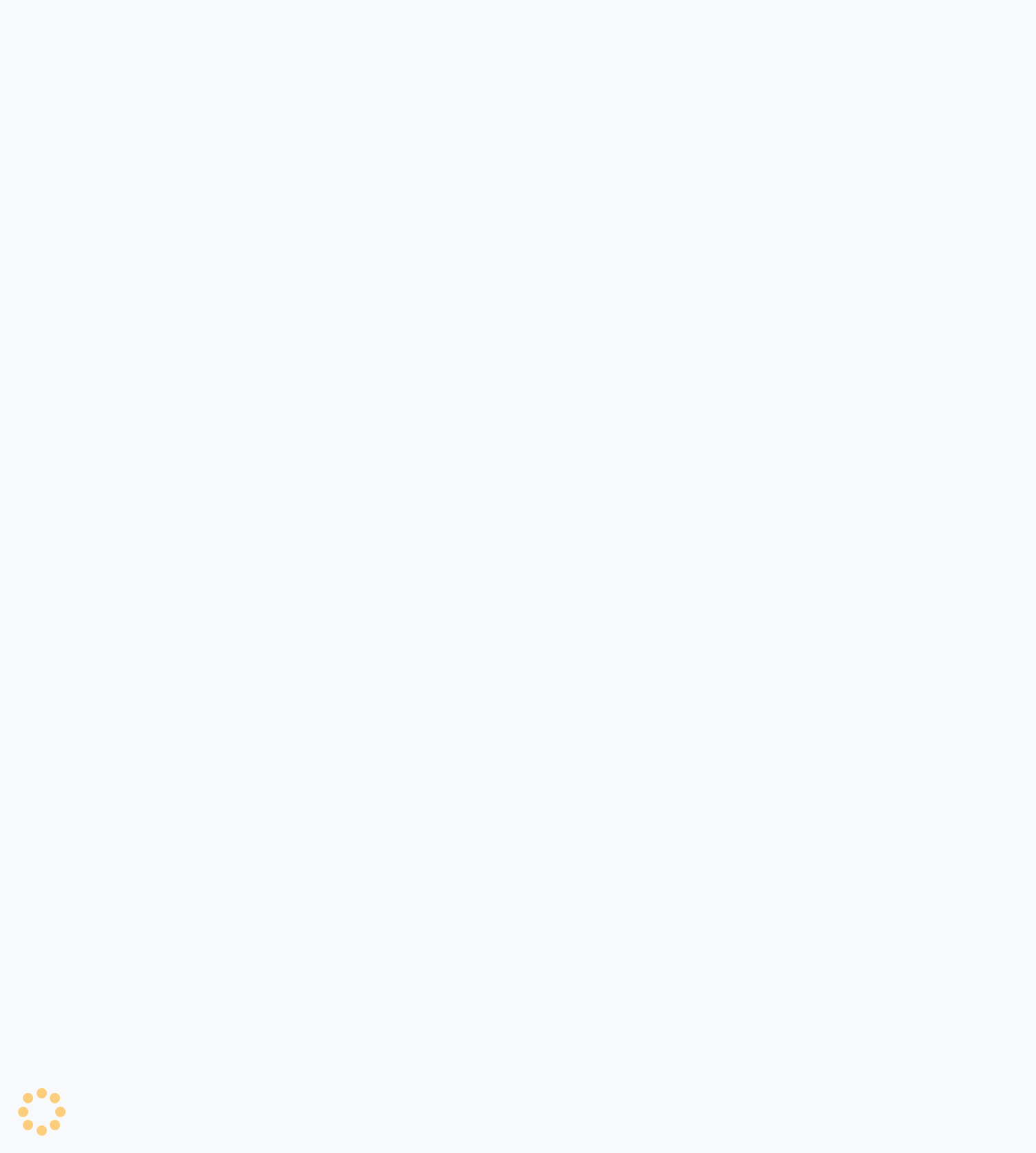
select select "service"
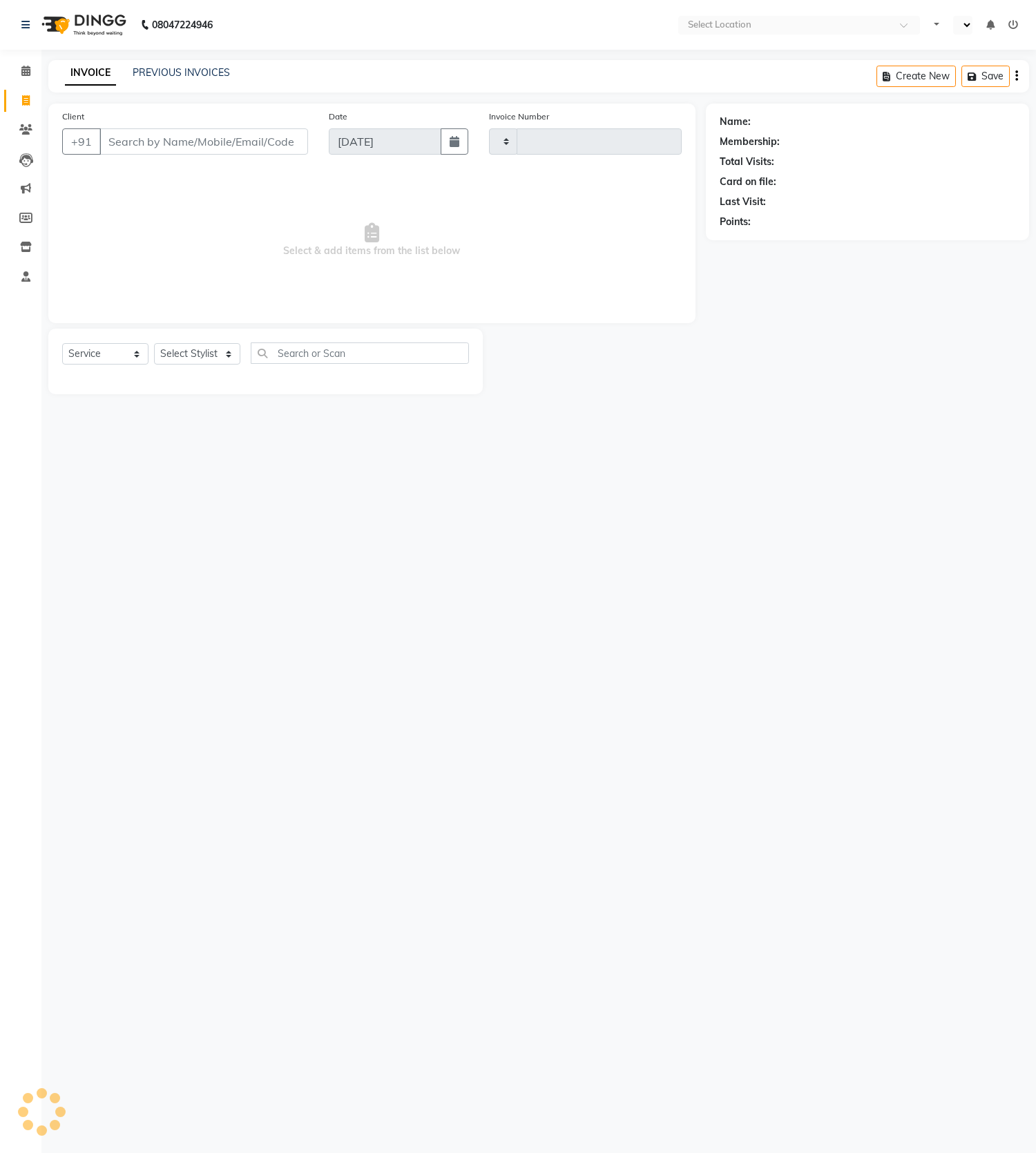
select select "en"
type input "5504"
select select "4608"
click at [157, 81] on div "INVOICE PREVIOUS INVOICES" at bounding box center [147, 73] width 198 height 15
click at [166, 68] on link "PREVIOUS INVOICES" at bounding box center [182, 72] width 98 height 12
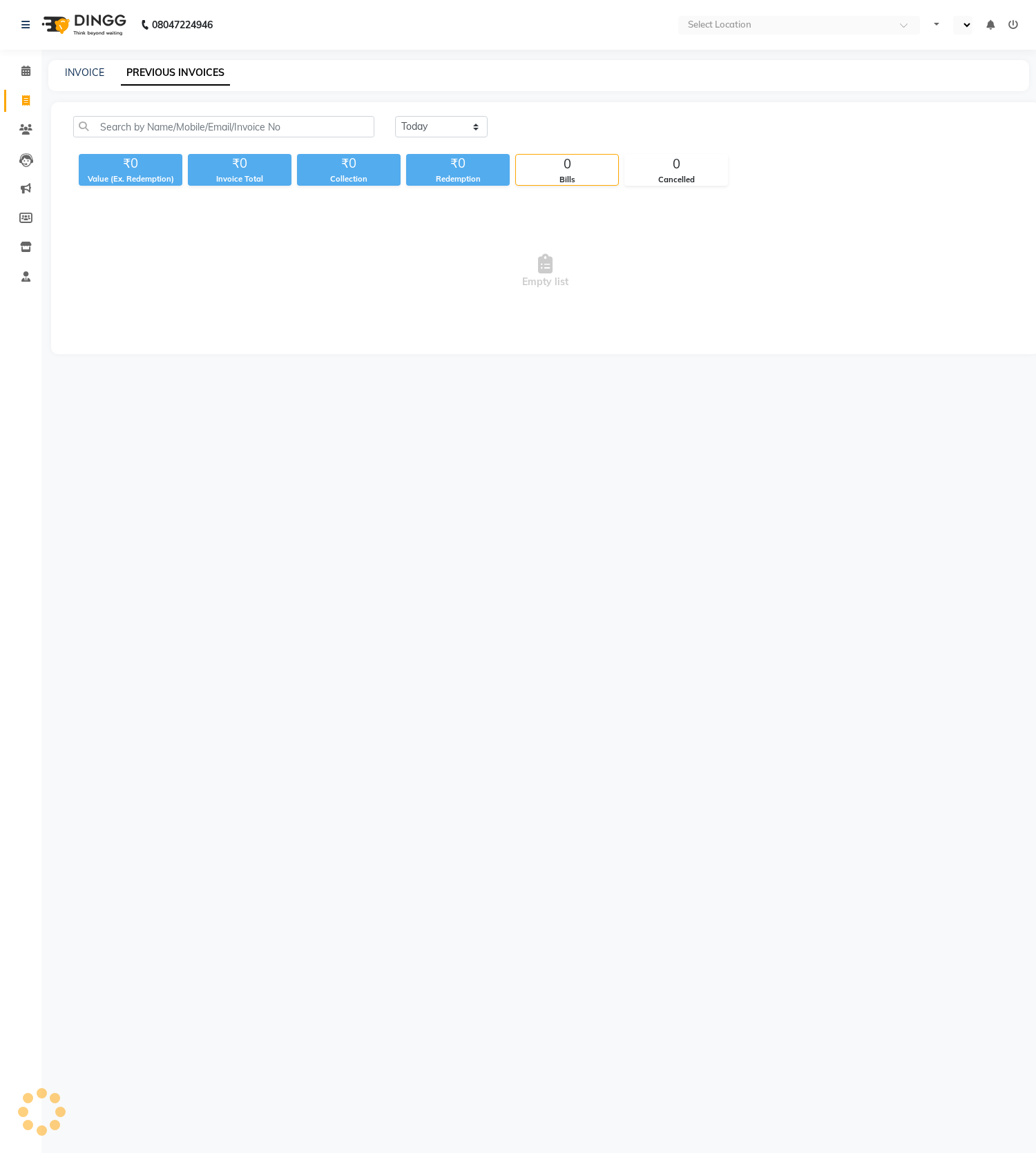
select select "en"
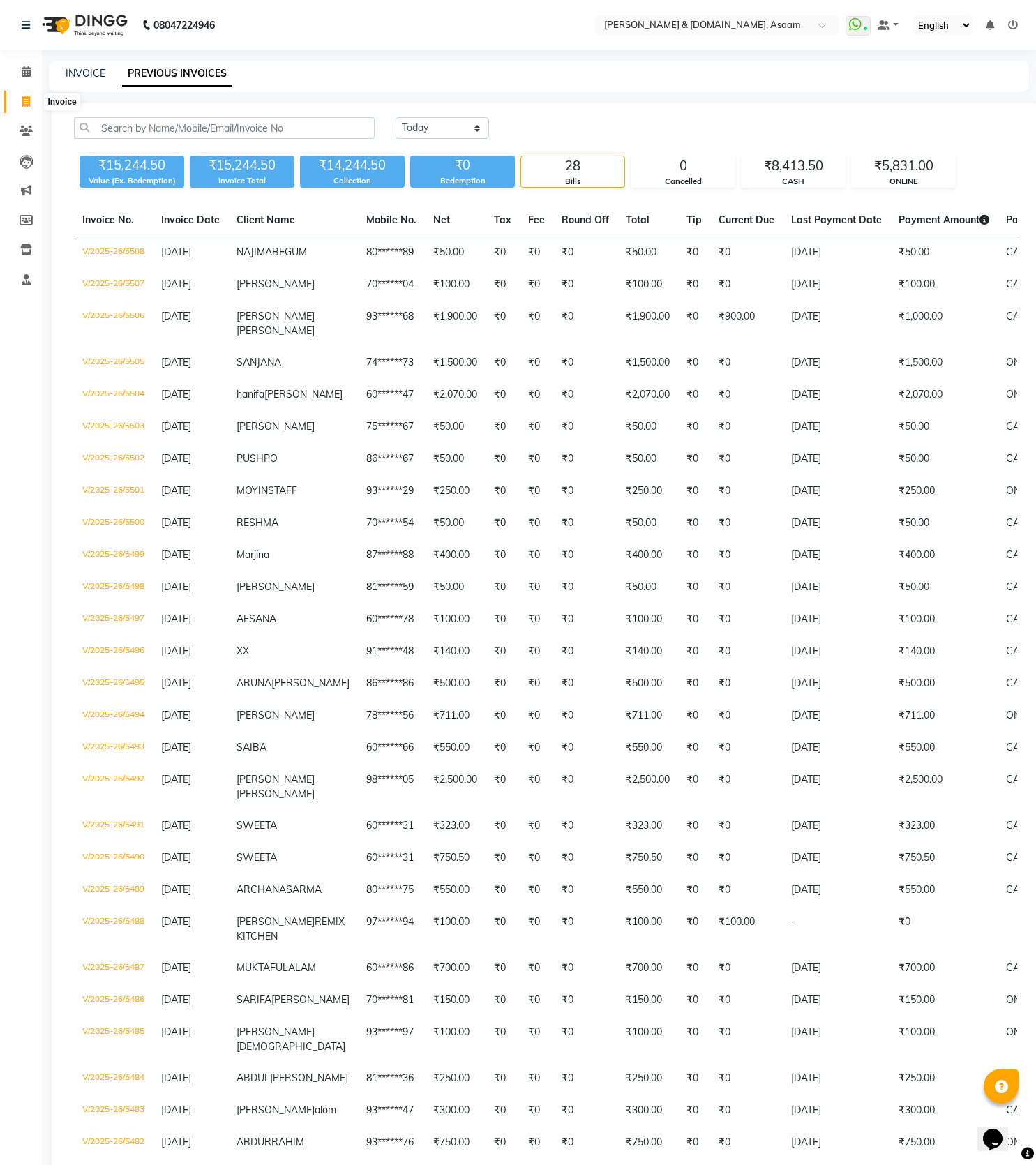
click at [16, 98] on span at bounding box center [26, 101] width 25 height 16
select select "service"
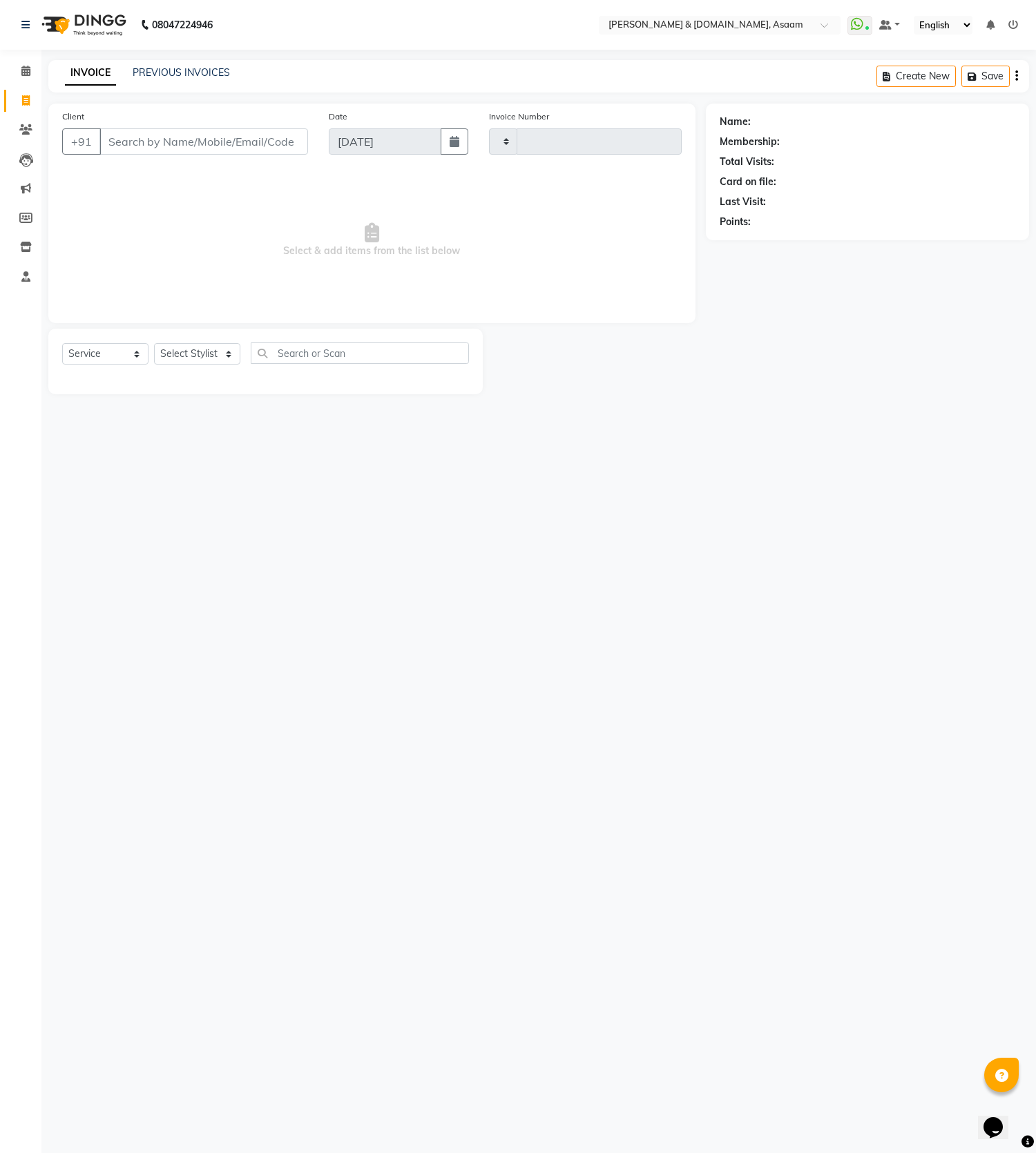
type input "5509"
select select "4608"
click at [141, 146] on input "7086642098" at bounding box center [169, 142] width 138 height 26
type input "7086642098"
click at [273, 133] on button "Add Client" at bounding box center [272, 142] width 71 height 26
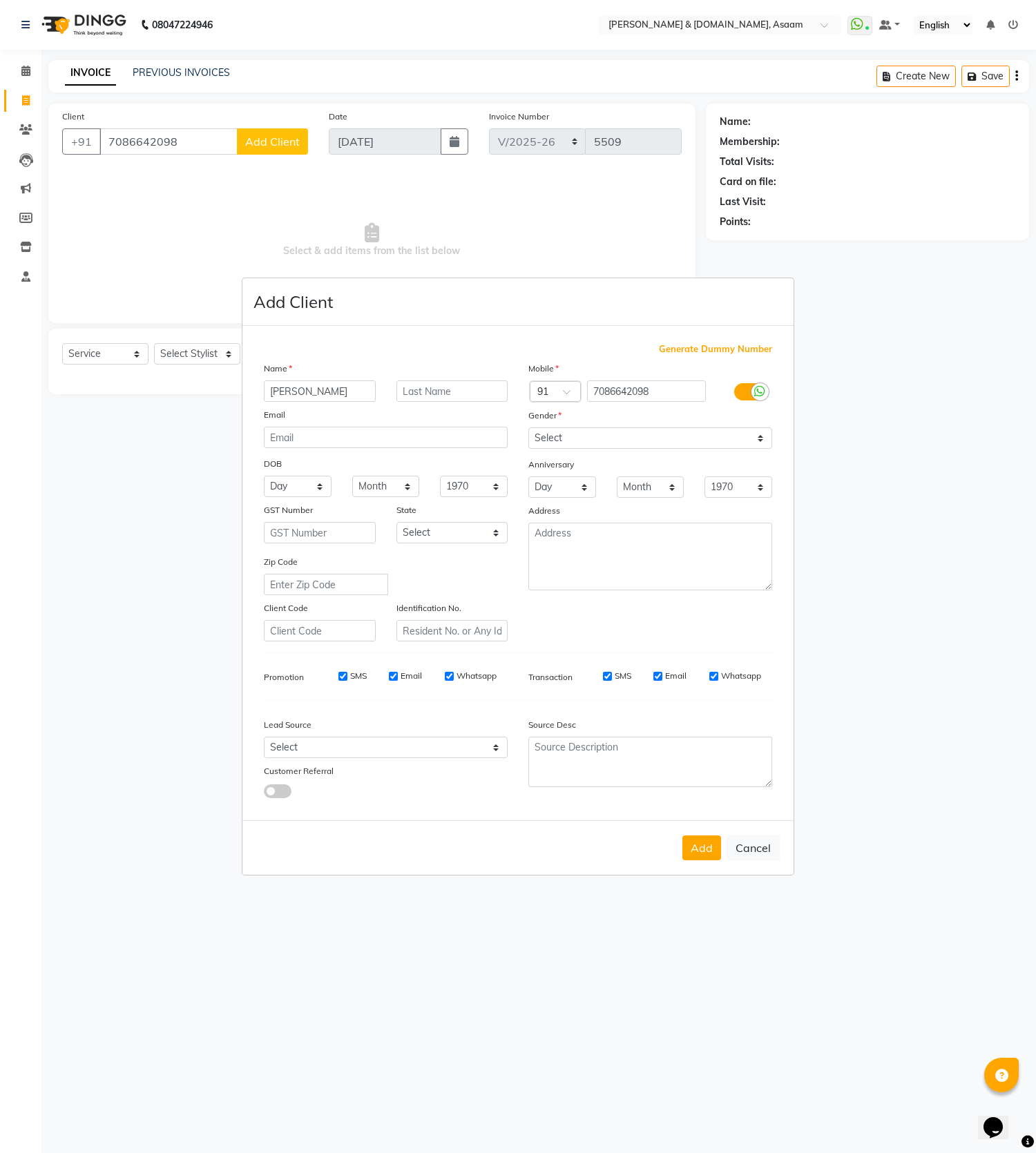
type input "[PERSON_NAME]"
type input "SAHA"
click at [700, 432] on select "Select Male Female Other Prefer Not To Say" at bounding box center [649, 438] width 244 height 21
select select "female"
click at [528, 427] on select "Select Male Female Other Prefer Not To Say" at bounding box center [649, 438] width 244 height 21
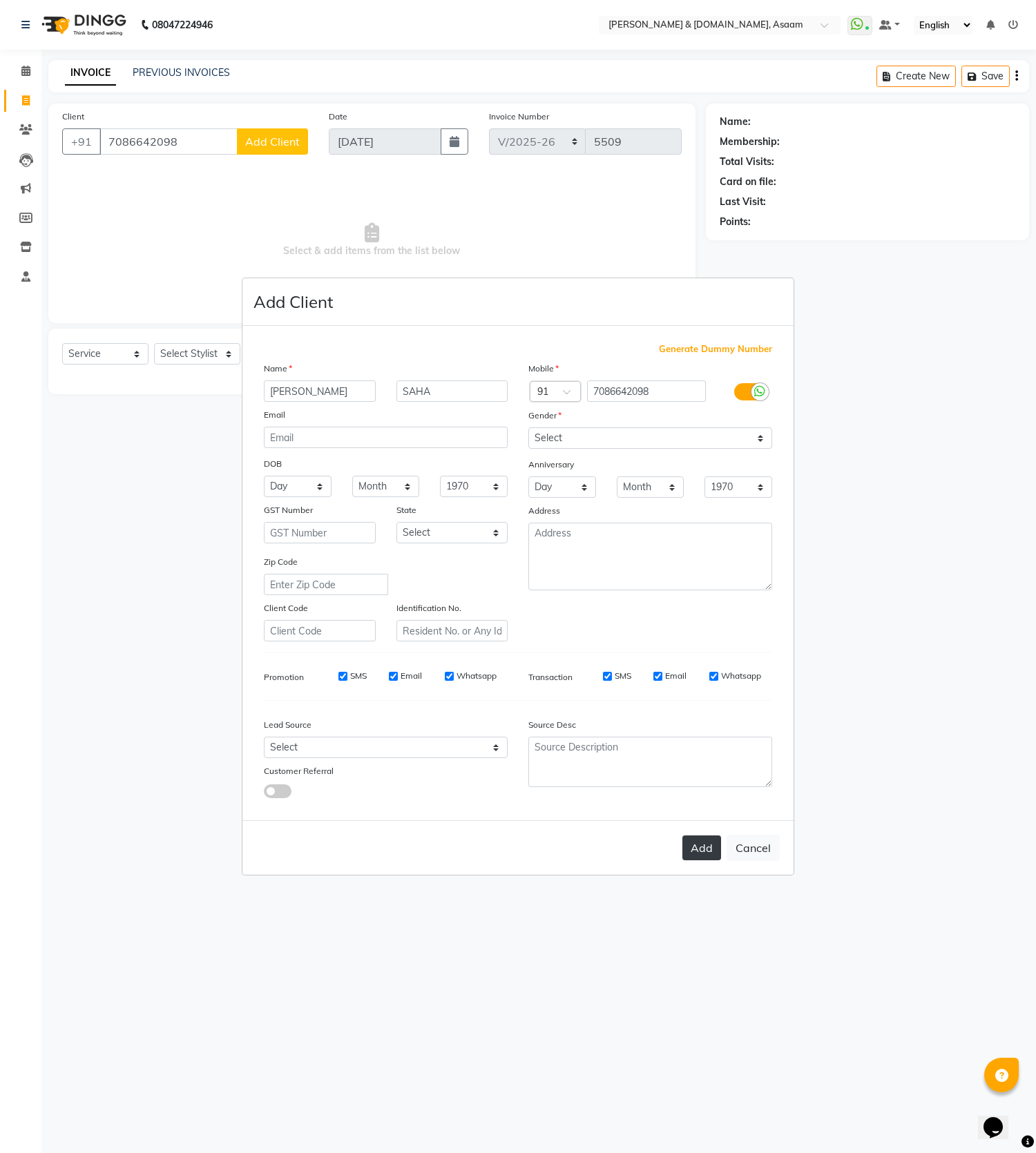
click at [709, 851] on button "Add" at bounding box center [701, 848] width 38 height 25
type input "70******98"
select select
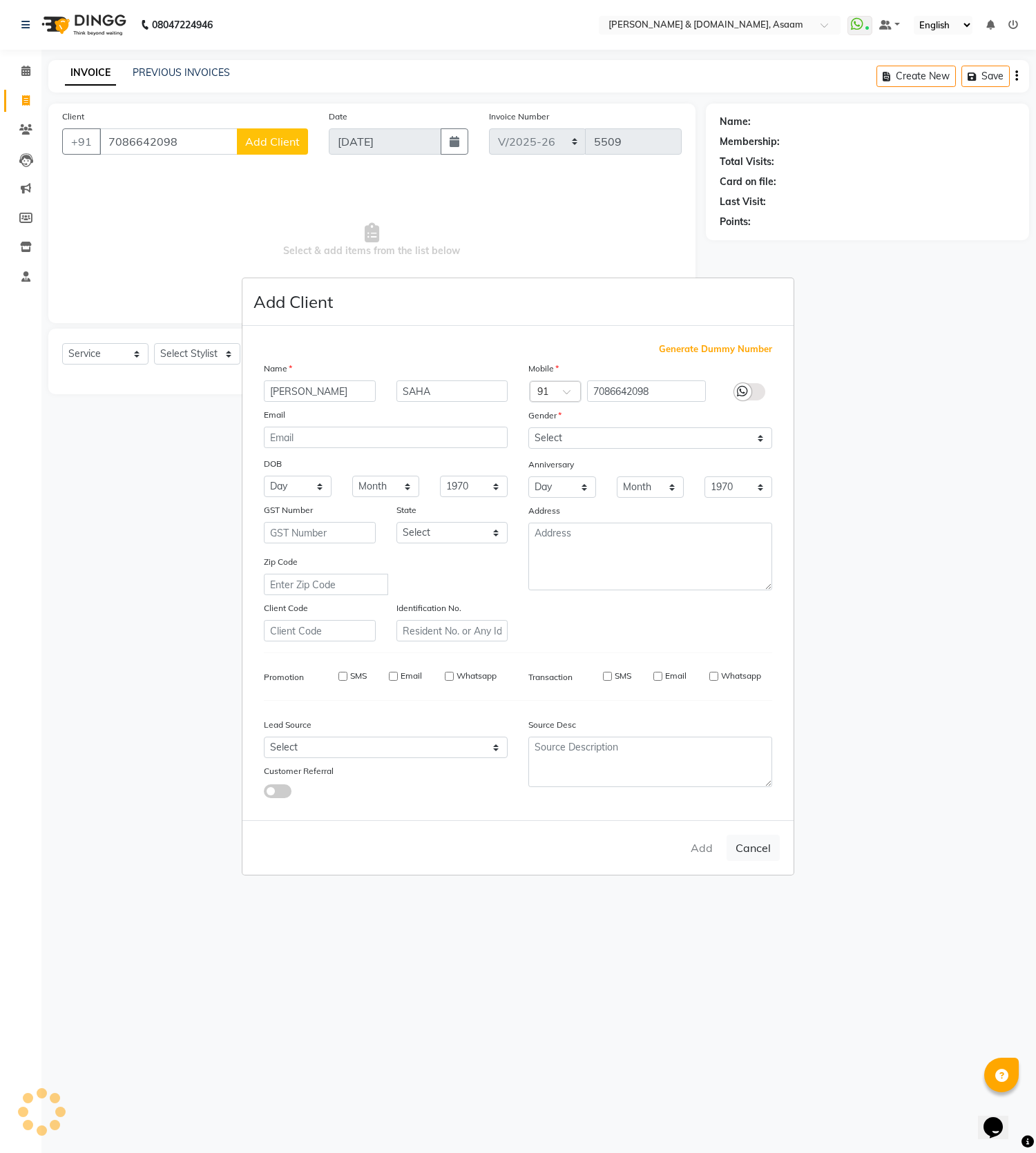
select select
checkbox input "false"
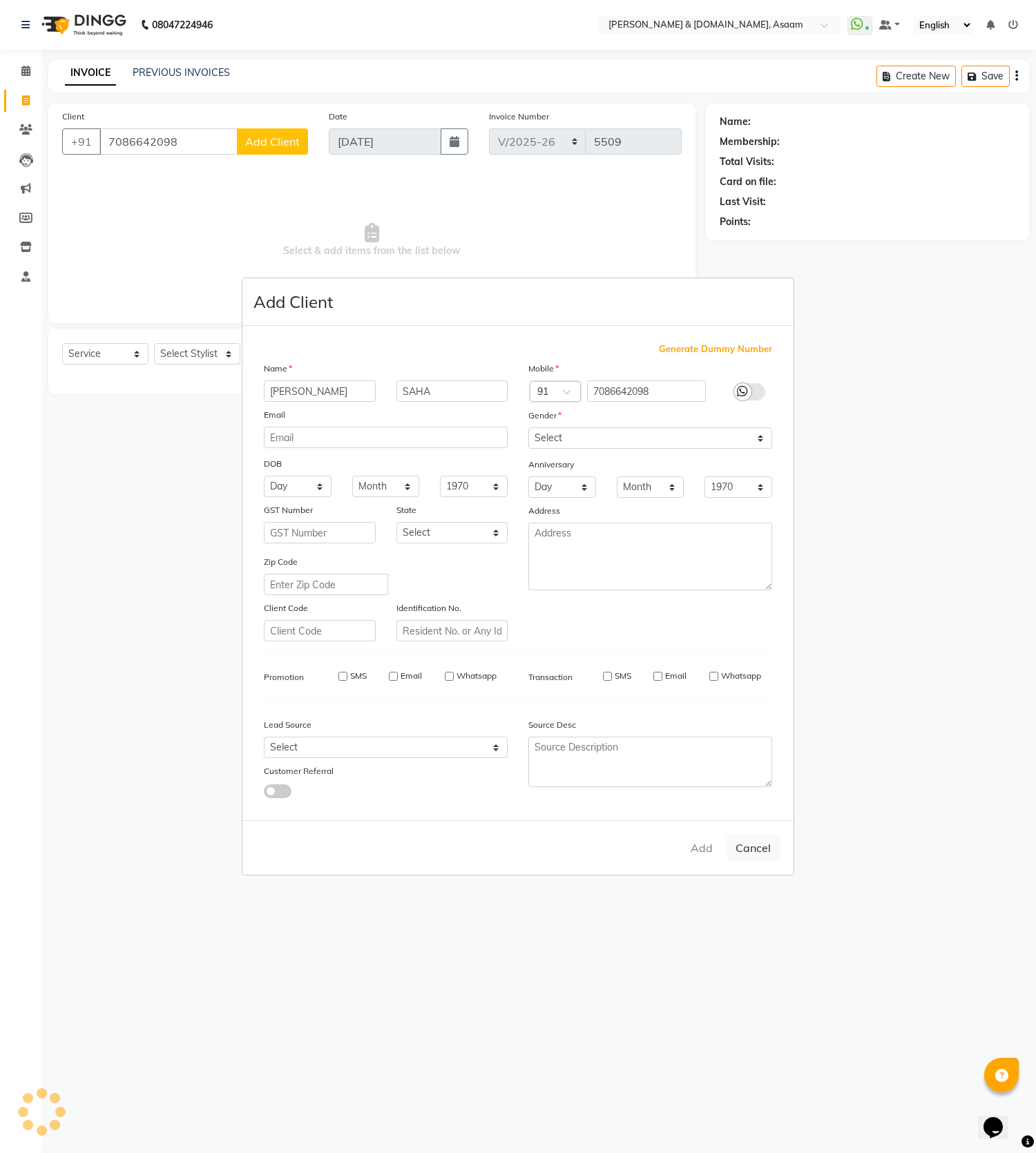
checkbox input "false"
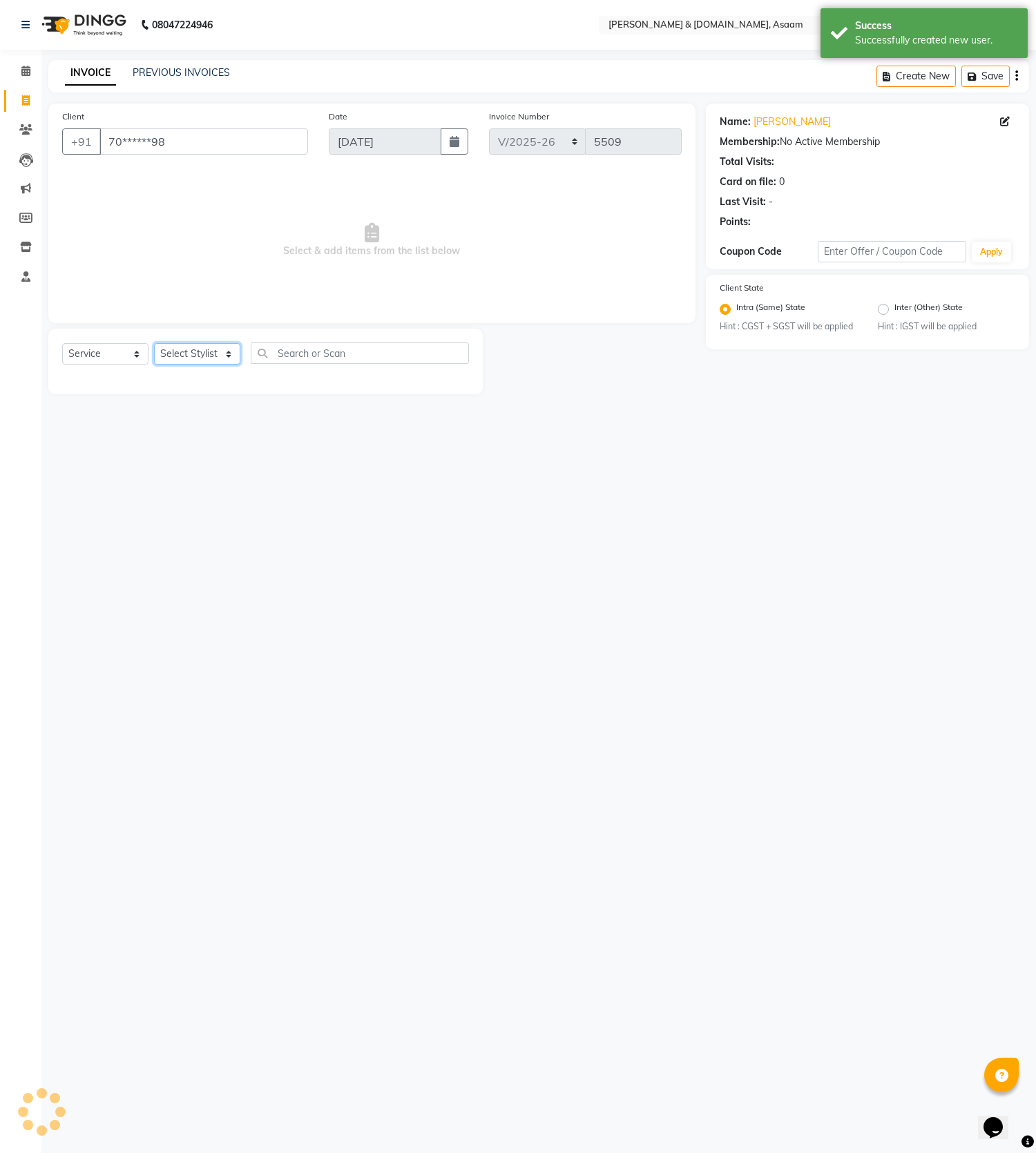
click at [206, 362] on select "Select Stylist AKASH [PERSON_NAME] fornt desk [PERSON_NAME] PARLOUR [PERSON_NAM…" at bounding box center [197, 353] width 86 height 21
select select "41665"
click at [154, 343] on select "Select Stylist AKASH [PERSON_NAME] fornt desk [PERSON_NAME] PARLOUR [PERSON_NAM…" at bounding box center [197, 353] width 86 height 21
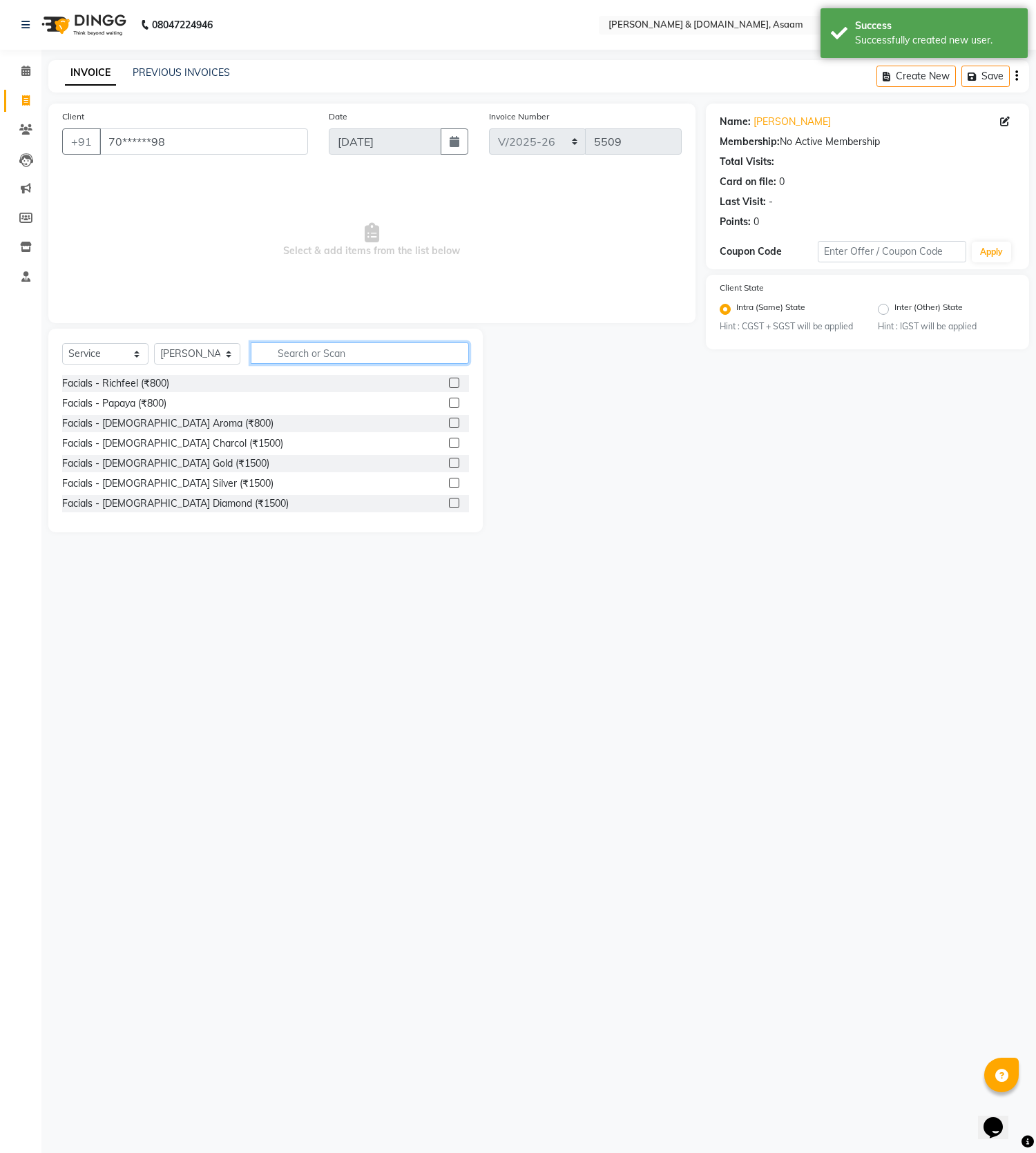
click at [336, 356] on input "text" at bounding box center [360, 353] width 218 height 21
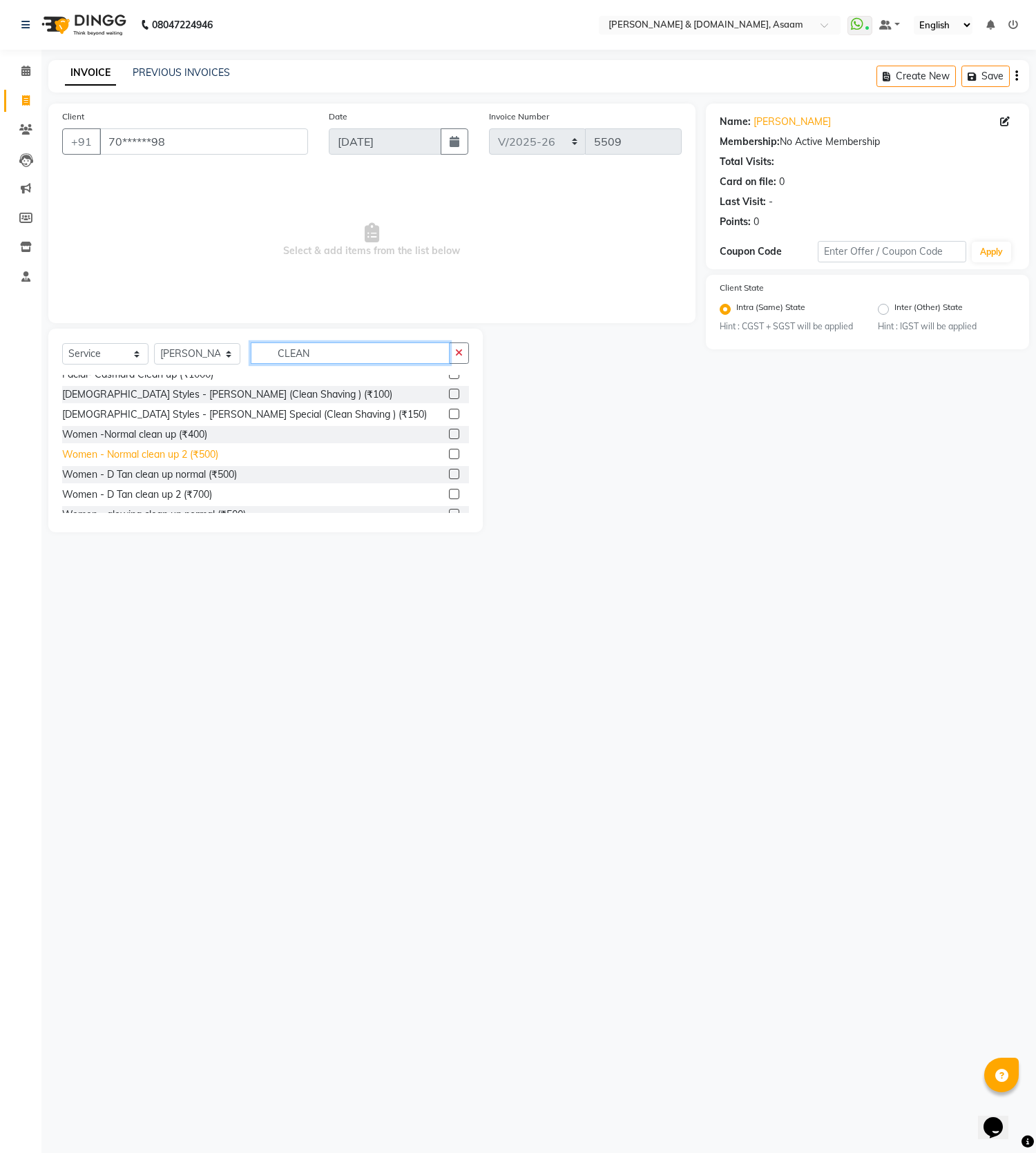
type input "CLEAN"
click at [210, 455] on div "Women - Normal clean up 2 (₹500)" at bounding box center [140, 454] width 156 height 15
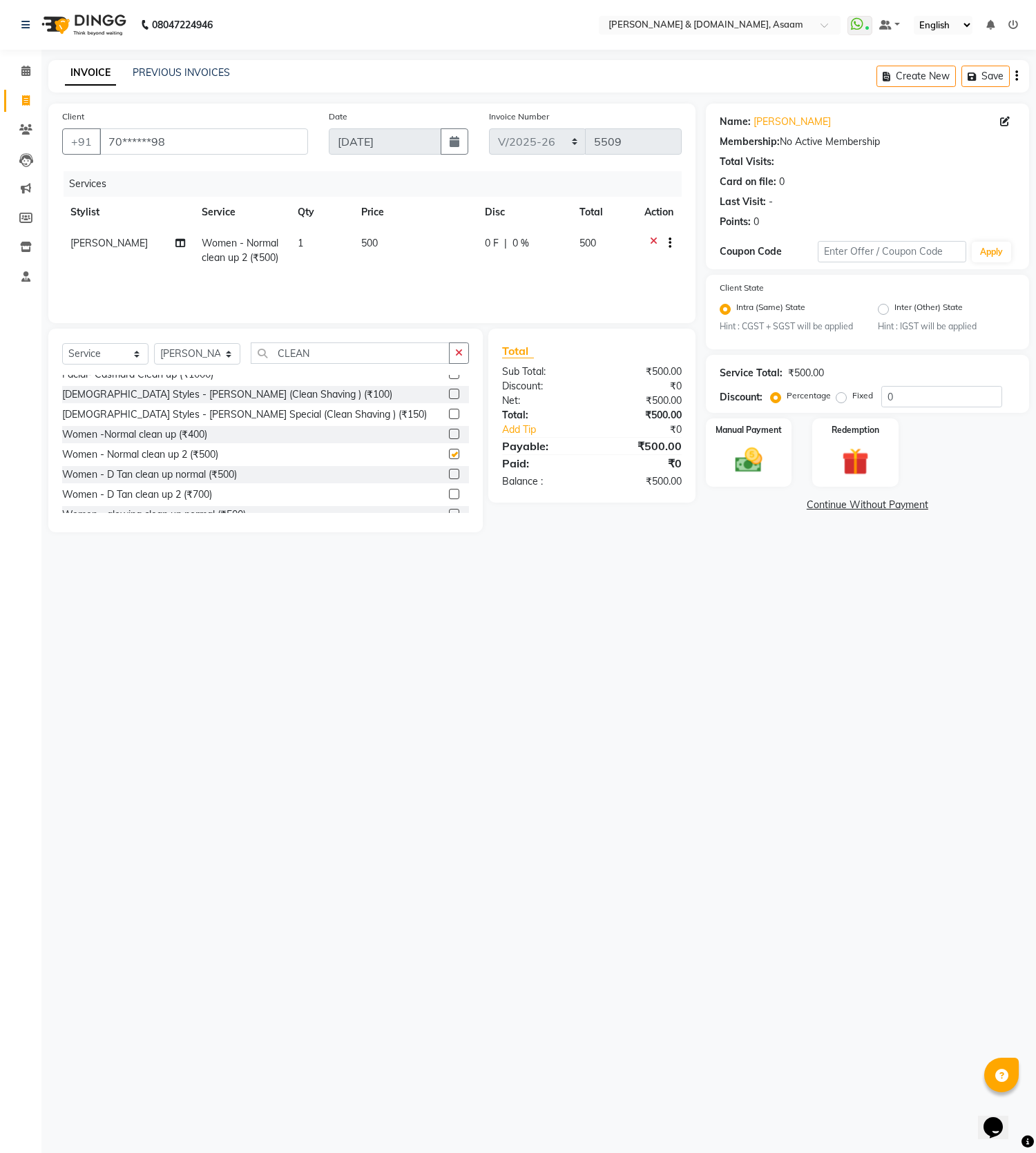
checkbox input "false"
click at [386, 290] on div "Services Stylist Service Qty Price Disc Total Action PRITY DAS Women - Normal c…" at bounding box center [371, 240] width 619 height 138
click at [501, 256] on td "0 F | 0 %" at bounding box center [524, 251] width 94 height 46
select select "41665"
drag, startPoint x: 488, startPoint y: 248, endPoint x: 160, endPoint y: 231, distance: 328.4
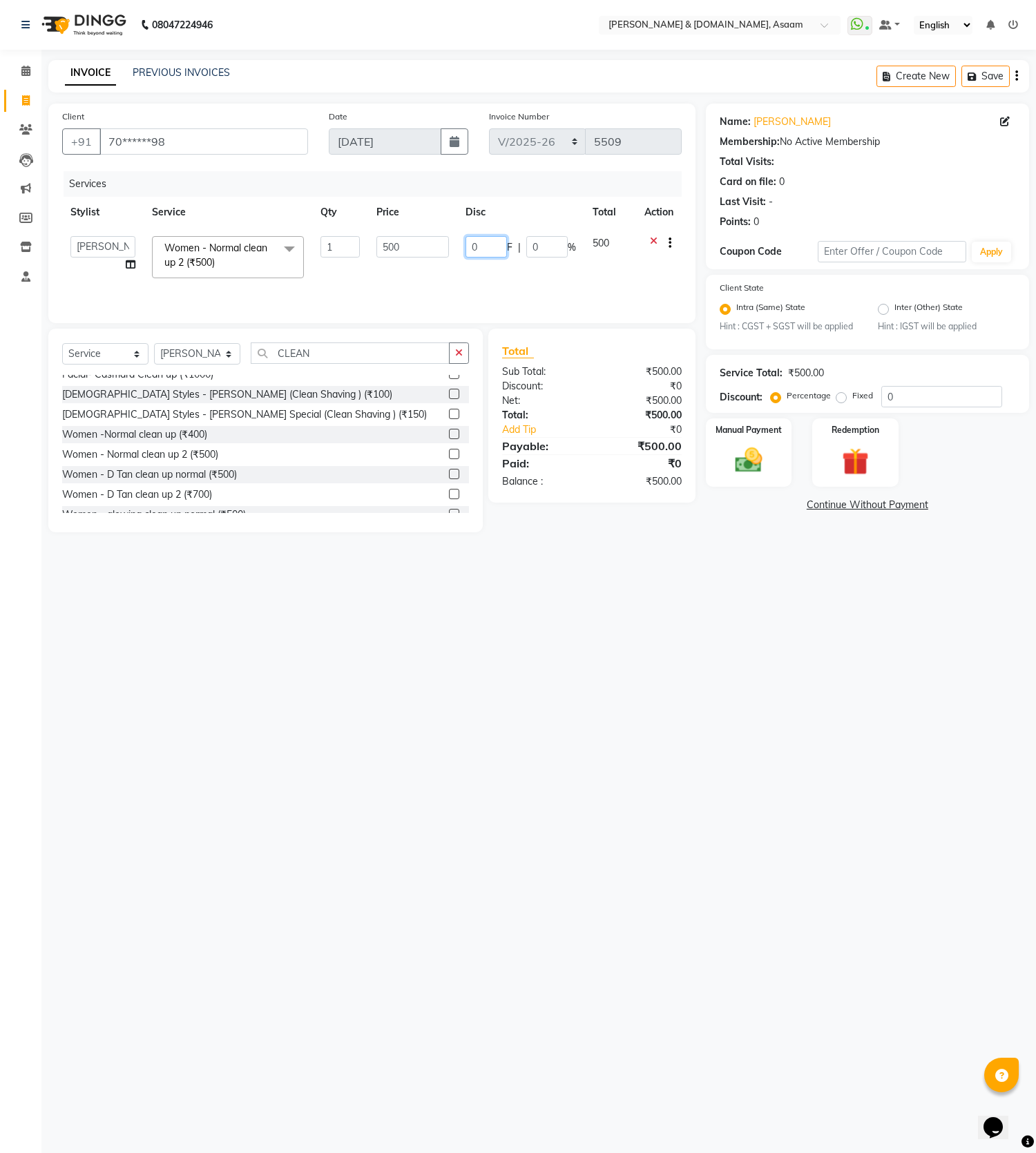
click at [194, 249] on tr "AKASH AKIB DEEPU fornt desk GANESH HRISHIKA PARLOUR JITU KARNA DAS LALITA MAM M…" at bounding box center [371, 257] width 619 height 59
type input "100"
drag, startPoint x: 519, startPoint y: 638, endPoint x: 485, endPoint y: 632, distance: 34.5
click at [490, 634] on div "08047224946 Select Location × Hrishika & Hair.com, Asaam WhatsApp Status ✕ Stat…" at bounding box center [518, 576] width 1036 height 1153
click at [324, 342] on div "Select Service Product Membership Package Voucher Prepaid Gift Card Select Styl…" at bounding box center [265, 430] width 434 height 204
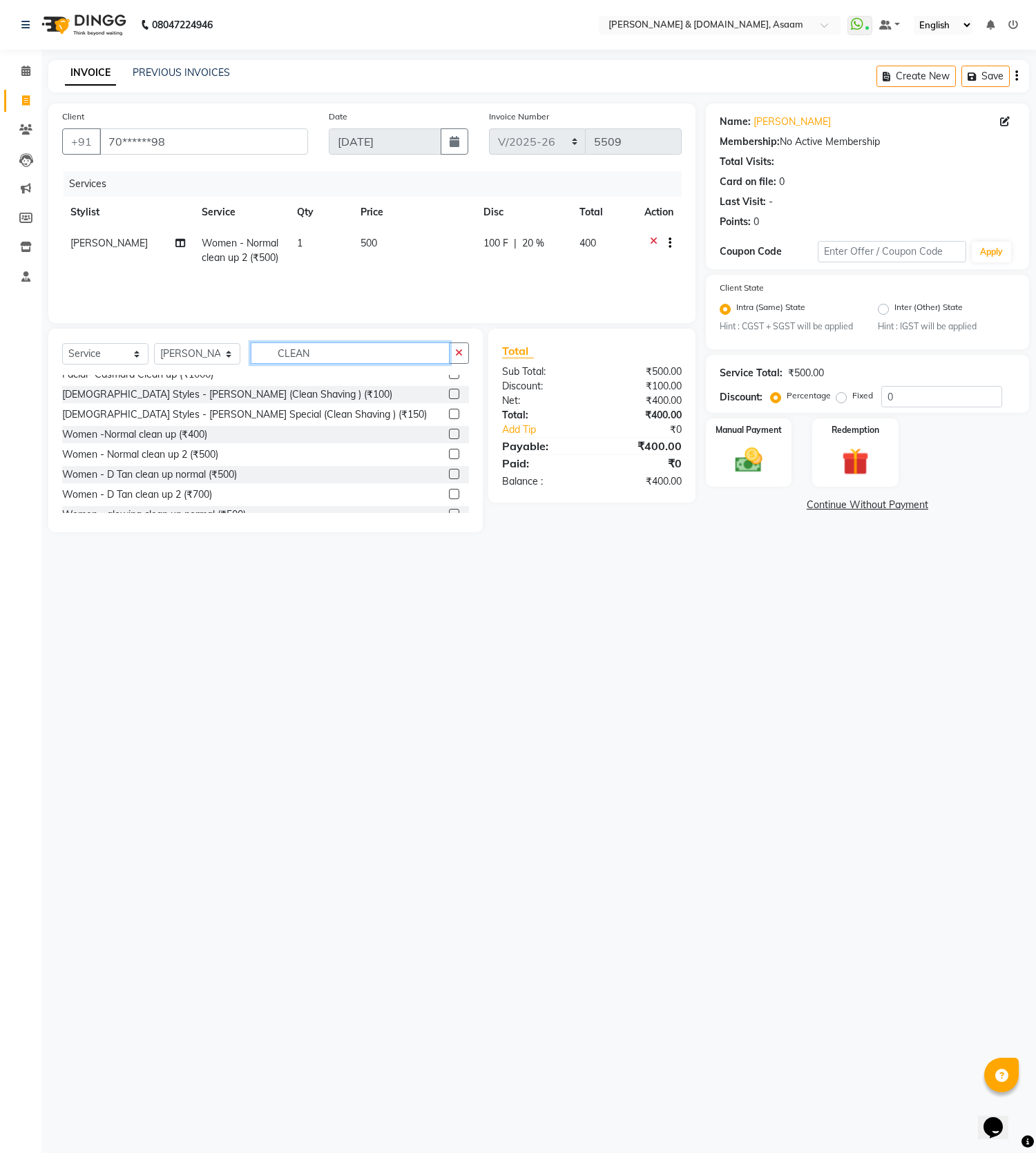
drag, startPoint x: 332, startPoint y: 362, endPoint x: 104, endPoint y: 338, distance: 229.3
click at [104, 338] on div "Select Service Product Membership Package Voucher Prepaid Gift Card Select Styl…" at bounding box center [265, 430] width 434 height 204
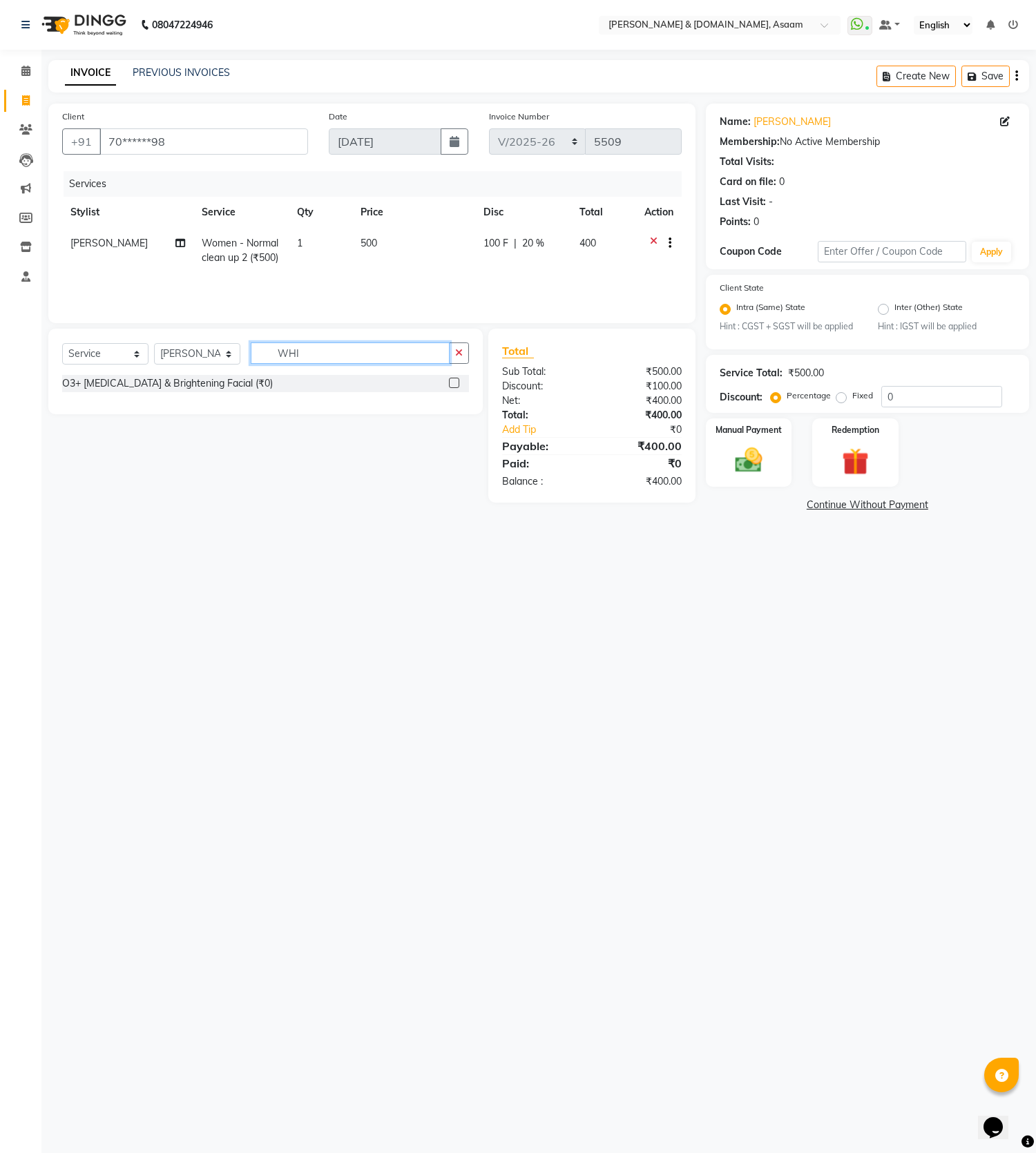
scroll to position [0, 0]
type input "WHITE"
click at [110, 349] on select "Select Service Product Membership Package Voucher Prepaid Gift Card" at bounding box center [105, 353] width 86 height 21
select select "product"
click at [62, 343] on select "Select Service Product Membership Package Voucher Prepaid Gift Card" at bounding box center [105, 353] width 86 height 21
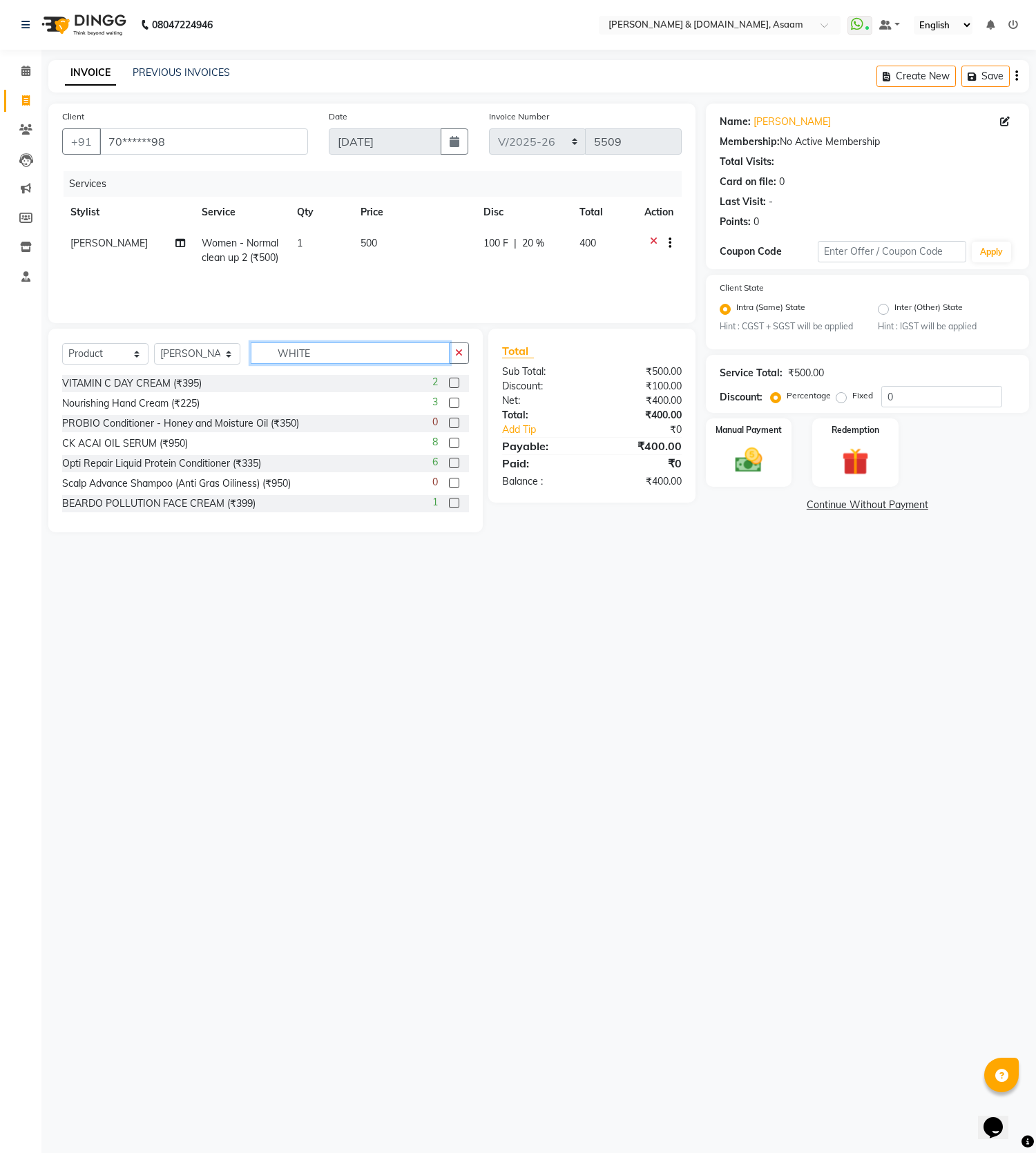
drag, startPoint x: 323, startPoint y: 356, endPoint x: 106, endPoint y: 336, distance: 217.9
click at [106, 336] on div "Select Service Product Membership Package Voucher Prepaid Gift Card Select Styl…" at bounding box center [265, 430] width 434 height 204
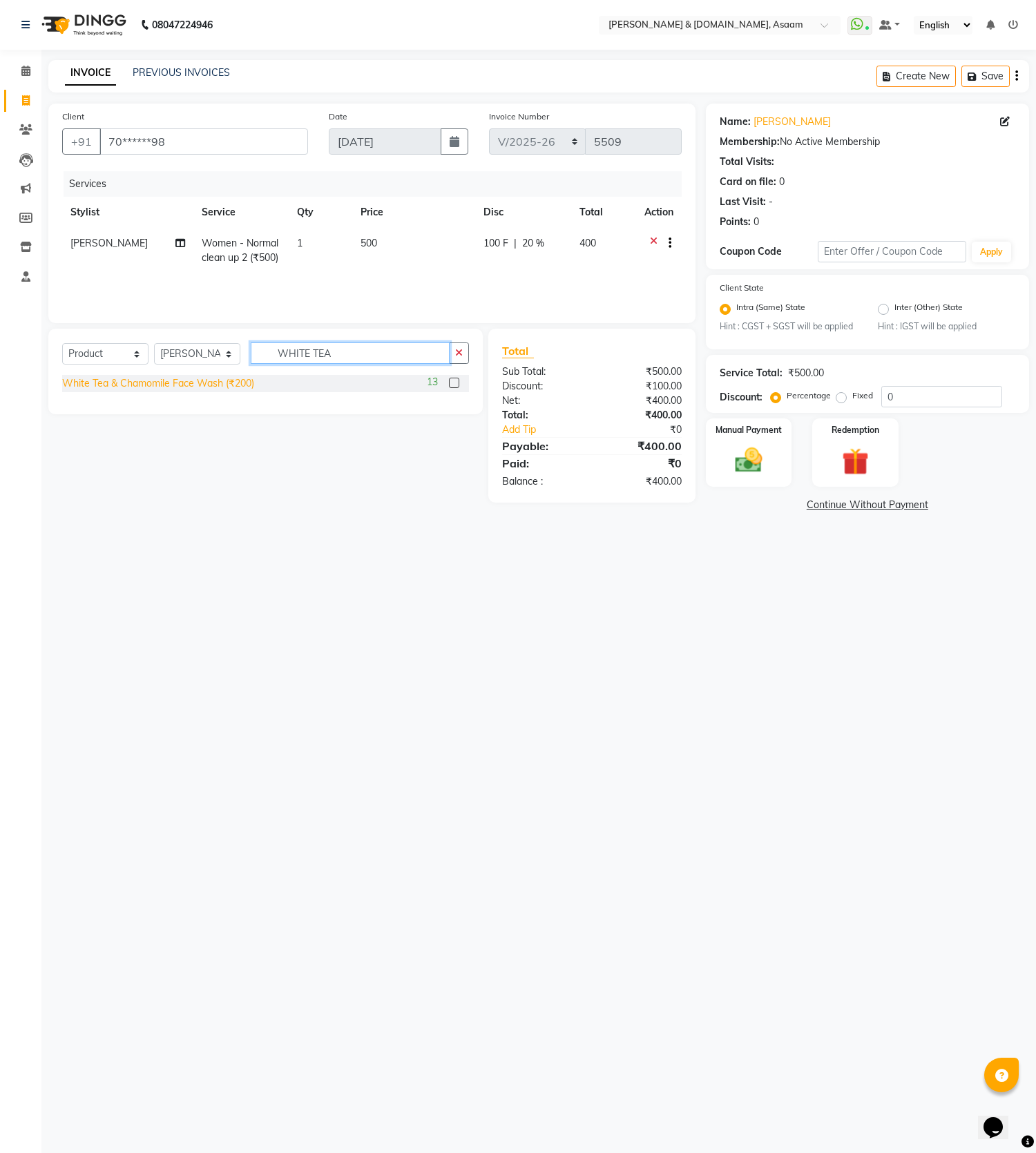
type input "WHITE TEA"
click at [240, 376] on div "White Tea & Chamomile Face Wash (₹200)" at bounding box center [158, 384] width 192 height 15
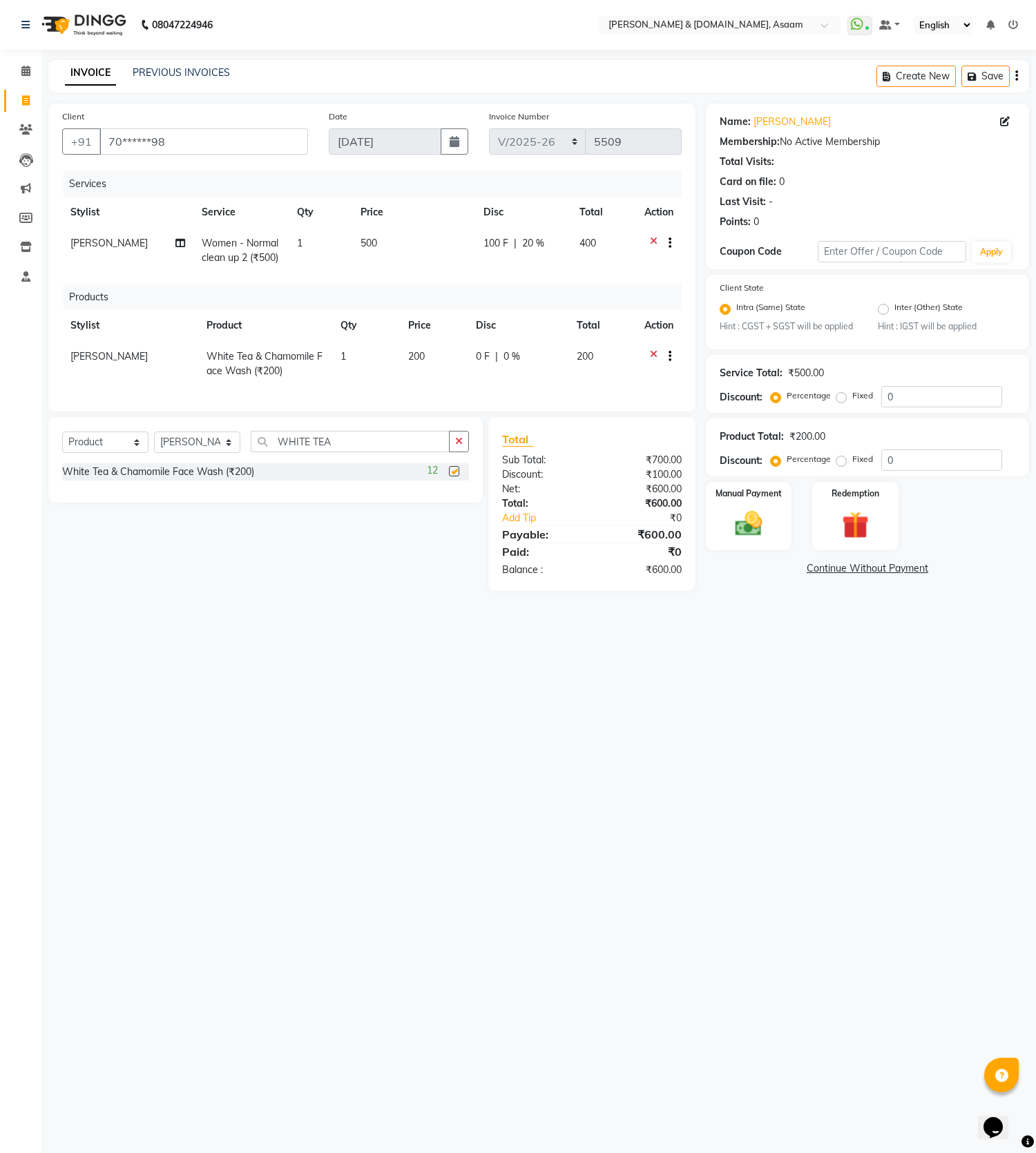
checkbox input "false"
drag, startPoint x: 235, startPoint y: 451, endPoint x: 156, endPoint y: 446, distance: 79.2
click at [158, 446] on div "Select Service Product Membership Package Voucher Prepaid Gift Card Select Styl…" at bounding box center [265, 447] width 406 height 33
type input "MORIN"
click at [188, 479] on div "MORINGA SKIN TONER (₹160)" at bounding box center [130, 471] width 137 height 15
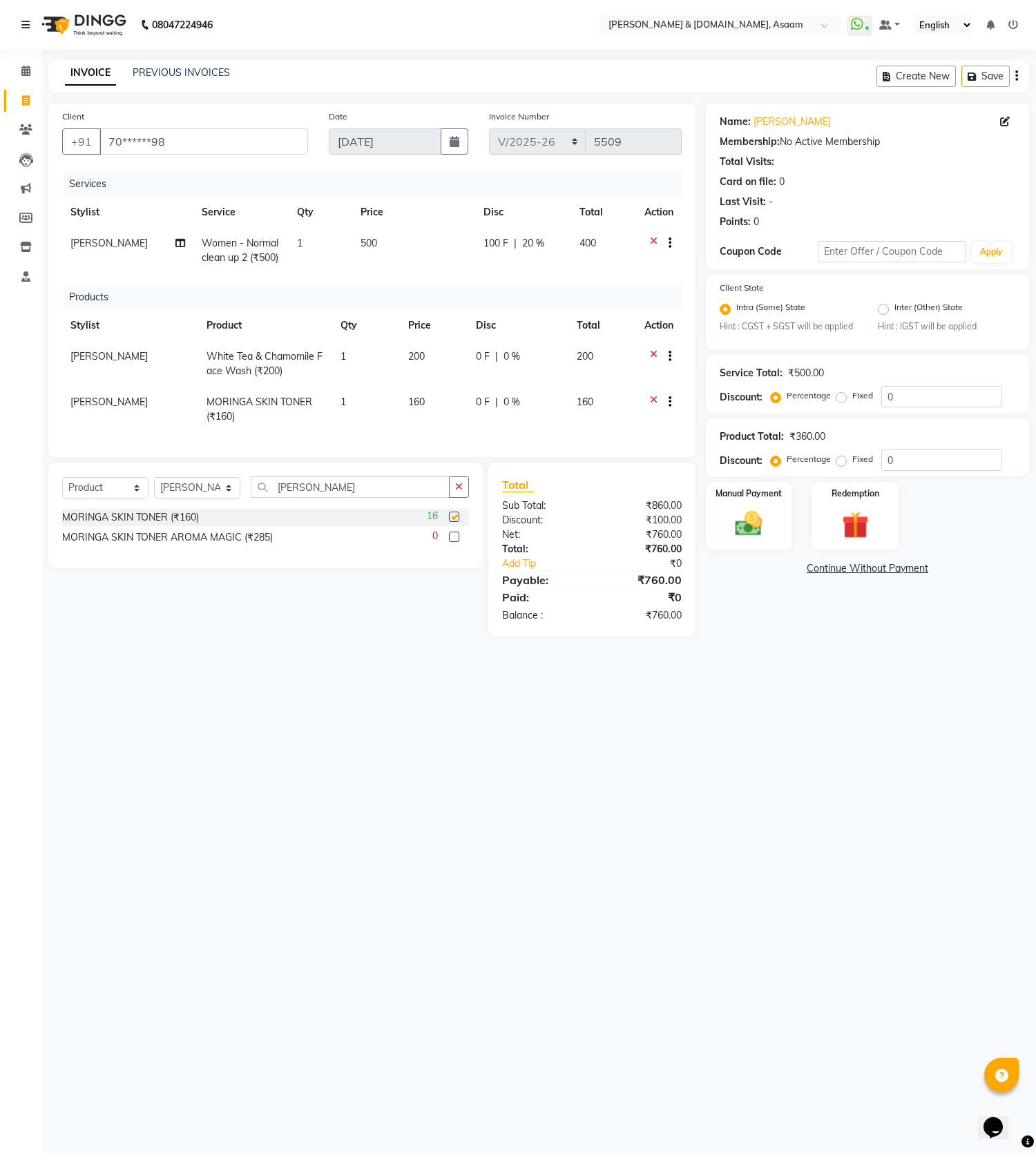
checkbox input "false"
drag, startPoint x: 928, startPoint y: 459, endPoint x: 665, endPoint y: 472, distance: 263.3
click at [668, 472] on div "Client +91 70******98 Date 01-09-2025 Invoice Number INV/2025-26 V/2025 V/2025-…" at bounding box center [538, 370] width 1001 height 533
type input "5"
drag, startPoint x: 792, startPoint y: 687, endPoint x: 793, endPoint y: 681, distance: 6.1
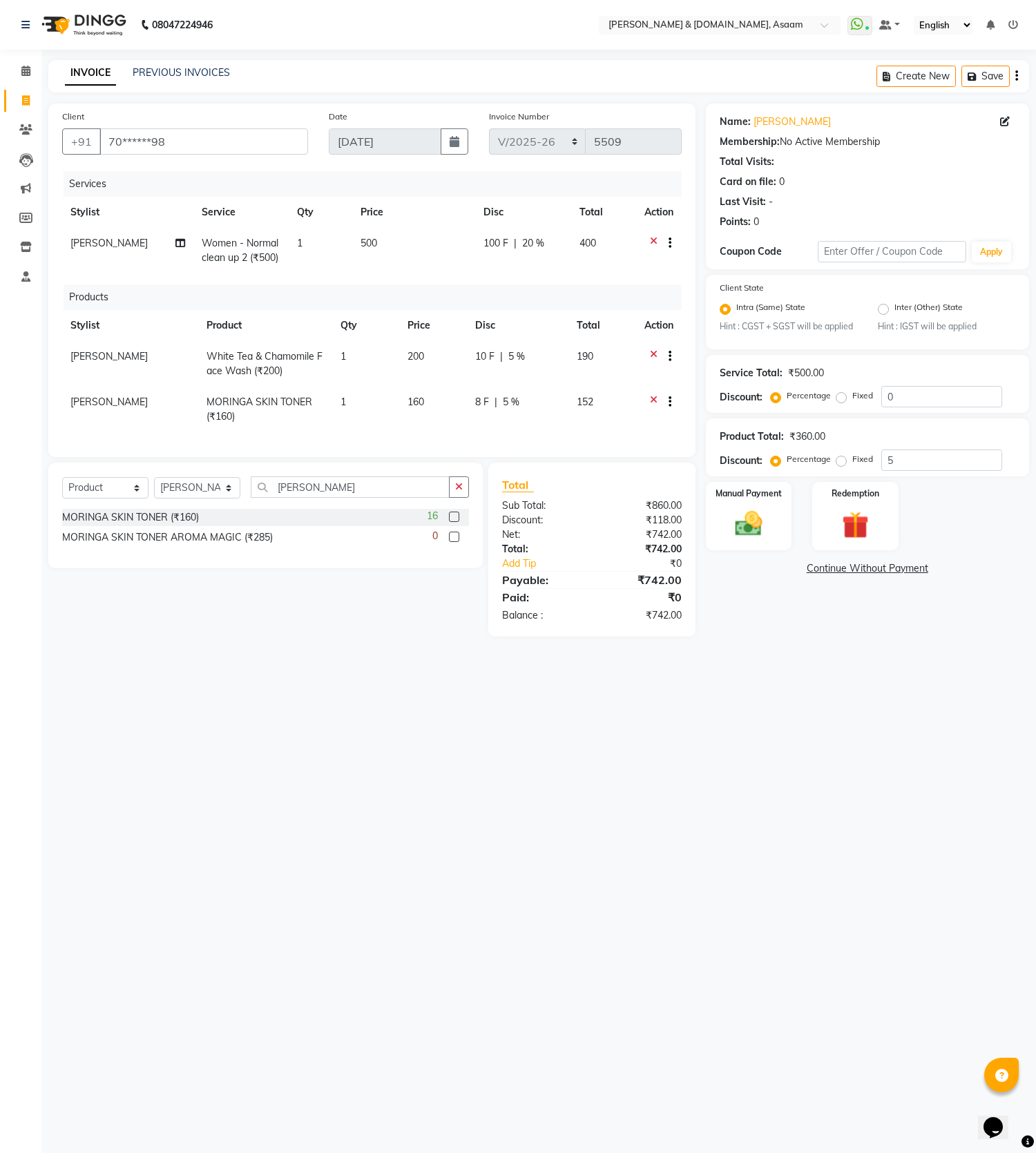
click at [793, 681] on div "08047224946 Select Location × Hrishika & Hair.com, Asaam WhatsApp Status ✕ Stat…" at bounding box center [518, 576] width 1036 height 1153
drag, startPoint x: 911, startPoint y: 463, endPoint x: 814, endPoint y: 464, distance: 97.0
click at [814, 464] on div "Percentage Fixed 5" at bounding box center [887, 460] width 229 height 21
click at [459, 399] on td "160" at bounding box center [433, 410] width 68 height 46
select select "41665"
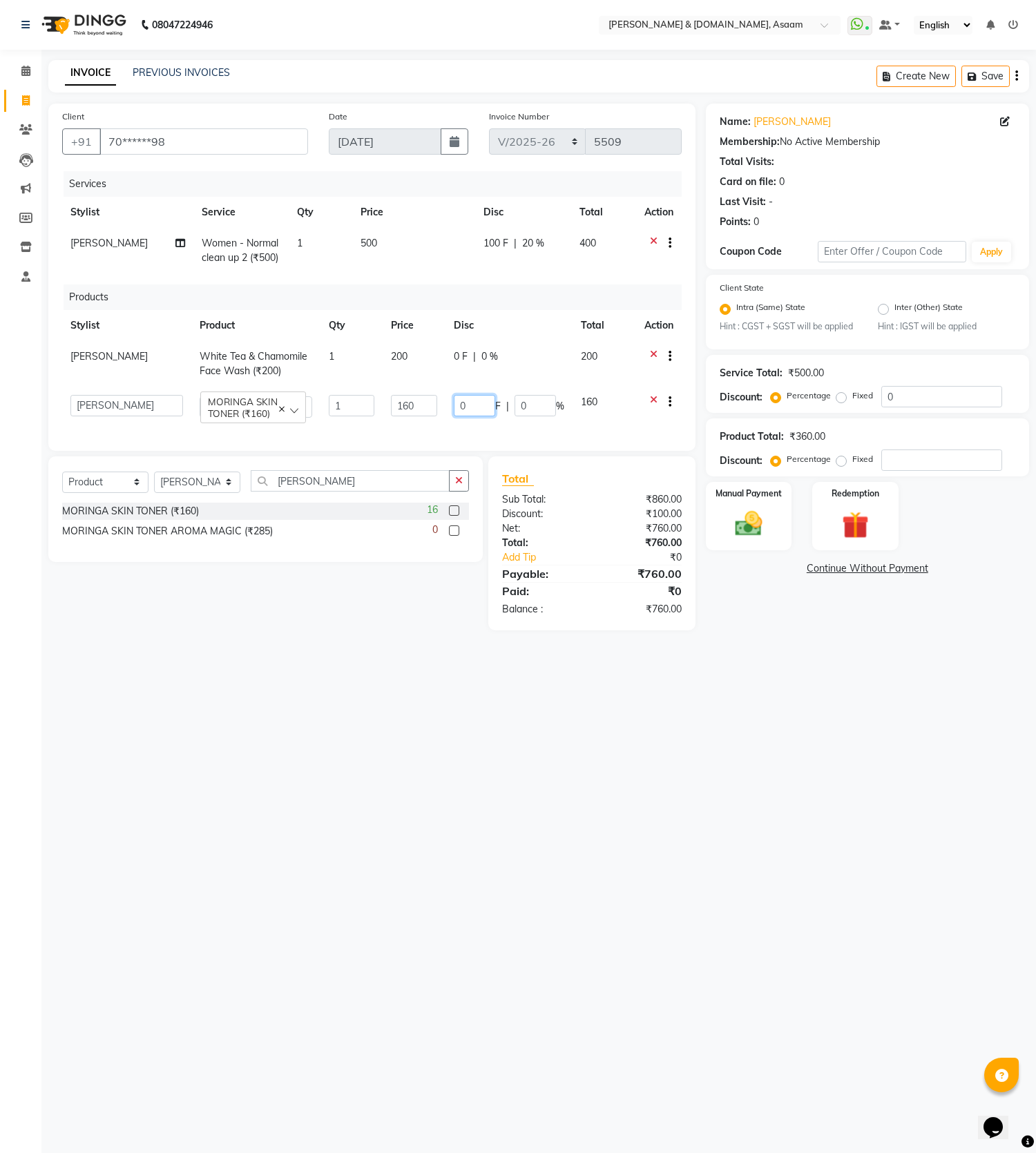
drag, startPoint x: 483, startPoint y: 401, endPoint x: 424, endPoint y: 410, distance: 59.7
click at [424, 410] on tr "AKASH AKIB DEEPU fornt desk GANESH HRISHIKA PARLOUR JITU KARNA DAS LALITA MAM M…" at bounding box center [371, 406] width 619 height 39
type input "10"
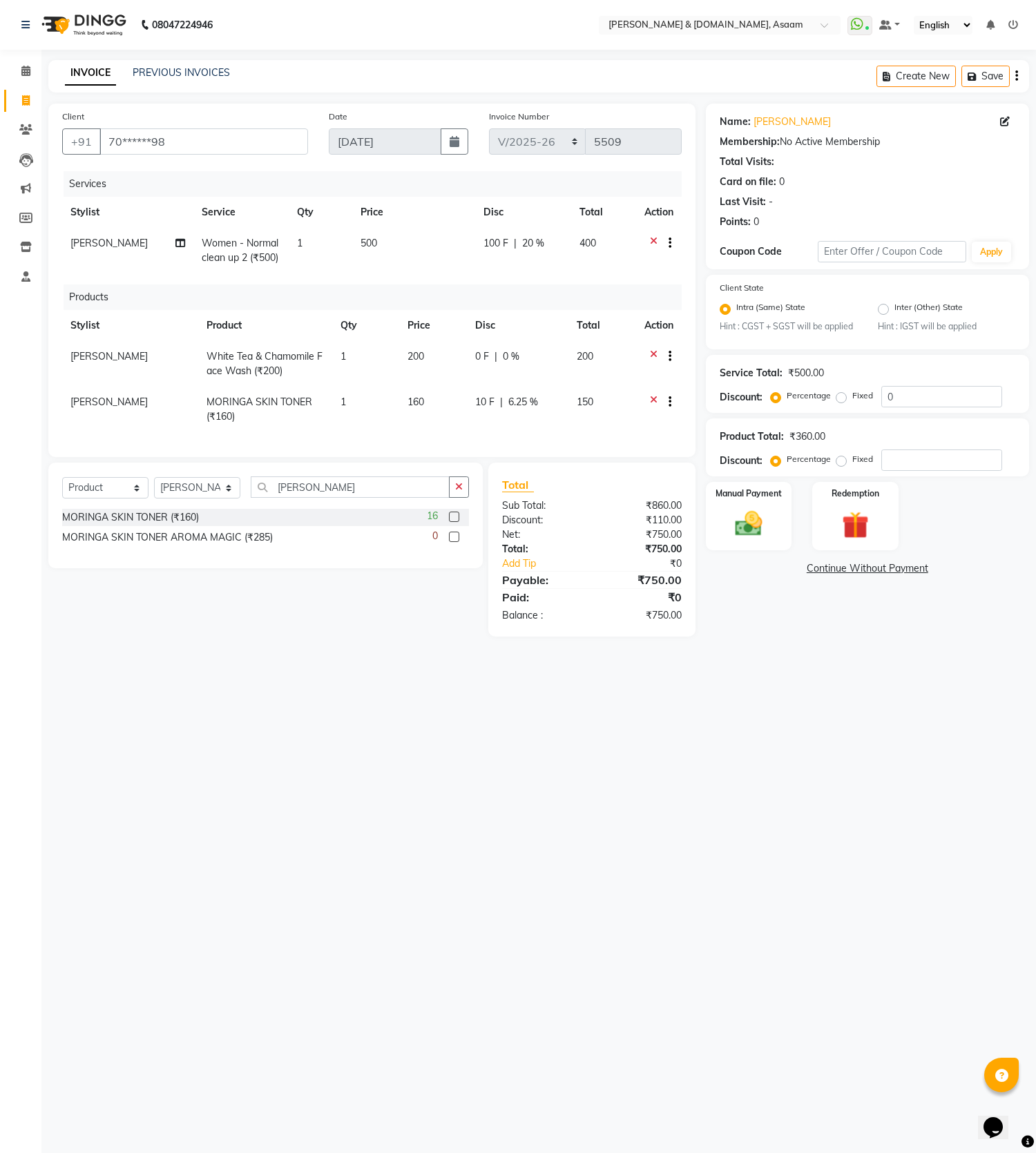
click at [632, 755] on div "08047224946 Select Location × Hrishika & Hair.com, Asaam WhatsApp Status ✕ Stat…" at bounding box center [518, 576] width 1036 height 1153
click at [476, 349] on td "0 F | 0 %" at bounding box center [517, 364] width 102 height 46
select select "41665"
drag, startPoint x: 470, startPoint y: 357, endPoint x: 407, endPoint y: 357, distance: 63.0
click at [407, 357] on tr "AKASH AKIB DEEPU fornt desk GANESH HRISHIKA PARLOUR JITU KARNA DAS LALITA MAM M…" at bounding box center [371, 364] width 619 height 46
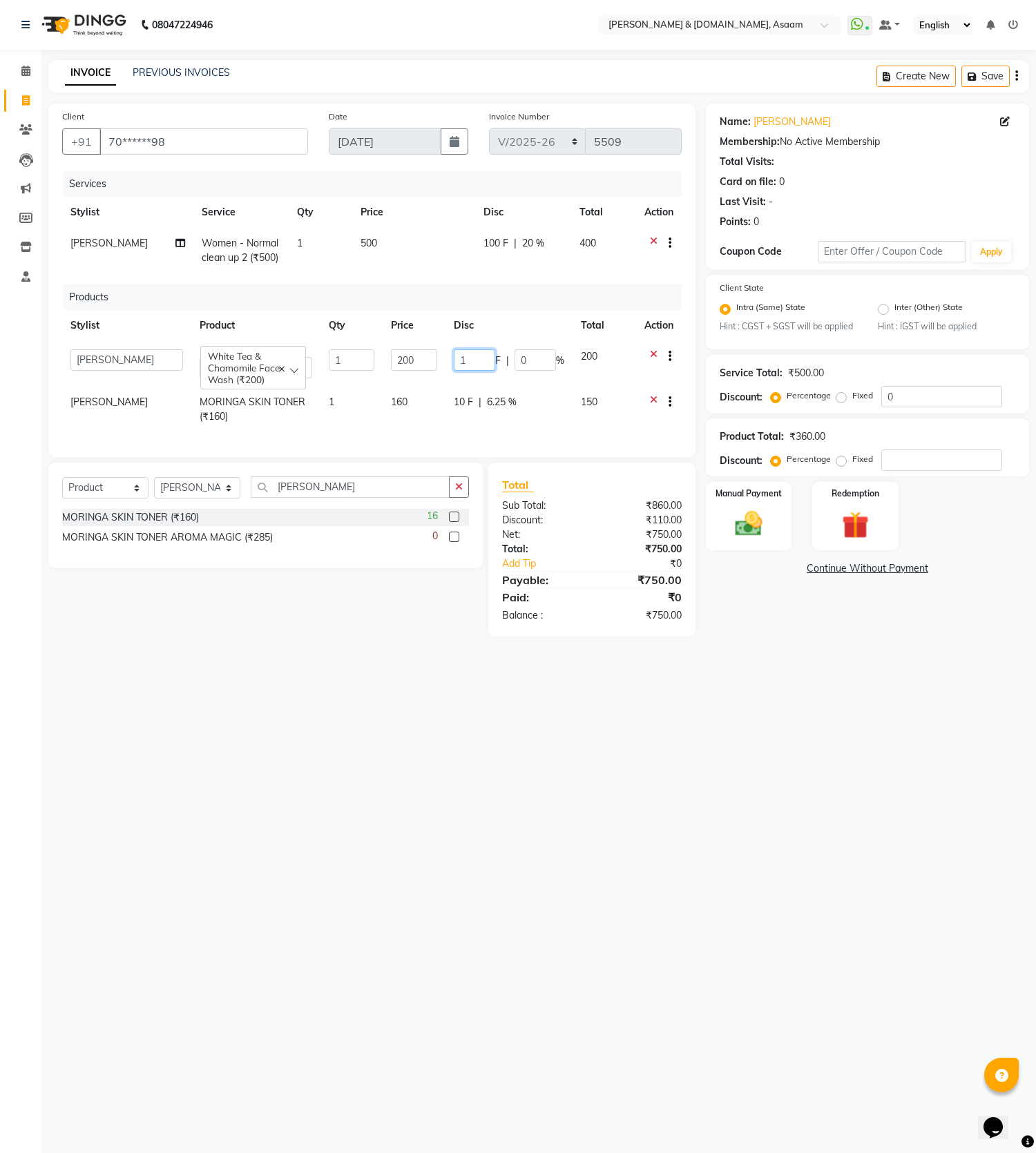
type input "10"
drag, startPoint x: 537, startPoint y: 889, endPoint x: 555, endPoint y: 888, distance: 18.0
click at [550, 890] on div "08047224946 Select Location × Hrishika & Hair.com, Asaam WhatsApp Status ✕ Stat…" at bounding box center [518, 576] width 1036 height 1153
click at [568, 803] on div "08047224946 Select Location × Hrishika & Hair.com, Asaam WhatsApp Status ✕ Stat…" at bounding box center [518, 576] width 1036 height 1153
drag, startPoint x: 72, startPoint y: 337, endPoint x: 85, endPoint y: 344, distance: 14.8
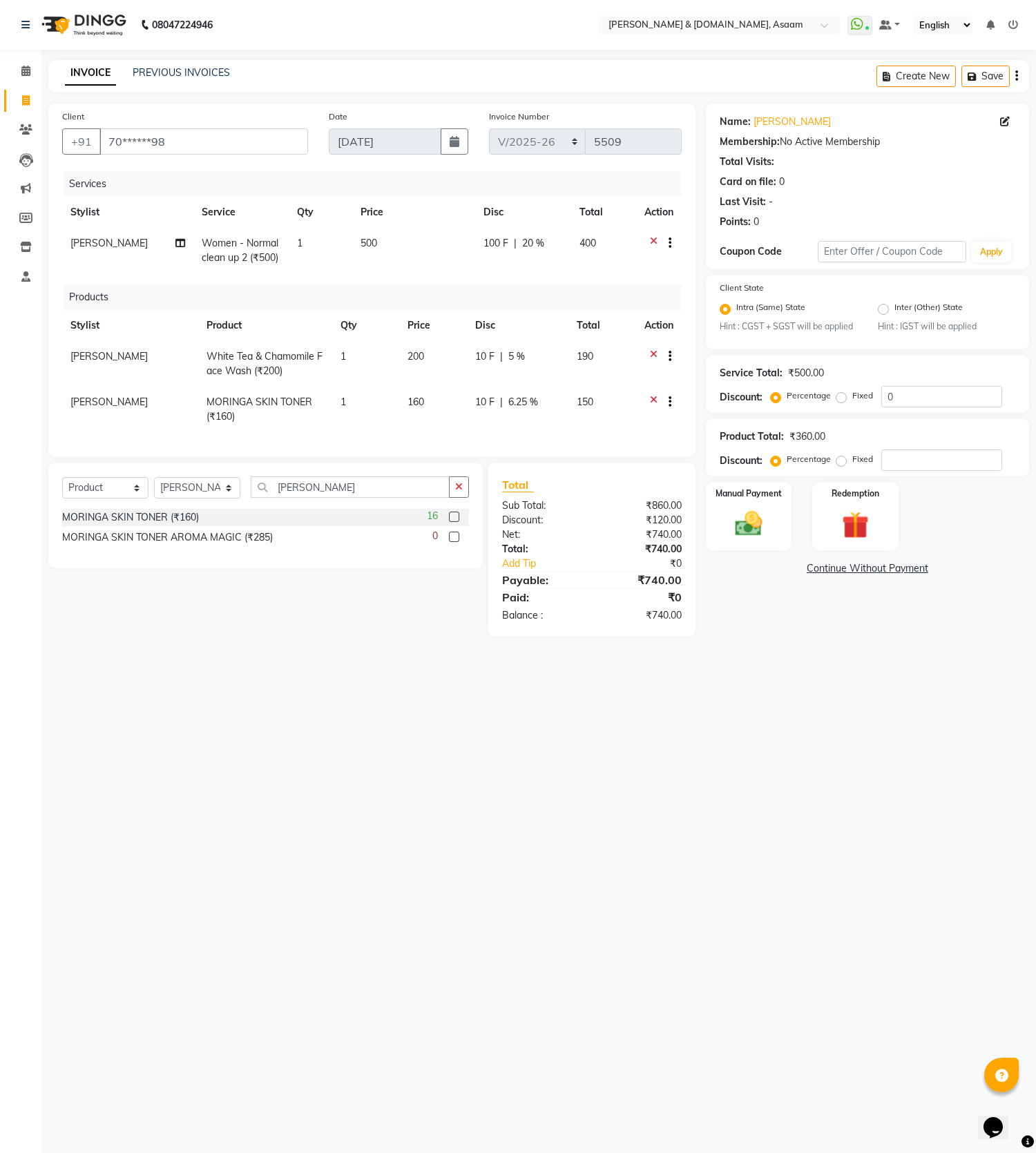
click at [70, 337] on th "Stylist" at bounding box center [130, 326] width 136 height 31
click at [111, 352] on td "[PERSON_NAME]" at bounding box center [130, 364] width 136 height 46
select select "41665"
click at [111, 352] on select "AKASH AKIB DEEPU fornt desk GANESH HRISHIKA PARLOUR JITU KARNA DAS LALITA MAM M…" at bounding box center [126, 360] width 112 height 21
click at [114, 388] on td "[PERSON_NAME]" at bounding box center [130, 410] width 136 height 46
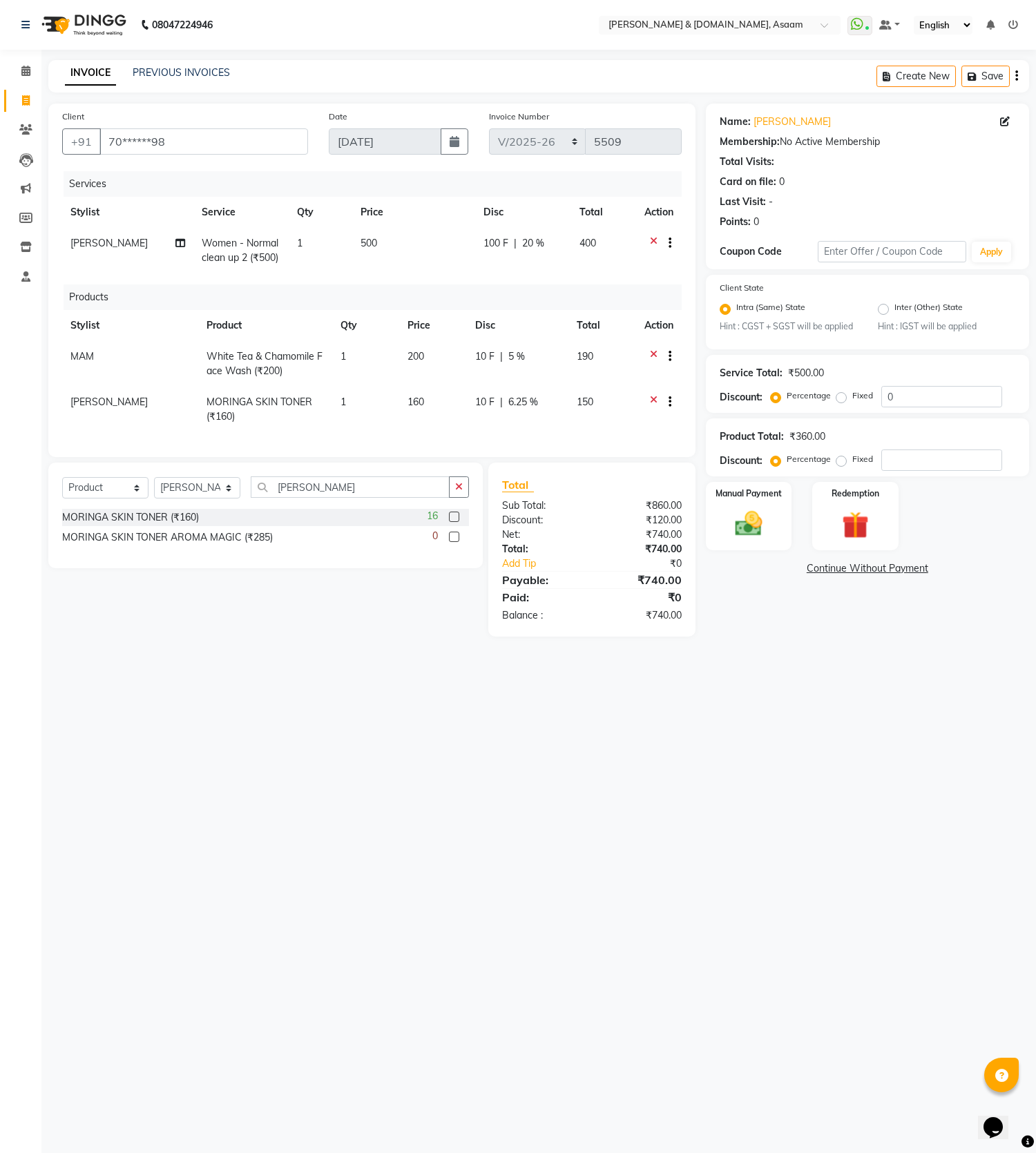
select select "41665"
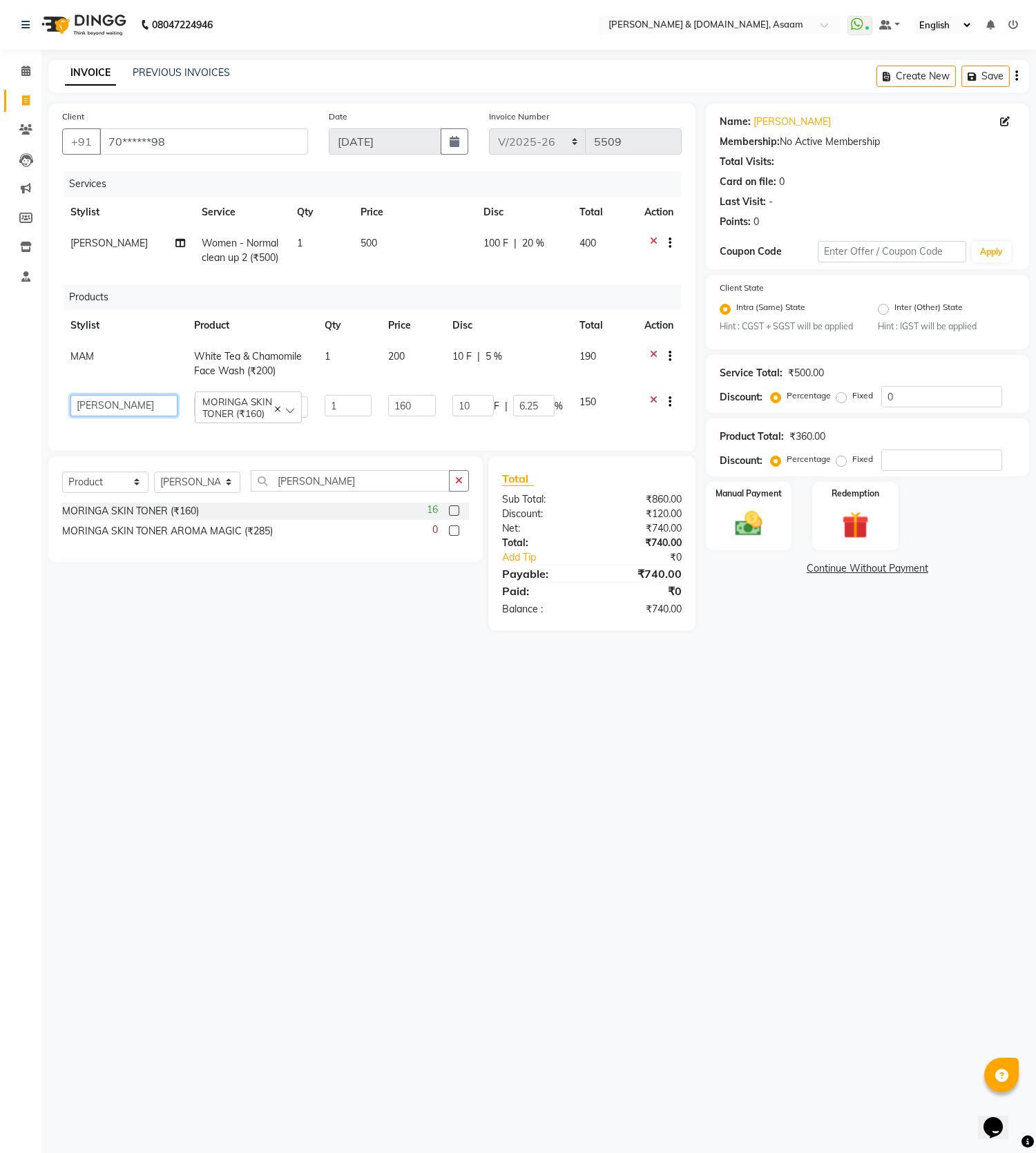
click at [116, 397] on select "AKASH AKIB DEEPU fornt desk GANESH HRISHIKA PARLOUR JITU KARNA DAS LALITA MAM M…" at bounding box center [123, 406] width 107 height 21
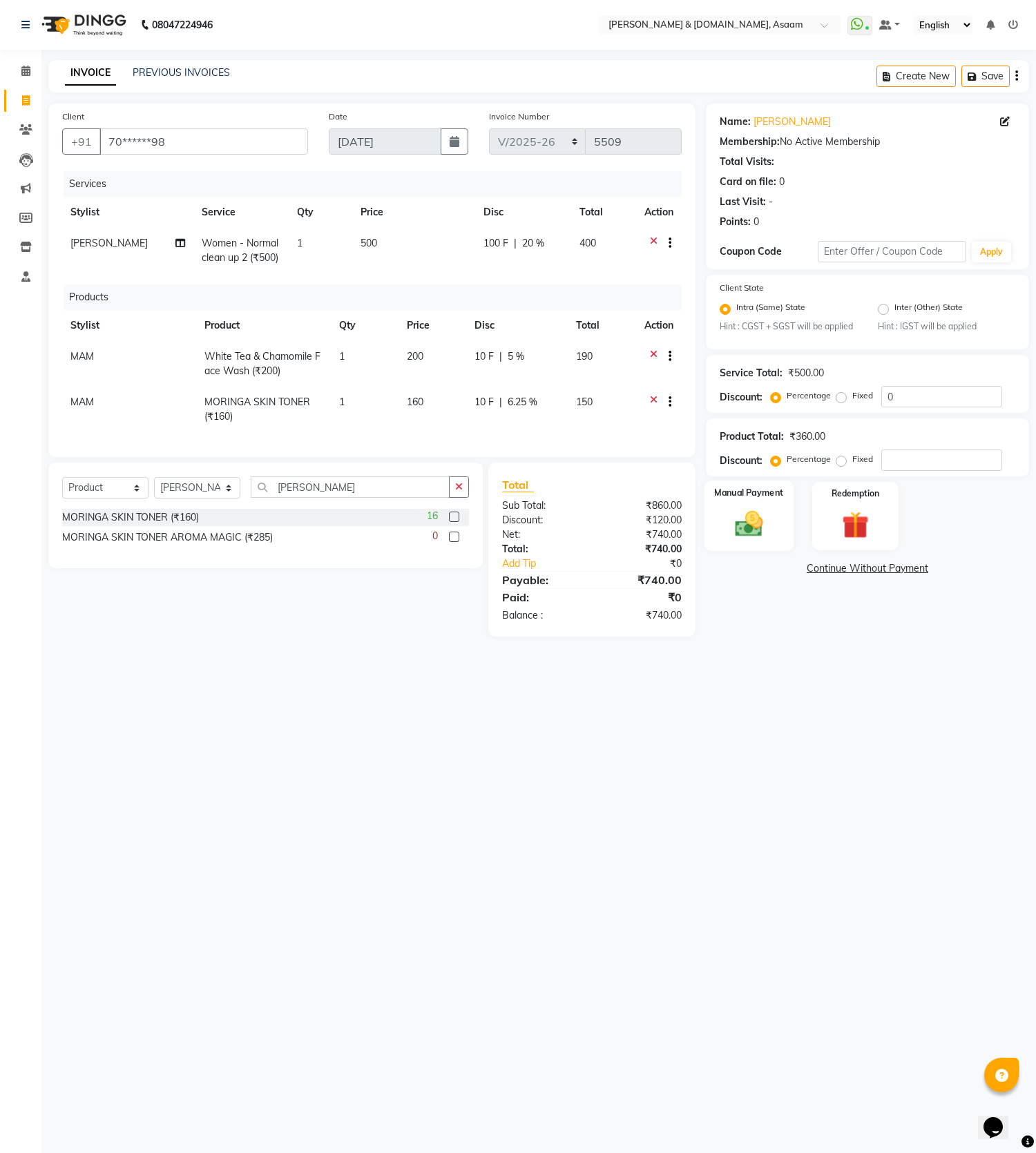
click at [735, 524] on img at bounding box center [748, 524] width 46 height 33
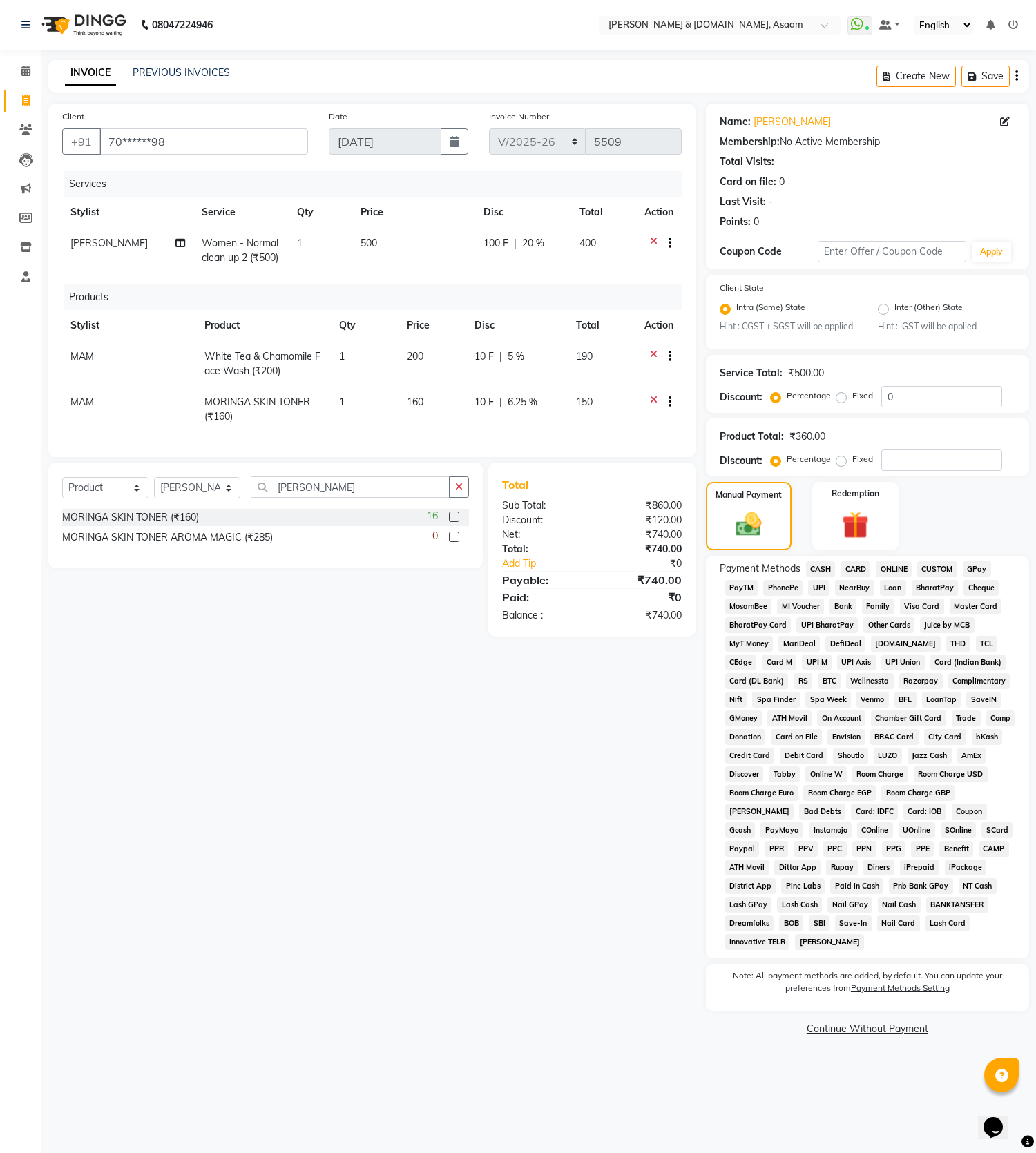
click at [810, 567] on span "CASH" at bounding box center [820, 568] width 29 height 15
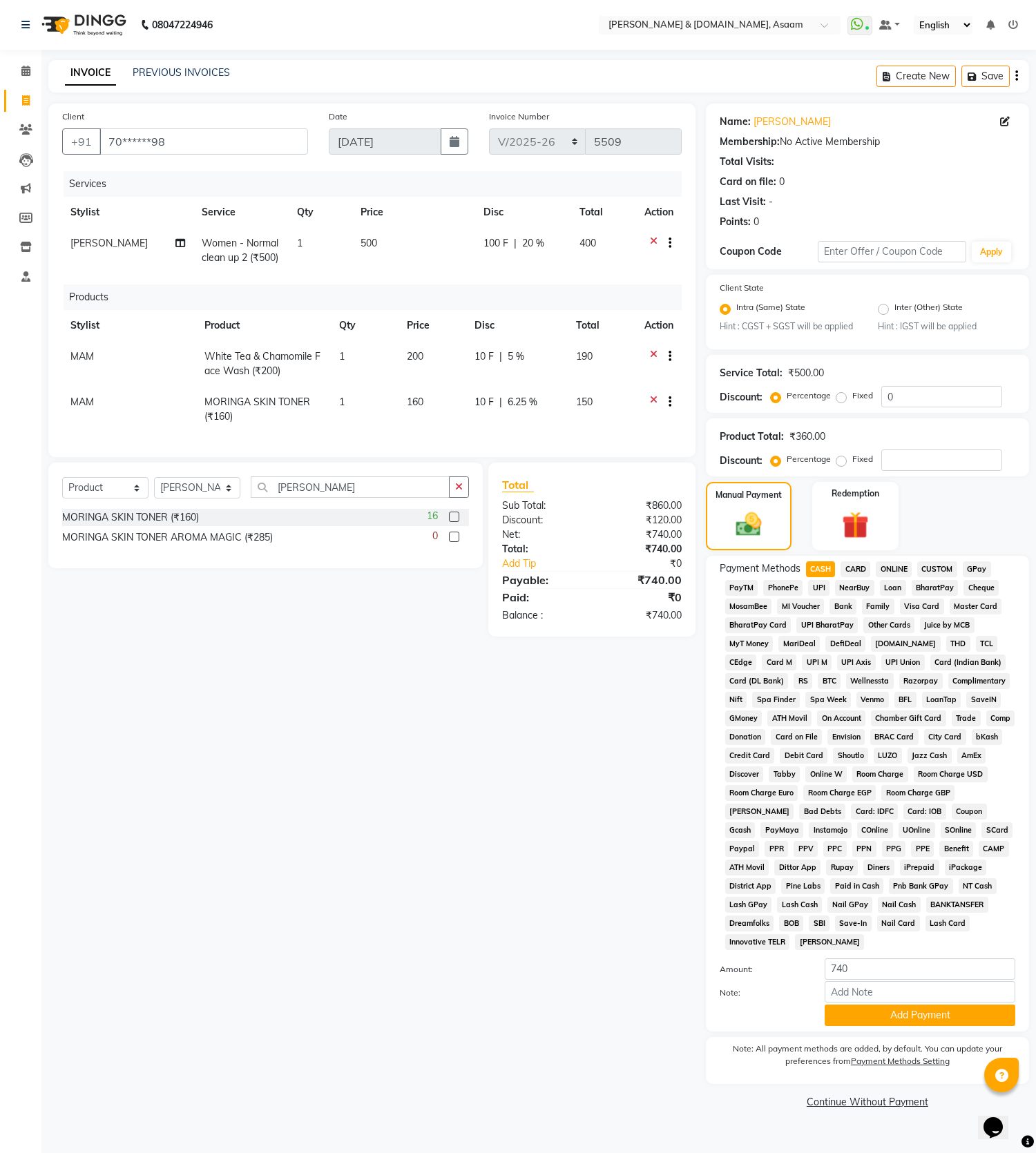
click at [942, 1012] on button "Add Payment" at bounding box center [920, 1015] width 191 height 21
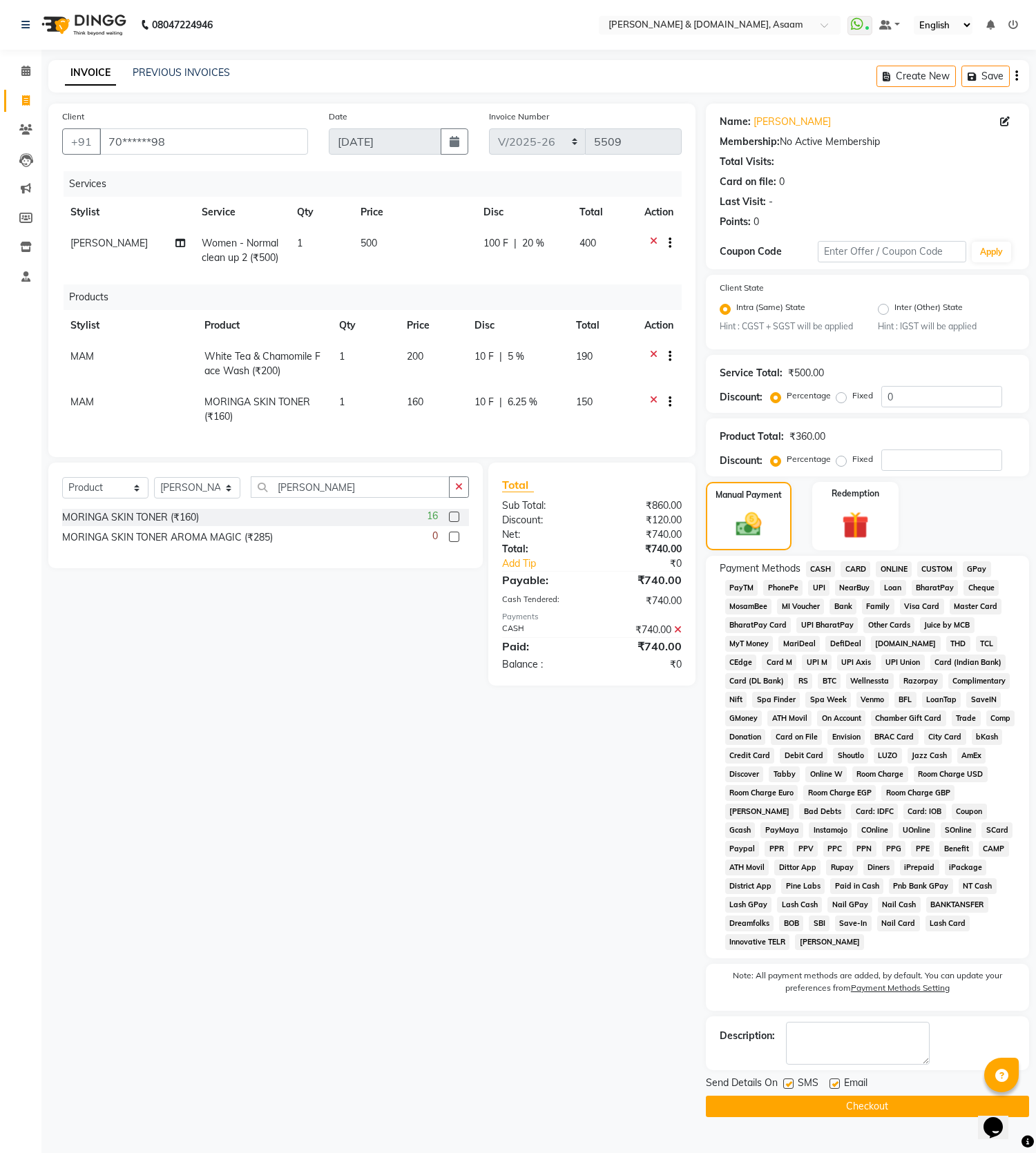
click at [941, 1112] on button "Checkout" at bounding box center [867, 1106] width 323 height 21
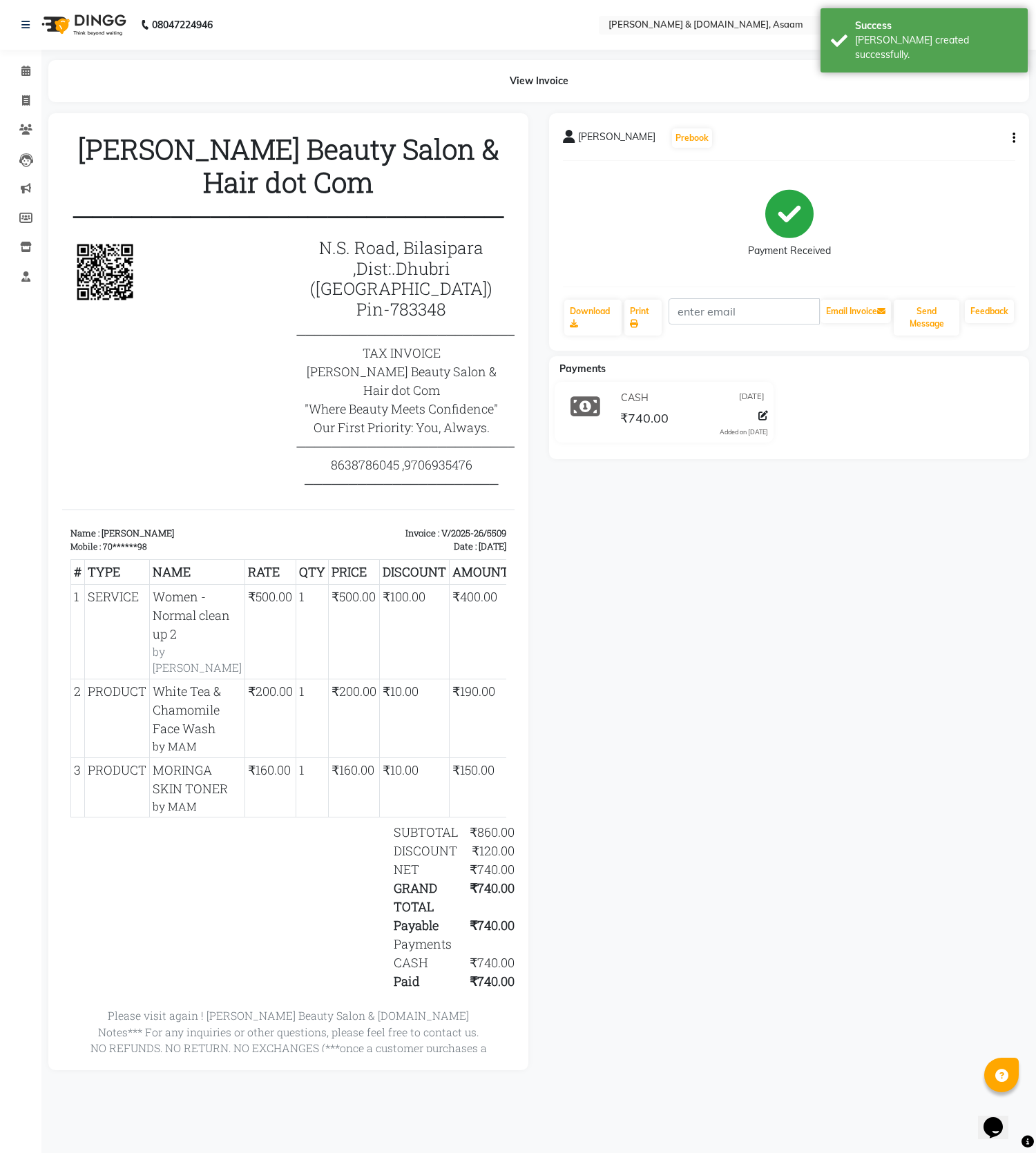
click at [680, 1070] on div "SUTAPA SAHA Prebook Payment Received Download Print Email Invoice Send Message …" at bounding box center [788, 591] width 501 height 957
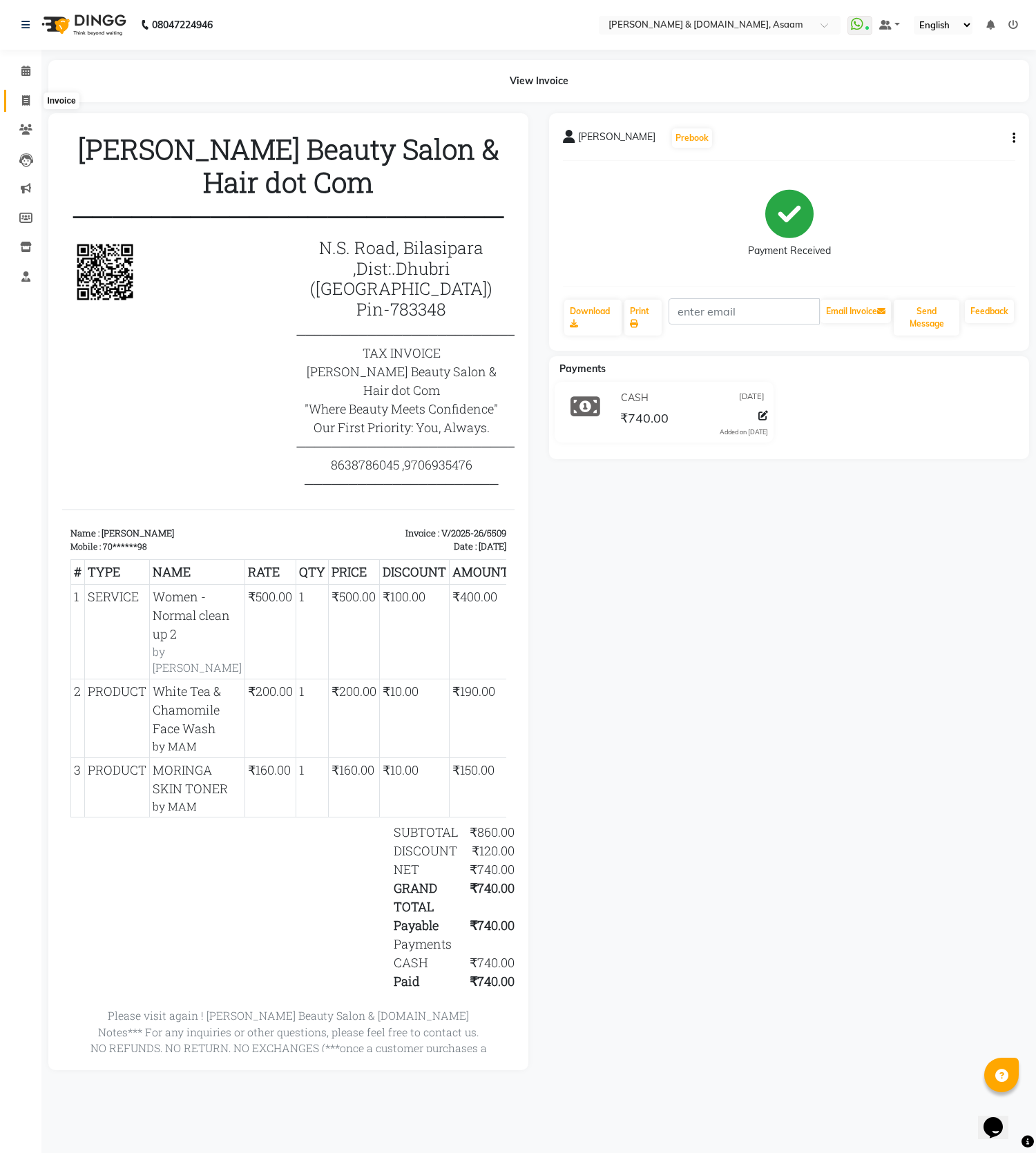
click at [25, 98] on icon at bounding box center [25, 100] width 7 height 11
select select "service"
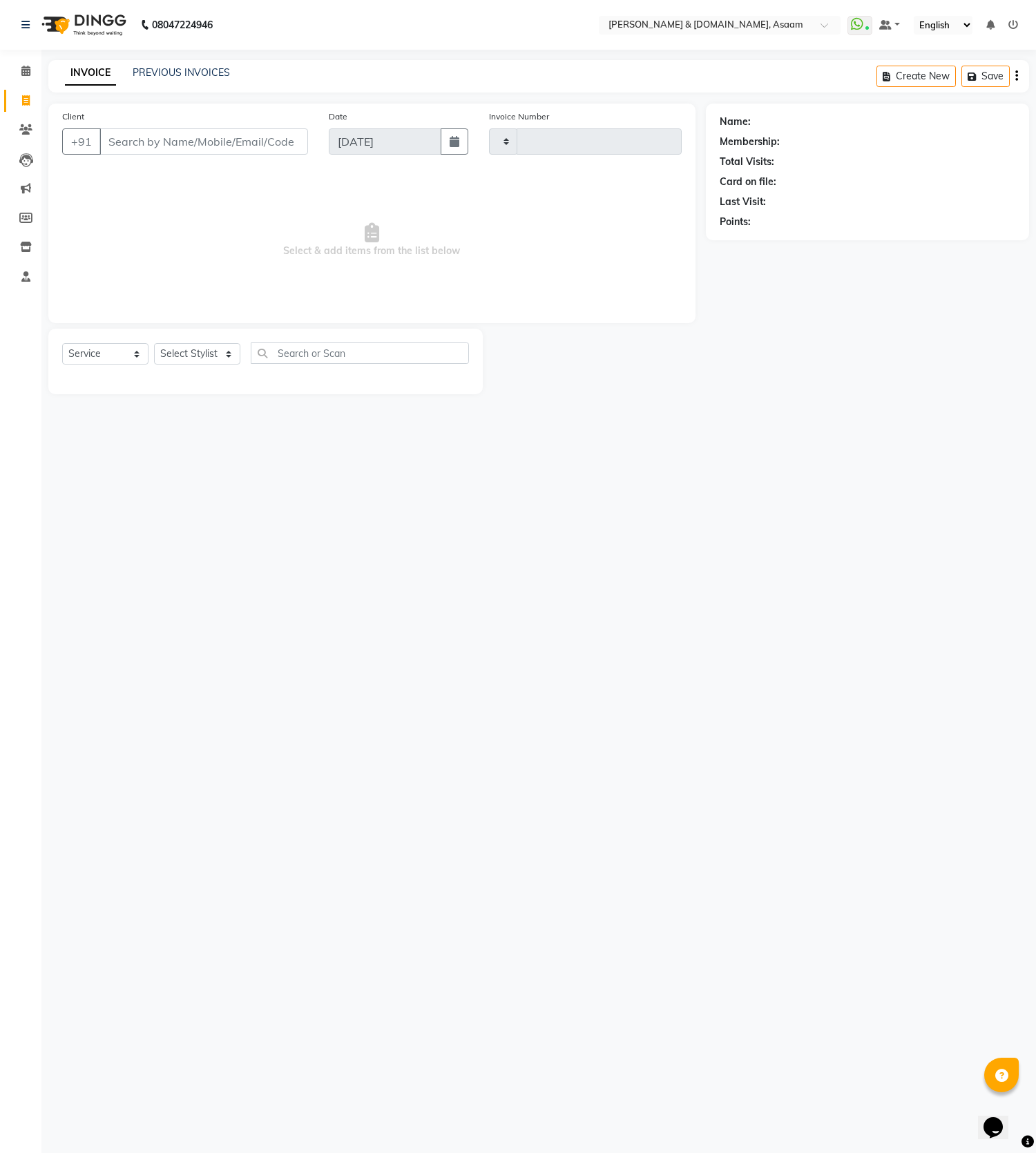
type input "5510"
select select "4608"
select select "service"
click at [165, 73] on link "PREVIOUS INVOICES" at bounding box center [182, 72] width 98 height 12
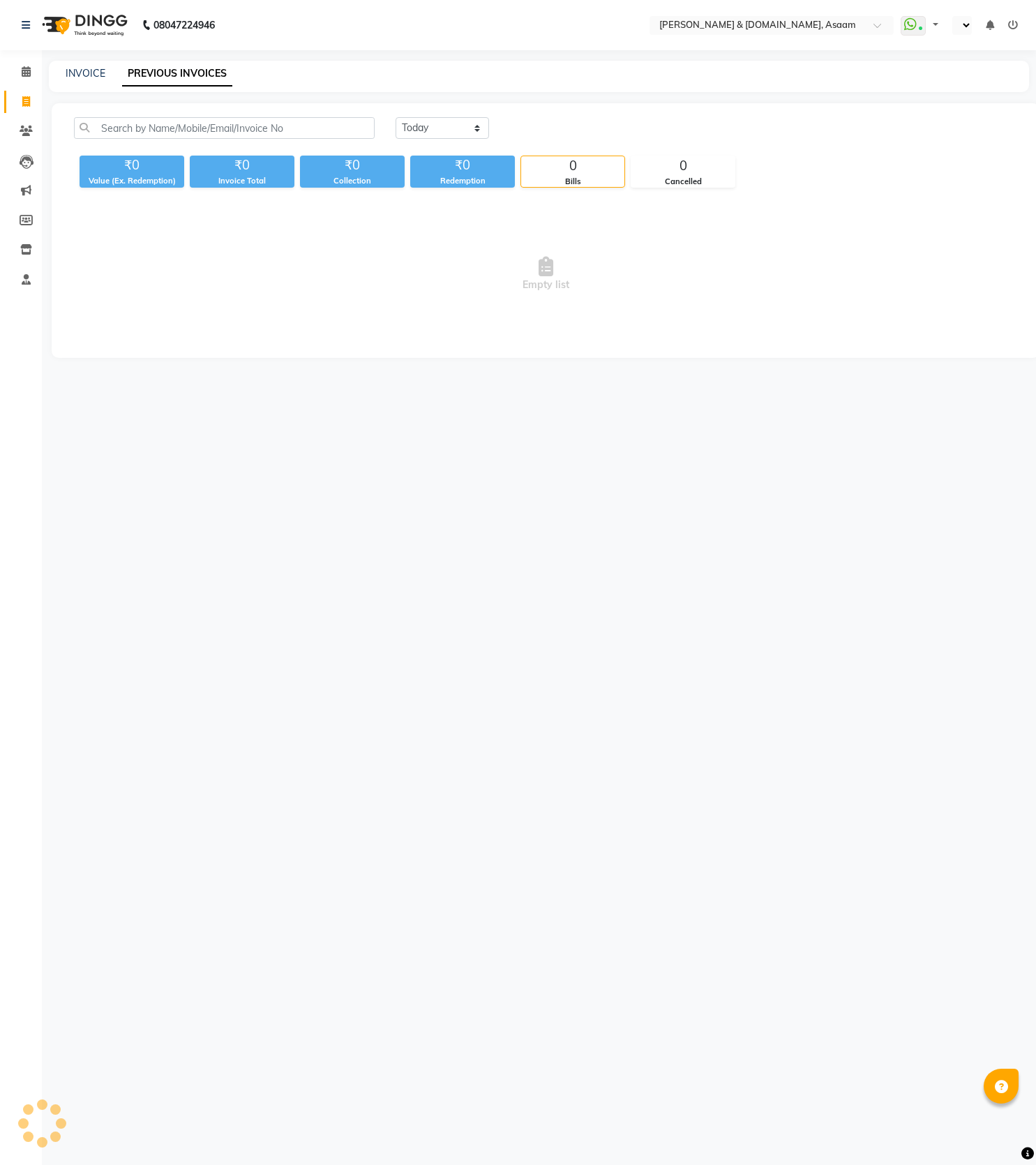
select select "en"
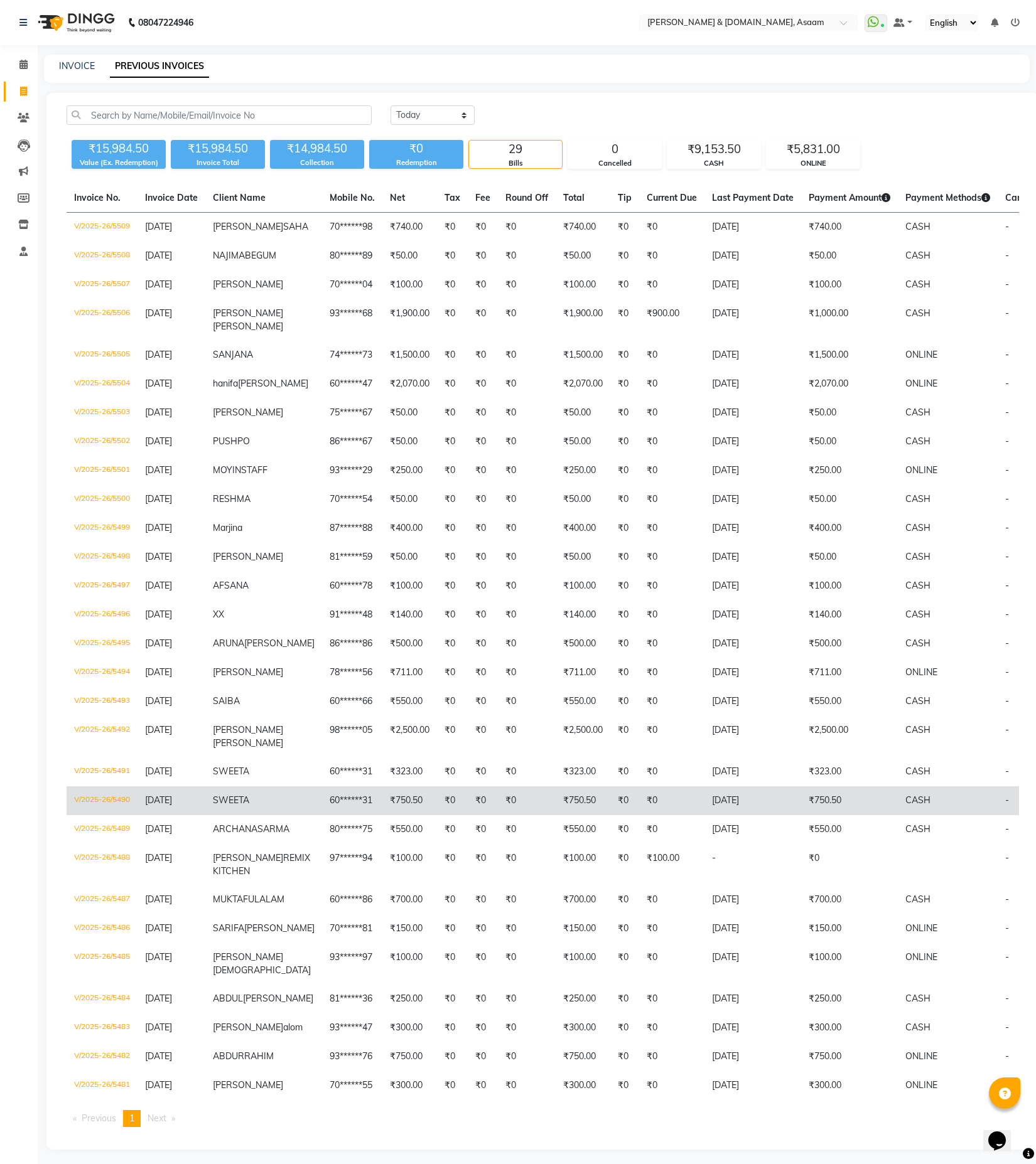
click at [704, 815] on td "[DATE]" at bounding box center [752, 800] width 97 height 29
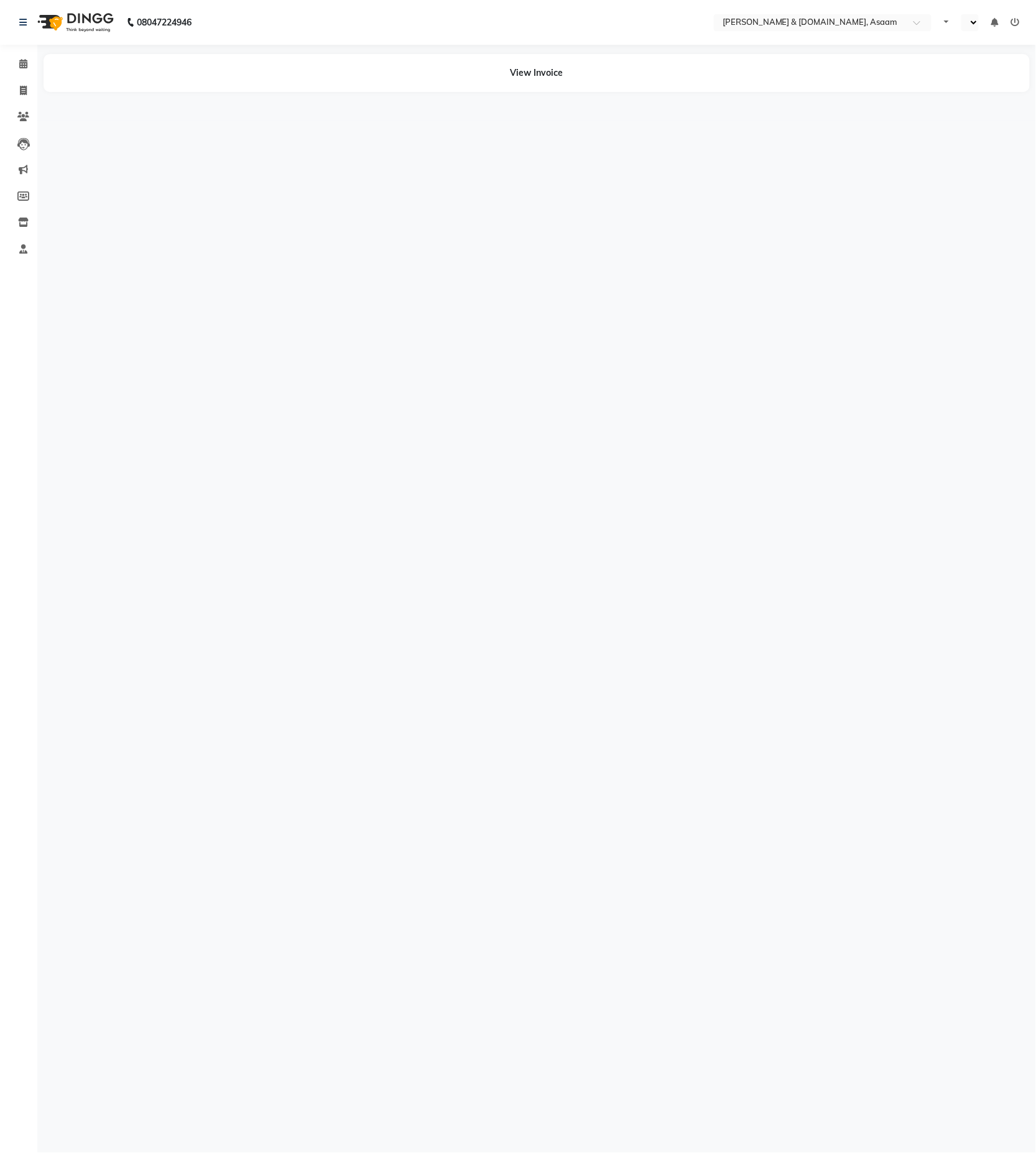
select select "en"
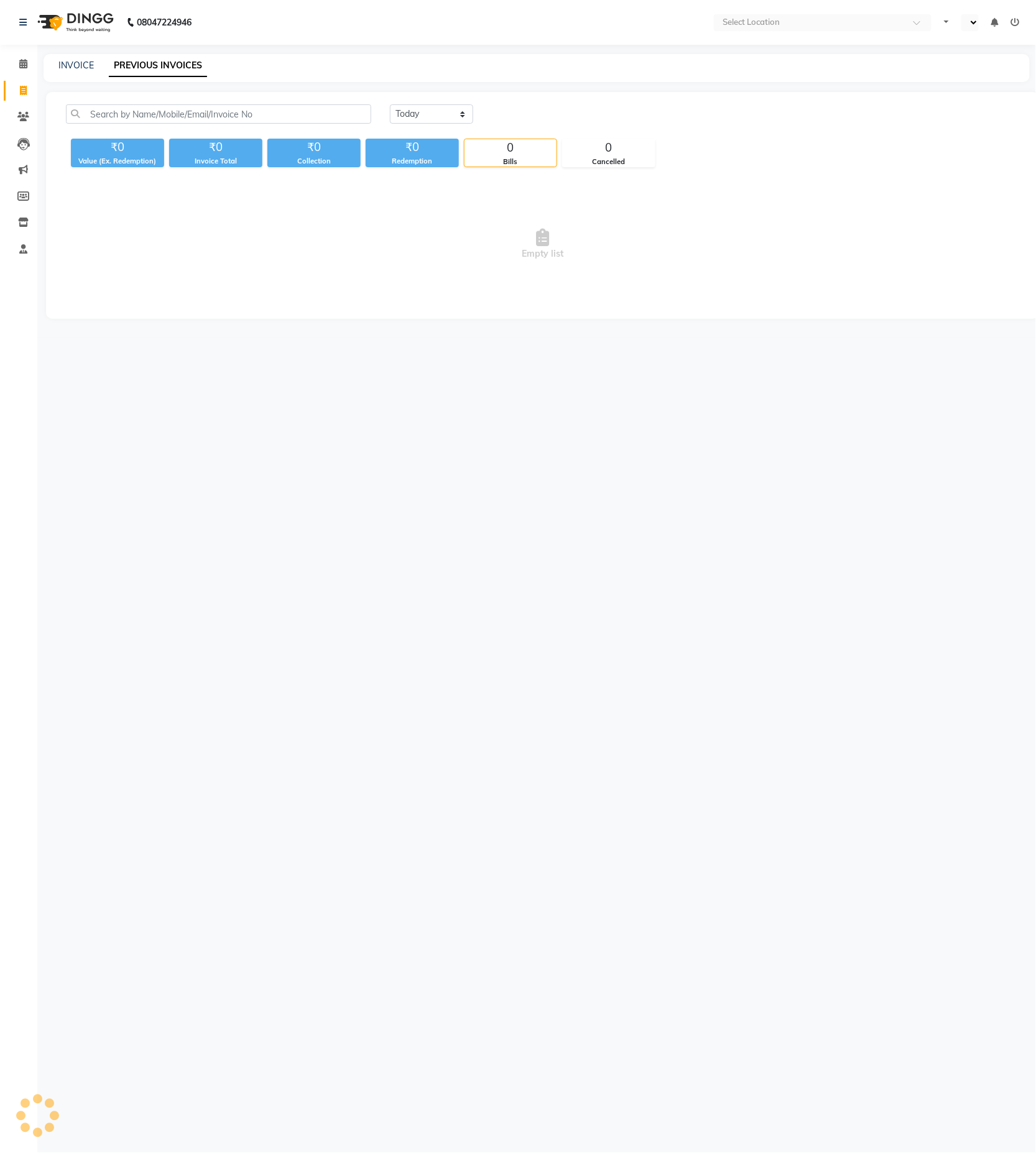
select select "en"
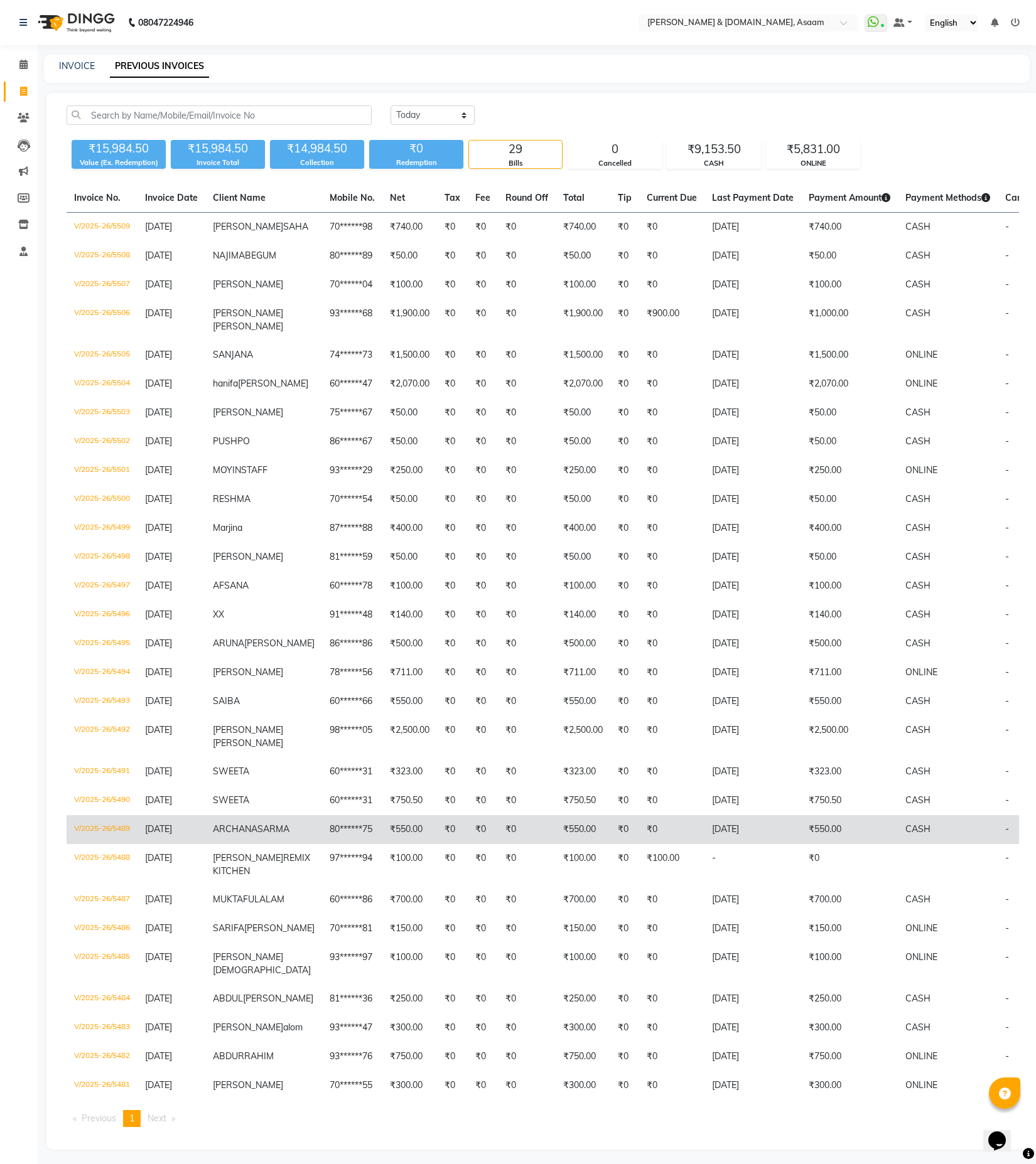
drag, startPoint x: 764, startPoint y: 783, endPoint x: 129, endPoint y: 866, distance: 640.4
click at [129, 844] on td "V/2025-26/5489" at bounding box center [102, 829] width 71 height 29
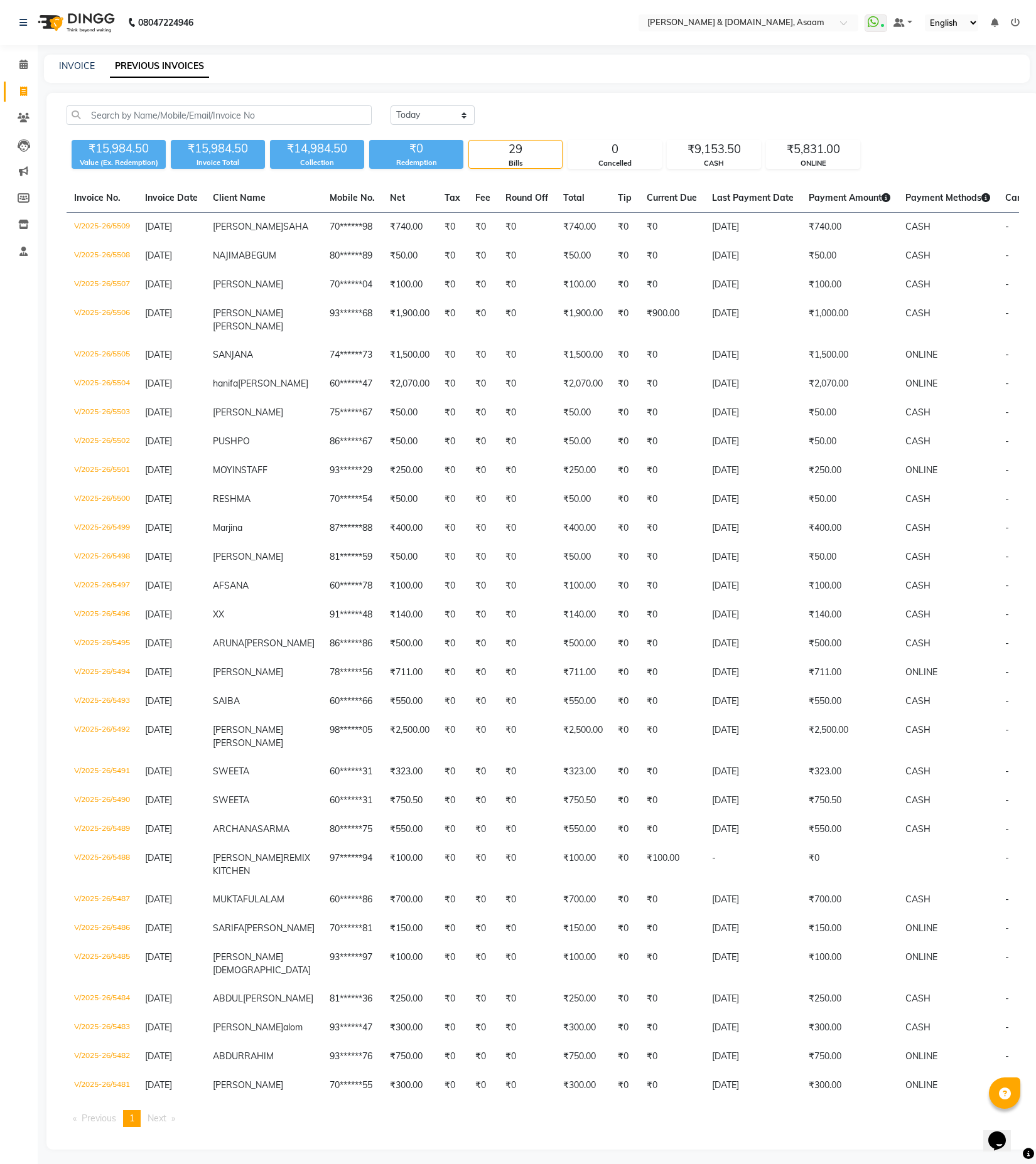
click at [74, 72] on div "INVOICE" at bounding box center [77, 67] width 36 height 13
click at [77, 67] on link "INVOICE" at bounding box center [77, 65] width 36 height 11
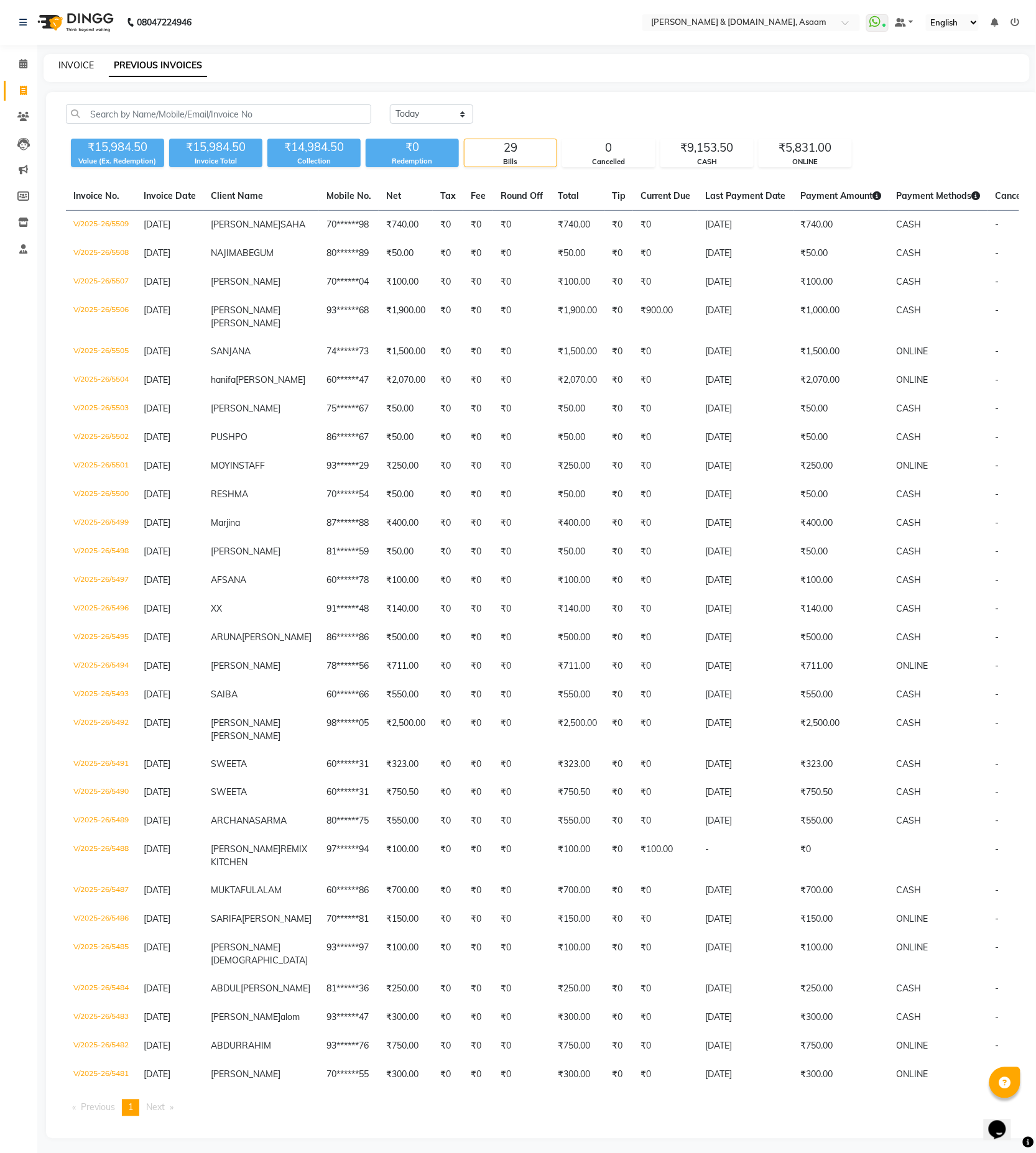
select select "4608"
select select "service"
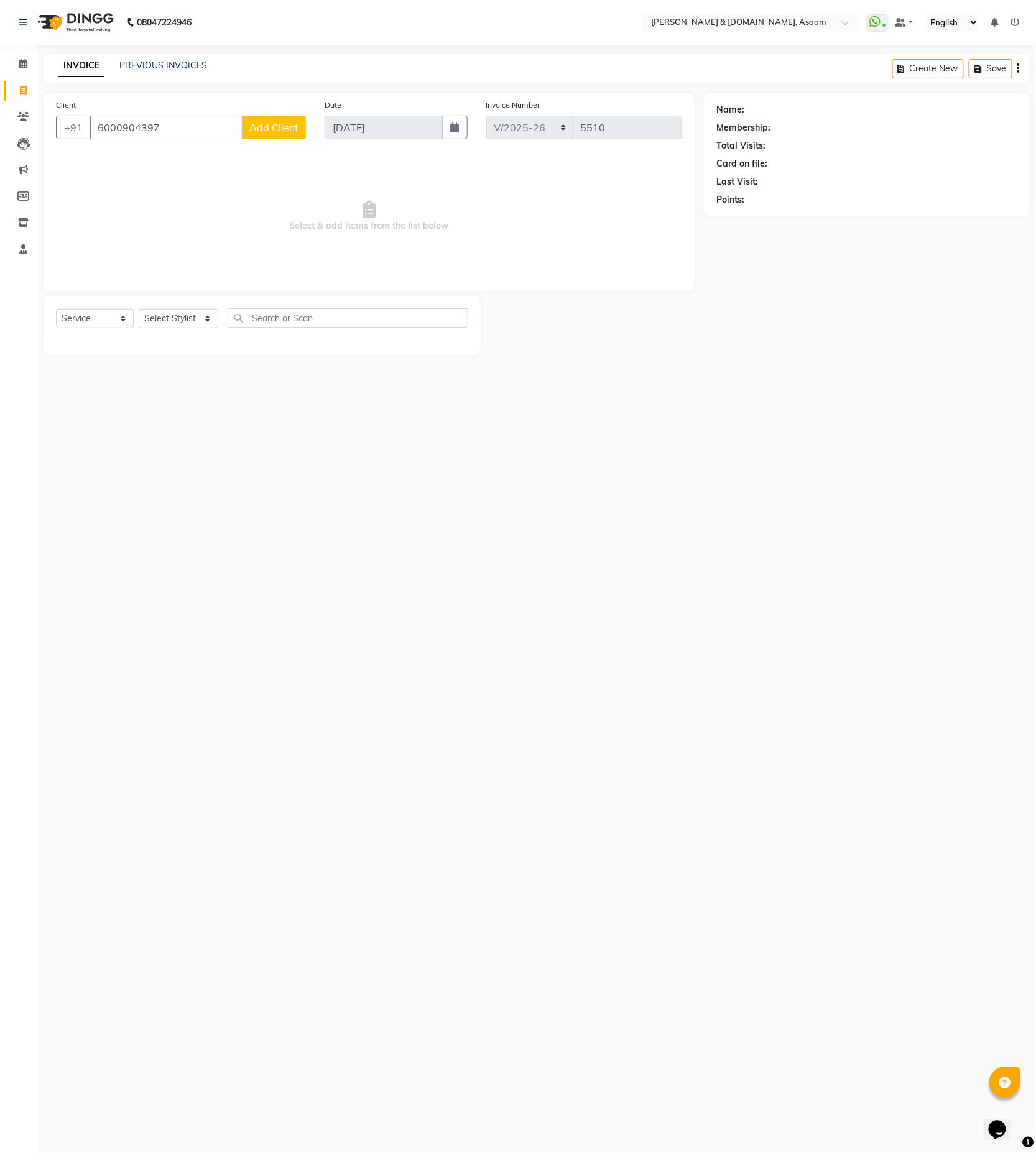
type input "6000904397"
click at [271, 134] on button "Add Client" at bounding box center [274, 128] width 64 height 23
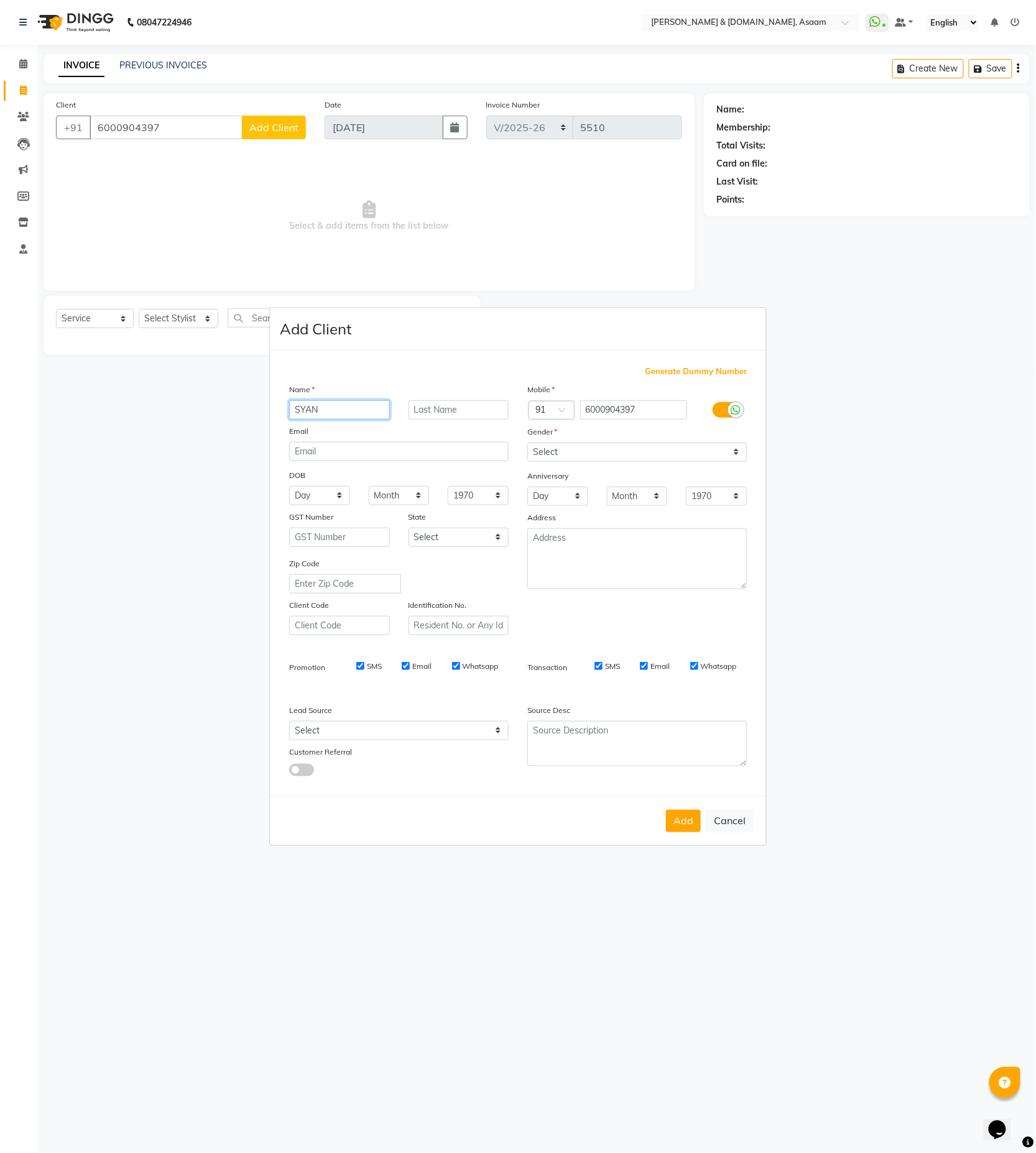
drag, startPoint x: 338, startPoint y: 406, endPoint x: 275, endPoint y: 420, distance: 64.5
click at [275, 420] on div "Generate Dummy Number Name SYAN Email DOB Day 01 02 03 04 05 06 07 08 09 10 11 …" at bounding box center [518, 574] width 496 height 446
type input "[PERSON_NAME]"
type input "CHOUDHURY"
click at [663, 447] on select "Select [DEMOGRAPHIC_DATA] [DEMOGRAPHIC_DATA] Other Prefer Not To Say" at bounding box center [637, 453] width 219 height 19
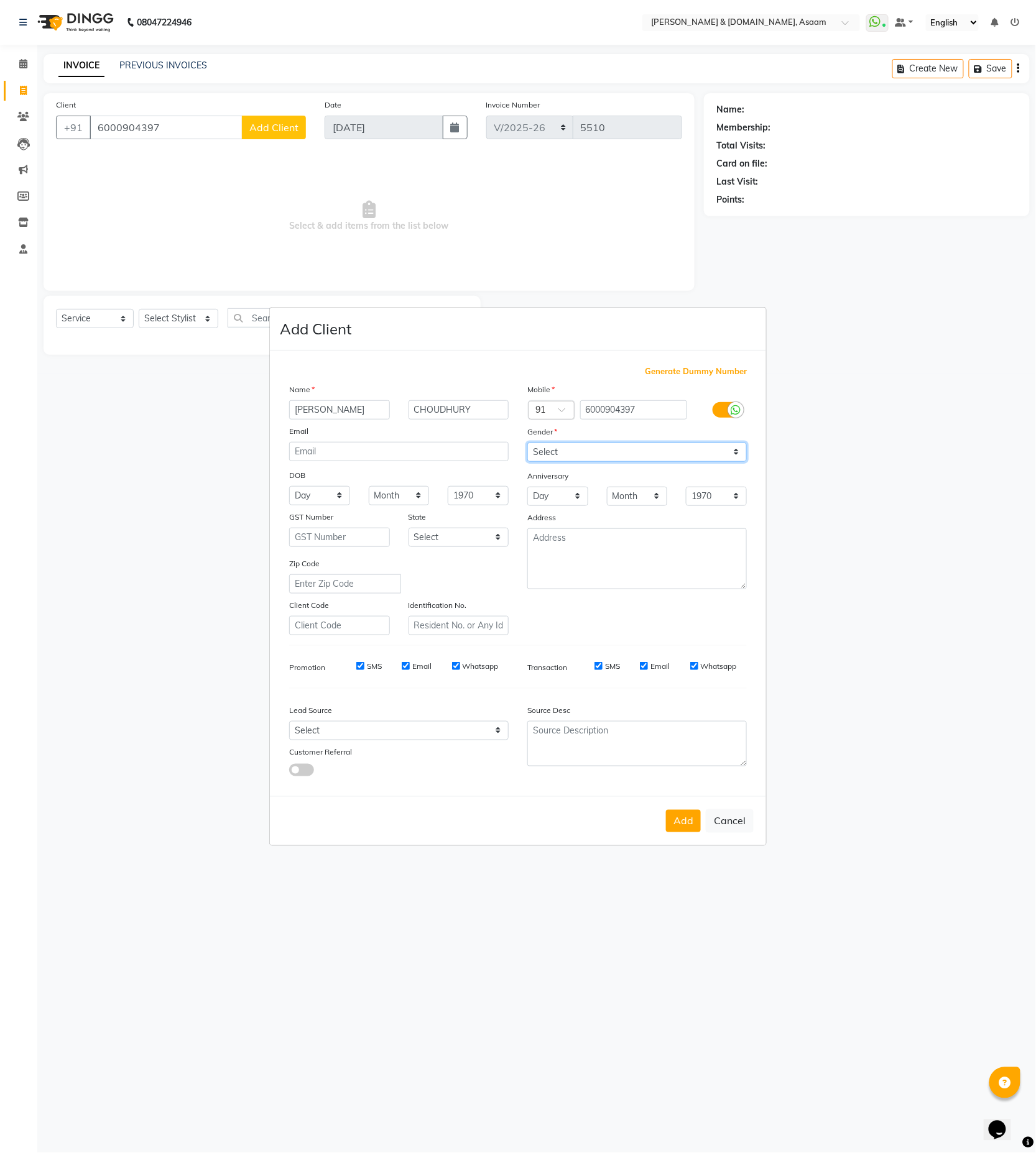
click at [528, 443] on select "Select [DEMOGRAPHIC_DATA] [DEMOGRAPHIC_DATA] Other Prefer Not To Say" at bounding box center [637, 453] width 219 height 19
select select "[DEMOGRAPHIC_DATA]"
click at [679, 815] on button "Add" at bounding box center [683, 821] width 34 height 23
type input "60******97"
select select
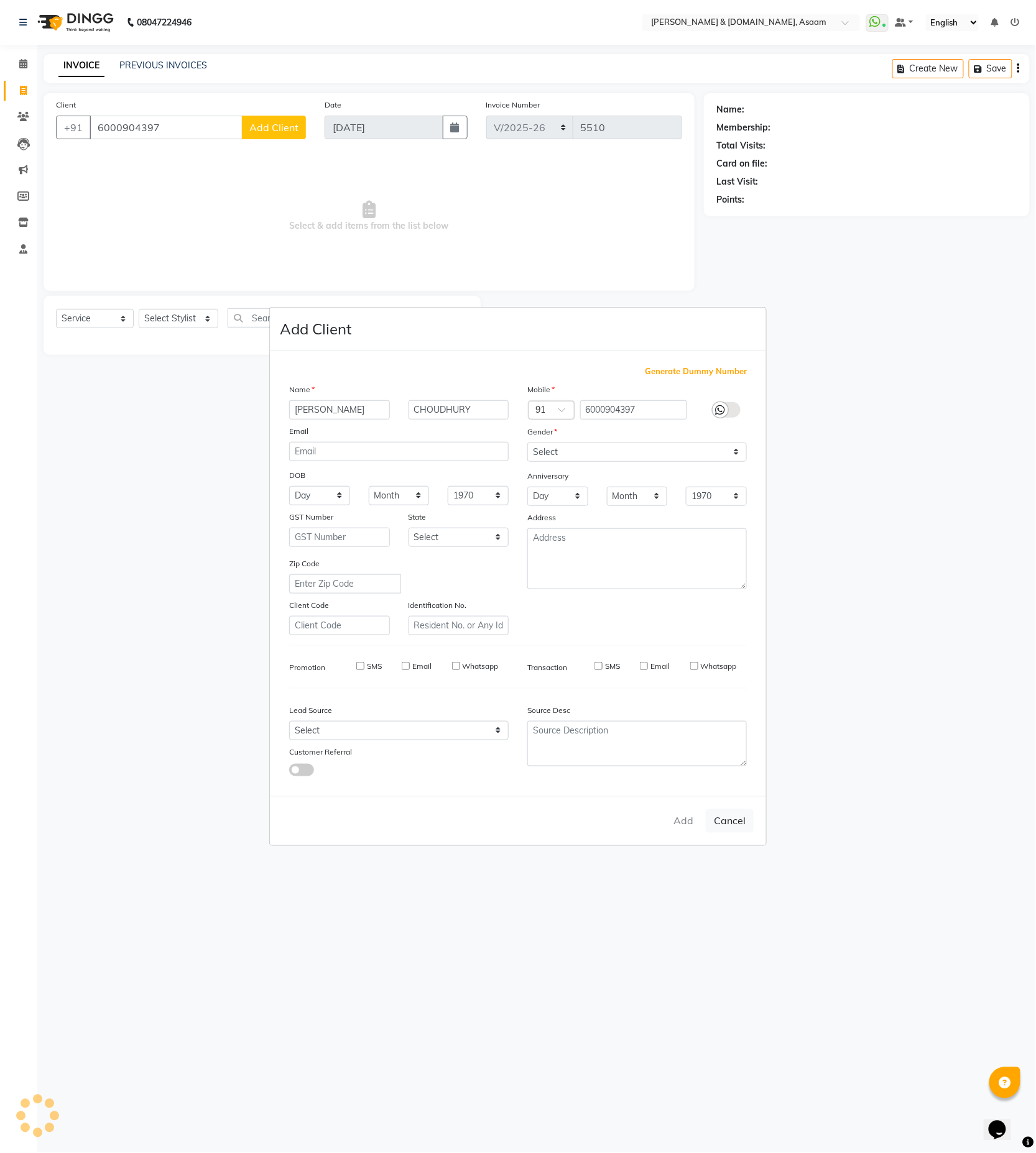
select select
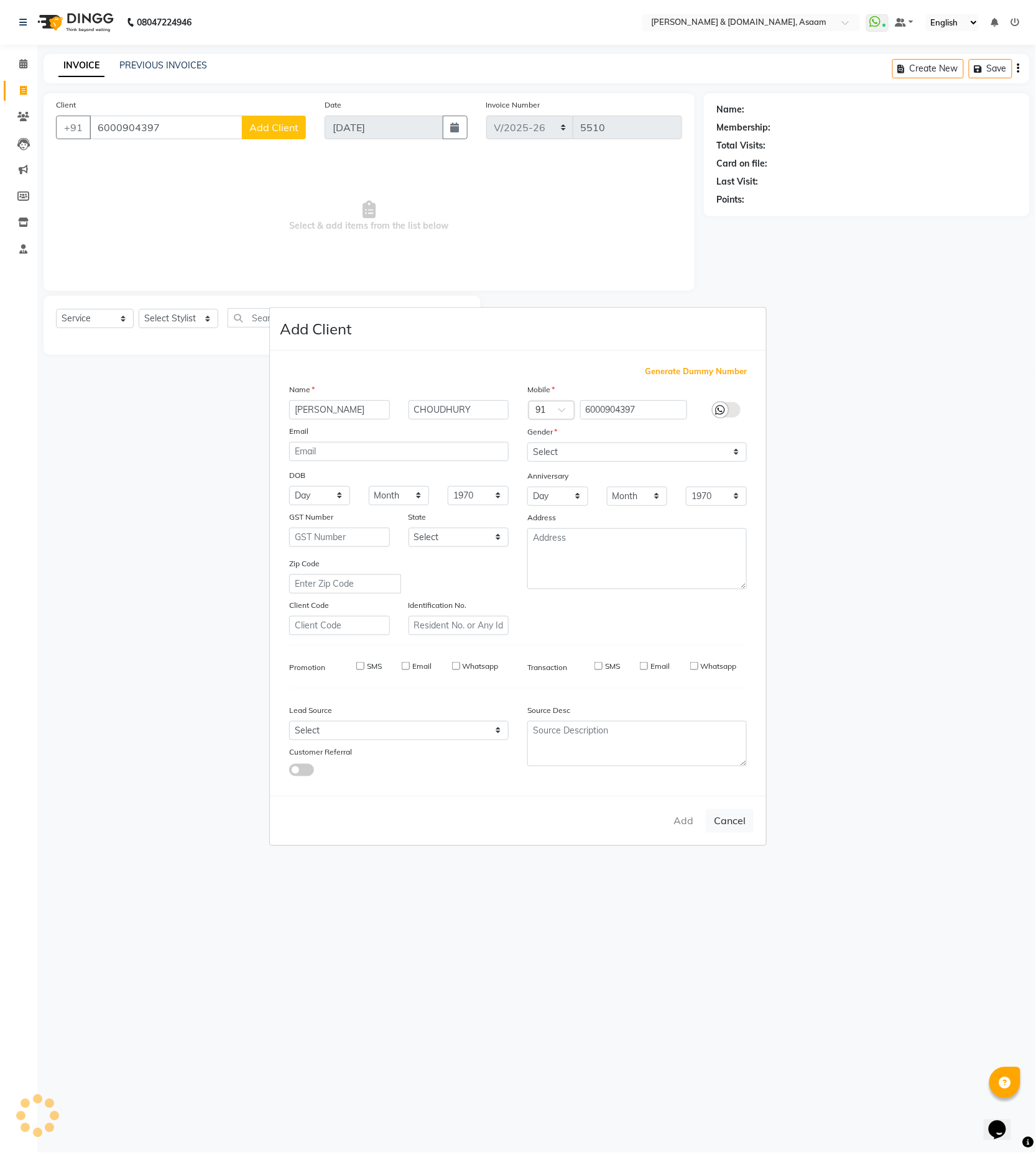
select select
checkbox input "false"
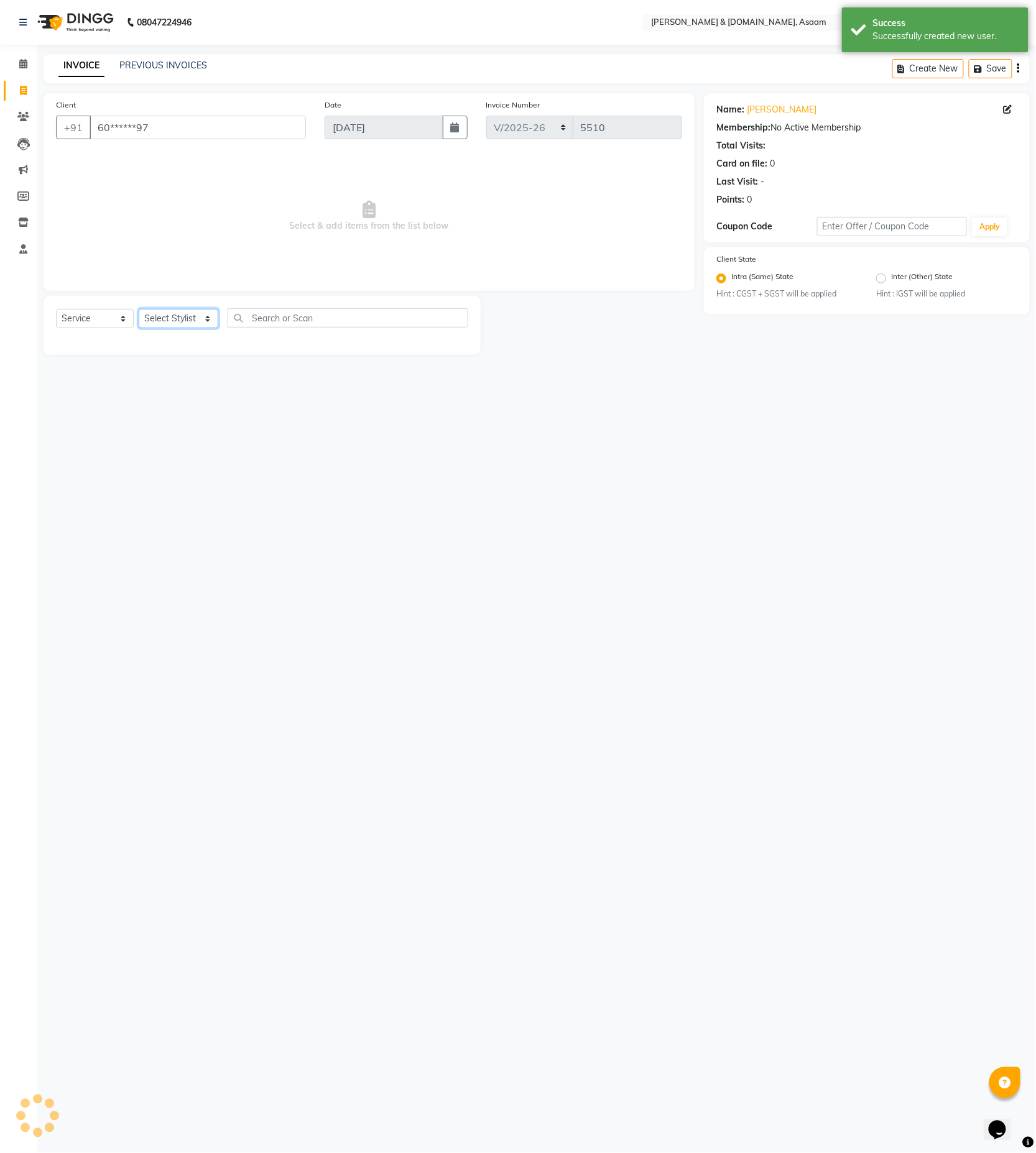
click at [197, 317] on select "Select Stylist AKASH [PERSON_NAME] fornt desk [PERSON_NAME] PARLOUR [PERSON_NAM…" at bounding box center [178, 318] width 80 height 19
select select "74663"
click at [139, 310] on select "Select Stylist AKASH [PERSON_NAME] fornt desk [PERSON_NAME] PARLOUR [PERSON_NAM…" at bounding box center [178, 318] width 80 height 19
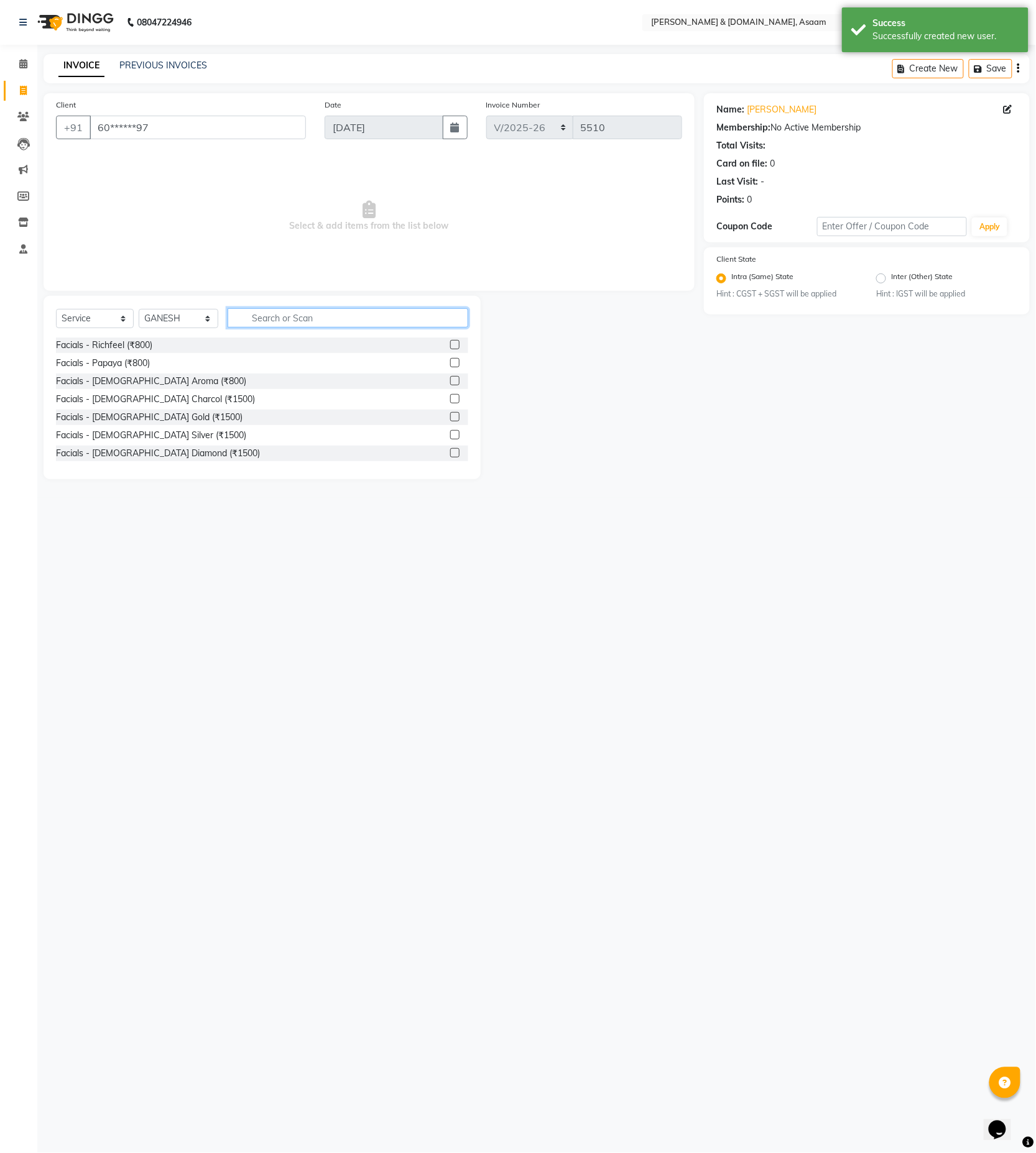
click at [269, 309] on input "text" at bounding box center [348, 318] width 241 height 19
type input "HAIR"
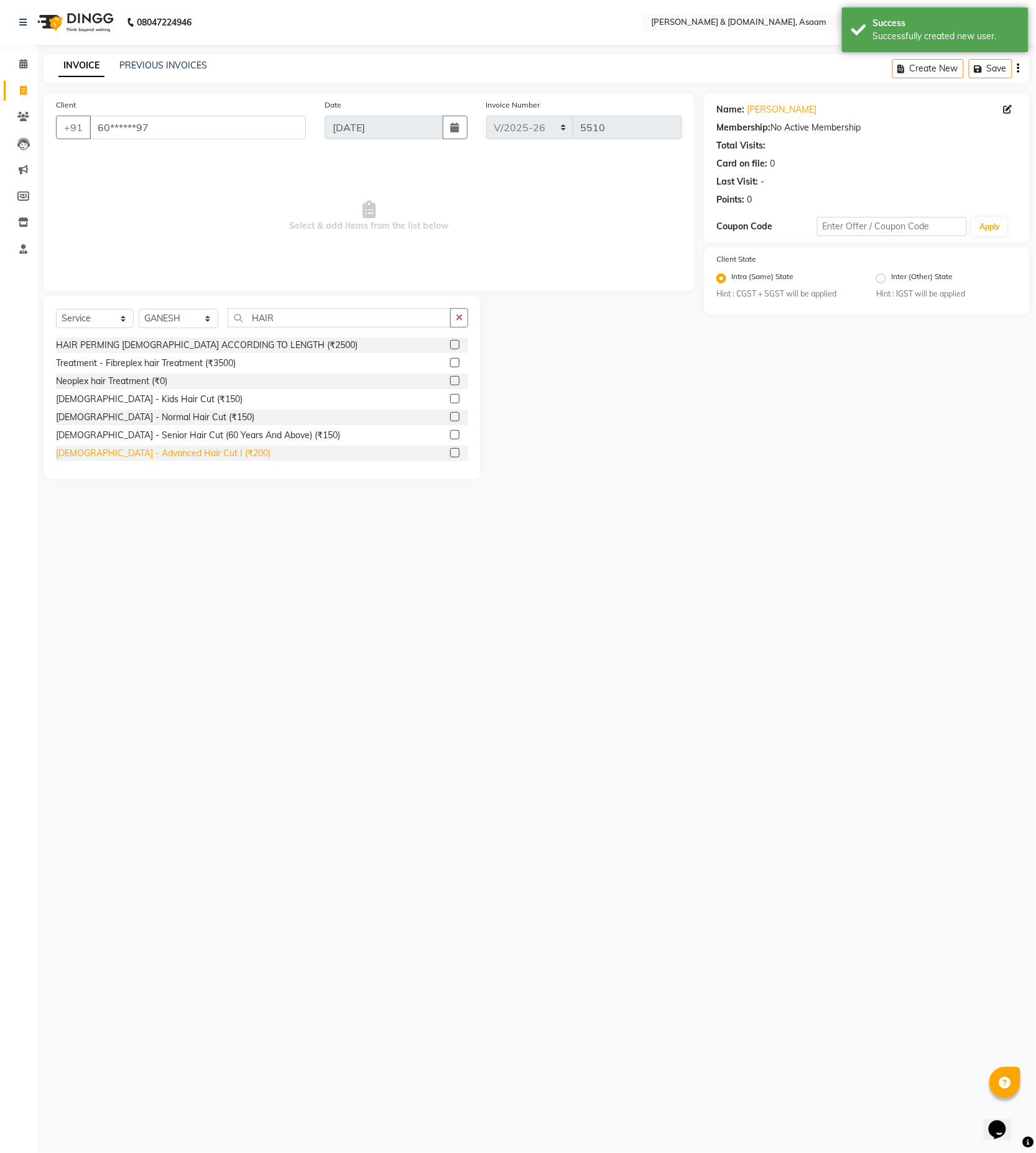
click at [154, 454] on div "[DEMOGRAPHIC_DATA] - Advanced Hair Cut I (₹200)" at bounding box center [163, 453] width 214 height 13
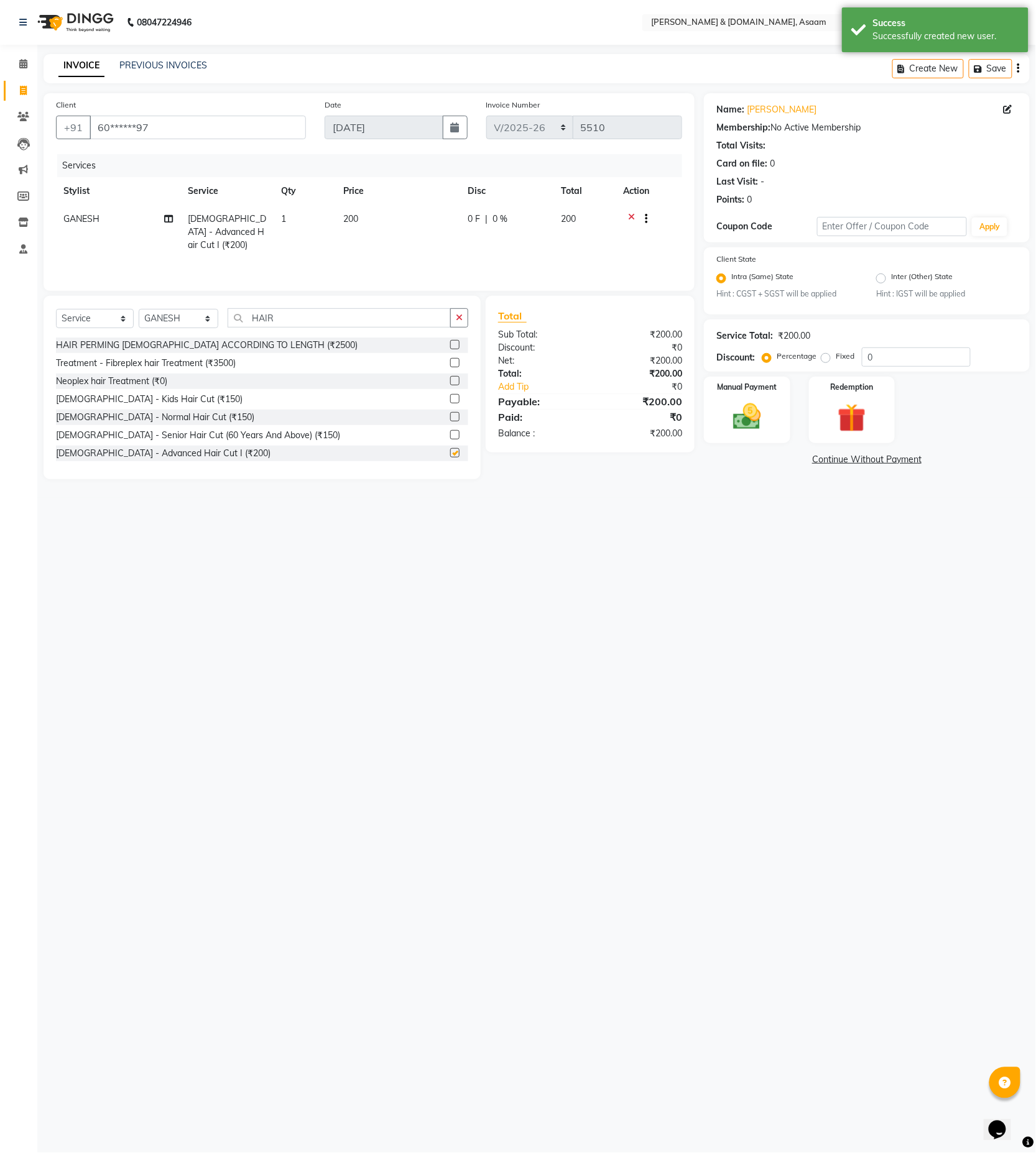
checkbox input "false"
click at [742, 414] on img at bounding box center [747, 417] width 48 height 34
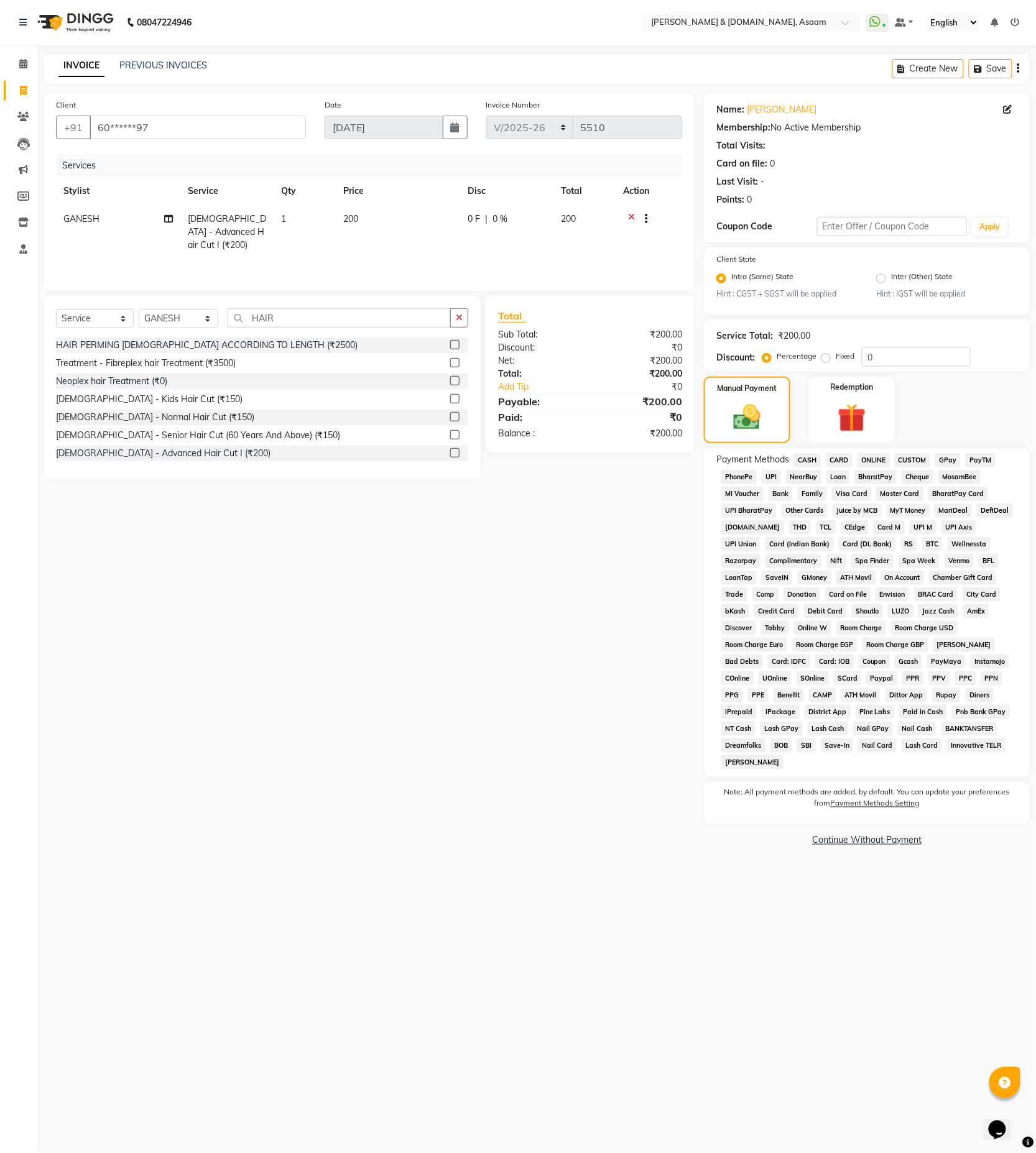
click at [801, 456] on span "CASH" at bounding box center [807, 460] width 26 height 14
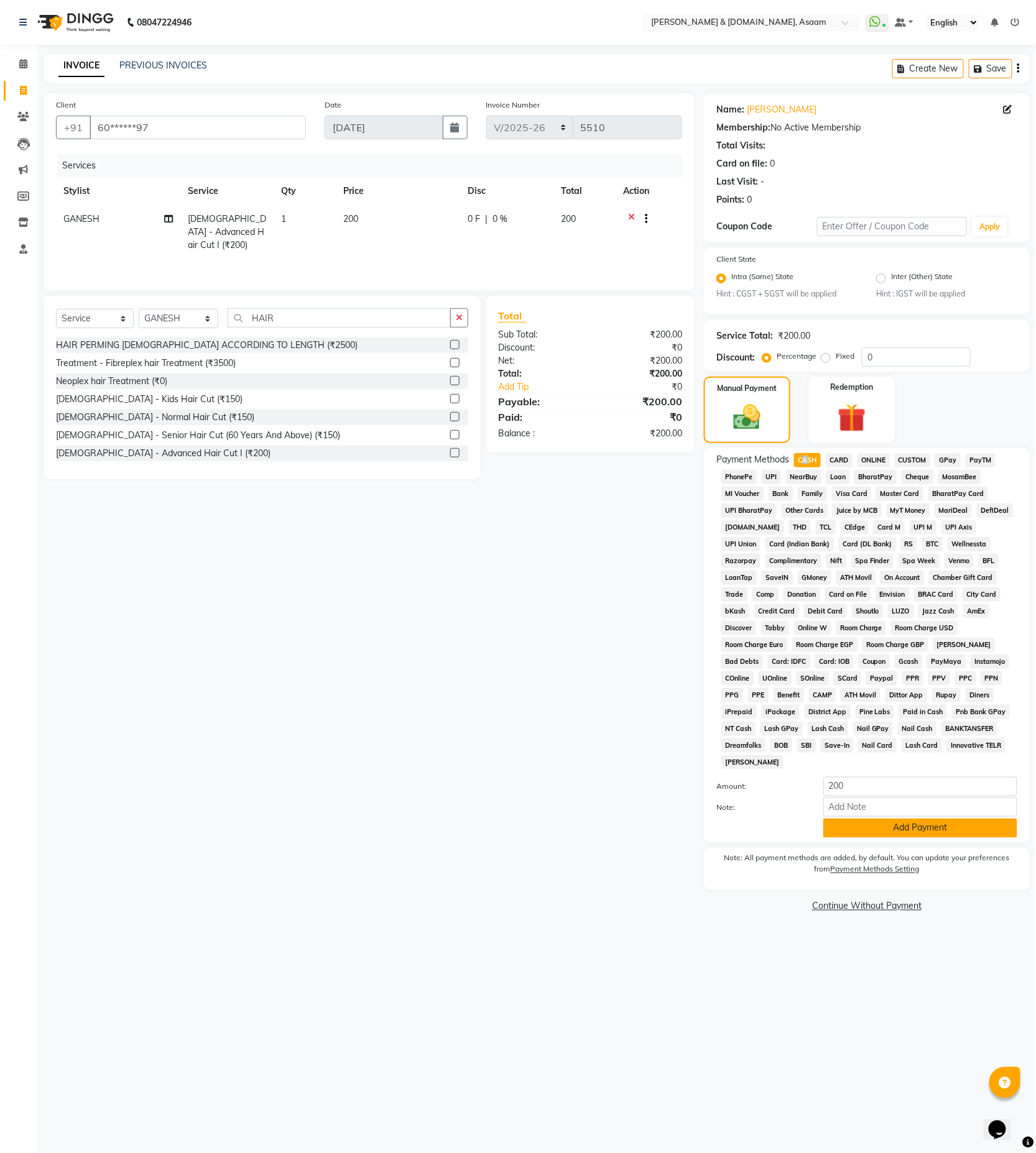
click at [847, 819] on button "Add Payment" at bounding box center [920, 828] width 194 height 19
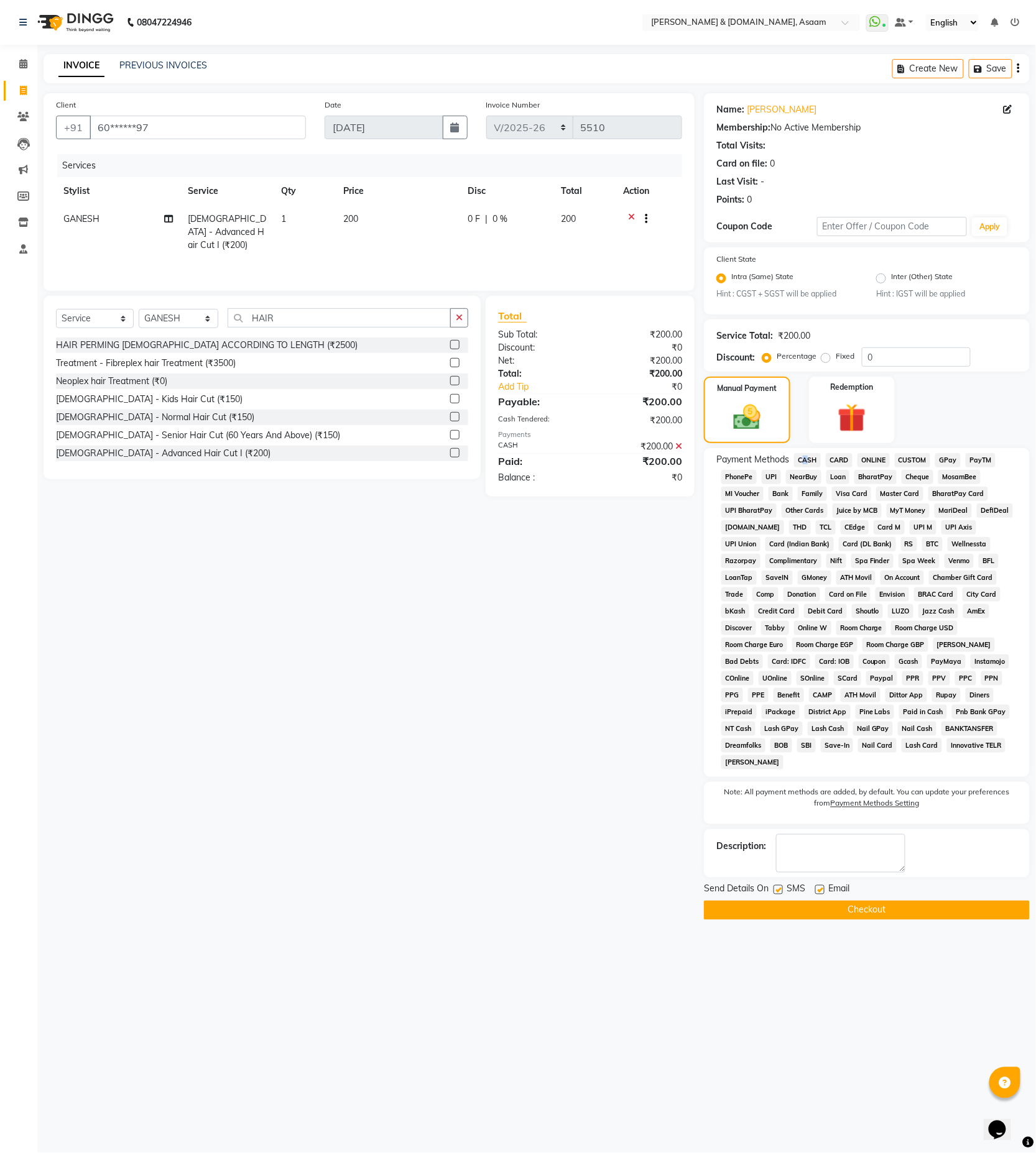
click at [861, 901] on button "Checkout" at bounding box center [867, 910] width 326 height 19
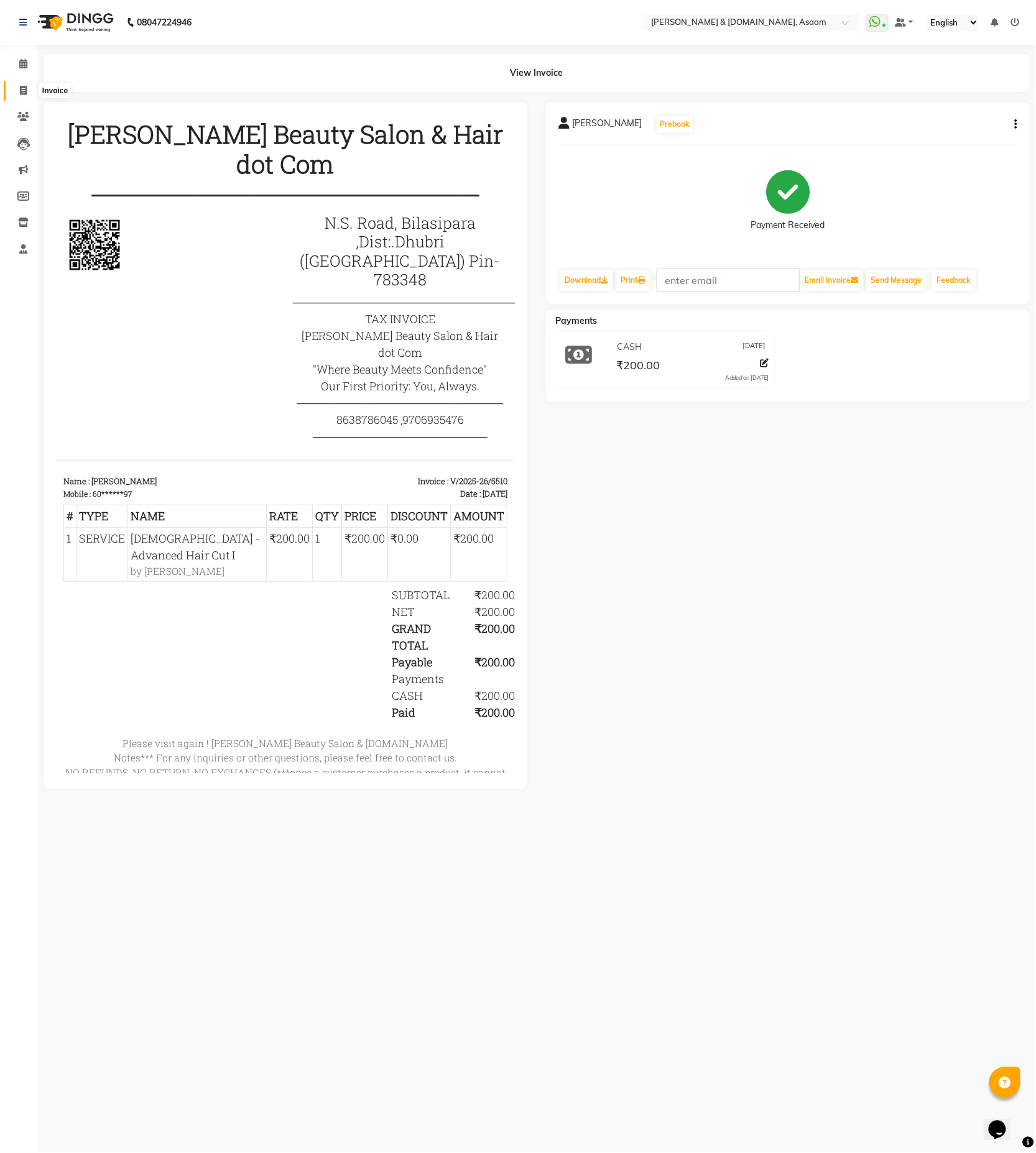
click at [13, 90] on span at bounding box center [23, 90] width 22 height 14
select select "service"
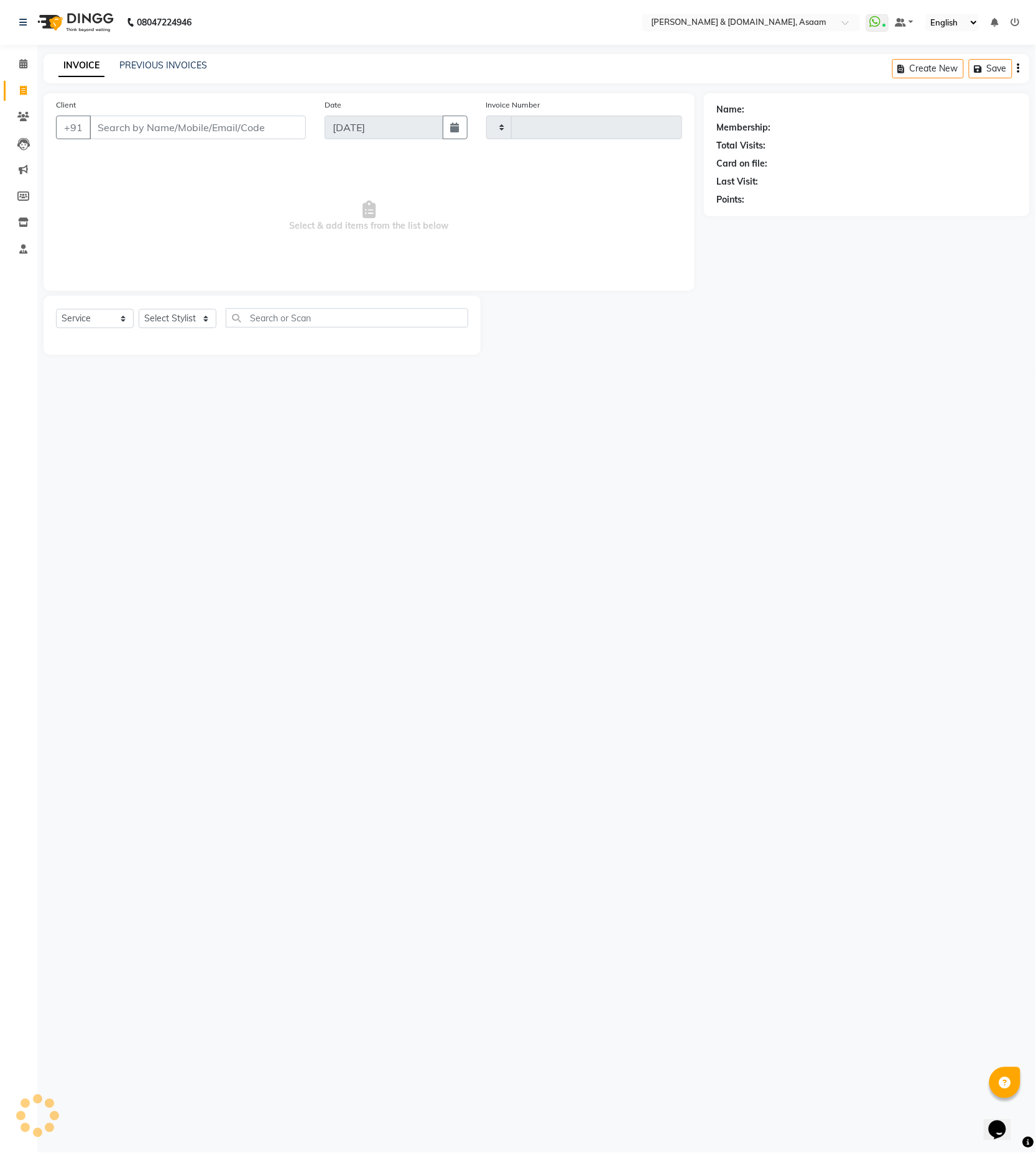
type input "5511"
select select "4608"
click at [138, 65] on link "PREVIOUS INVOICES" at bounding box center [164, 65] width 88 height 11
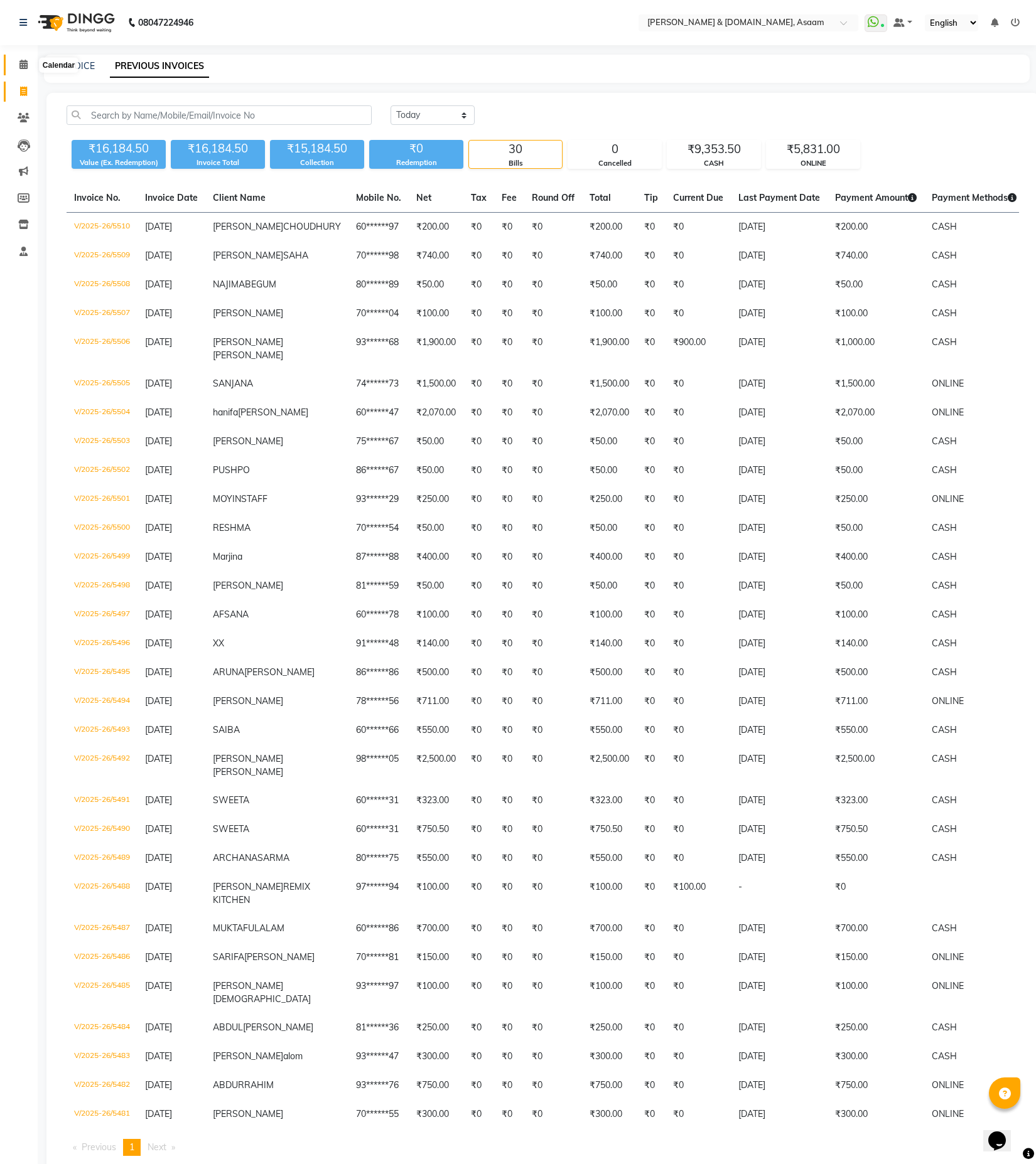
click at [15, 67] on span at bounding box center [24, 64] width 22 height 14
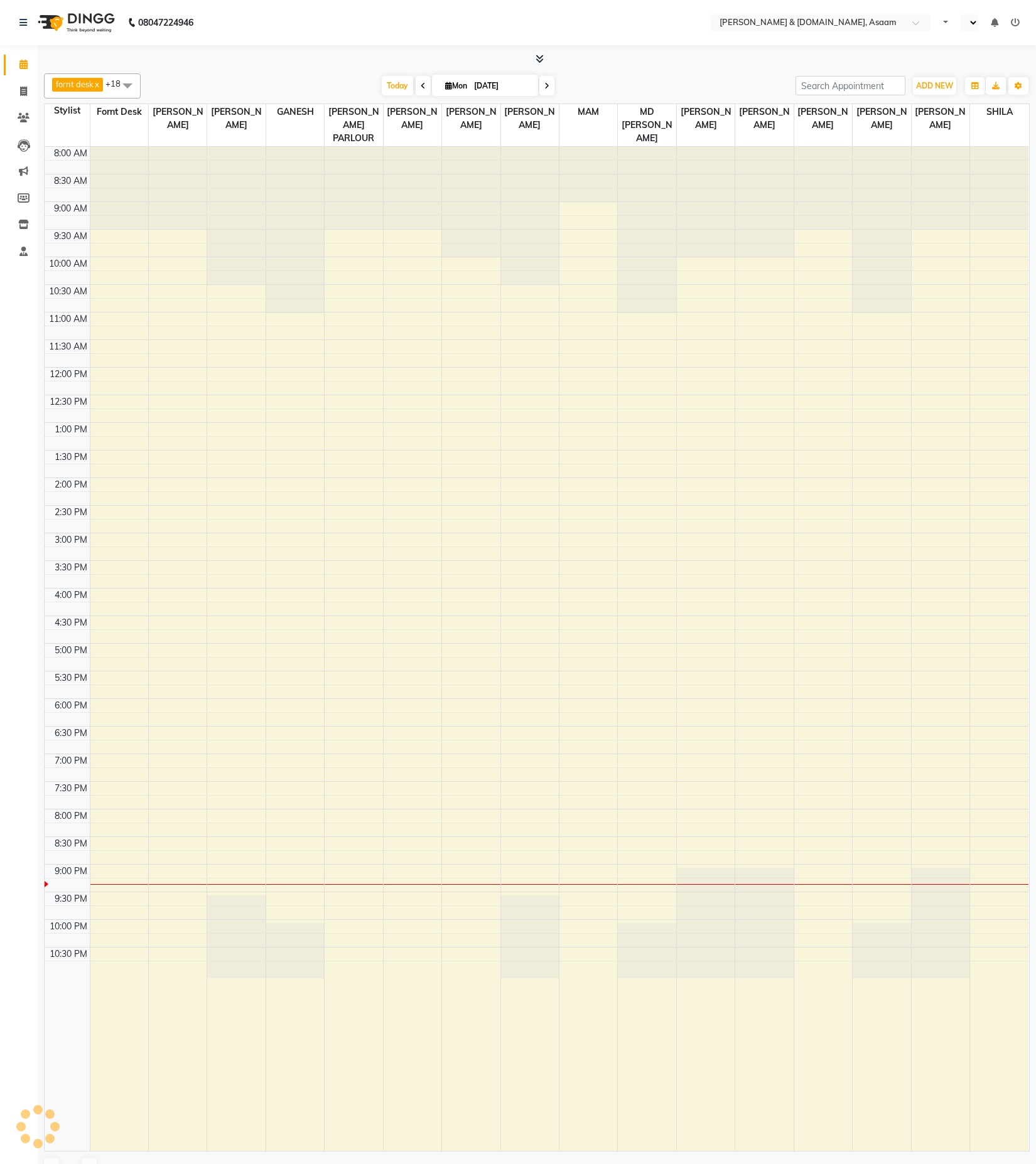
select select "en"
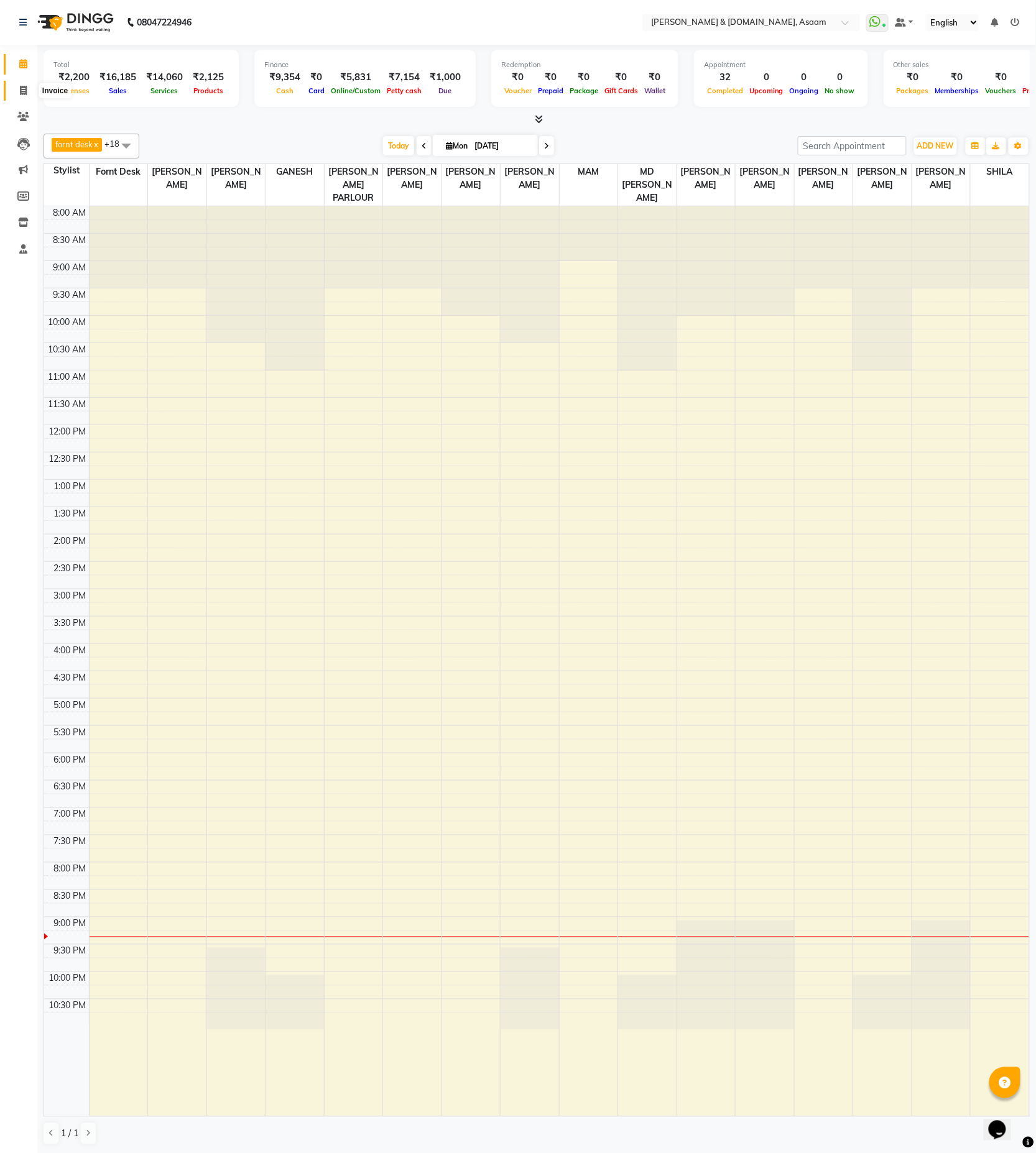
click at [29, 88] on span at bounding box center [23, 90] width 22 height 14
select select "4608"
select select "service"
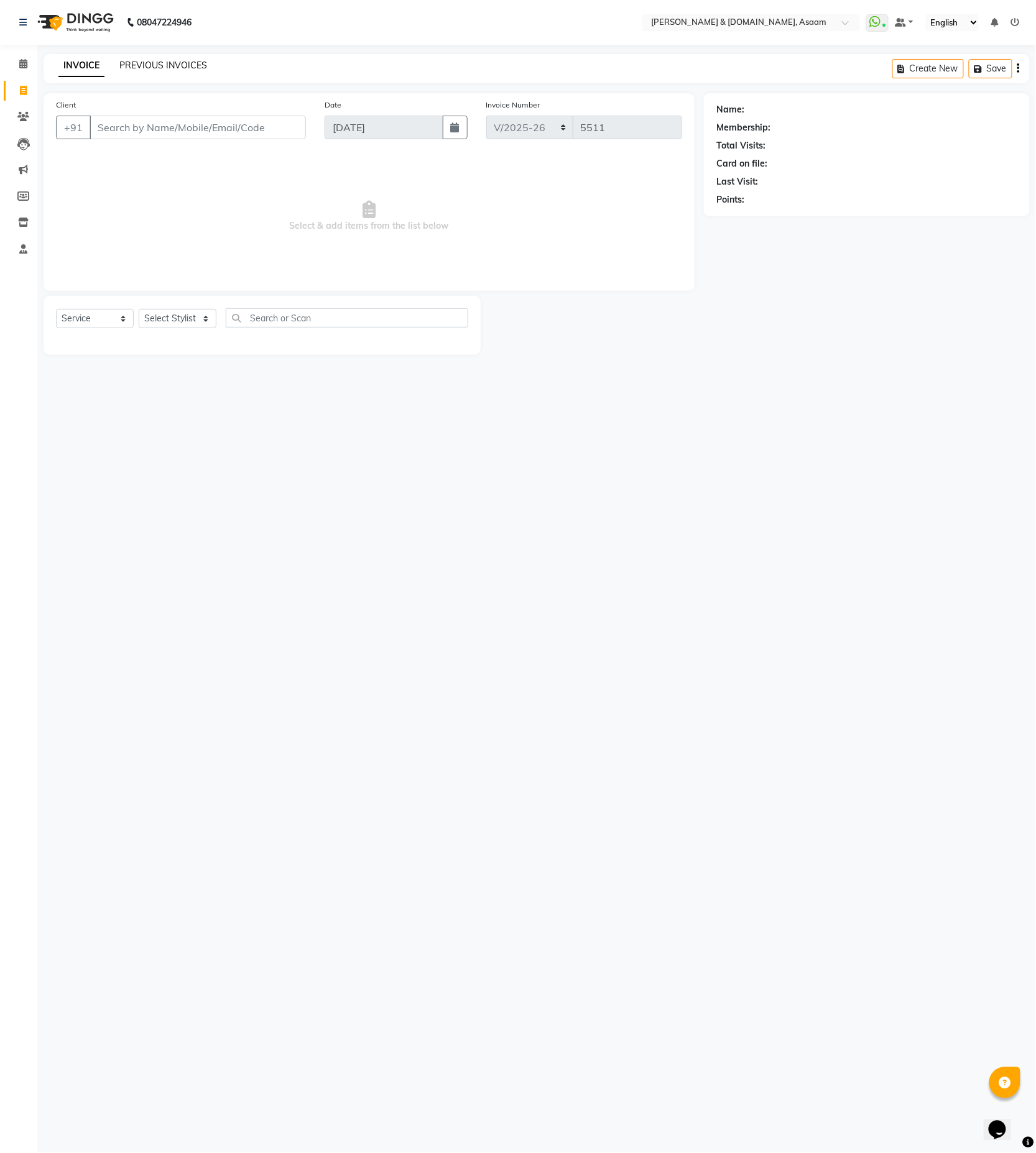
click at [147, 67] on link "PREVIOUS INVOICES" at bounding box center [164, 65] width 88 height 11
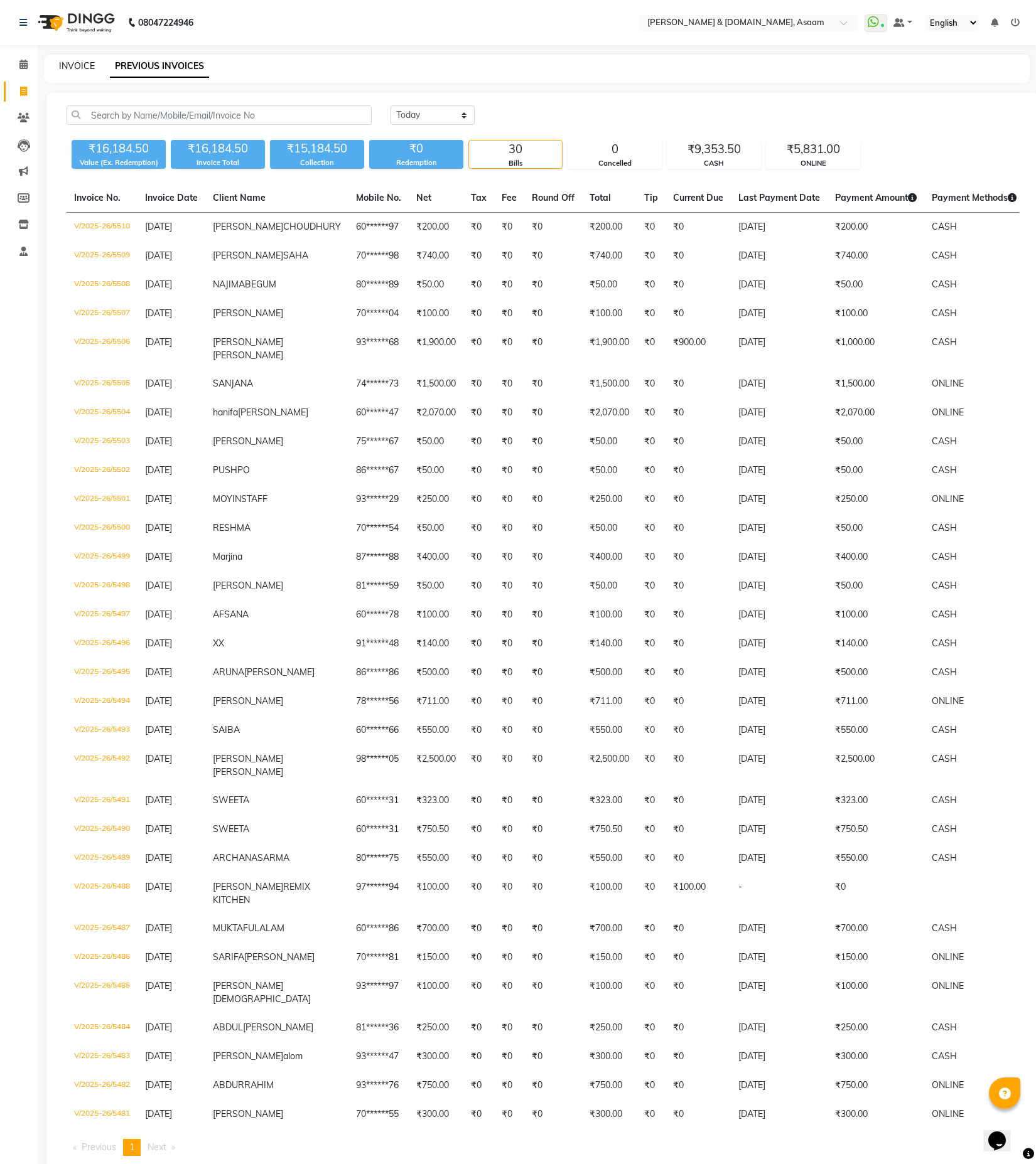
click at [88, 64] on link "INVOICE" at bounding box center [77, 65] width 36 height 11
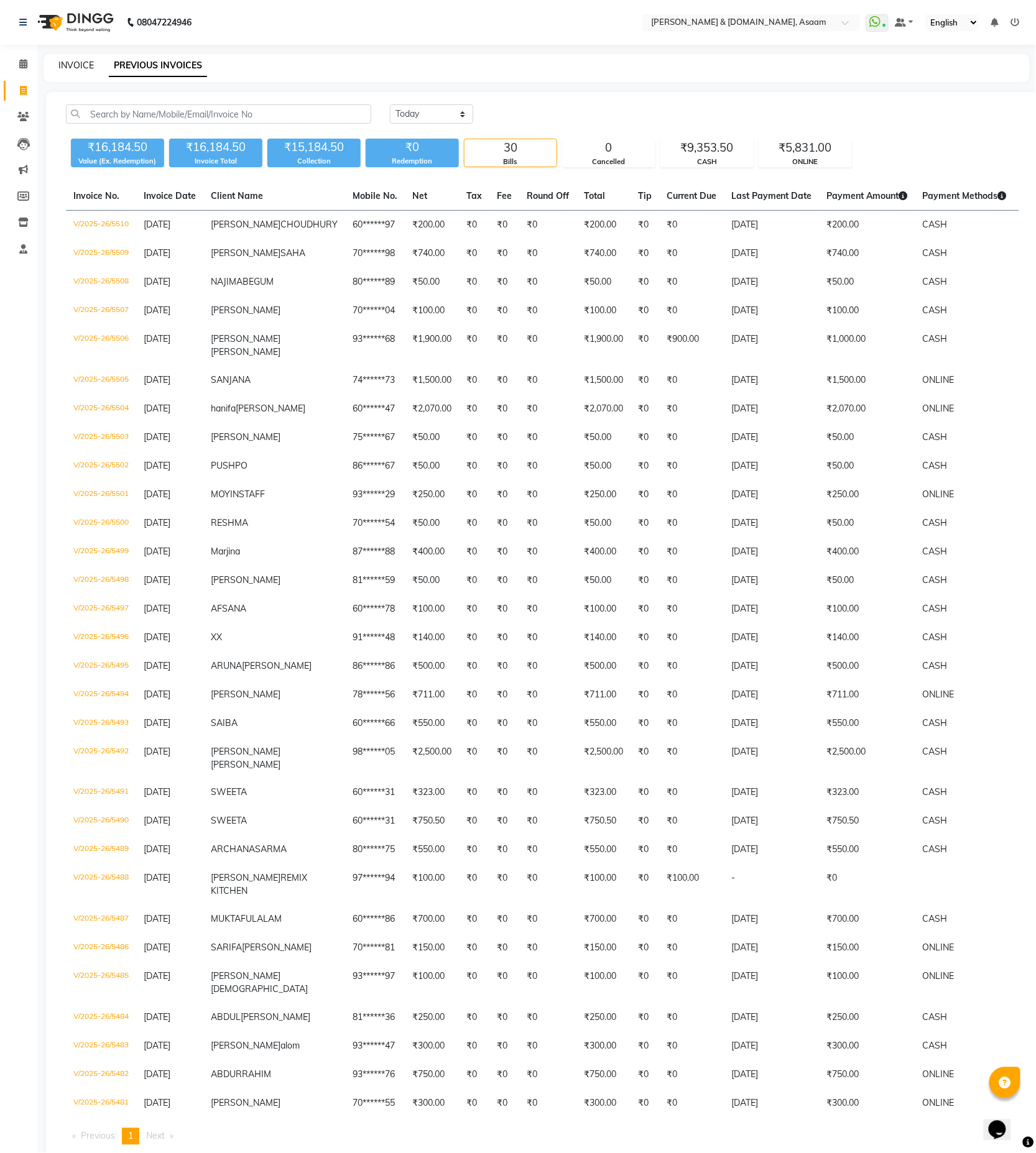
select select "4608"
select select "service"
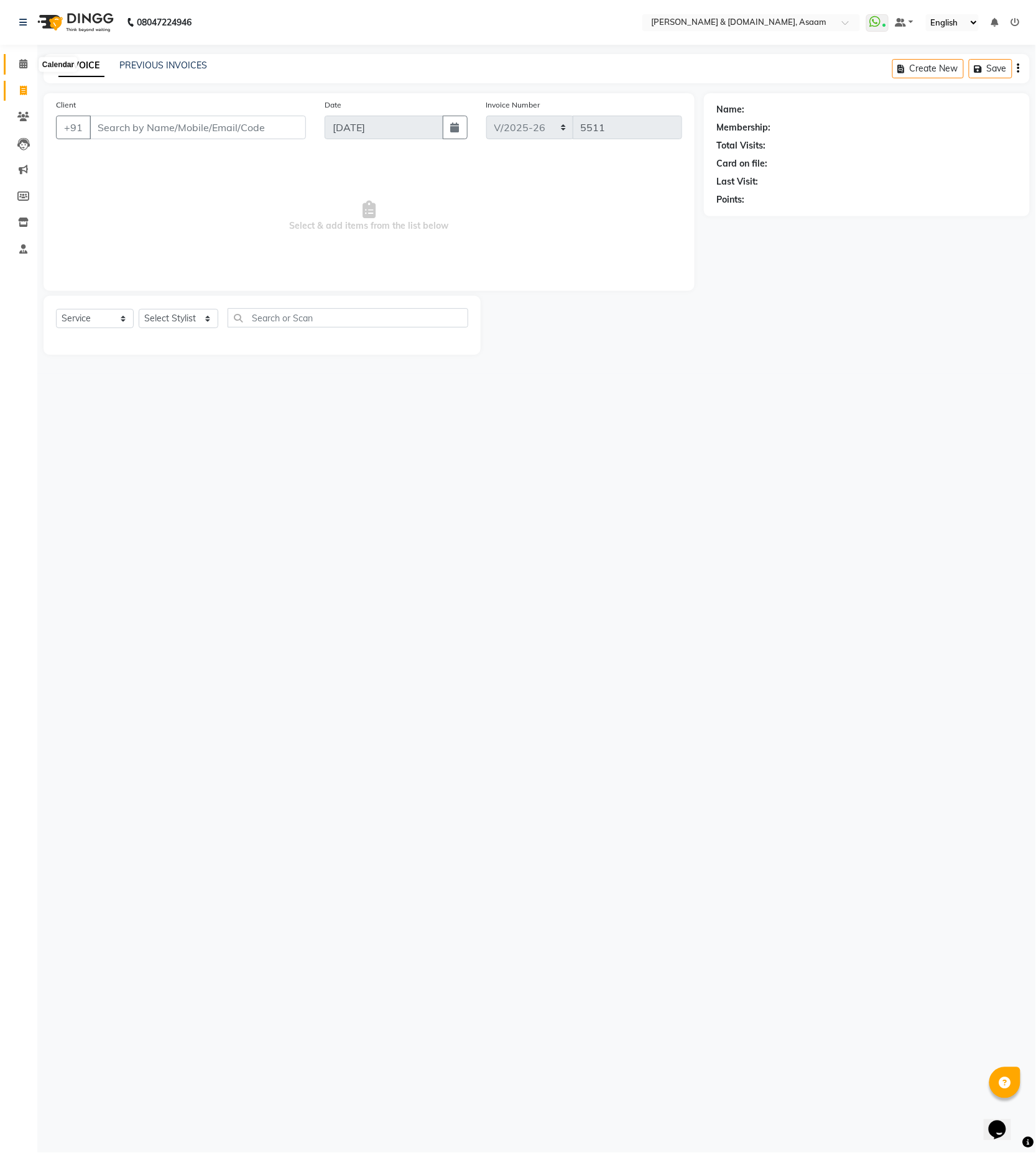
click at [17, 67] on span at bounding box center [23, 64] width 22 height 14
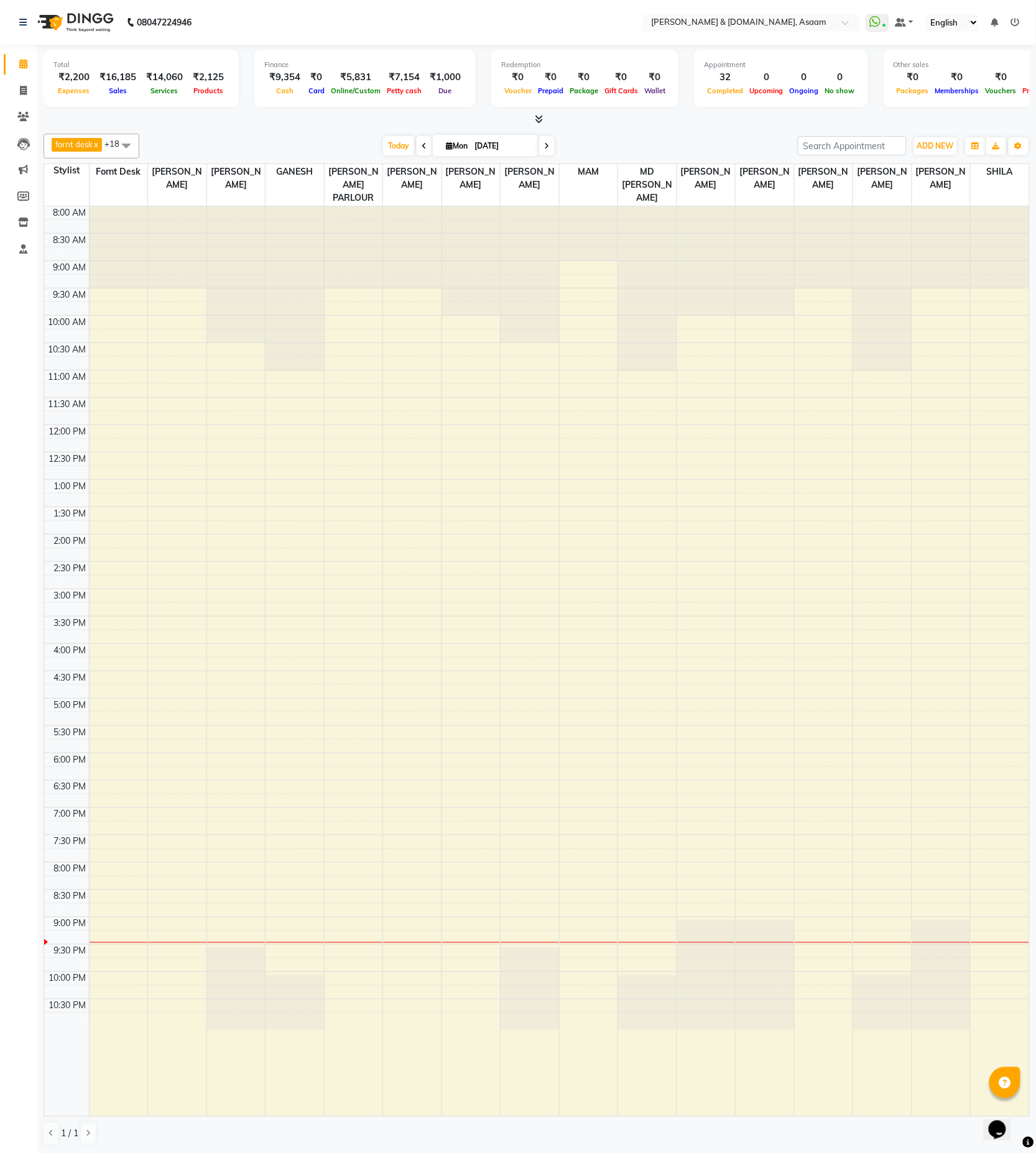
drag, startPoint x: 517, startPoint y: 1138, endPoint x: 522, endPoint y: 1129, distance: 10.3
click at [514, 1139] on div "1 / 1" at bounding box center [536, 1134] width 986 height 23
click at [15, 89] on span at bounding box center [23, 90] width 22 height 14
select select "service"
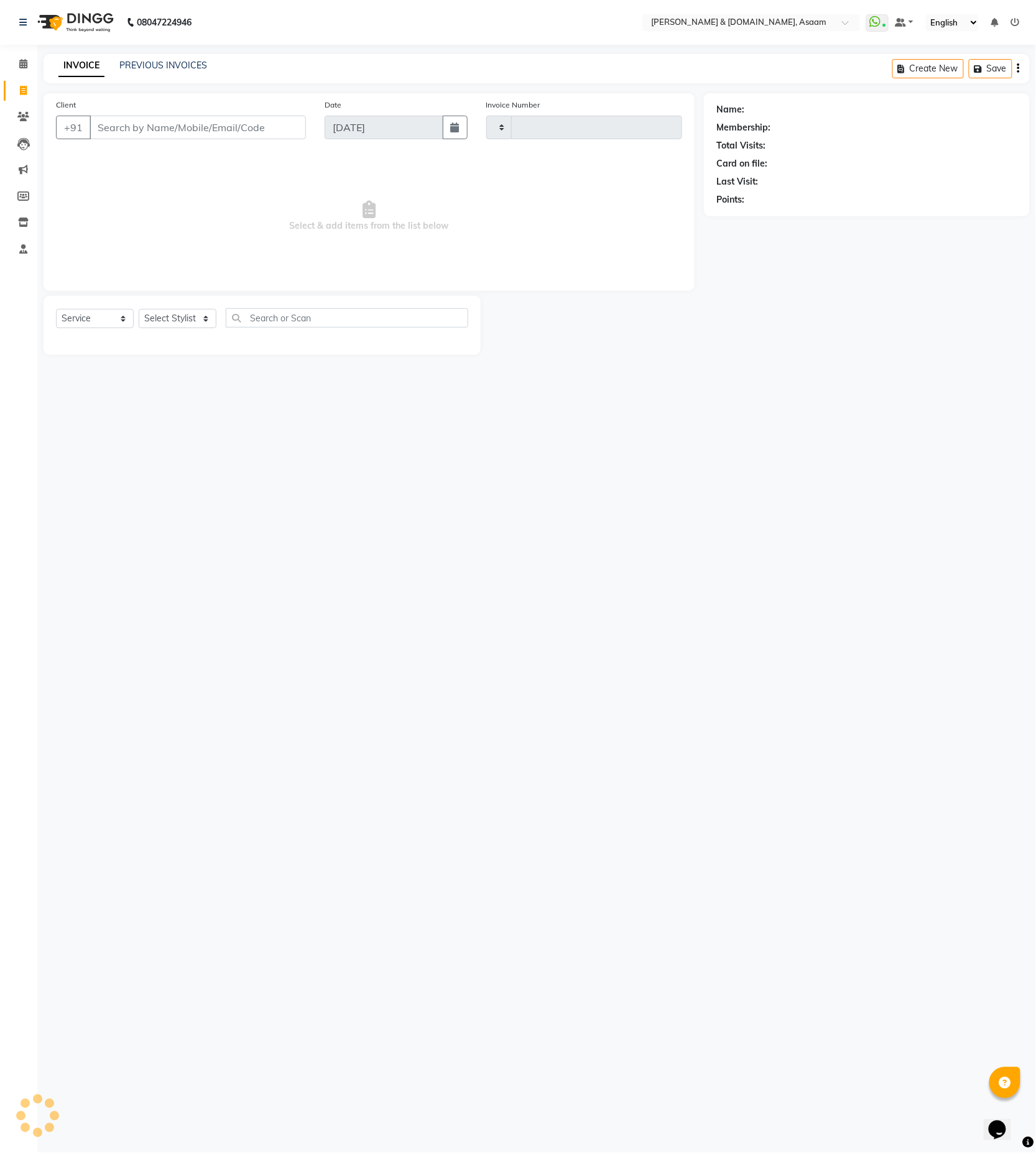
type input "5511"
select select "4608"
type input "8822420660"
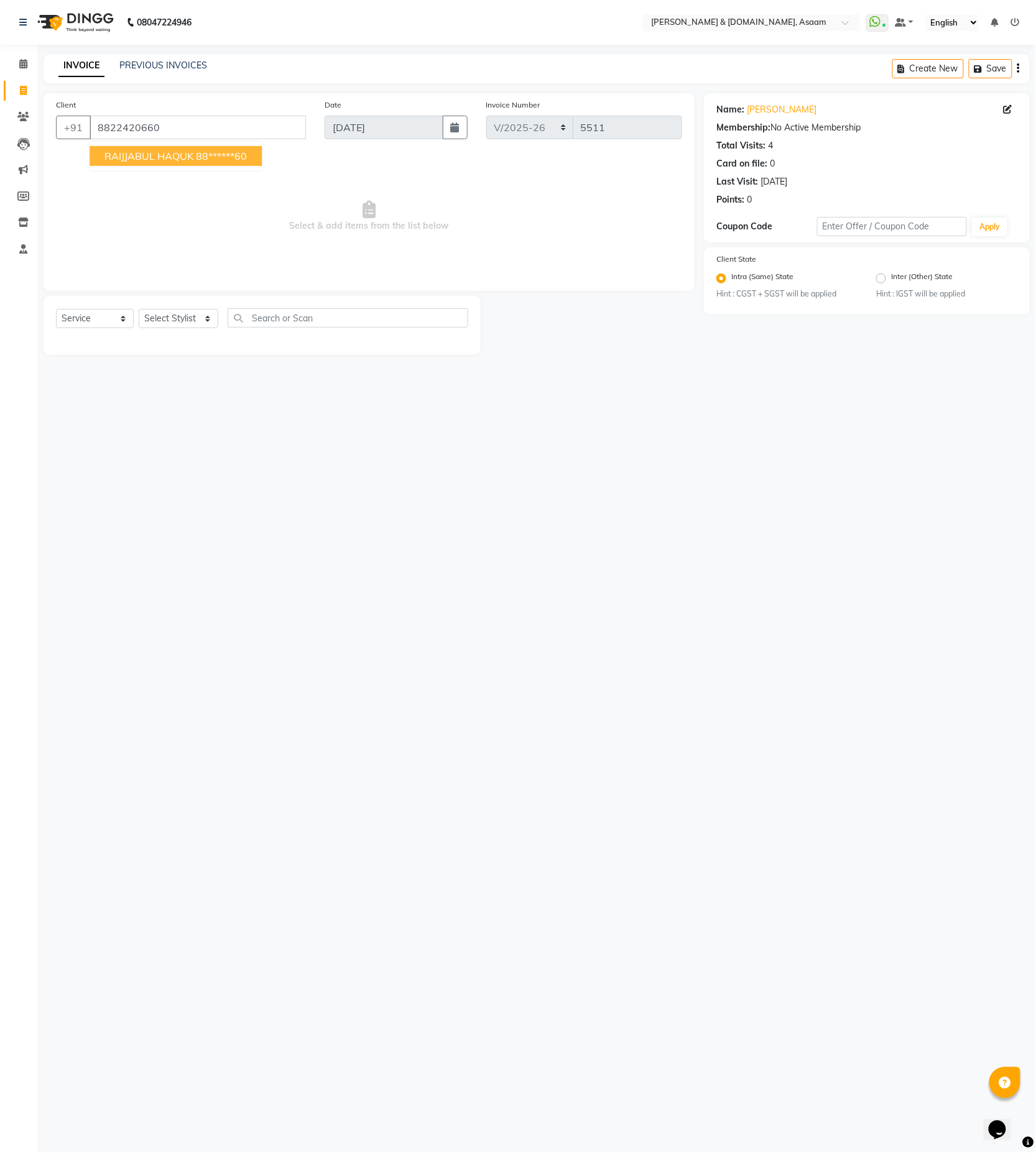
drag, startPoint x: 96, startPoint y: 333, endPoint x: 93, endPoint y: 321, distance: 12.4
click at [93, 327] on div "Select Service Product Membership Package Voucher Prepaid Gift Card Select Styl…" at bounding box center [262, 323] width 412 height 29
click at [95, 317] on select "Select Service Product Membership Package Voucher Prepaid Gift Card" at bounding box center [95, 318] width 78 height 19
select select "product"
click at [56, 310] on select "Select Service Product Membership Package Voucher Prepaid Gift Card" at bounding box center [95, 318] width 78 height 19
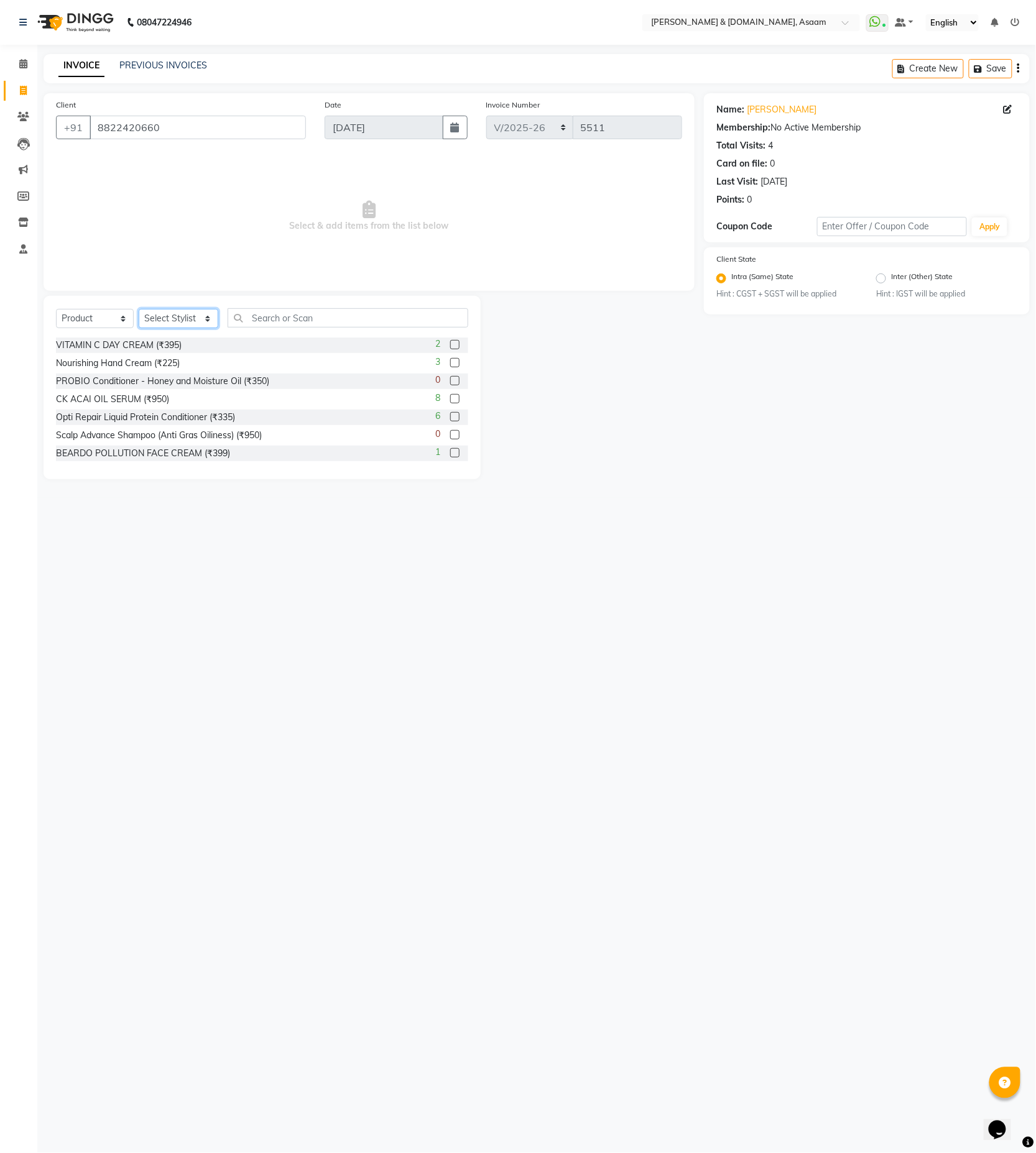
click at [186, 314] on select "Select Stylist AKASH [PERSON_NAME] fornt desk [PERSON_NAME] PARLOUR [PERSON_NAM…" at bounding box center [178, 318] width 80 height 19
select select "40905"
click at [139, 310] on select "Select Stylist AKASH [PERSON_NAME] fornt desk [PERSON_NAME] PARLOUR [PERSON_NAM…" at bounding box center [178, 318] width 80 height 19
click at [308, 326] on input "text" at bounding box center [348, 318] width 241 height 19
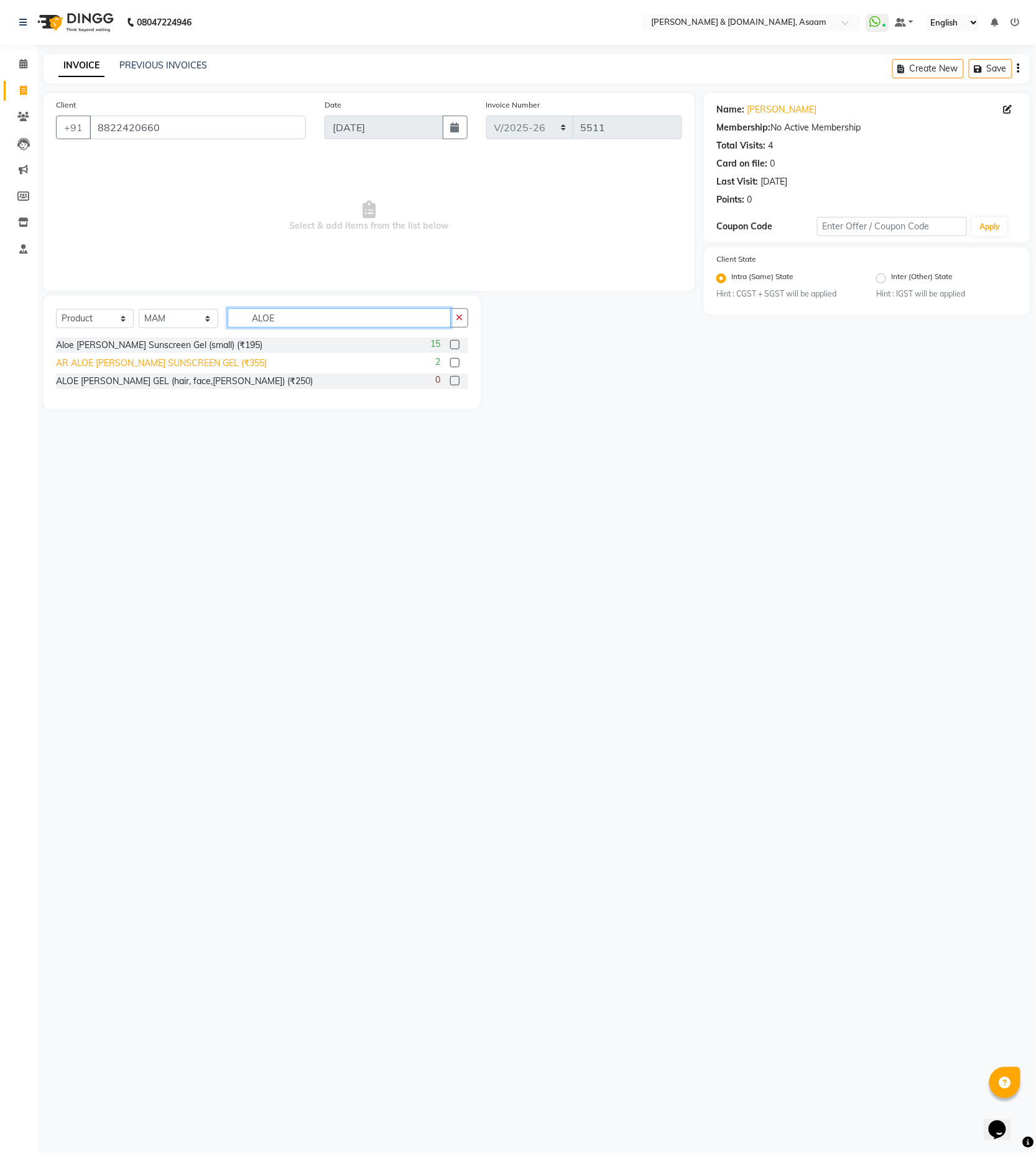
type input "ALOE"
click at [211, 359] on div "AR ALOE [PERSON_NAME] SUNSCREEN GEL (₹355)" at bounding box center [161, 364] width 211 height 13
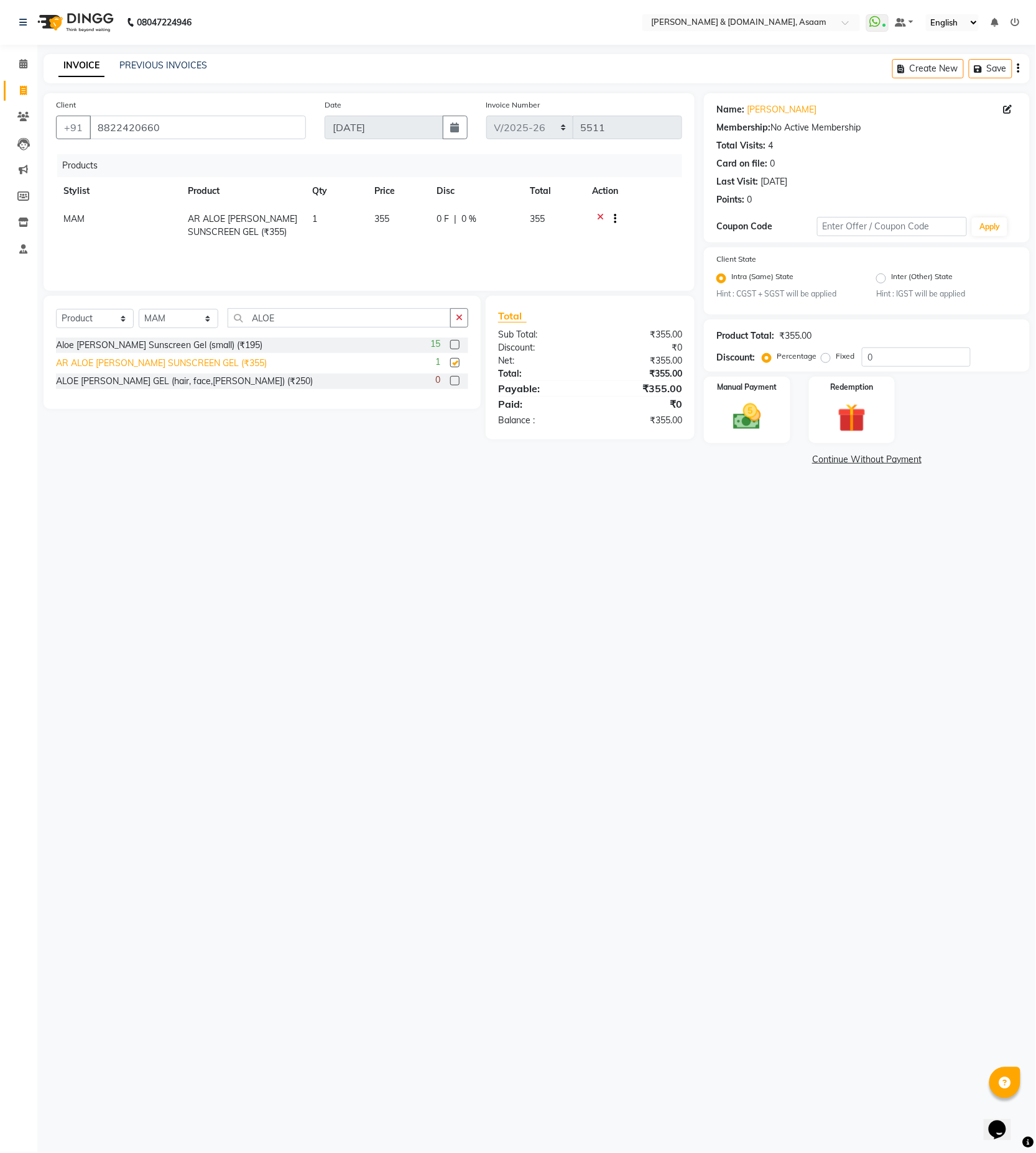
checkbox input "false"
drag, startPoint x: 889, startPoint y: 345, endPoint x: 815, endPoint y: 353, distance: 74.4
click at [814, 353] on div "Product Total: ₹355.00 Discount: Percentage Fixed 0" at bounding box center [867, 345] width 301 height 43
drag, startPoint x: 884, startPoint y: 350, endPoint x: 644, endPoint y: 306, distance: 244.0
click at [690, 329] on div "Client +91 8822420660 Date 01-09-2025 Invoice Number INV/2025-26 V/2025 V/2025-…" at bounding box center [537, 281] width 1005 height 376
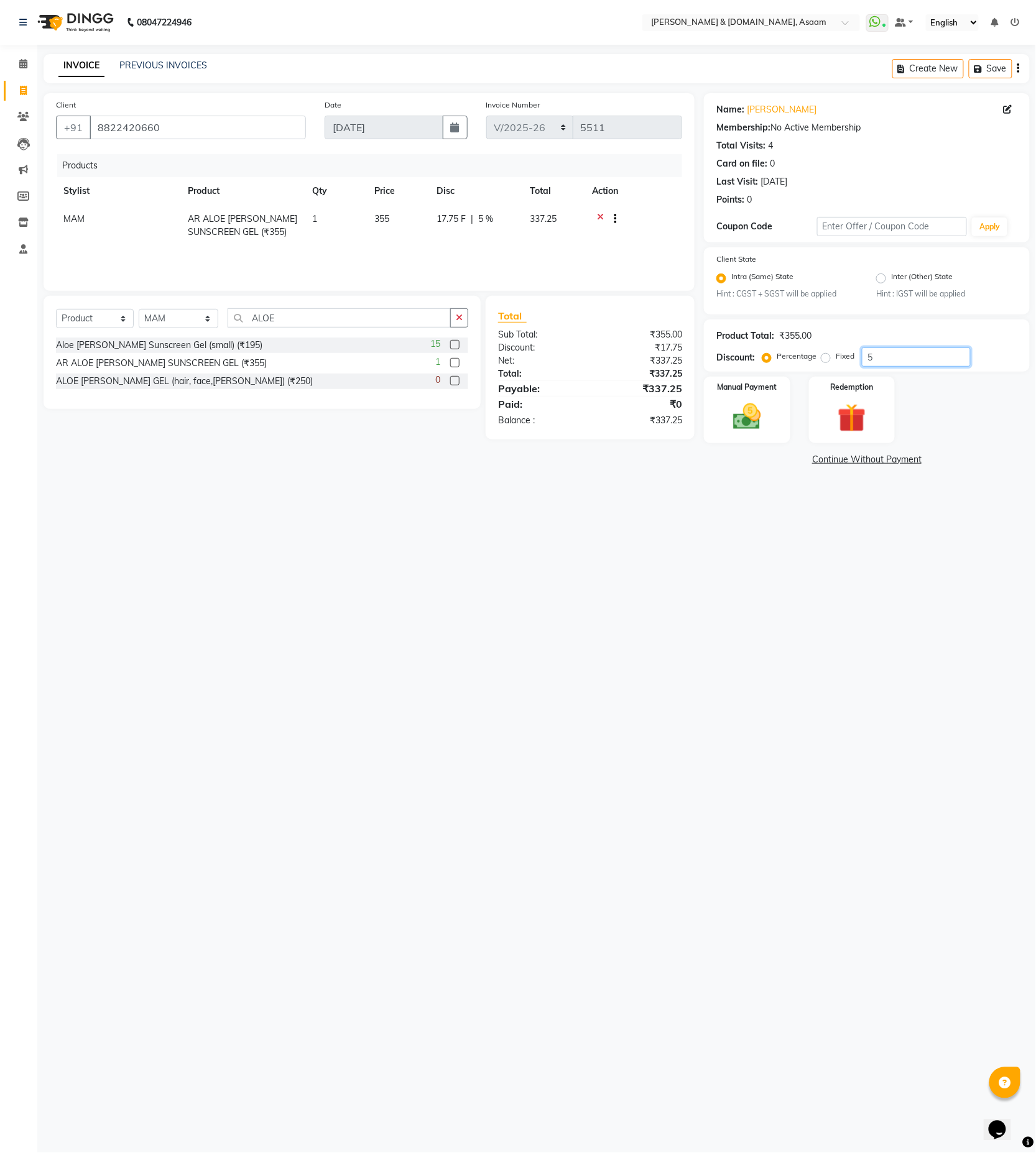
type input "5"
click at [208, 111] on div "Client +91 8822420660" at bounding box center [181, 124] width 269 height 51
drag, startPoint x: 202, startPoint y: 122, endPoint x: -12, endPoint y: 116, distance: 214.1
click at [0, 116] on html "08047224946 Select Location × Hrishika & Hair.com, Asaam WhatsApp Status ✕ Stat…" at bounding box center [518, 576] width 1036 height 1153
click at [772, 108] on link "[PERSON_NAME]" at bounding box center [781, 110] width 70 height 13
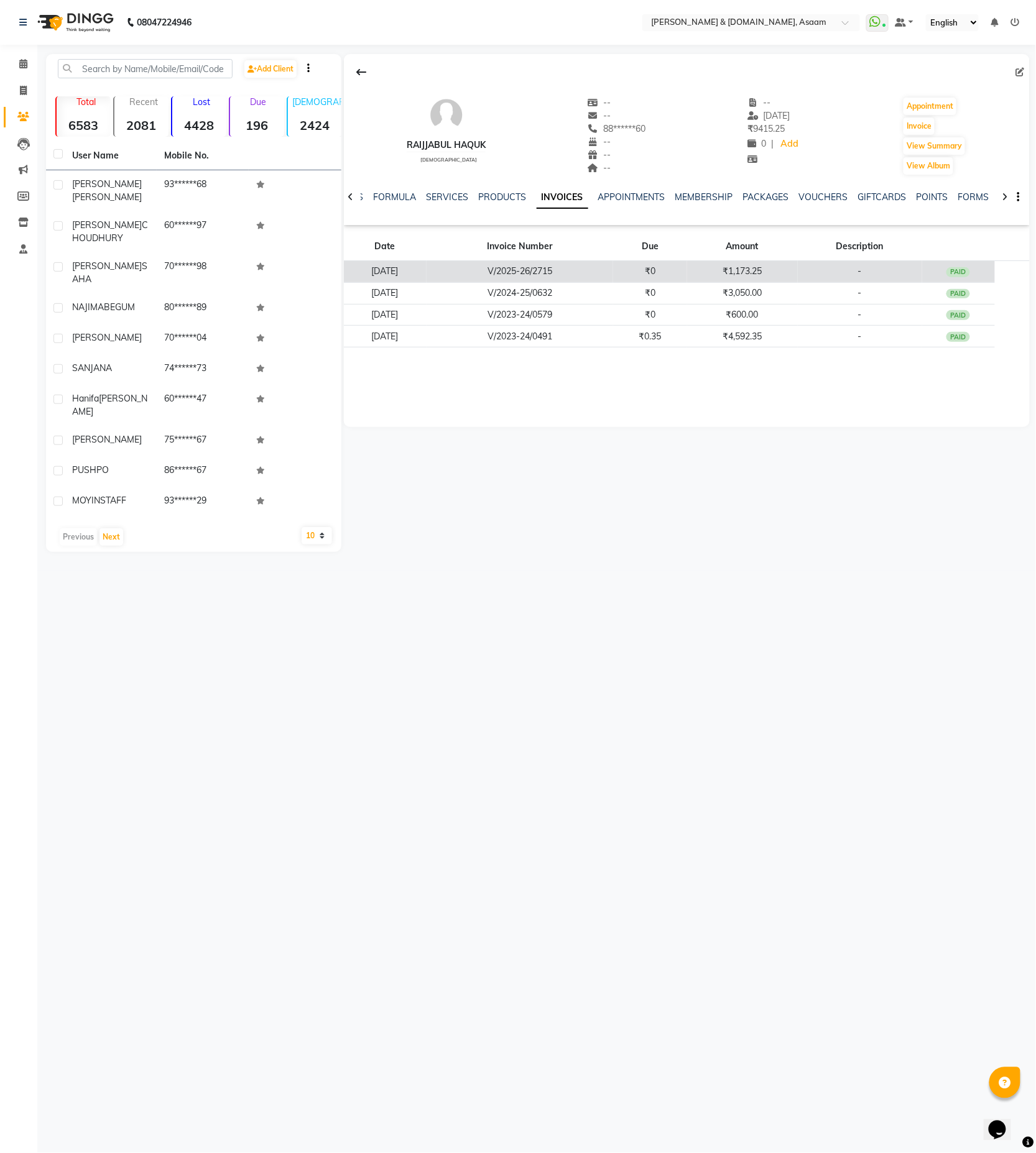
click at [656, 278] on td "₹0" at bounding box center [650, 272] width 74 height 22
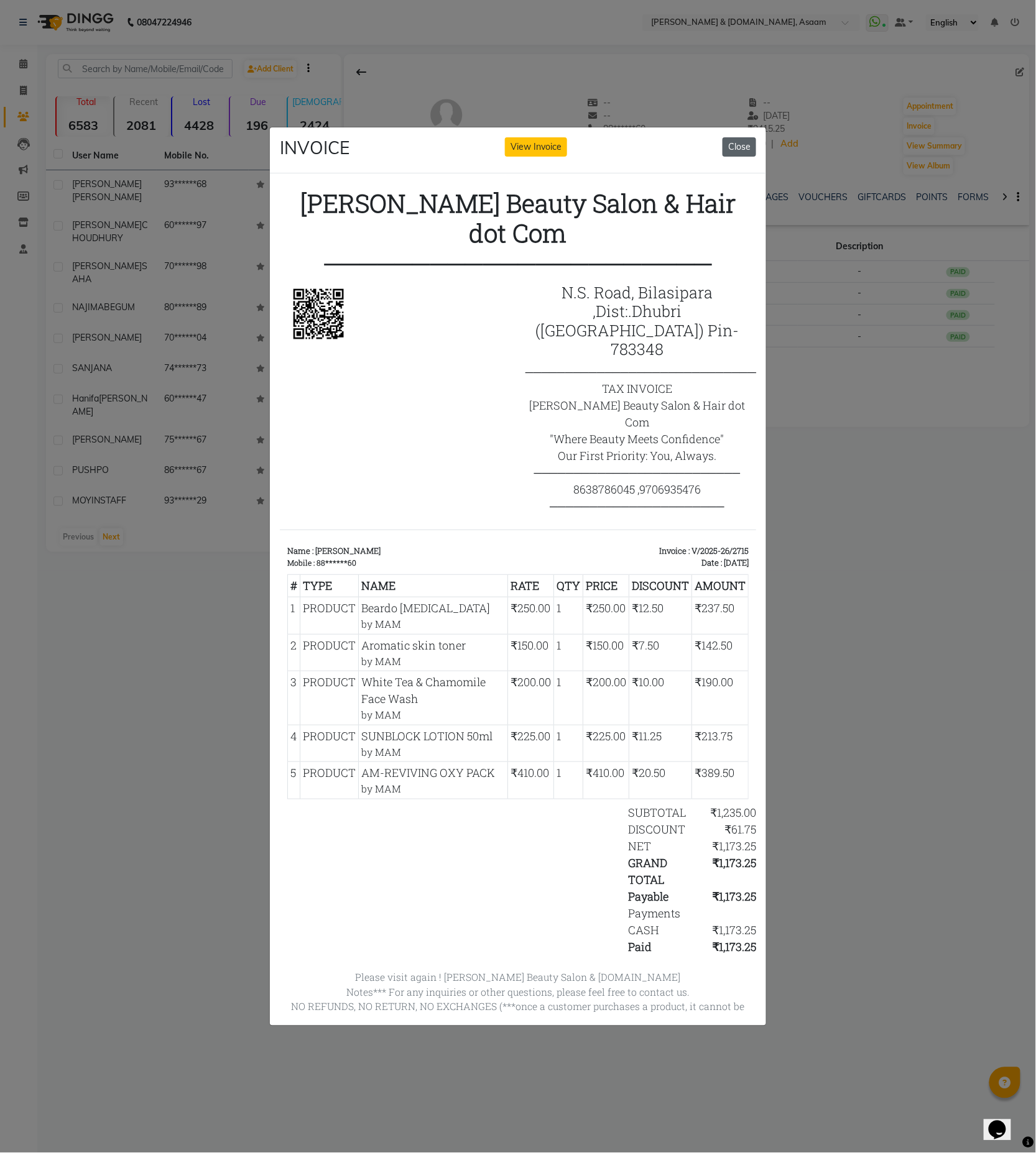
click at [729, 141] on button "Close" at bounding box center [740, 147] width 34 height 19
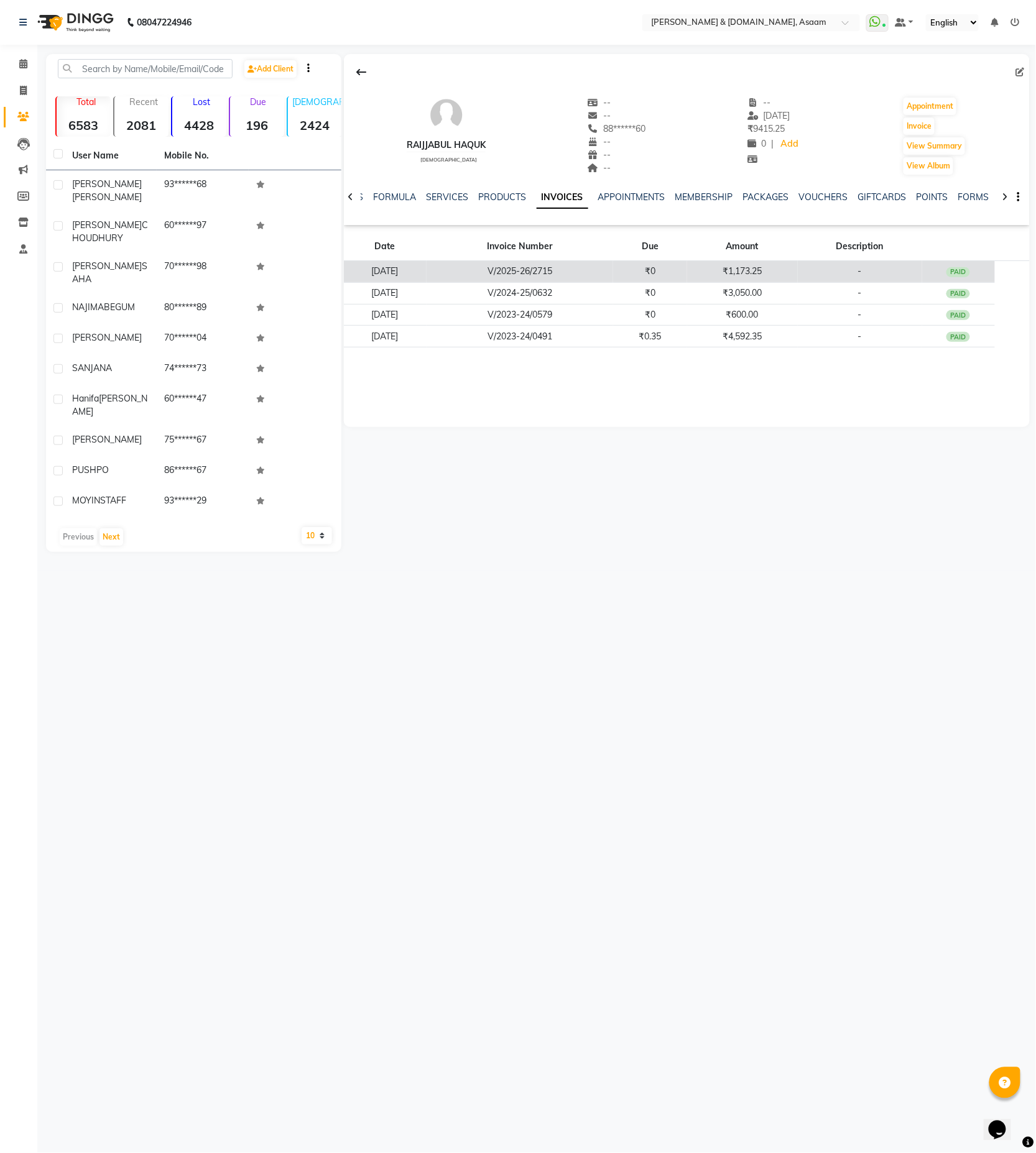
click at [641, 272] on td "₹0" at bounding box center [650, 272] width 74 height 22
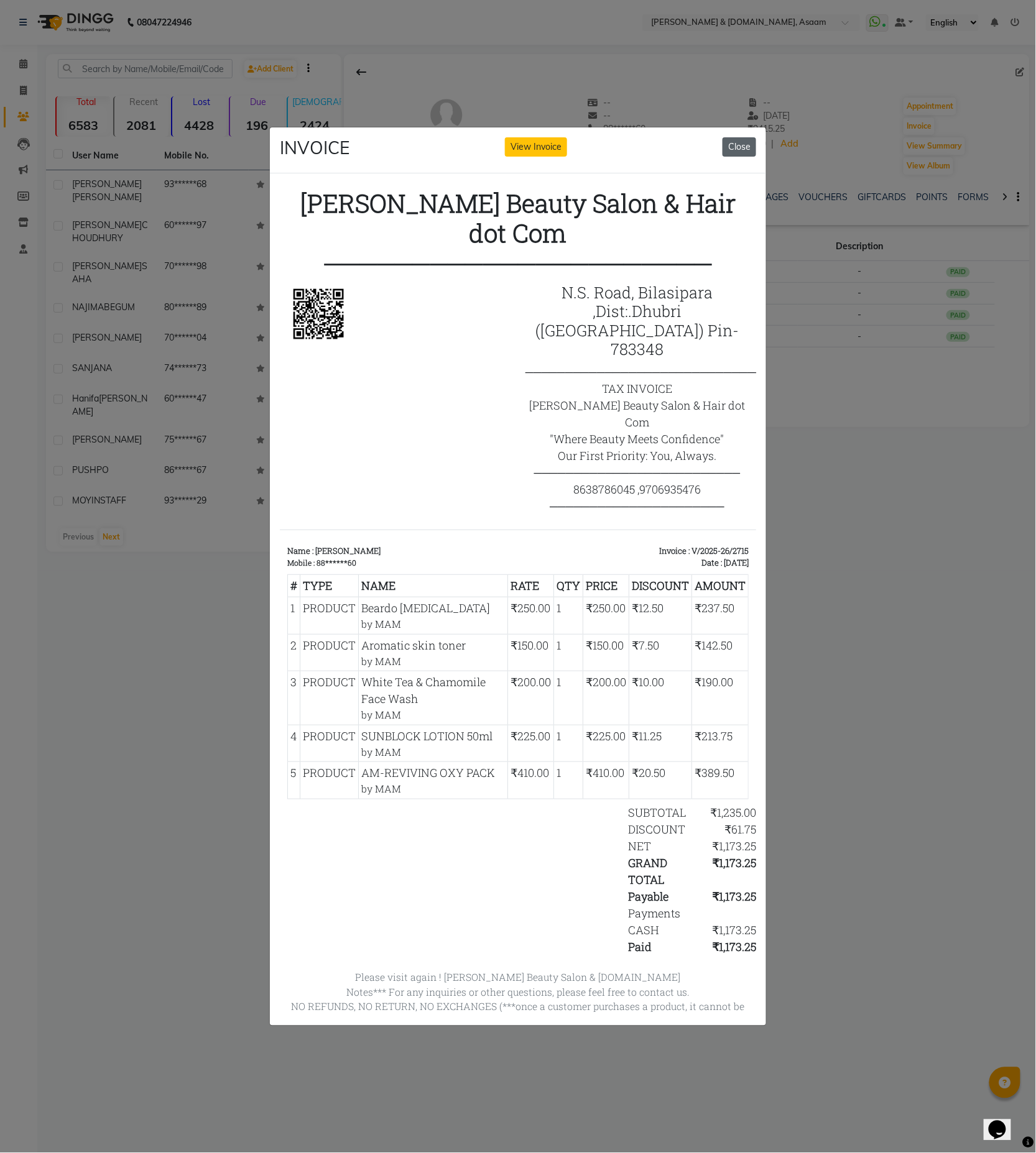
click at [743, 137] on button "Close" at bounding box center [740, 147] width 34 height 19
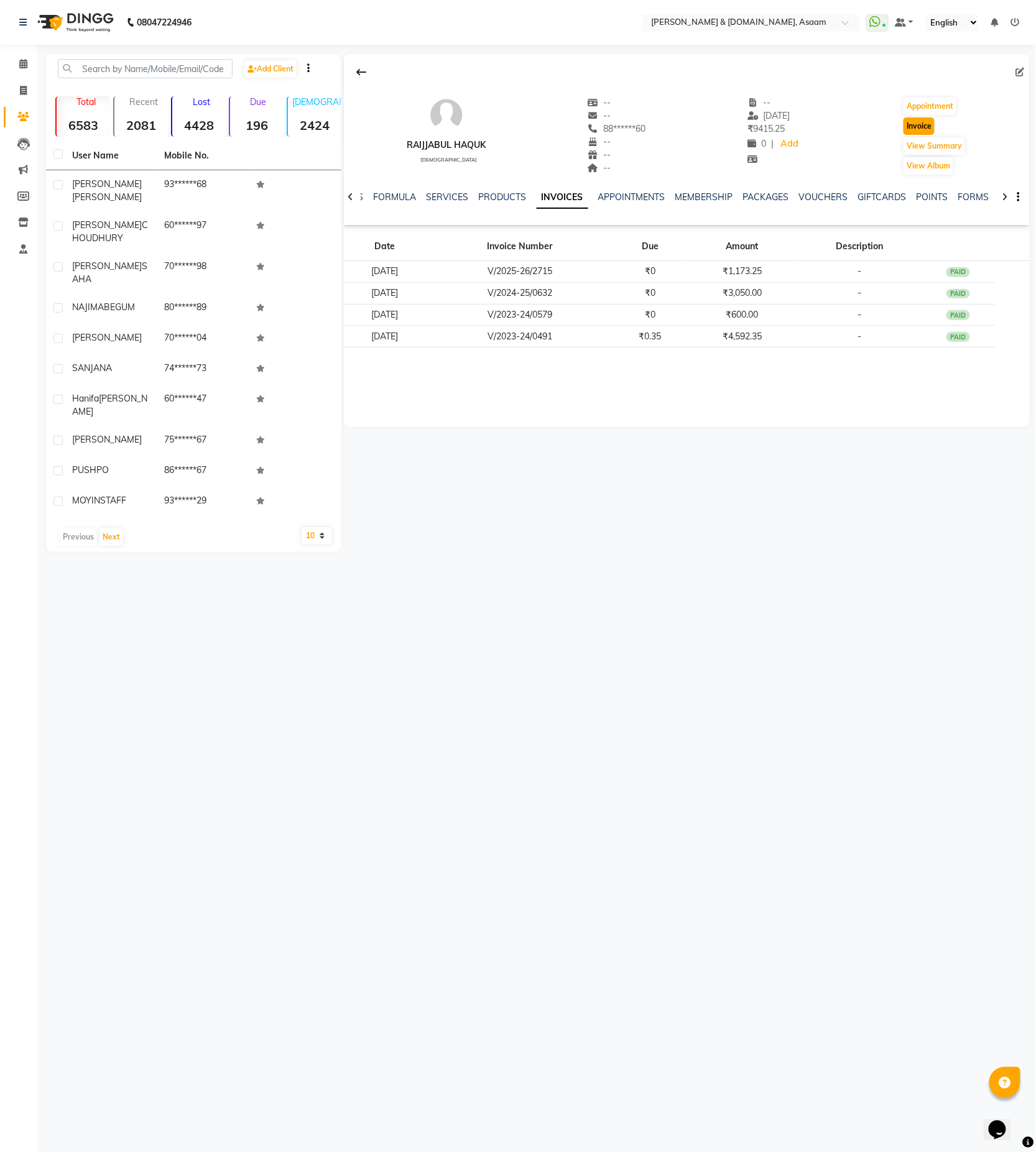
click at [916, 128] on button "Invoice" at bounding box center [919, 126] width 31 height 18
select select "4608"
select select "service"
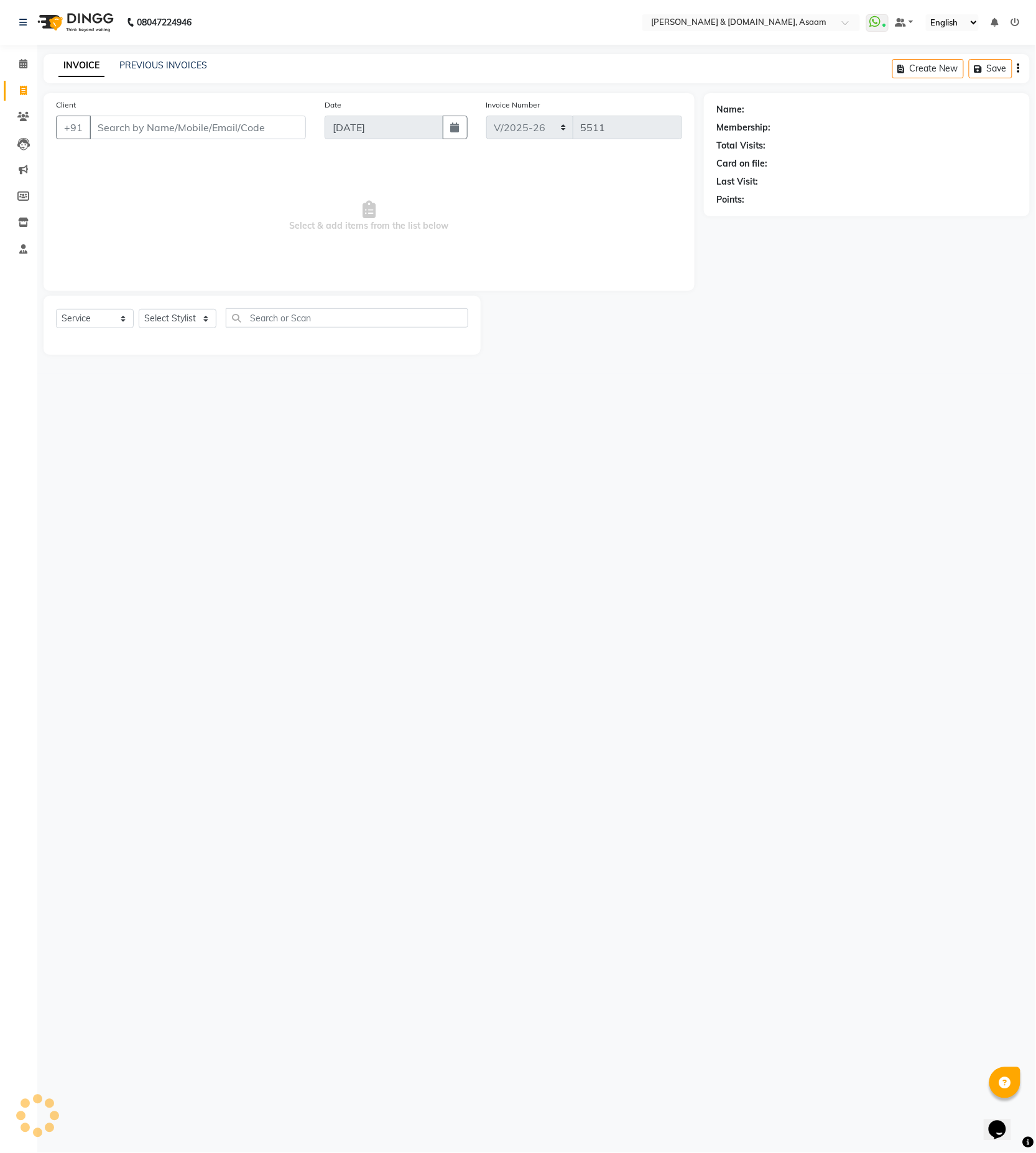
type input "88******60"
click at [172, 316] on select "Select Stylist AKASH [PERSON_NAME] fornt desk [PERSON_NAME] PARLOUR [PERSON_NAM…" at bounding box center [178, 318] width 80 height 19
select select "40905"
click at [139, 310] on select "Select Stylist AKASH [PERSON_NAME] fornt desk [PERSON_NAME] PARLOUR [PERSON_NAM…" at bounding box center [178, 318] width 80 height 19
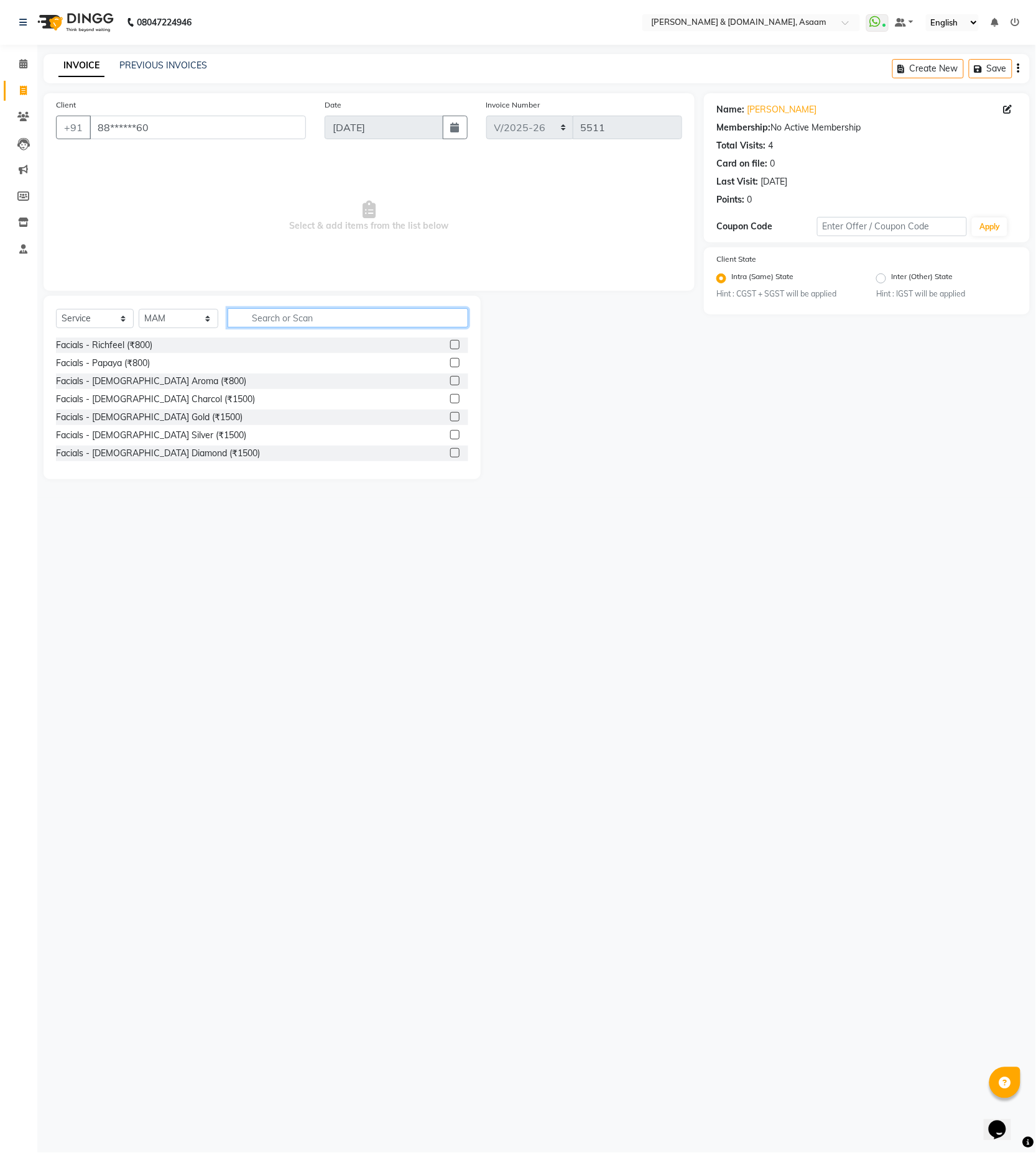
click at [269, 312] on input "text" at bounding box center [348, 318] width 241 height 19
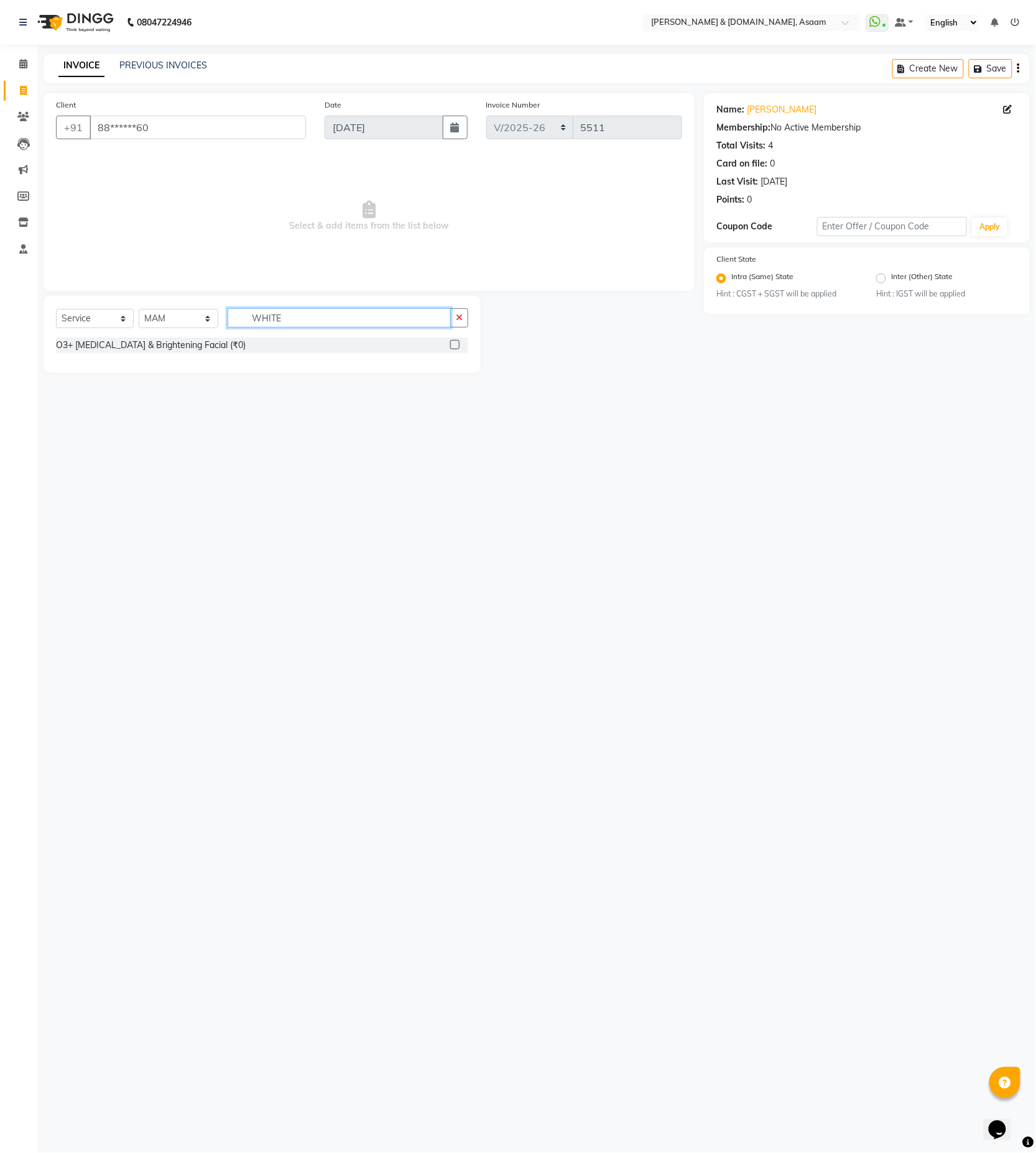
type input "WHITE"
click at [98, 319] on select "Select Service Product Membership Package Voucher Prepaid Gift Card" at bounding box center [95, 318] width 78 height 19
select select "product"
click at [56, 310] on select "Select Service Product Membership Package Voucher Prepaid Gift Card" at bounding box center [95, 318] width 78 height 19
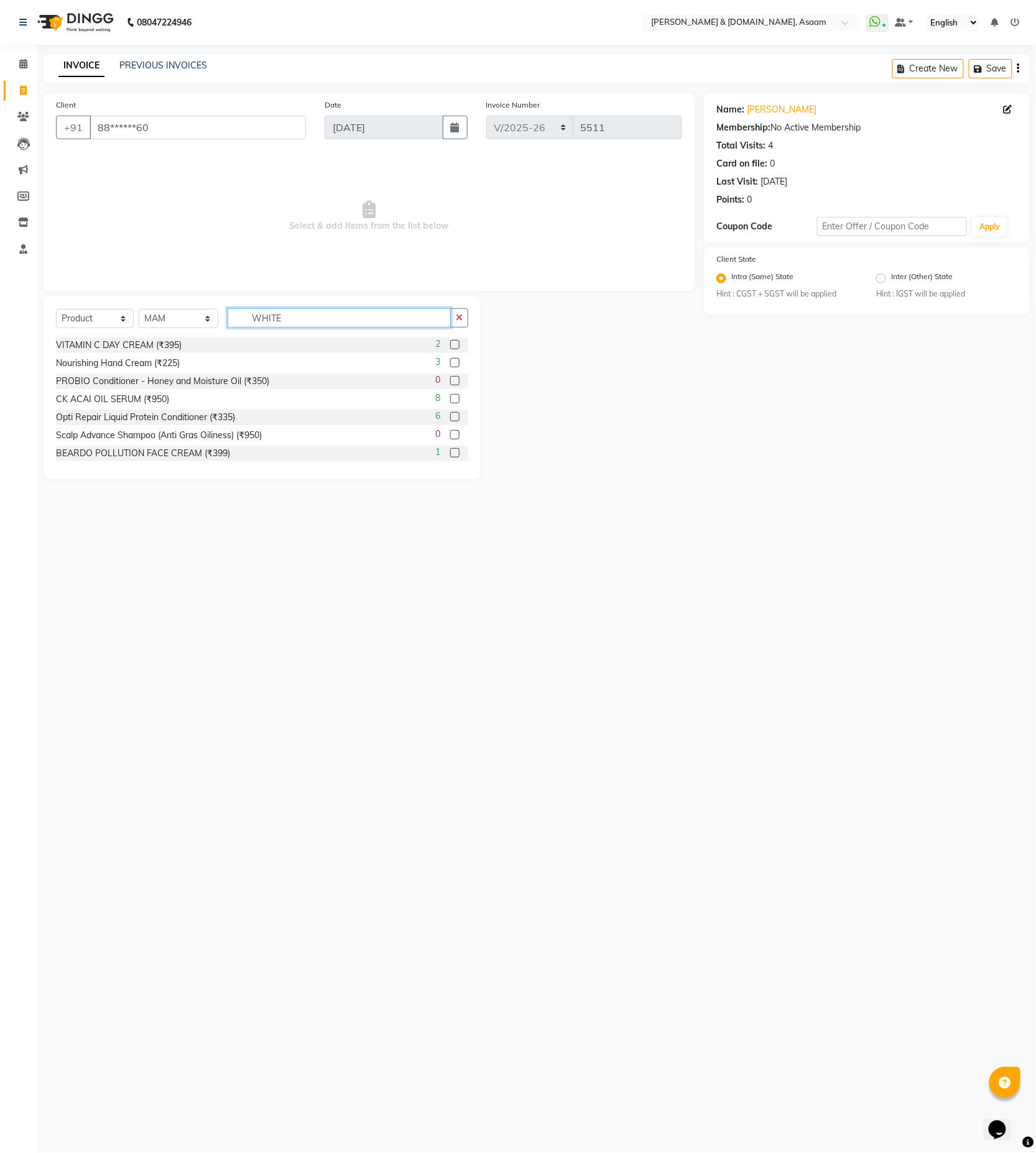
drag, startPoint x: 291, startPoint y: 321, endPoint x: 214, endPoint y: 303, distance: 79.1
click at [214, 303] on div "Select Service Product Membership Package Voucher Prepaid Gift Card Select Styl…" at bounding box center [262, 387] width 437 height 183
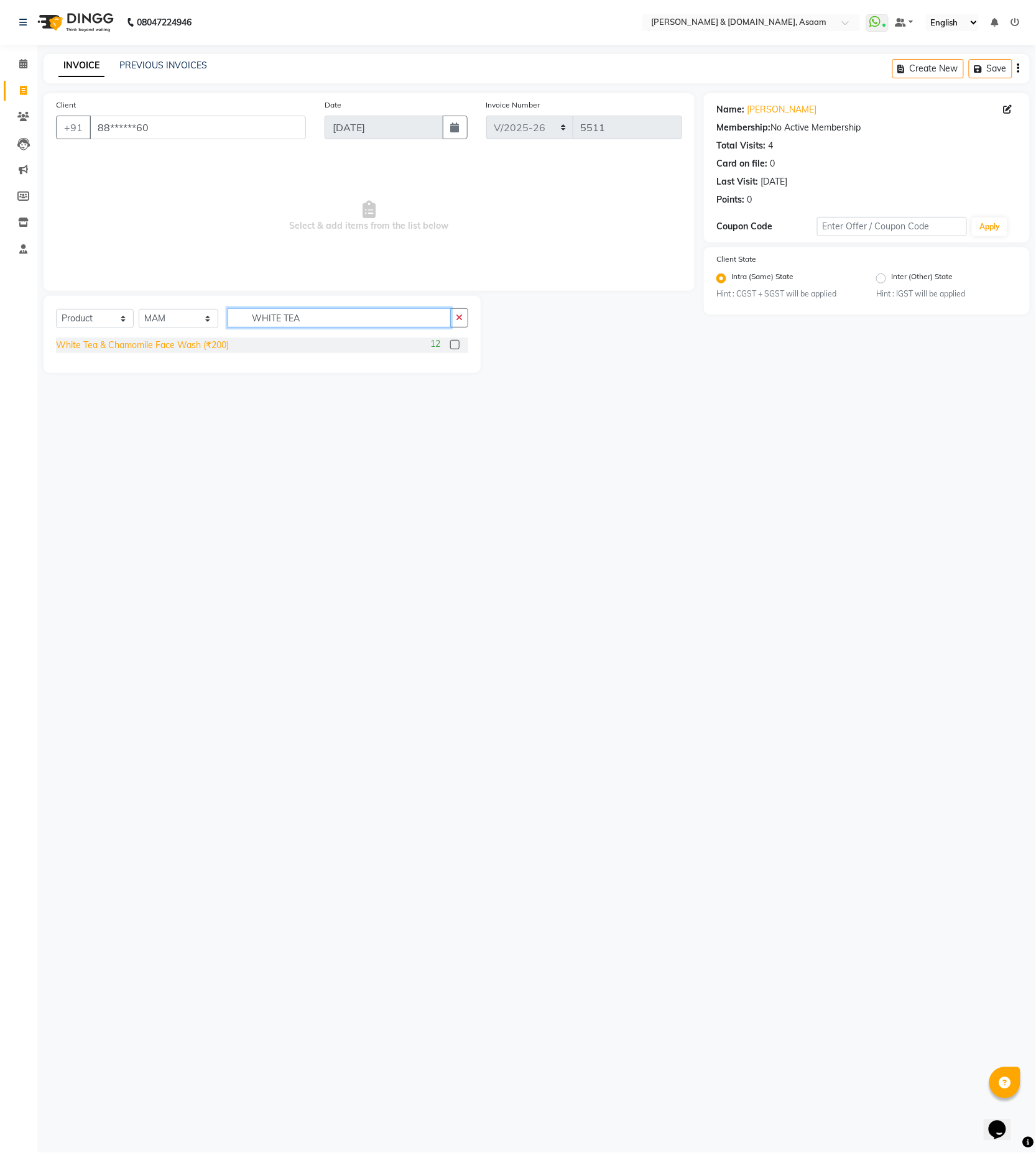
type input "WHITE TEA"
click at [196, 350] on div "White Tea & Chamomile Face Wash (₹200)" at bounding box center [142, 345] width 173 height 13
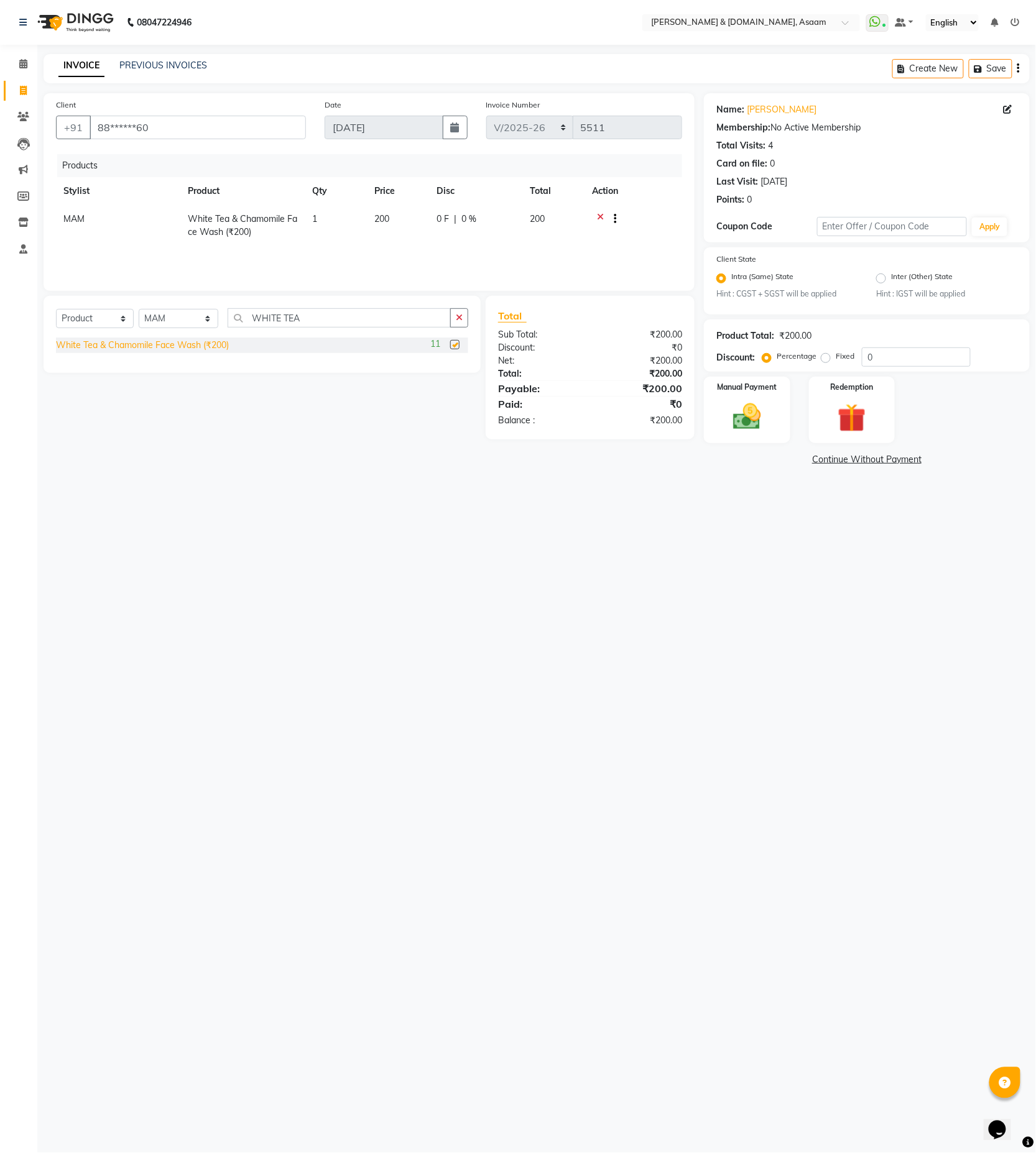
checkbox input "false"
click at [457, 211] on td "0 F | 0 %" at bounding box center [475, 226] width 93 height 41
select select "40905"
drag, startPoint x: 457, startPoint y: 215, endPoint x: 408, endPoint y: 208, distance: 49.5
click at [415, 233] on tr "AKASH AKIB DEEPU fornt desk GANESH HRISHIKA PARLOUR JITU KARNA DAS LALITA MAM M…" at bounding box center [369, 226] width 627 height 41
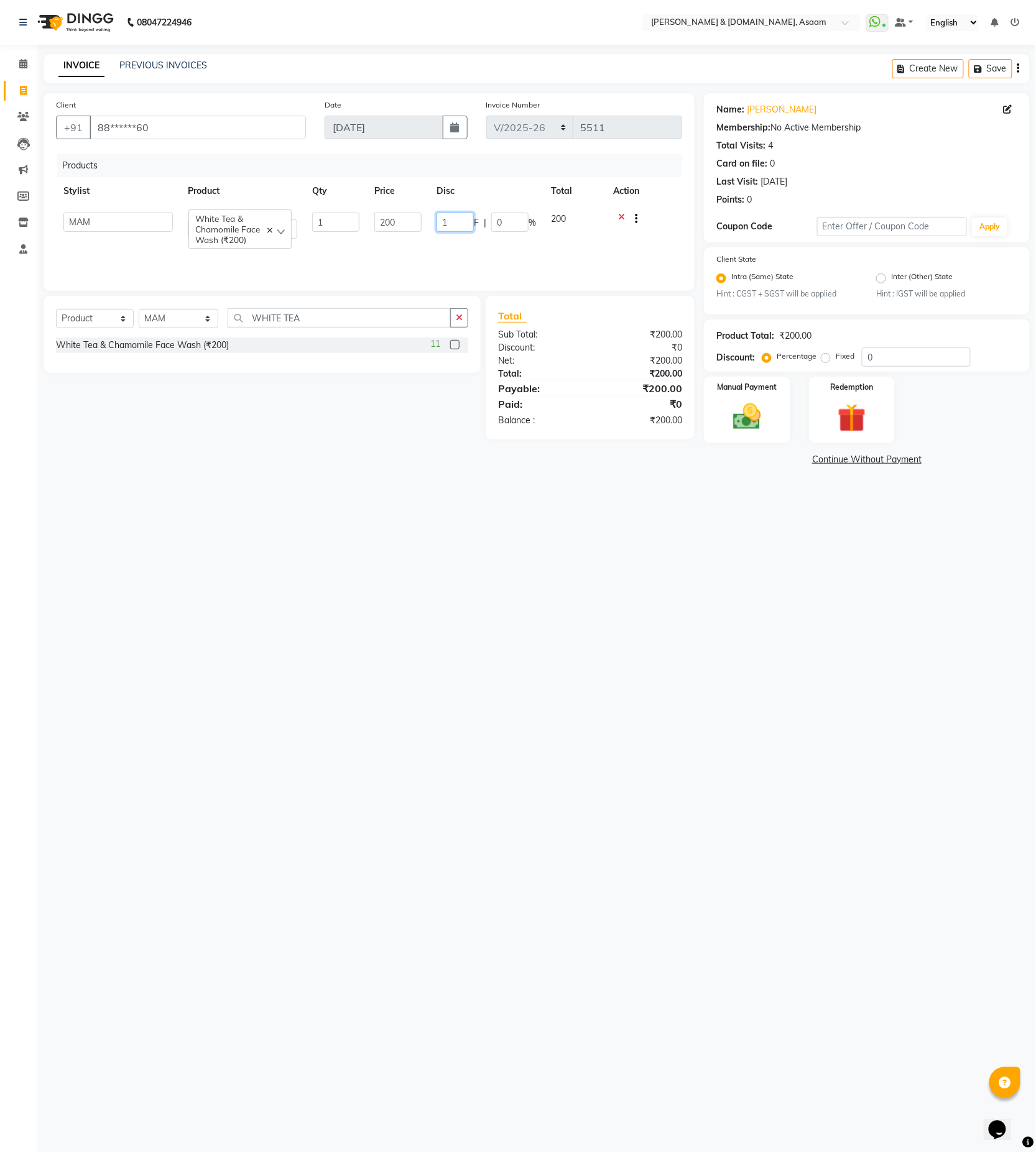
type input "10"
click at [337, 532] on div "08047224946 Select Location × Hrishika & Hair.com, Asaam WhatsApp Status ✕ Stat…" at bounding box center [518, 576] width 1036 height 1153
click at [706, 415] on div "Manual Payment" at bounding box center [748, 410] width 90 height 69
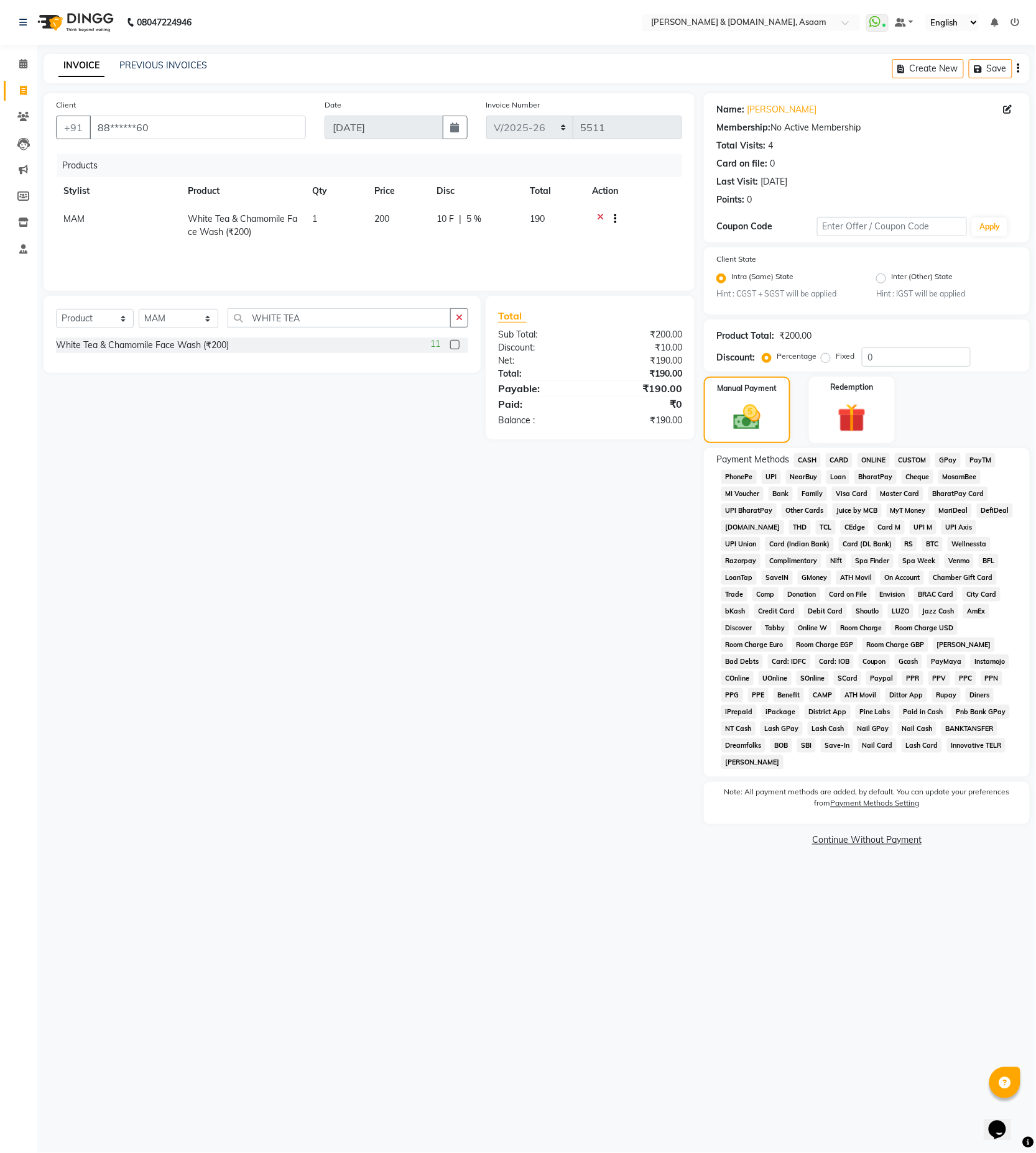
drag, startPoint x: 813, startPoint y: 464, endPoint x: 833, endPoint y: 464, distance: 20.0
click at [815, 464] on span "CASH" at bounding box center [807, 460] width 26 height 14
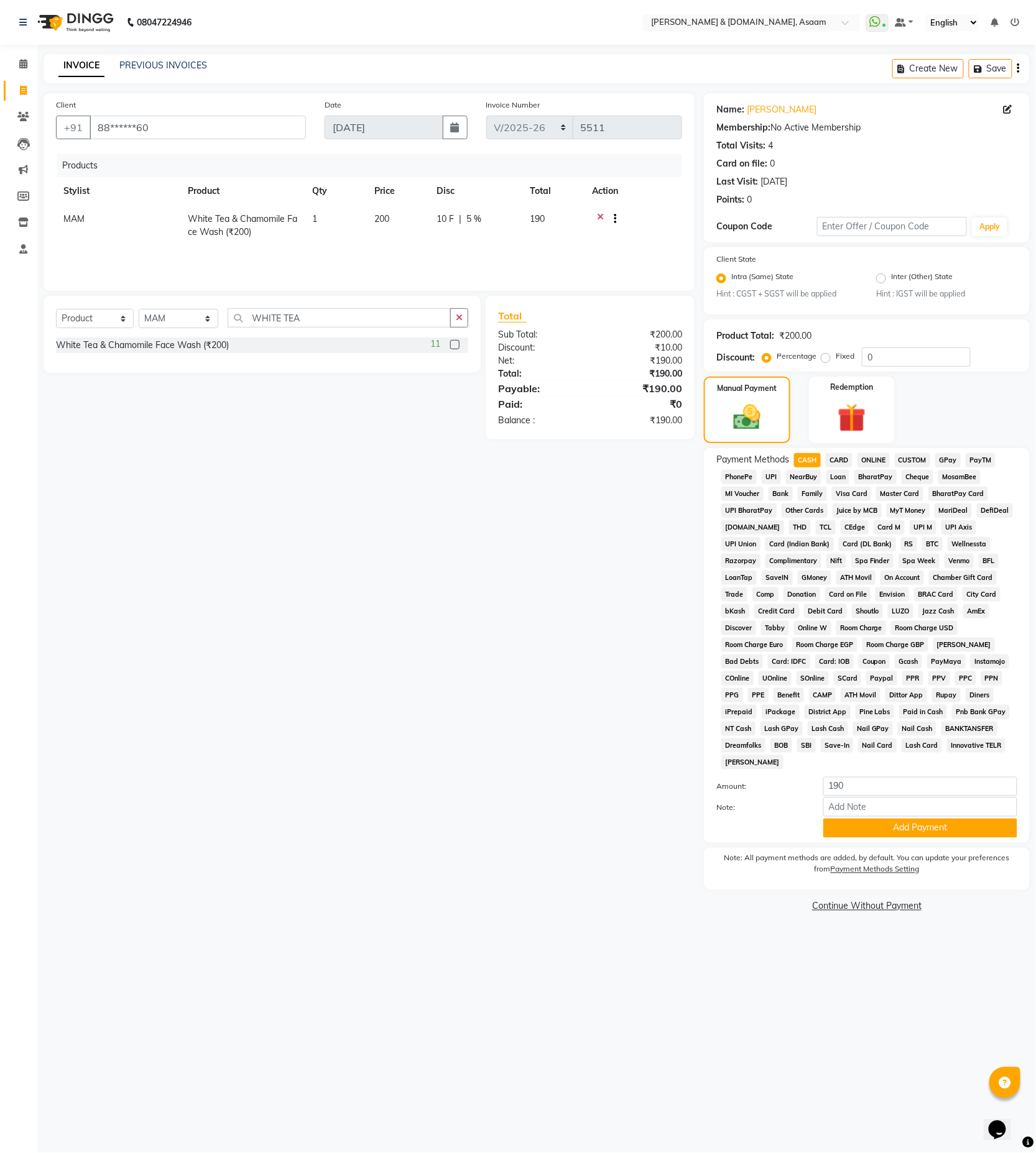
click at [872, 463] on span "ONLINE" at bounding box center [874, 460] width 32 height 14
click at [924, 819] on button "Add Payment" at bounding box center [920, 828] width 194 height 19
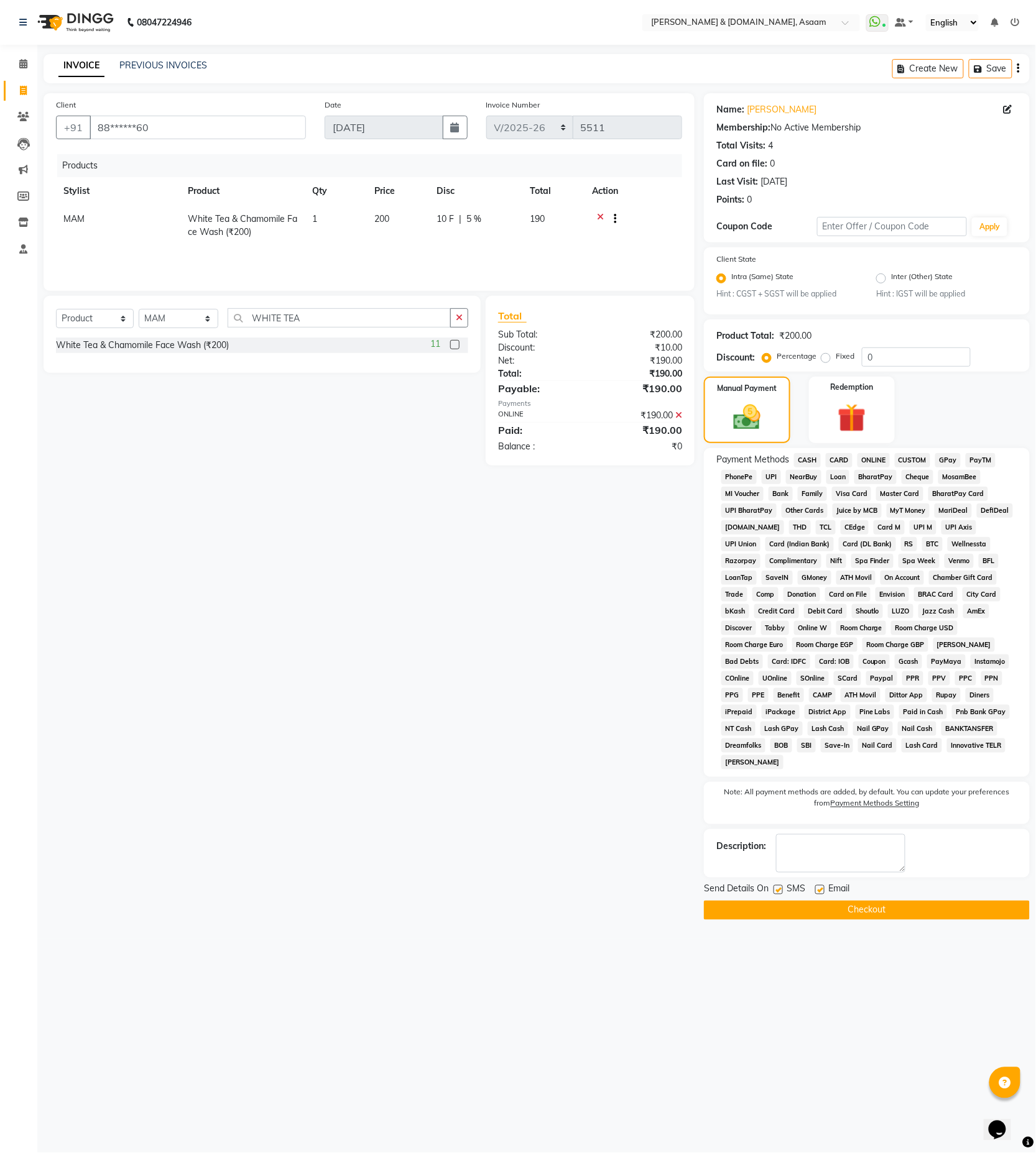
click at [922, 908] on main "INVOICE PREVIOUS INVOICES Create New Save Client +91 88******60 Date 01-09-2025…" at bounding box center [536, 497] width 999 height 885
click at [918, 903] on main "INVOICE PREVIOUS INVOICES Create New Save Client +91 88******60 Date 01-09-2025…" at bounding box center [536, 497] width 999 height 885
click at [916, 901] on button "Checkout" at bounding box center [867, 910] width 326 height 19
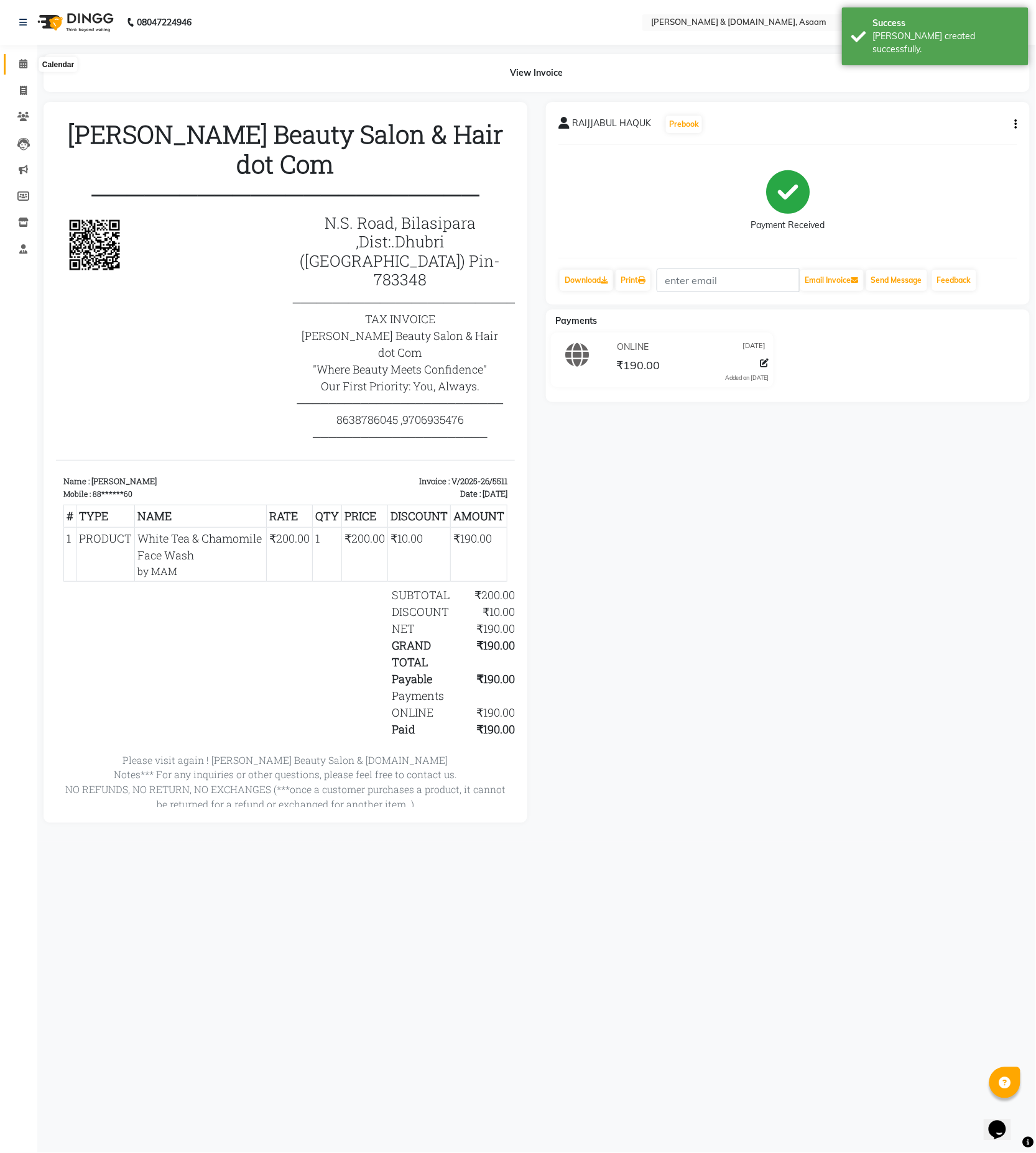
click at [13, 57] on span at bounding box center [23, 64] width 22 height 14
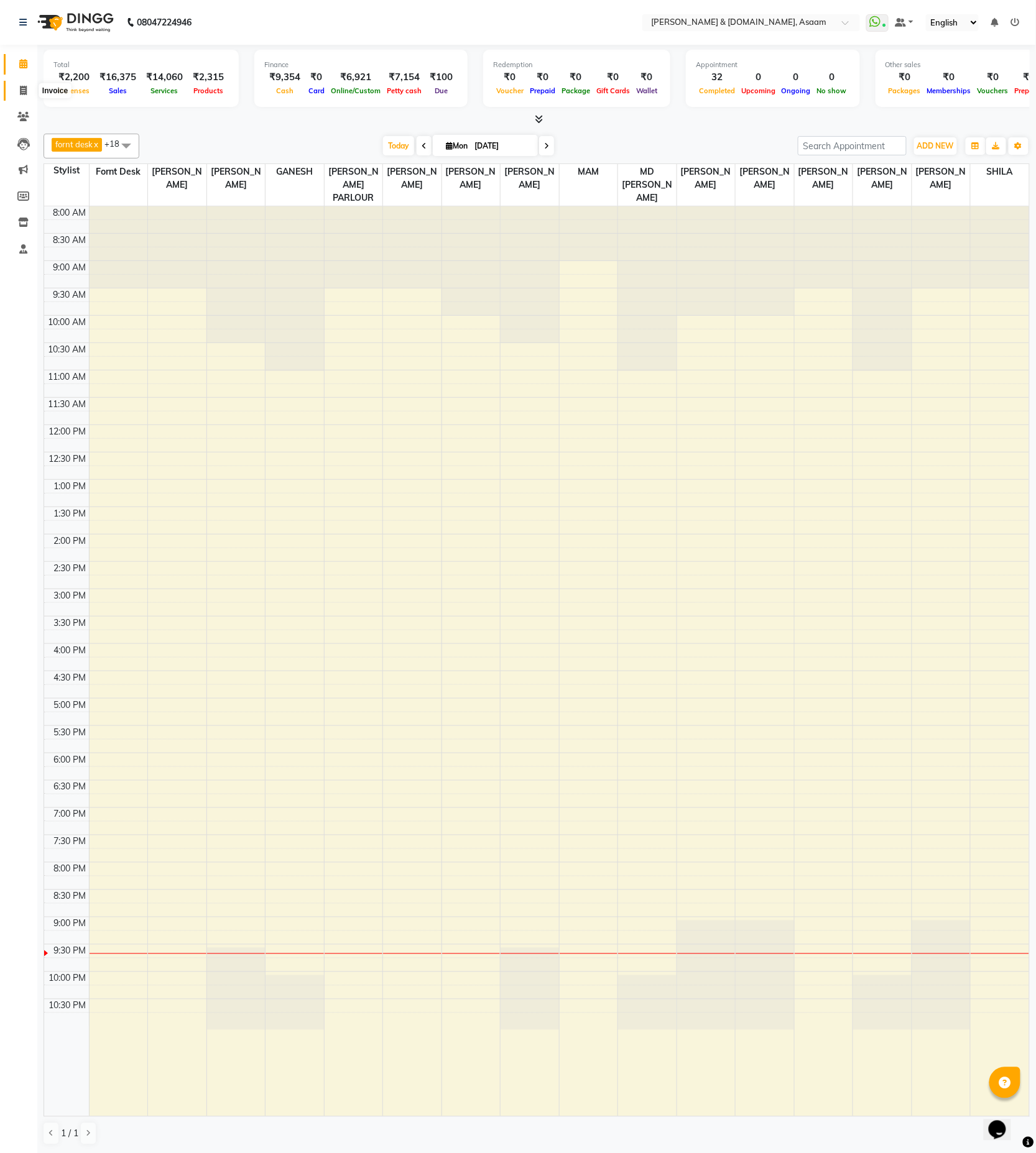
click at [27, 85] on span at bounding box center [23, 90] width 22 height 14
select select "service"
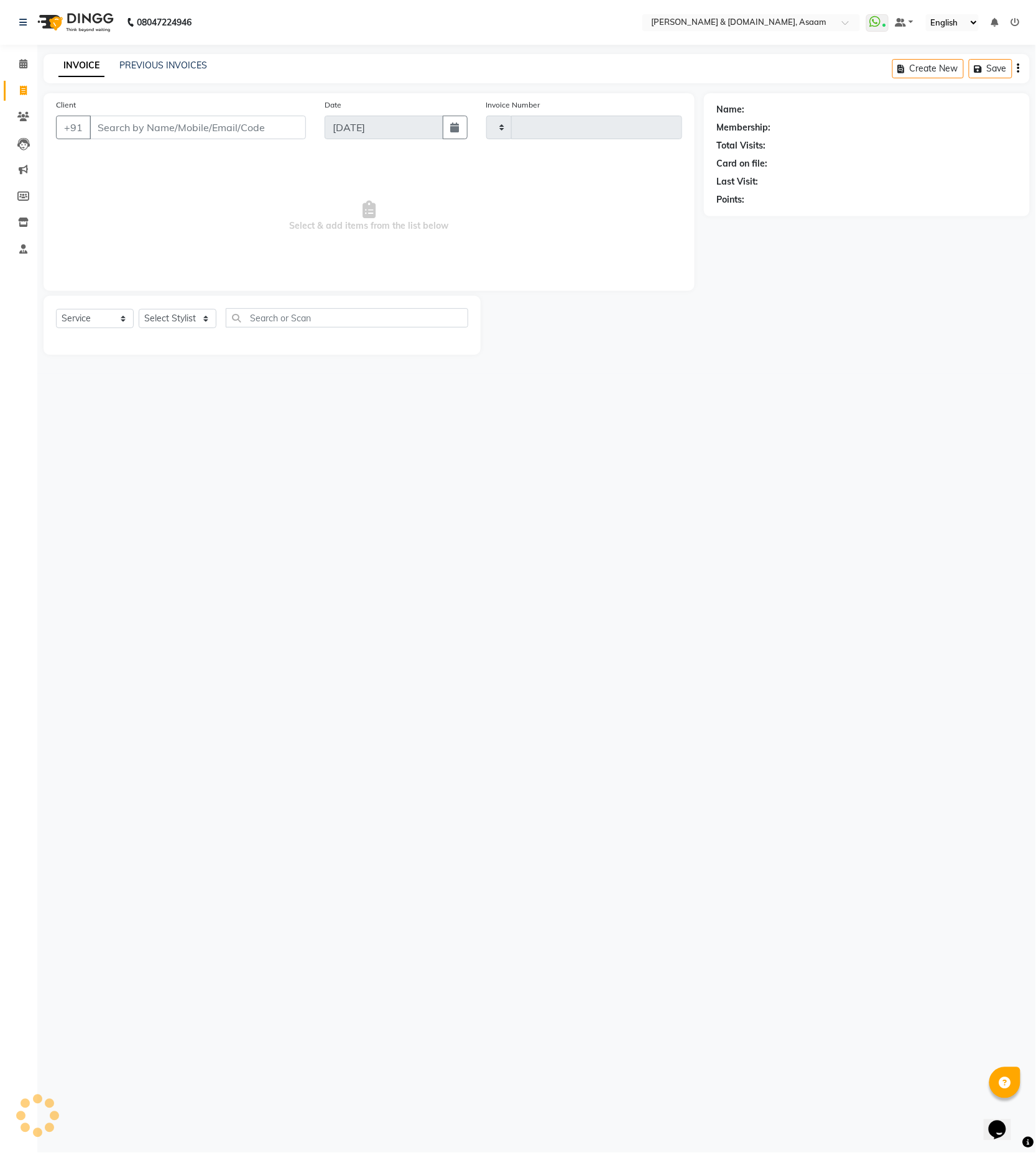
type input "5512"
select select "4608"
click at [167, 63] on link "PREVIOUS INVOICES" at bounding box center [164, 65] width 88 height 11
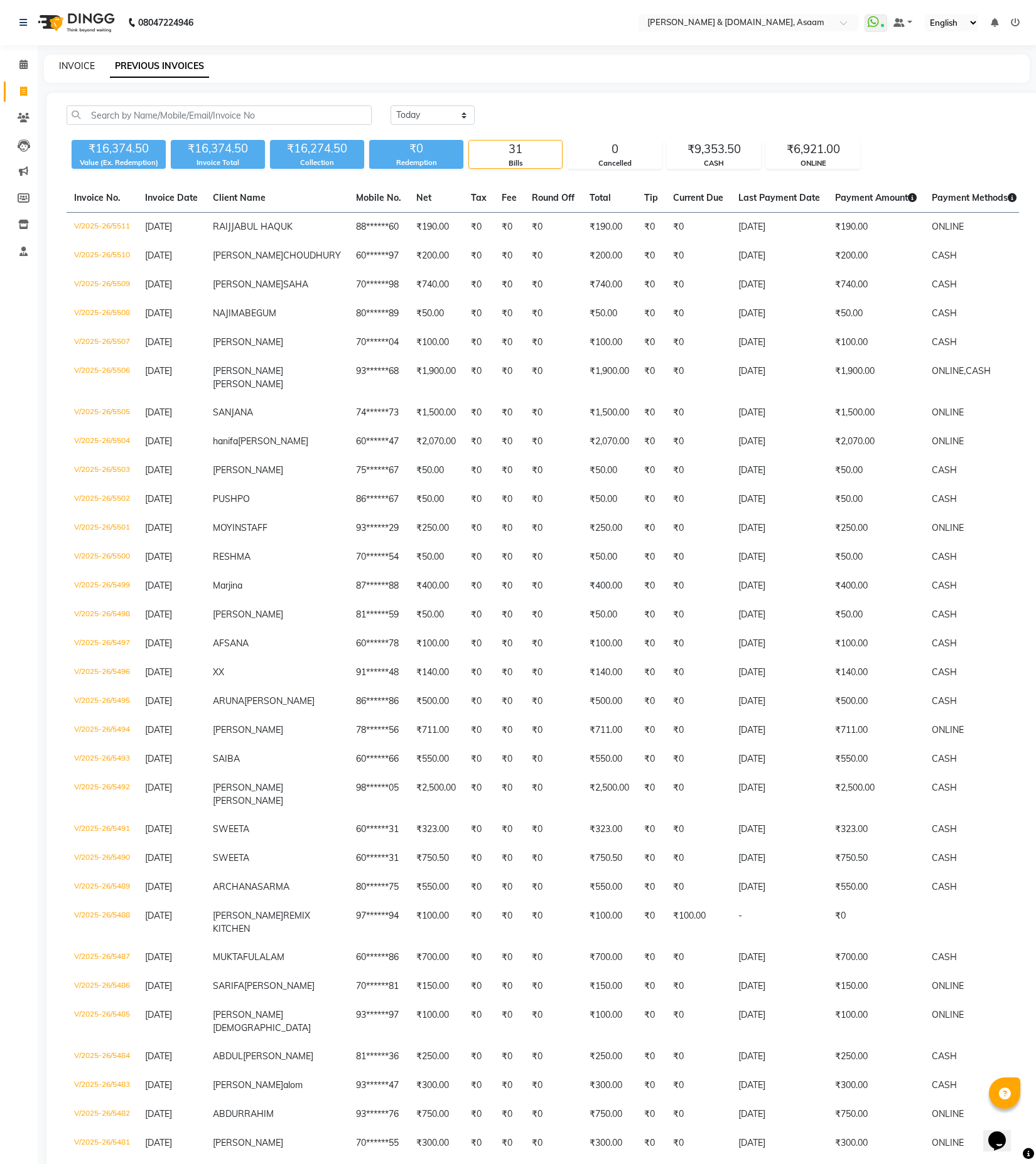
click at [91, 60] on link "INVOICE" at bounding box center [77, 65] width 36 height 11
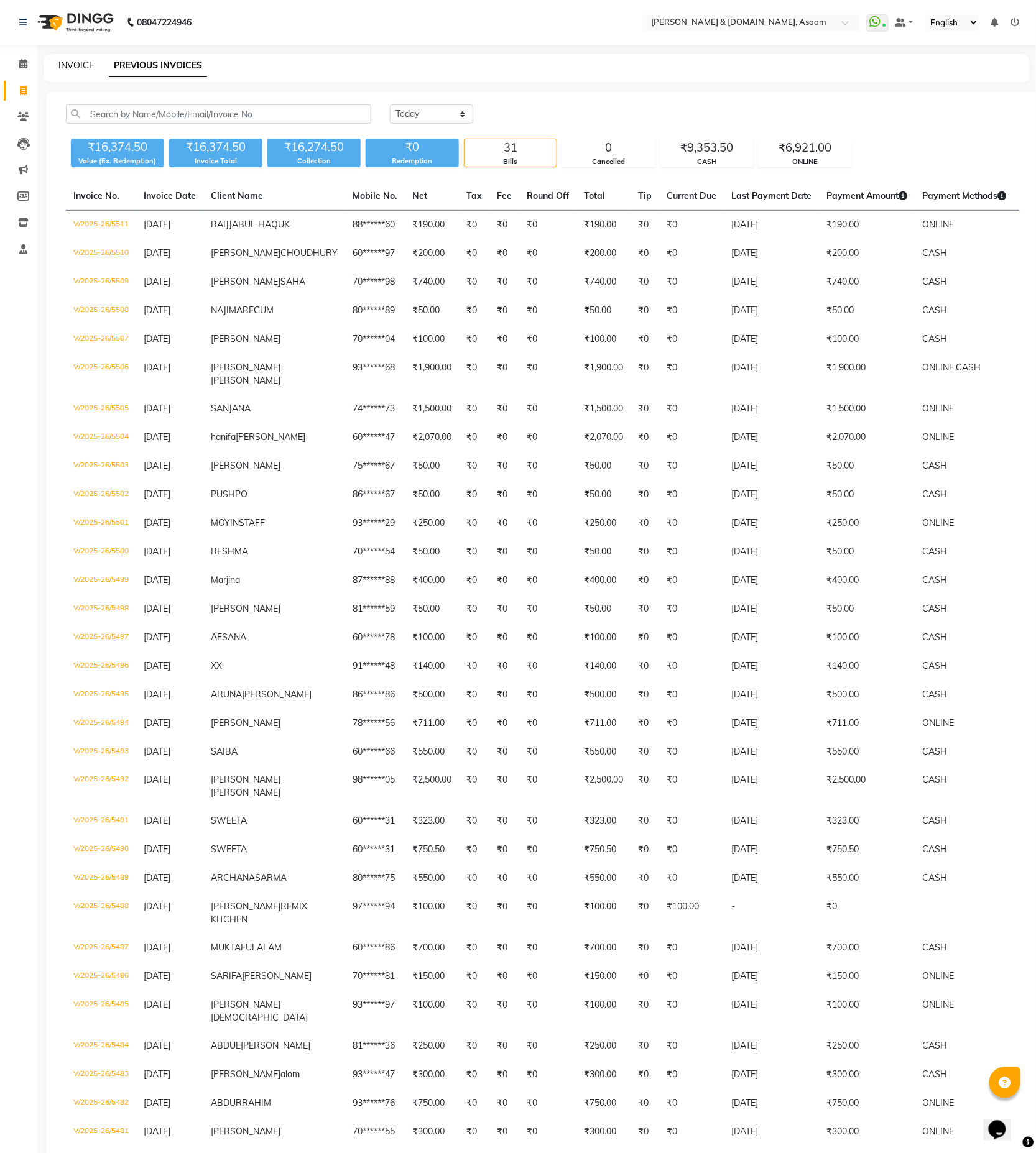
select select "4608"
select select "service"
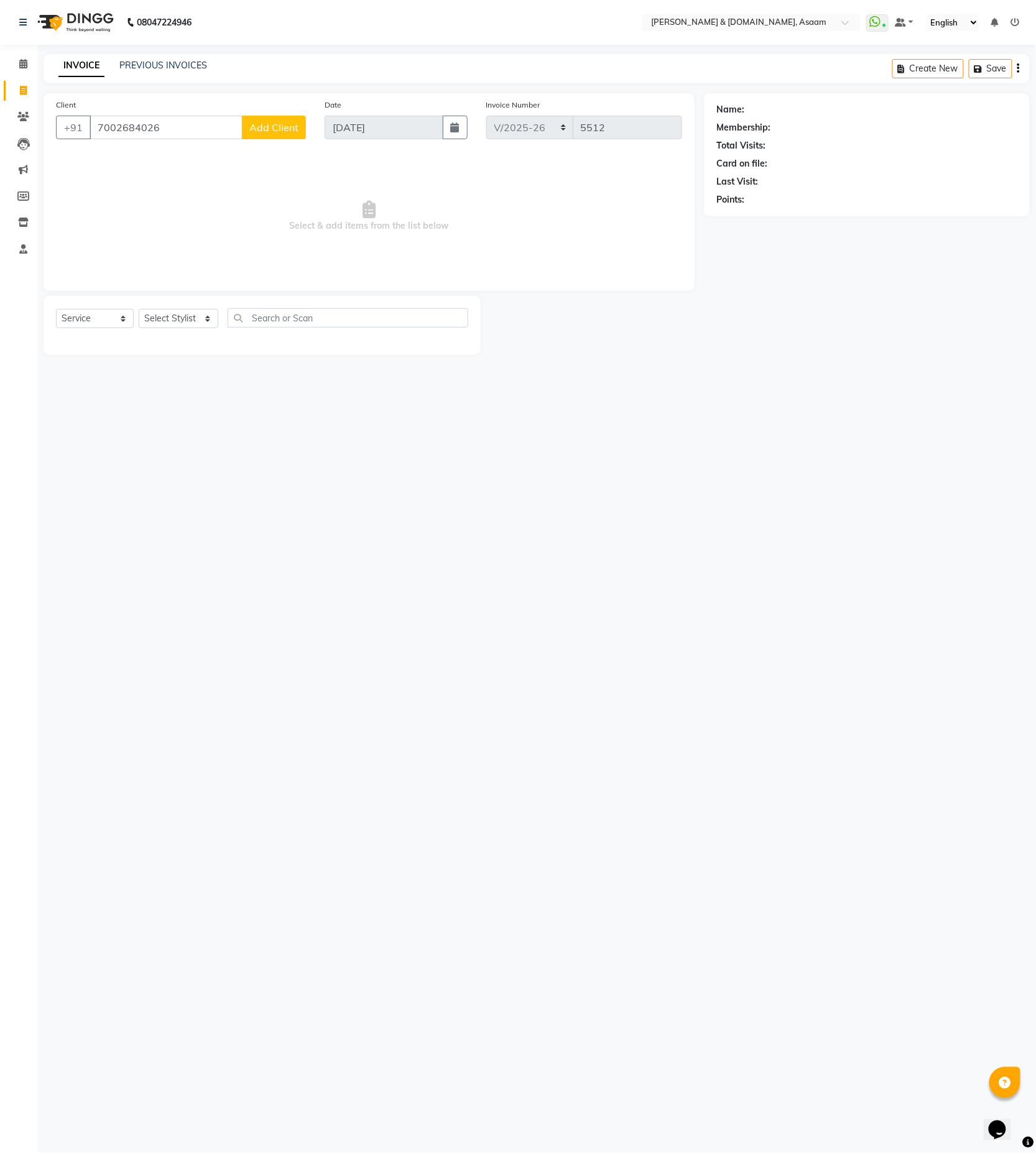
click at [181, 131] on input "7002684026" at bounding box center [166, 128] width 153 height 23
click at [139, 147] on button "[PERSON_NAME] 70******46" at bounding box center [203, 155] width 227 height 20
type input "70******46"
click at [1012, 106] on icon at bounding box center [1008, 109] width 9 height 9
select select "[DEMOGRAPHIC_DATA]"
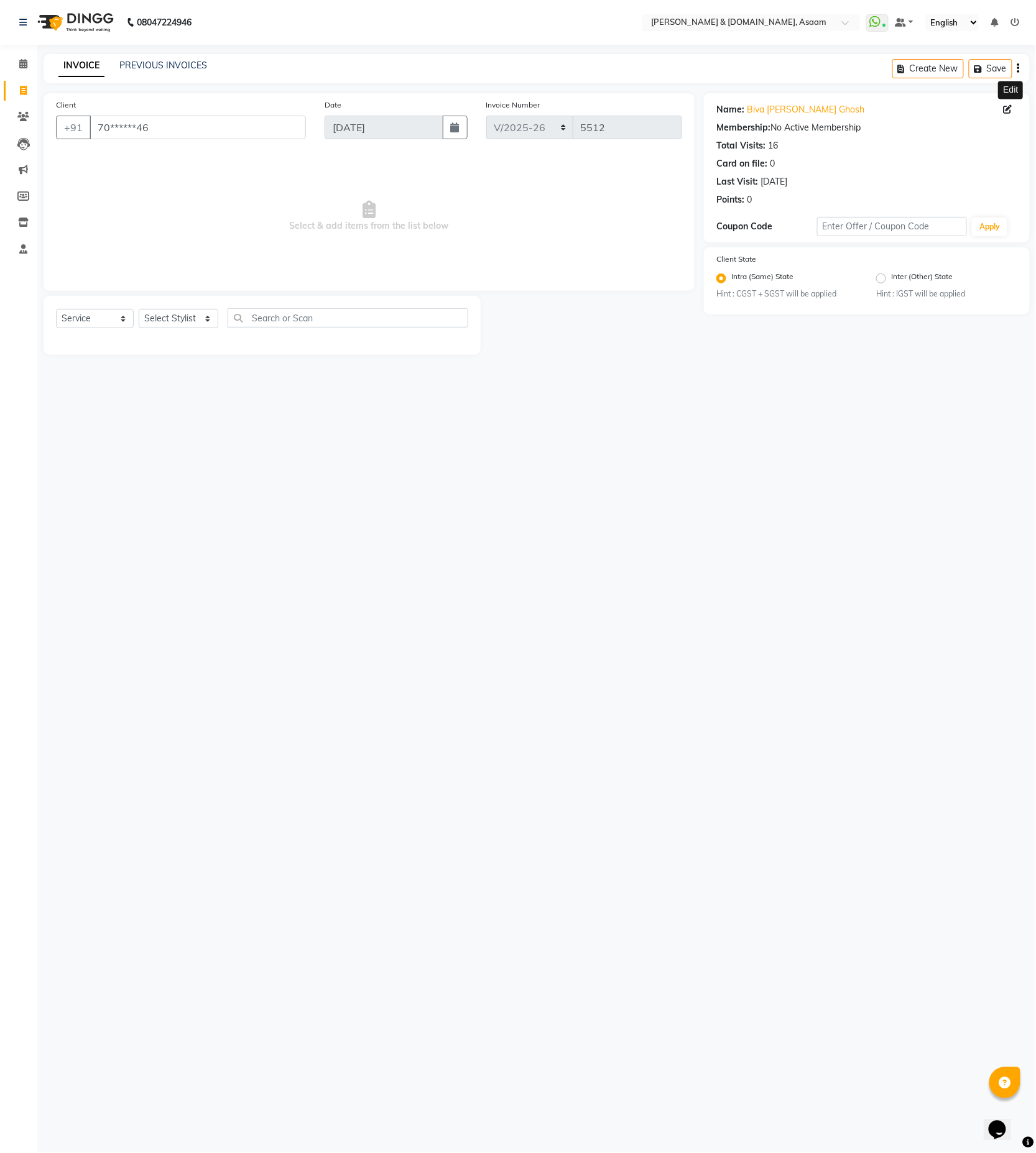
select select "18"
select select "07"
select select "2018"
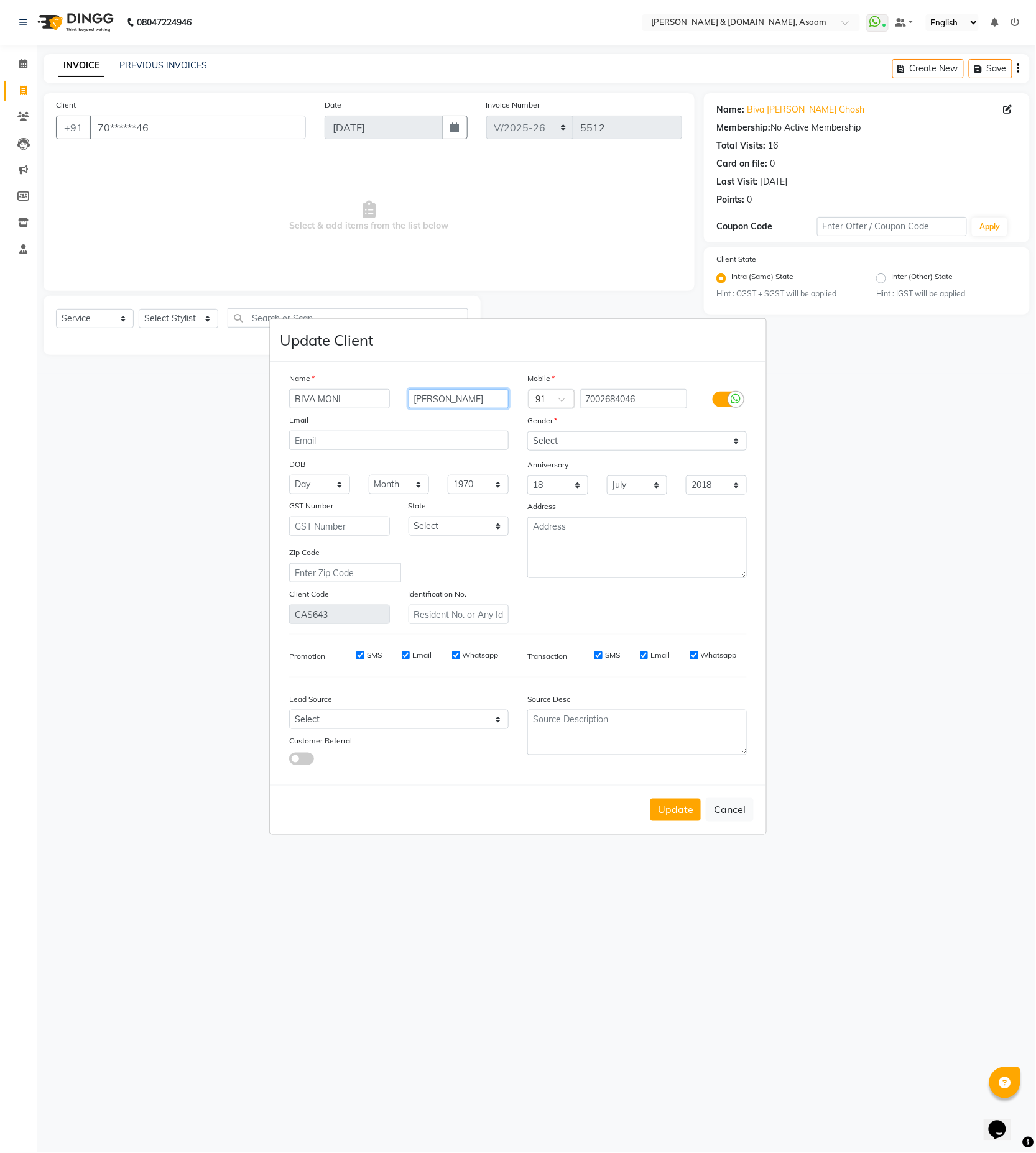
click at [447, 390] on input "[PERSON_NAME]" at bounding box center [459, 399] width 101 height 19
type input "[PERSON_NAME]"
click at [666, 806] on button "Update" at bounding box center [676, 810] width 51 height 23
select select
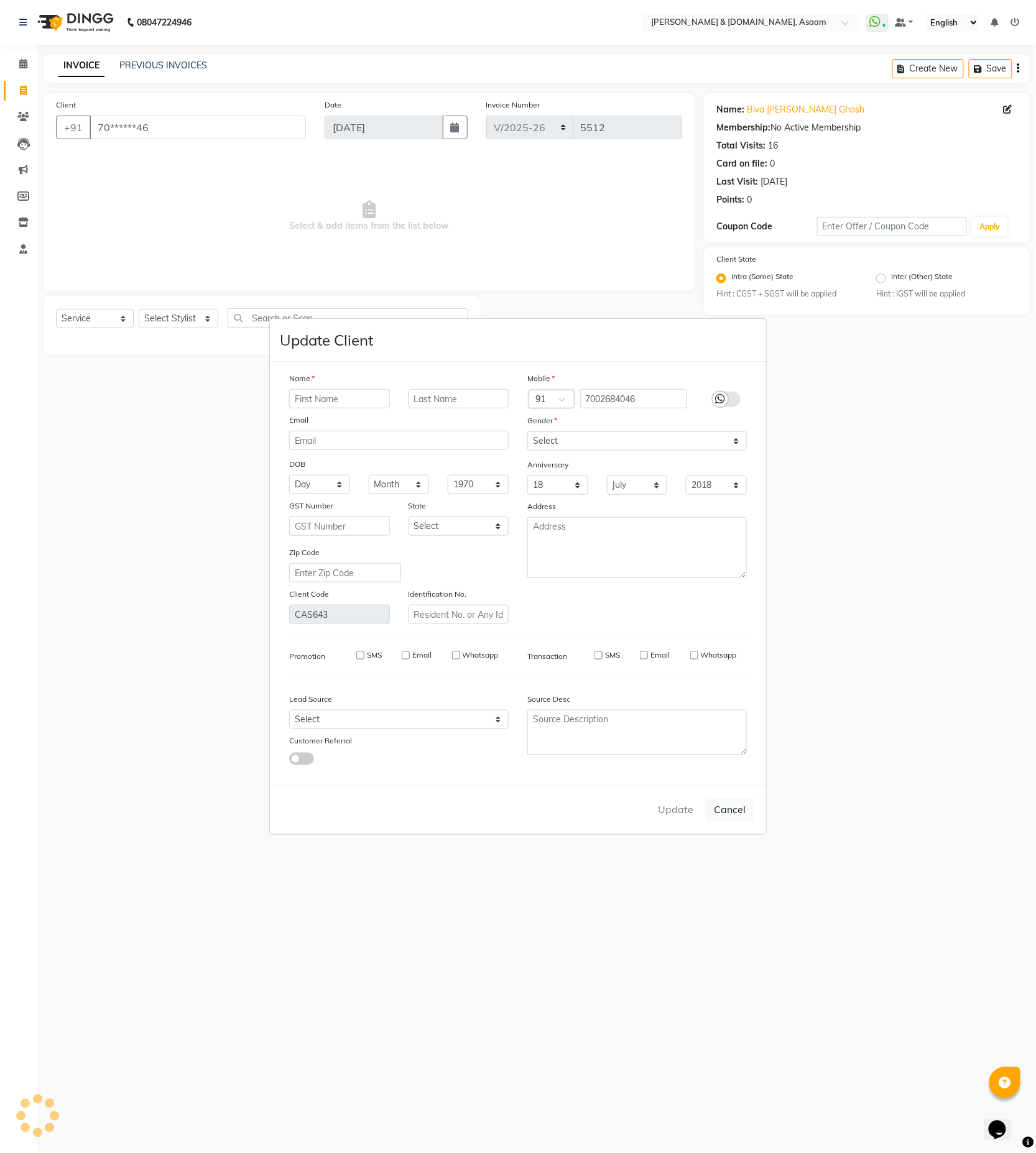
select select
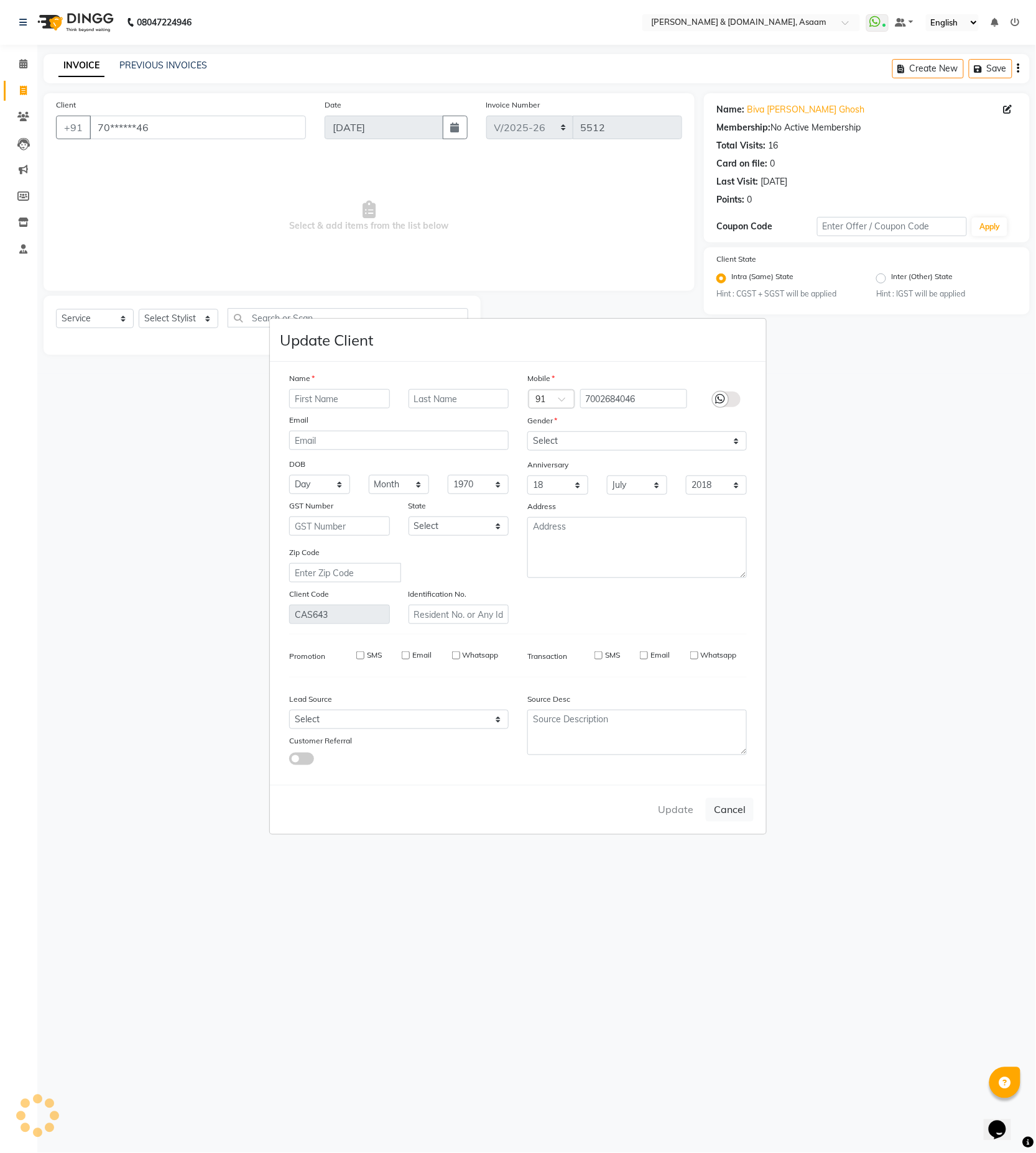
checkbox input "false"
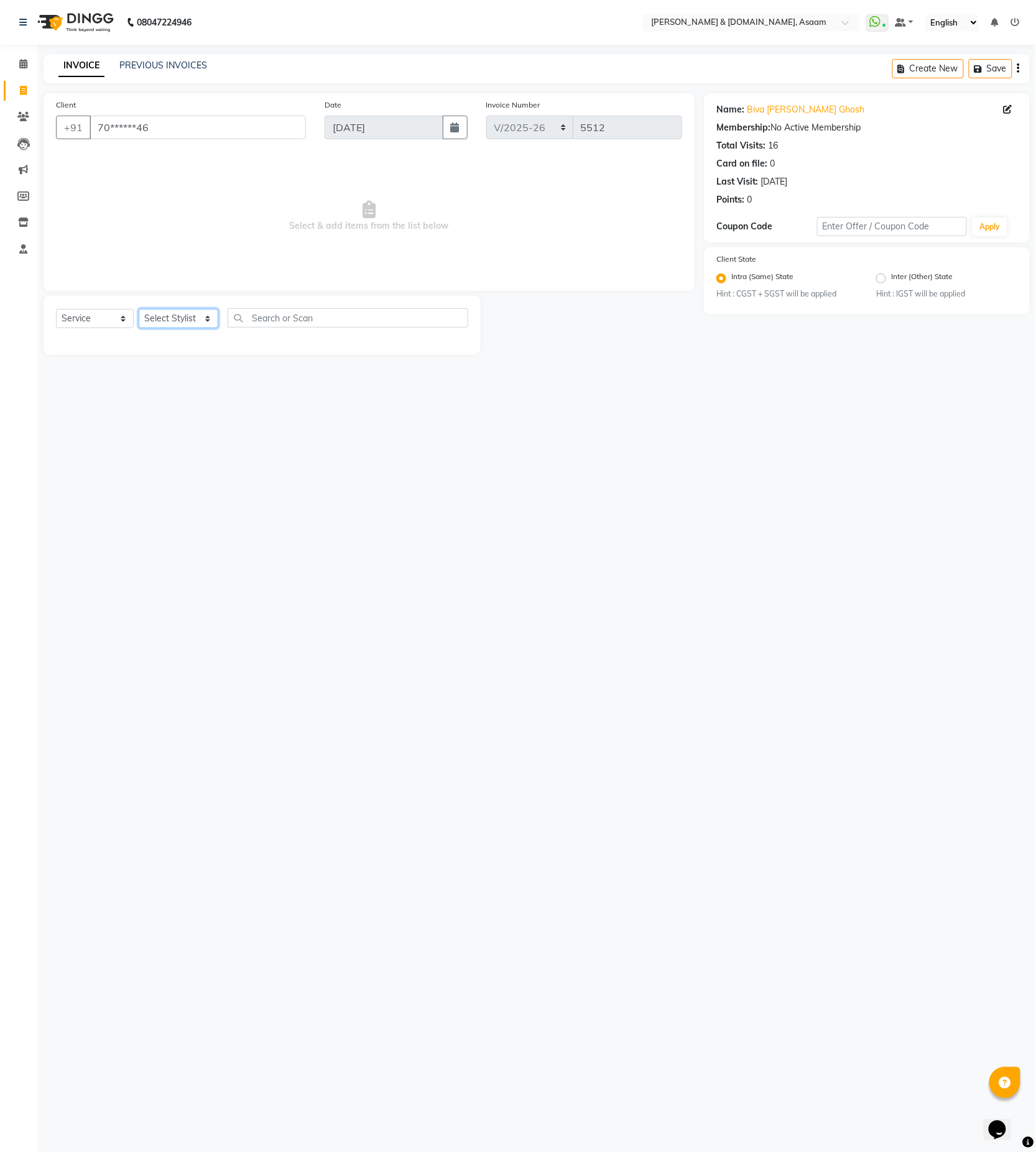
click at [214, 320] on select "Select Stylist AKASH [PERSON_NAME] fornt desk [PERSON_NAME] PARLOUR [PERSON_NAM…" at bounding box center [178, 318] width 80 height 19
select select "74663"
click at [139, 310] on select "Select Stylist AKASH [PERSON_NAME] fornt desk [PERSON_NAME] PARLOUR [PERSON_NAM…" at bounding box center [178, 318] width 80 height 19
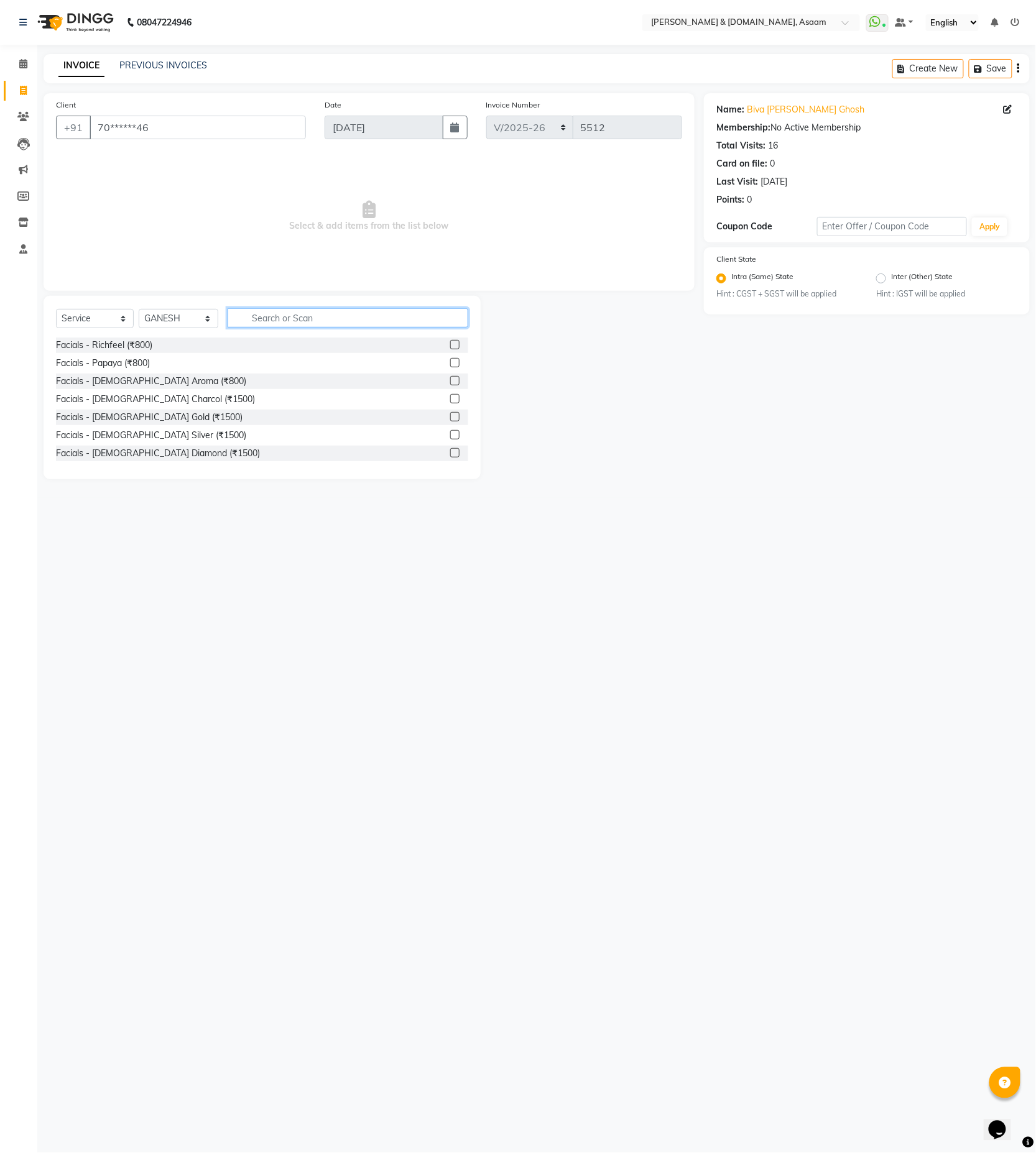
click at [230, 322] on input "text" at bounding box center [348, 318] width 241 height 19
drag, startPoint x: 325, startPoint y: 324, endPoint x: 185, endPoint y: 300, distance: 142.0
click at [188, 300] on div "Select Service Product Membership Package Voucher Prepaid Gift Card Select Styl…" at bounding box center [262, 387] width 437 height 183
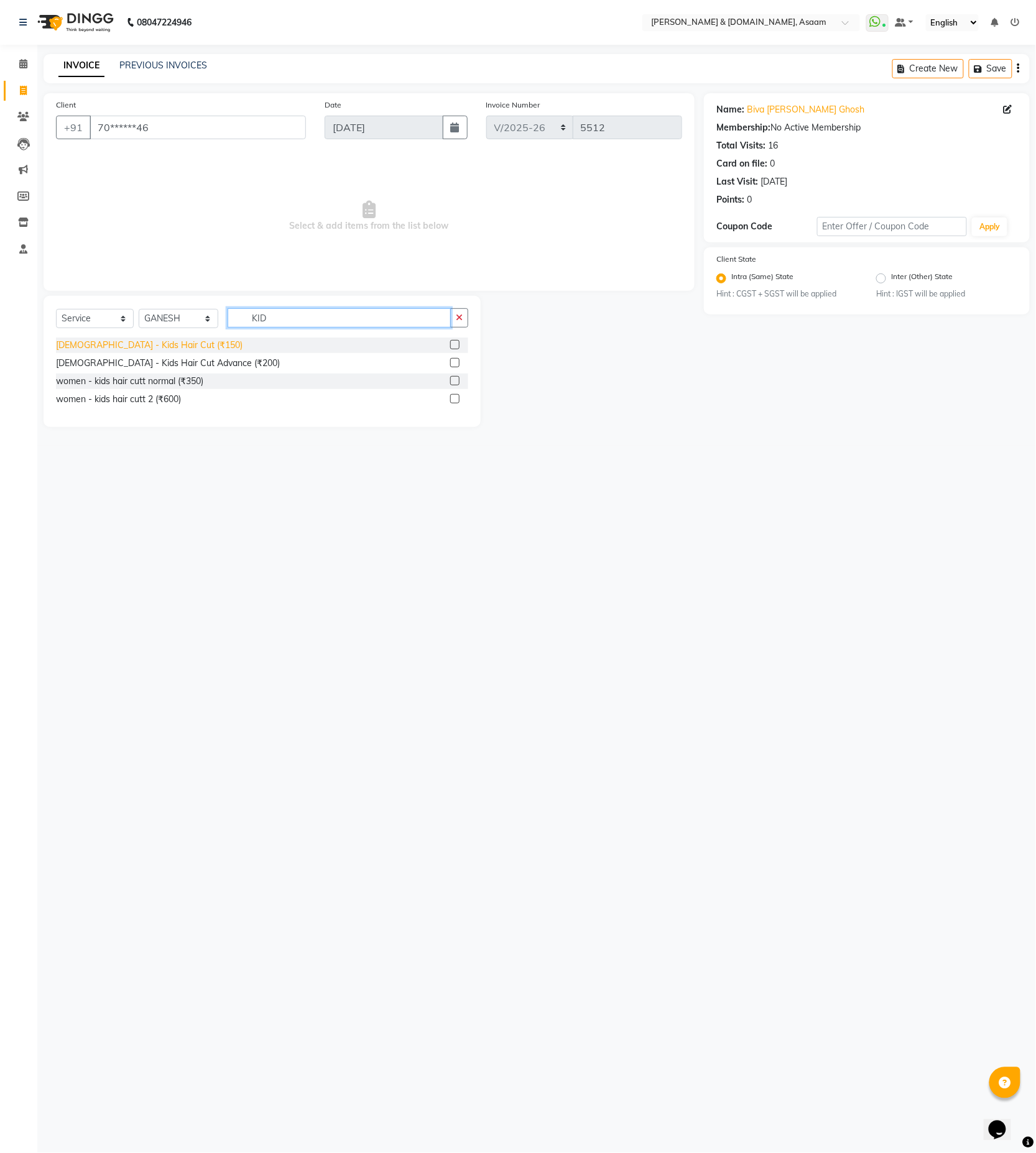
type input "KID"
click at [157, 341] on div "[DEMOGRAPHIC_DATA] - Kids Hair Cut (₹150)" at bounding box center [149, 345] width 186 height 13
checkbox input "false"
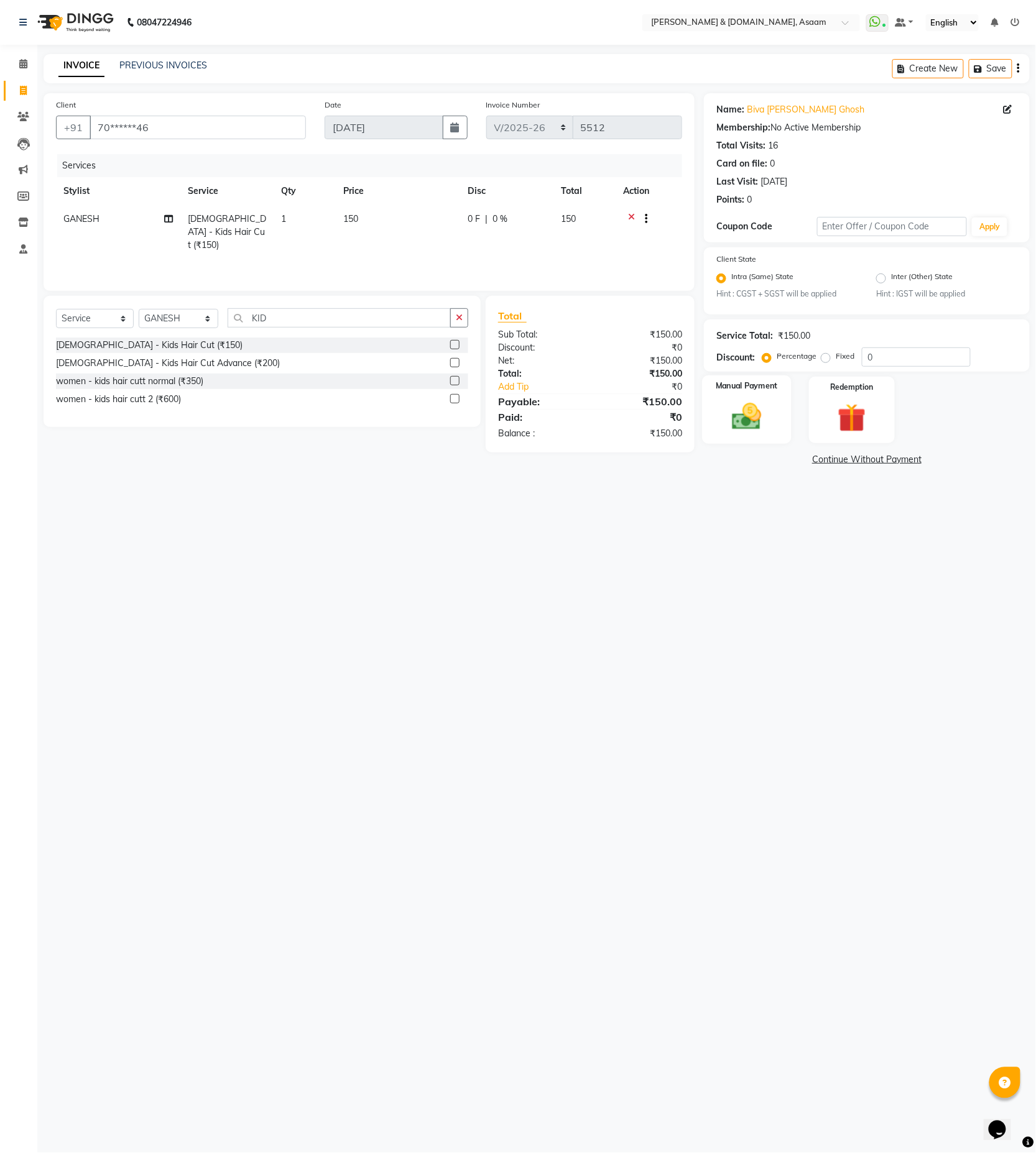
click at [735, 400] on img at bounding box center [747, 417] width 48 height 34
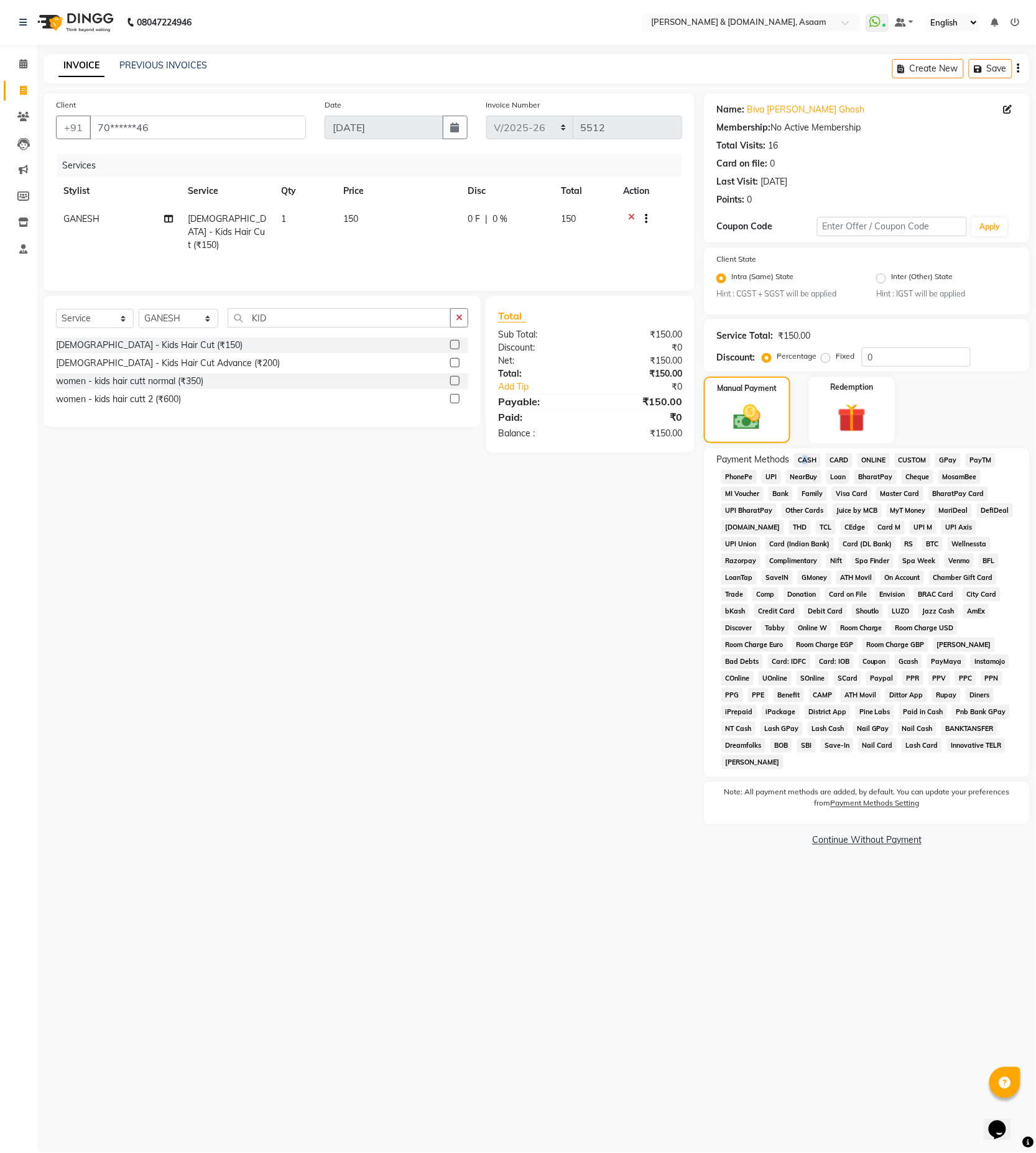
click at [803, 463] on span "CASH" at bounding box center [807, 460] width 26 height 14
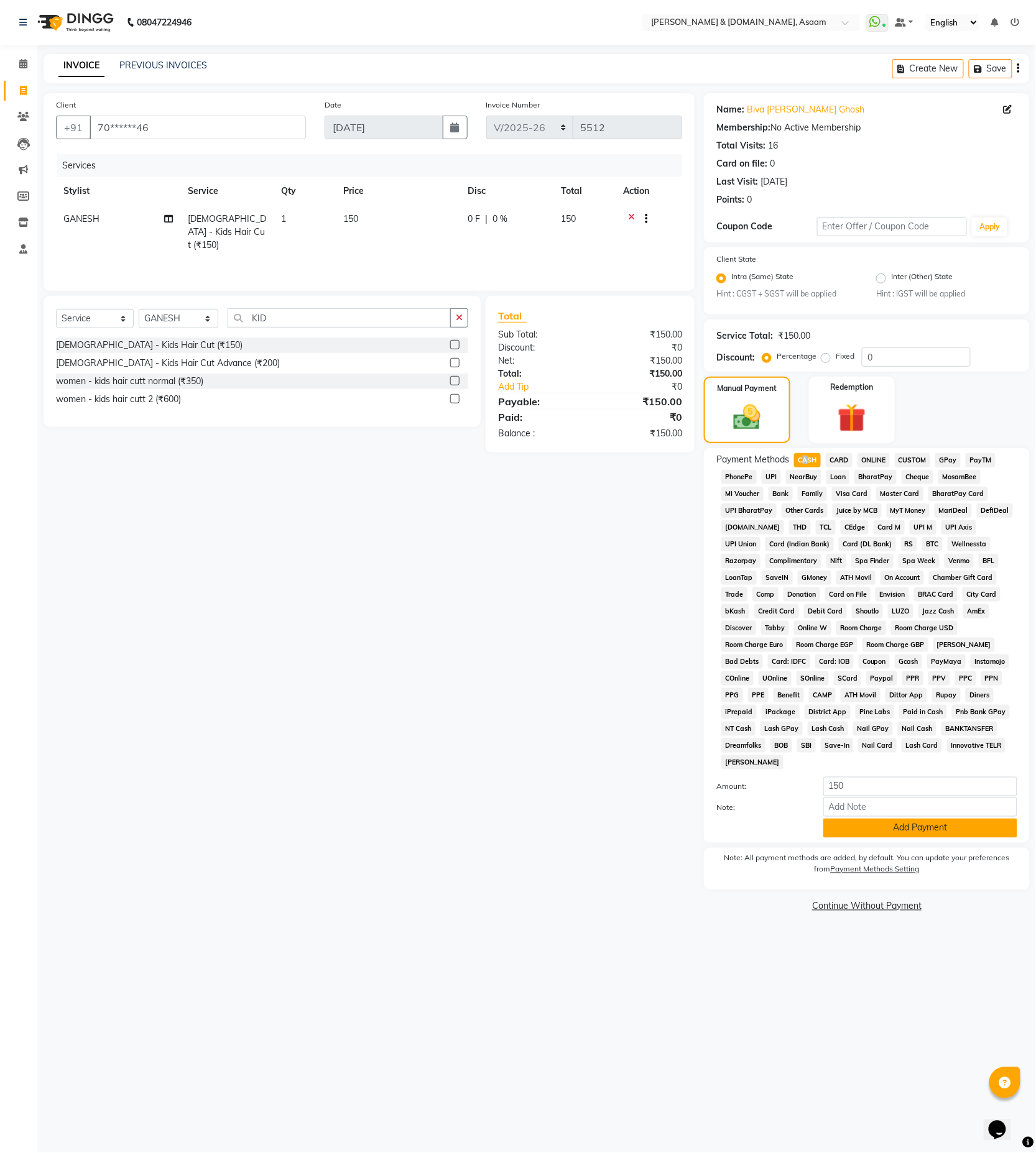
click at [858, 819] on button "Add Payment" at bounding box center [920, 828] width 194 height 19
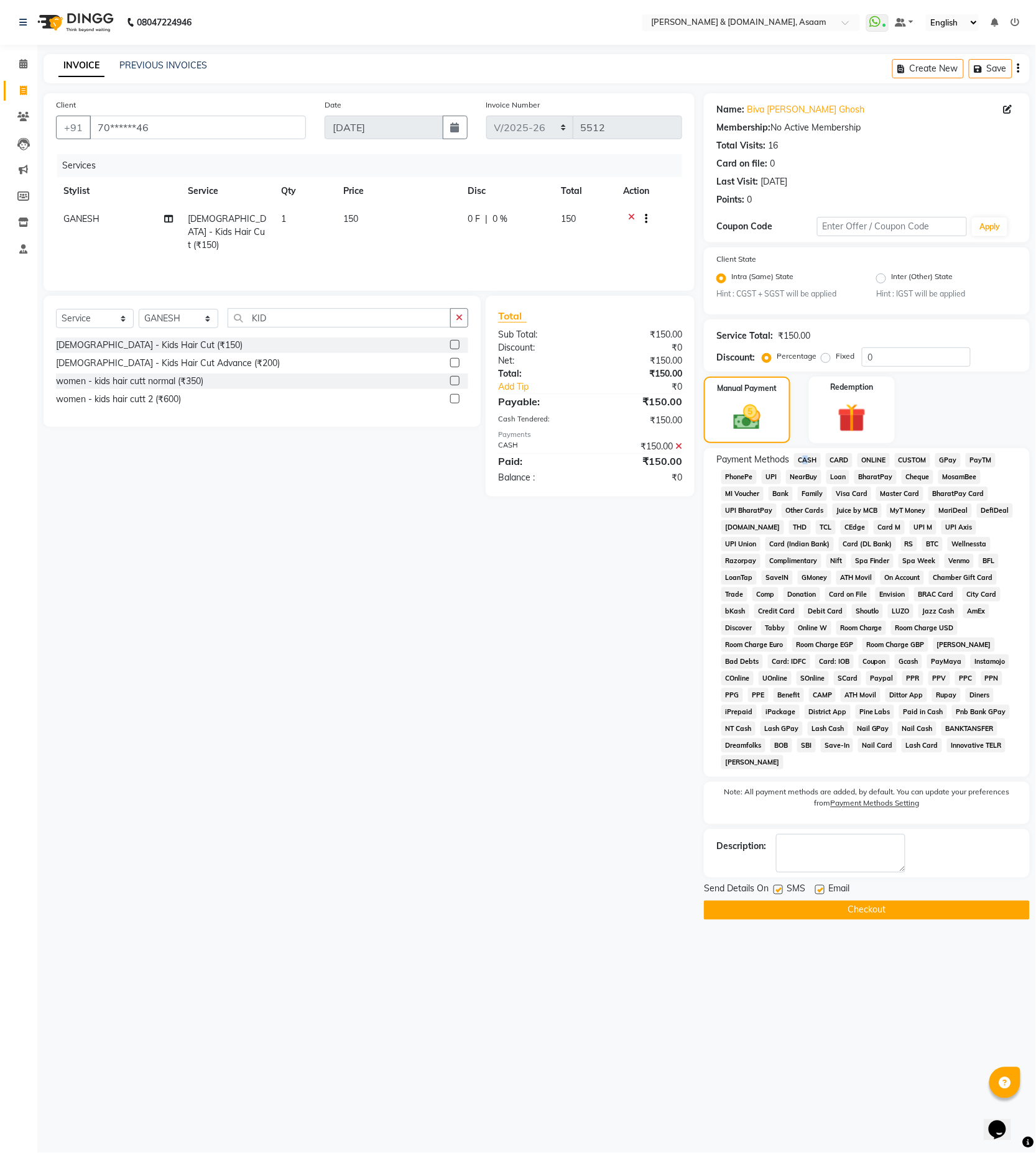
click at [828, 903] on button "Checkout" at bounding box center [867, 910] width 326 height 19
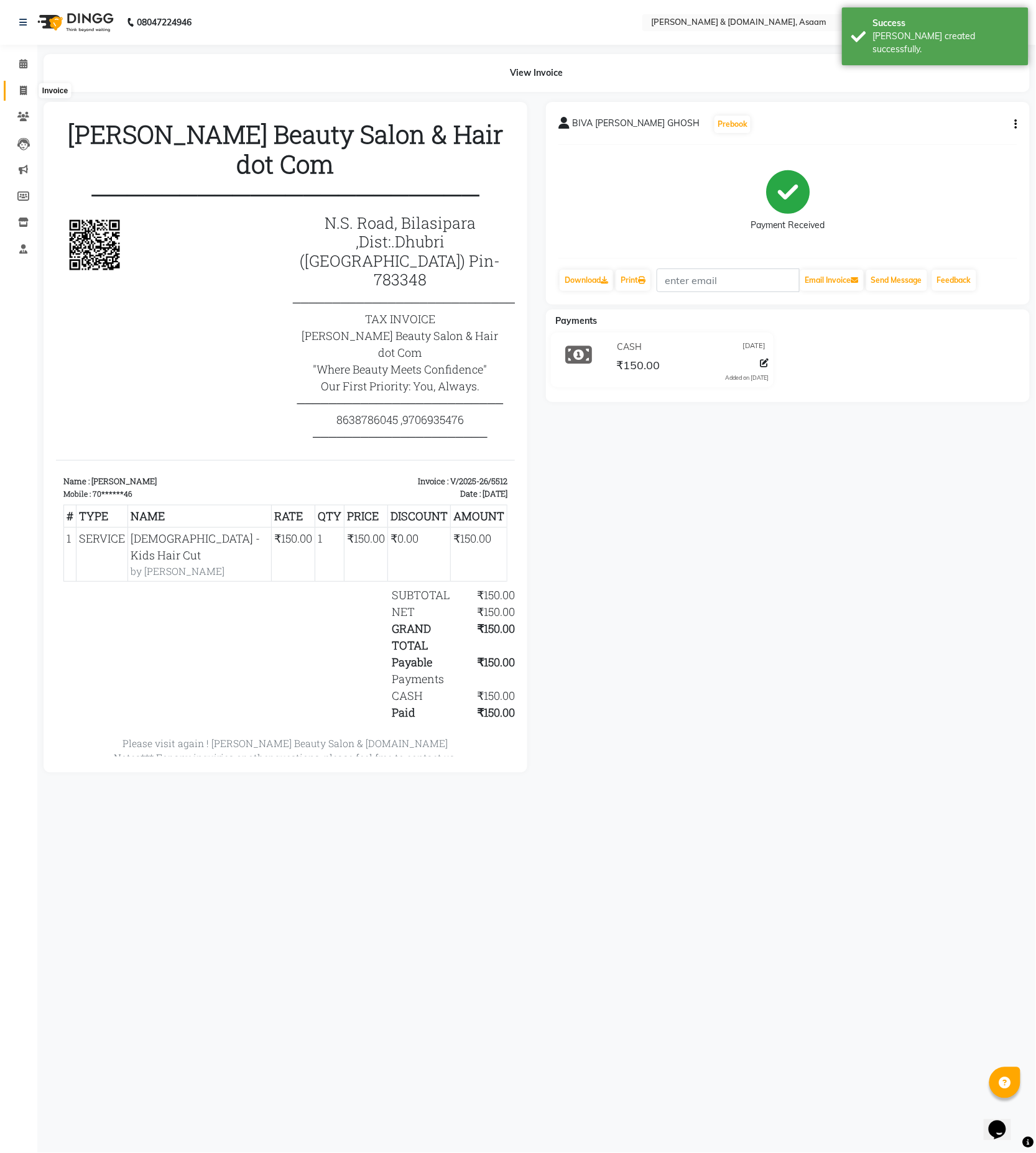
click at [29, 95] on span at bounding box center [23, 90] width 22 height 14
select select "4608"
select select "service"
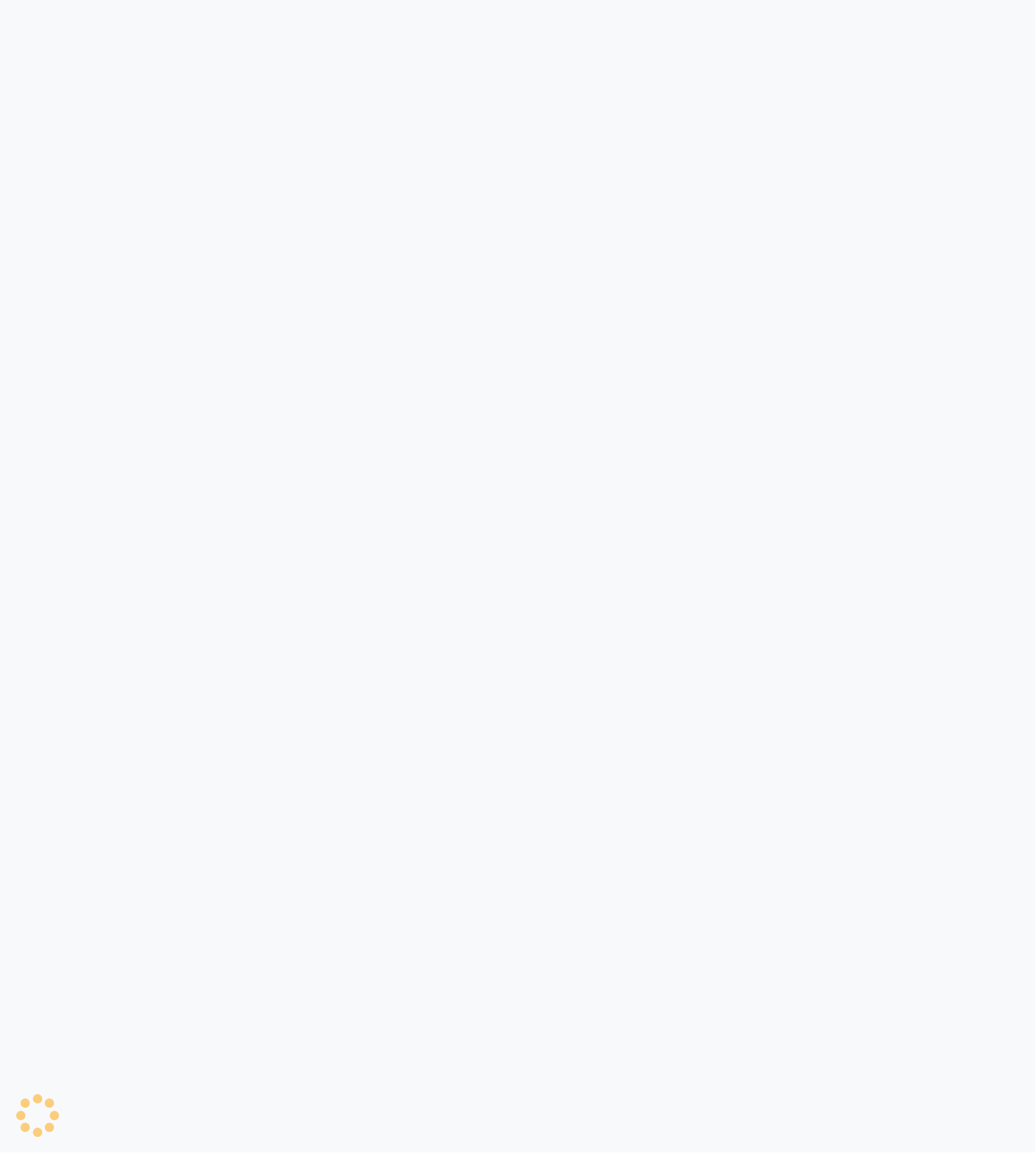
select select "service"
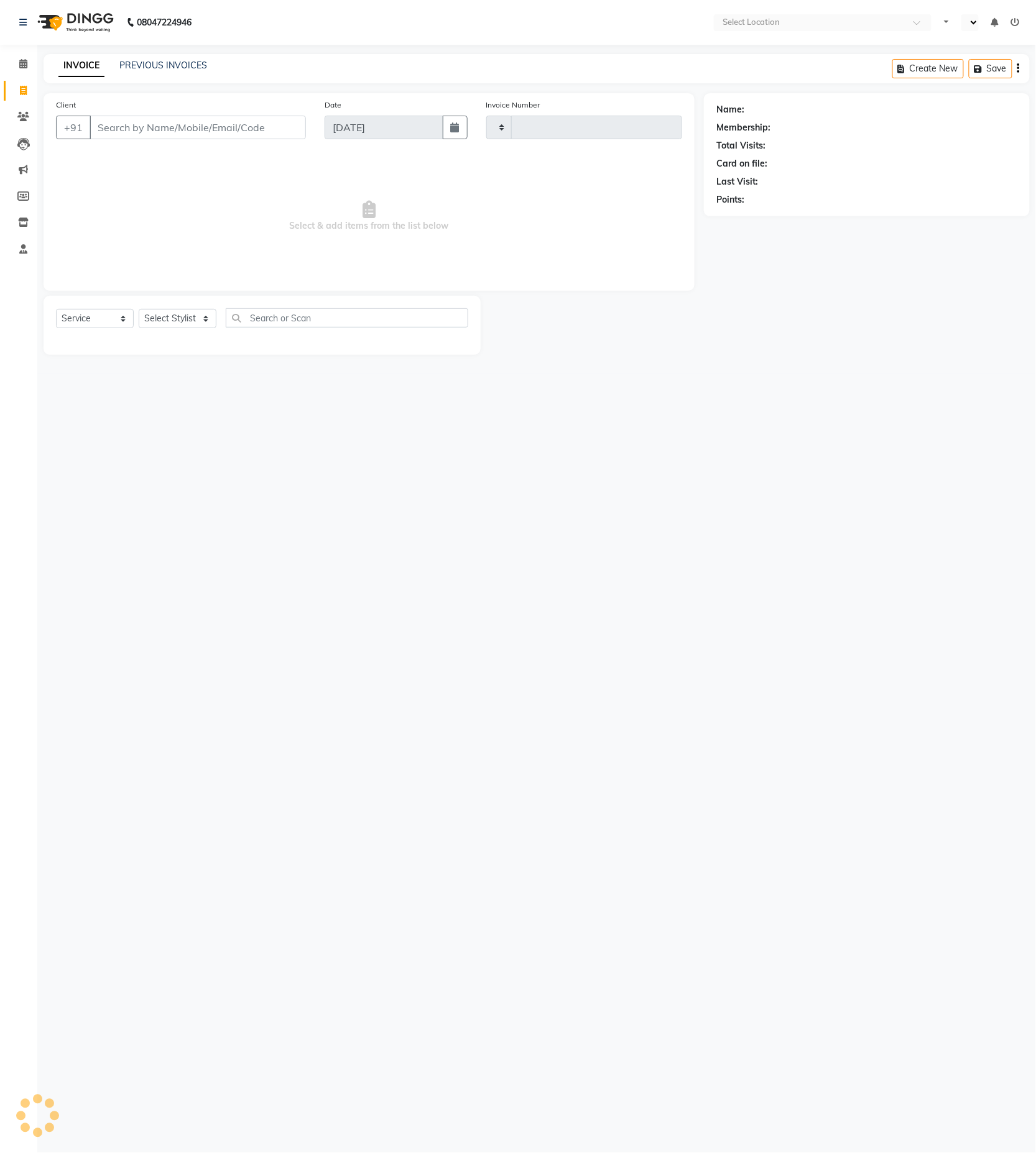
type input "5513"
select select "en"
select select "4608"
drag, startPoint x: 955, startPoint y: 819, endPoint x: 759, endPoint y: 746, distance: 209.2
drag, startPoint x: 759, startPoint y: 746, endPoint x: 266, endPoint y: 149, distance: 774.2
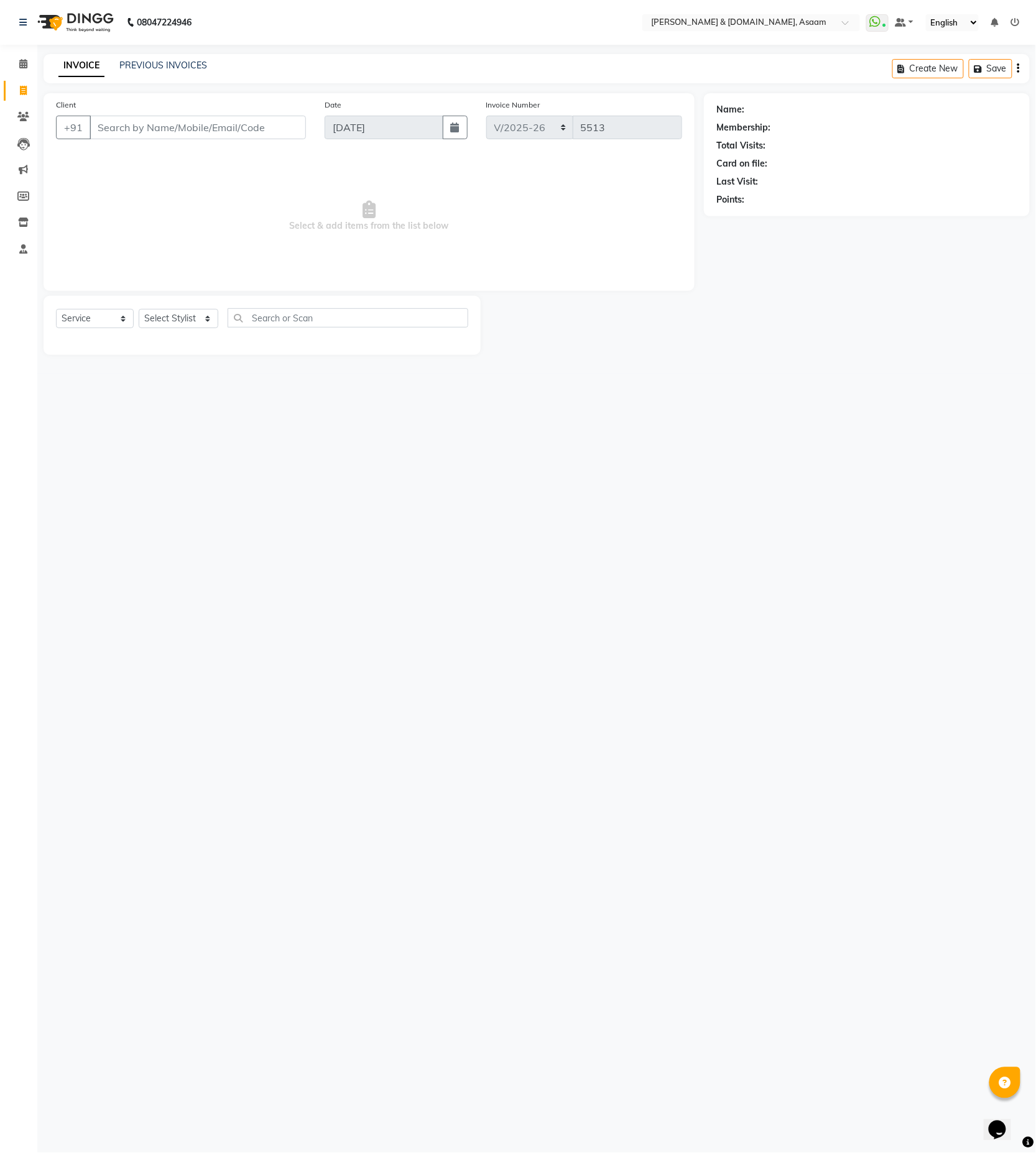
click at [274, 147] on div "Client +91" at bounding box center [181, 124] width 269 height 51
click at [254, 132] on input "Client" at bounding box center [197, 128] width 216 height 23
type input "8472937591"
click at [252, 457] on div "08047224946 Select Location × [PERSON_NAME] & [DOMAIN_NAME], Asaam WhatsApp Sta…" at bounding box center [518, 576] width 1036 height 1153
click at [190, 310] on select "Select Stylist AKASH [PERSON_NAME] fornt desk [PERSON_NAME] PARLOUR [PERSON_NAM…" at bounding box center [178, 318] width 80 height 19
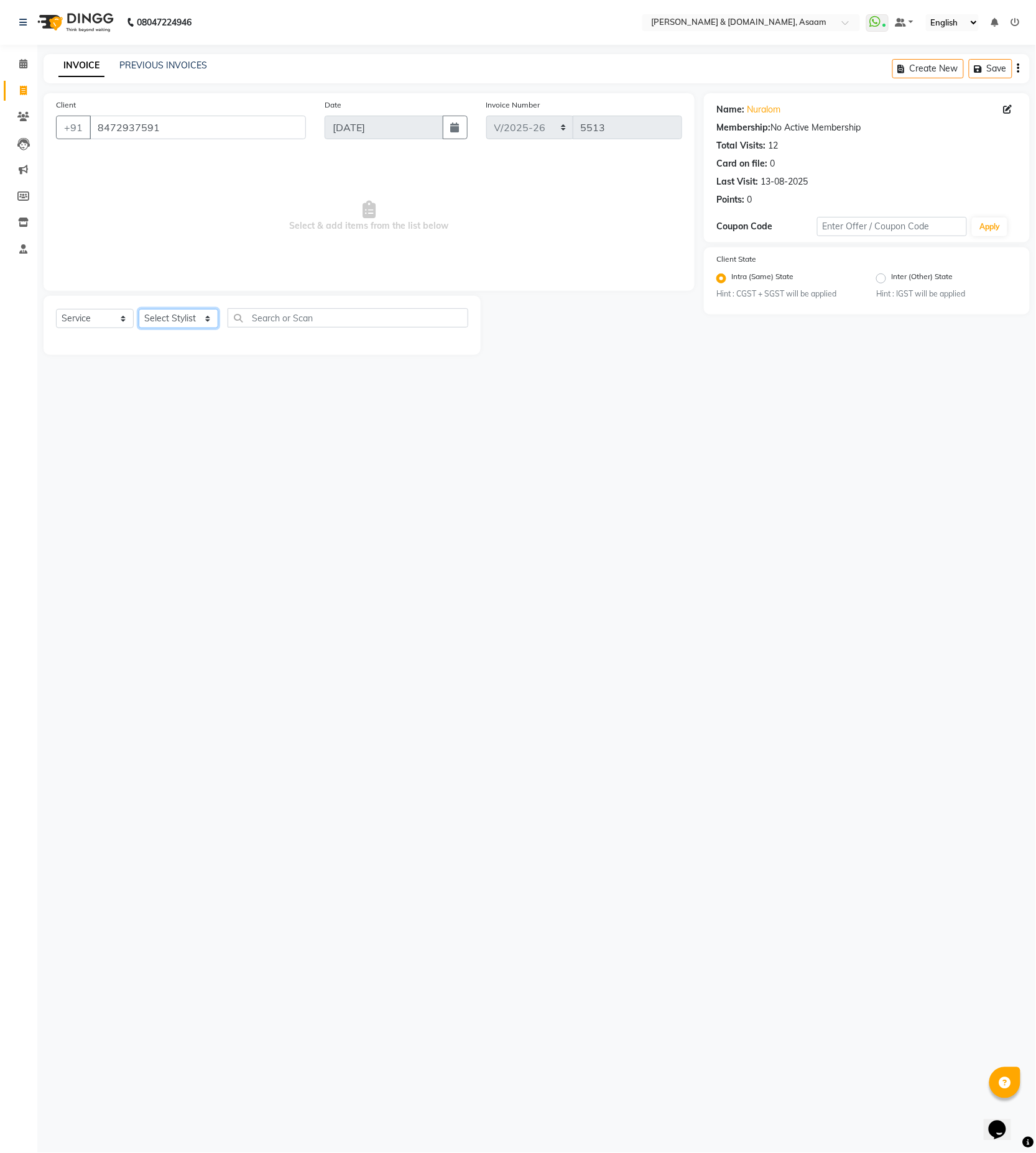
select select "40905"
click at [139, 310] on select "Select Stylist AKASH [PERSON_NAME] fornt desk [PERSON_NAME] PARLOUR [PERSON_NAM…" at bounding box center [178, 318] width 80 height 19
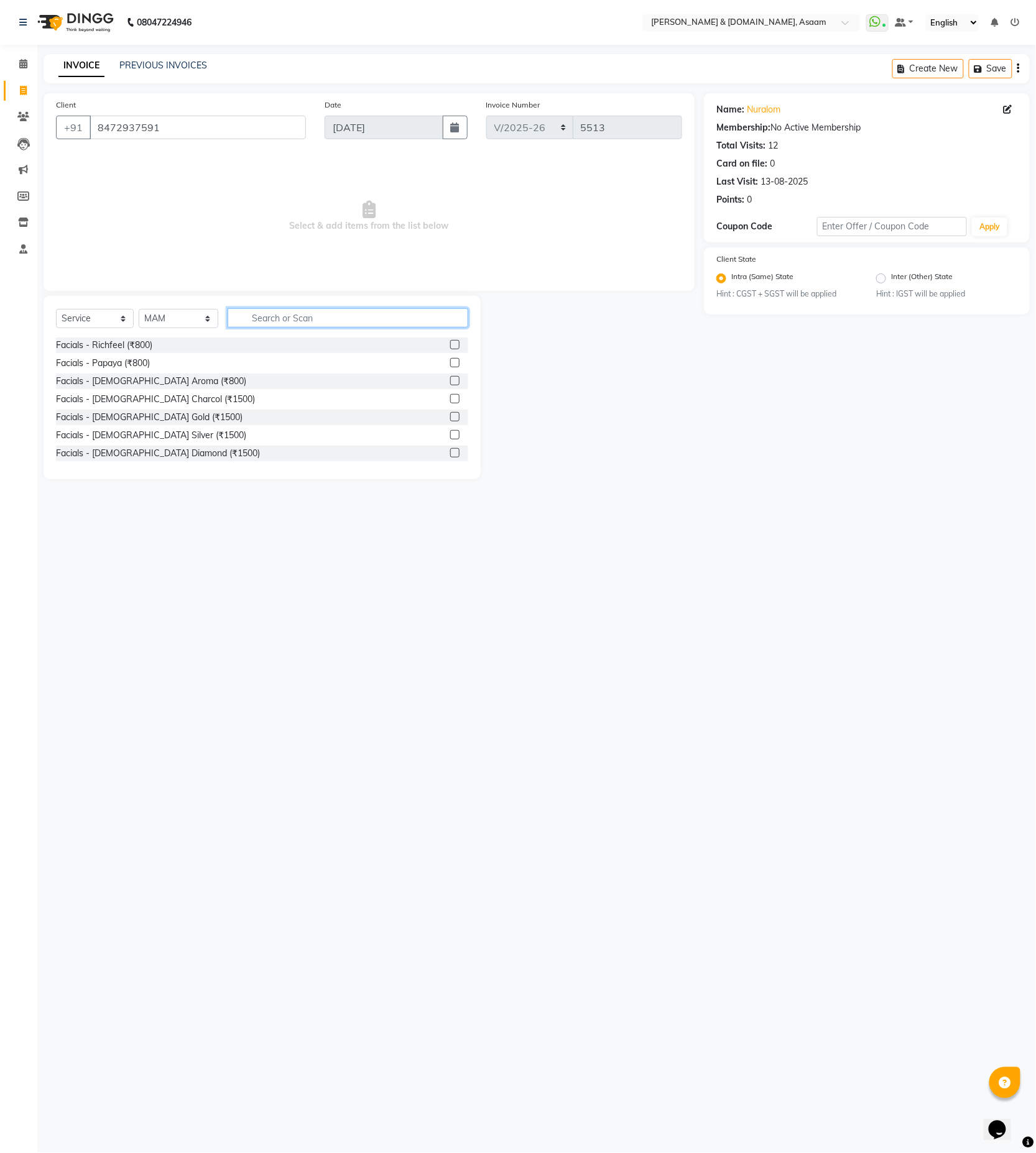
click at [269, 326] on input "text" at bounding box center [348, 318] width 241 height 19
type input "beard"
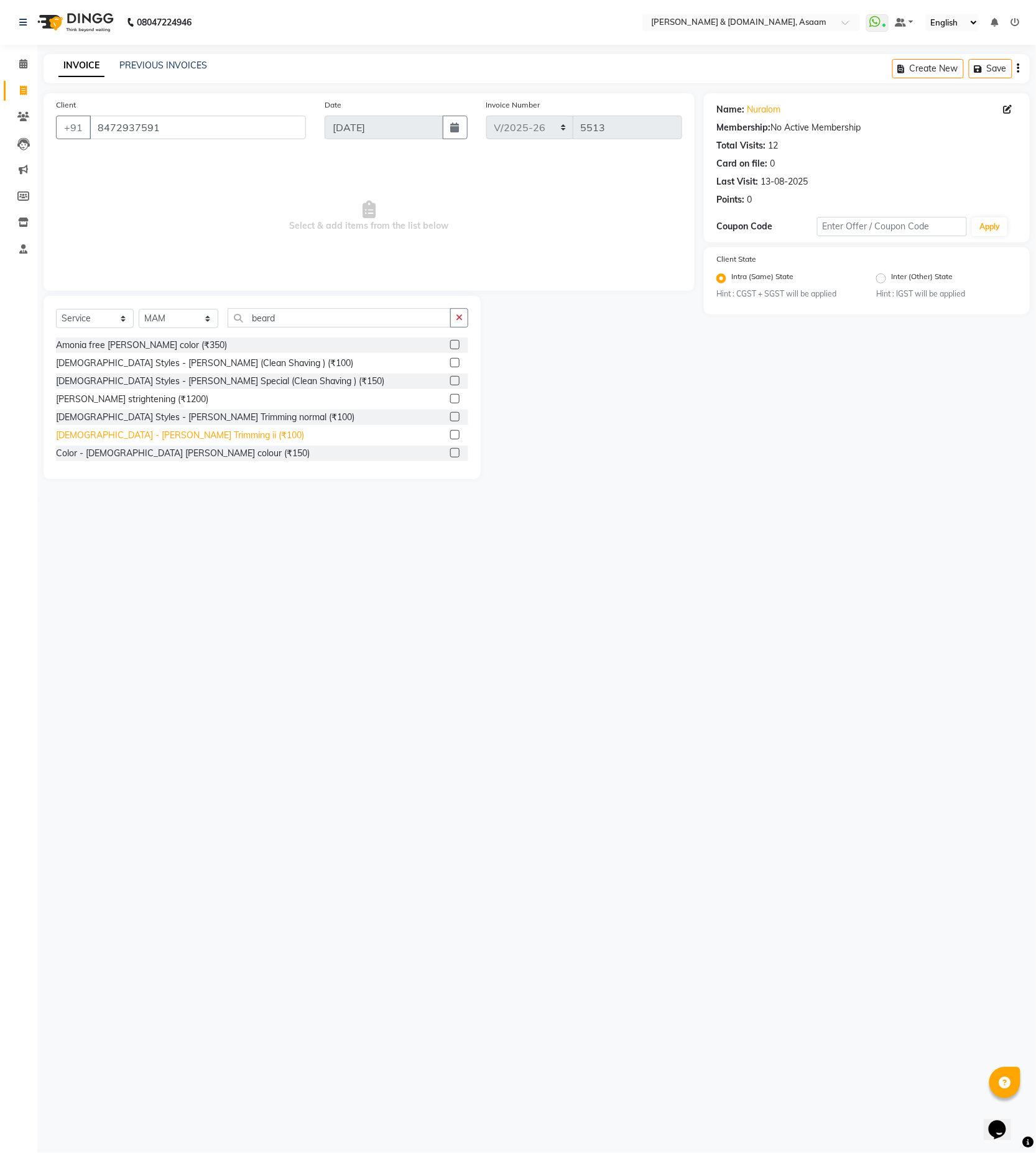
click at [137, 432] on div "[DEMOGRAPHIC_DATA] - [PERSON_NAME] Trimming ii (₹100)" at bounding box center [180, 436] width 248 height 13
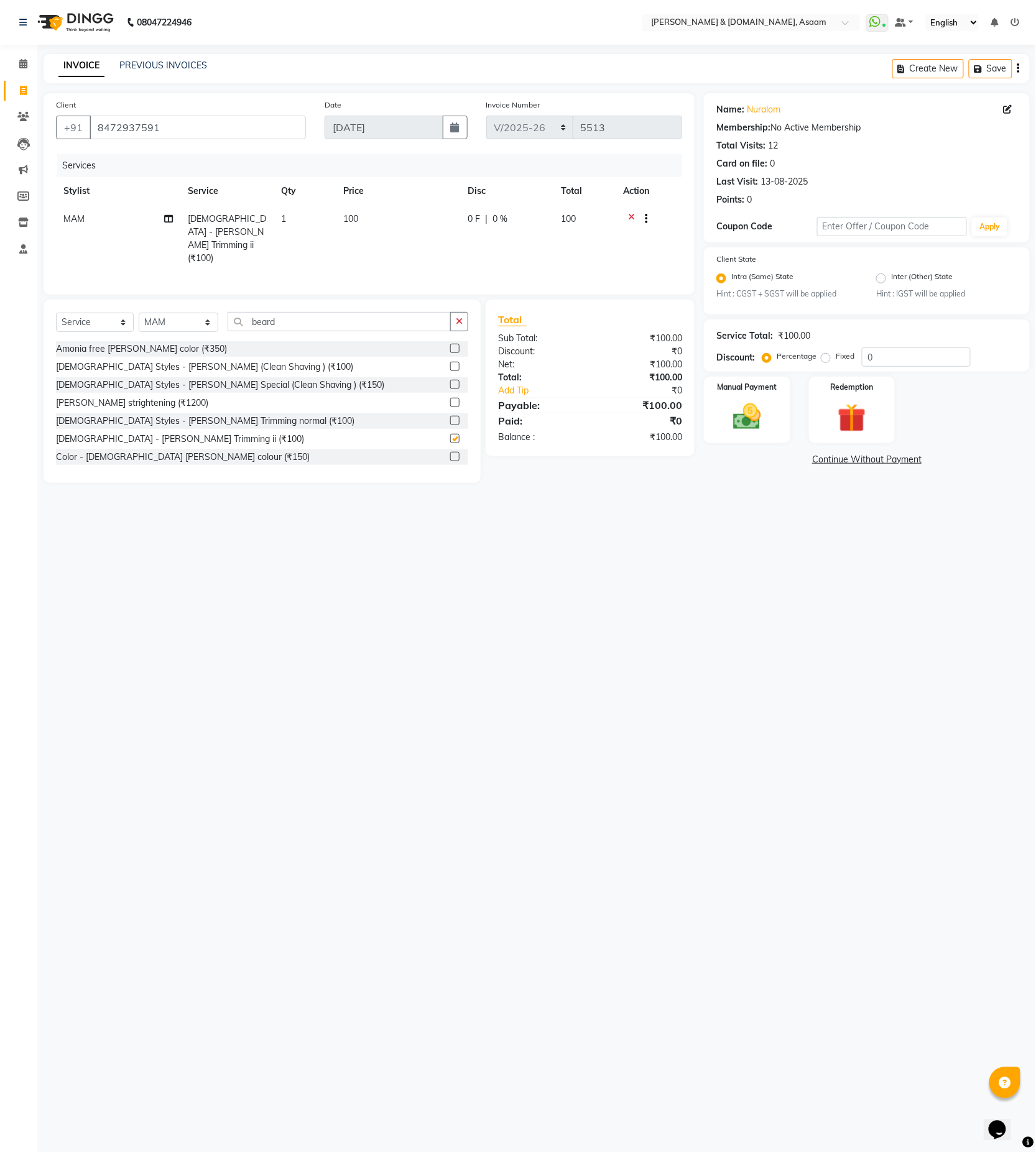
checkbox input "false"
drag, startPoint x: 290, startPoint y: 315, endPoint x: 170, endPoint y: 315, distance: 120.0
click at [170, 315] on div "Select Service Product Membership Package Voucher Prepaid Gift Card Select Styl…" at bounding box center [262, 327] width 412 height 29
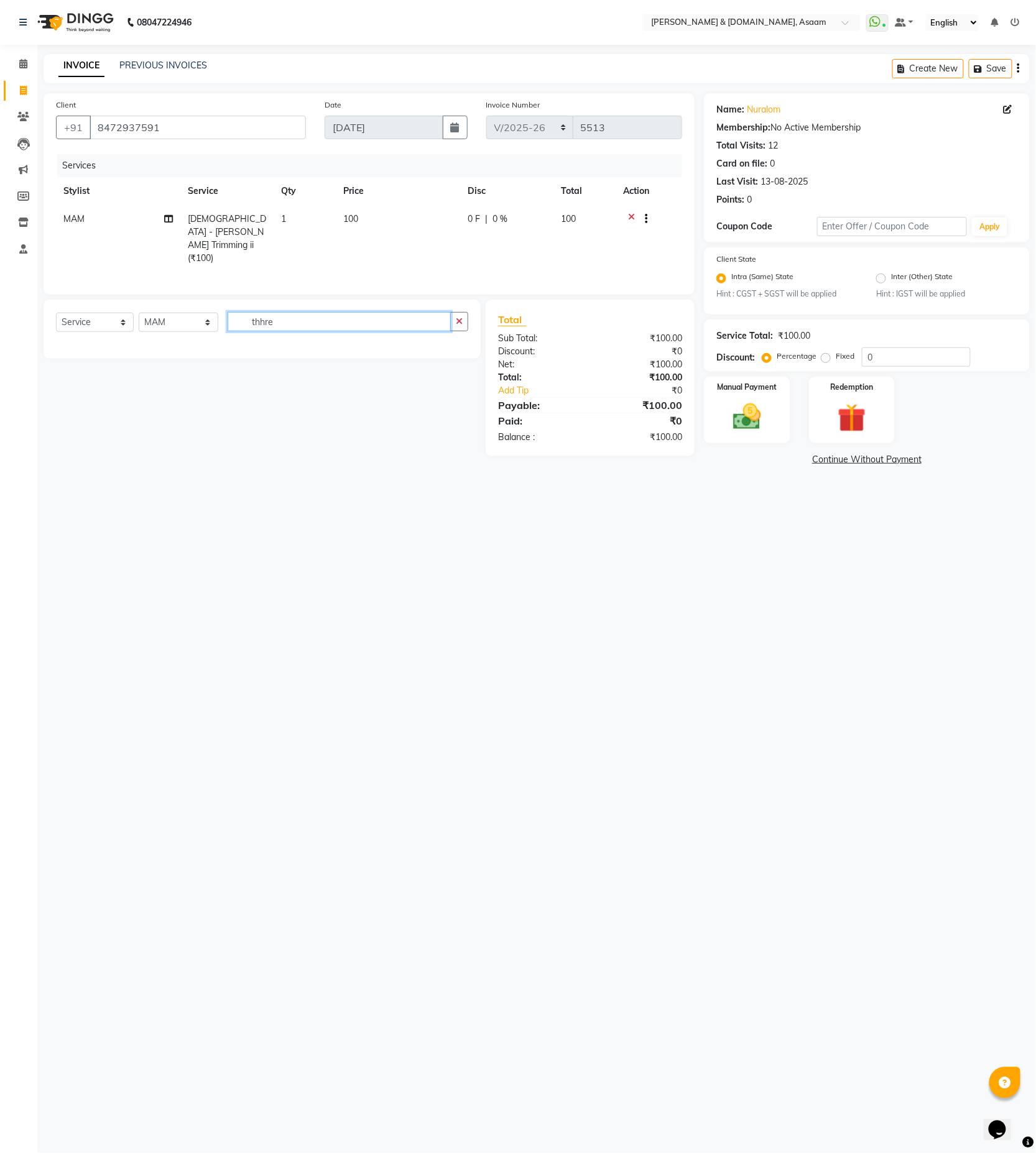
drag, startPoint x: 313, startPoint y: 318, endPoint x: 150, endPoint y: 313, distance: 163.1
click at [152, 313] on div "Select Service Product Membership Package Voucher Prepaid Gift Card Select Styl…" at bounding box center [262, 327] width 412 height 29
type input "r"
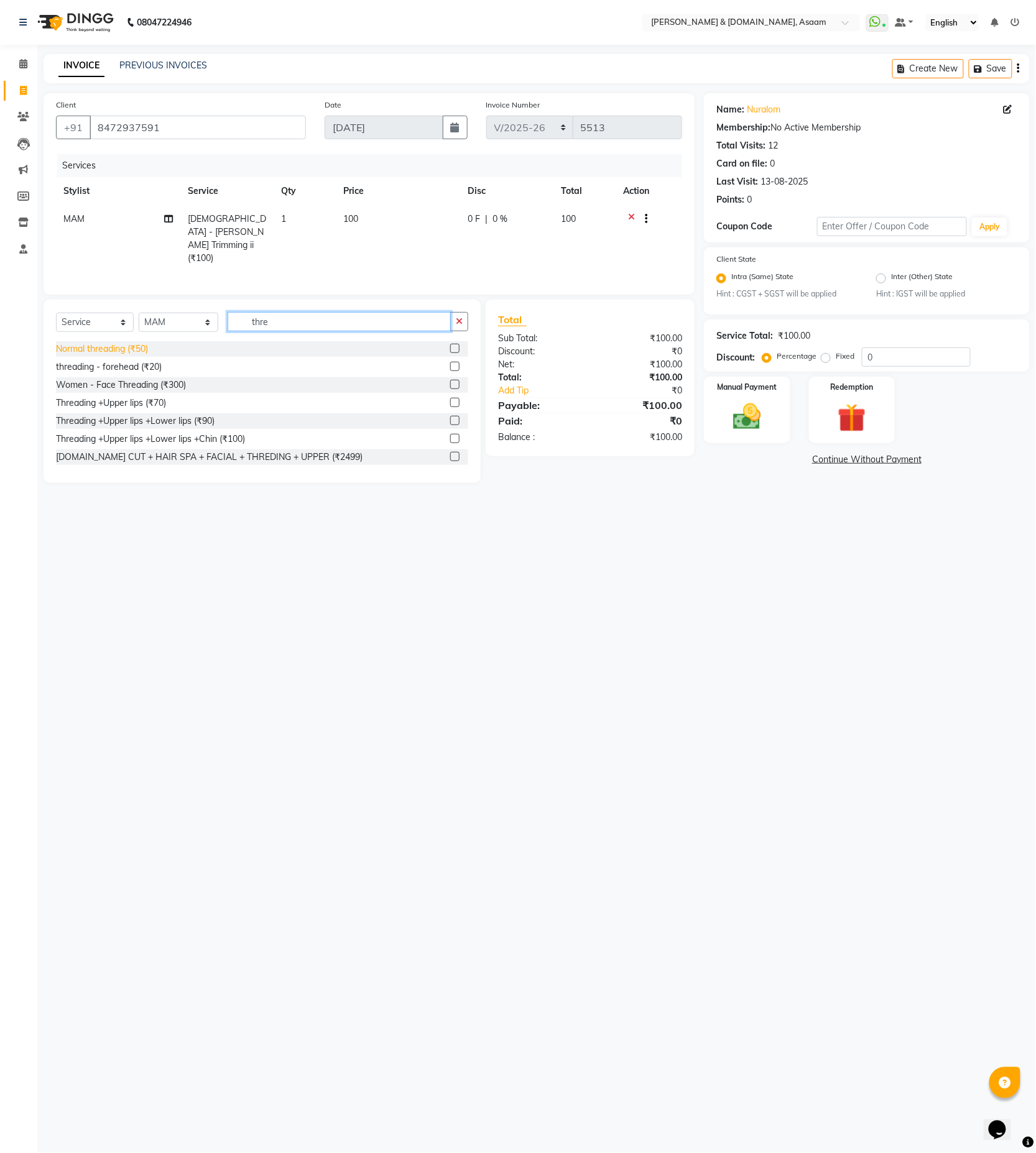
type input "thre"
drag, startPoint x: 123, startPoint y: 341, endPoint x: 123, endPoint y: 348, distance: 7.0
click at [123, 345] on div "Normal threading (₹50)" at bounding box center [101, 349] width 92 height 13
checkbox input "false"
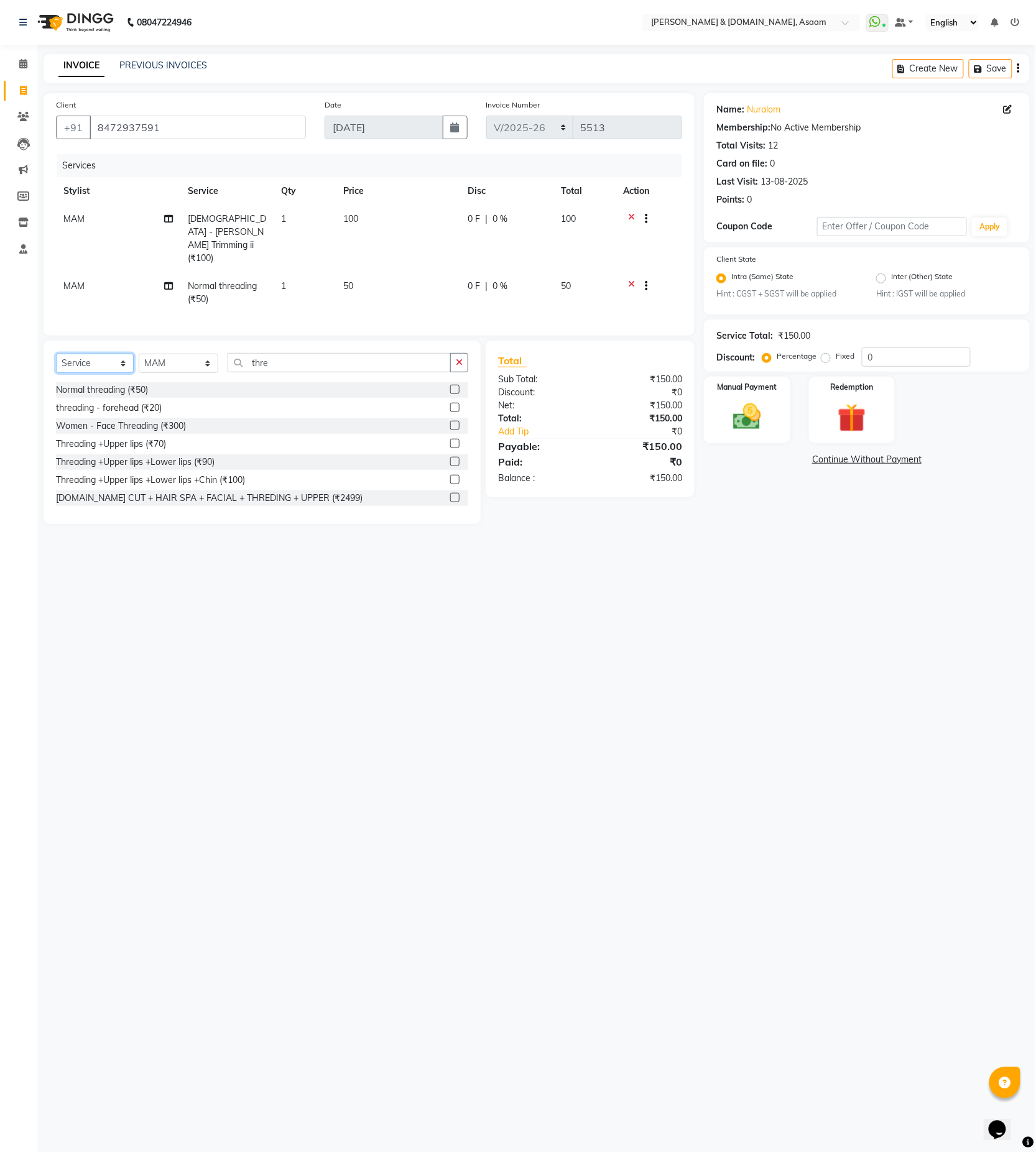
click at [123, 354] on select "Select Service Product Membership Package Voucher Prepaid Gift Card" at bounding box center [95, 363] width 78 height 19
drag, startPoint x: 115, startPoint y: 290, endPoint x: 112, endPoint y: 266, distance: 24.2
click at [114, 289] on div "Services Stylist Service Qty Price Disc Total Action MAM [DEMOGRAPHIC_DATA] - […" at bounding box center [369, 238] width 627 height 169
click at [112, 272] on td "MAM" at bounding box center [118, 293] width 125 height 41
select select "40905"
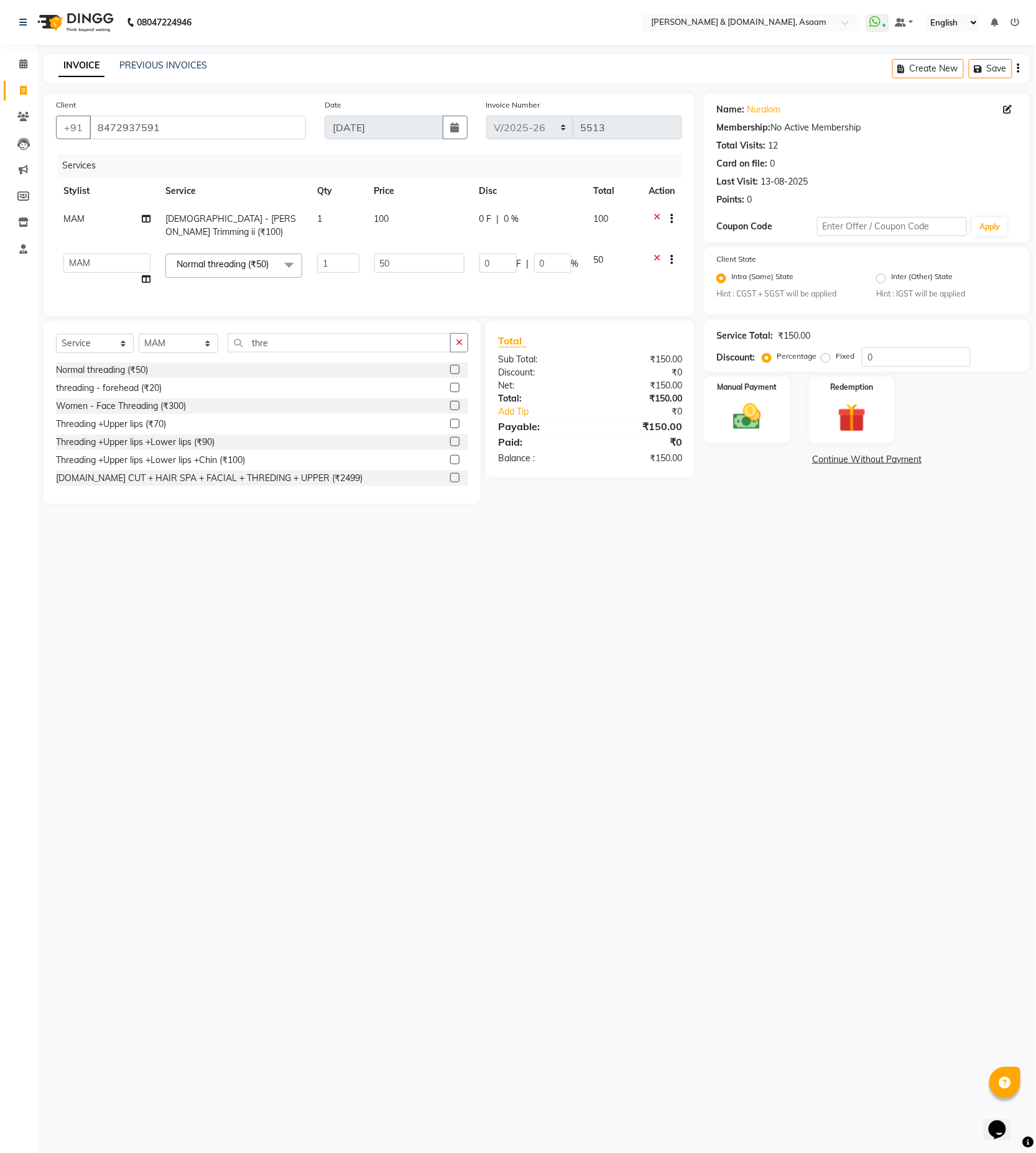
click at [112, 266] on td "AKASH [PERSON_NAME] fornt desk [PERSON_NAME] PARLOUR [PERSON_NAME] [PERSON_NAME…" at bounding box center [106, 270] width 102 height 47
click at [112, 254] on select "AKASH [PERSON_NAME] fornt desk [PERSON_NAME] PARLOUR [PERSON_NAME] [PERSON_NAME…" at bounding box center [106, 263] width 87 height 19
select select "64097"
click at [112, 197] on th "Stylist" at bounding box center [106, 191] width 102 height 28
click at [111, 230] on td "MAM" at bounding box center [106, 226] width 102 height 41
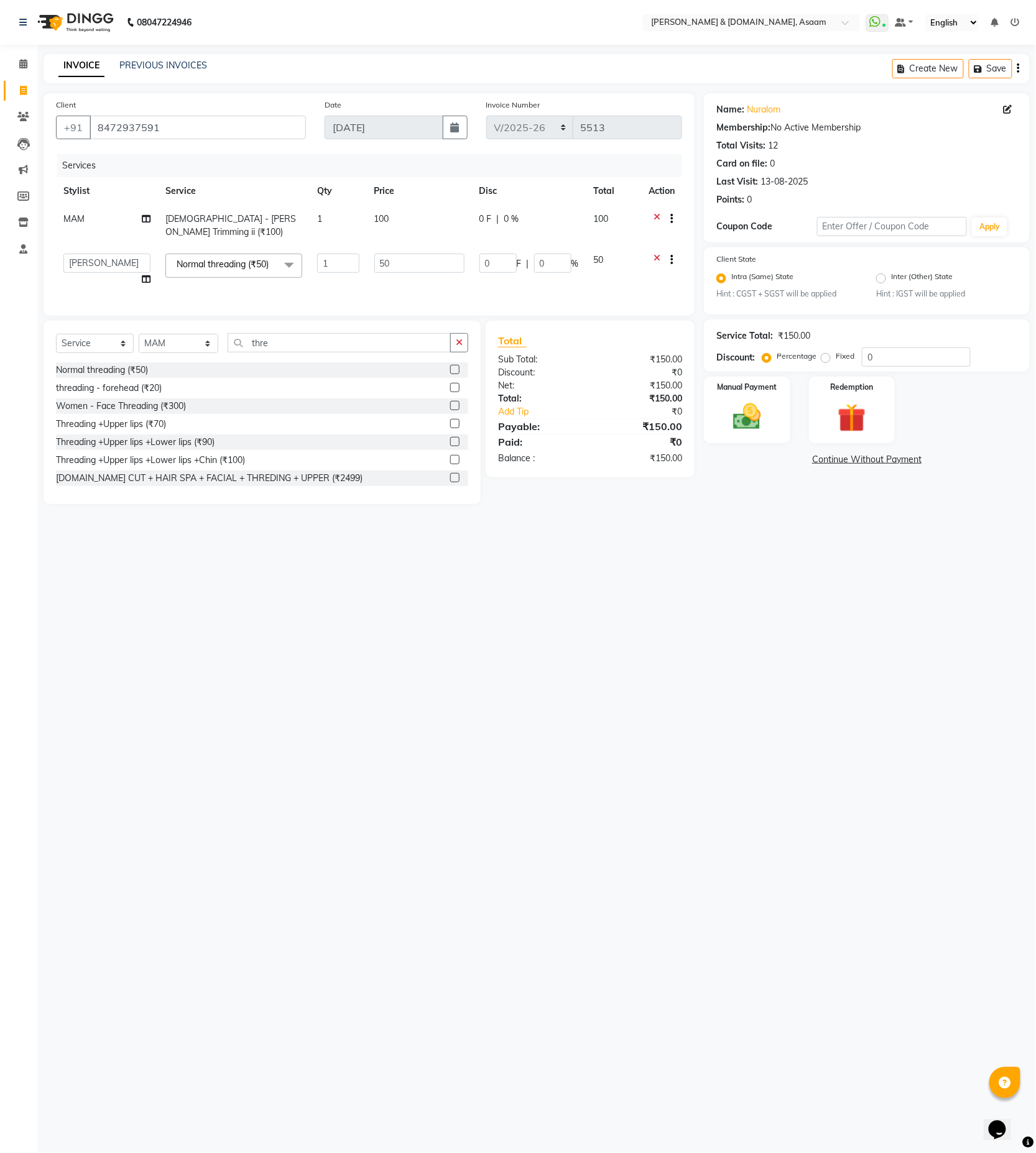
select select "40905"
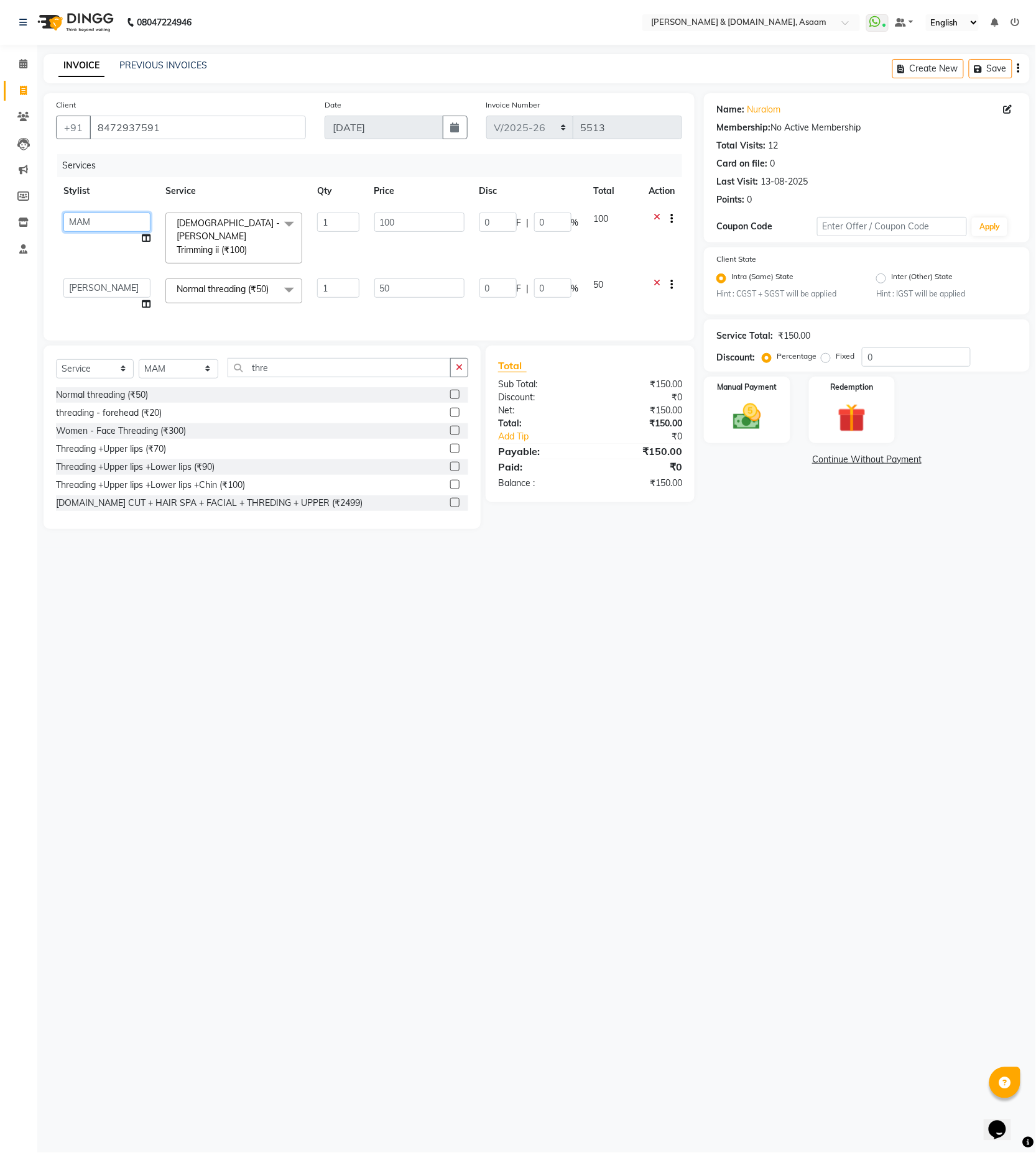
click at [111, 229] on select "AKASH [PERSON_NAME] fornt desk [PERSON_NAME] PARLOUR [PERSON_NAME] [PERSON_NAME…" at bounding box center [106, 222] width 87 height 19
select select "41665"
click at [113, 279] on select "AKASH AKIB DEEPU fornt desk GANESH HRISHIKA PARLOUR JITU KARNA DAS LALITA MAM M…" at bounding box center [106, 288] width 87 height 19
select select "41665"
click at [732, 438] on div "Manual Payment" at bounding box center [748, 410] width 90 height 69
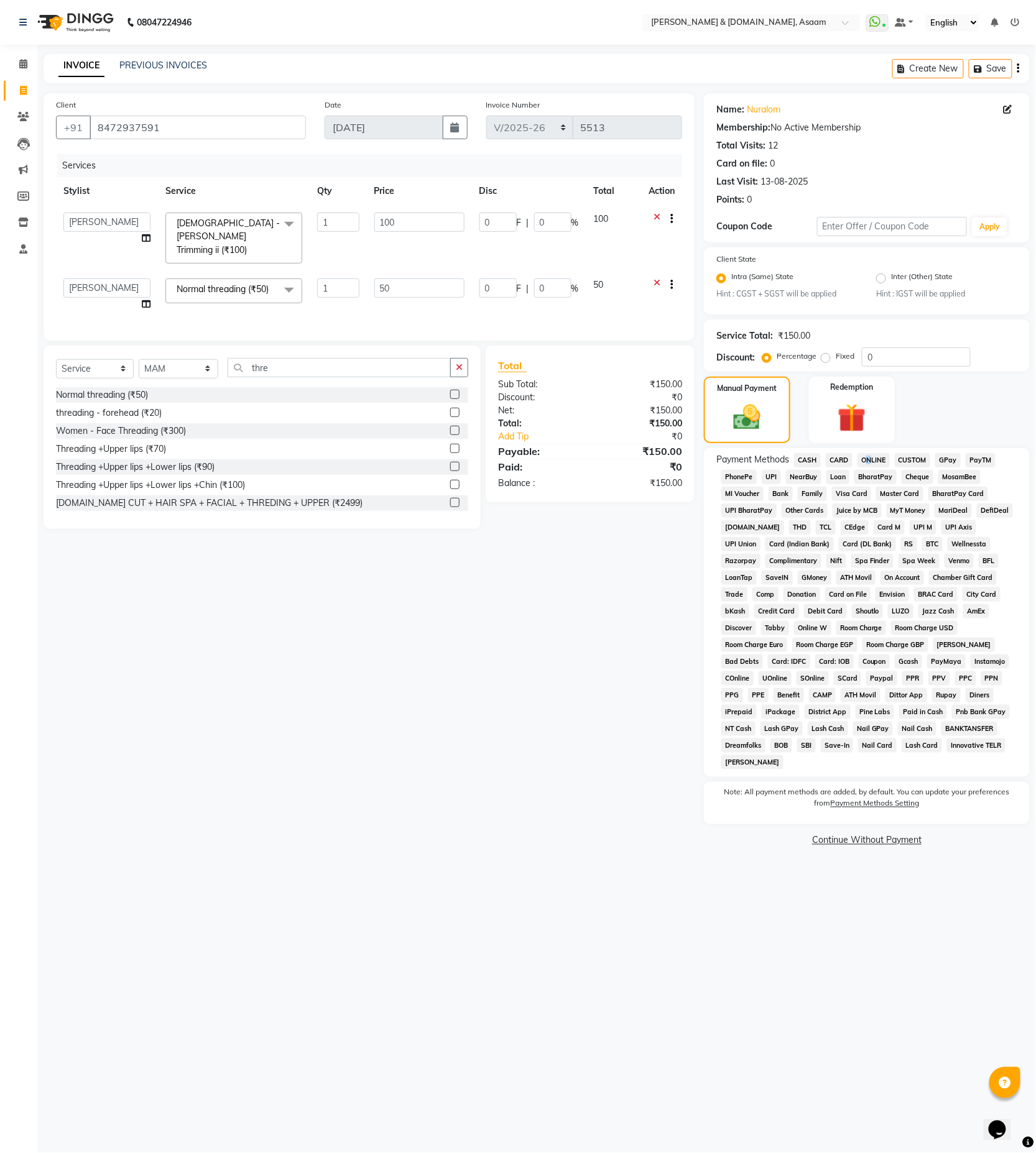
click at [866, 458] on span "ONLINE" at bounding box center [874, 460] width 32 height 14
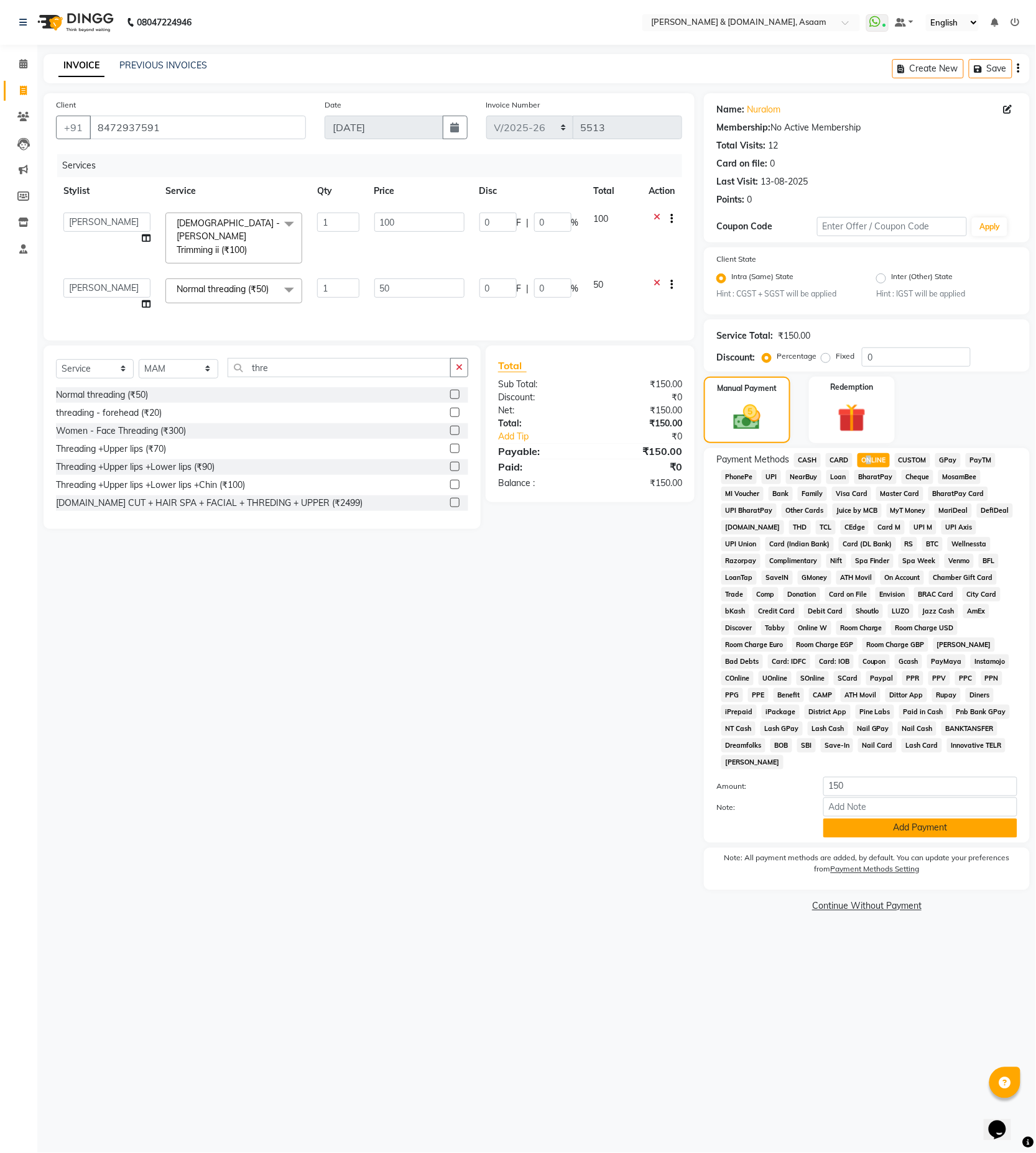
click at [868, 819] on button "Add Payment" at bounding box center [920, 828] width 194 height 19
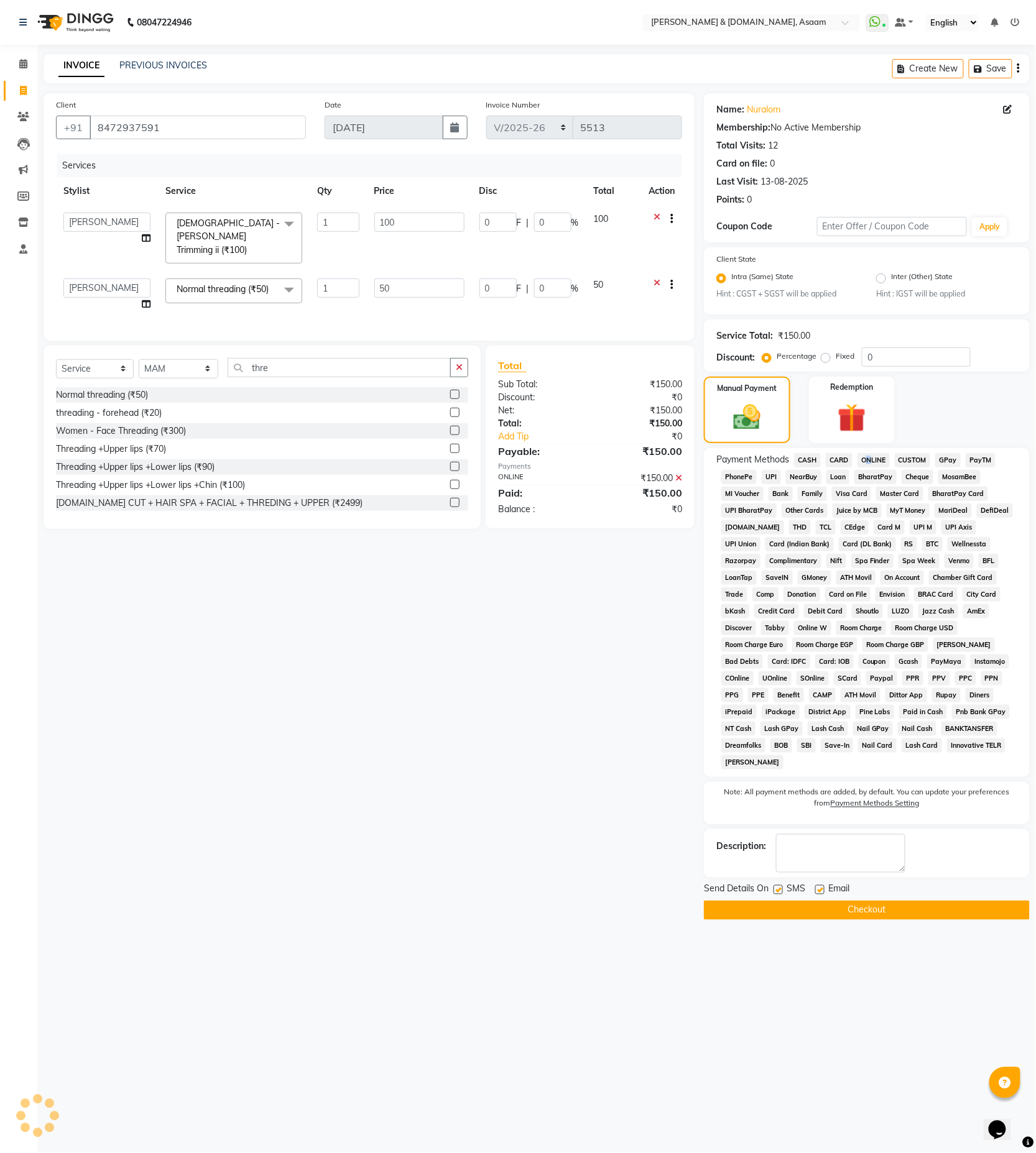
click at [850, 901] on button "Checkout" at bounding box center [867, 910] width 326 height 19
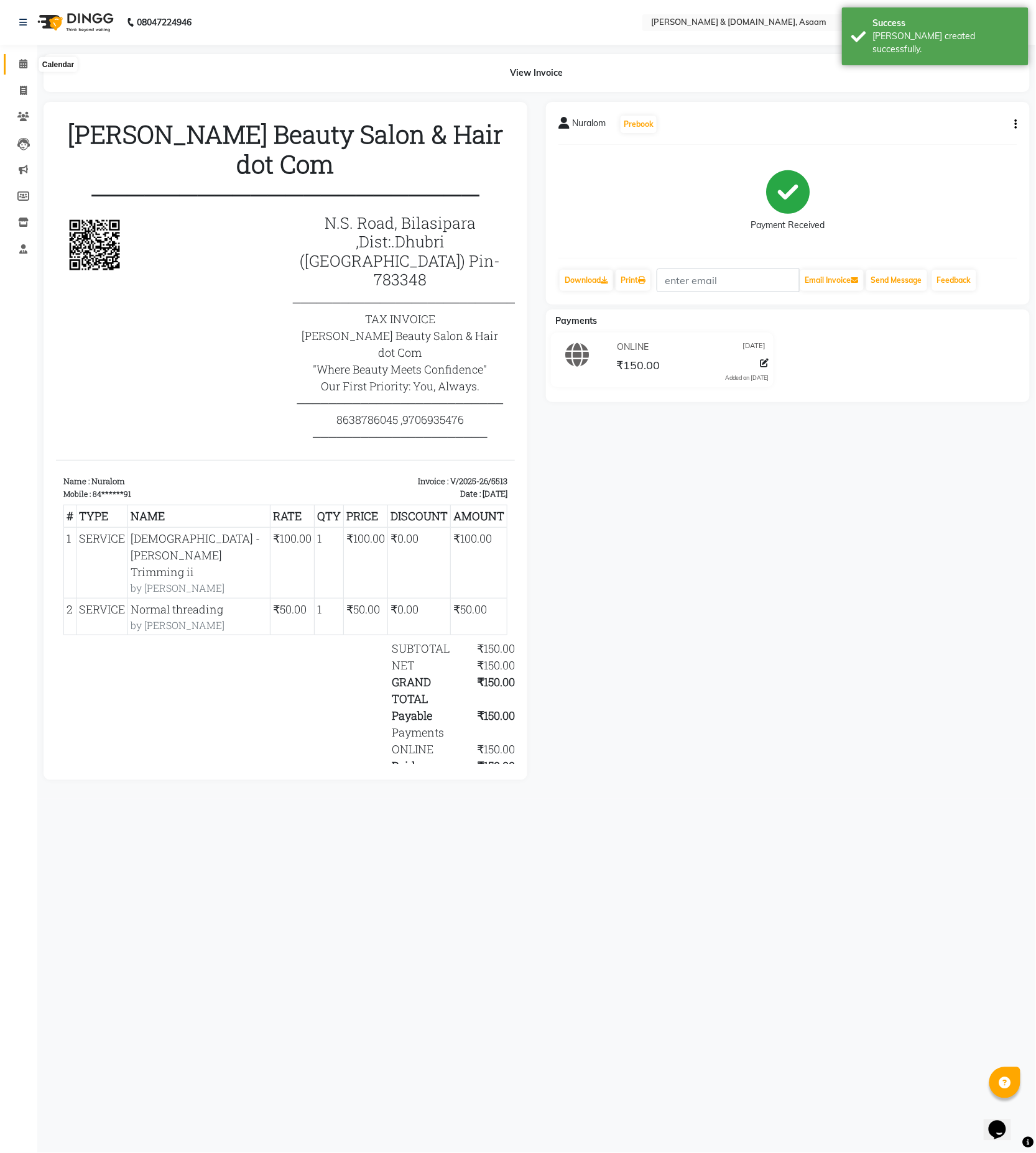
click at [15, 60] on span at bounding box center [23, 64] width 22 height 14
